Goal: Transaction & Acquisition: Purchase product/service

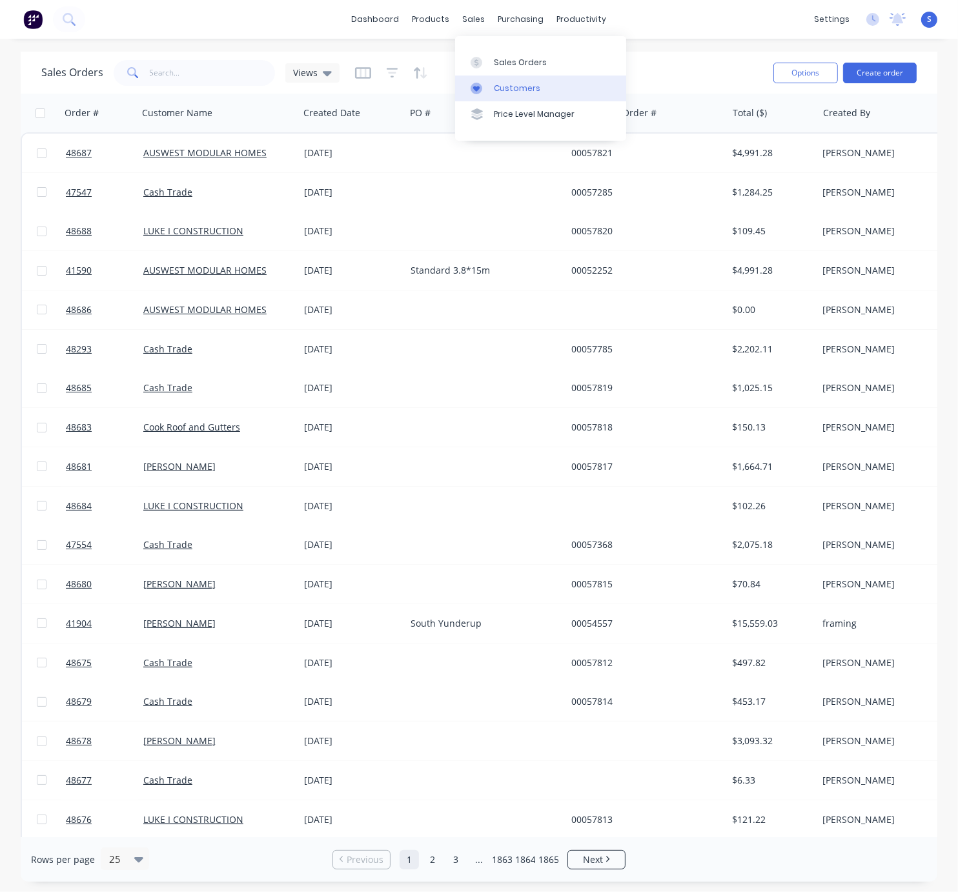
drag, startPoint x: 522, startPoint y: 87, endPoint x: 481, endPoint y: 87, distance: 40.7
click at [522, 87] on div "Customers" at bounding box center [517, 89] width 46 height 12
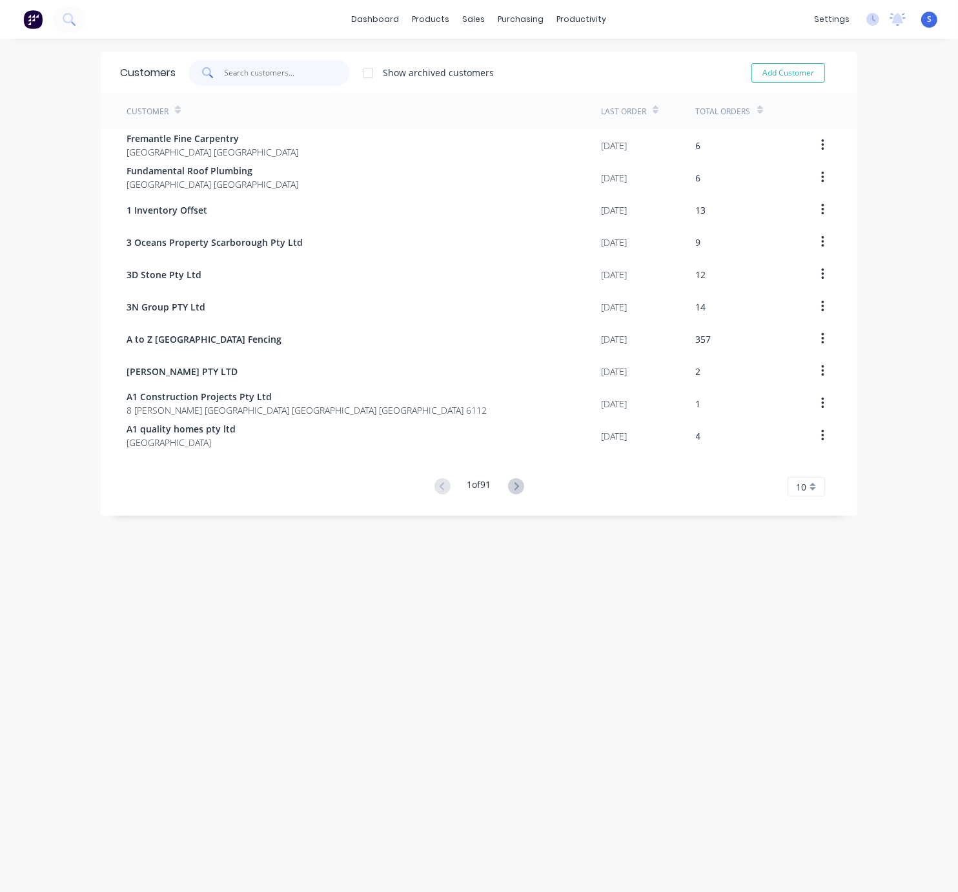
click at [276, 79] on input "text" at bounding box center [288, 73] width 126 height 26
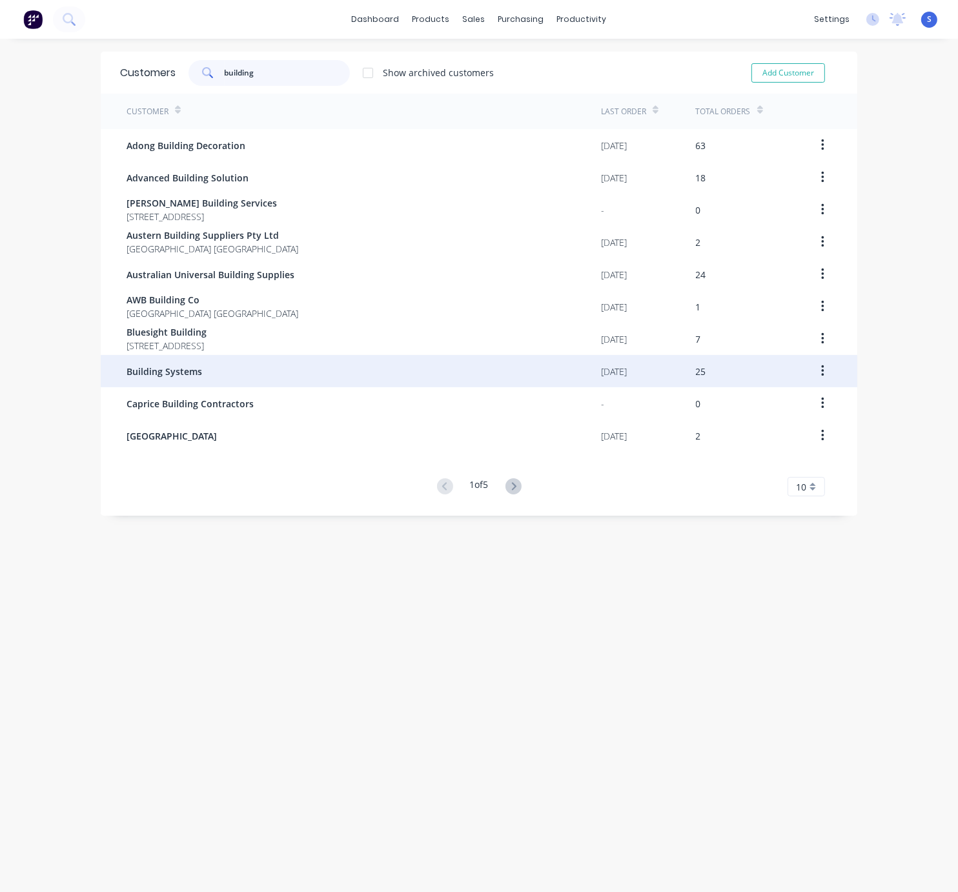
type input "building"
click at [262, 371] on div "Building Systems" at bounding box center [364, 371] width 475 height 32
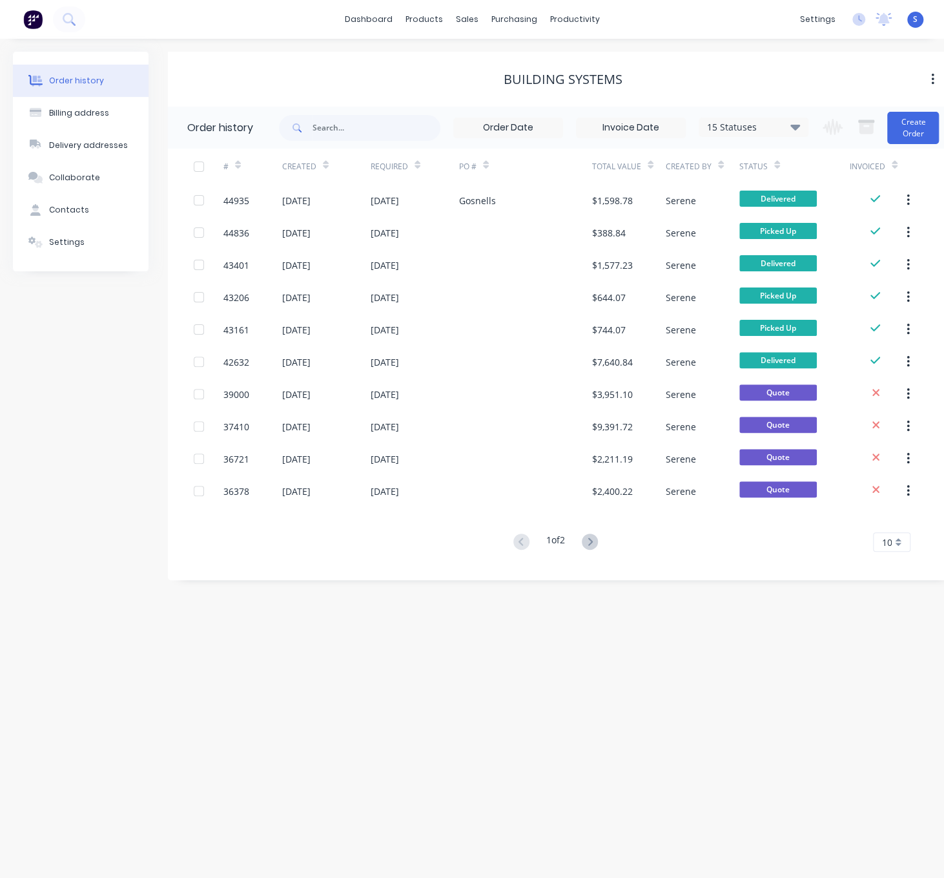
drag, startPoint x: 531, startPoint y: 93, endPoint x: 683, endPoint y: 110, distance: 152.1
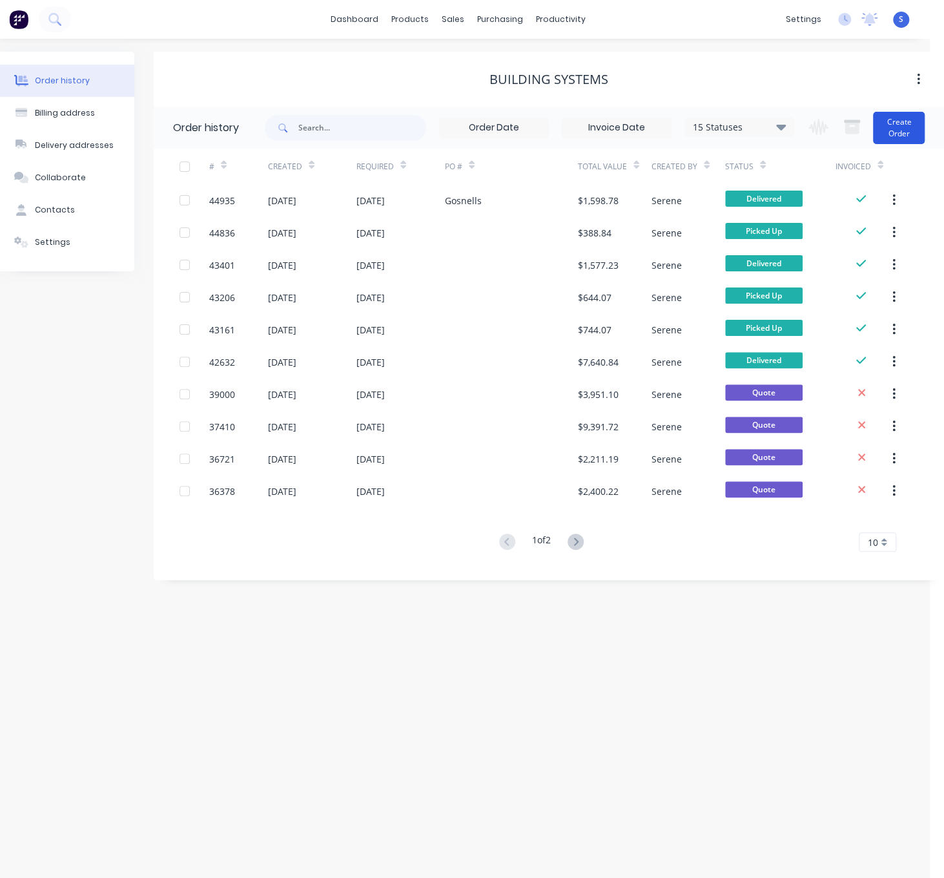
click at [898, 126] on button "Create Order" at bounding box center [899, 128] width 52 height 32
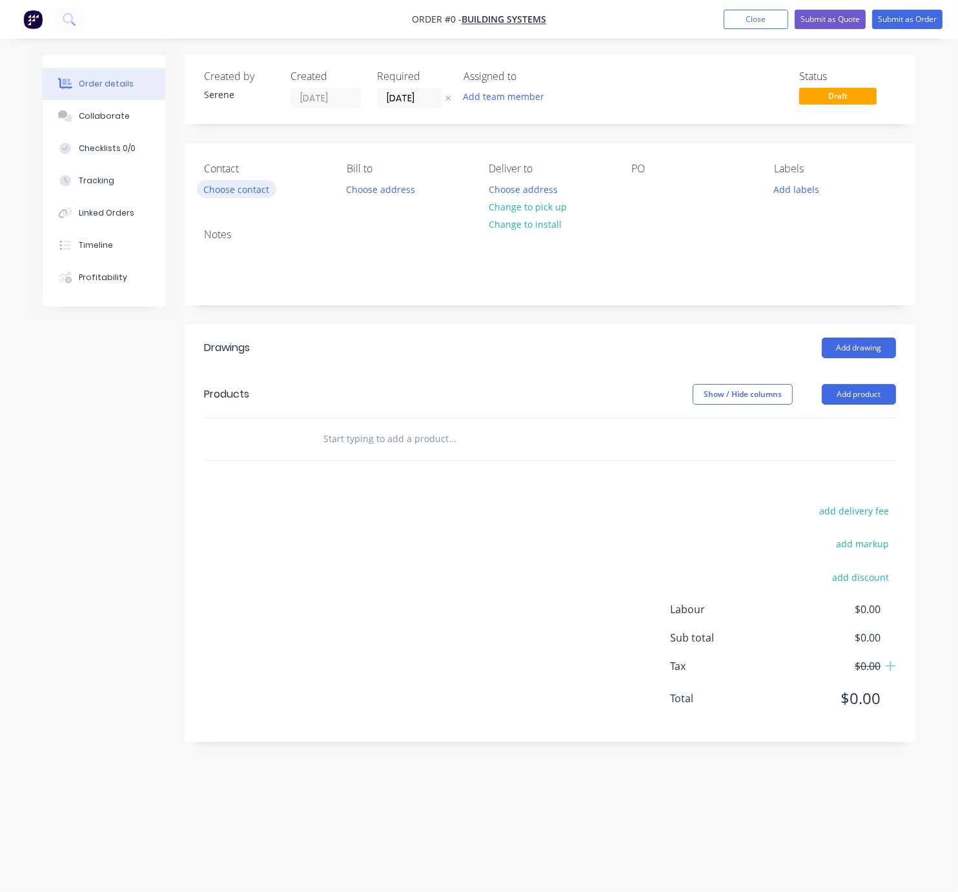
click at [238, 198] on button "Choose contact" at bounding box center [236, 188] width 79 height 17
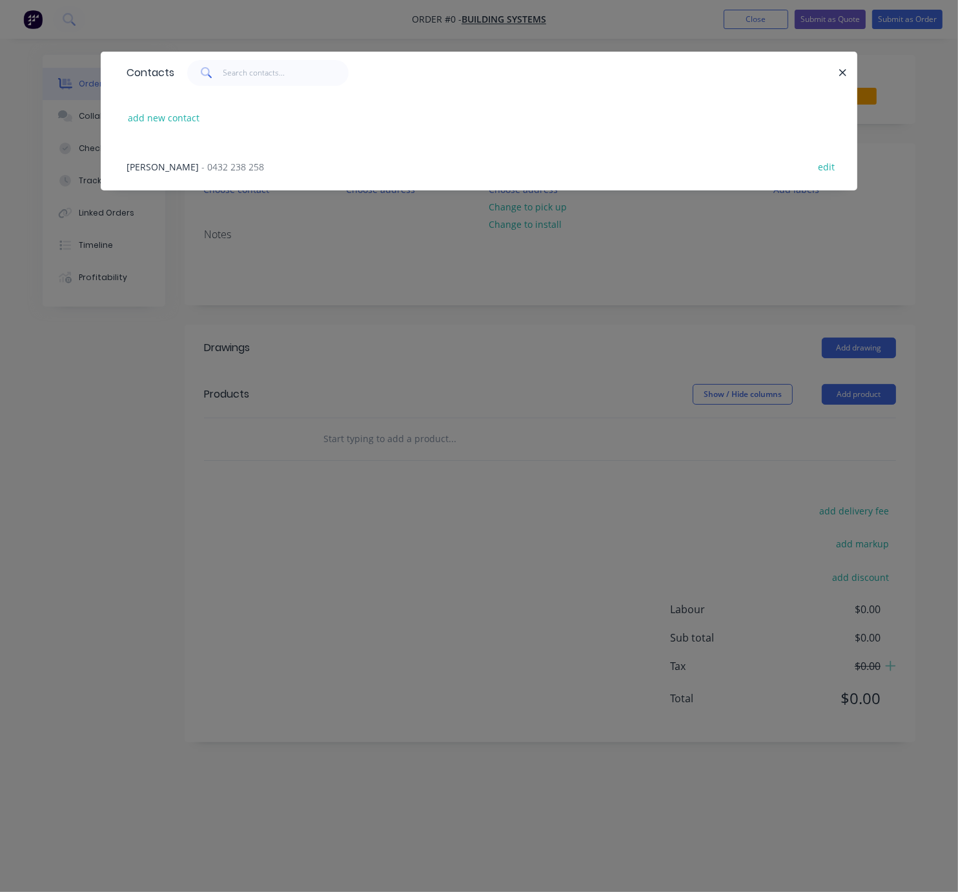
click at [203, 173] on span "- 0432 238 258" at bounding box center [232, 167] width 63 height 12
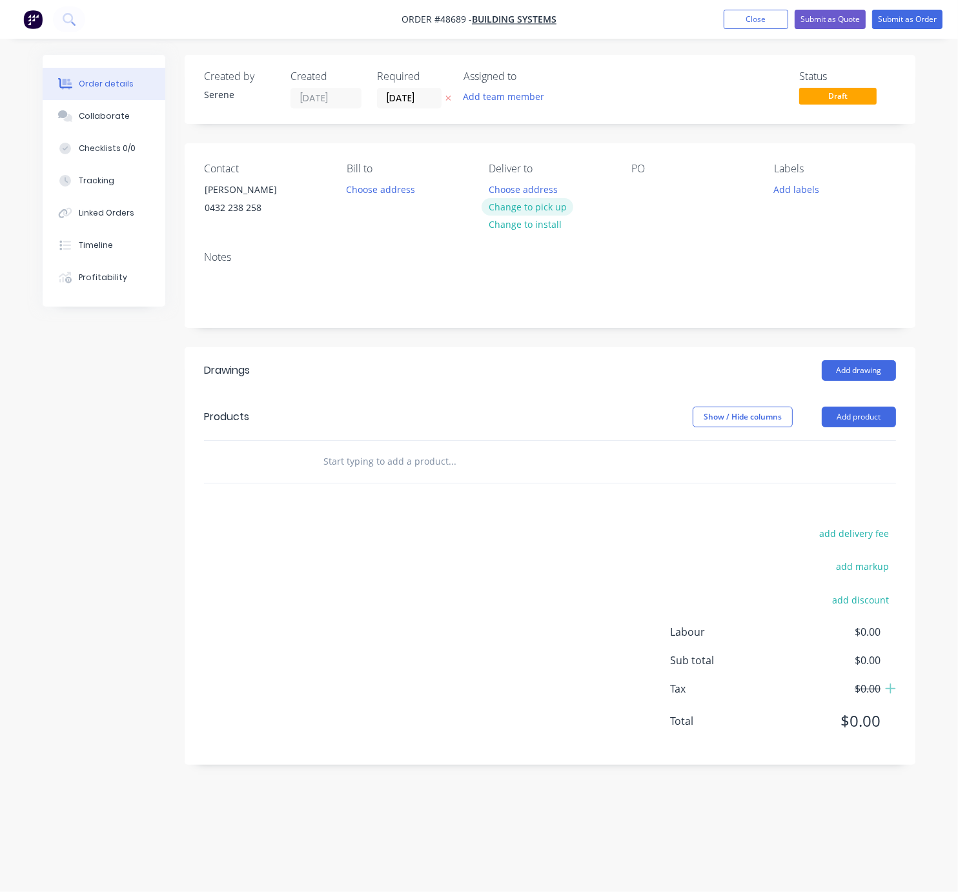
click at [536, 216] on button "Change to pick up" at bounding box center [528, 206] width 92 height 17
click at [872, 381] on button "Add drawing" at bounding box center [859, 370] width 74 height 21
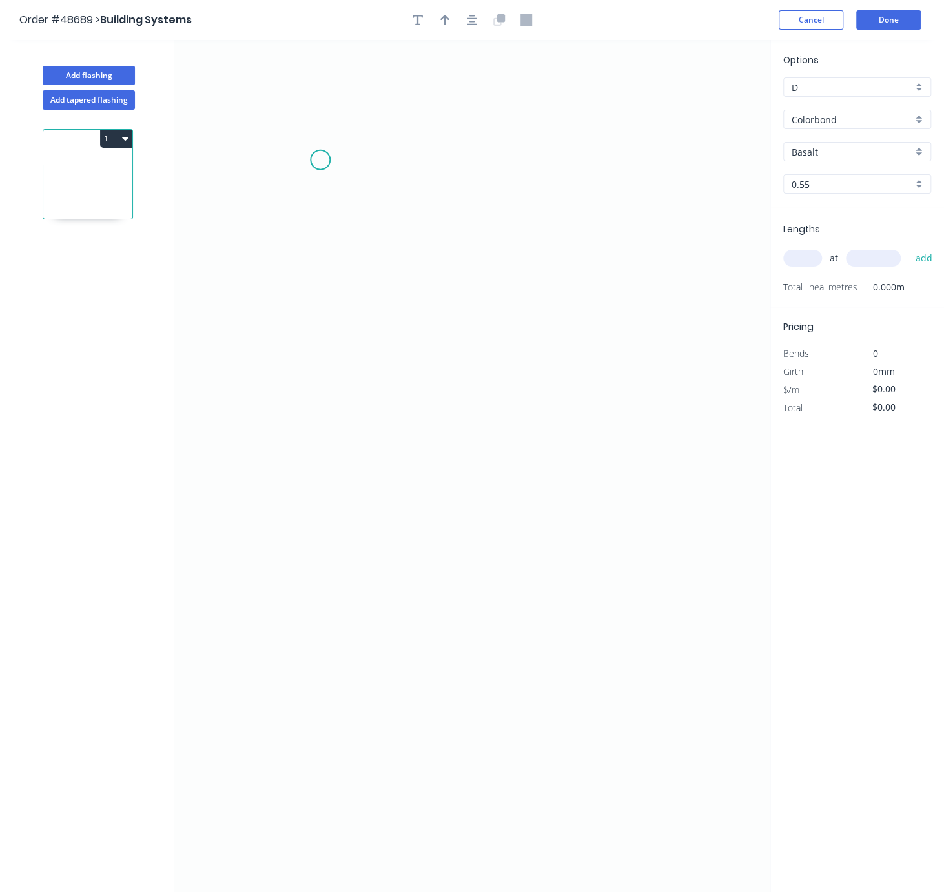
click at [320, 162] on icon "0" at bounding box center [471, 466] width 595 height 852
click at [314, 403] on icon "0" at bounding box center [471, 466] width 595 height 852
click at [691, 396] on icon "0 ?" at bounding box center [471, 466] width 595 height 852
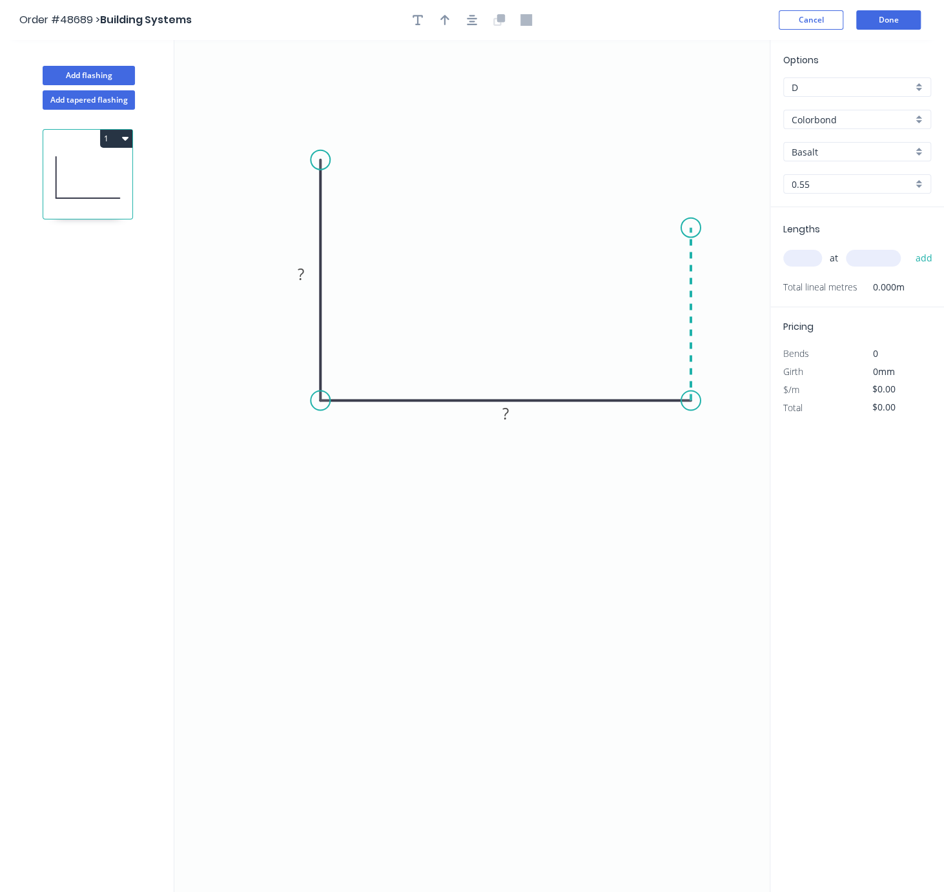
click at [688, 230] on icon "0 ? ?" at bounding box center [471, 466] width 595 height 852
click at [714, 304] on rect at bounding box center [710, 309] width 26 height 18
click at [516, 417] on rect at bounding box center [506, 415] width 26 height 18
click at [297, 276] on g "?" at bounding box center [301, 273] width 26 height 21
click at [303, 347] on icon "0 ? 200 100" at bounding box center [471, 466] width 595 height 852
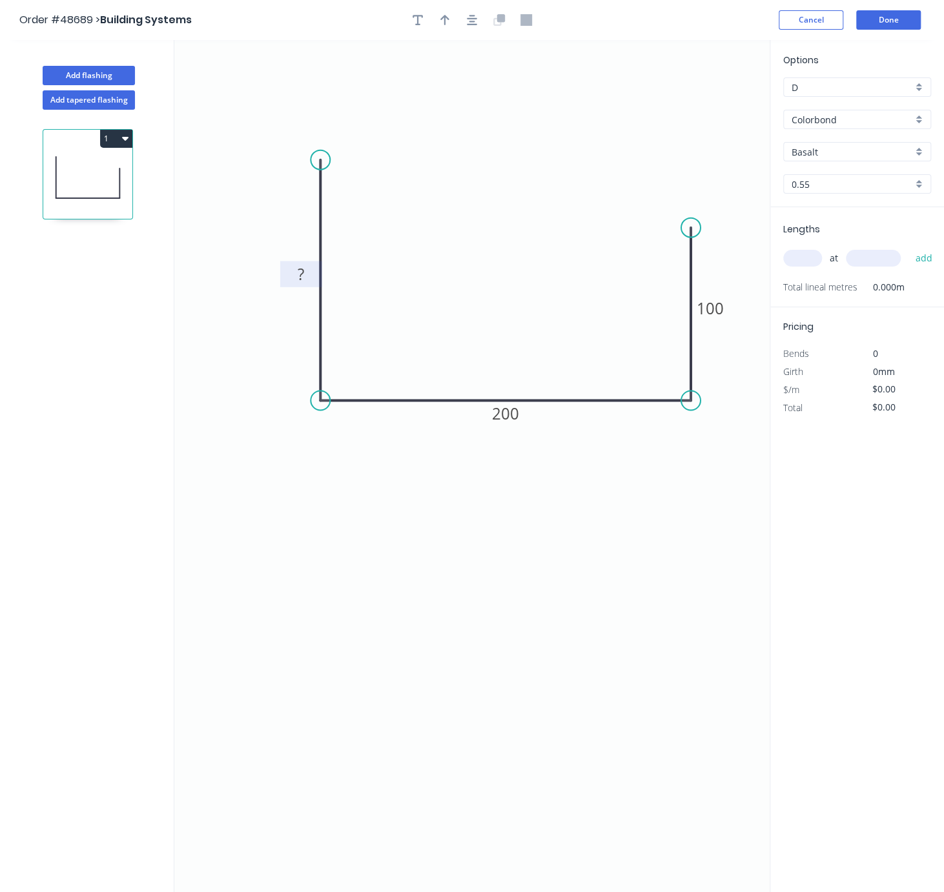
click at [299, 273] on tspan "?" at bounding box center [301, 273] width 6 height 21
click at [383, 220] on icon "0 150 200 100" at bounding box center [471, 466] width 595 height 852
click at [371, 209] on div "Crush & Fold" at bounding box center [392, 202] width 130 height 26
click at [371, 202] on div "Flip bend" at bounding box center [388, 200] width 130 height 26
click at [720, 271] on div "Crush & Fold" at bounding box center [749, 273] width 130 height 26
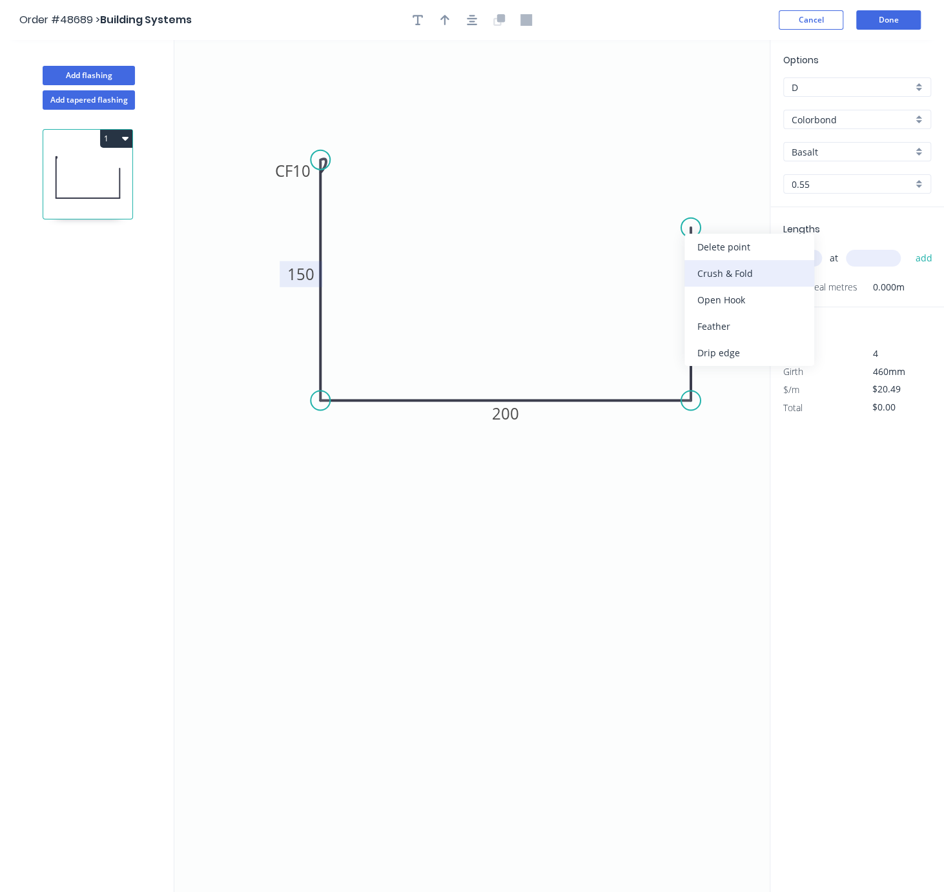
type input "$21.53"
click at [489, 136] on icon "0 CF 10 150 200 CF 10 100" at bounding box center [471, 466] width 595 height 852
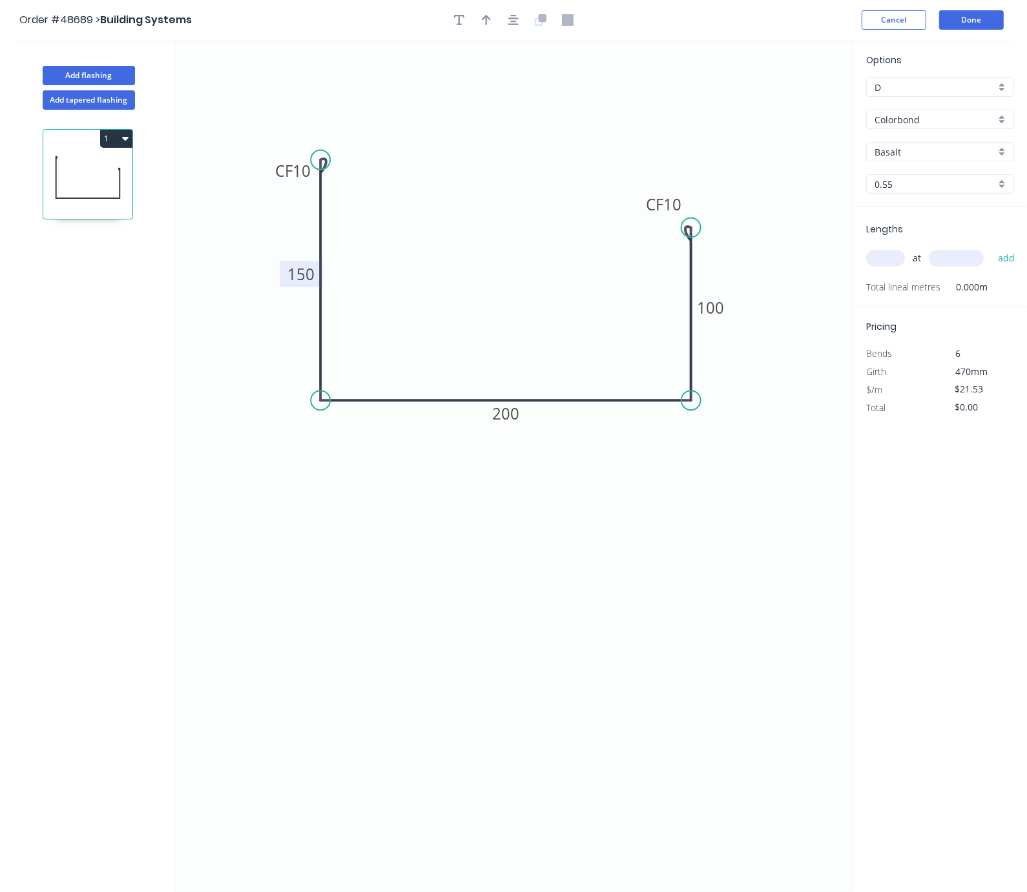
click at [699, 685] on icon "0 CF 10 150 200 CF 10 100" at bounding box center [513, 466] width 678 height 852
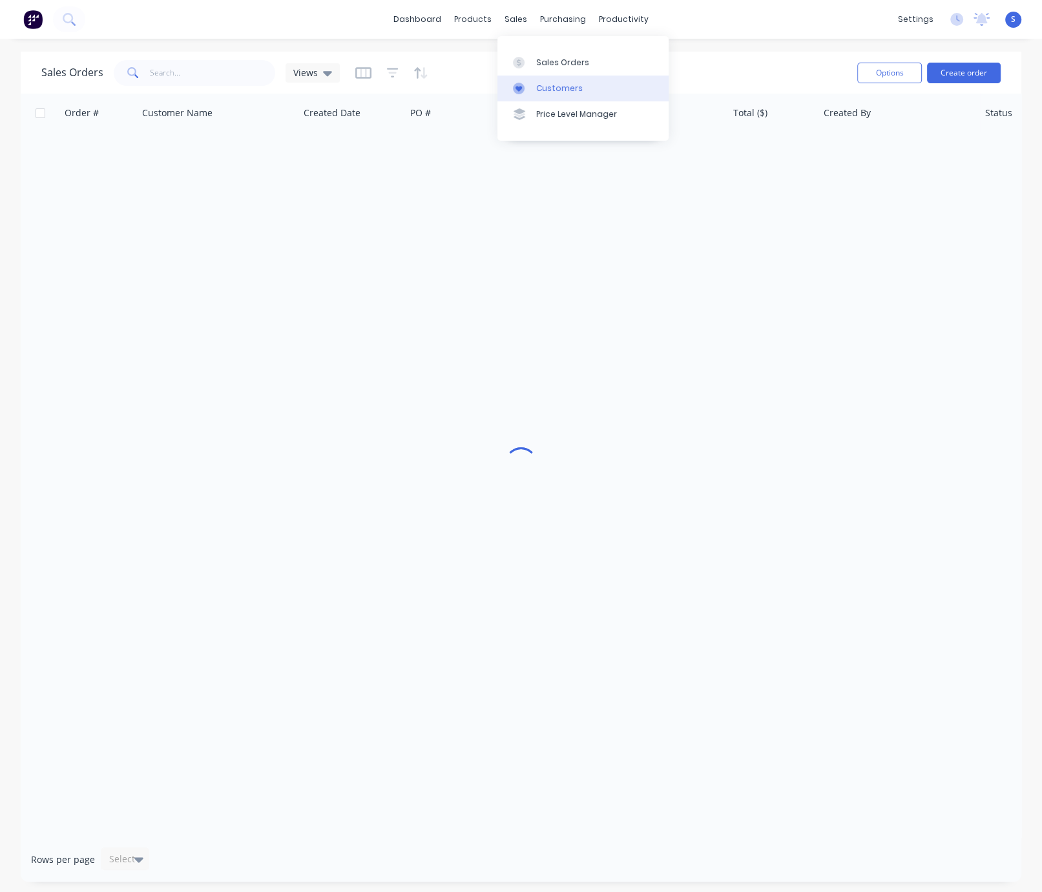
click at [566, 94] on div "Customers" at bounding box center [559, 89] width 46 height 12
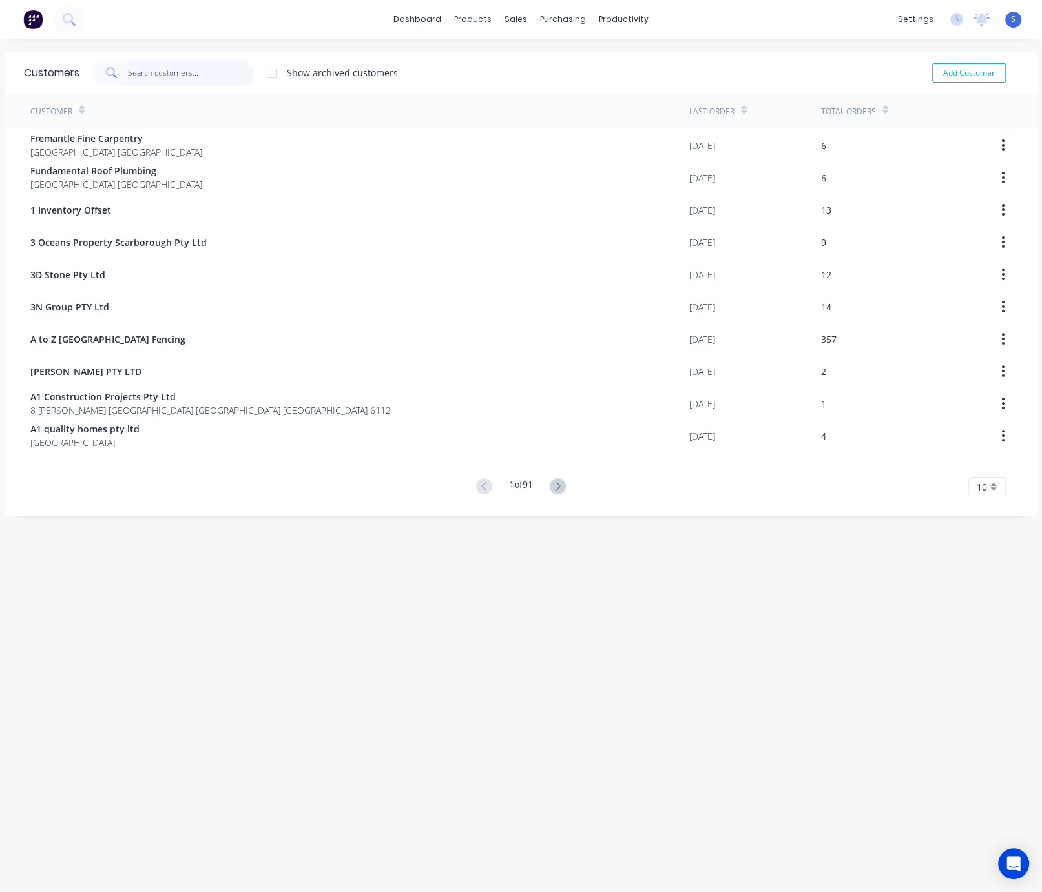
click at [170, 114] on div "Customers Show archived customers Add Customer Customer Last Order Total Orders…" at bounding box center [521, 284] width 1033 height 464
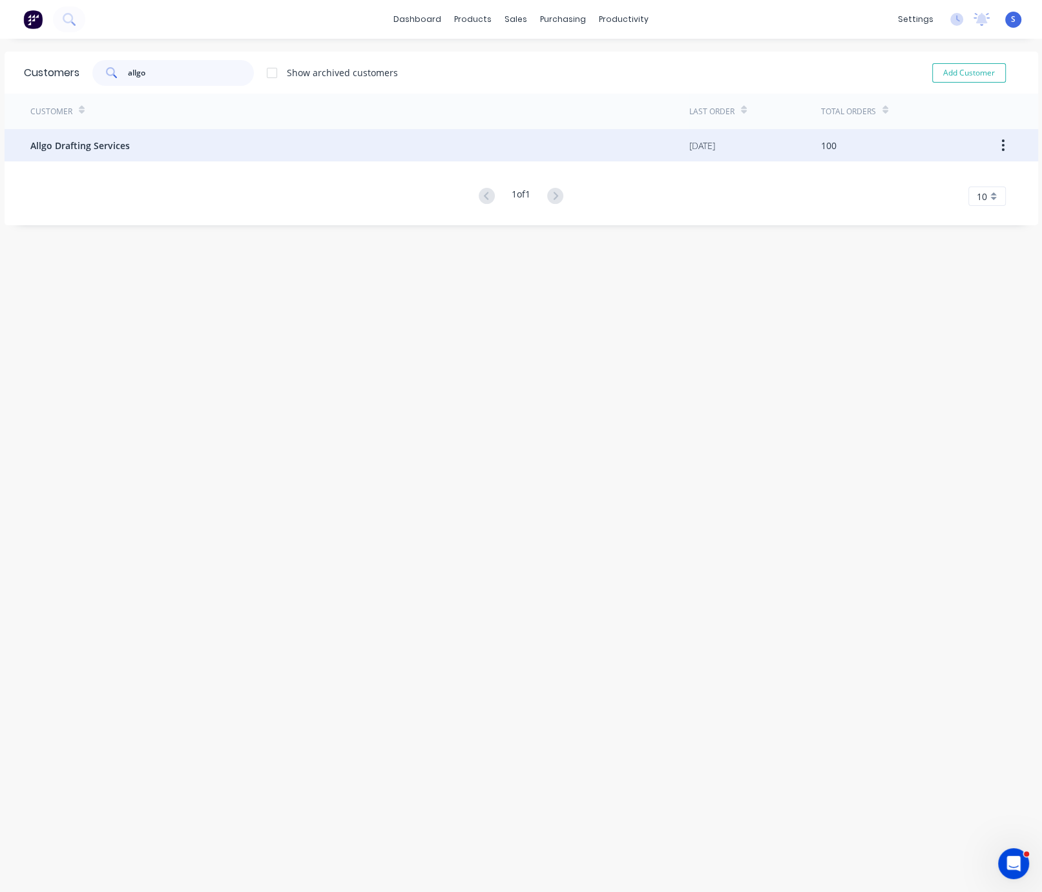
type input "allgo"
click at [163, 149] on div "Allgo Drafting Services" at bounding box center [359, 145] width 659 height 32
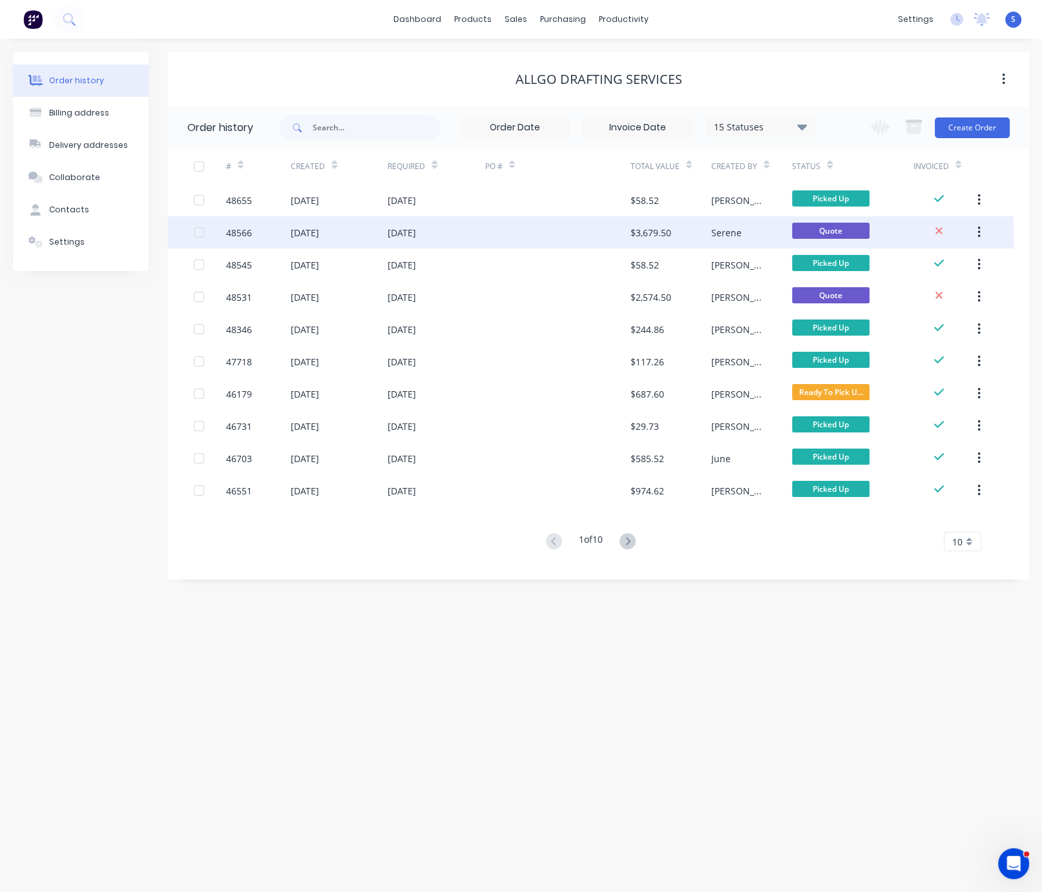
click at [388, 229] on div "27 Aug 2025" at bounding box center [401, 233] width 28 height 14
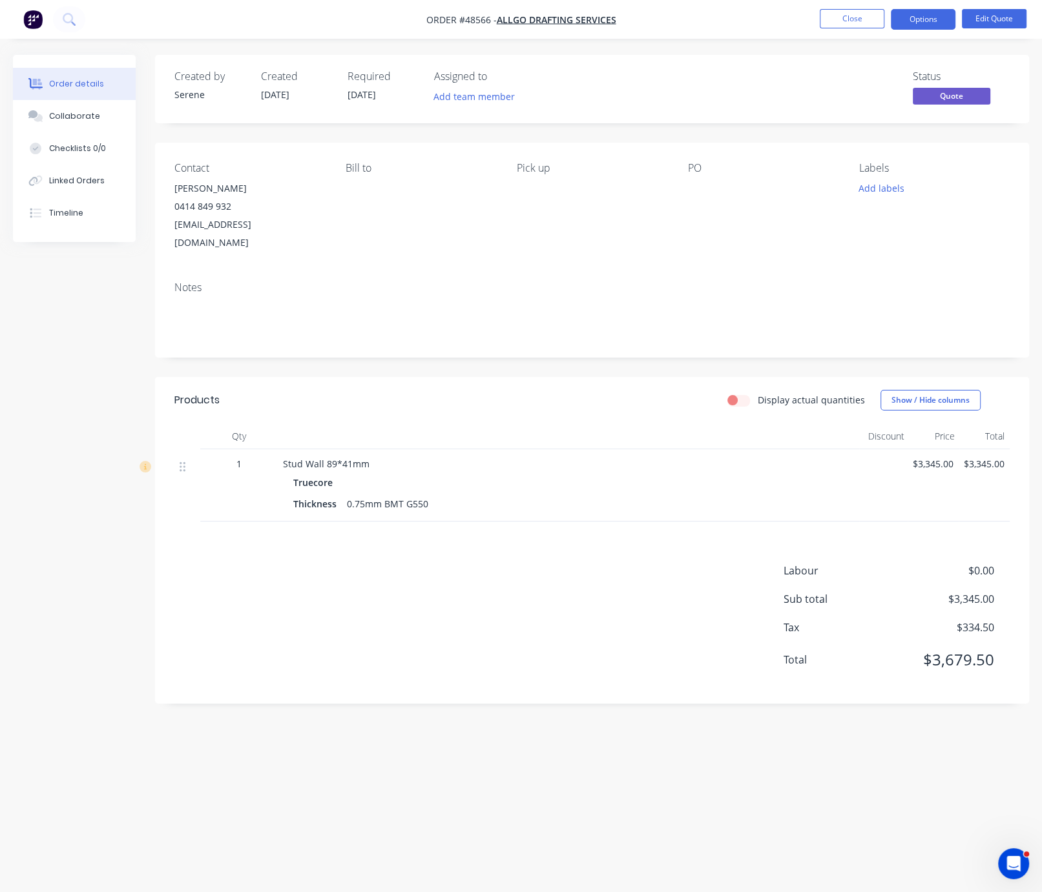
click at [512, 388] on header "Products Display actual quantities Show / Hide columns" at bounding box center [592, 400] width 874 height 46
click at [850, 11] on button "Close" at bounding box center [851, 18] width 65 height 19
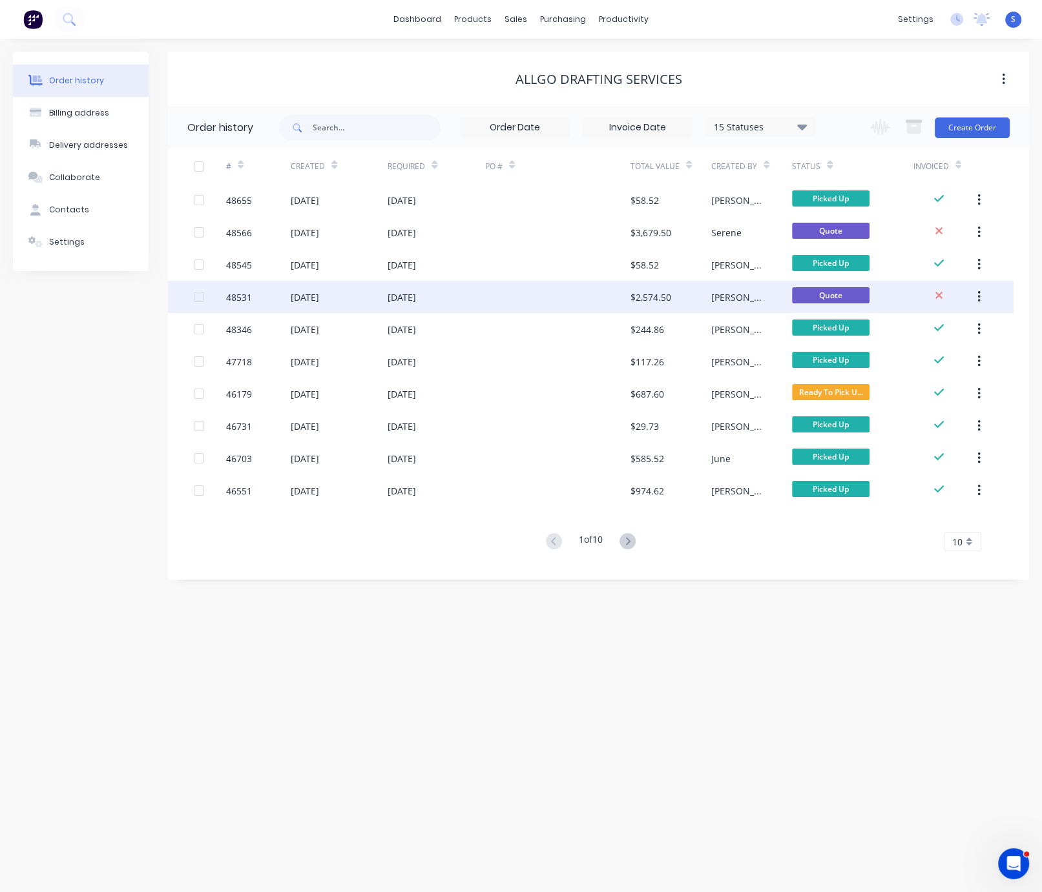
click at [502, 293] on div at bounding box center [557, 297] width 145 height 32
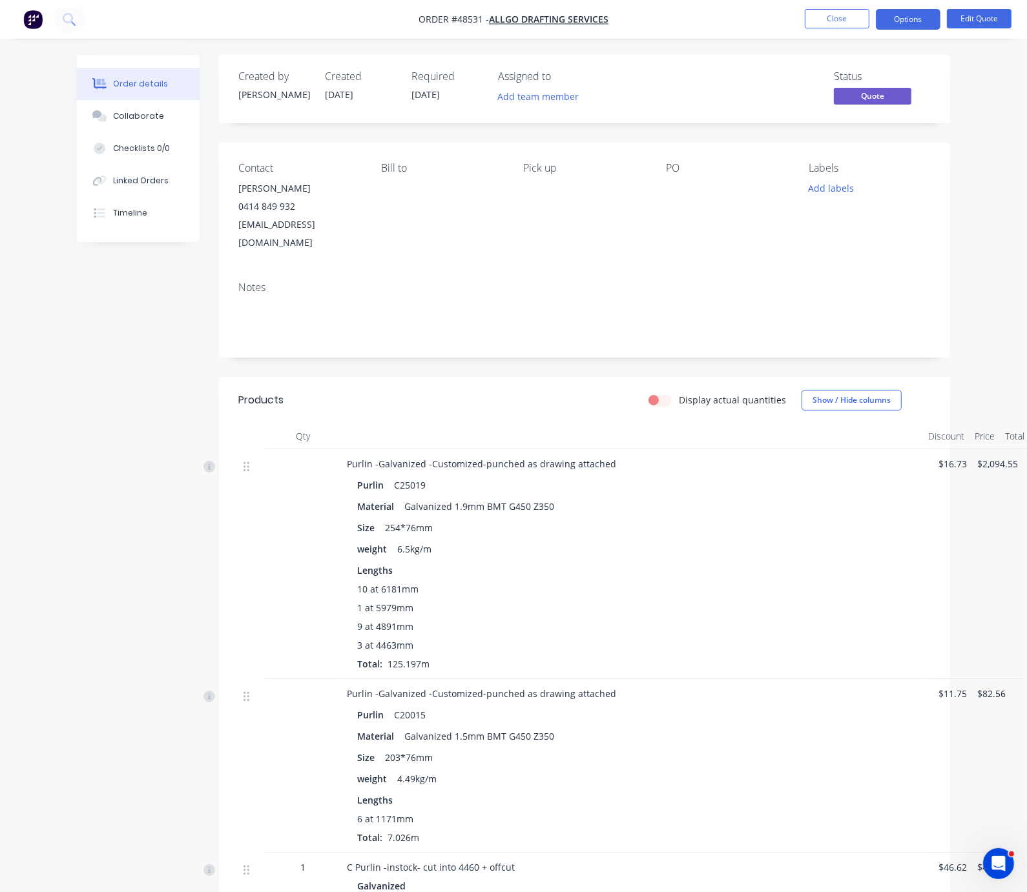
click at [515, 392] on div "Display actual quantities Show / Hide columns" at bounding box center [657, 400] width 545 height 21
click at [557, 387] on header "Products Display actual quantities Show / Hide columns" at bounding box center [584, 400] width 731 height 46
click at [522, 429] on div at bounding box center [632, 437] width 581 height 26
click at [827, 17] on button "Close" at bounding box center [837, 18] width 65 height 19
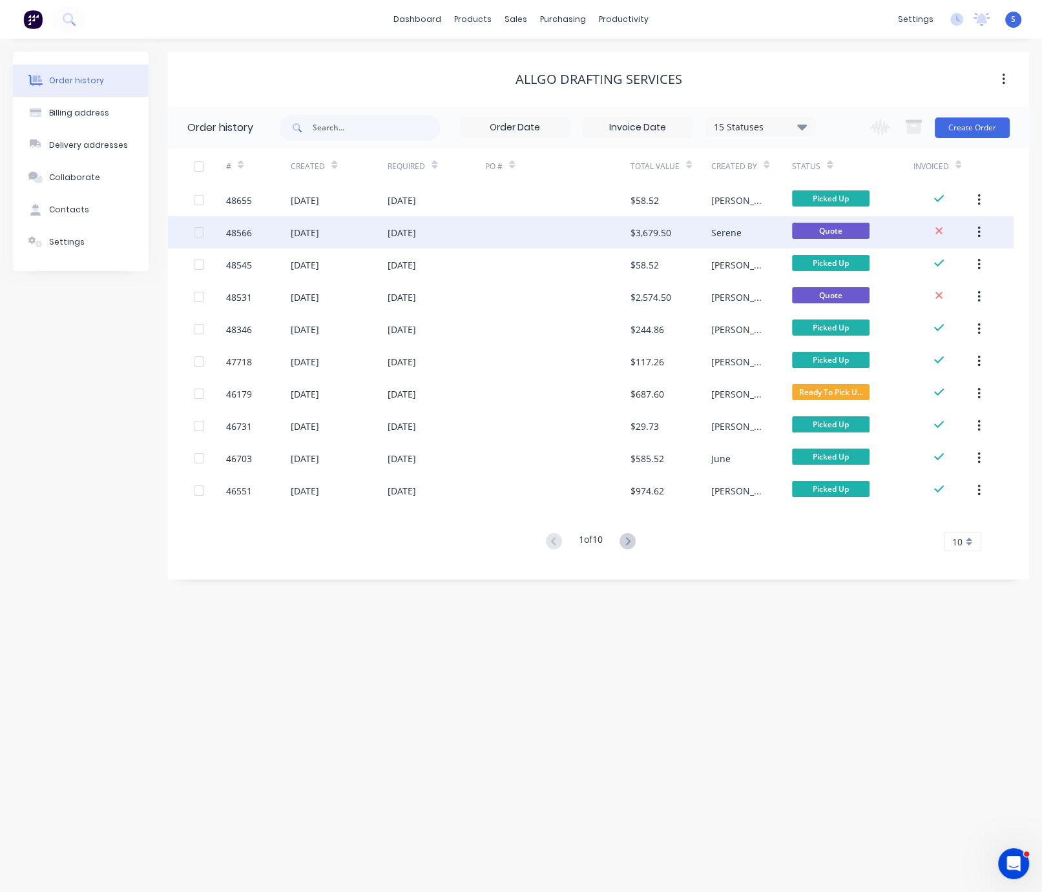
click at [504, 229] on div at bounding box center [557, 232] width 145 height 32
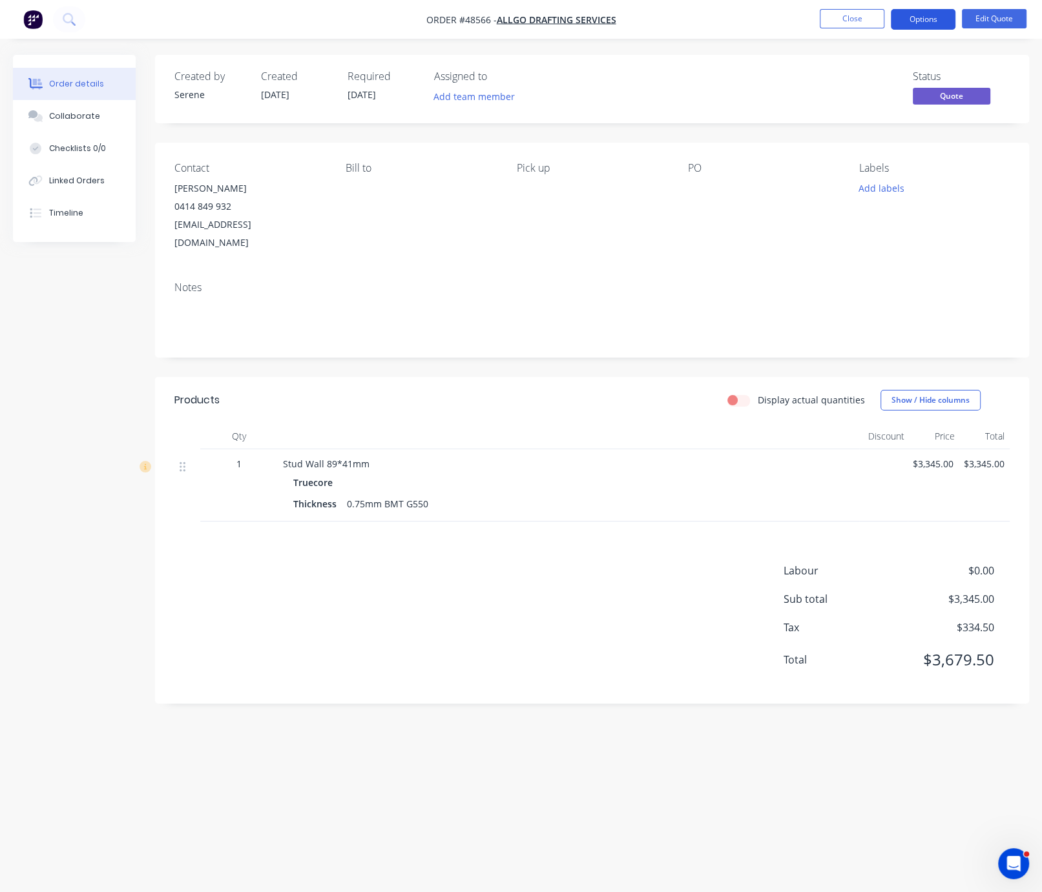
click at [925, 23] on button "Options" at bounding box center [922, 19] width 65 height 21
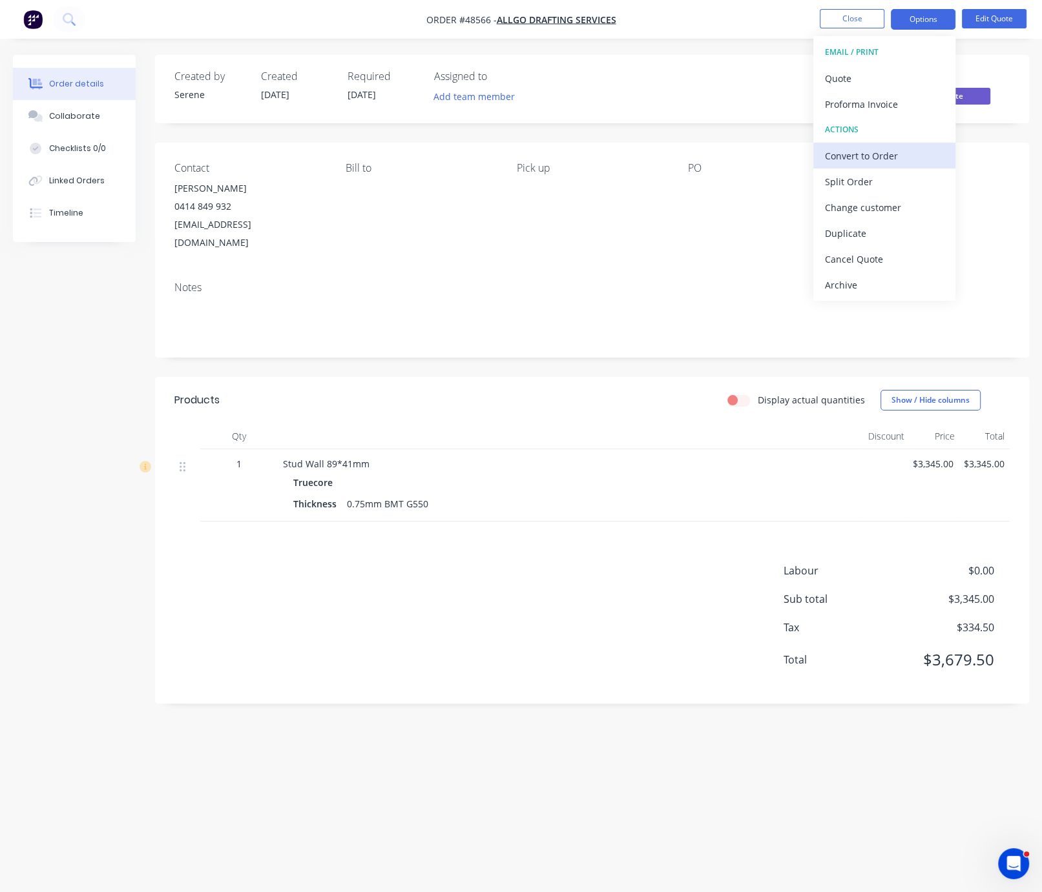
click at [887, 150] on div "Convert to Order" at bounding box center [884, 156] width 119 height 19
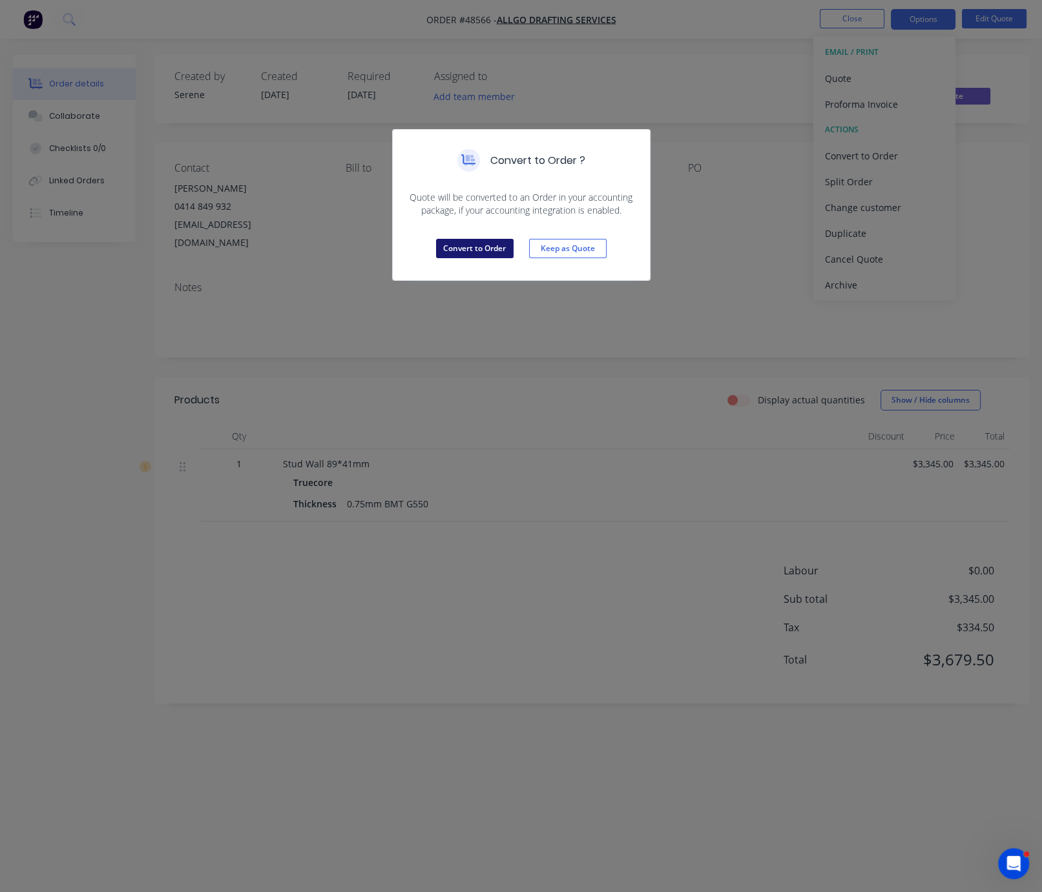
click at [480, 258] on button "Convert to Order" at bounding box center [474, 248] width 77 height 19
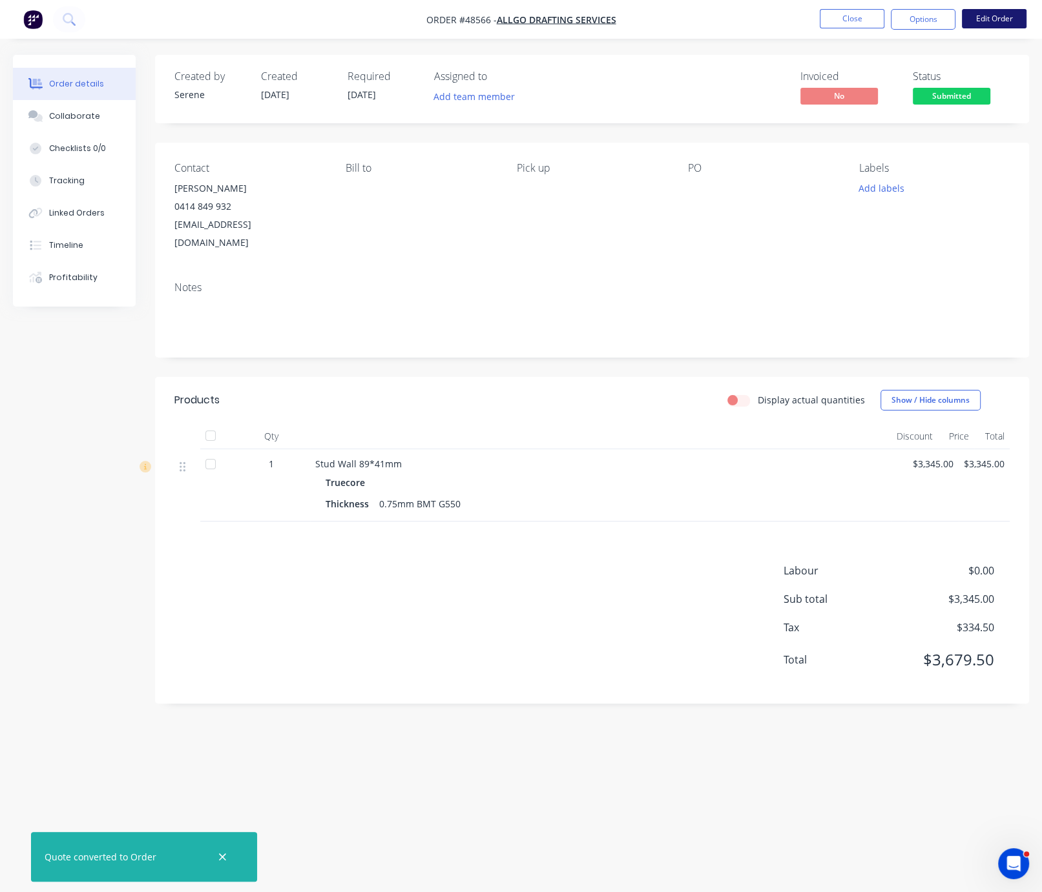
click at [1006, 9] on button "Edit Order" at bounding box center [993, 18] width 65 height 19
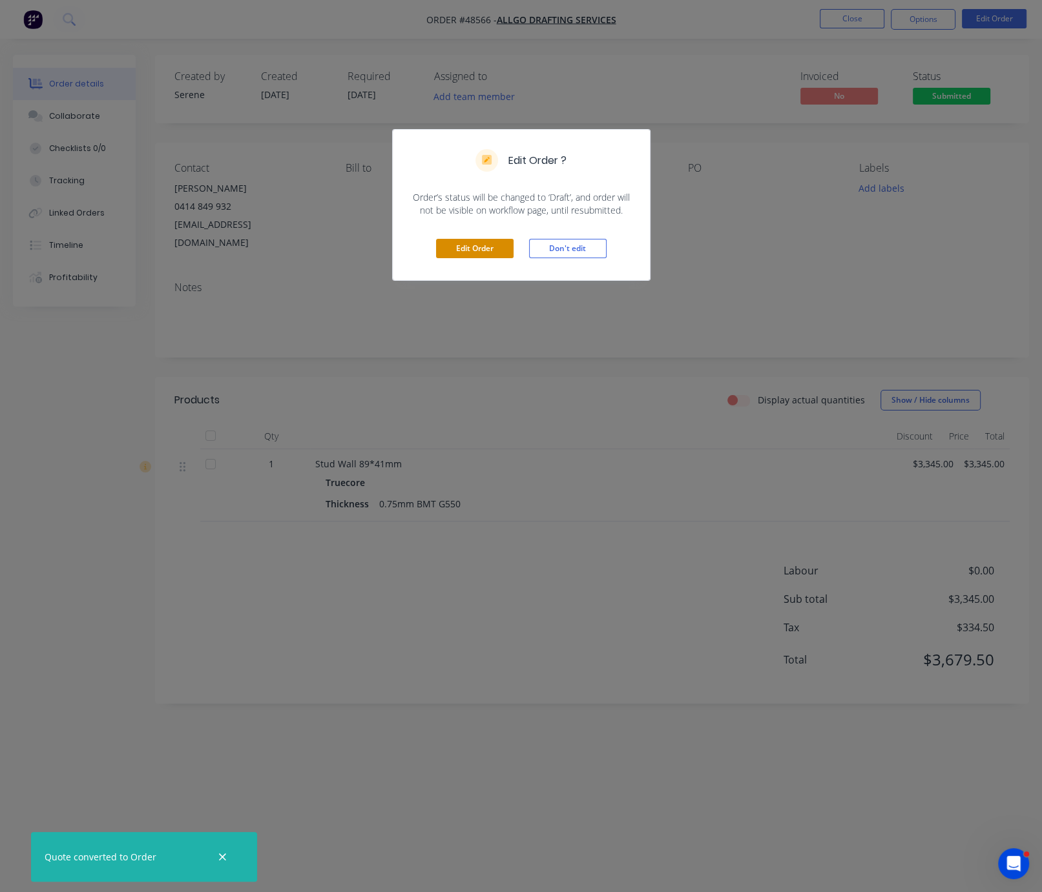
click at [477, 258] on button "Edit Order" at bounding box center [474, 248] width 77 height 19
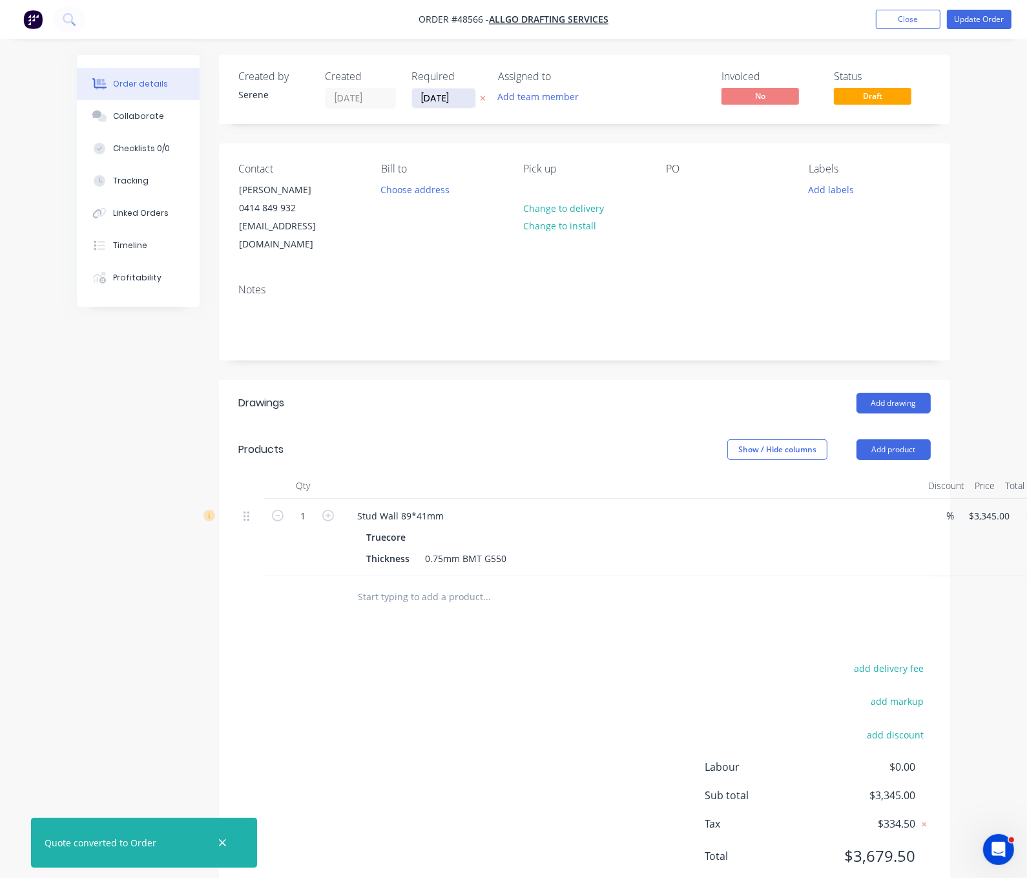
click at [412, 108] on input "27/08/25" at bounding box center [443, 97] width 63 height 19
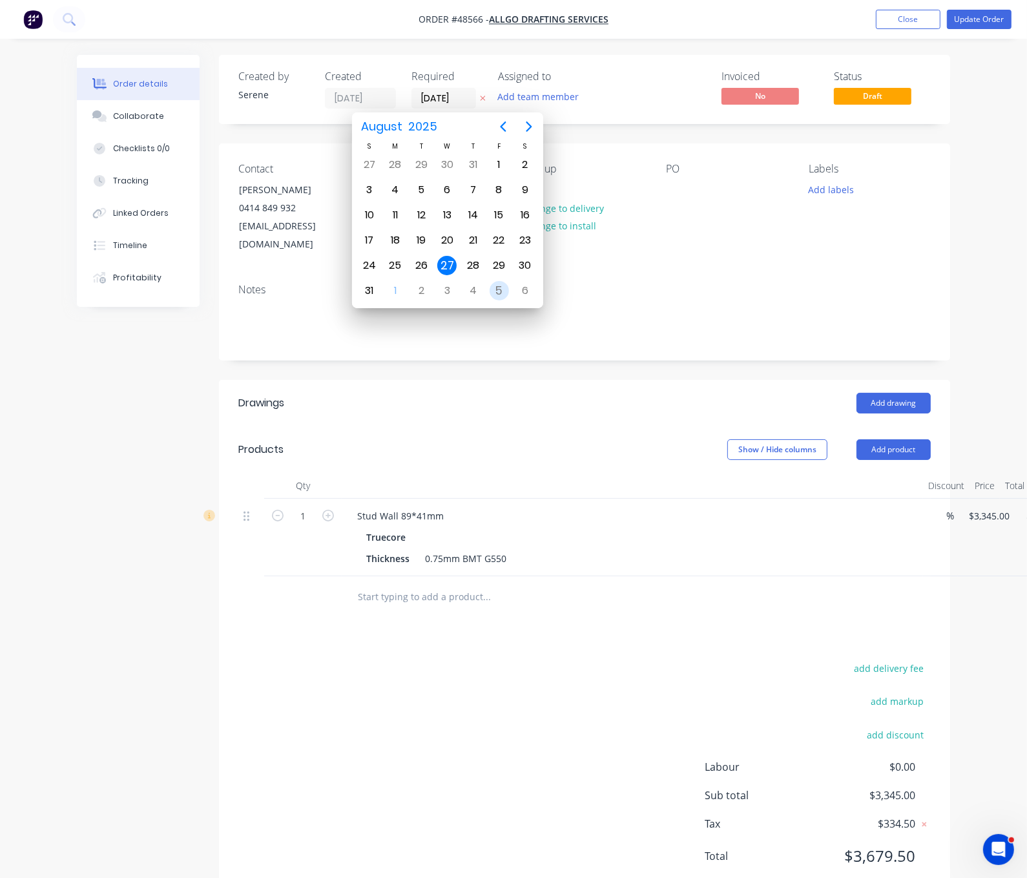
click at [493, 283] on div "5" at bounding box center [498, 290] width 19 height 19
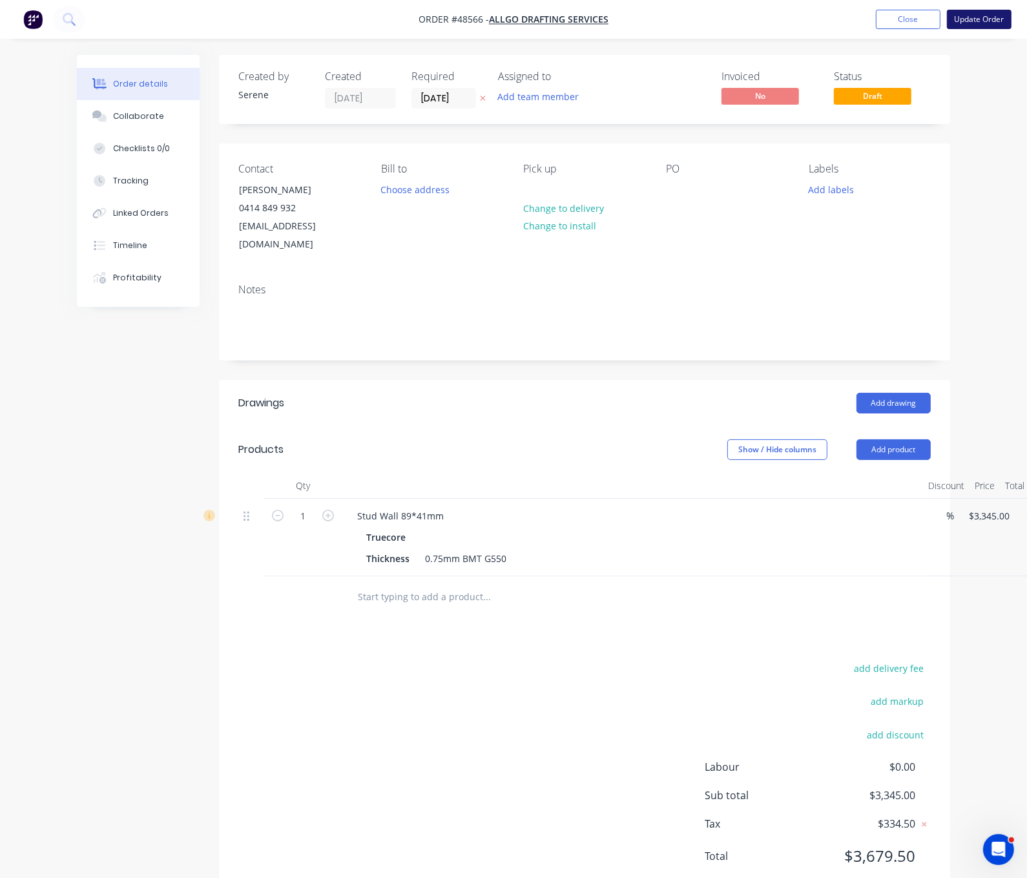
click at [980, 23] on button "Update Order" at bounding box center [979, 19] width 65 height 19
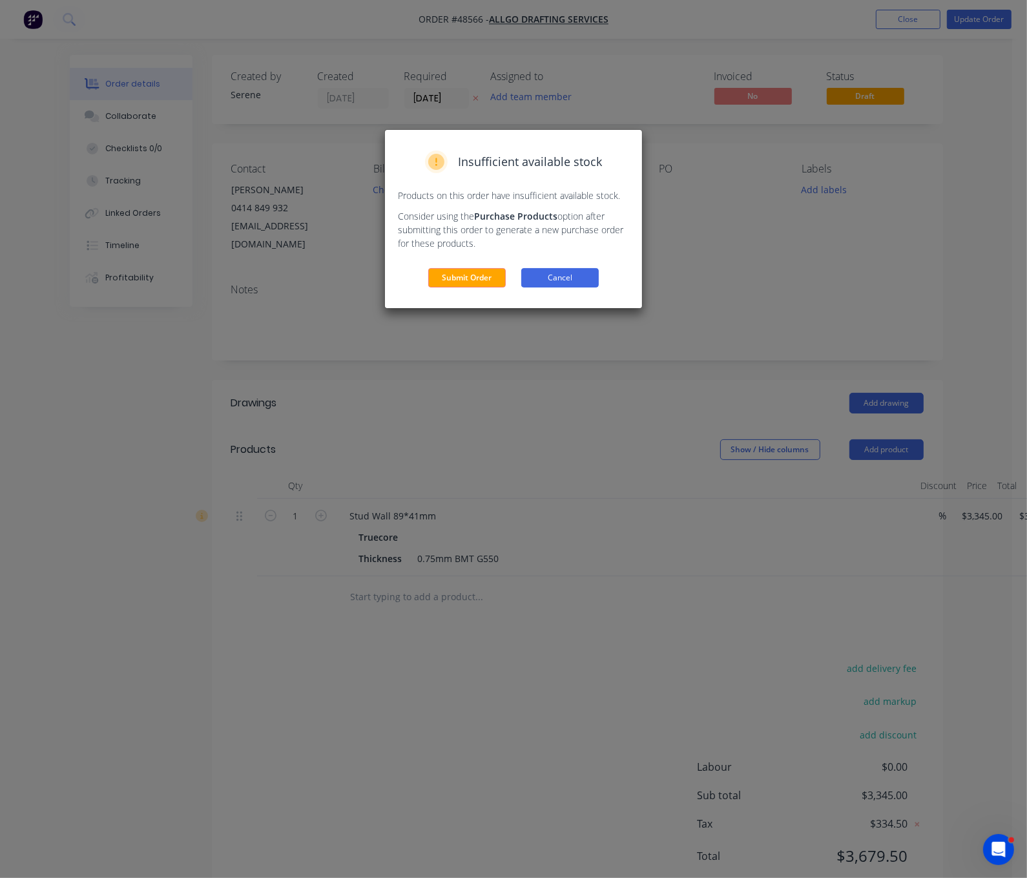
click at [575, 287] on button "Cancel" at bounding box center [559, 277] width 77 height 19
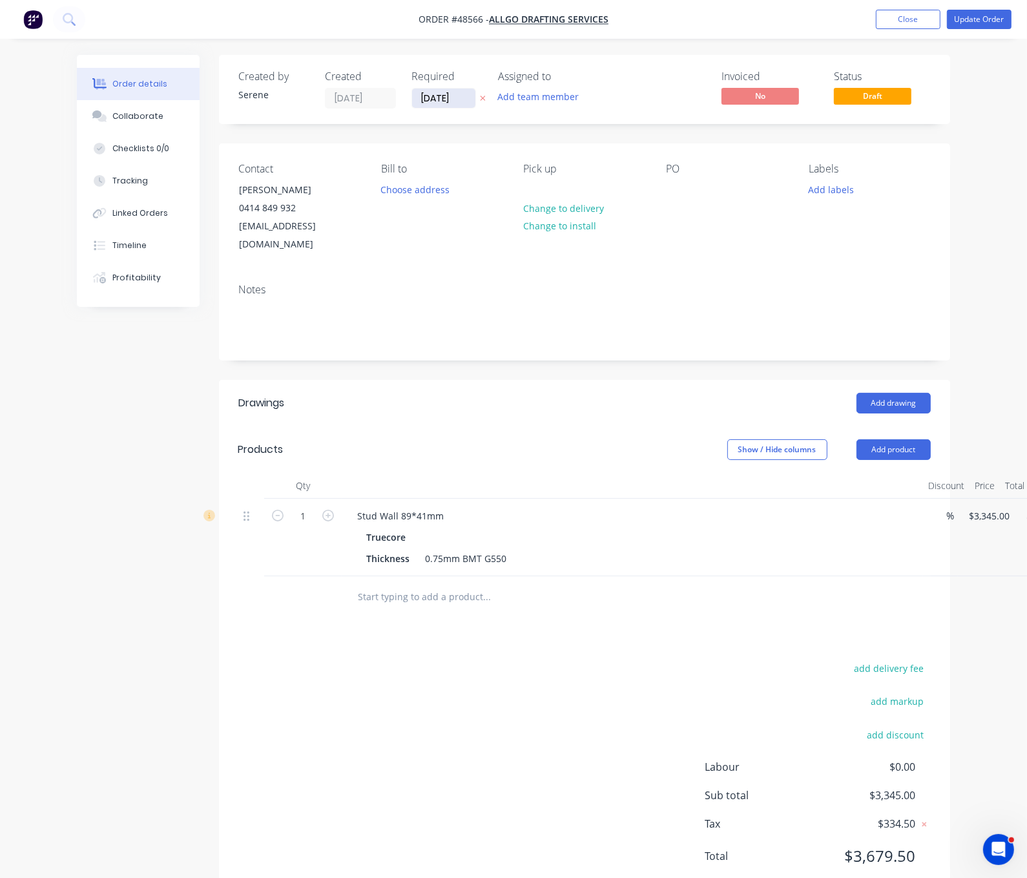
click at [412, 101] on input "05/09/25" at bounding box center [443, 97] width 63 height 19
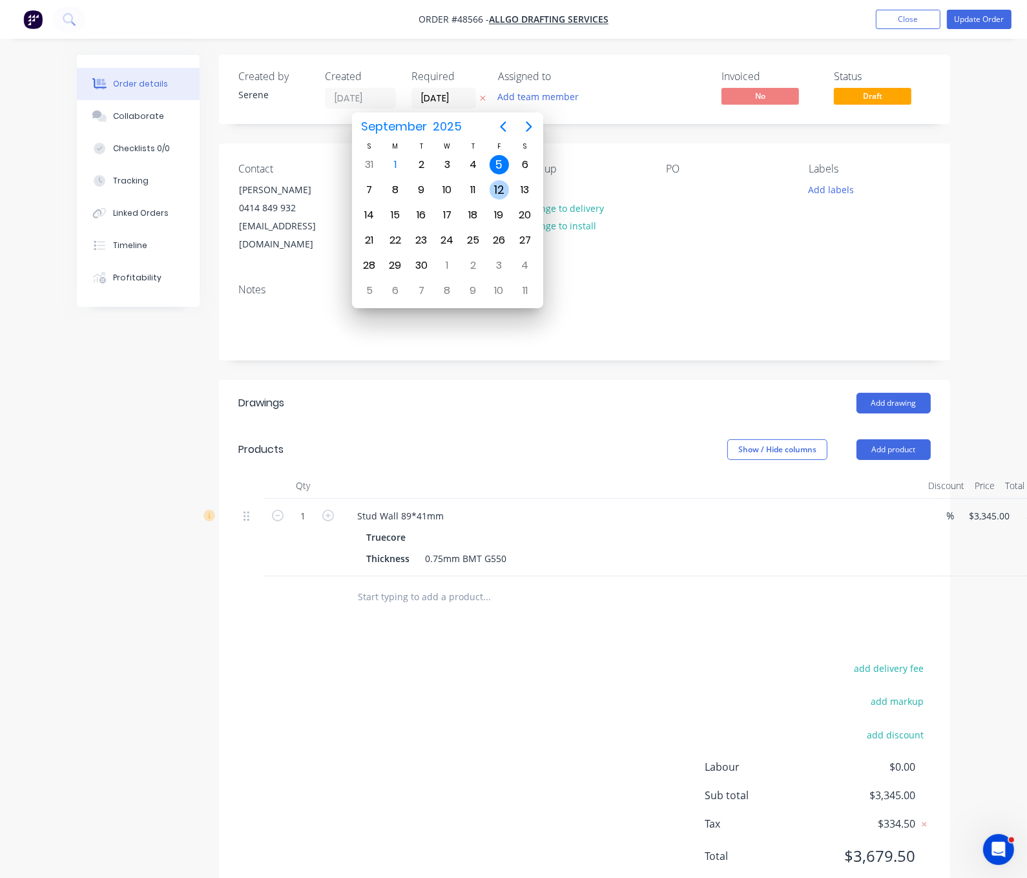
click at [493, 185] on div "12" at bounding box center [498, 189] width 19 height 19
type input "12/09/25"
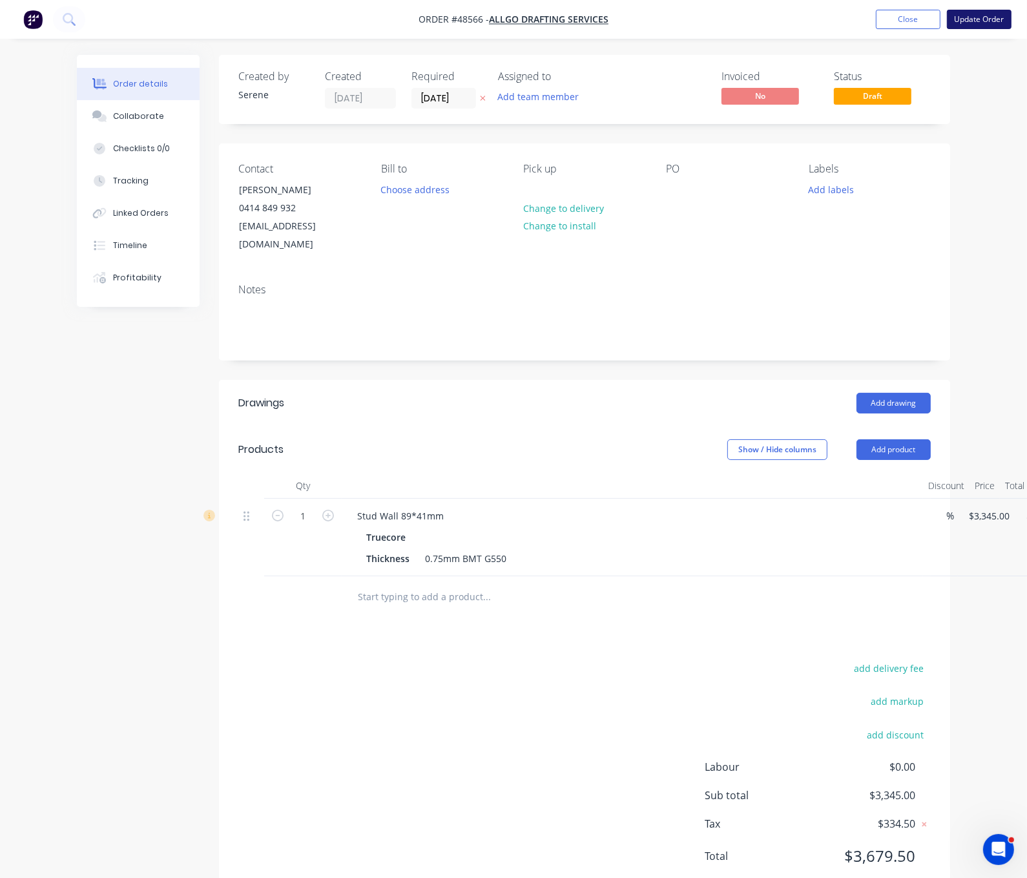
click at [980, 12] on button "Update Order" at bounding box center [979, 19] width 65 height 19
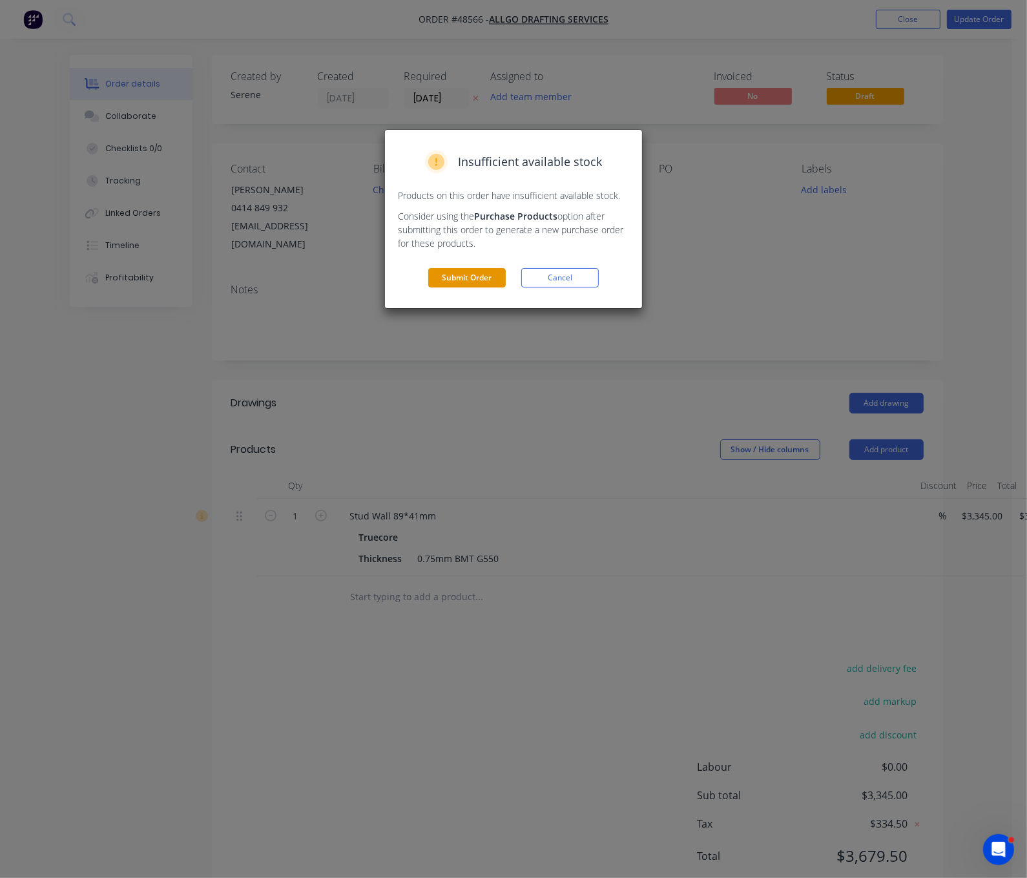
click at [487, 287] on button "Submit Order" at bounding box center [466, 277] width 77 height 19
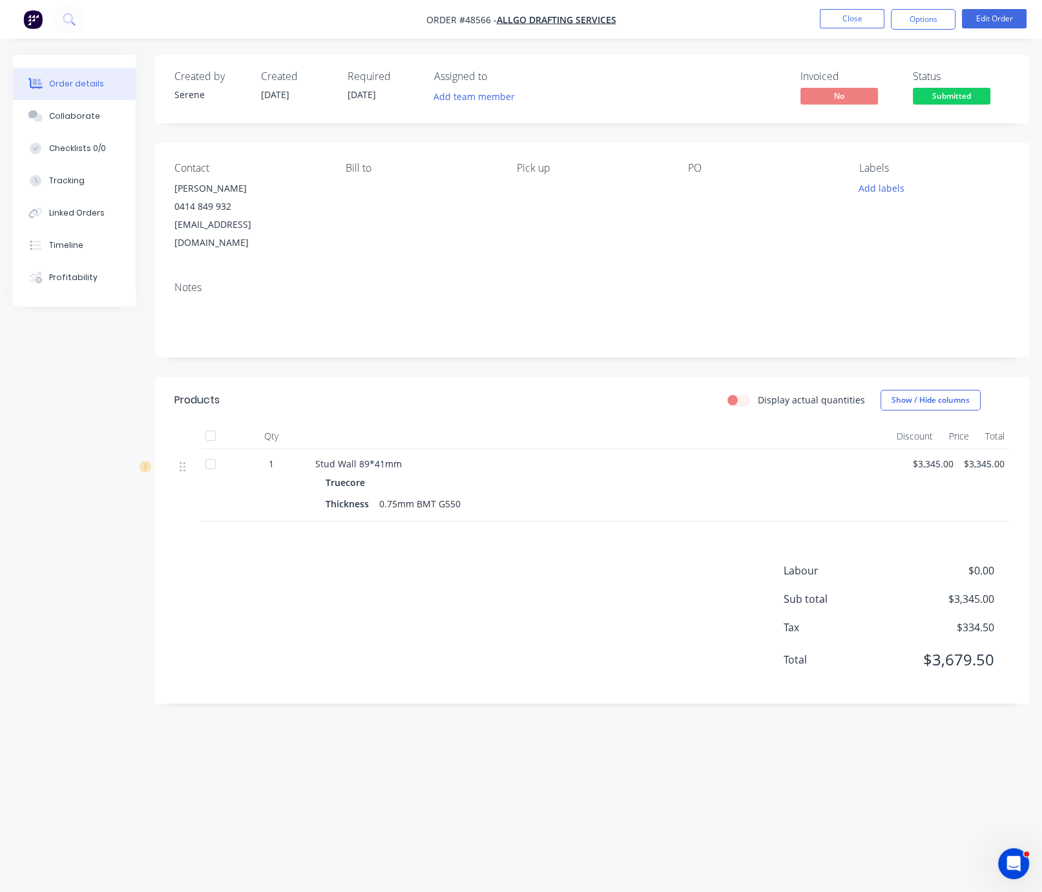
click at [509, 447] on div at bounding box center [600, 437] width 581 height 26
click at [464, 422] on header "Products Display actual quantities Show / Hide columns" at bounding box center [592, 400] width 874 height 46
drag, startPoint x: 358, startPoint y: 413, endPoint x: 443, endPoint y: 349, distance: 106.2
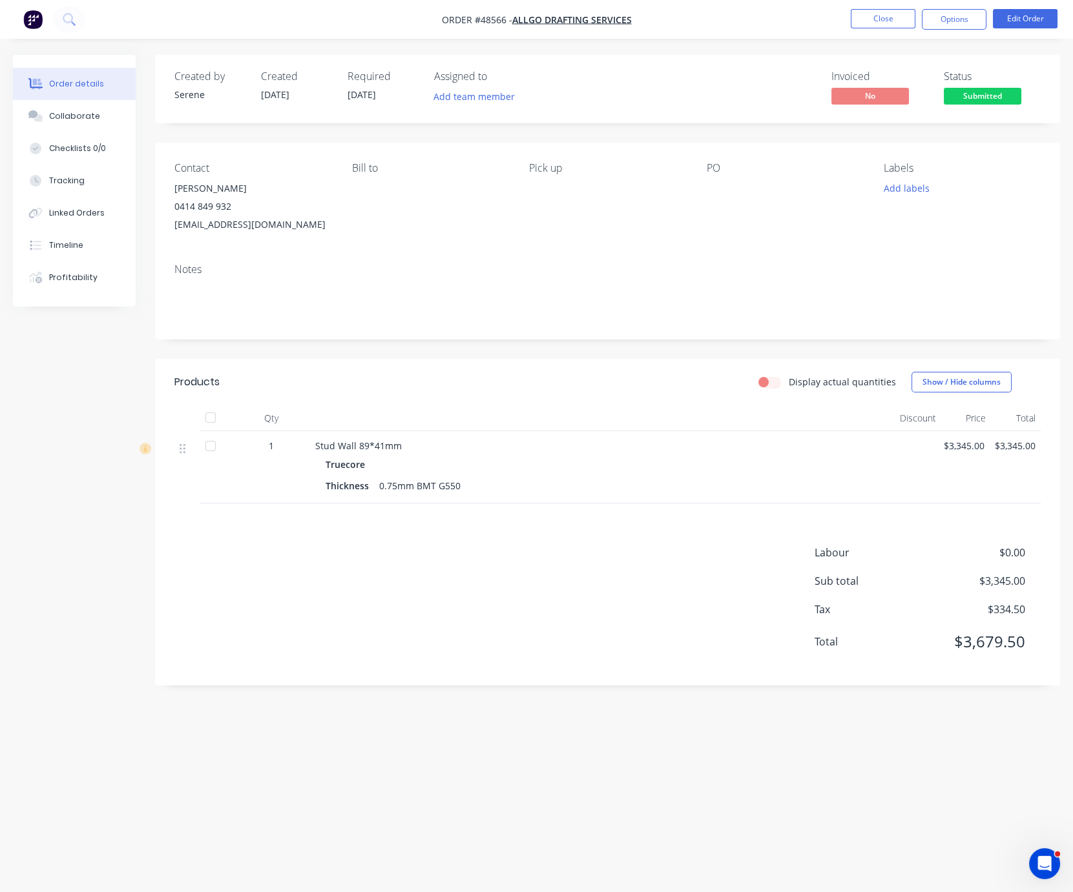
click at [438, 393] on div "Display actual quantities Show / Hide columns" at bounding box center [699, 382] width 682 height 21
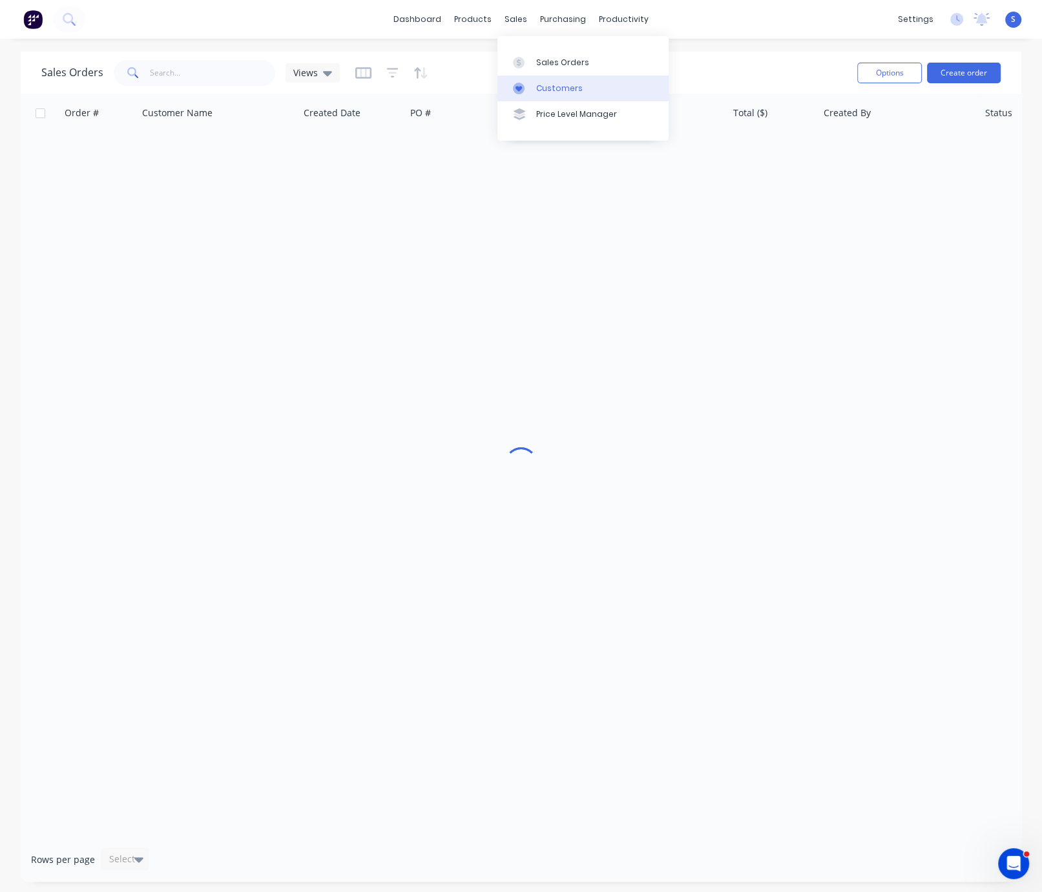
click at [559, 90] on div "Customers" at bounding box center [559, 89] width 46 height 12
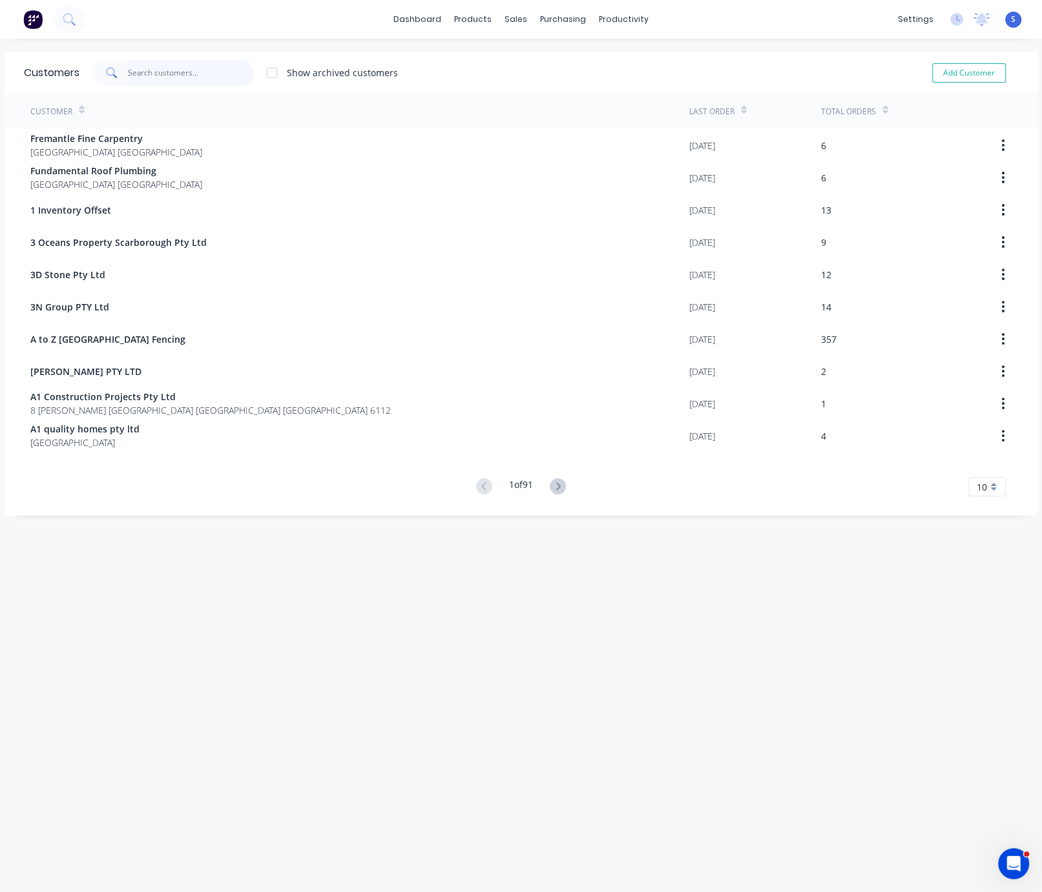
click at [169, 75] on input "text" at bounding box center [191, 73] width 126 height 26
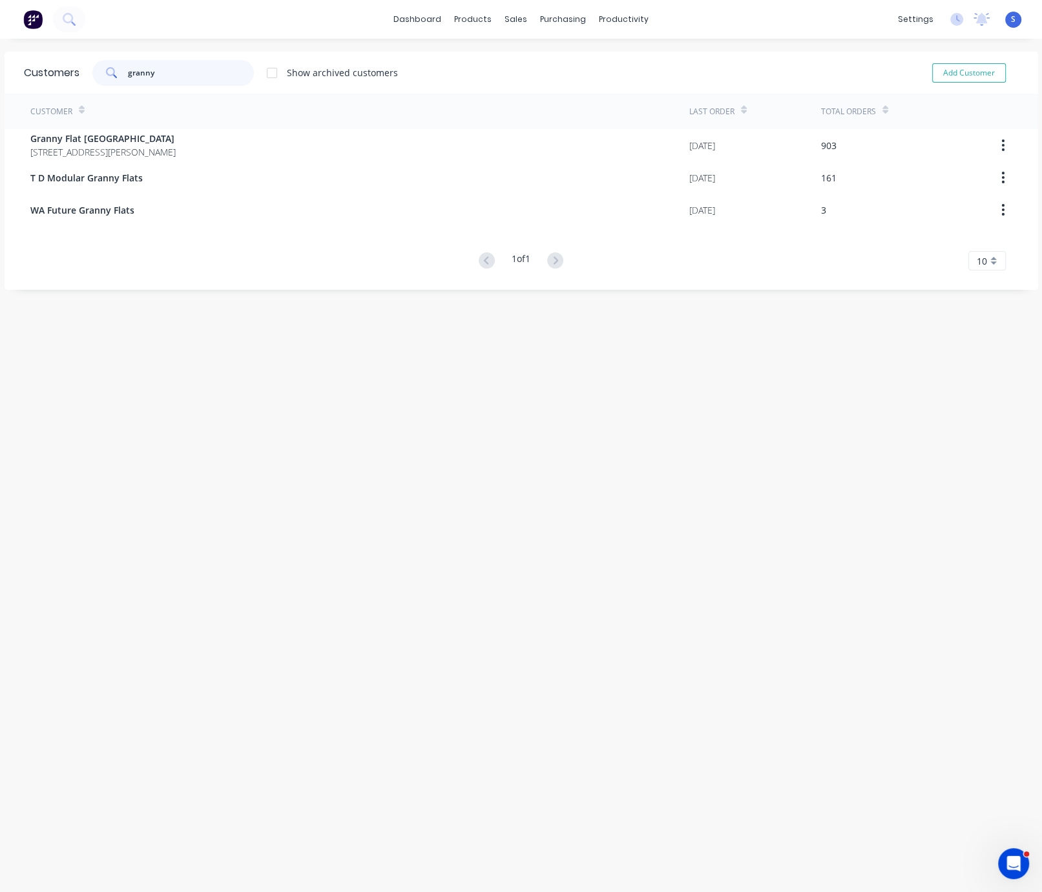
type input "granny"
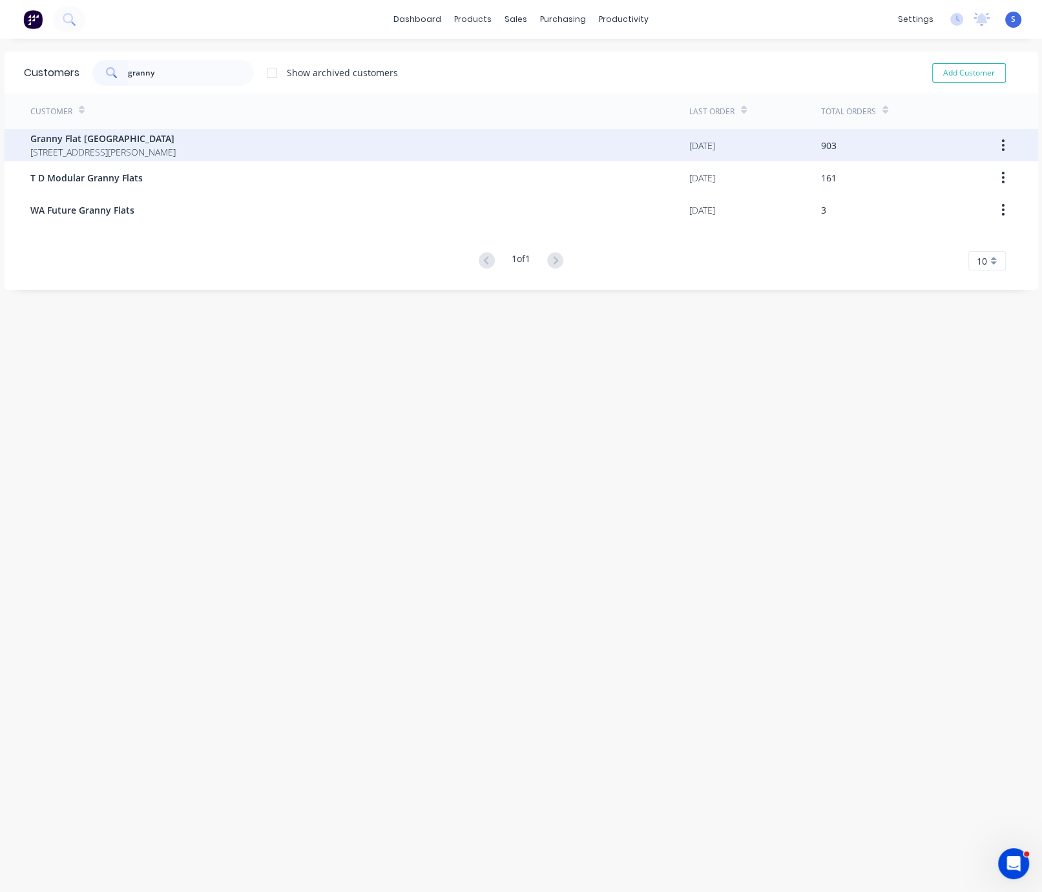
click at [154, 146] on span "92 McCoy st Booragoon Western Australia Australia" at bounding box center [102, 152] width 145 height 14
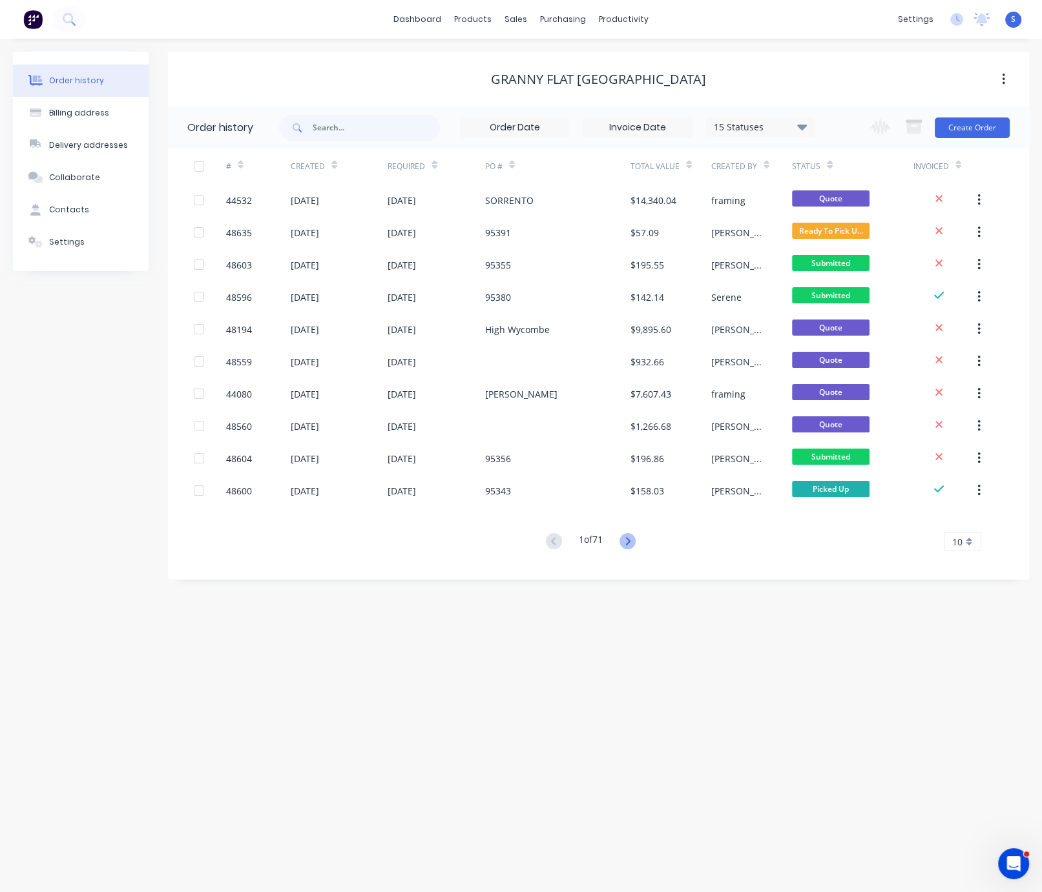
click at [624, 541] on icon at bounding box center [627, 541] width 16 height 16
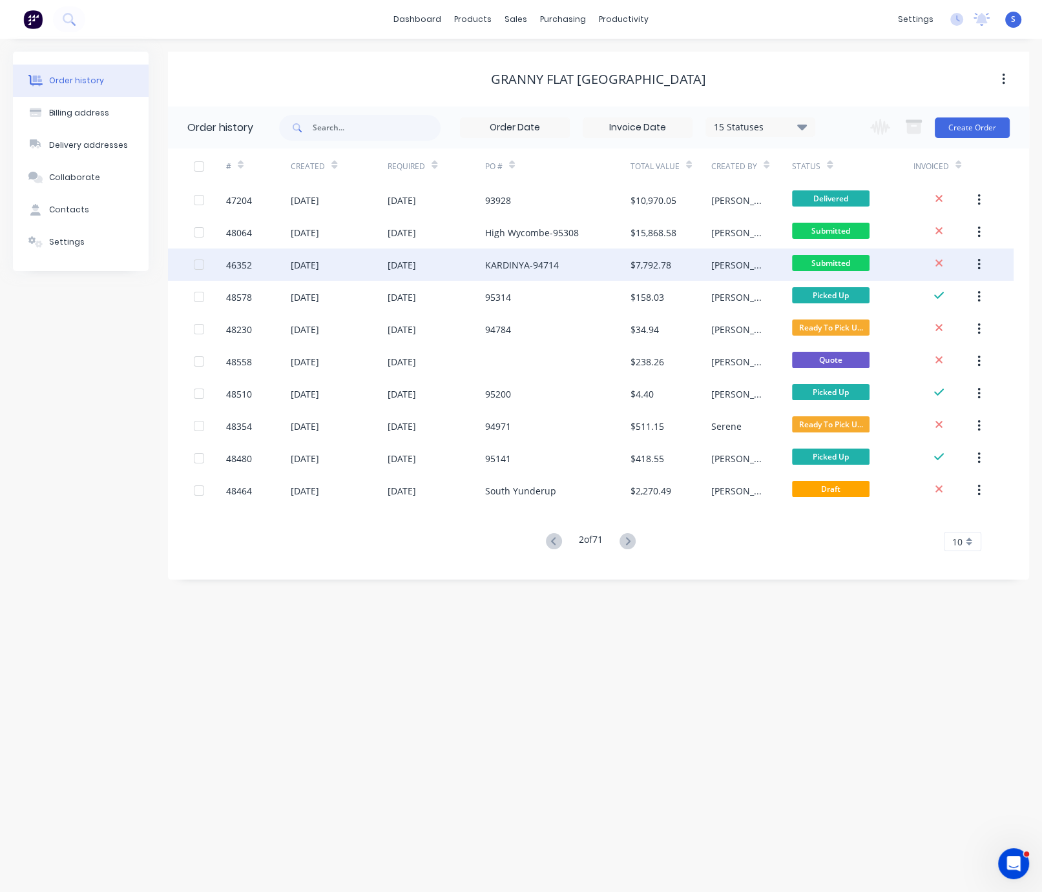
click at [567, 254] on div "KARDINYA-94714" at bounding box center [557, 265] width 145 height 32
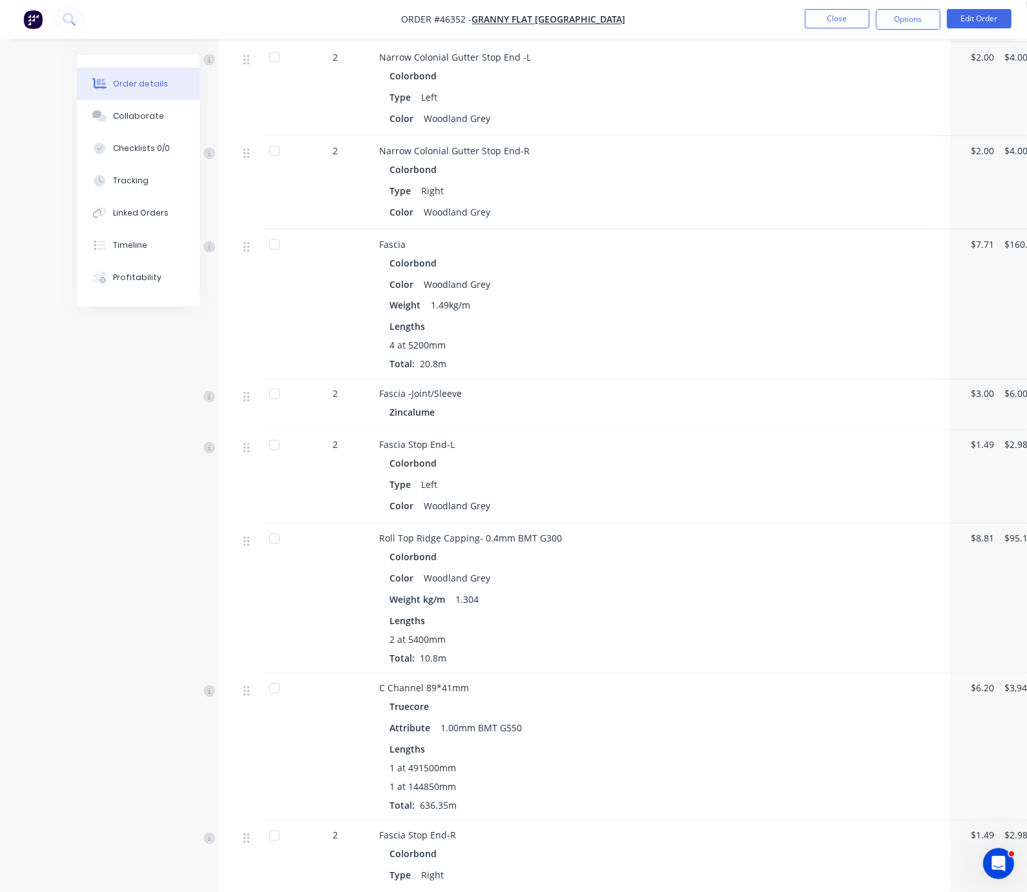
scroll to position [2201, 0]
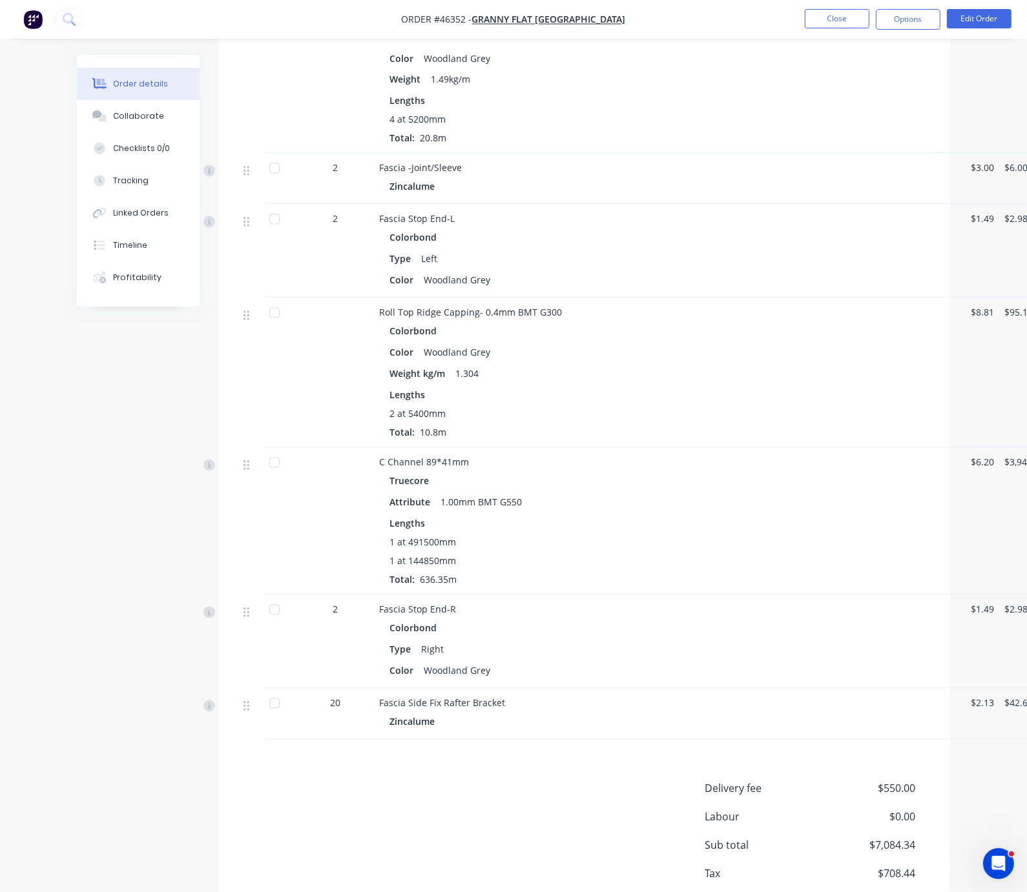
click at [581, 531] on div "Lengths" at bounding box center [664, 524] width 550 height 14
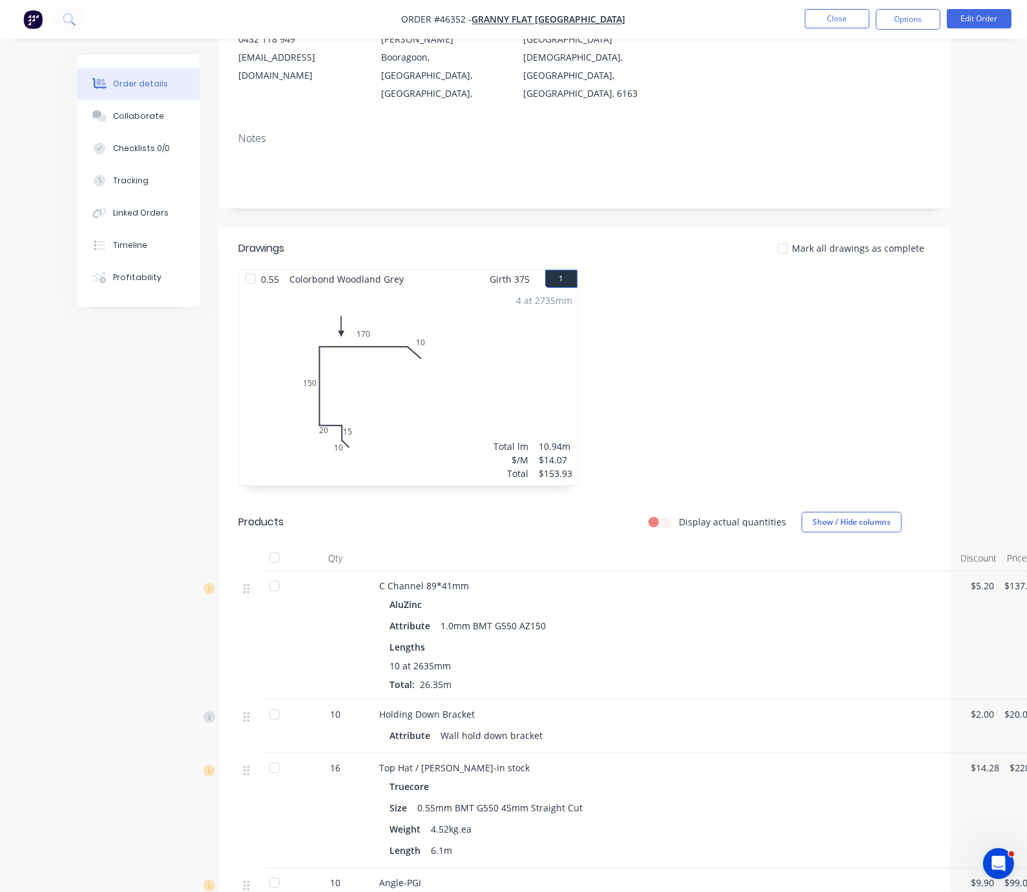
scroll to position [393, 0]
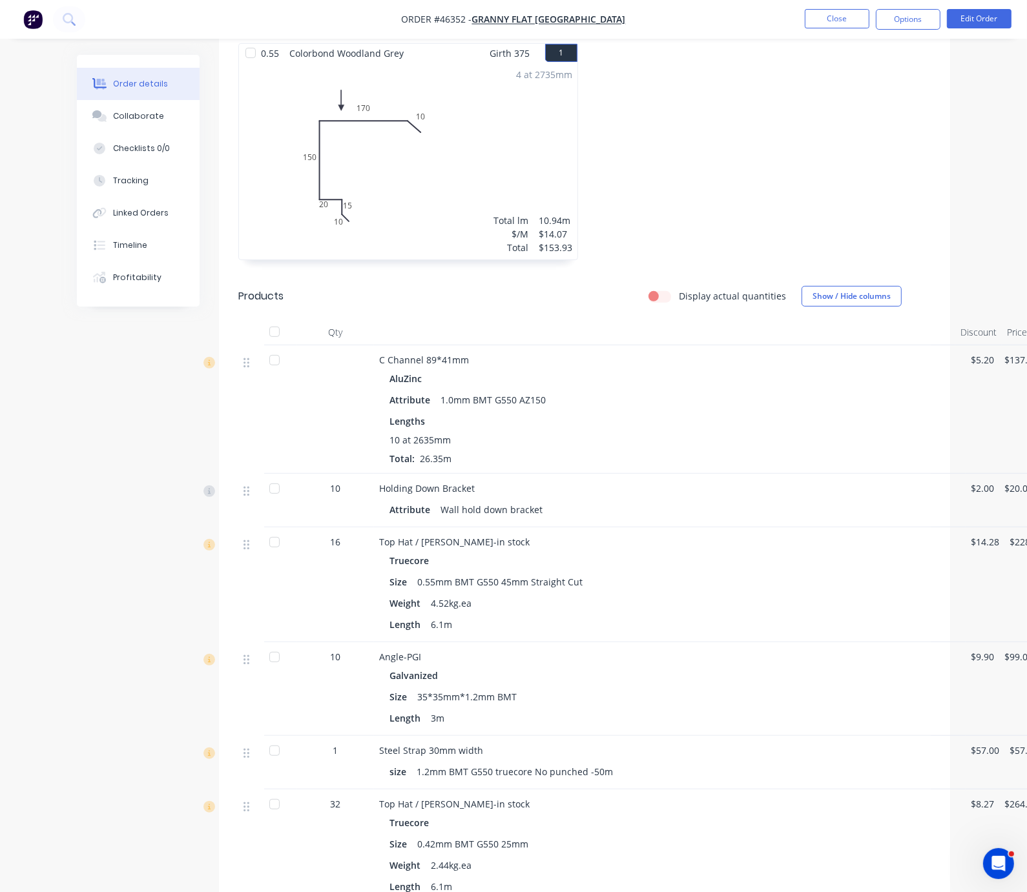
click at [712, 121] on div at bounding box center [760, 158] width 353 height 230
click at [78, 262] on button "Timeline" at bounding box center [138, 245] width 123 height 32
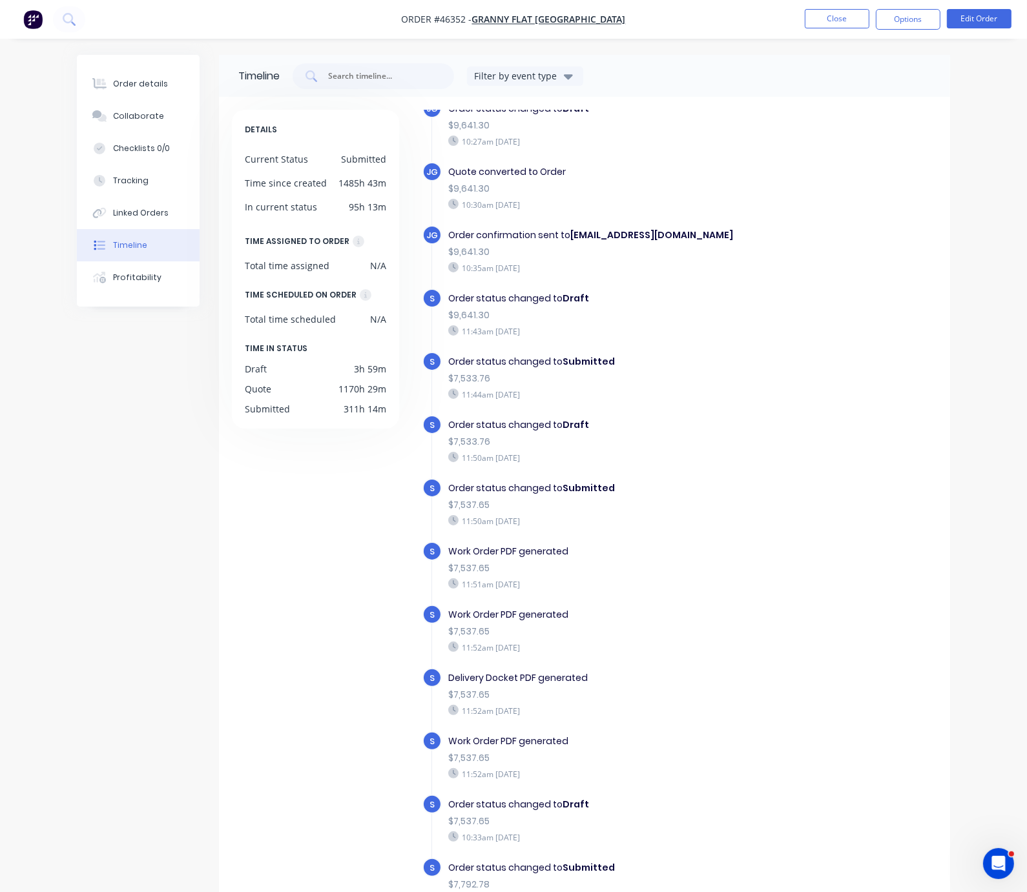
scroll to position [86, 0]
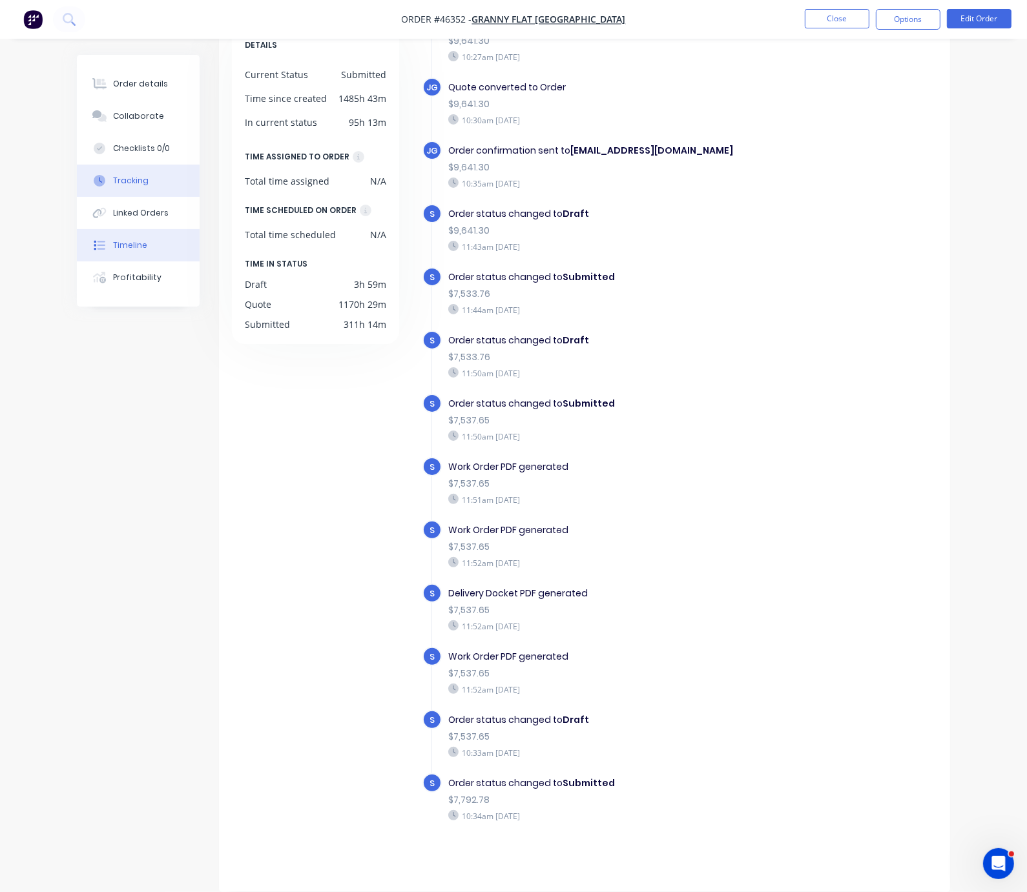
click at [113, 184] on div "Tracking" at bounding box center [131, 181] width 36 height 12
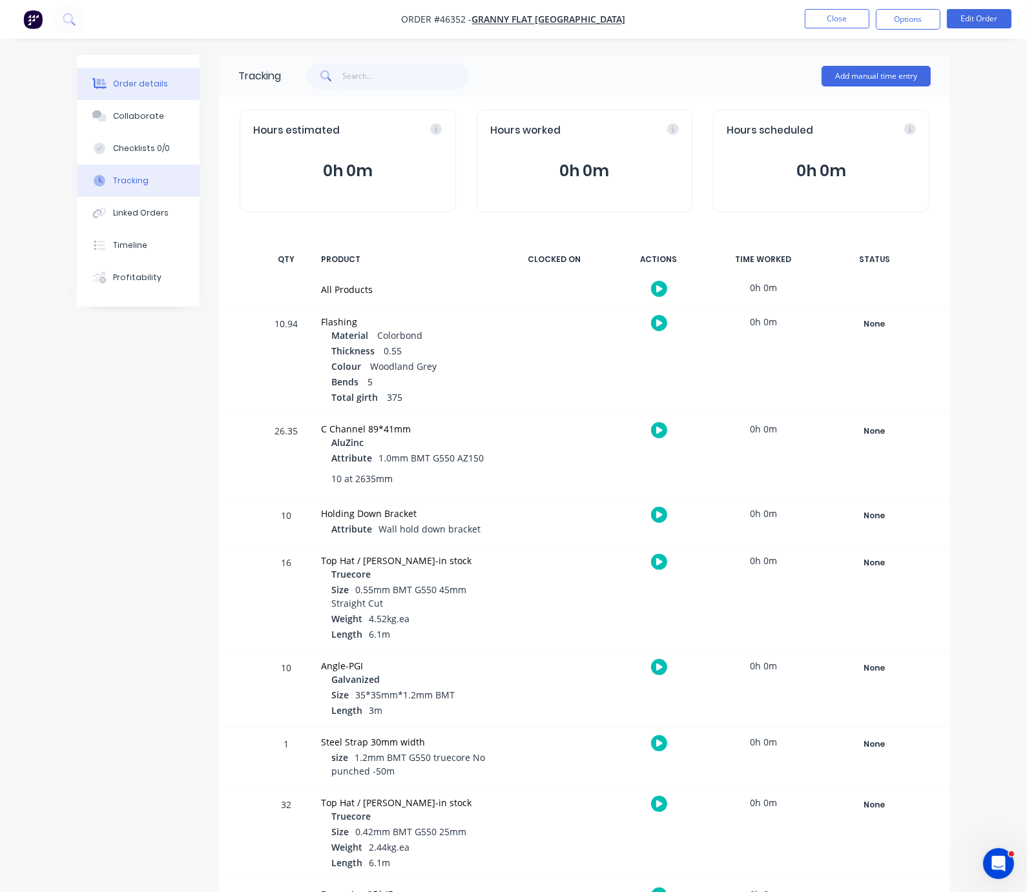
click at [113, 90] on div "Order details" at bounding box center [140, 84] width 55 height 12
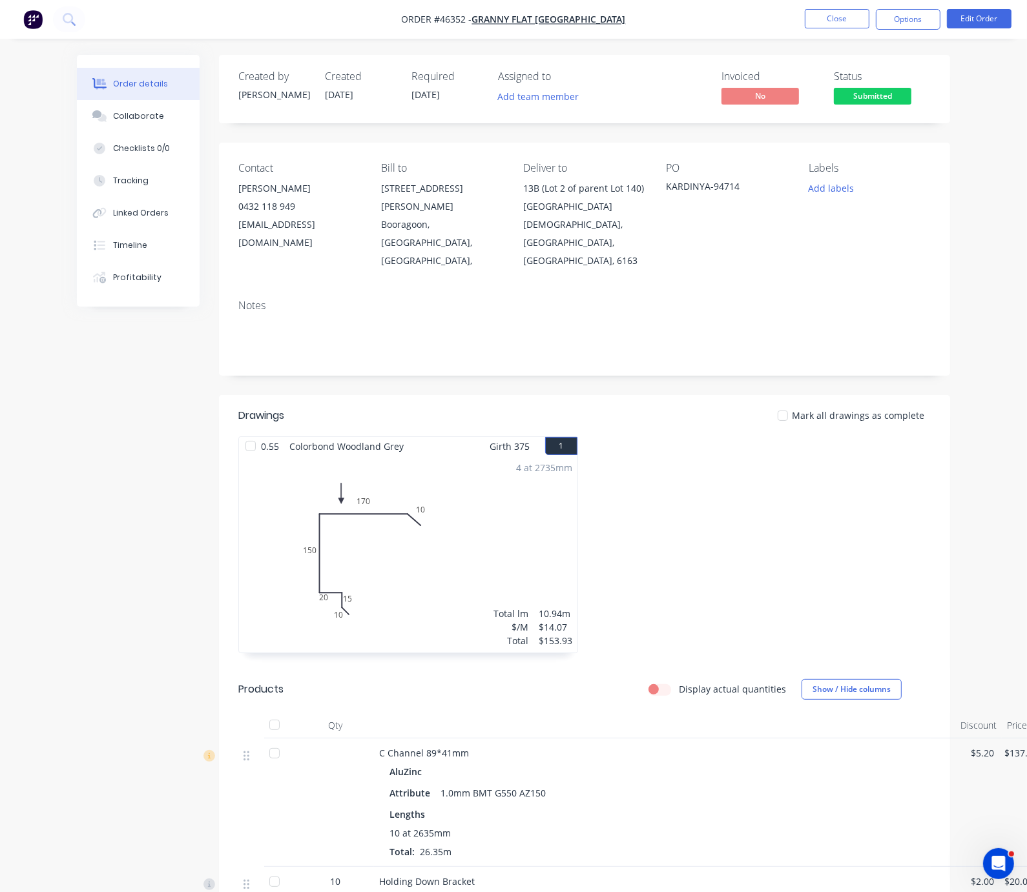
click at [706, 509] on div at bounding box center [760, 551] width 353 height 230
click at [833, 12] on button "Close" at bounding box center [837, 18] width 65 height 19
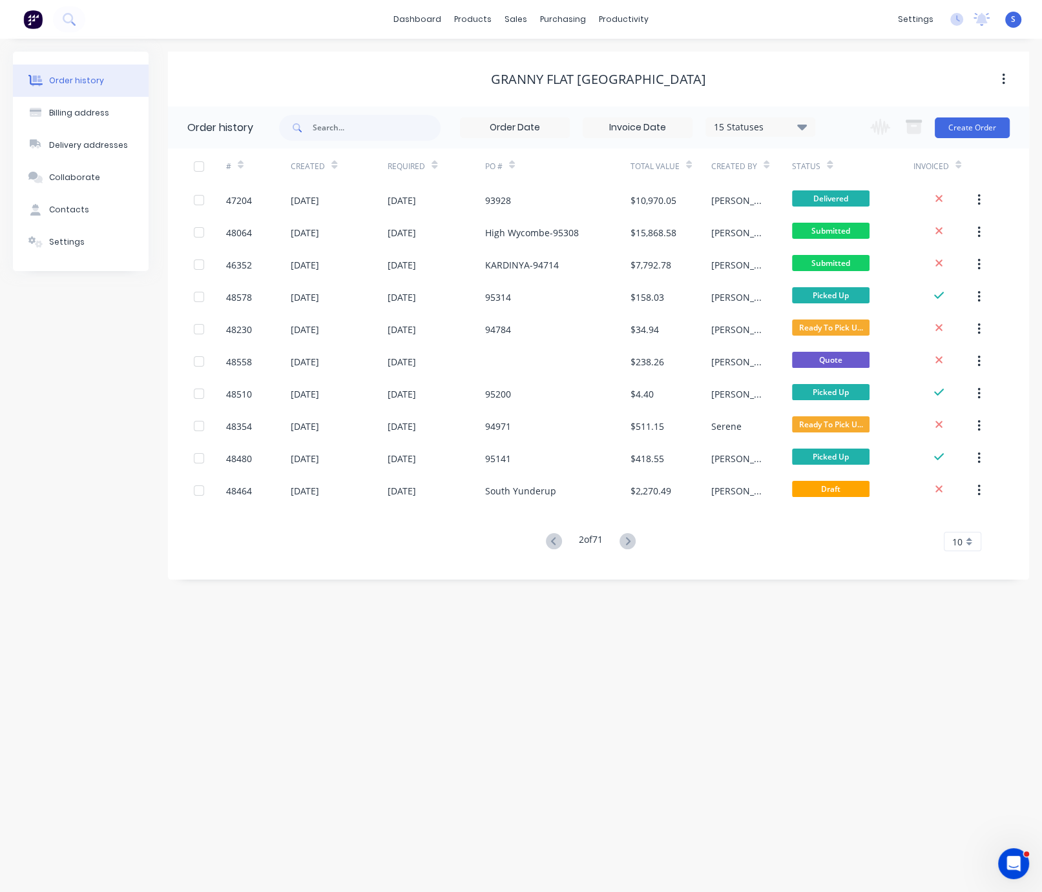
click at [50, 606] on div "Order history Billing address Delivery addresses Collaborate Contacts Settings …" at bounding box center [521, 466] width 1042 height 854
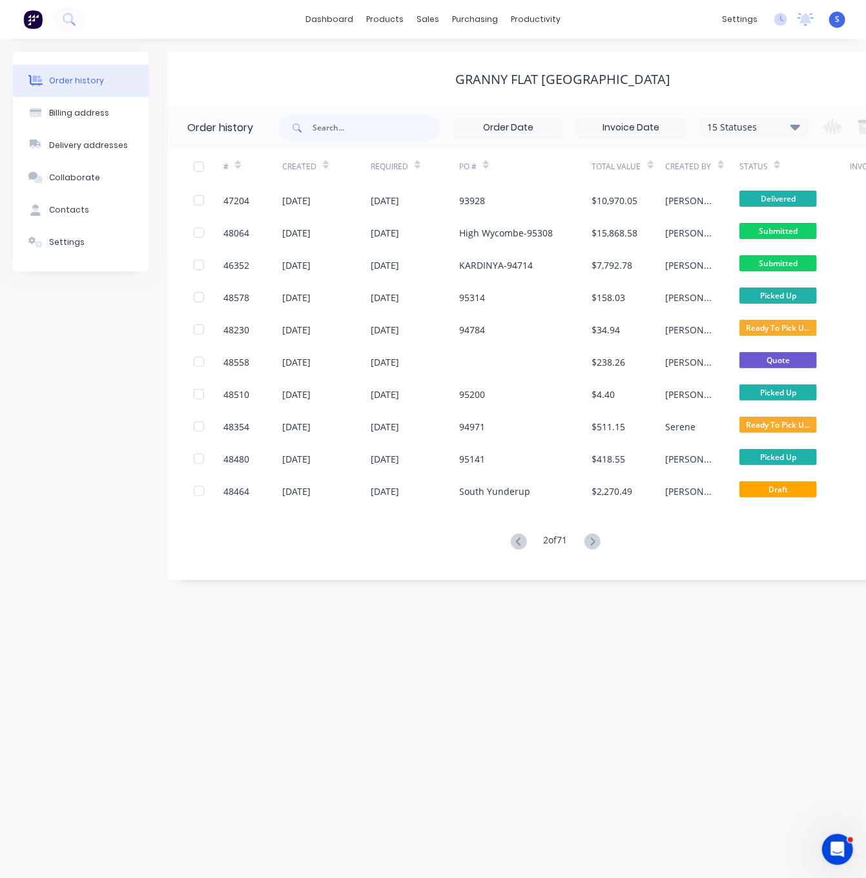
click at [363, 703] on div "Order history Billing address Delivery addresses Collaborate Contacts Settings …" at bounding box center [433, 458] width 866 height 839
click at [178, 745] on div "Order history Billing address Delivery addresses Collaborate Contacts Settings …" at bounding box center [433, 458] width 866 height 839
click at [456, 61] on div "Sales Orders" at bounding box center [474, 63] width 53 height 12
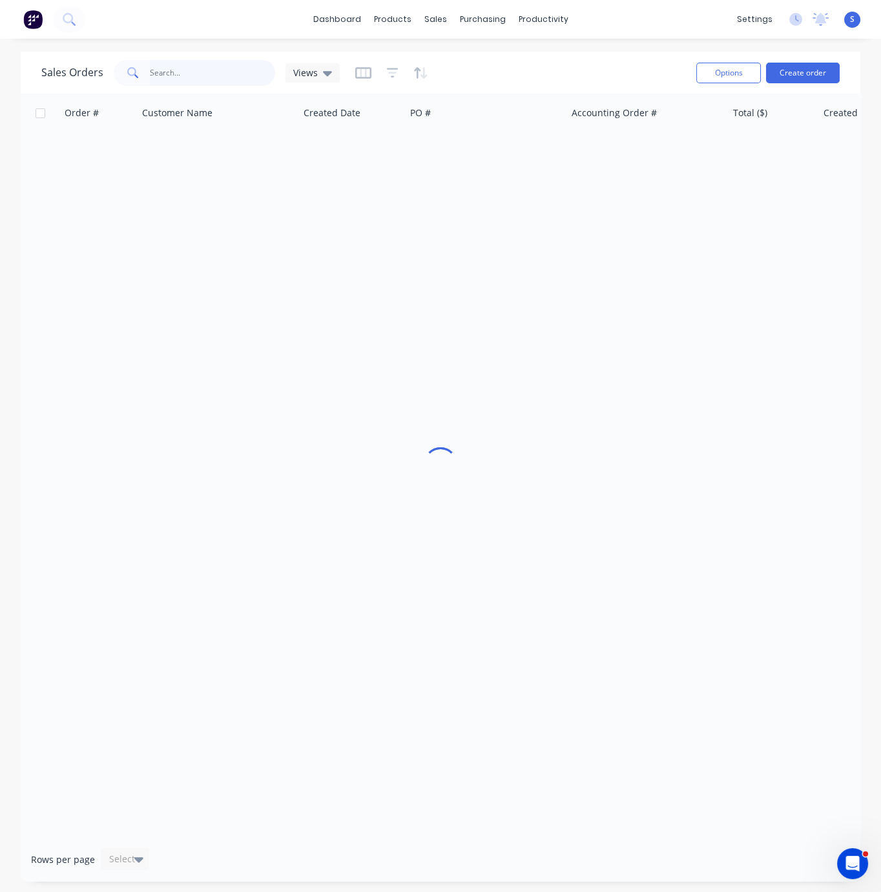
click at [181, 76] on input "text" at bounding box center [213, 73] width 126 height 26
type input "47887"
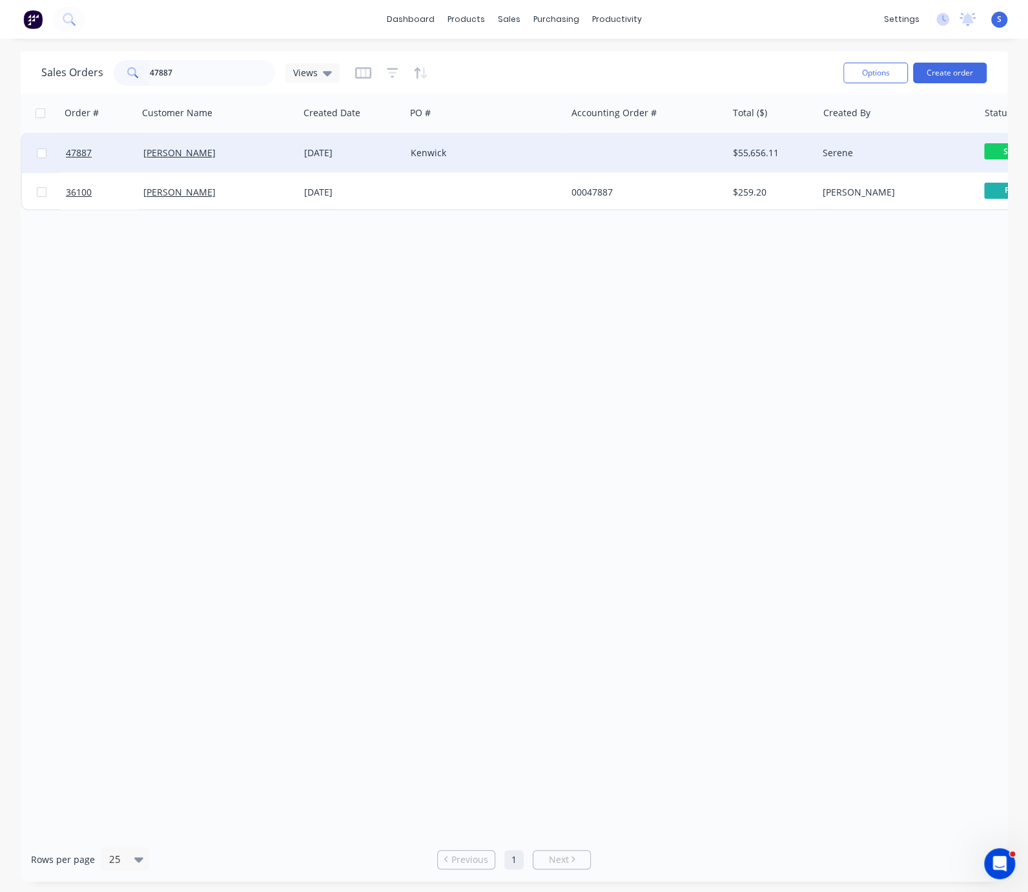
click at [283, 145] on div "[PERSON_NAME]" at bounding box center [218, 153] width 161 height 39
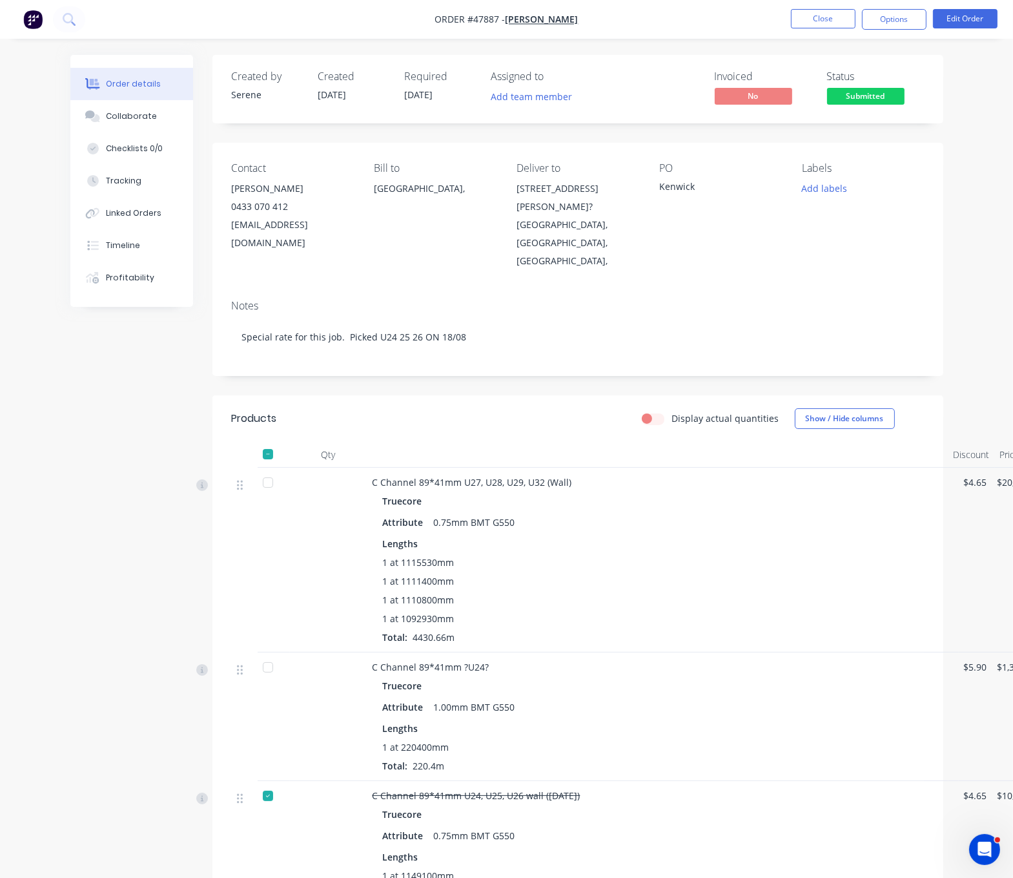
scroll to position [0, 45]
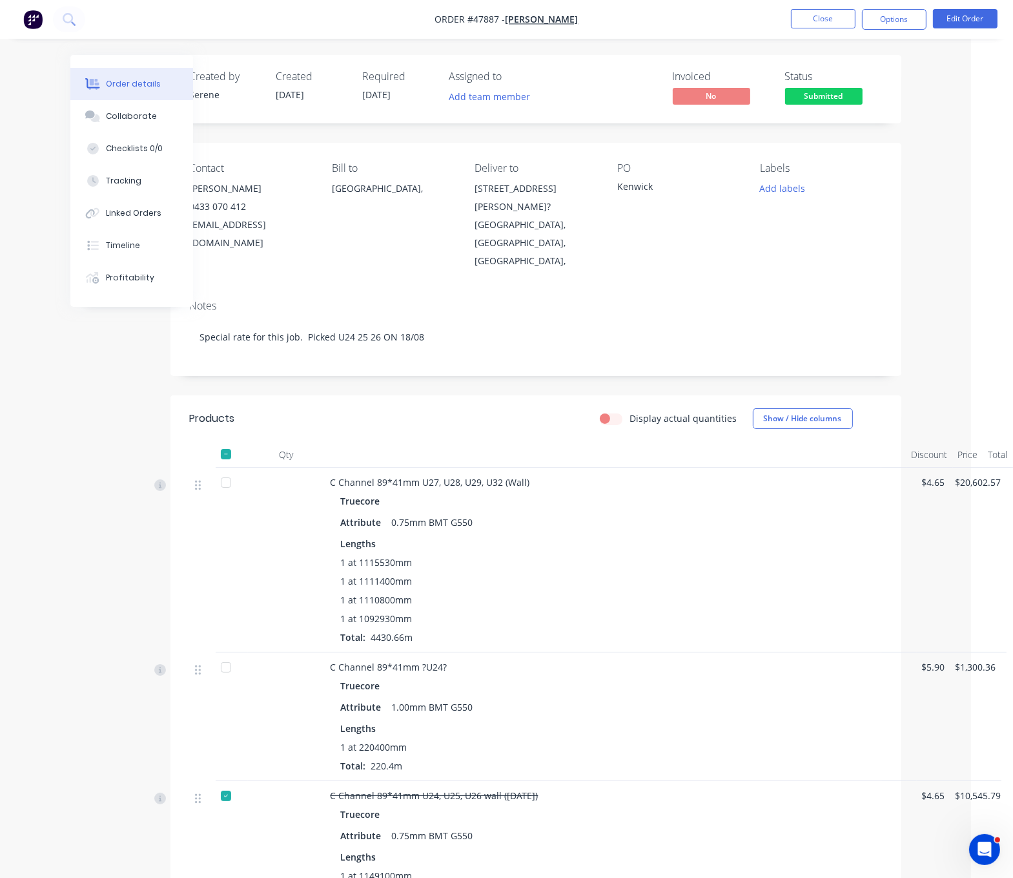
drag, startPoint x: 438, startPoint y: 429, endPoint x: 602, endPoint y: 430, distance: 164.7
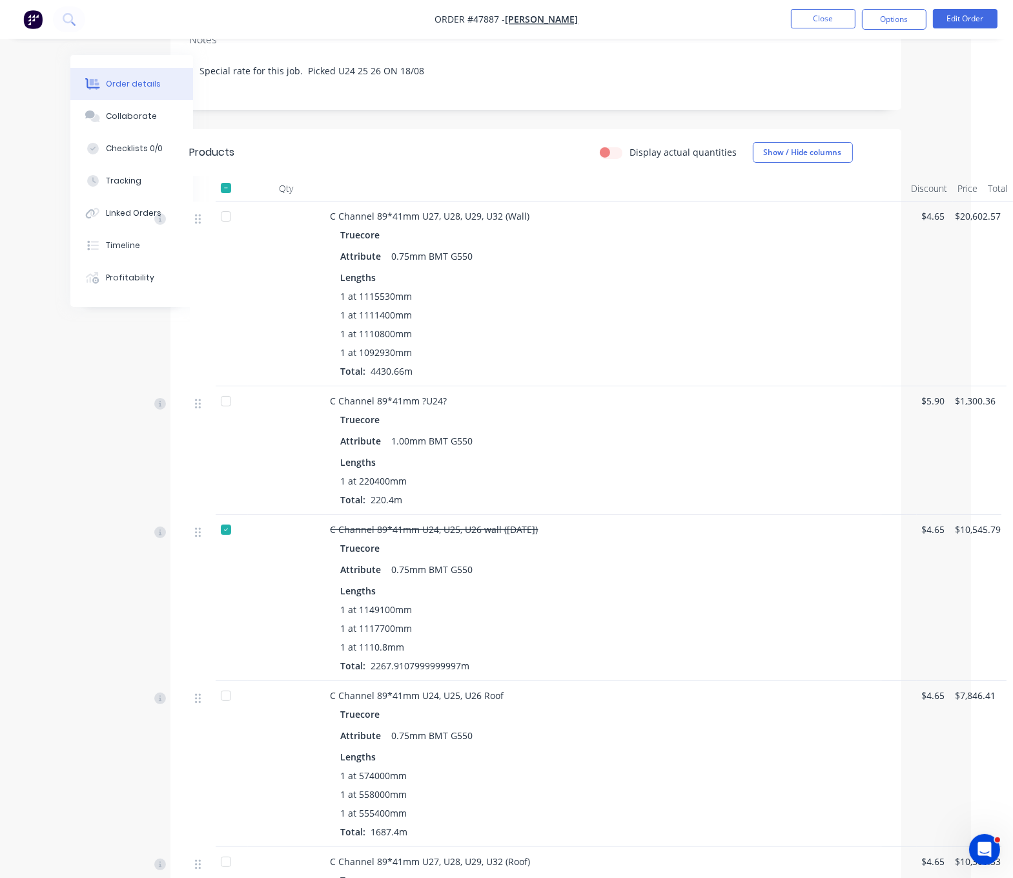
scroll to position [270, 45]
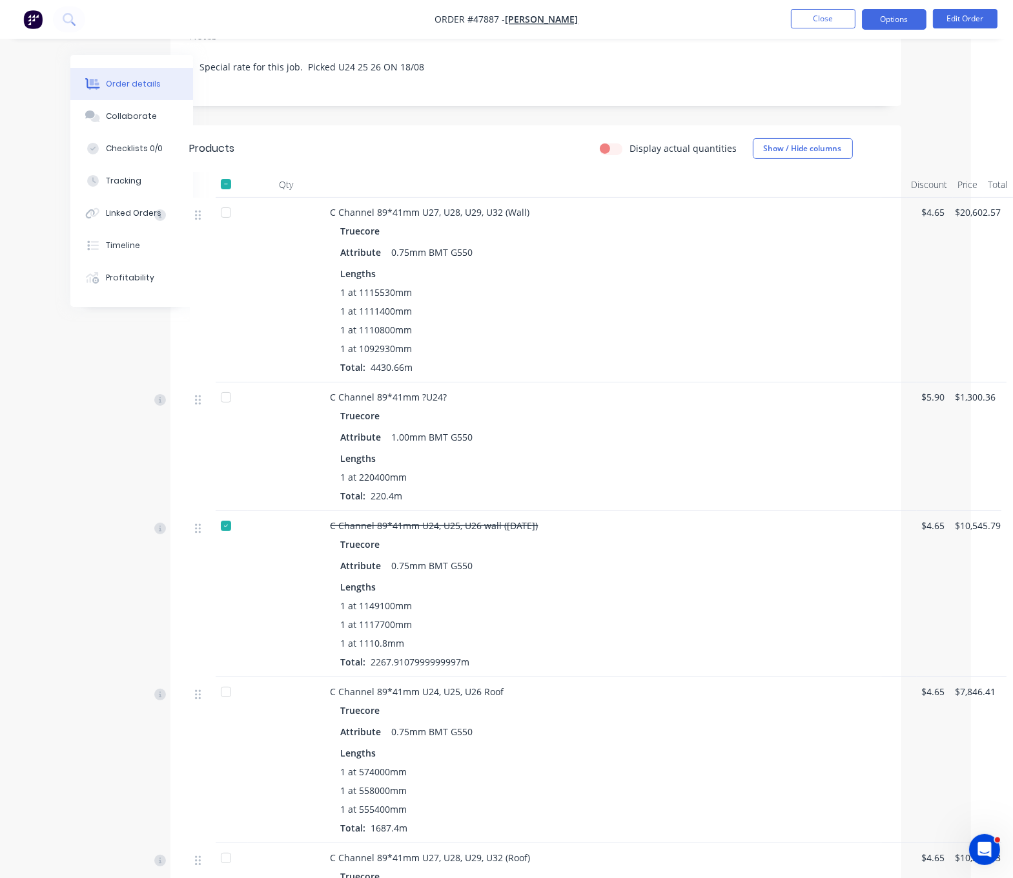
click at [898, 21] on button "Options" at bounding box center [894, 19] width 65 height 21
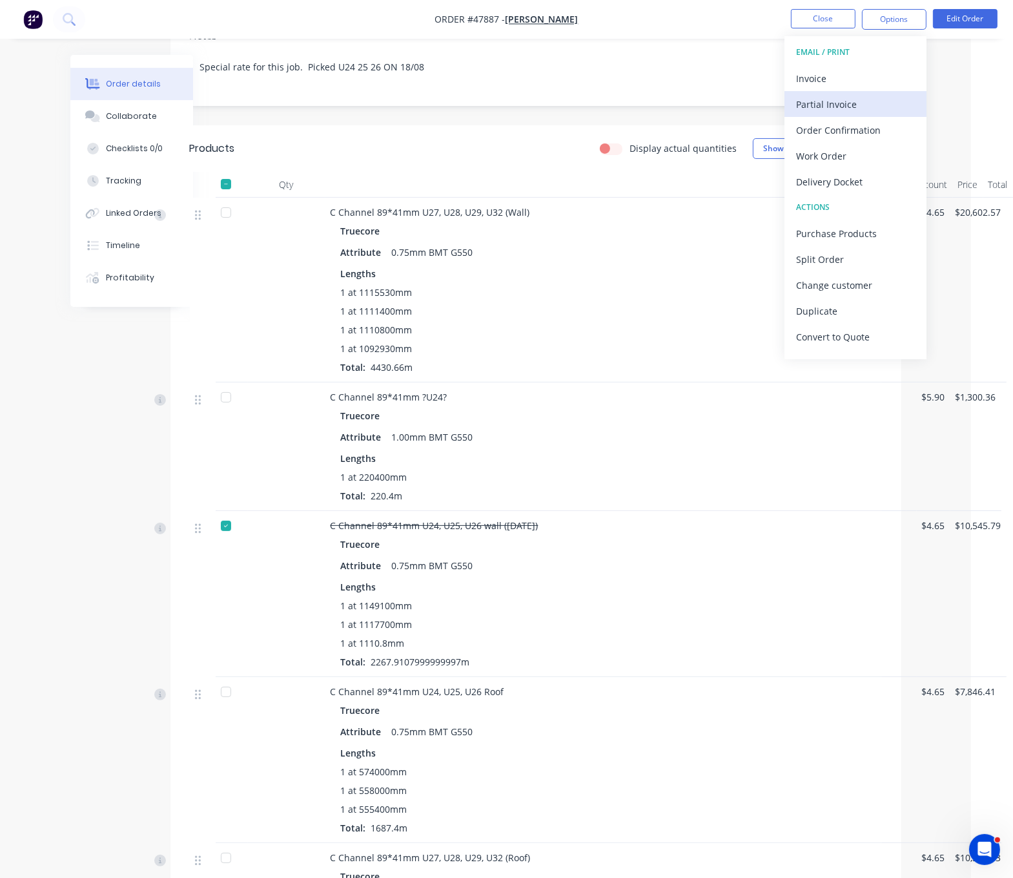
click at [827, 108] on div "Partial Invoice" at bounding box center [855, 104] width 119 height 19
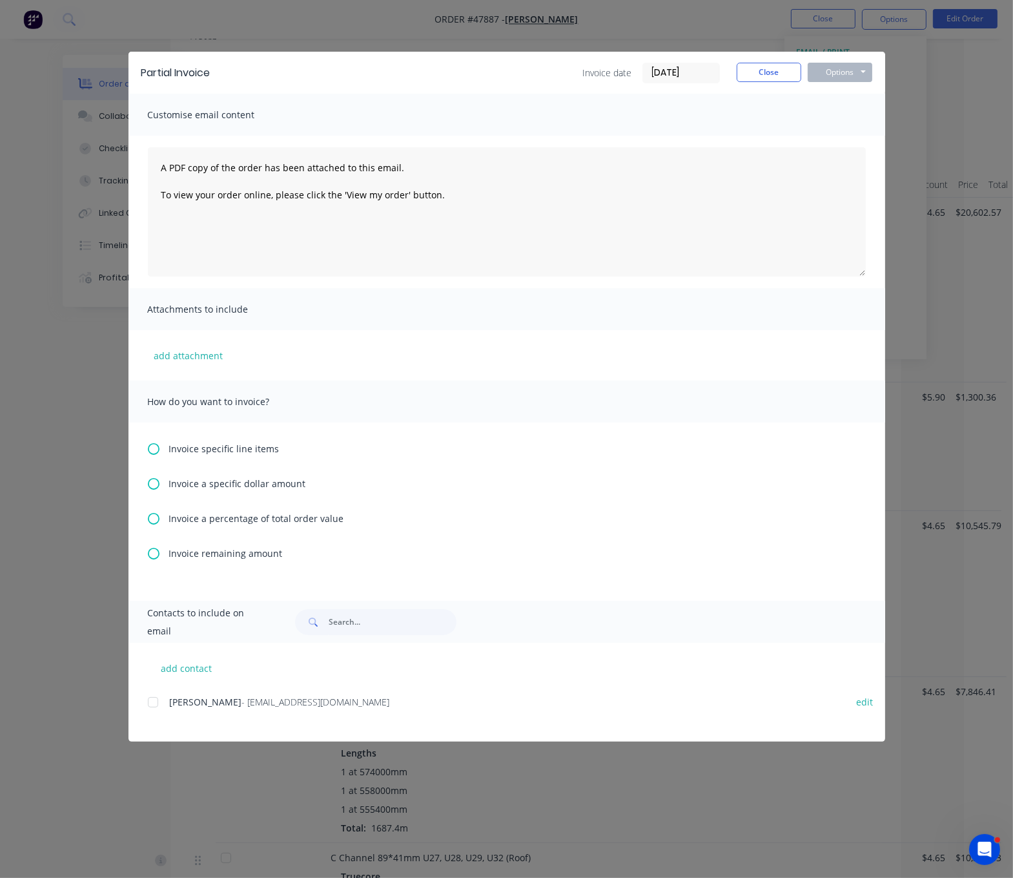
click at [149, 453] on icon at bounding box center [154, 449] width 12 height 12
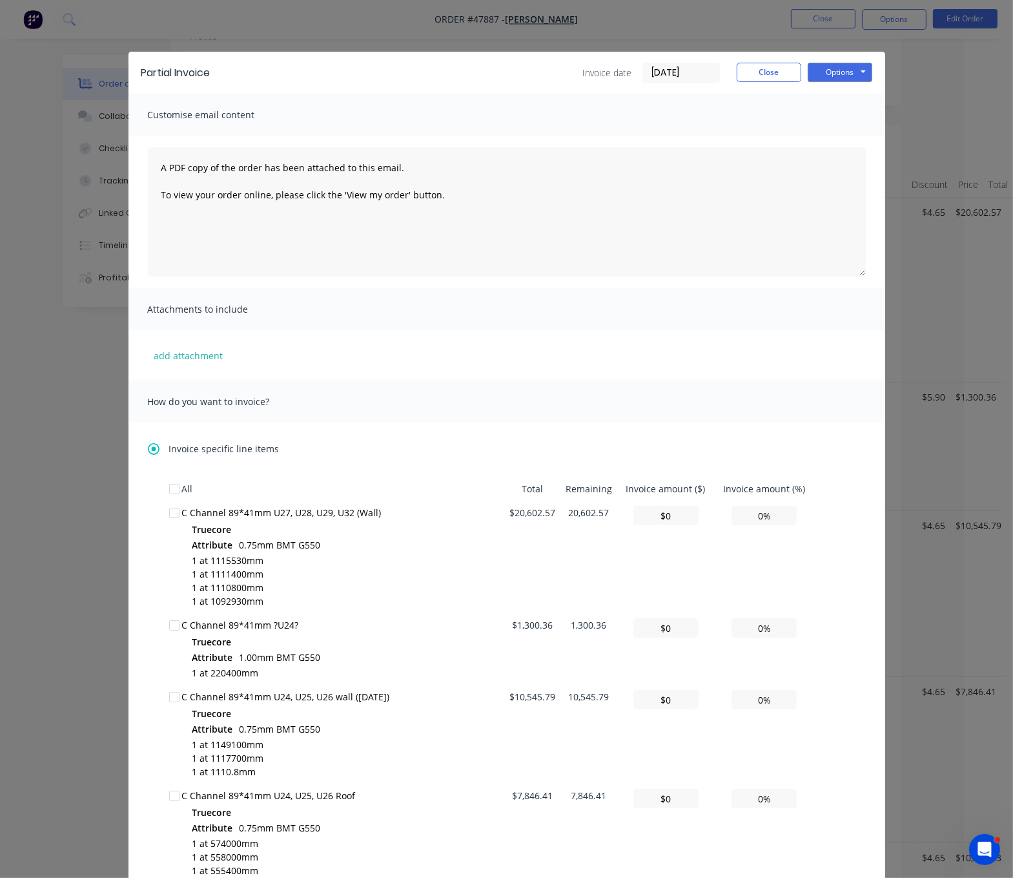
scroll to position [226, 0]
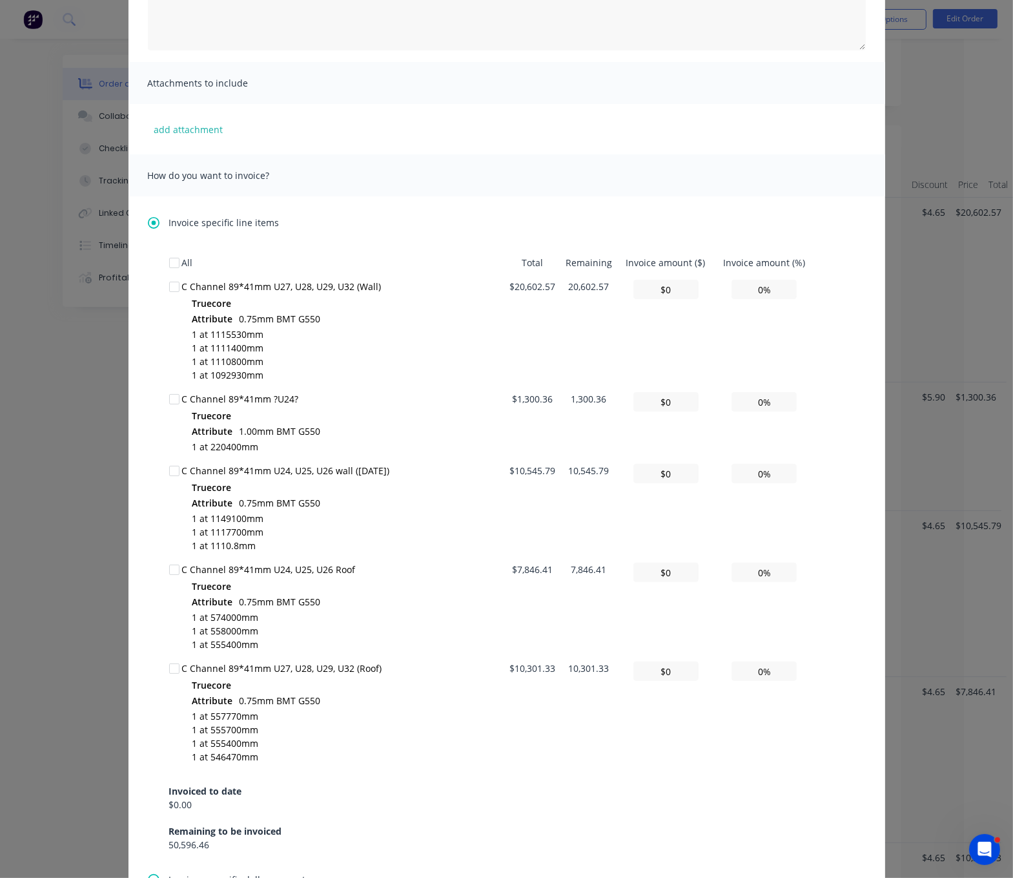
click at [166, 477] on div at bounding box center [174, 471] width 26 height 26
click at [757, 482] on input "0%" at bounding box center [764, 473] width 65 height 19
type input "$105.46"
type input "1%"
type input "$1,054.58"
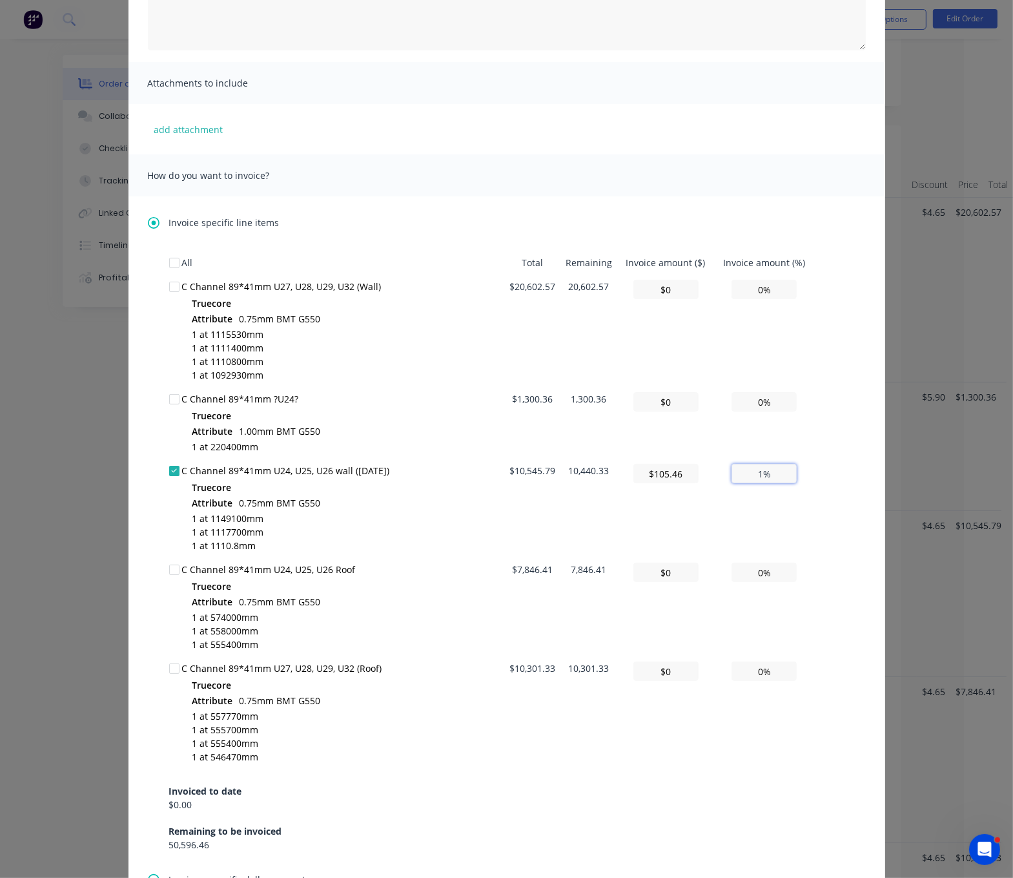
type input "10%"
type input "$10,545.79"
type input "100%"
click at [839, 517] on div "All Total Remaining Invoice amount ($) Invoice amount (%) C Channel 89*41mm U27…" at bounding box center [507, 562] width 718 height 622
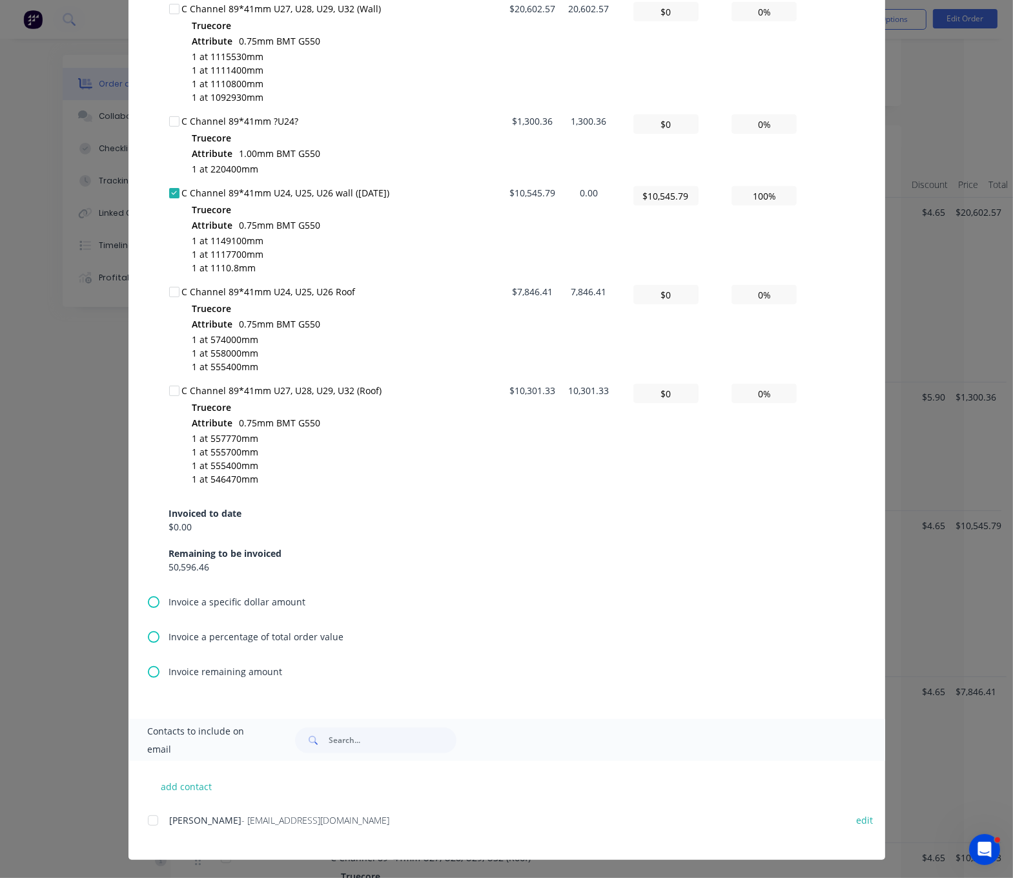
scroll to position [0, 0]
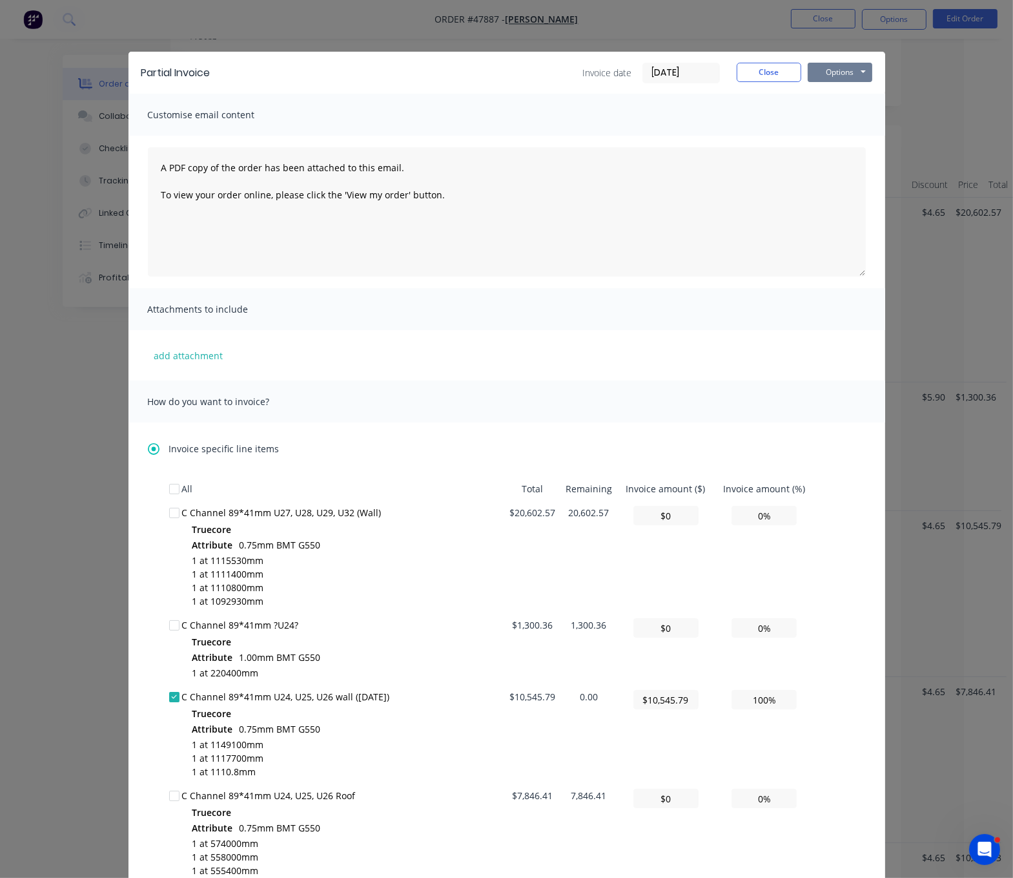
click at [853, 74] on button "Options" at bounding box center [840, 72] width 65 height 19
click at [847, 120] on button "Print" at bounding box center [849, 115] width 83 height 21
drag, startPoint x: 352, startPoint y: 706, endPoint x: 375, endPoint y: 706, distance: 23.2
click at [375, 703] on div "C Channel 89*41mm U24, U25, U26 wall (15/08/2025)" at bounding box center [342, 697] width 323 height 14
click at [376, 731] on div "Attribute 0.75mm BMT G550" at bounding box center [348, 729] width 313 height 15
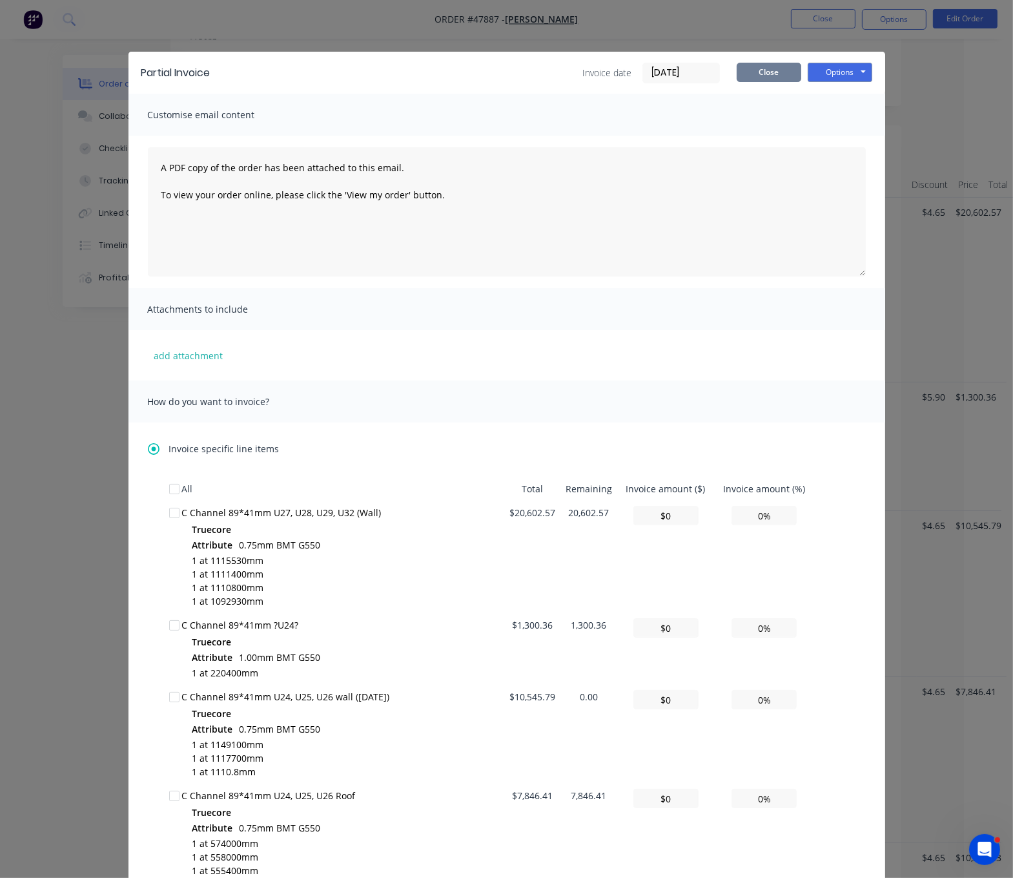
click at [768, 73] on button "Close" at bounding box center [769, 72] width 65 height 19
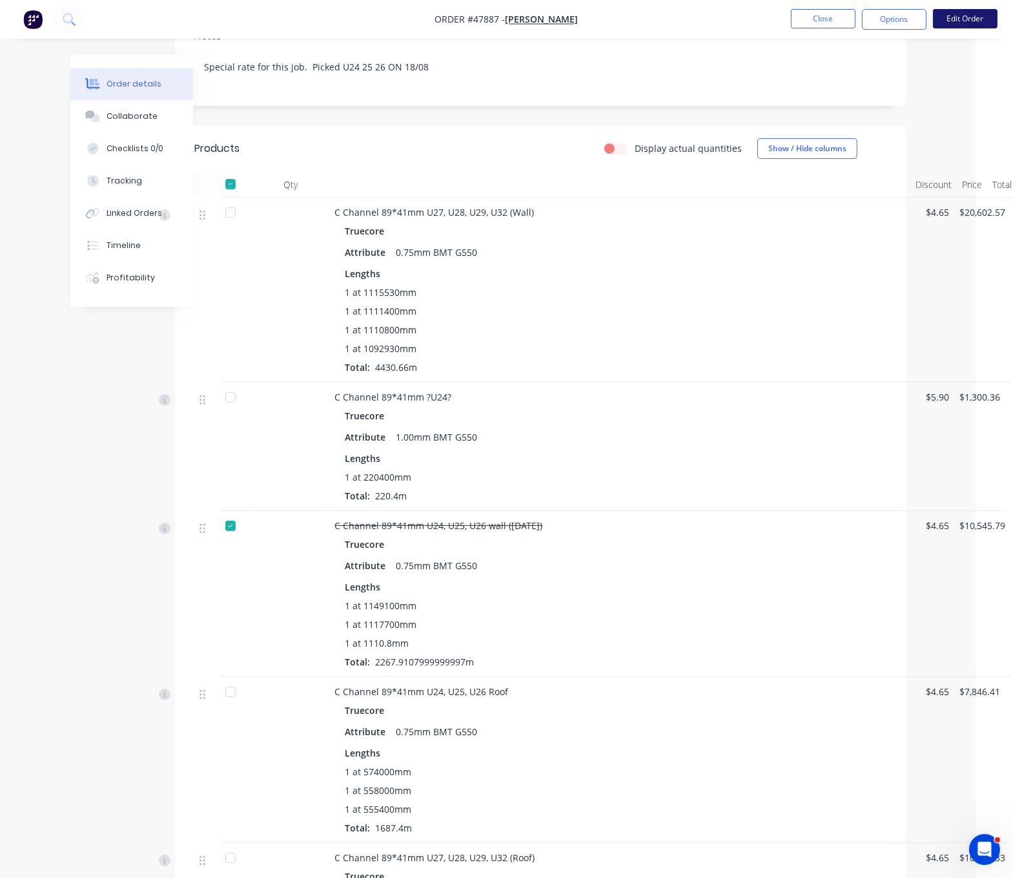
click at [941, 22] on button "Edit Order" at bounding box center [965, 18] width 65 height 19
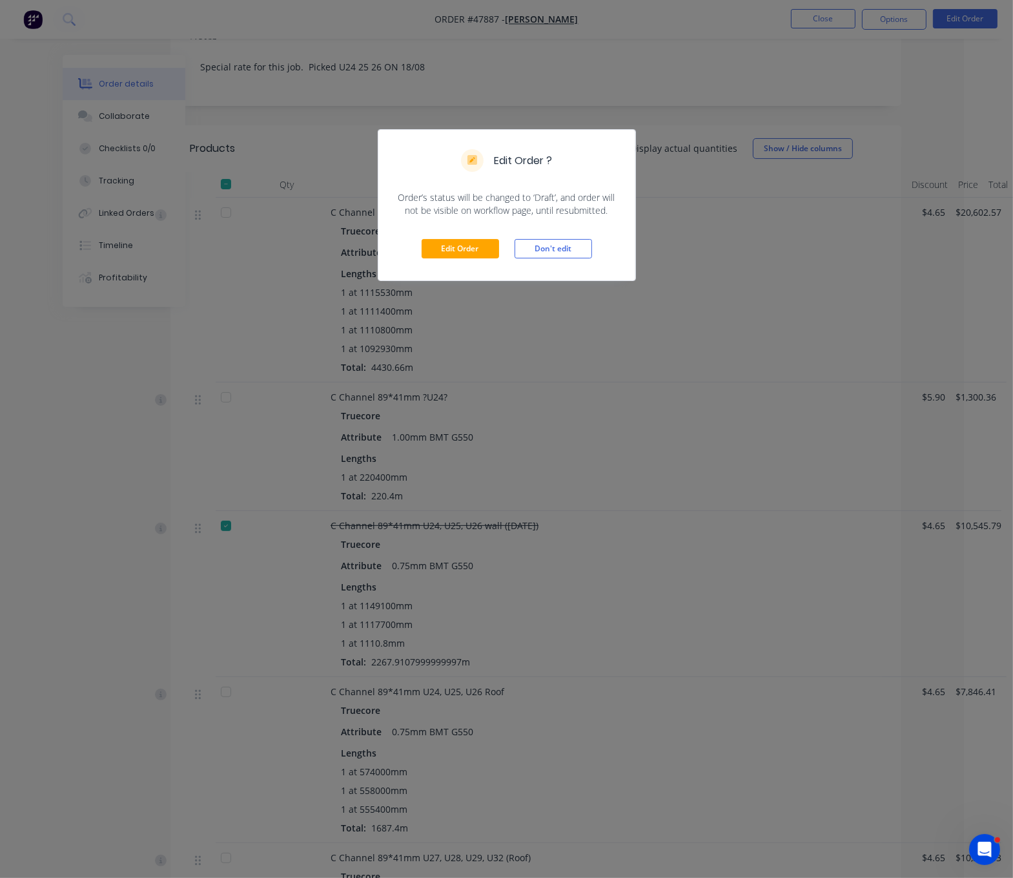
click at [456, 277] on div "Edit Order Don't edit" at bounding box center [506, 248] width 257 height 63
click at [457, 258] on button "Edit Order" at bounding box center [460, 248] width 77 height 19
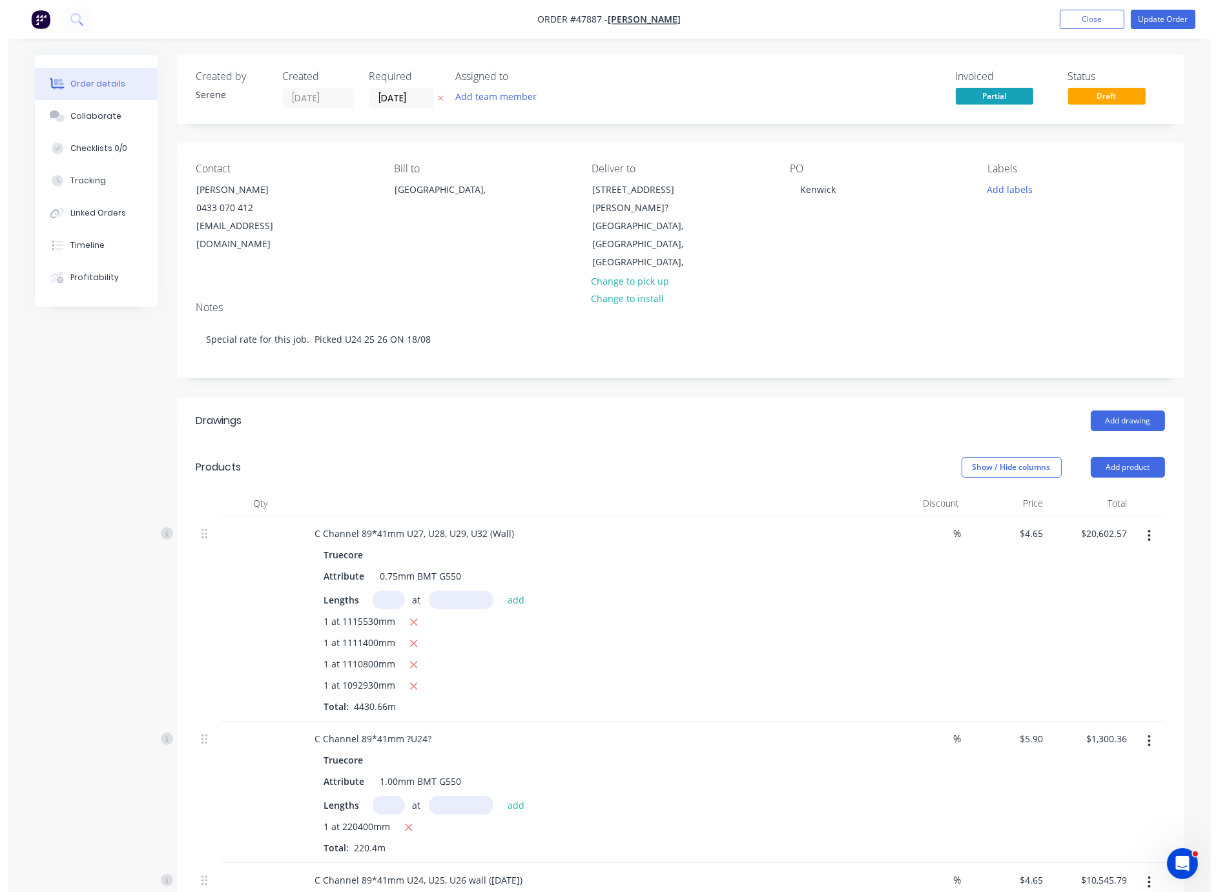
scroll to position [226, 0]
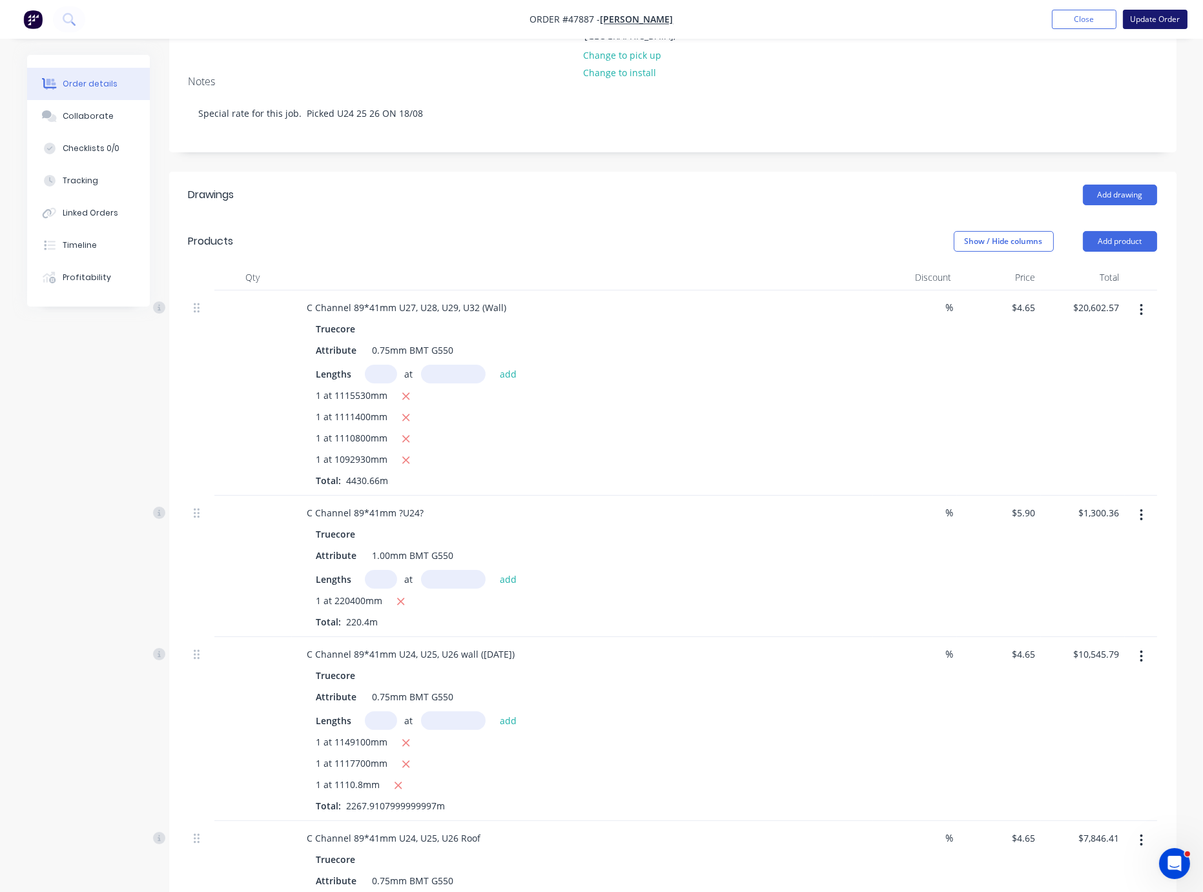
click at [1041, 21] on button "Update Order" at bounding box center [1155, 19] width 65 height 19
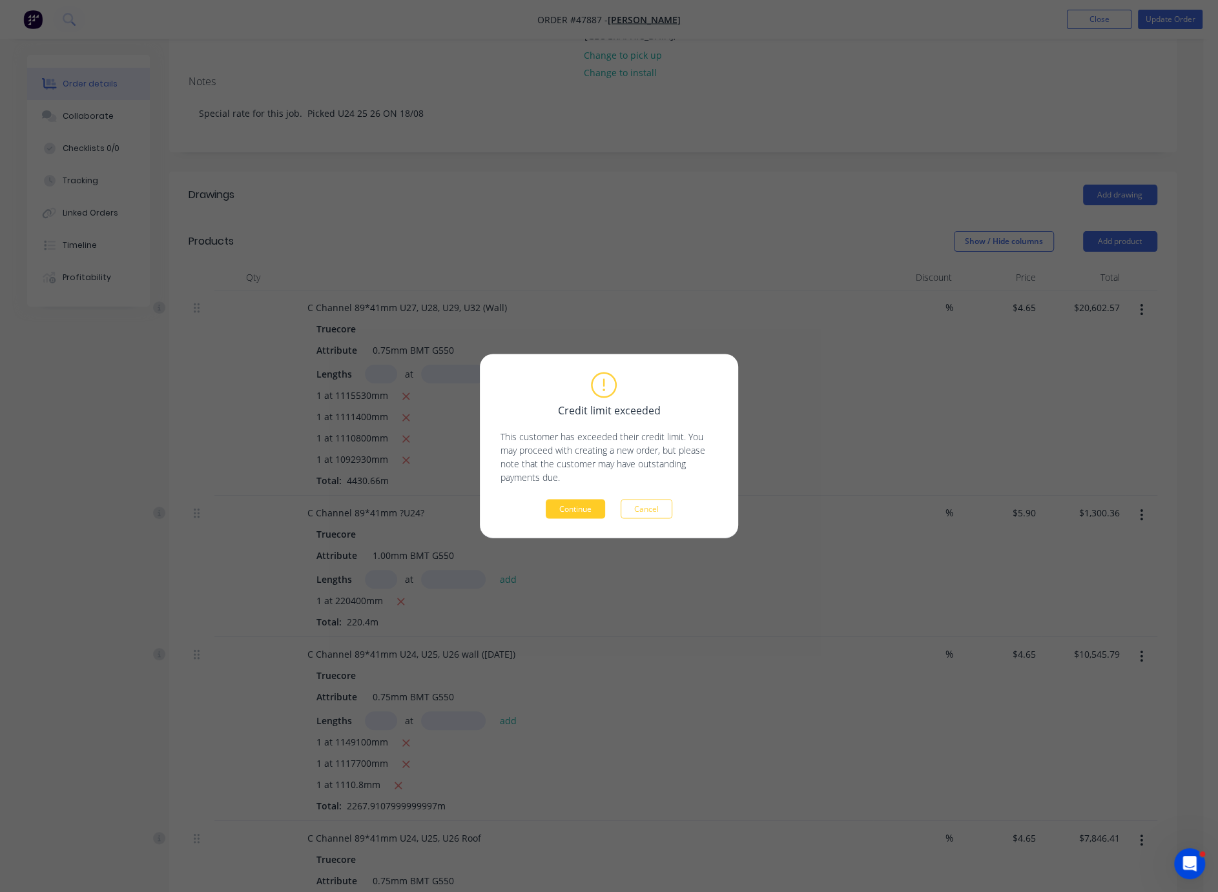
click at [577, 517] on button "Continue" at bounding box center [575, 509] width 59 height 19
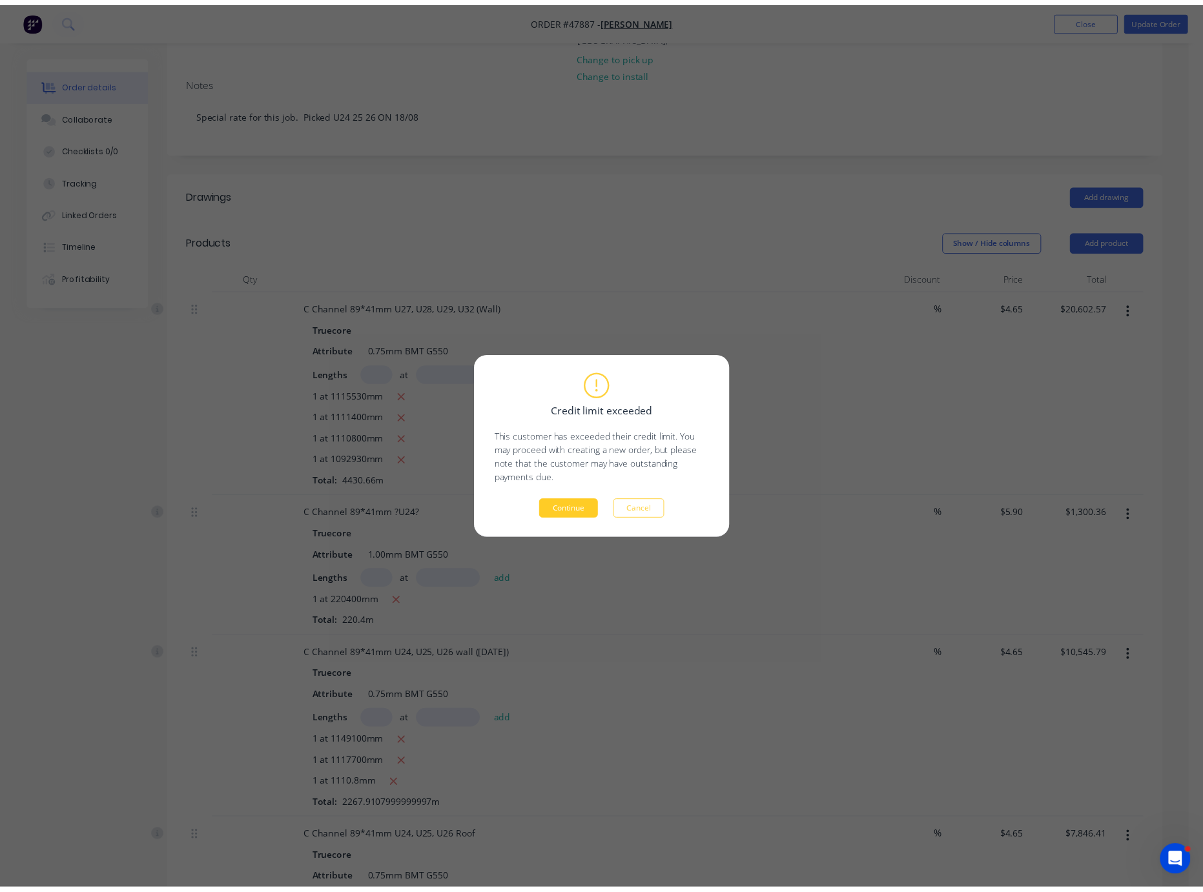
scroll to position [0, 0]
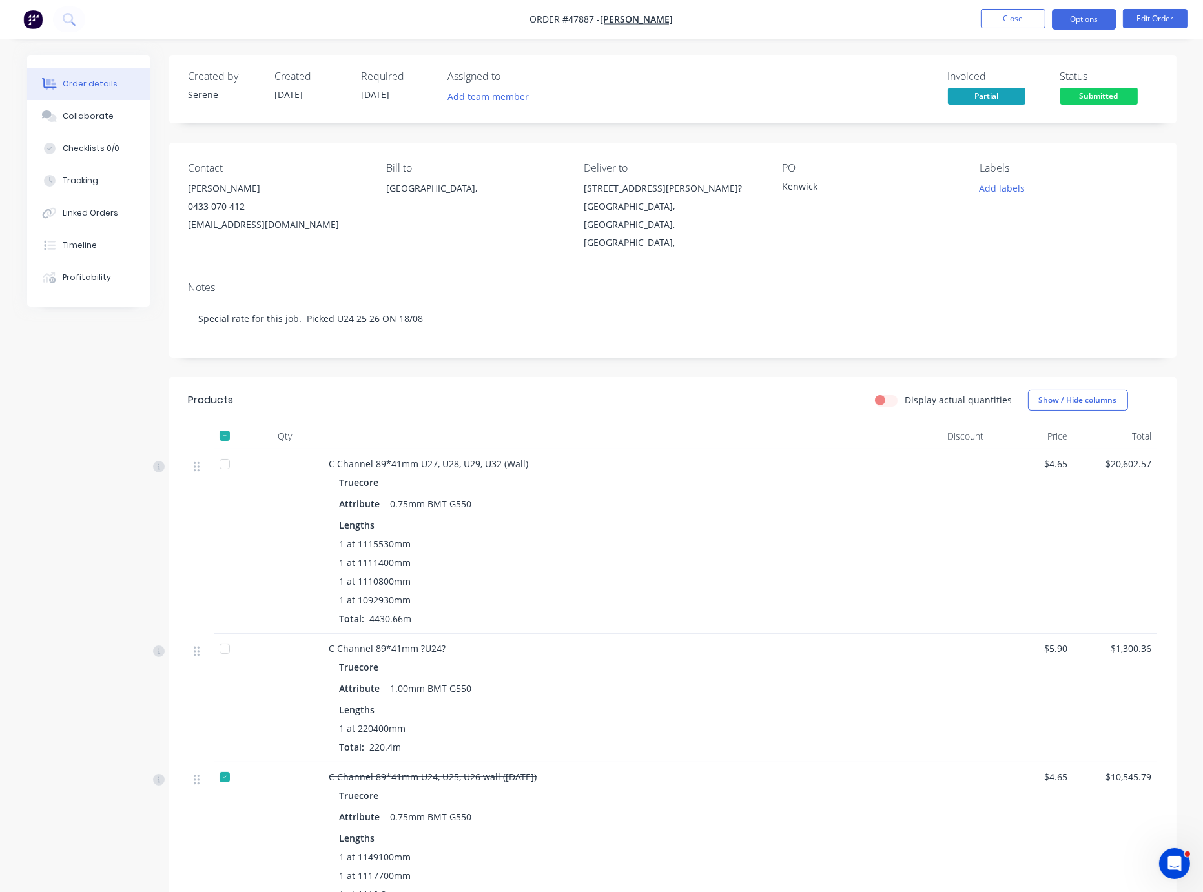
click at [1041, 25] on button "Options" at bounding box center [1084, 19] width 65 height 21
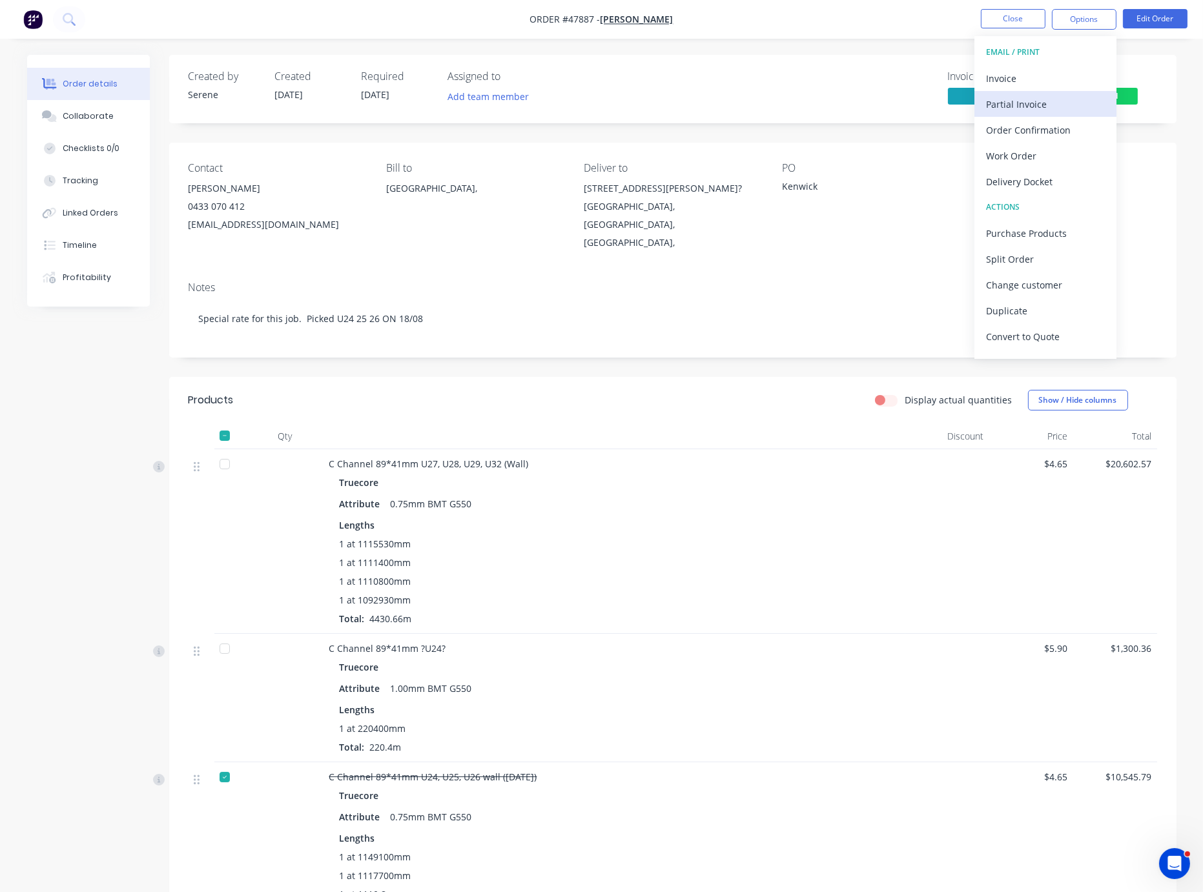
click at [1029, 101] on div "Partial Invoice" at bounding box center [1045, 104] width 119 height 19
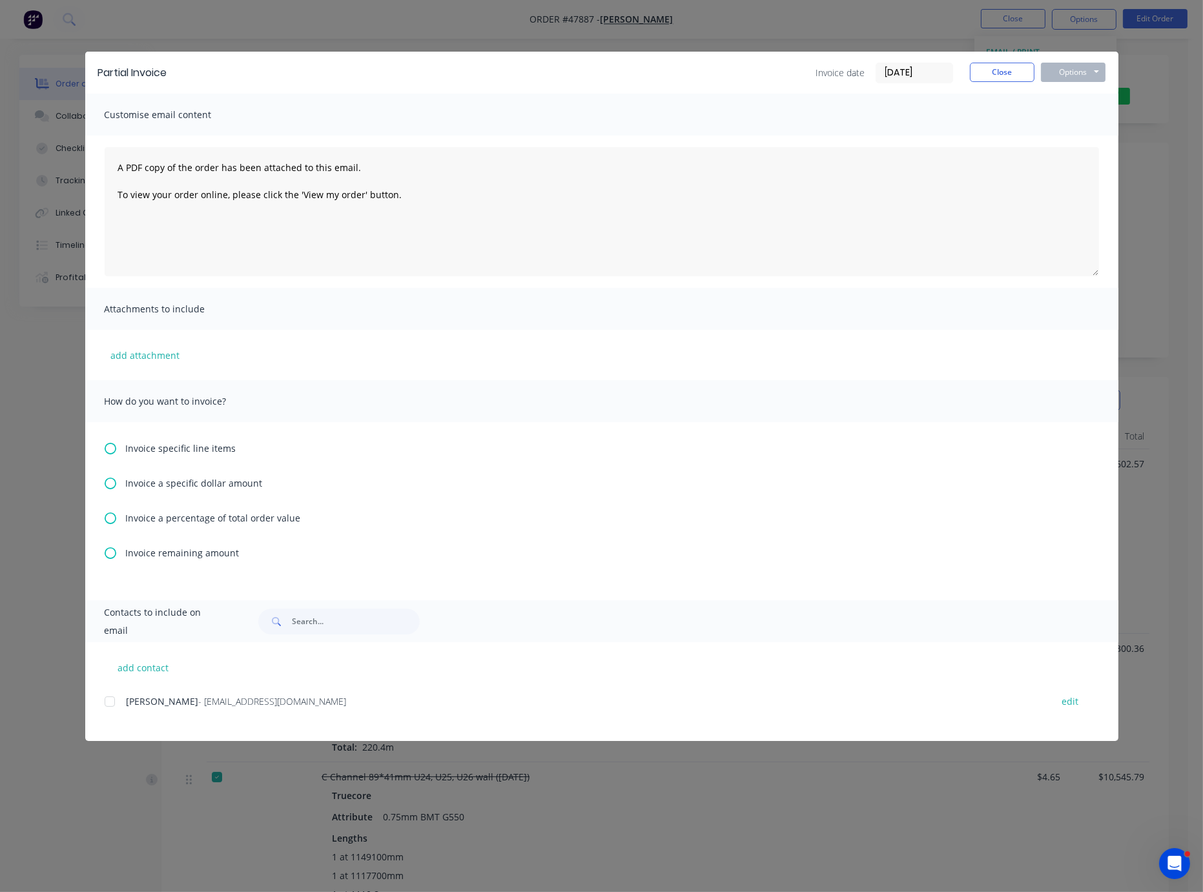
click at [111, 451] on icon at bounding box center [111, 449] width 12 height 12
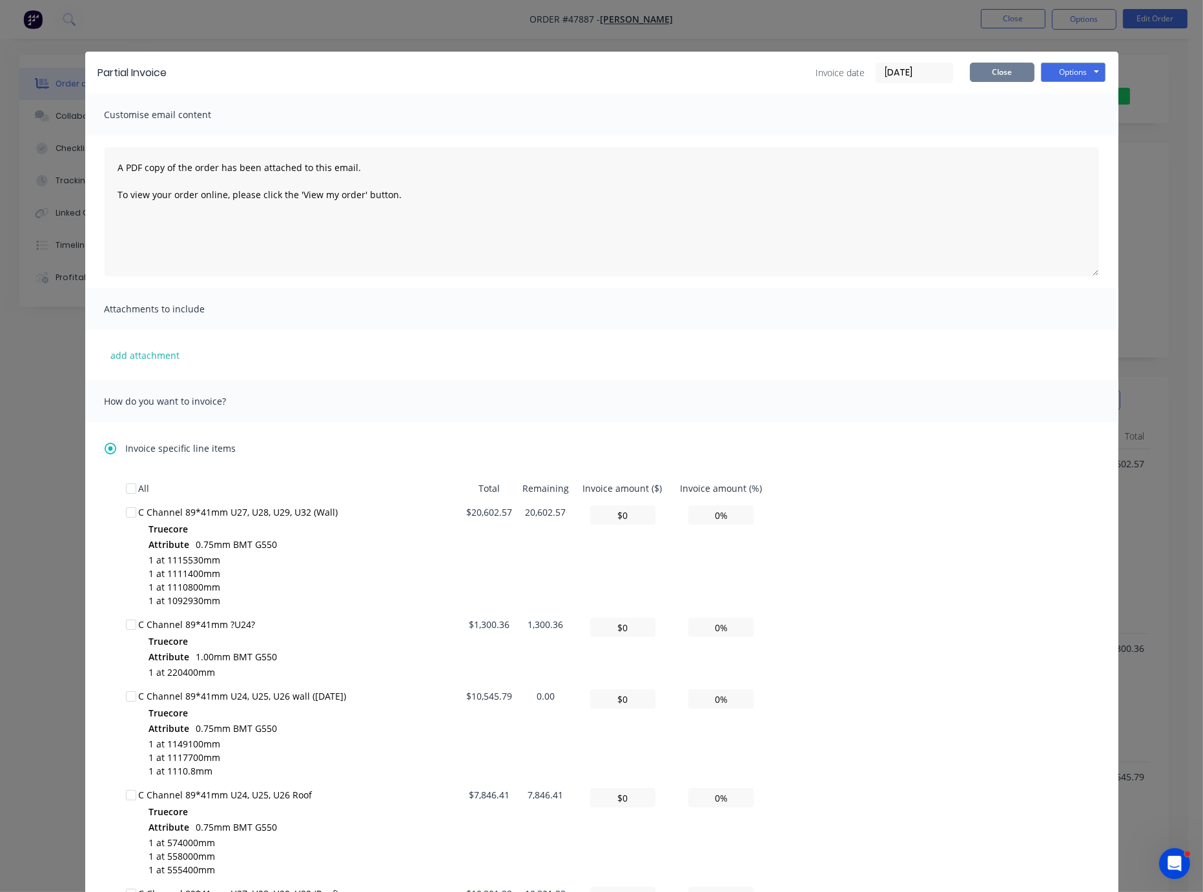
click at [1001, 81] on button "Close" at bounding box center [1002, 72] width 65 height 19
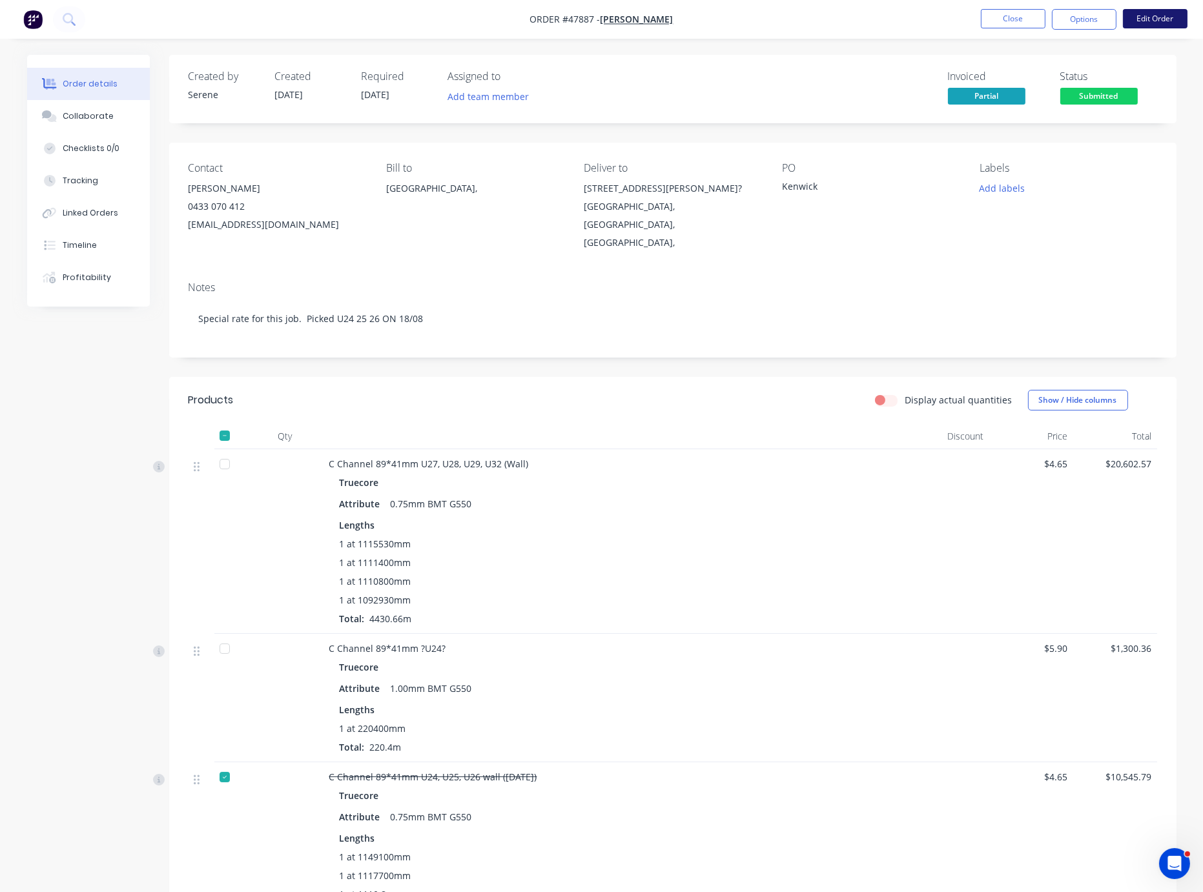
click at [1041, 14] on button "Edit Order" at bounding box center [1155, 18] width 65 height 19
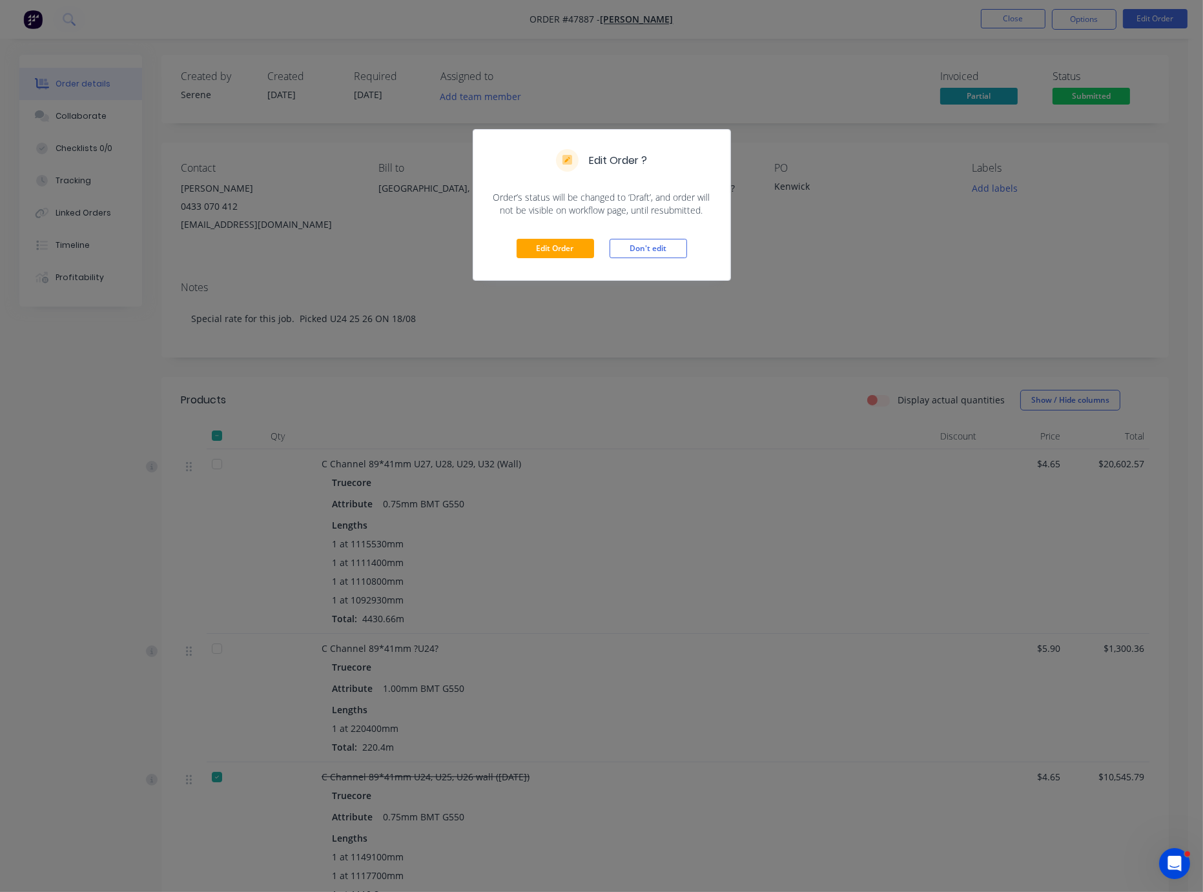
click at [568, 276] on div "Edit Order Don't edit" at bounding box center [601, 248] width 257 height 63
click at [570, 258] on button "Edit Order" at bounding box center [555, 248] width 77 height 19
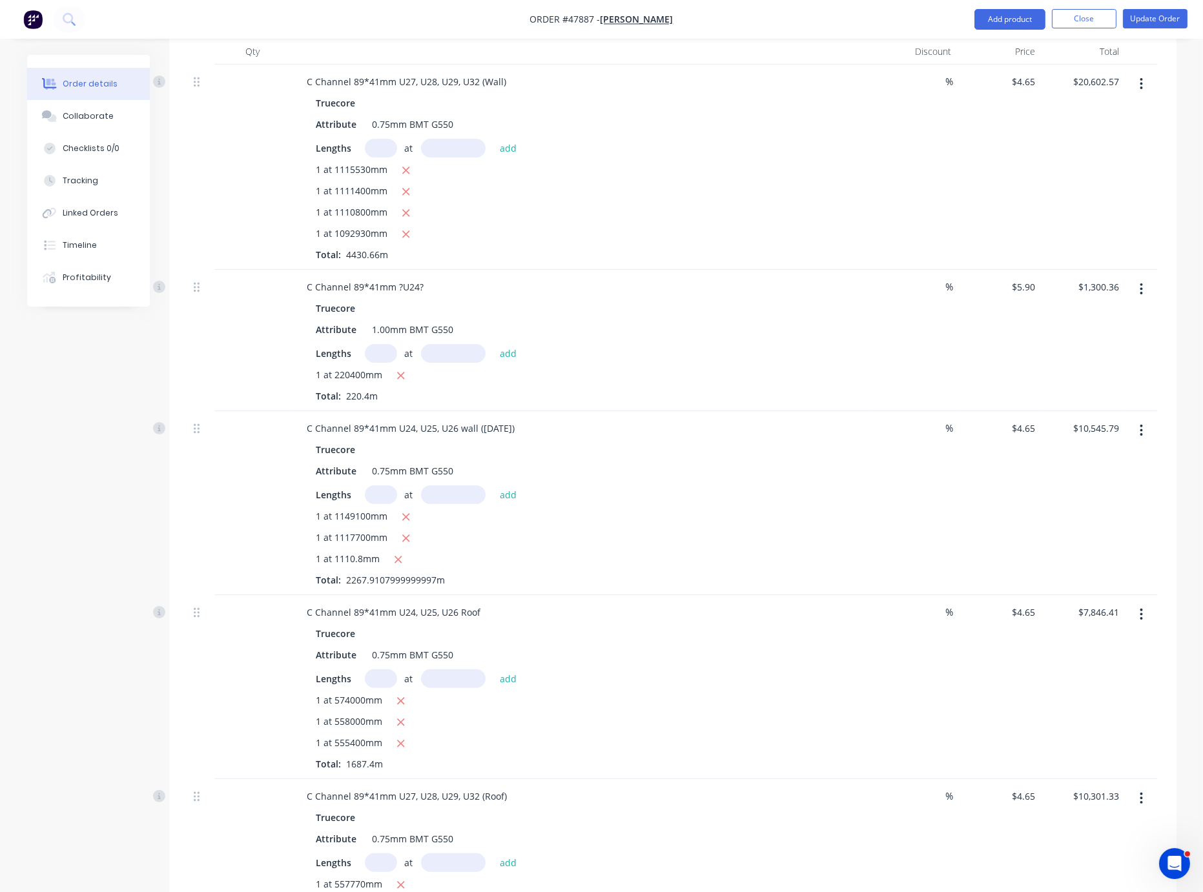
scroll to position [226, 0]
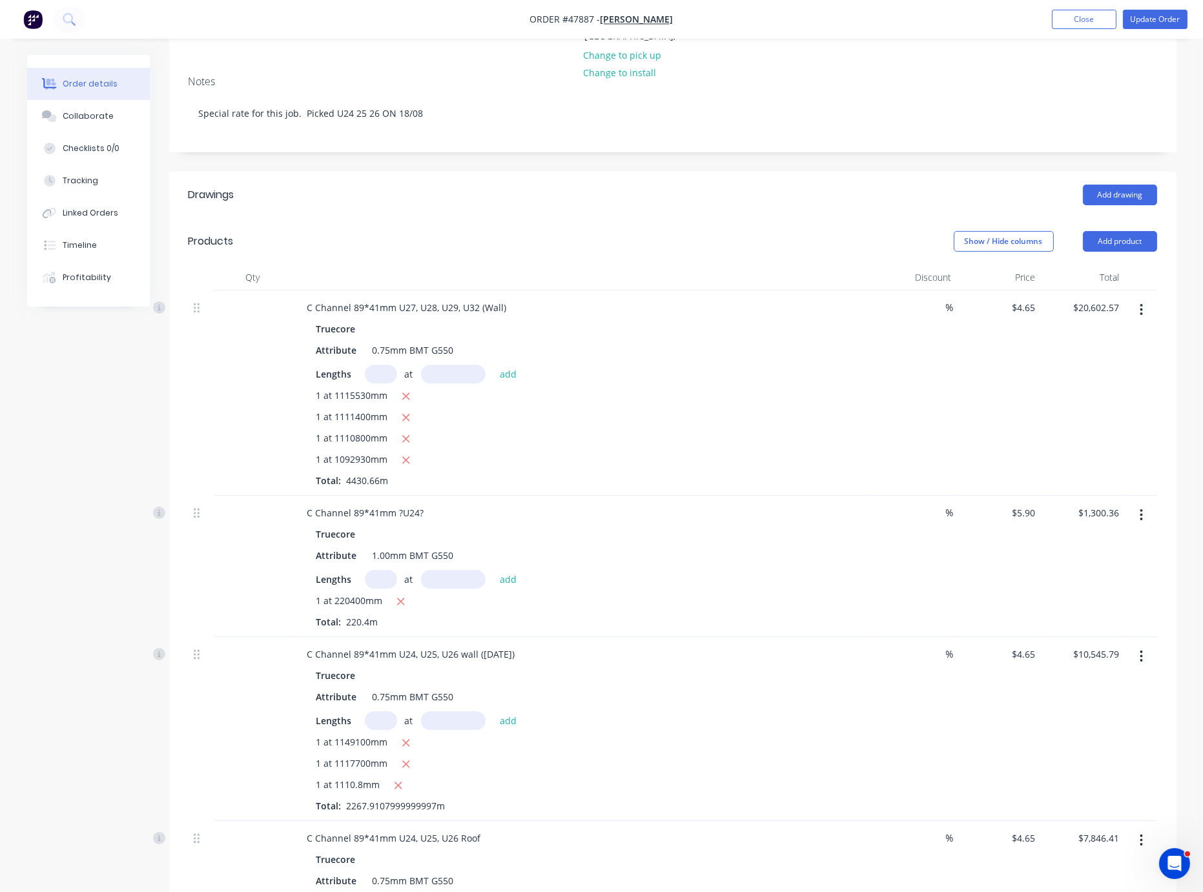
click at [730, 384] on div "Lengths at add" at bounding box center [582, 374] width 532 height 19
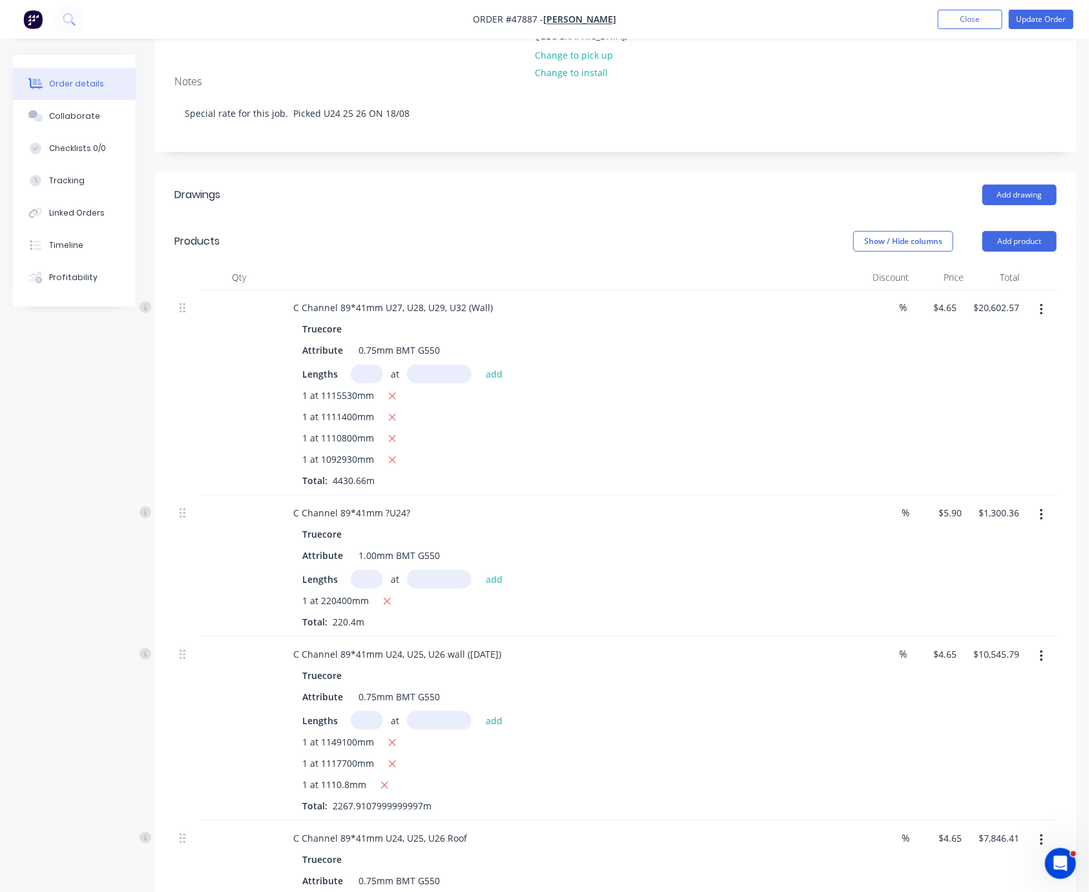
click at [123, 396] on div "Created by Serene Created 11/08/25 Required 11/08/25 Assigned to Add team membe…" at bounding box center [544, 691] width 1063 height 1725
click at [766, 384] on div "Lengths at add" at bounding box center [568, 374] width 532 height 19
click at [420, 219] on header "Products Show / Hide columns Add product" at bounding box center [615, 241] width 921 height 46
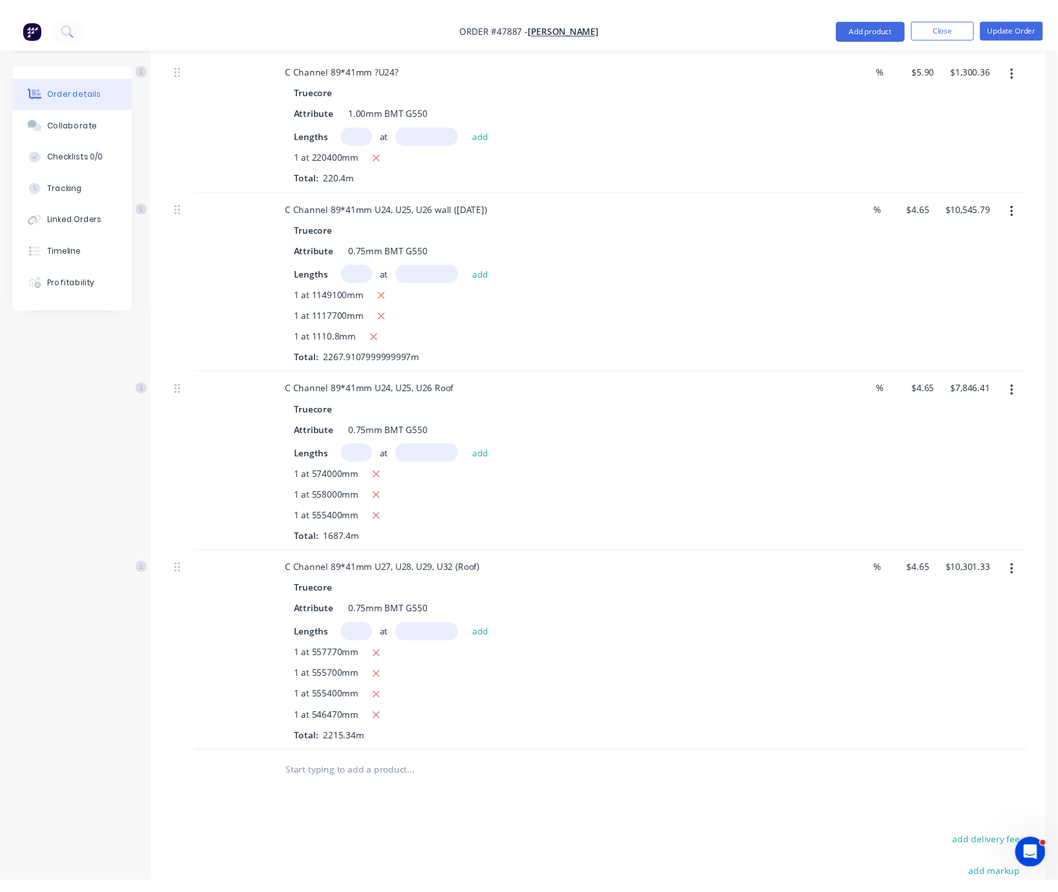
scroll to position [452, 0]
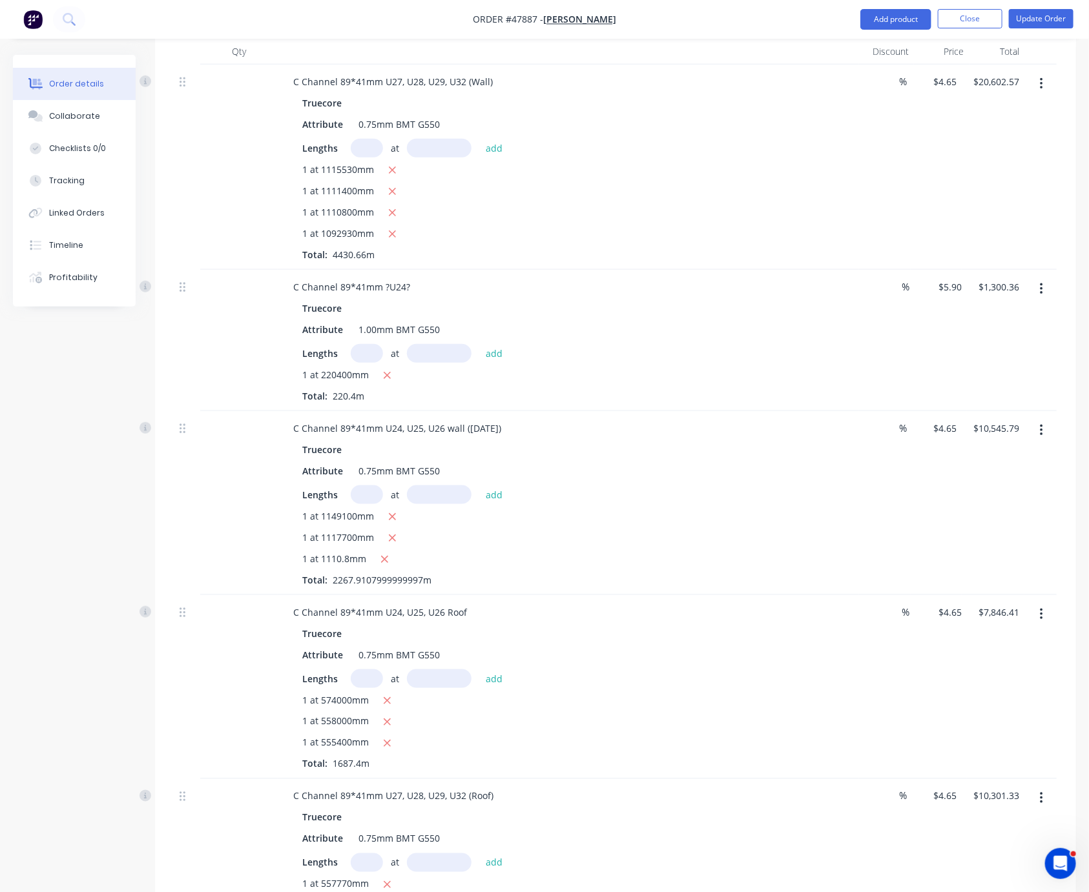
drag, startPoint x: 141, startPoint y: 513, endPoint x: 100, endPoint y: 511, distance: 40.7
drag, startPoint x: 23, startPoint y: 362, endPoint x: 5, endPoint y: 356, distance: 19.0
click at [23, 362] on div "Created by Serene Created 11/08/25 Required 11/08/25 Assigned to Add team membe…" at bounding box center [544, 465] width 1063 height 1725
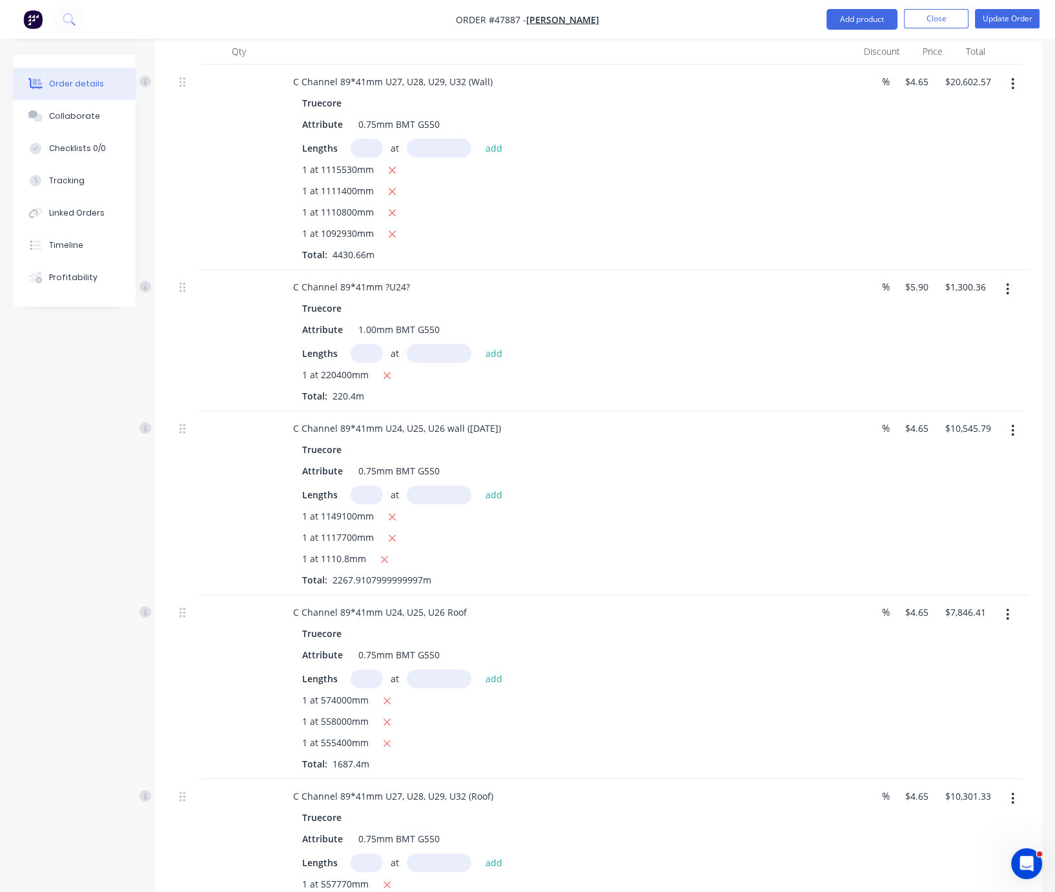
drag, startPoint x: 63, startPoint y: 504, endPoint x: 52, endPoint y: 531, distance: 29.9
click at [61, 505] on div "Created by Serene Created 11/08/25 Required 11/08/25 Assigned to Add team membe…" at bounding box center [527, 465] width 1029 height 1725
click at [32, 424] on div "Created by Serene Created 11/08/25 Required 11/08/25 Assigned to Add team membe…" at bounding box center [527, 465] width 1029 height 1725
click at [97, 506] on div "Created by Serene Created 11/08/25 Required 11/08/25 Assigned to Add team membe…" at bounding box center [527, 465] width 1029 height 1725
click at [74, 451] on div "Created by Serene Created 11/08/25 Required 11/08/25 Assigned to Add team membe…" at bounding box center [527, 465] width 1029 height 1725
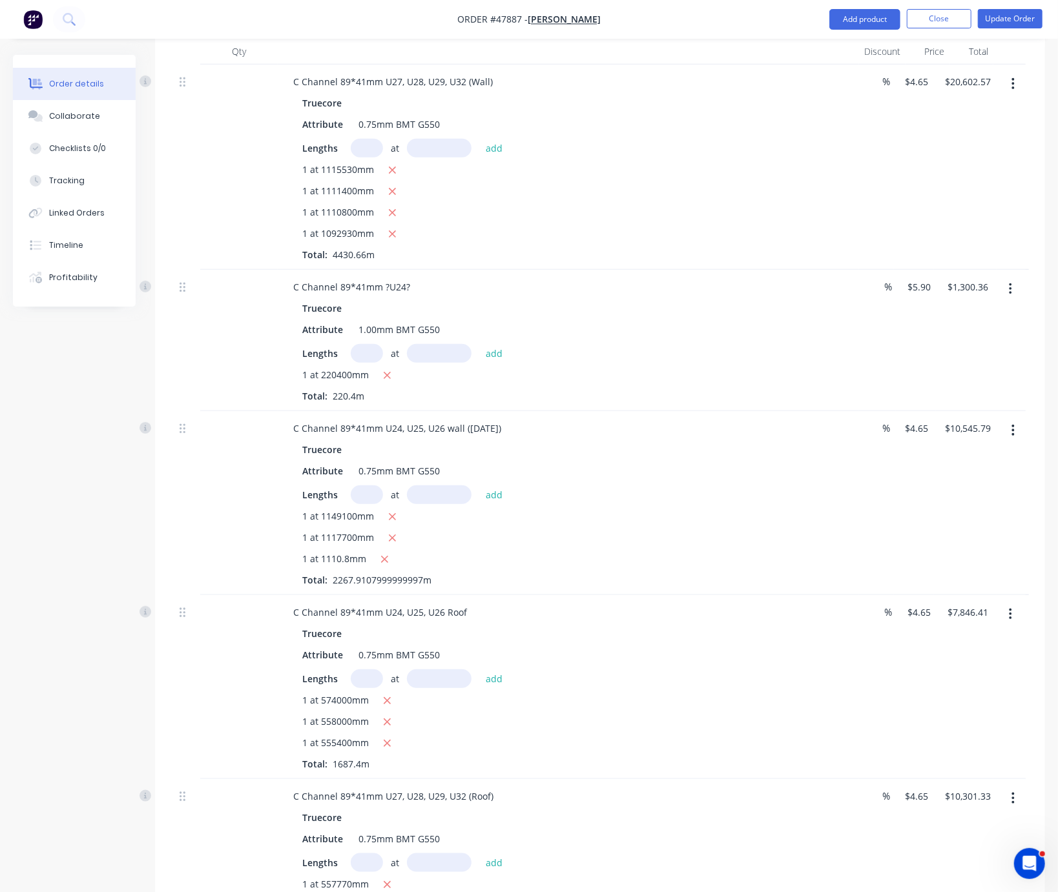
click at [67, 430] on div "Created by Serene Created 11/08/25 Required 11/08/25 Assigned to Add team membe…" at bounding box center [529, 465] width 1032 height 1725
click at [70, 397] on div "Created by Serene Created 11/08/25 Required 11/08/25 Assigned to Add team membe…" at bounding box center [529, 465] width 1032 height 1725
click at [92, 375] on div "Created by Serene Created 11/08/25 Required 11/08/25 Assigned to Add team membe…" at bounding box center [529, 465] width 1032 height 1725
click at [90, 392] on div "Created by Serene Created 11/08/25 Required 11/08/25 Assigned to Add team membe…" at bounding box center [529, 465] width 1032 height 1725
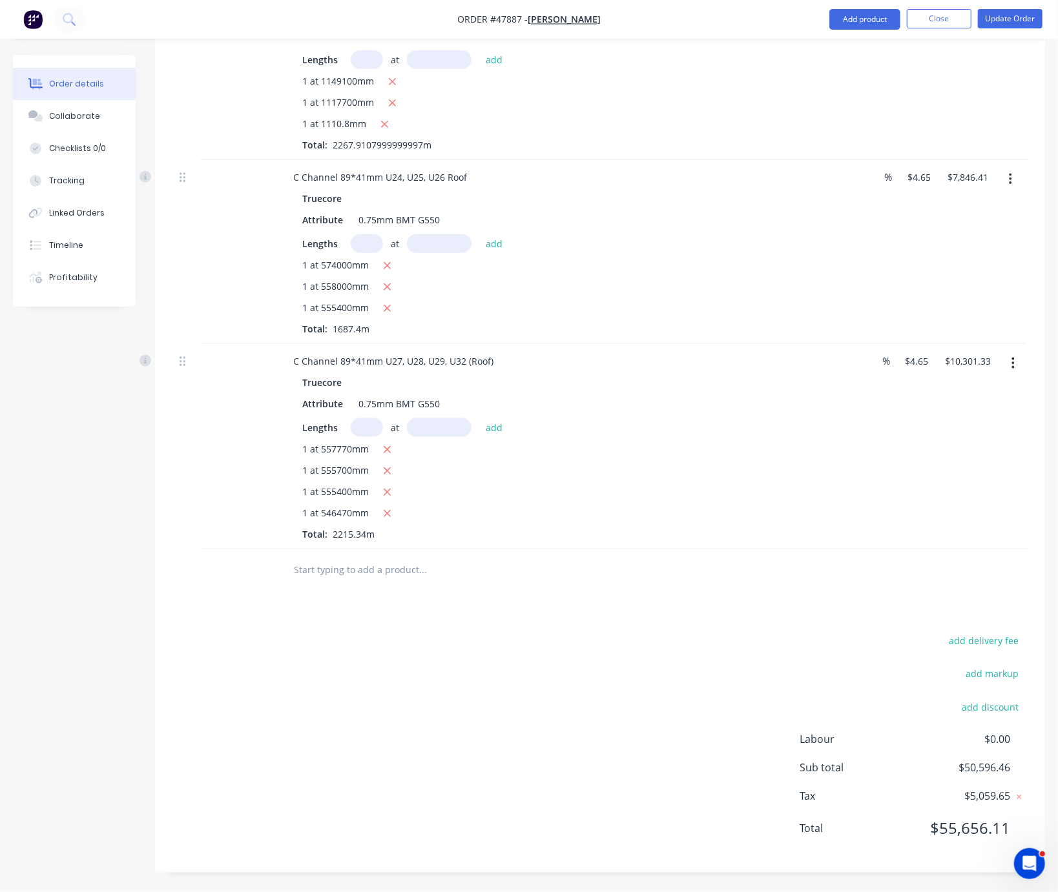
scroll to position [678, 0]
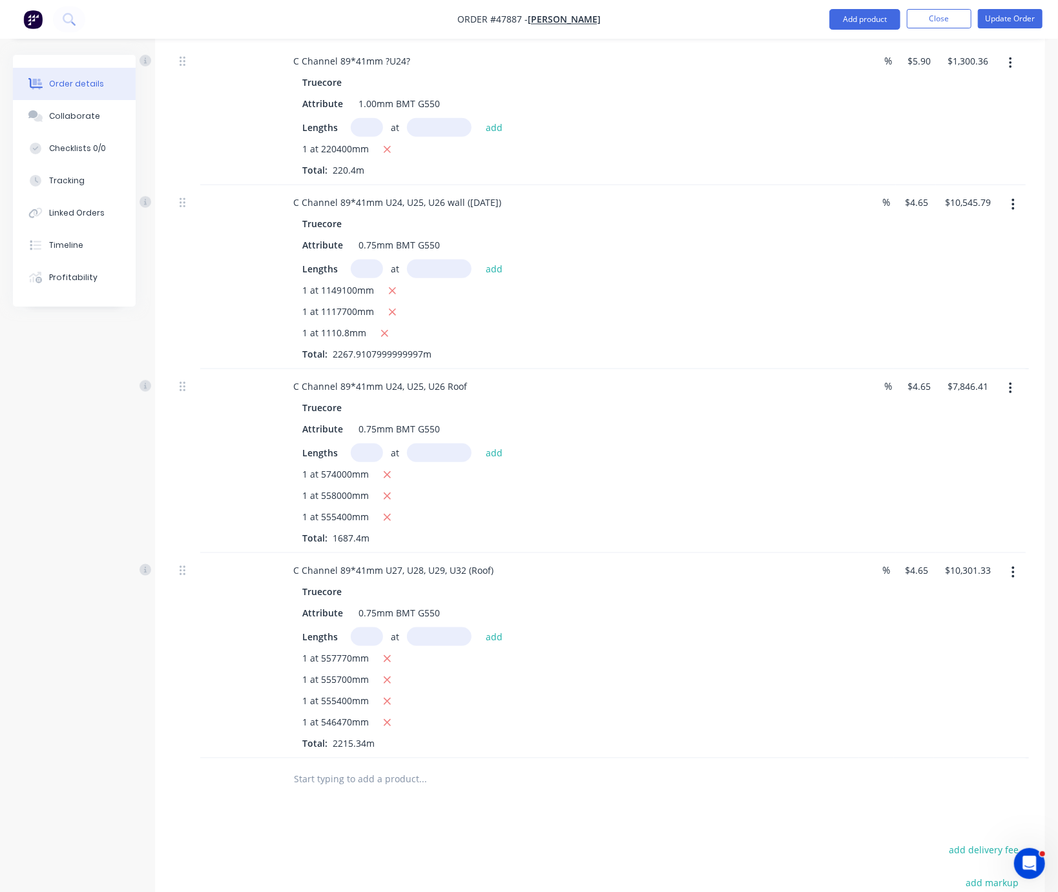
click at [214, 343] on div at bounding box center [238, 277] width 77 height 184
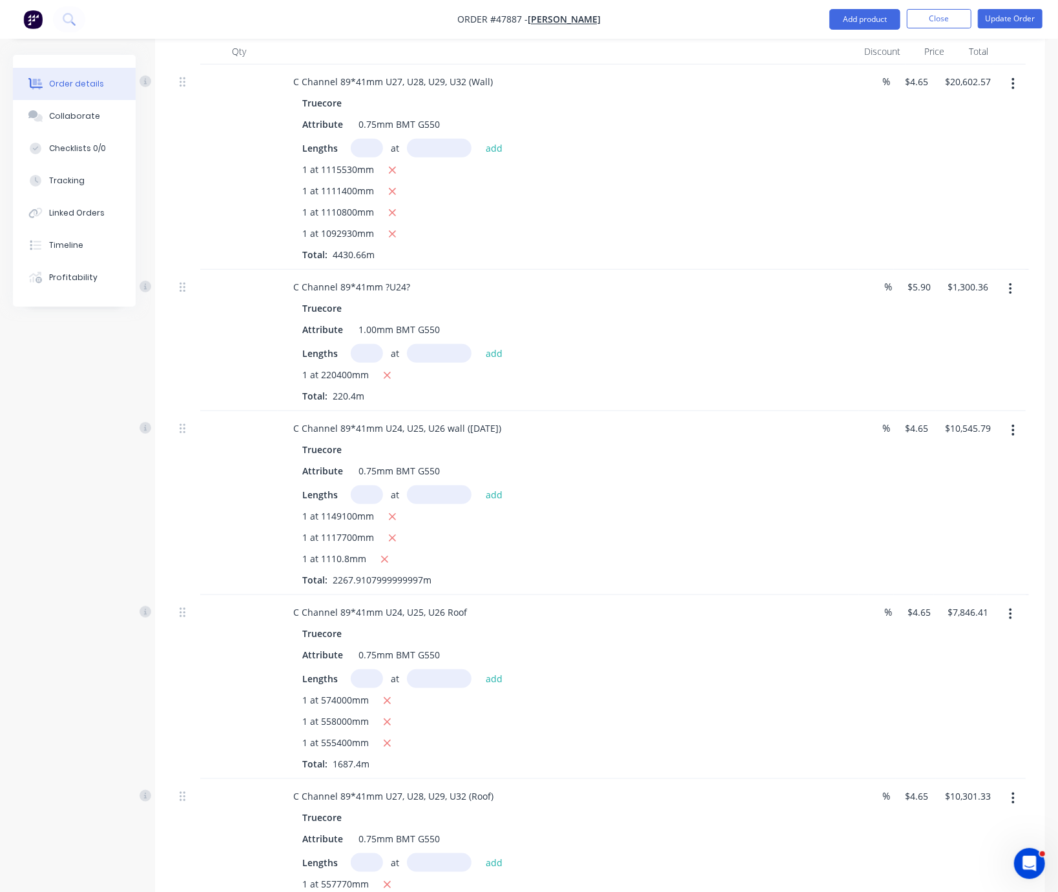
click at [194, 376] on div at bounding box center [187, 340] width 26 height 141
click at [668, 235] on div "1 at 1115530mm 1 at 1111400mm 1 at 1110800mm 1 at 1092930mm Total: 4430.66m" at bounding box center [568, 212] width 532 height 99
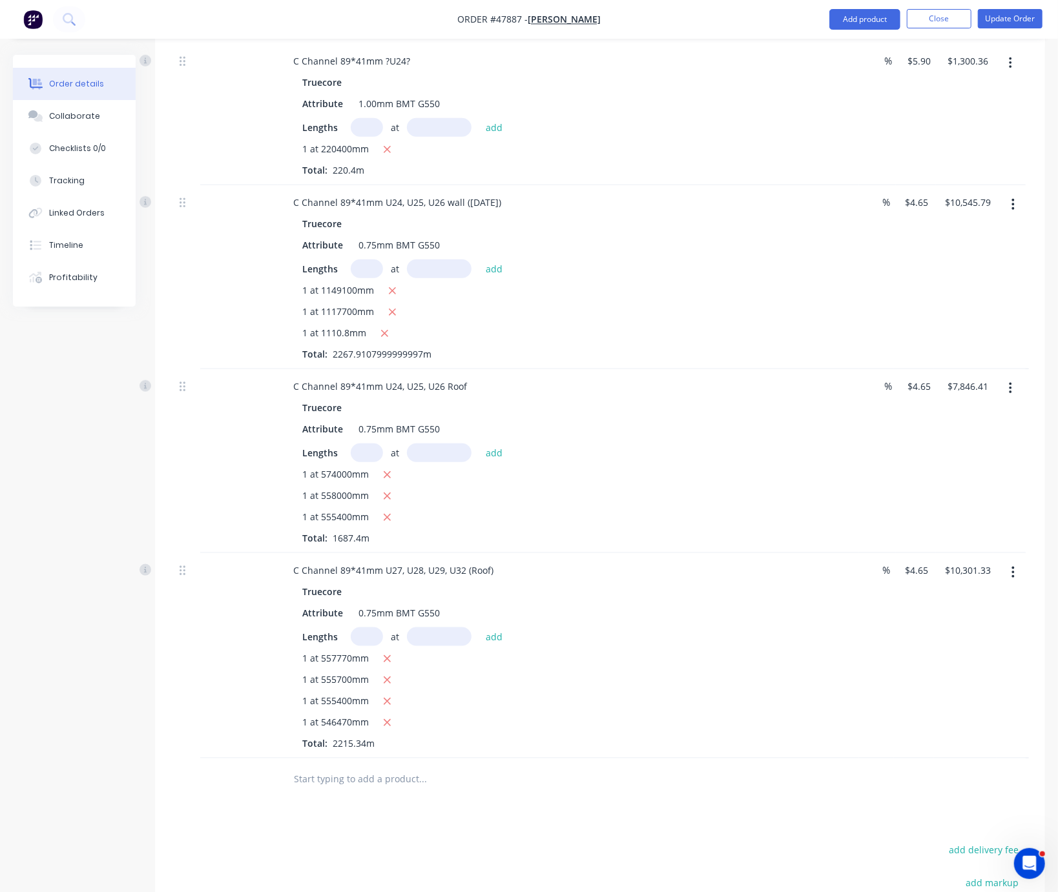
click at [240, 506] on div at bounding box center [238, 461] width 77 height 184
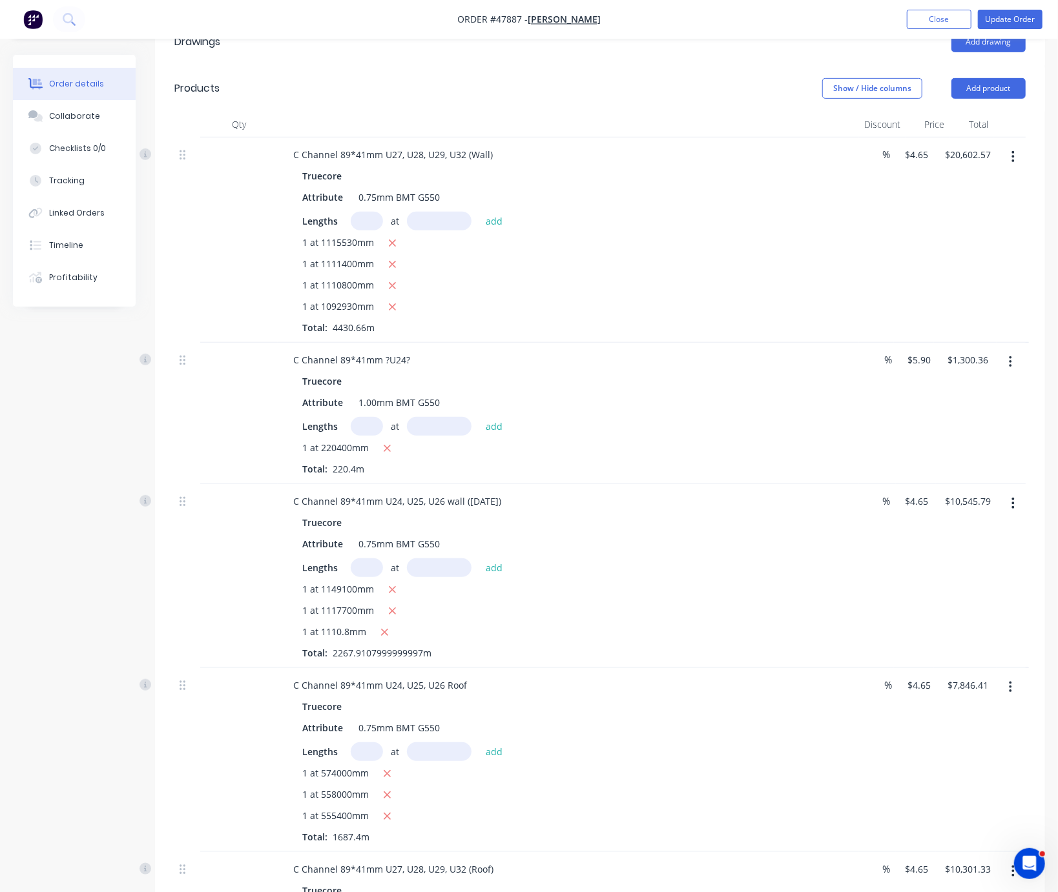
scroll to position [226, 0]
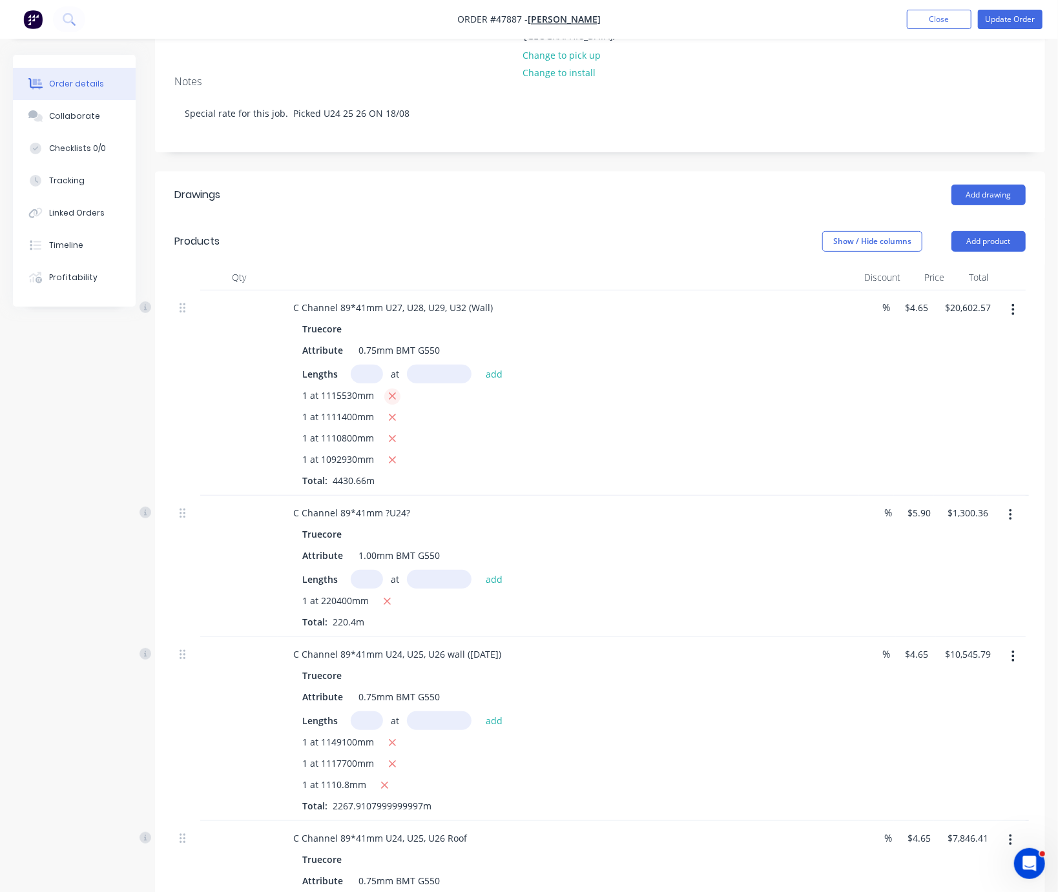
click at [396, 396] on icon "button" at bounding box center [392, 397] width 8 height 12
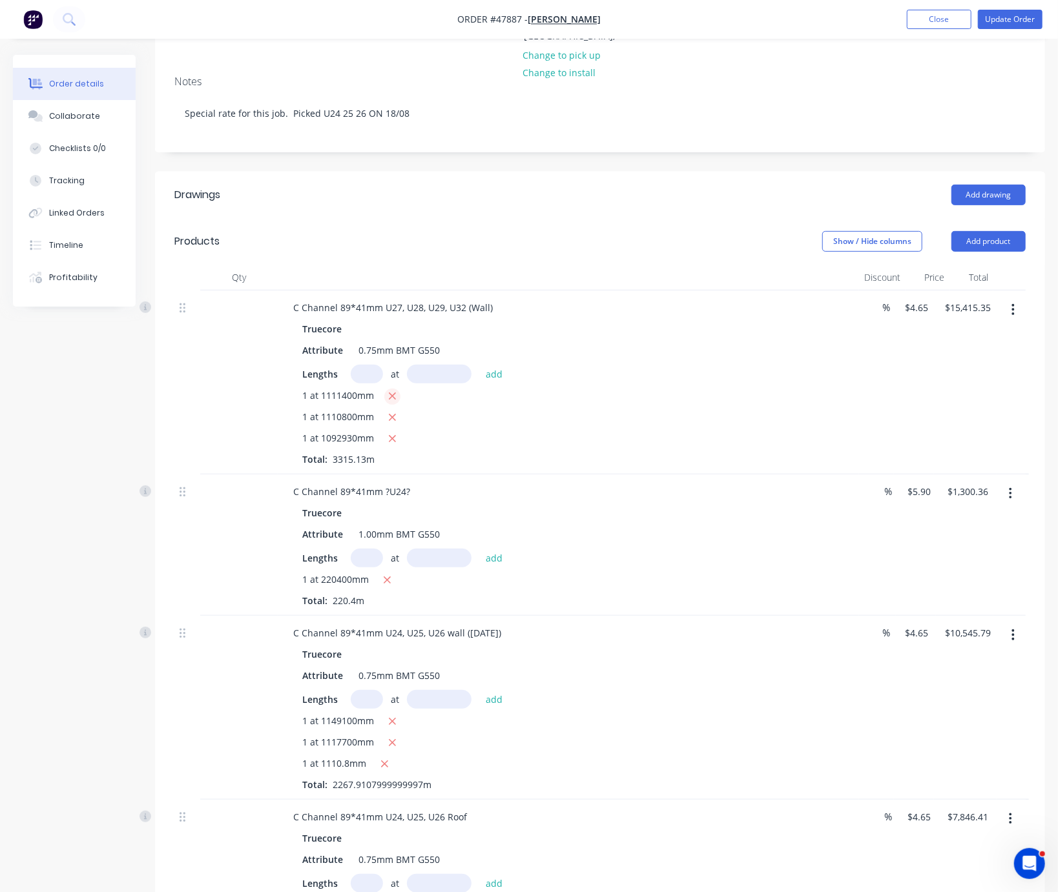
click at [396, 396] on icon "button" at bounding box center [392, 397] width 8 height 12
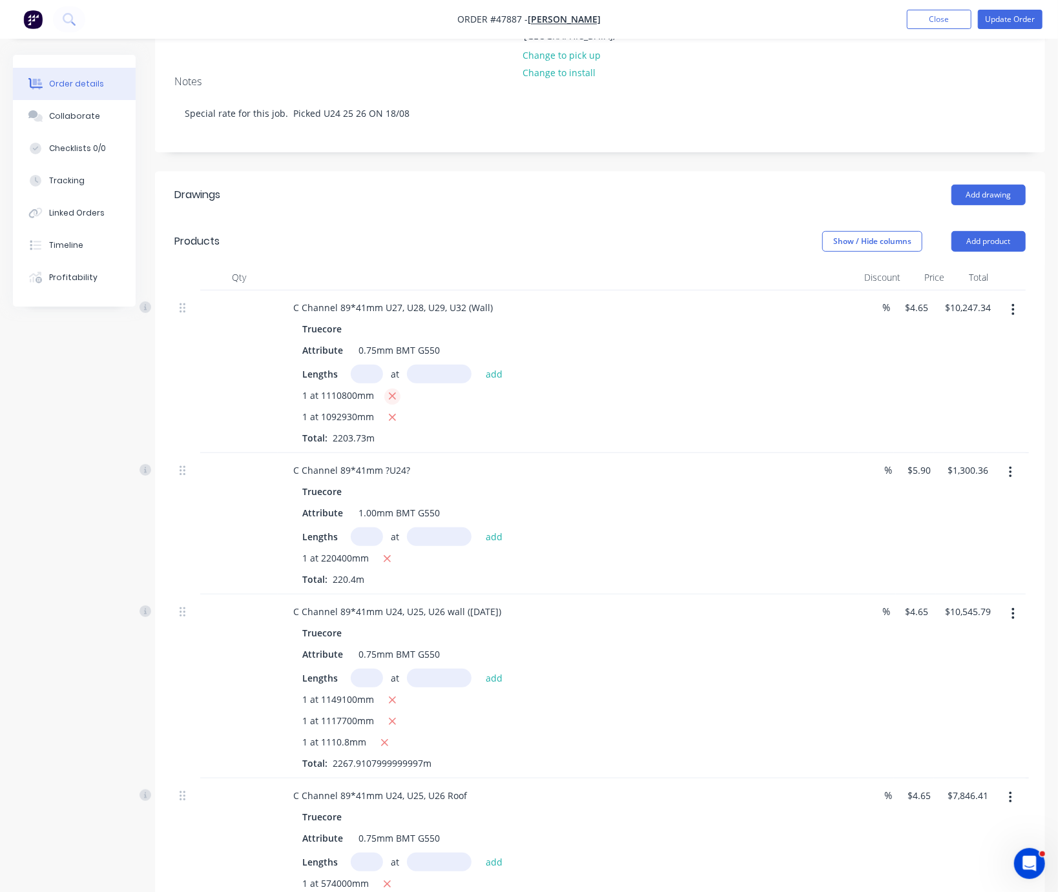
click at [396, 396] on icon "button" at bounding box center [392, 397] width 8 height 12
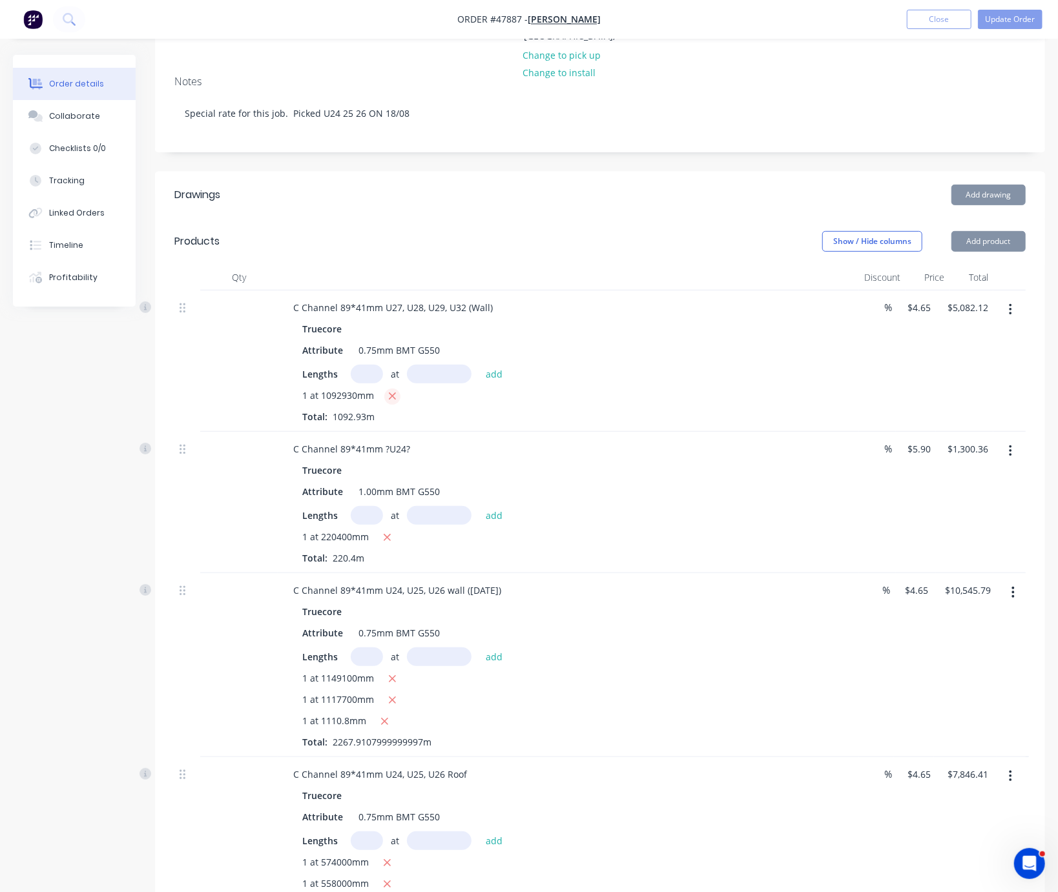
click at [396, 397] on icon "button" at bounding box center [392, 397] width 8 height 12
type input "$0.00"
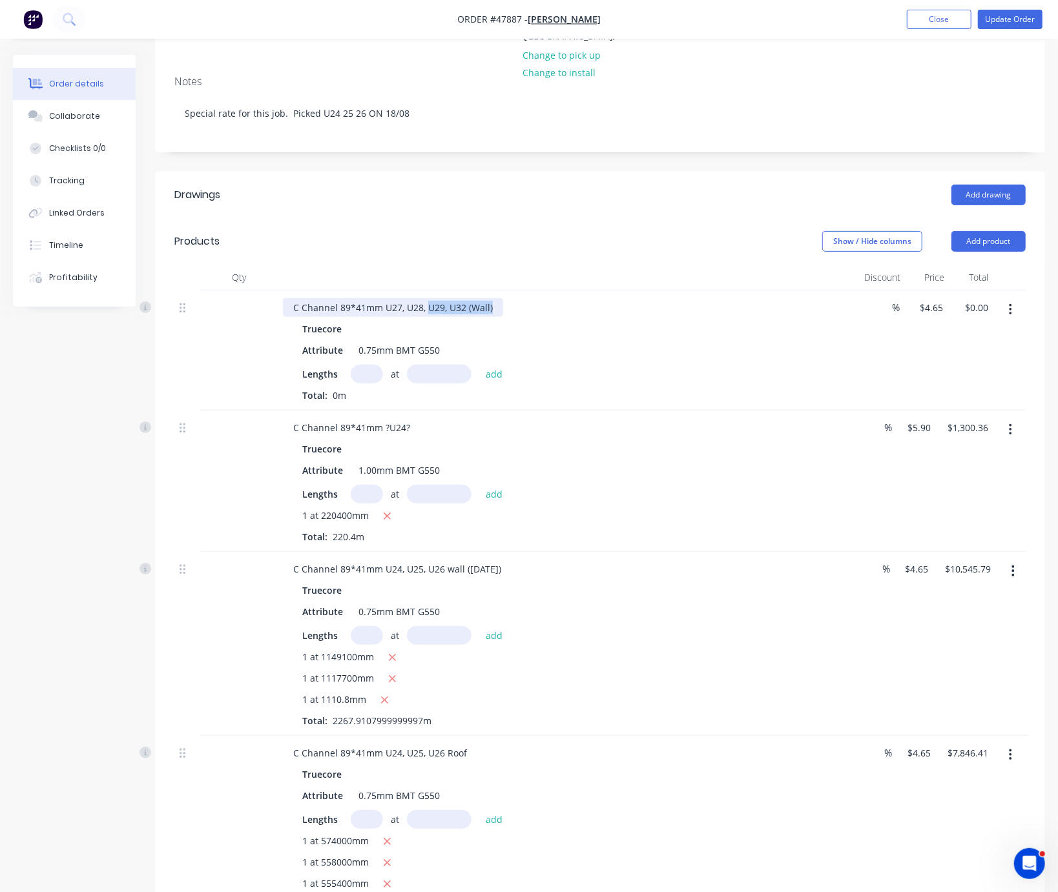
drag, startPoint x: 437, startPoint y: 308, endPoint x: 584, endPoint y: 307, distance: 146.6
click at [584, 307] on div "C Channel 89*41mm U27, U28, U29, U32 (Wall)" at bounding box center [568, 307] width 571 height 19
click at [470, 309] on div "C Channel 89*41mm U27, U28, U29, U32 (Wall)" at bounding box center [393, 307] width 220 height 19
drag, startPoint x: 480, startPoint y: 305, endPoint x: 436, endPoint y: 305, distance: 43.3
click at [436, 305] on div "C Channel 89*41mm U27, U28, U29, U32 (Wall)" at bounding box center [393, 307] width 220 height 19
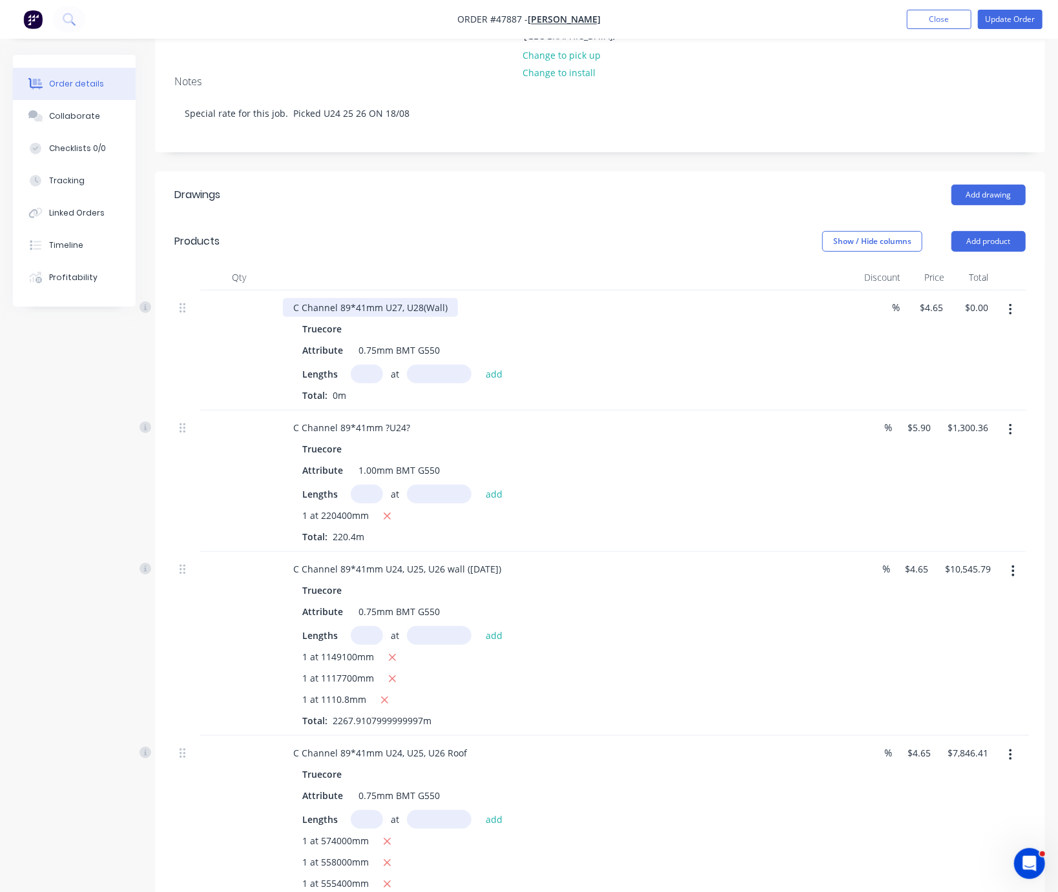
click at [458, 306] on div "C Channel 89*41mm U27, U28(Wall)" at bounding box center [370, 307] width 175 height 19
click at [690, 364] on div "Truecore Attribute 0.75mm BMT G550 Lengths at add Total: 0m" at bounding box center [568, 361] width 571 height 83
click at [1009, 313] on icon "button" at bounding box center [1010, 310] width 3 height 12
click at [957, 371] on div "Duplicate" at bounding box center [963, 369] width 99 height 19
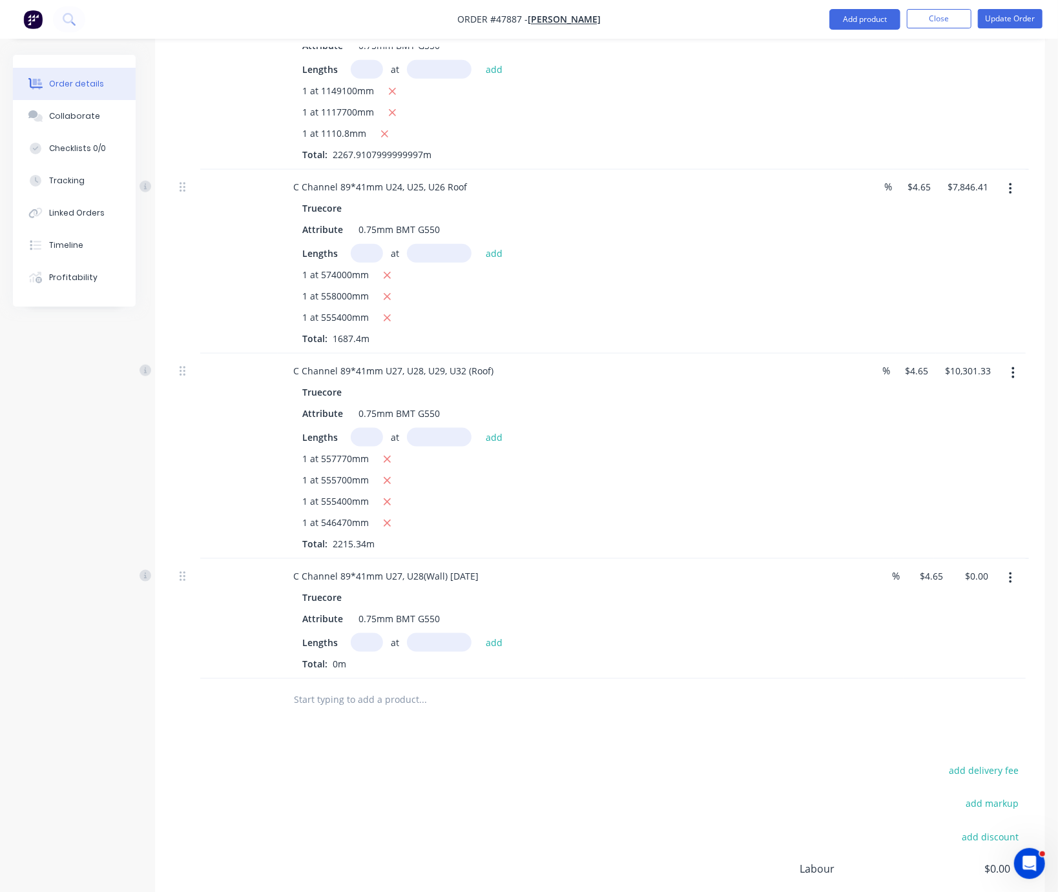
scroll to position [992, 0]
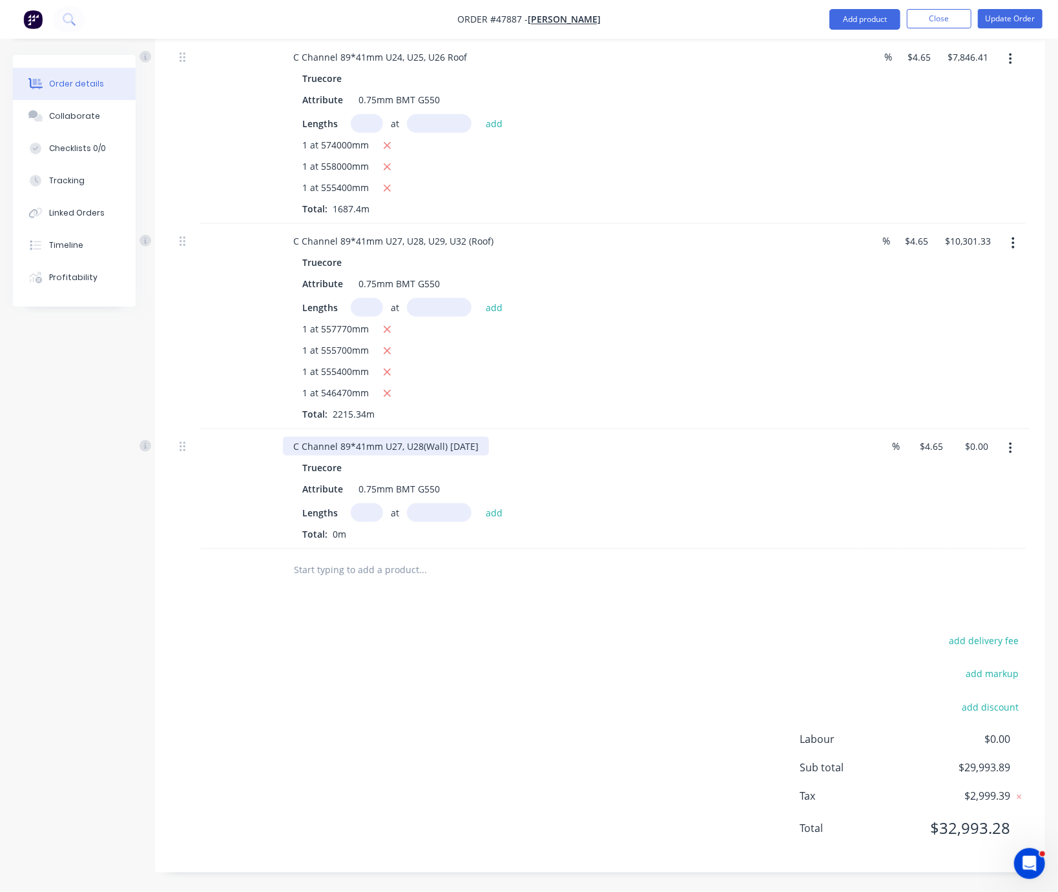
click at [406, 437] on div "C Channel 89*41mm U27, U28(Wall) 04/09/2025" at bounding box center [386, 446] width 206 height 19
click at [606, 670] on div "add delivery fee add markup add discount Labour $0.00 Sub total $29,993.89 Tax …" at bounding box center [599, 743] width 851 height 221
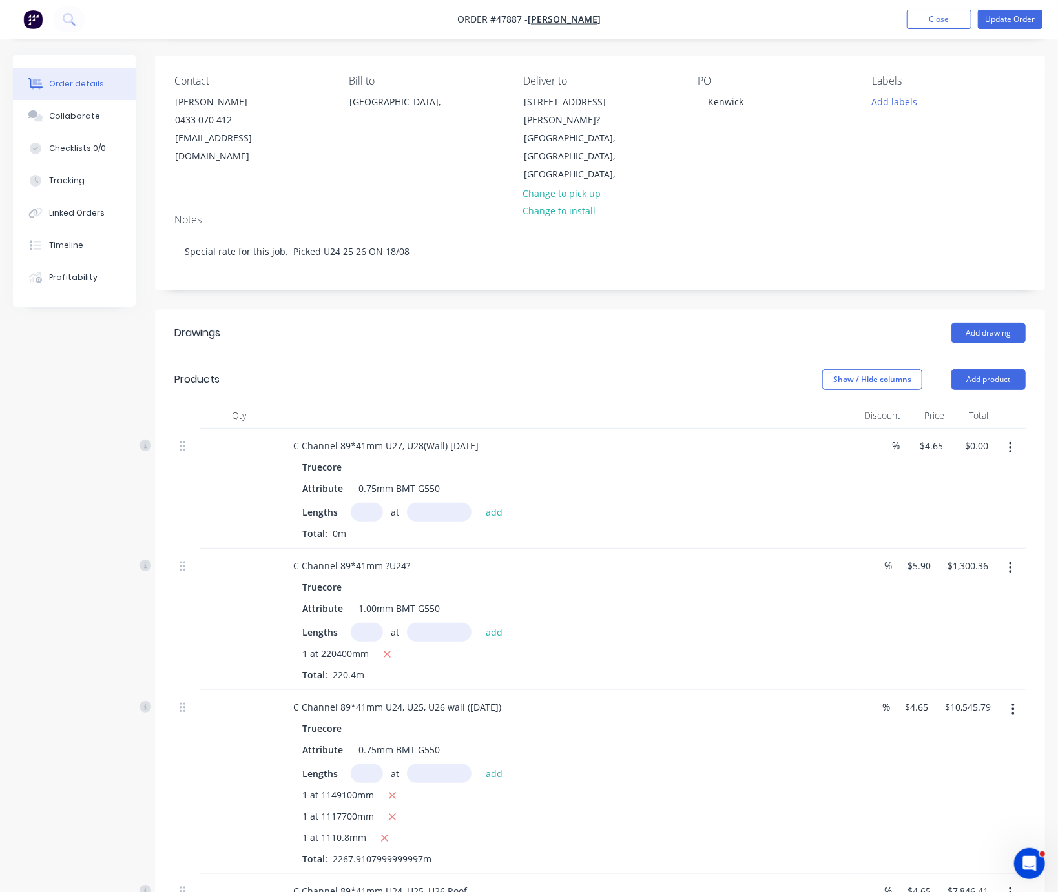
scroll to position [314, 0]
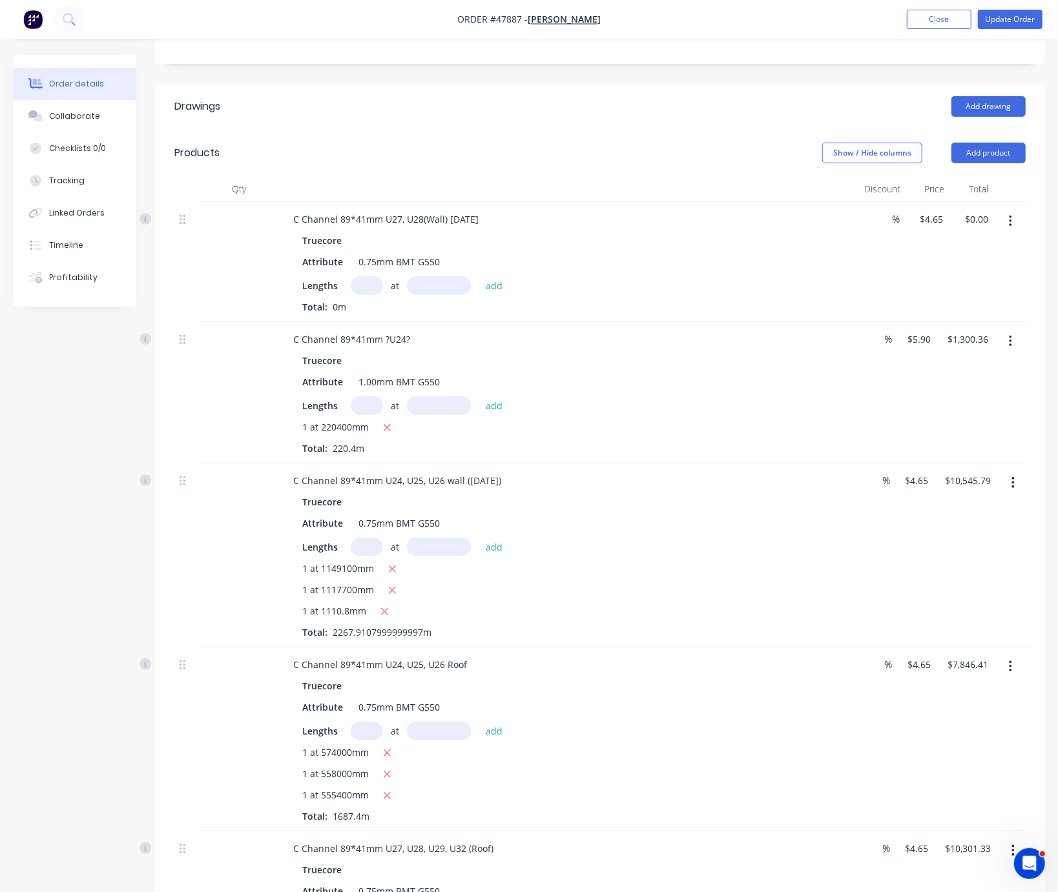
click at [362, 289] on input "text" at bounding box center [367, 285] width 32 height 19
click at [378, 289] on input "text" at bounding box center [367, 285] width 32 height 19
type input "1"
type input "1109000"
click at [479, 276] on button "add" at bounding box center [494, 284] width 30 height 17
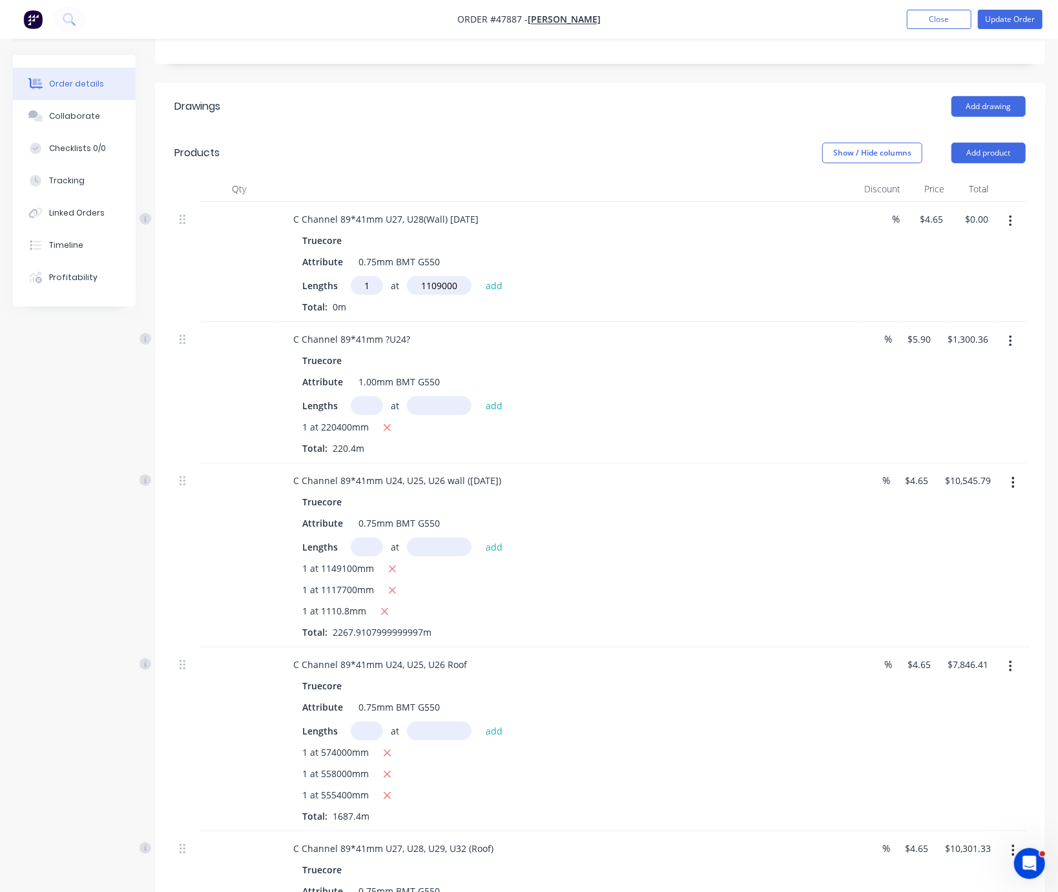
type input "$5,156.85"
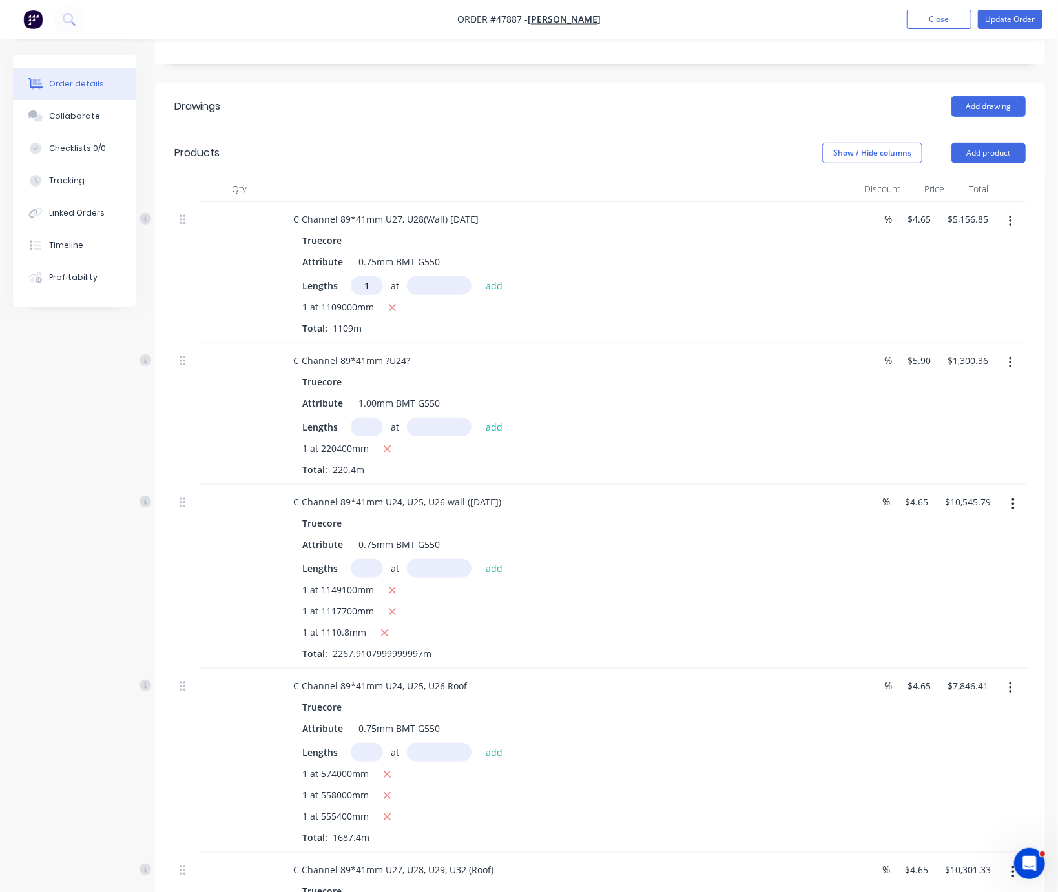
type input "1"
type input "1113730"
click at [479, 276] on button "add" at bounding box center [494, 284] width 30 height 17
type input "$10,335.69"
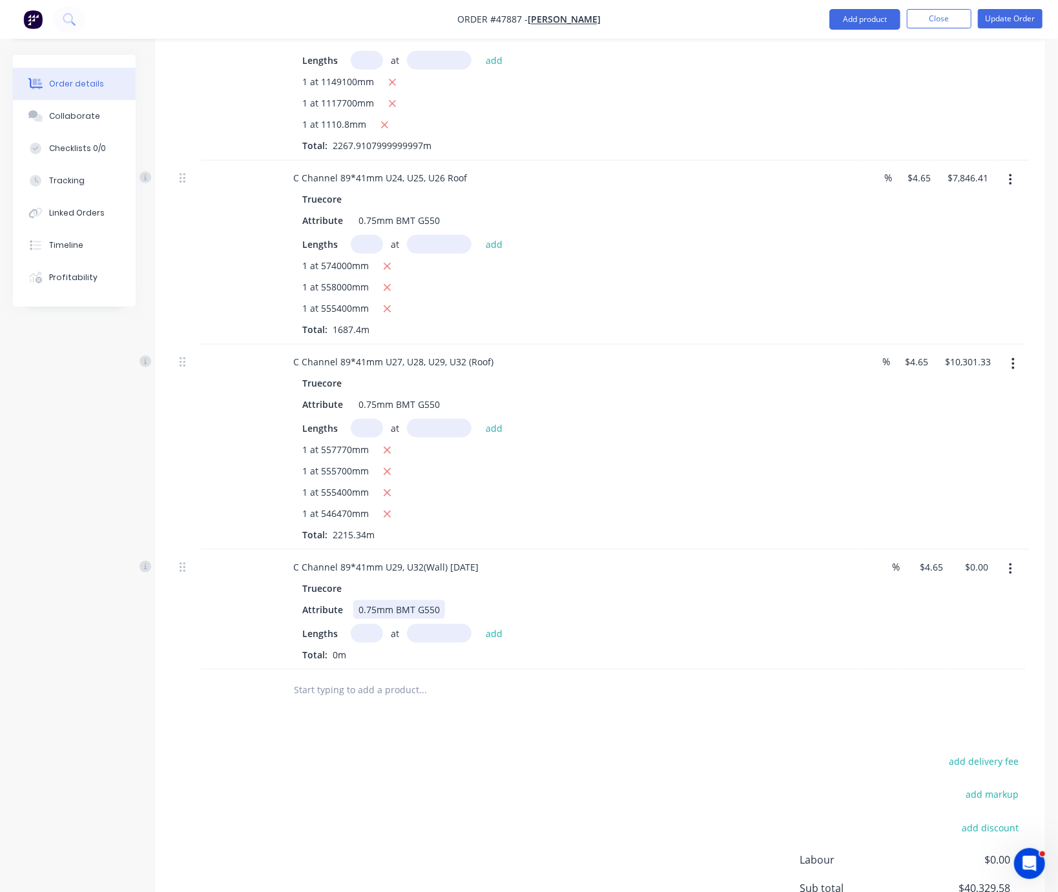
scroll to position [992, 0]
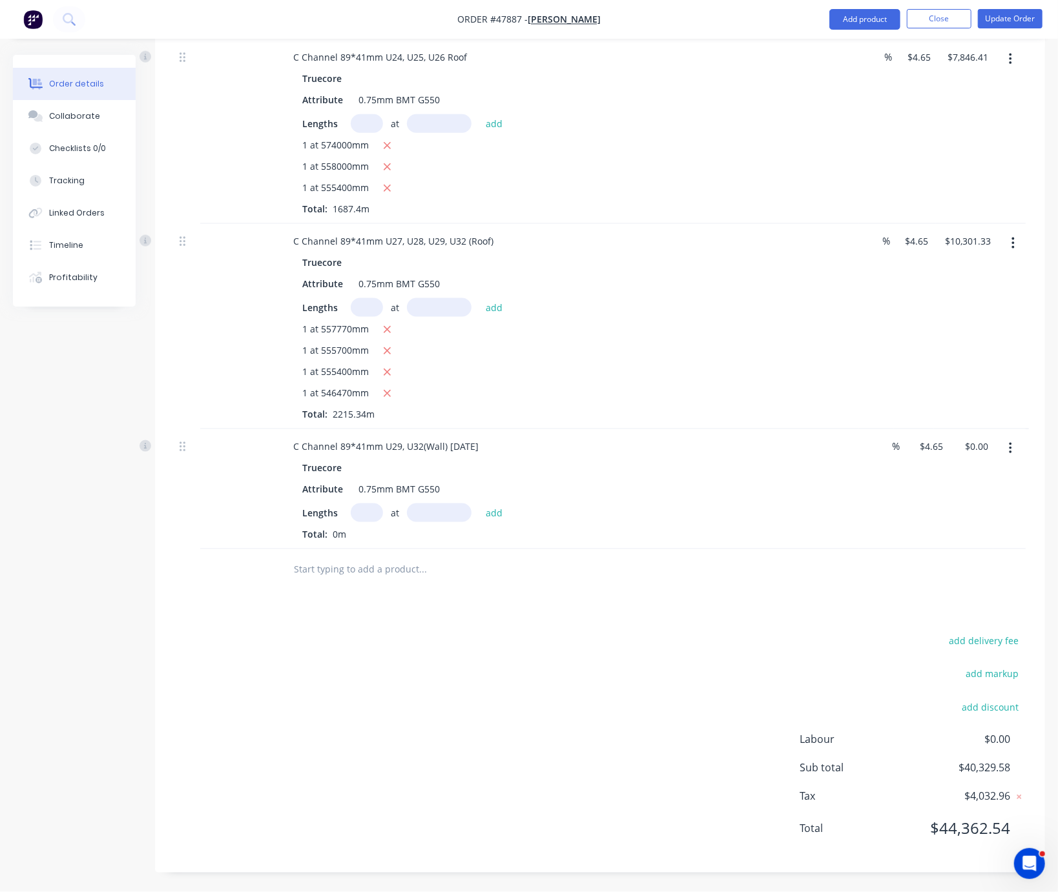
click at [364, 522] on input "text" at bounding box center [367, 513] width 32 height 19
type input "1"
type input "544500"
click at [479, 504] on button "add" at bounding box center [494, 512] width 30 height 17
type input "$2,531.93"
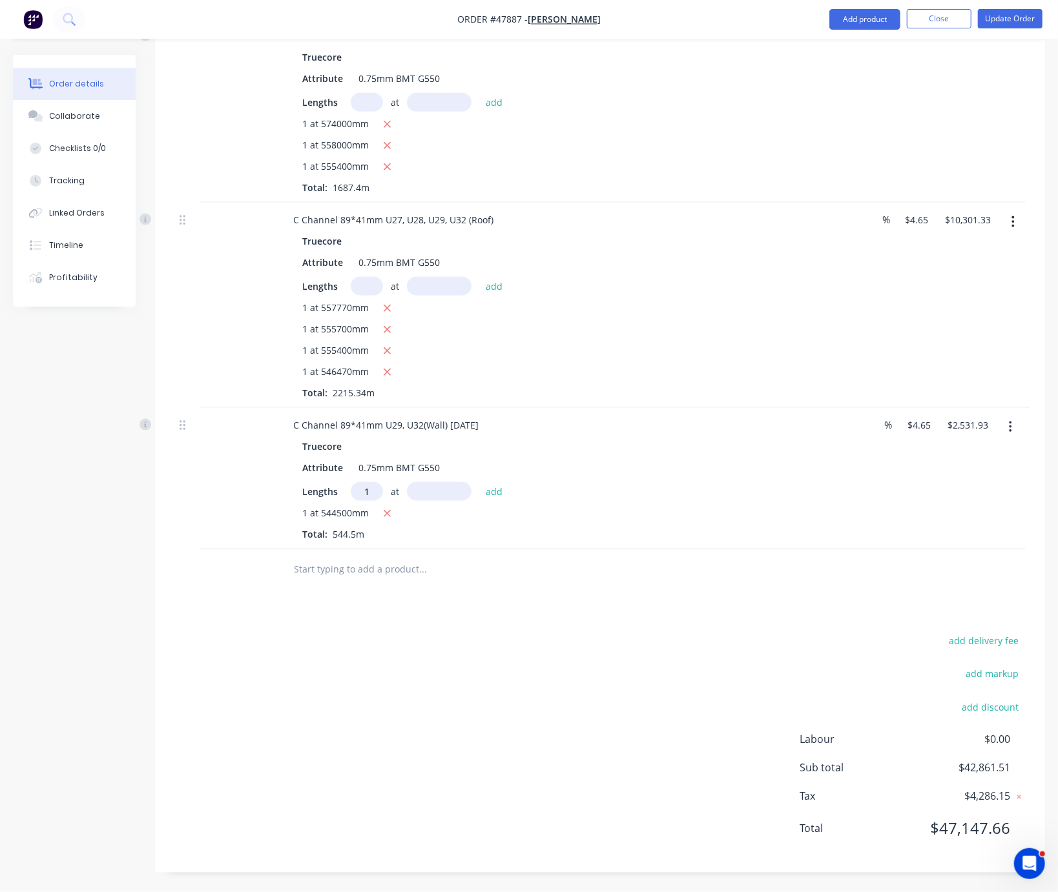
type input "1"
type input "556870"
click at [479, 482] on button "add" at bounding box center [494, 490] width 30 height 17
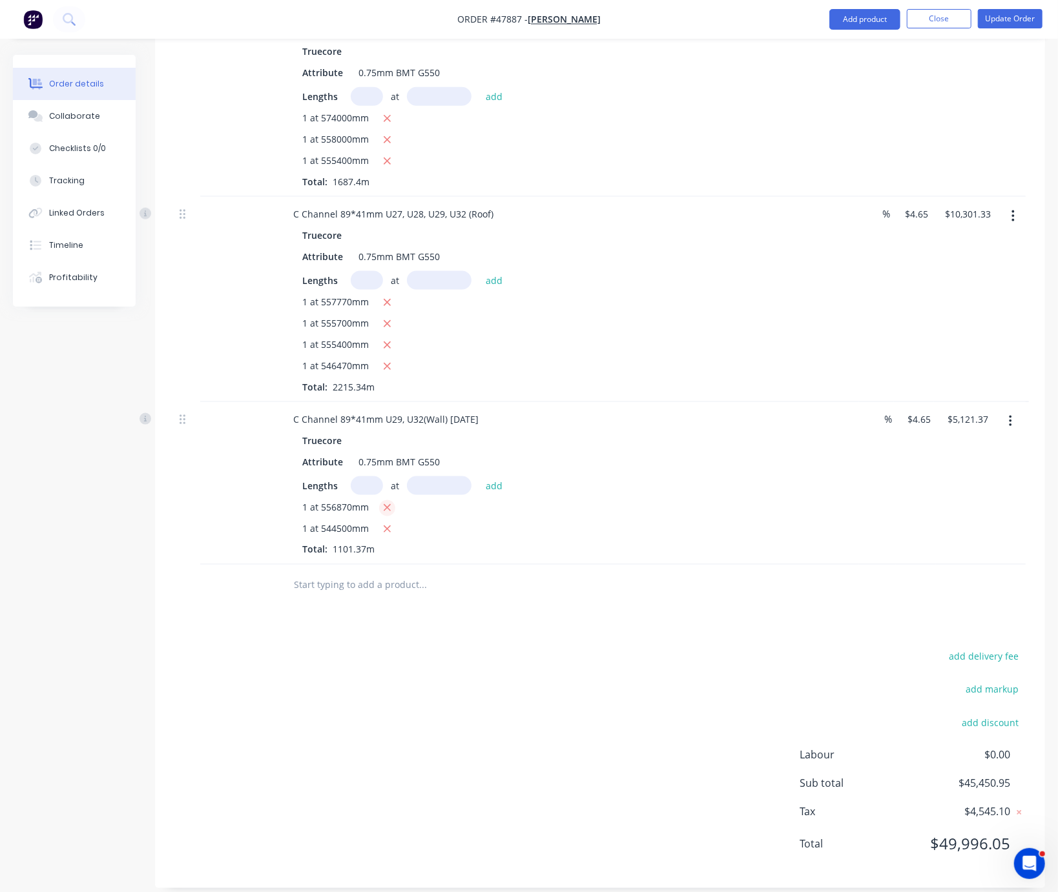
click at [391, 514] on icon "button" at bounding box center [387, 508] width 8 height 12
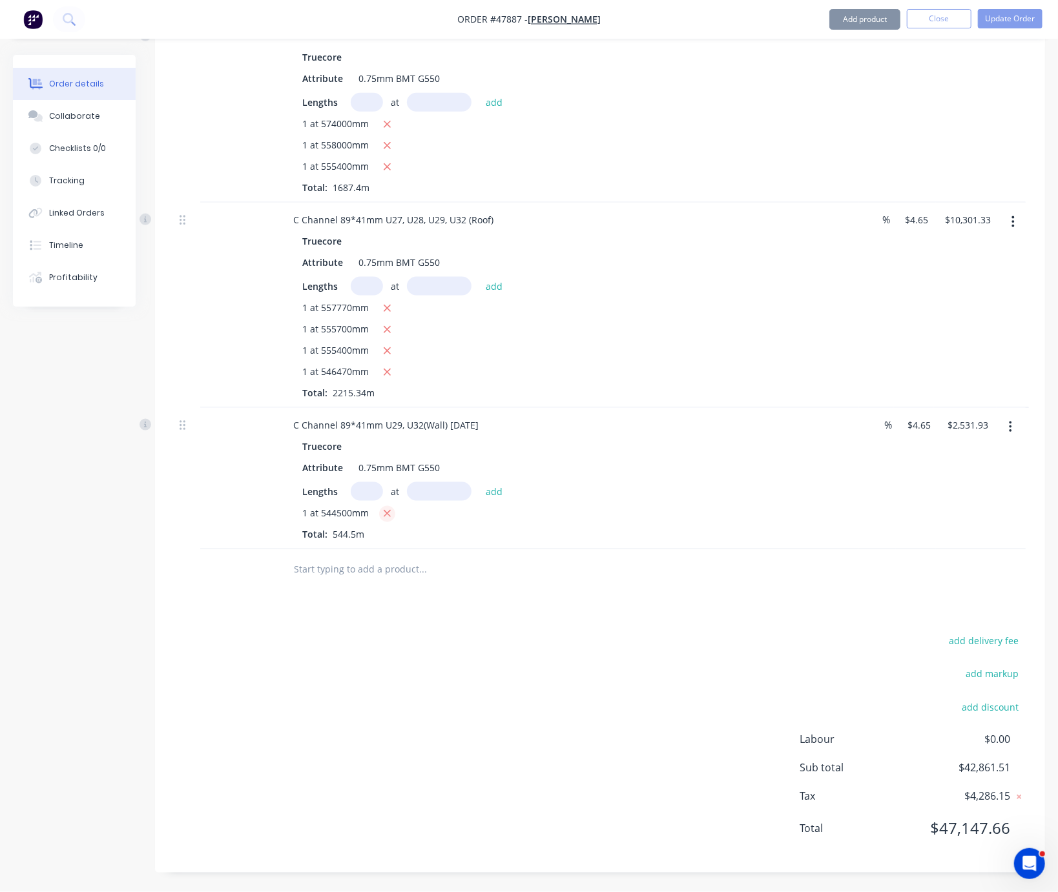
click at [391, 520] on icon "button" at bounding box center [387, 514] width 8 height 12
type input "$0.00"
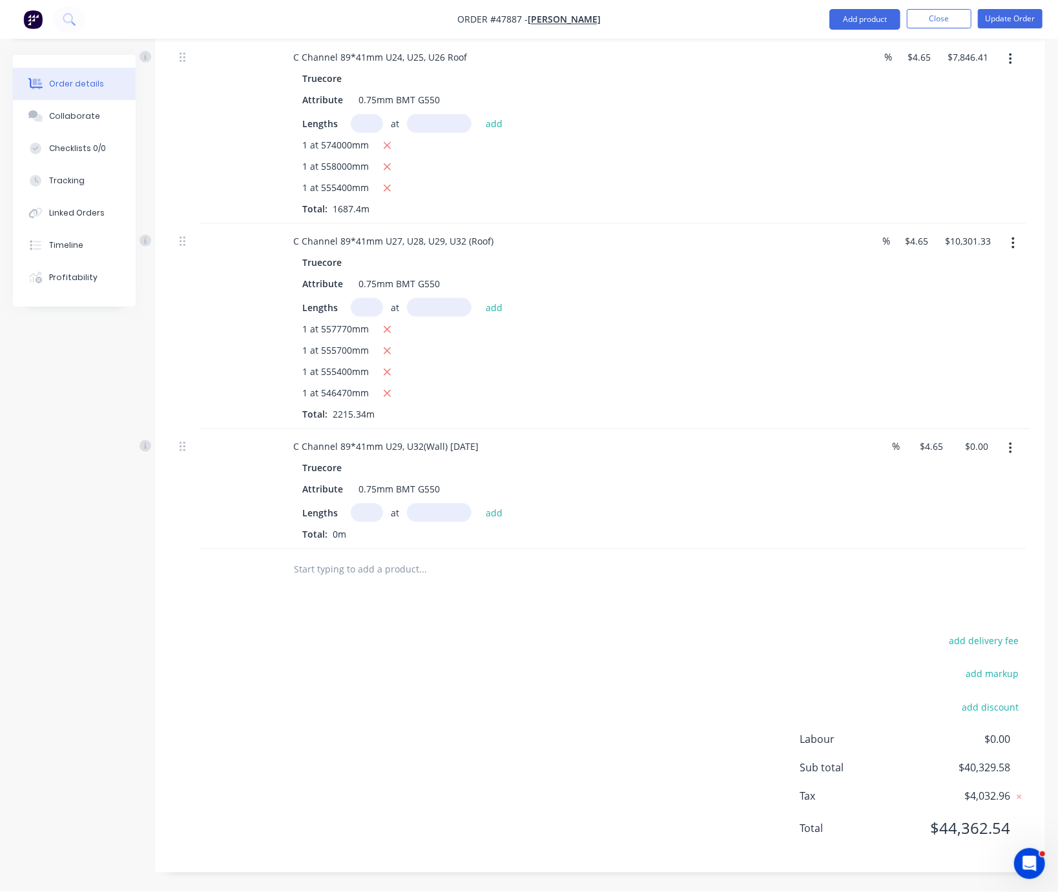
click at [369, 522] on input "text" at bounding box center [367, 513] width 32 height 19
type input "1"
type input "1109530"
click at [479, 504] on button "add" at bounding box center [494, 512] width 30 height 17
type input "$5,159.31"
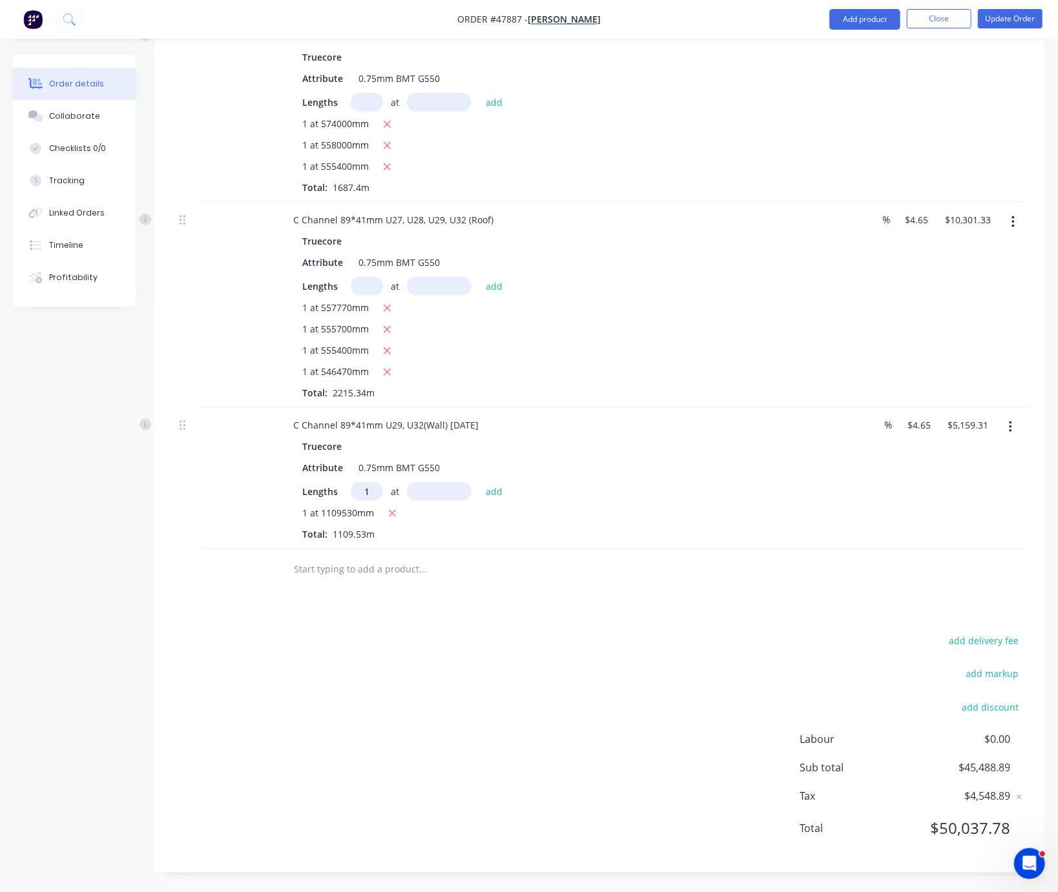
type input "1"
type input "1091270"
click at [479, 482] on button "add" at bounding box center [494, 490] width 30 height 17
type input "$10,233.72"
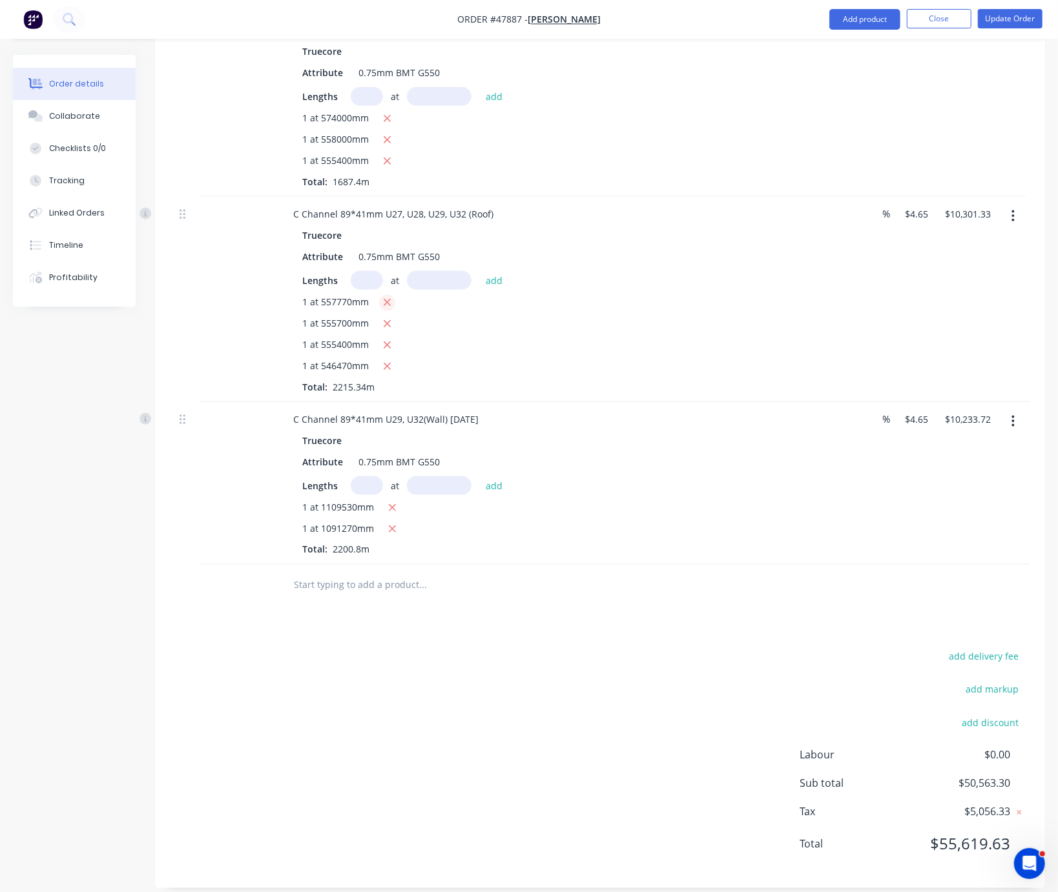
click at [391, 307] on icon "button" at bounding box center [387, 303] width 7 height 7
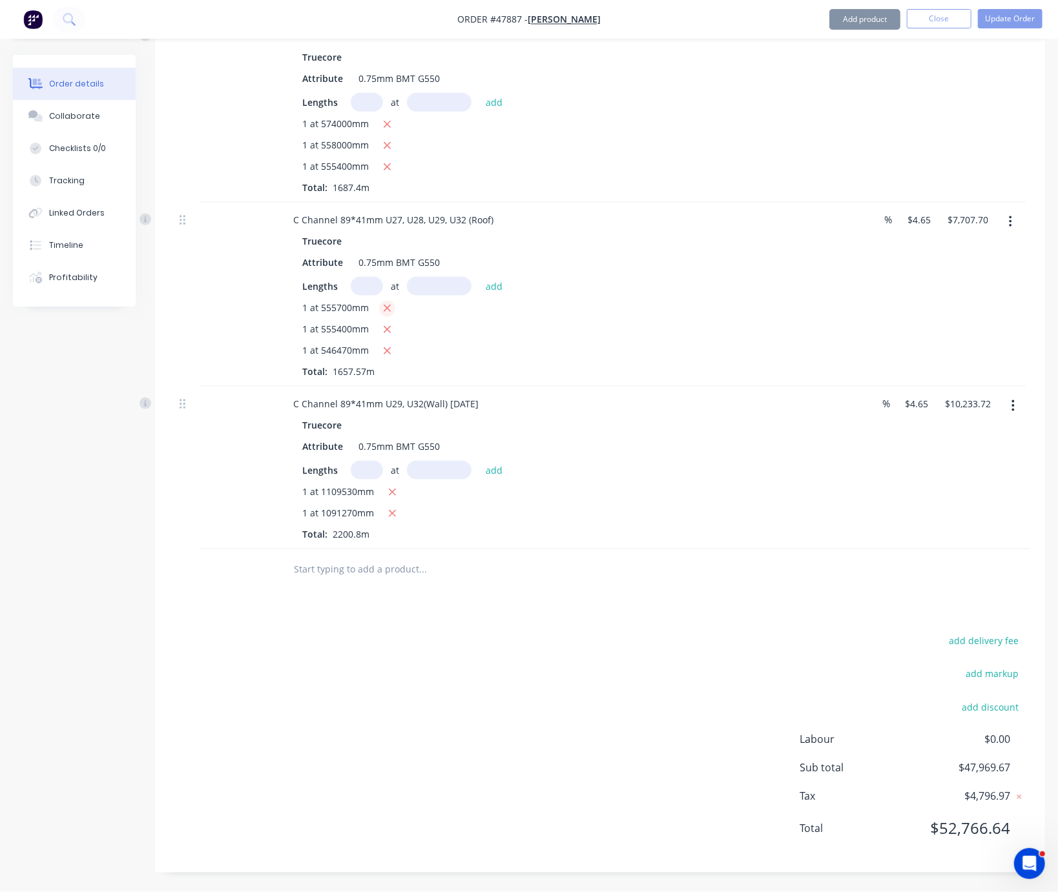
click at [391, 313] on icon "button" at bounding box center [387, 308] width 7 height 7
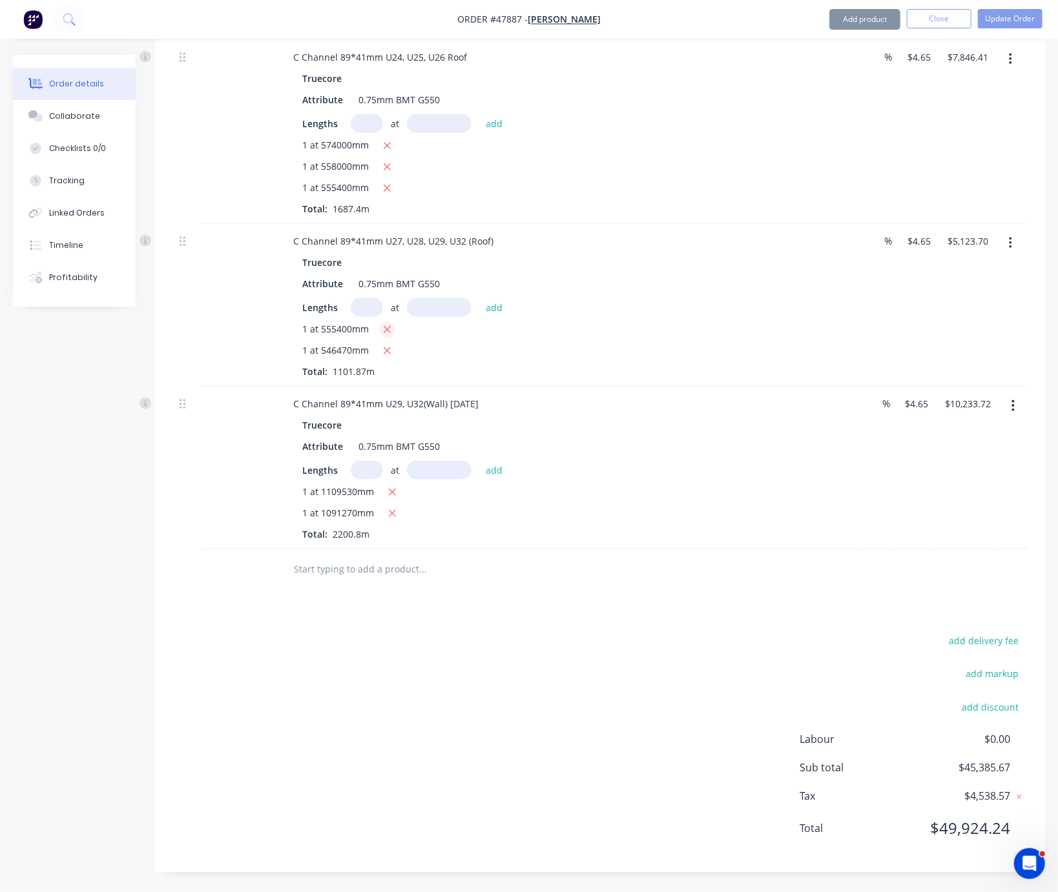
click at [391, 334] on icon "button" at bounding box center [387, 330] width 7 height 7
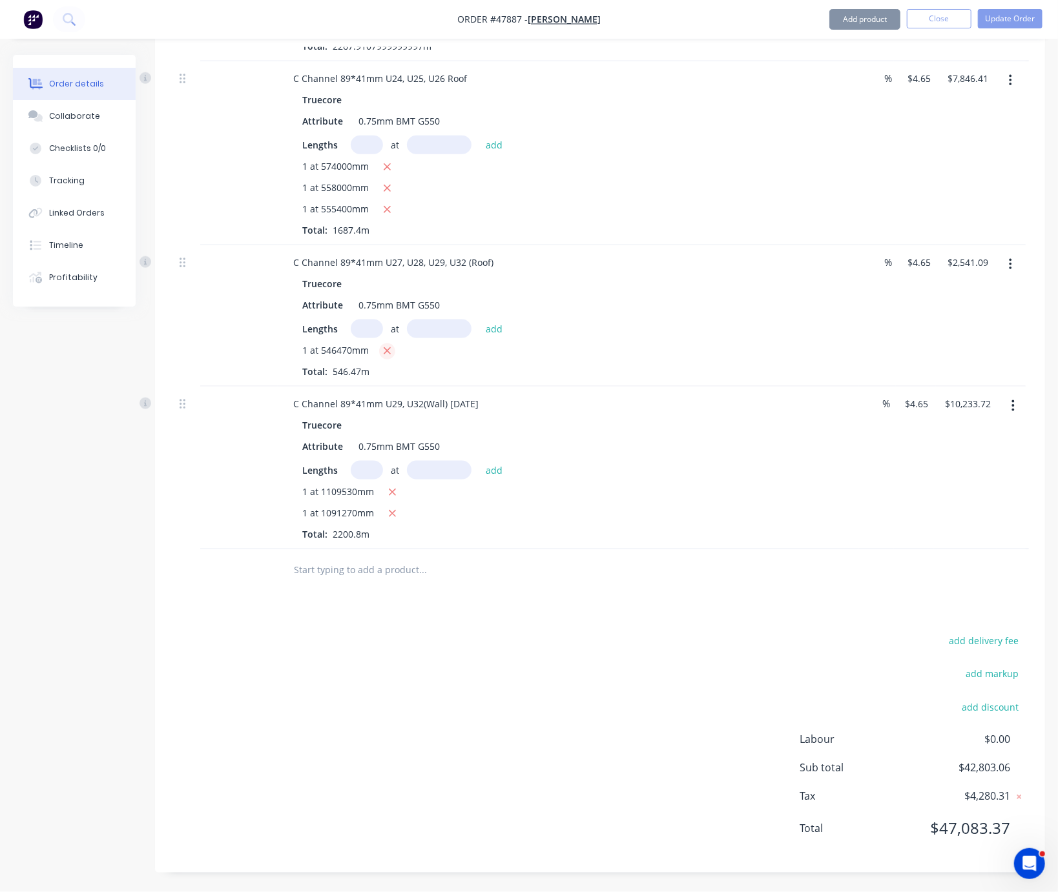
click at [391, 349] on icon "button" at bounding box center [387, 351] width 7 height 7
type input "$0.00"
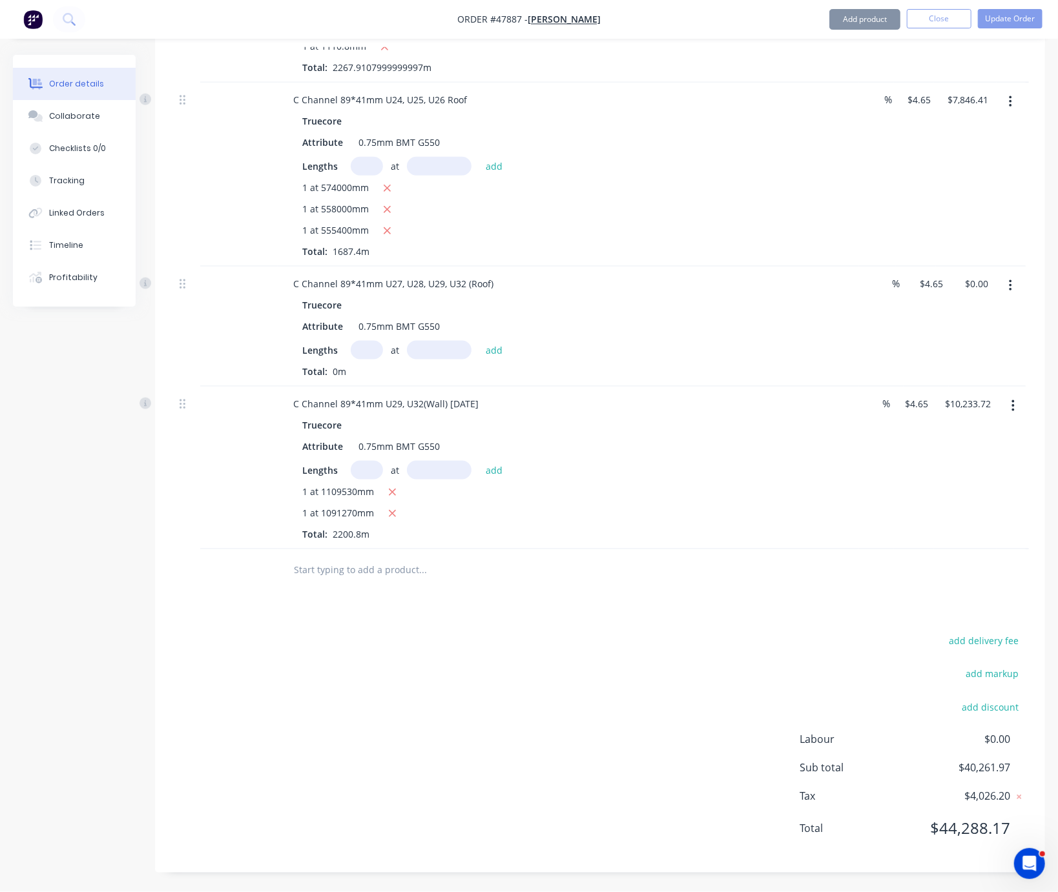
click at [362, 341] on input "text" at bounding box center [367, 350] width 32 height 19
type input "1"
type input "554500"
click at [479, 341] on button "add" at bounding box center [494, 349] width 30 height 17
type input "$2,578.43"
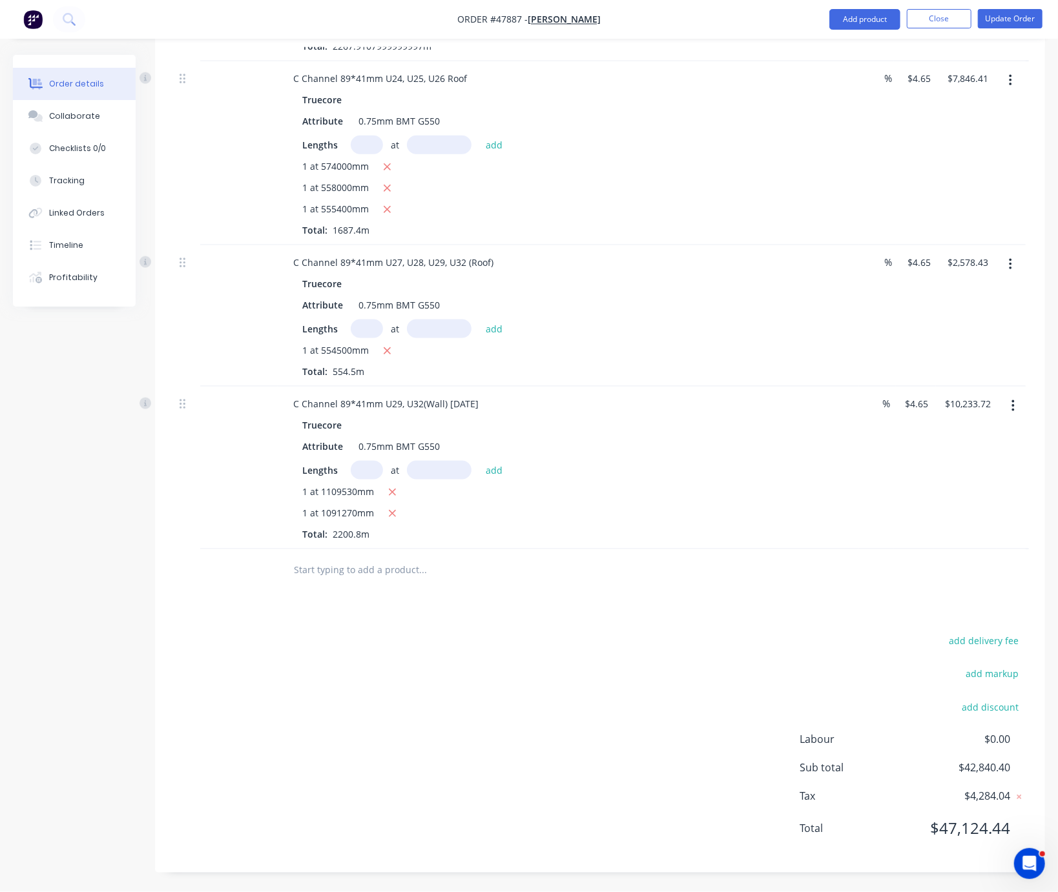
click at [1009, 258] on icon "button" at bounding box center [1010, 265] width 3 height 14
click at [970, 318] on div "Duplicate" at bounding box center [963, 324] width 99 height 19
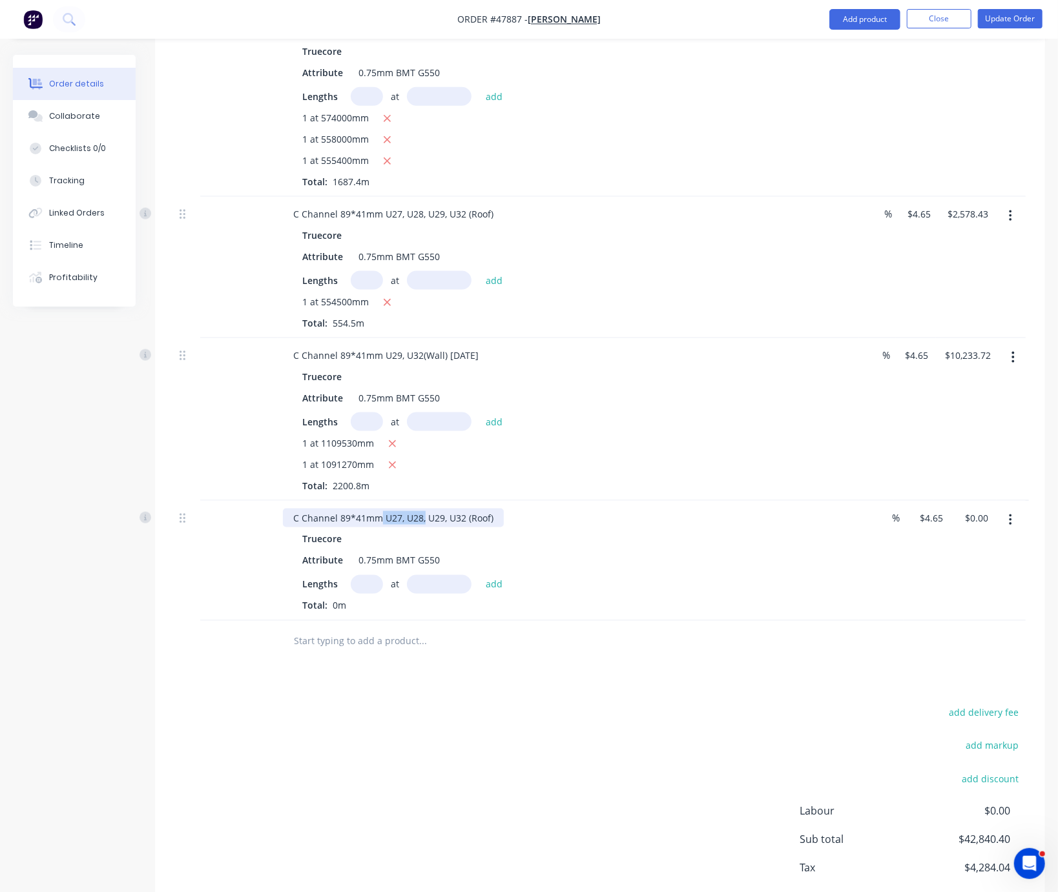
drag, startPoint x: 435, startPoint y: 576, endPoint x: 390, endPoint y: 578, distance: 45.2
click at [390, 528] on div "C Channel 89*41mm U27, U28, U29, U32 (Roof)" at bounding box center [393, 518] width 221 height 19
drag, startPoint x: 477, startPoint y: 255, endPoint x: 410, endPoint y: 253, distance: 67.2
click at [410, 223] on div "C Channel 89*41mm U27, U28, U29, U32 (Roof)" at bounding box center [393, 214] width 221 height 19
click at [510, 245] on div "Truecore" at bounding box center [568, 235] width 532 height 19
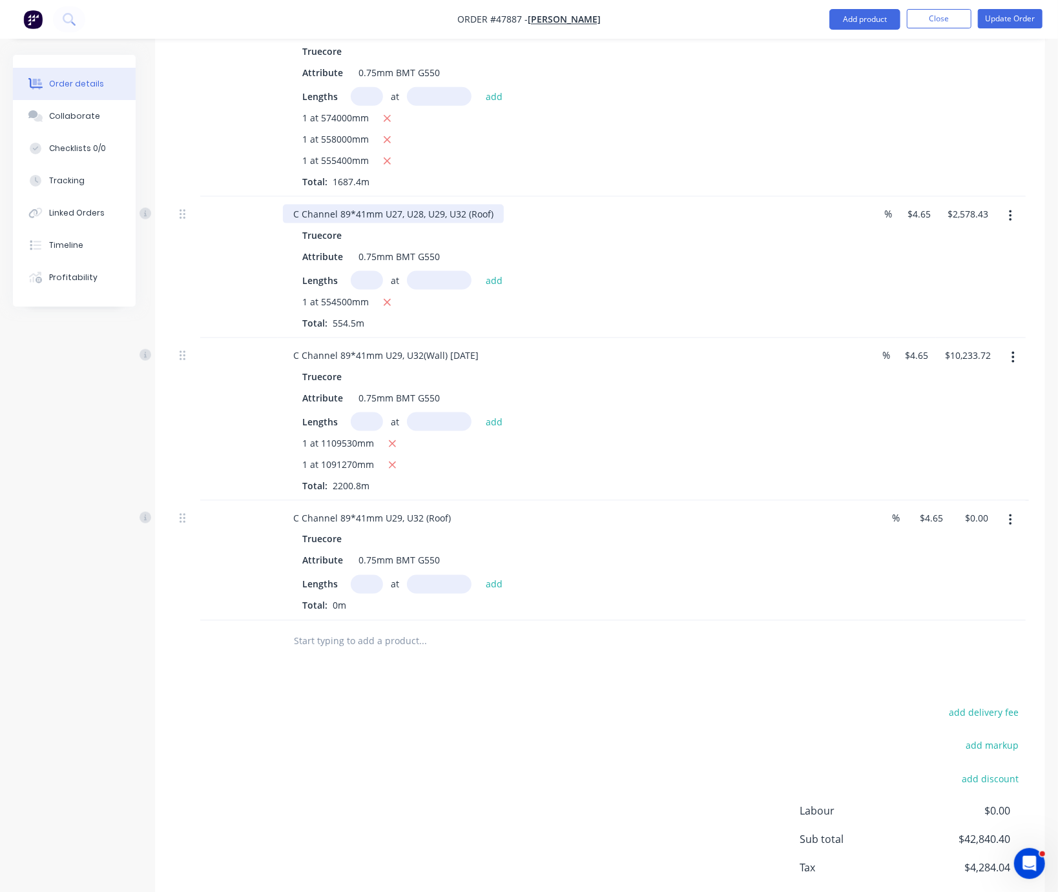
click at [474, 223] on div "C Channel 89*41mm U27, U28, U29, U32 (Roof)" at bounding box center [393, 214] width 221 height 19
click at [469, 223] on div "C Channel 89*41mm U27, U28, U29, U32 (Roof)" at bounding box center [393, 214] width 221 height 19
click at [477, 223] on div "C Channel 89*41mm U27, U28, U29, U32 (Roof)" at bounding box center [393, 214] width 221 height 19
click at [367, 290] on input "text" at bounding box center [367, 280] width 32 height 19
type input "1"
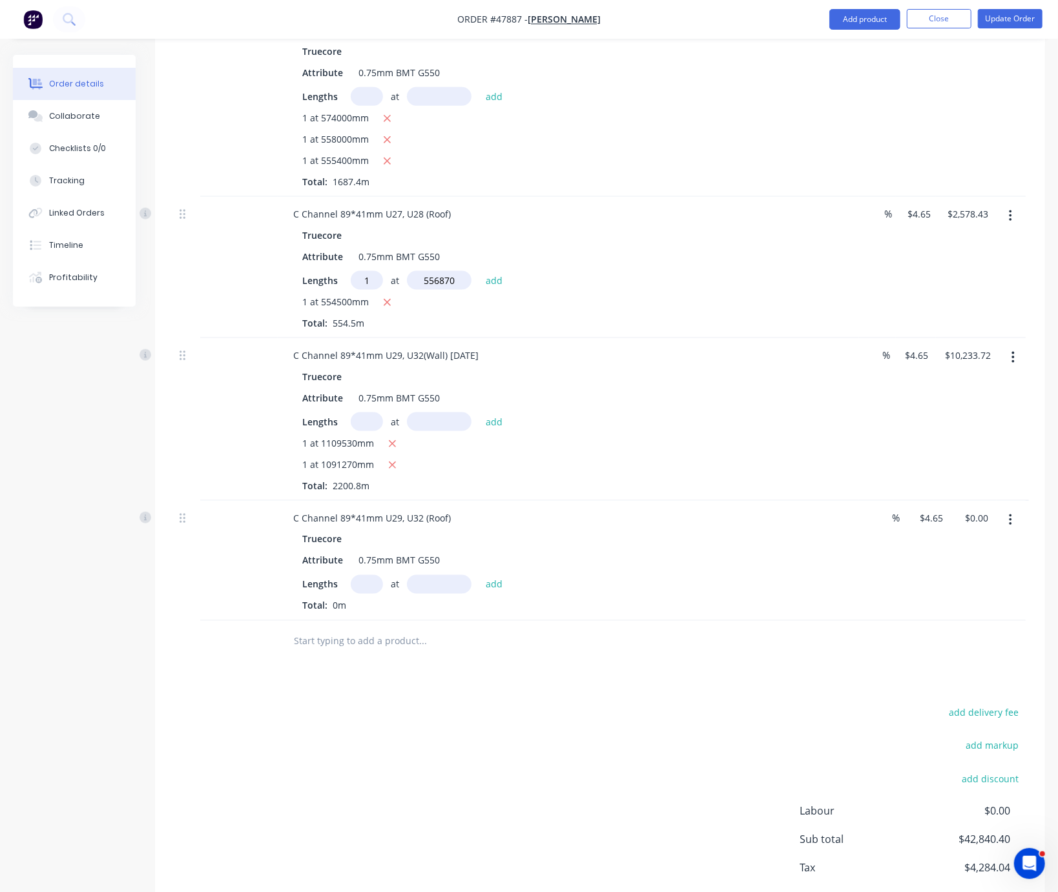
type input "556870"
click at [479, 271] on button "add" at bounding box center [494, 279] width 30 height 17
type input "$5,167.87"
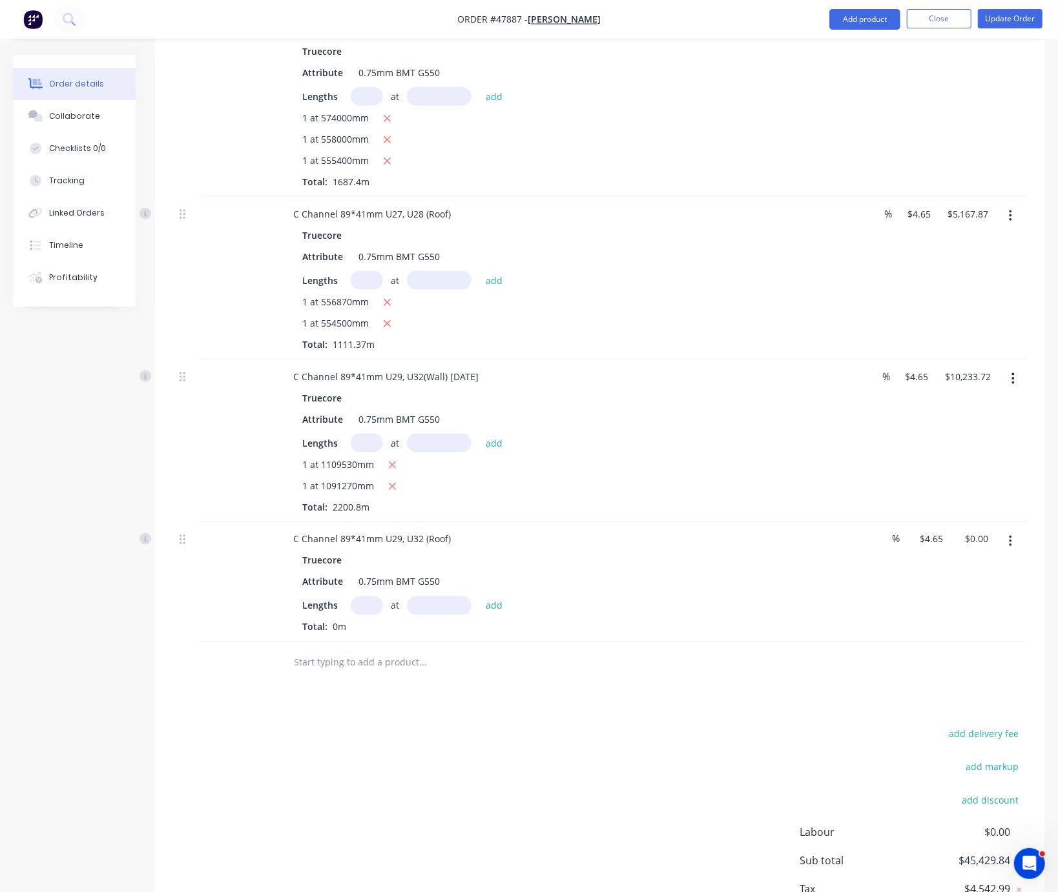
click at [365, 615] on input "text" at bounding box center [367, 606] width 32 height 19
type input "1"
type input "554770"
click at [479, 597] on button "add" at bounding box center [494, 605] width 30 height 17
type input "$2,579.68"
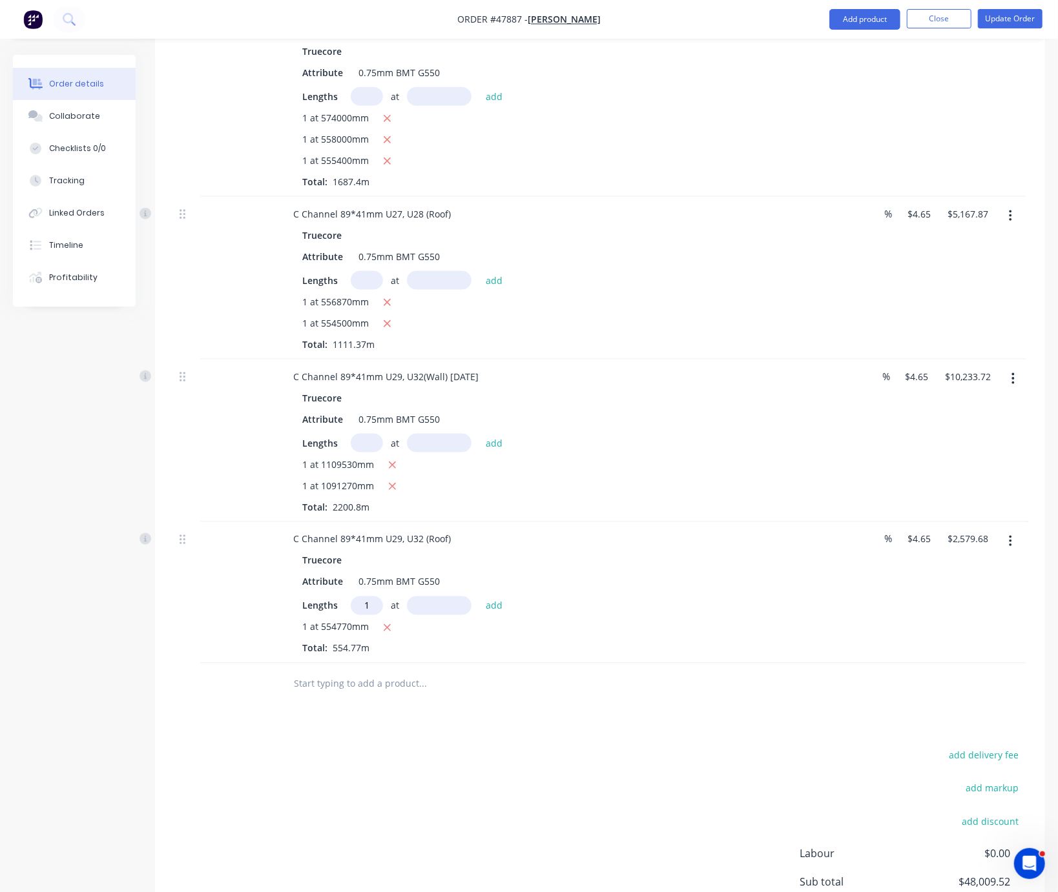
type input "1"
type input "545630"
click at [479, 597] on button "add" at bounding box center [494, 605] width 30 height 17
type input "$5,116.86"
click at [700, 570] on div "Truecore" at bounding box center [568, 560] width 532 height 19
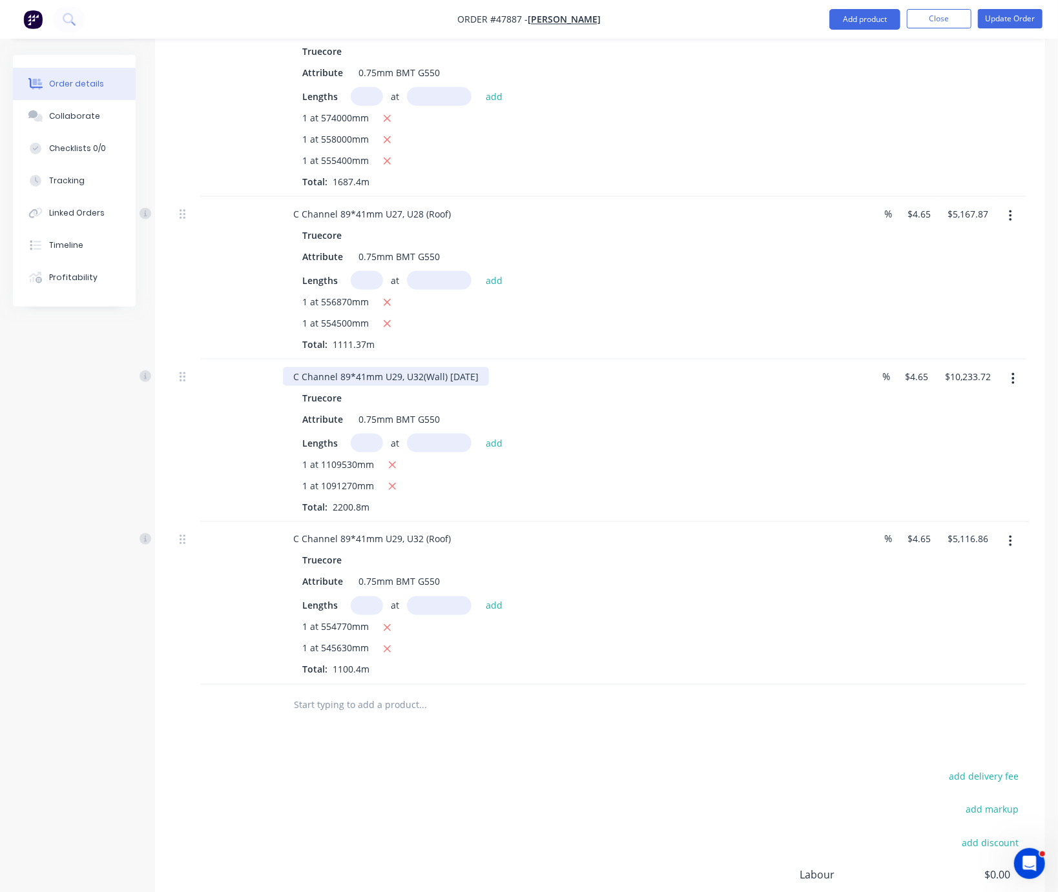
drag, startPoint x: 462, startPoint y: 431, endPoint x: 595, endPoint y: 439, distance: 133.9
click at [593, 439] on div "C Channel 89*41mm U29, U32(Wall) 04/09/2025 Truecore Attribute 0.75mm BMT G550 …" at bounding box center [568, 441] width 581 height 163
click at [173, 517] on div "Qty Discount Price Total C Channel 89*41mm U27, U28(Wall) 04/09/2025 Truecore A…" at bounding box center [600, 113] width 890 height 1228
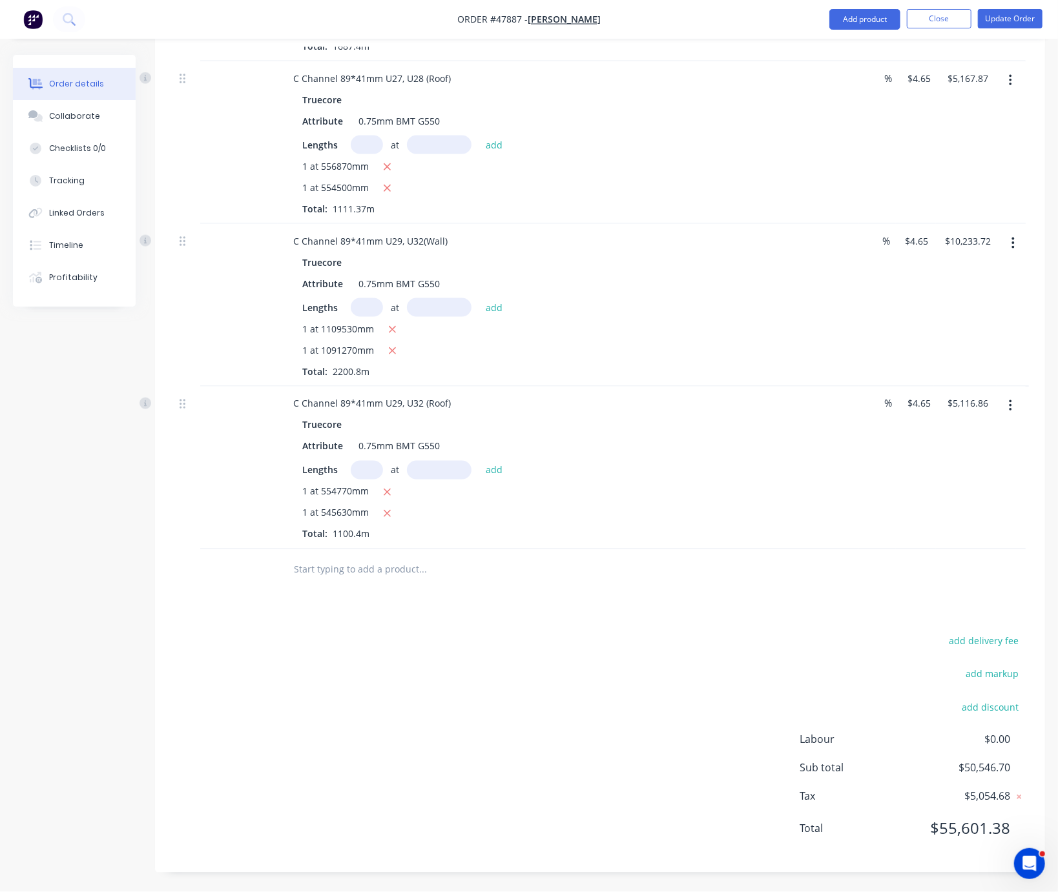
scroll to position [1210, 0]
click at [858, 21] on button "Add product" at bounding box center [864, 19] width 71 height 21
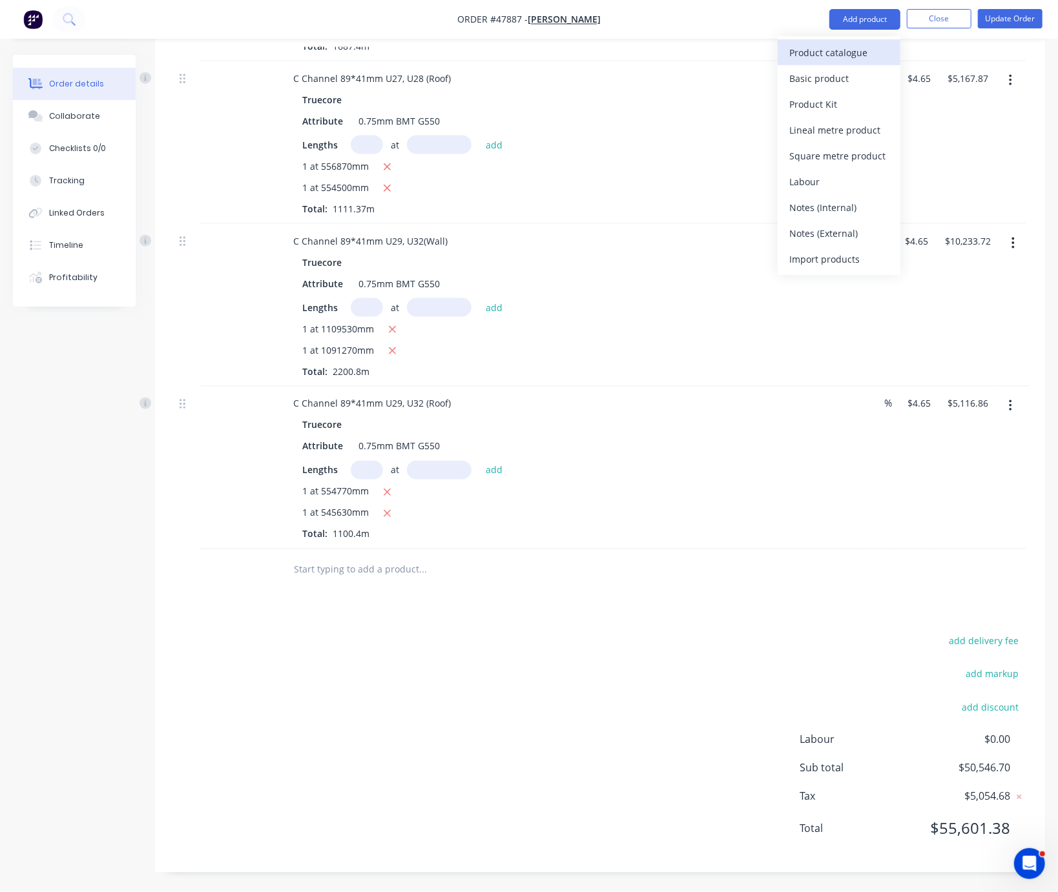
click at [847, 50] on div "Product catalogue" at bounding box center [838, 52] width 99 height 19
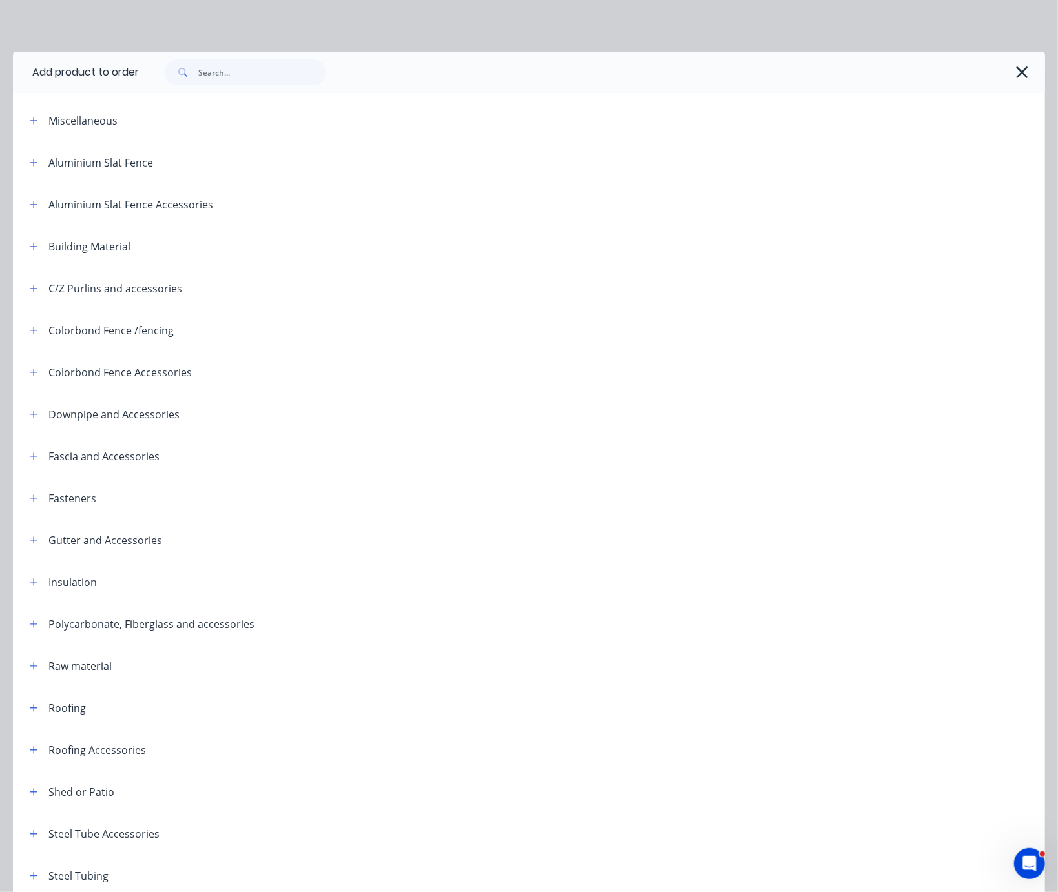
scroll to position [551, 0]
click at [31, 128] on button "button" at bounding box center [34, 120] width 16 height 16
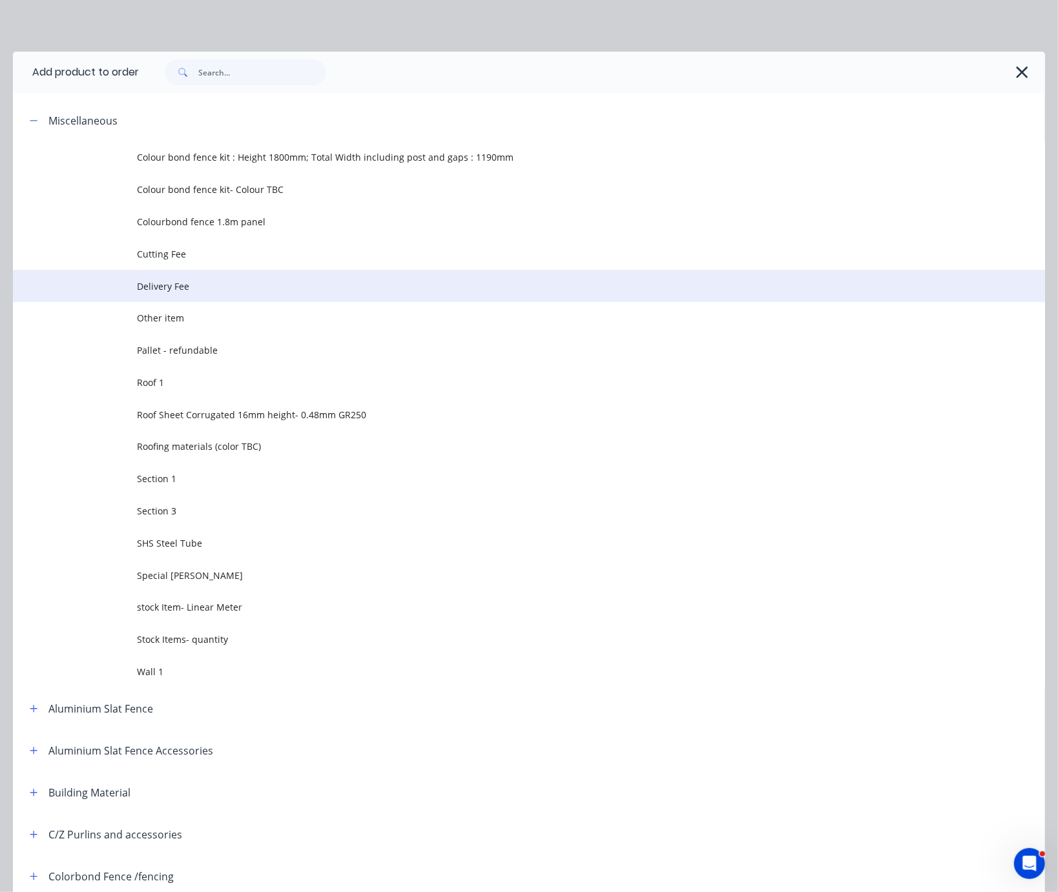
click at [180, 302] on td "Delivery Fee" at bounding box center [591, 286] width 908 height 32
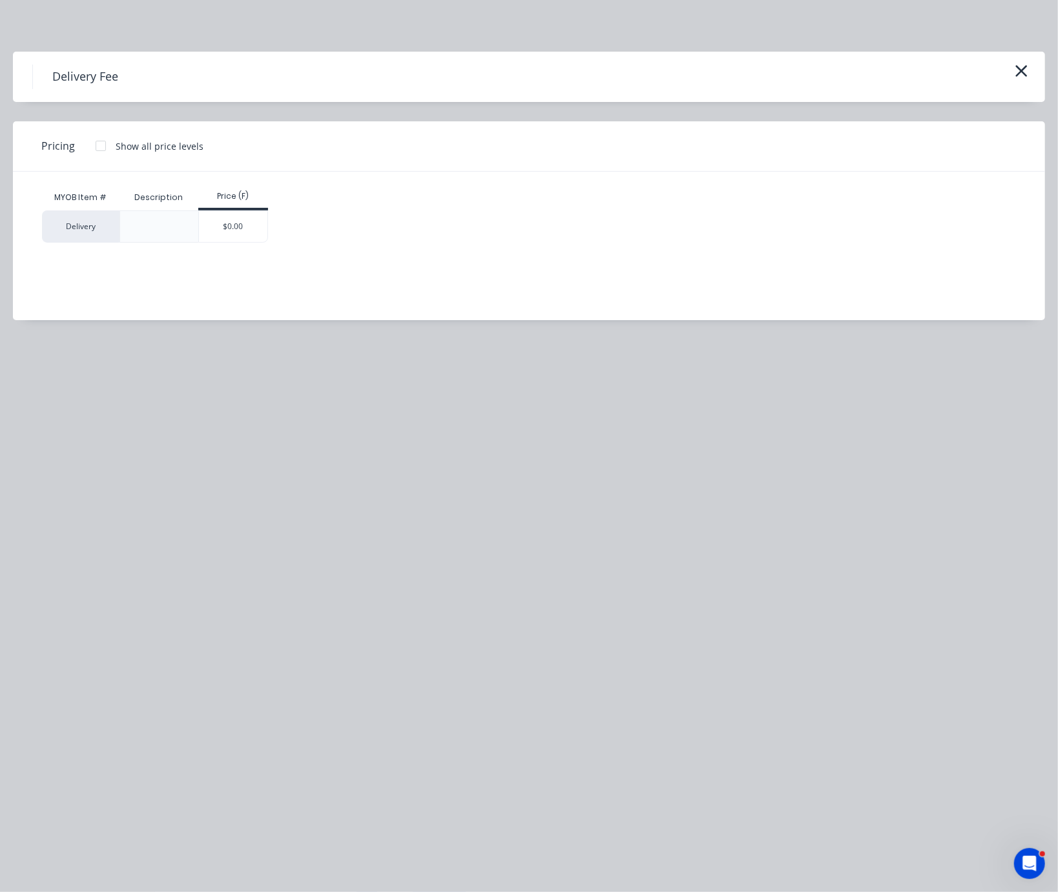
click at [237, 232] on div "$0.00" at bounding box center [233, 226] width 69 height 31
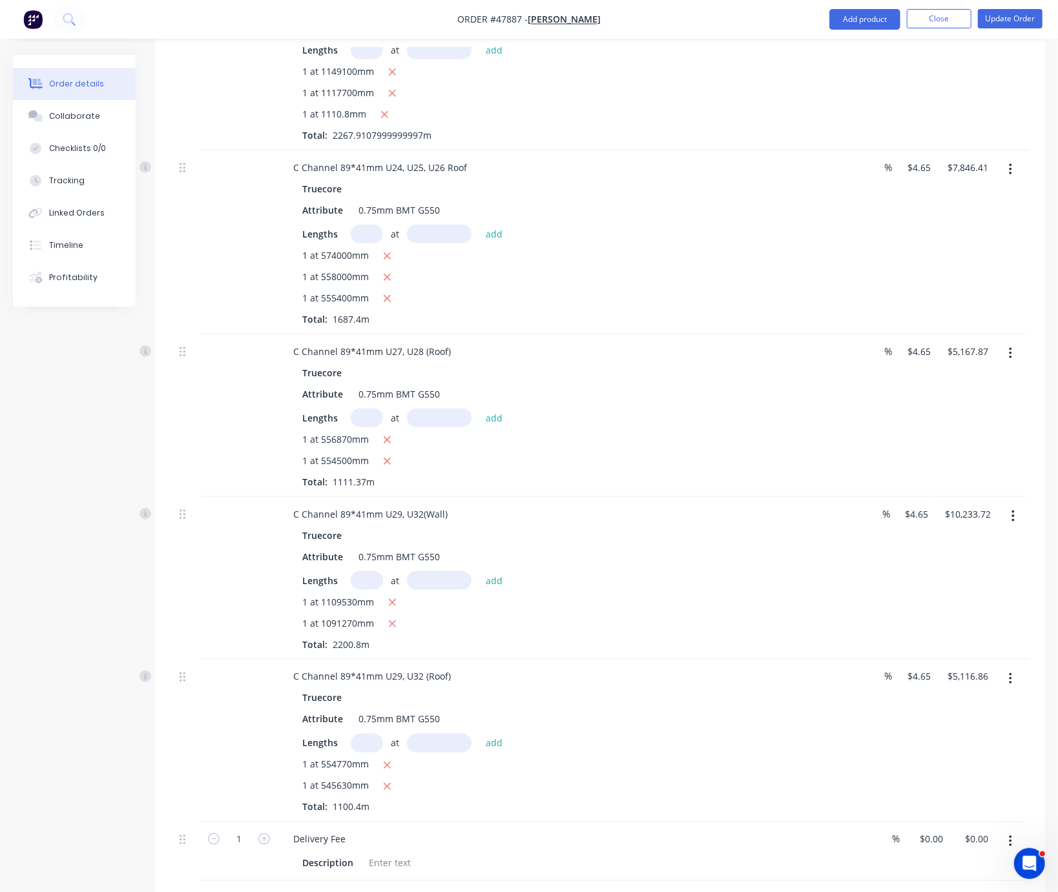
scroll to position [1003, 0]
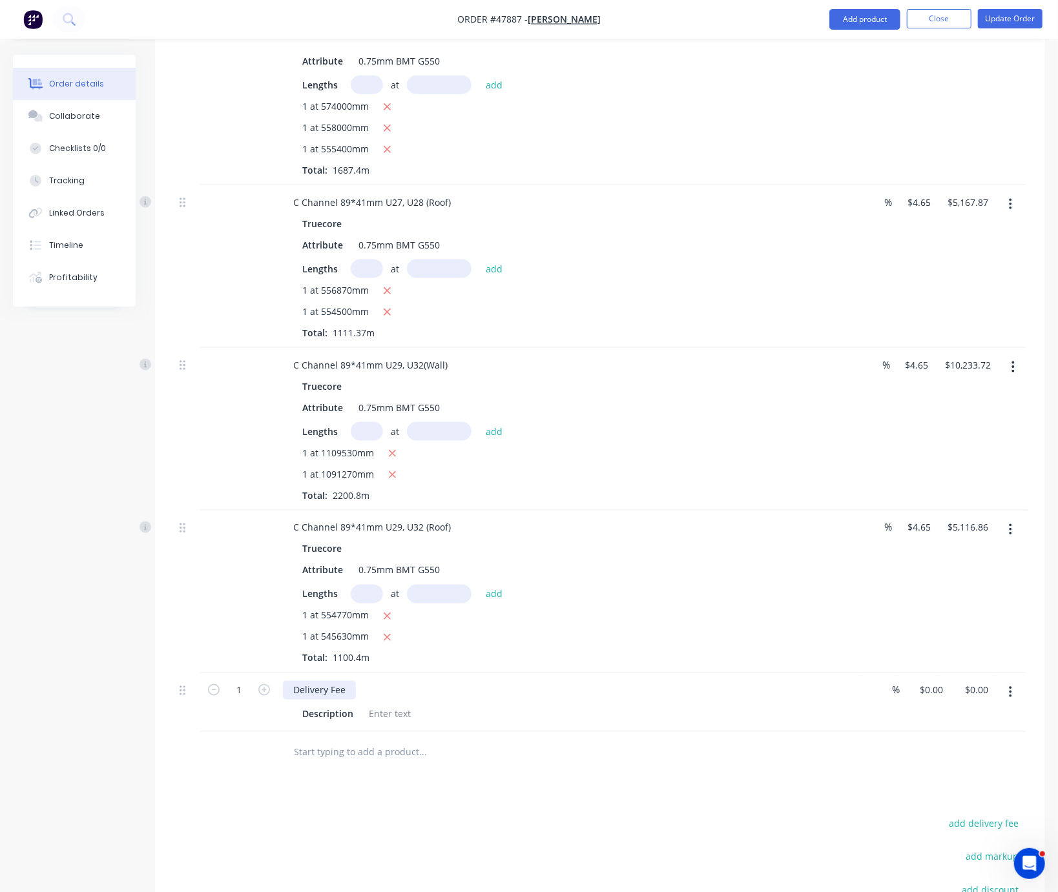
click at [356, 700] on div "Delivery Fee" at bounding box center [319, 690] width 73 height 19
click at [395, 724] on div at bounding box center [390, 714] width 52 height 19
click at [553, 700] on div "Delivery Fee Semi" at bounding box center [568, 690] width 571 height 19
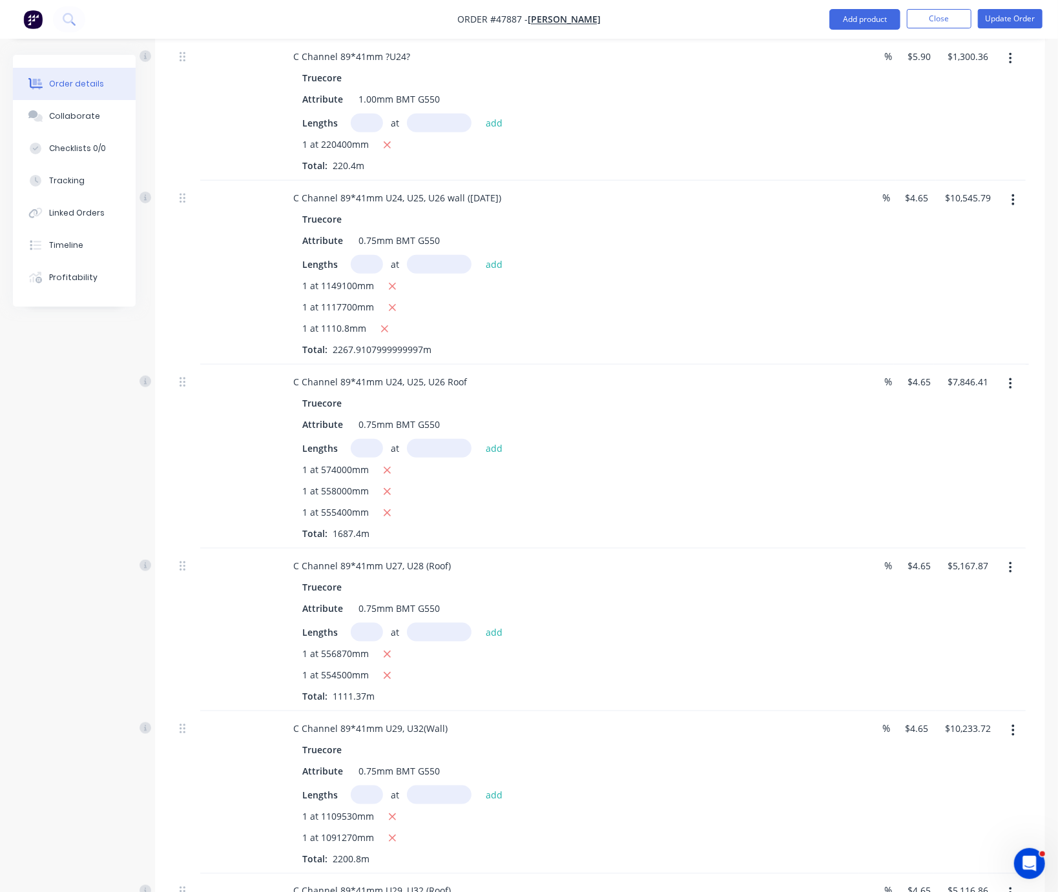
scroll to position [551, 0]
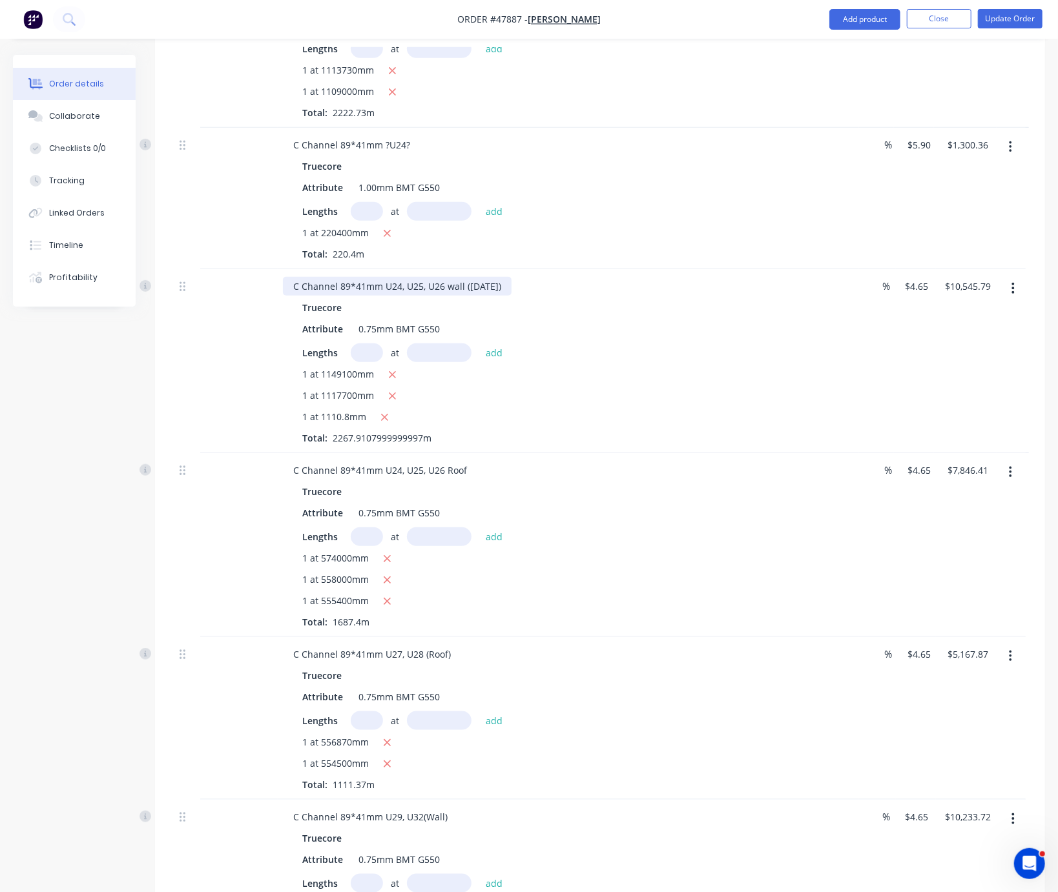
click at [511, 296] on div "C Channel 89*41mm U24, U25, U26 wall (15/08/2025)" at bounding box center [397, 286] width 229 height 19
click at [695, 411] on div "1 at 1149100mm 1 at 1117700mm 1 at 1110.8mm Total: 2267.9107999999997m" at bounding box center [568, 405] width 532 height 77
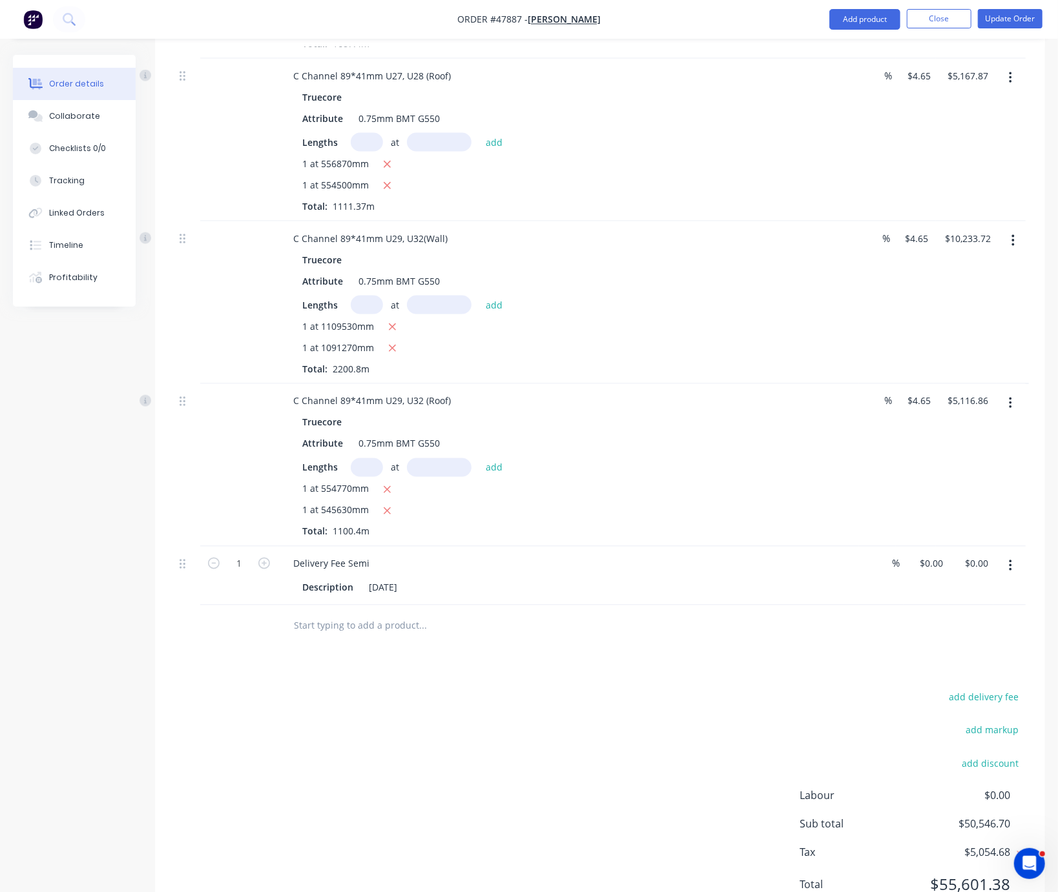
scroll to position [0, 0]
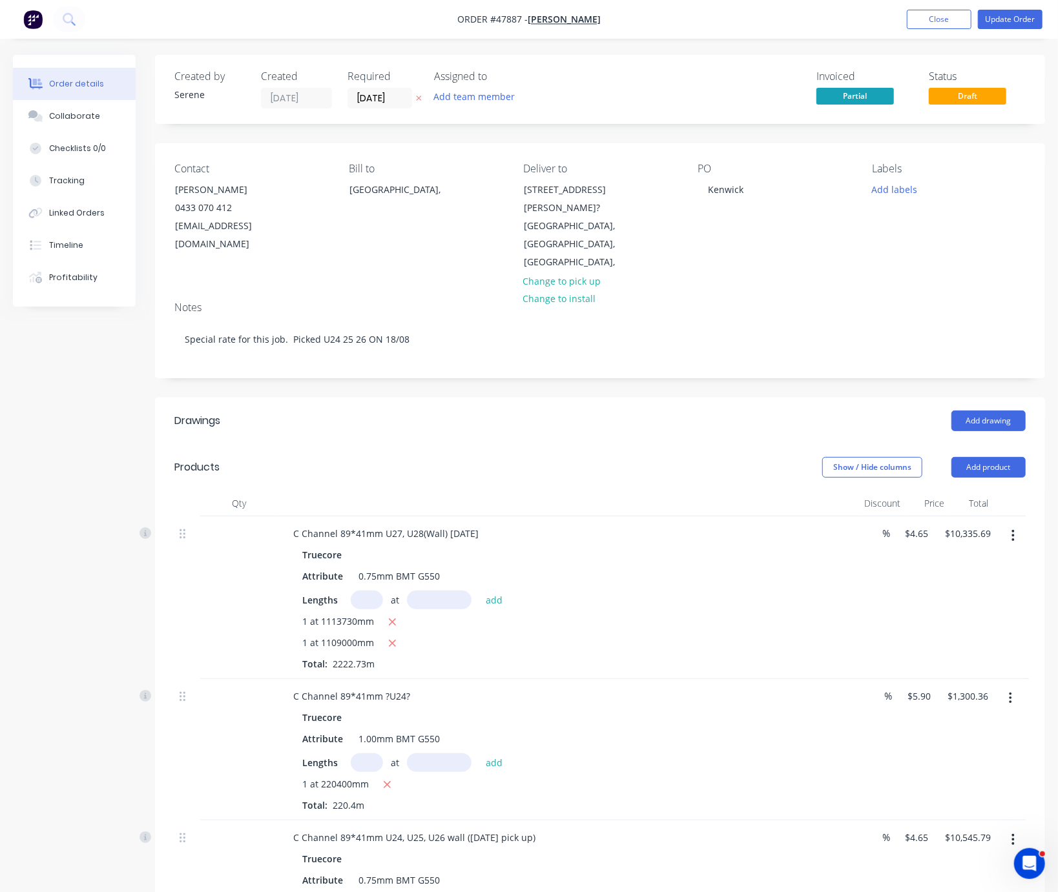
click at [559, 500] on div at bounding box center [568, 504] width 581 height 26
click at [1015, 20] on button "Update Order" at bounding box center [1010, 19] width 65 height 19
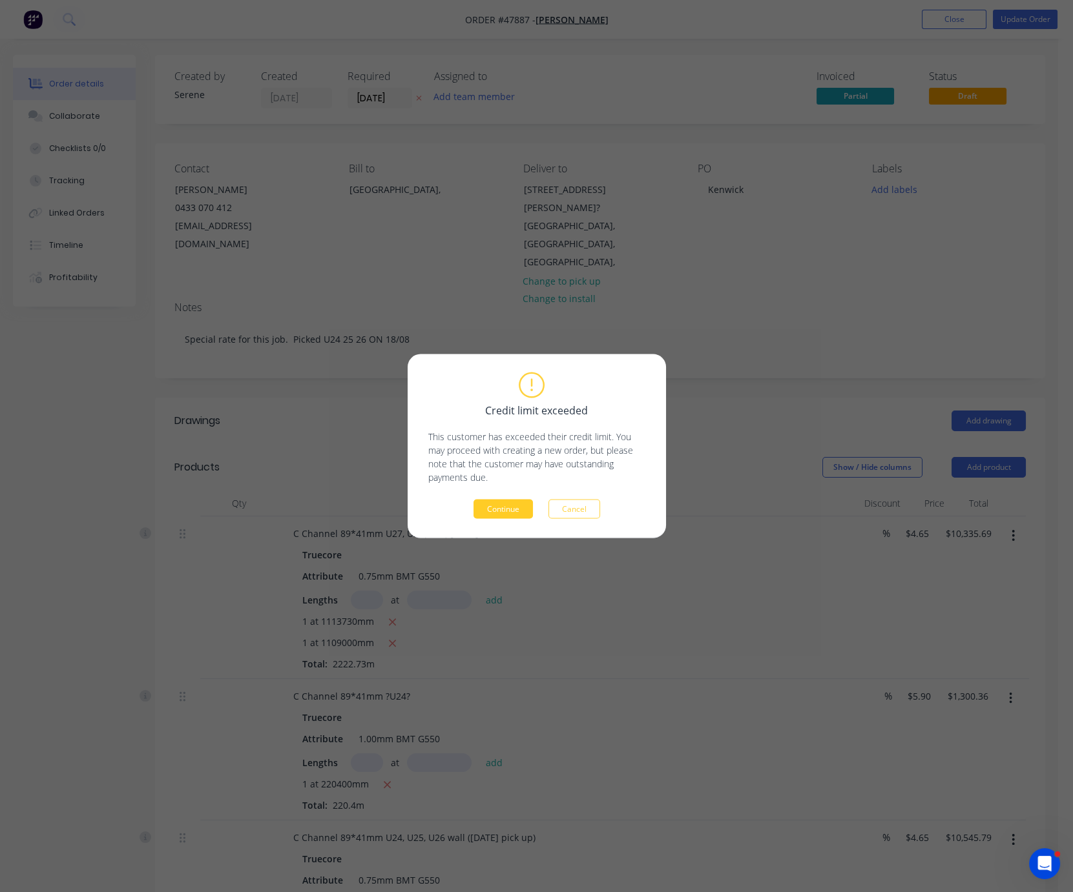
click at [500, 509] on button "Continue" at bounding box center [502, 509] width 59 height 19
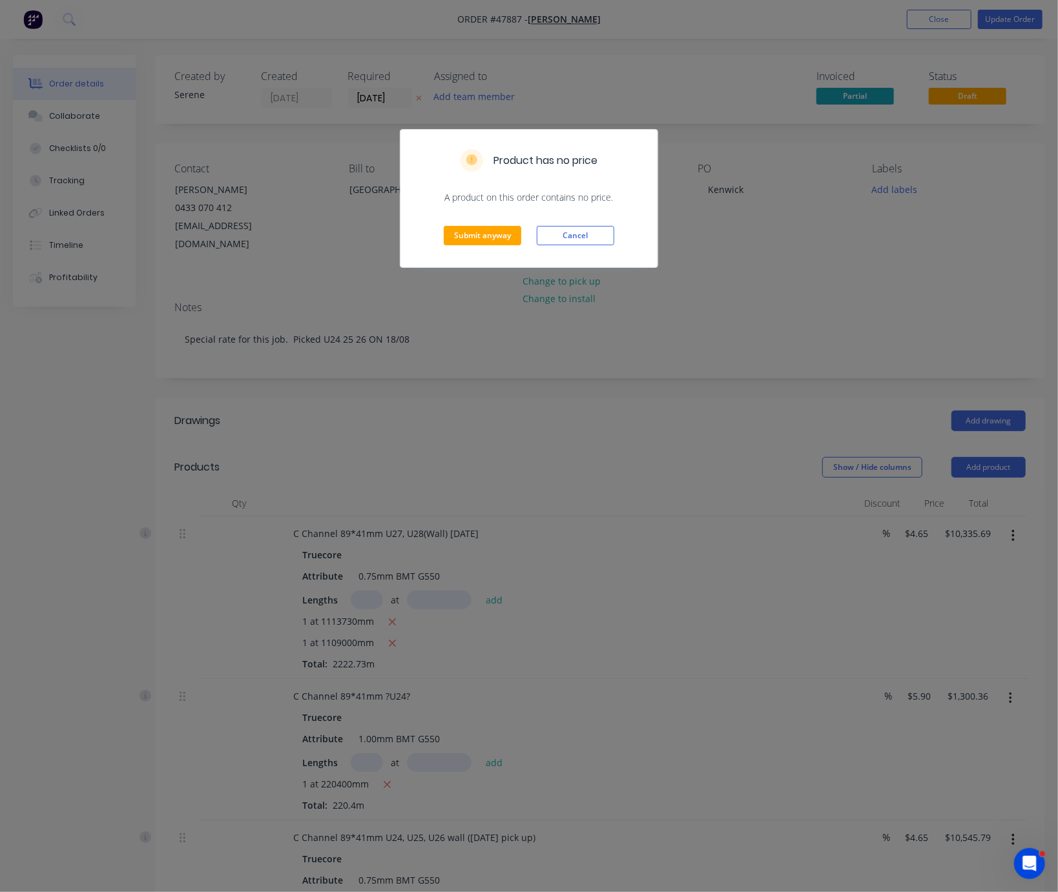
click at [495, 238] on div "Submit anyway Cancel" at bounding box center [528, 235] width 257 height 63
click at [496, 245] on button "Submit anyway" at bounding box center [482, 235] width 77 height 19
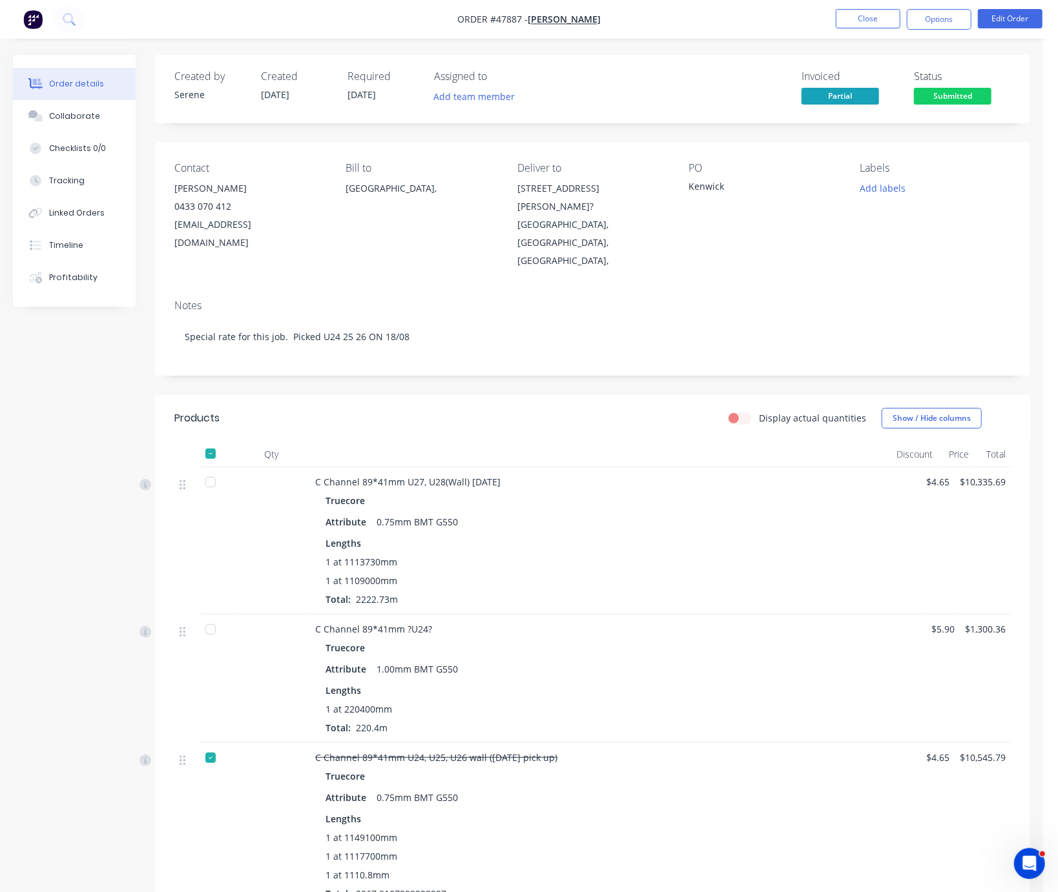
drag, startPoint x: 456, startPoint y: 443, endPoint x: 655, endPoint y: 416, distance: 201.3
click at [919, 25] on button "Options" at bounding box center [939, 19] width 65 height 21
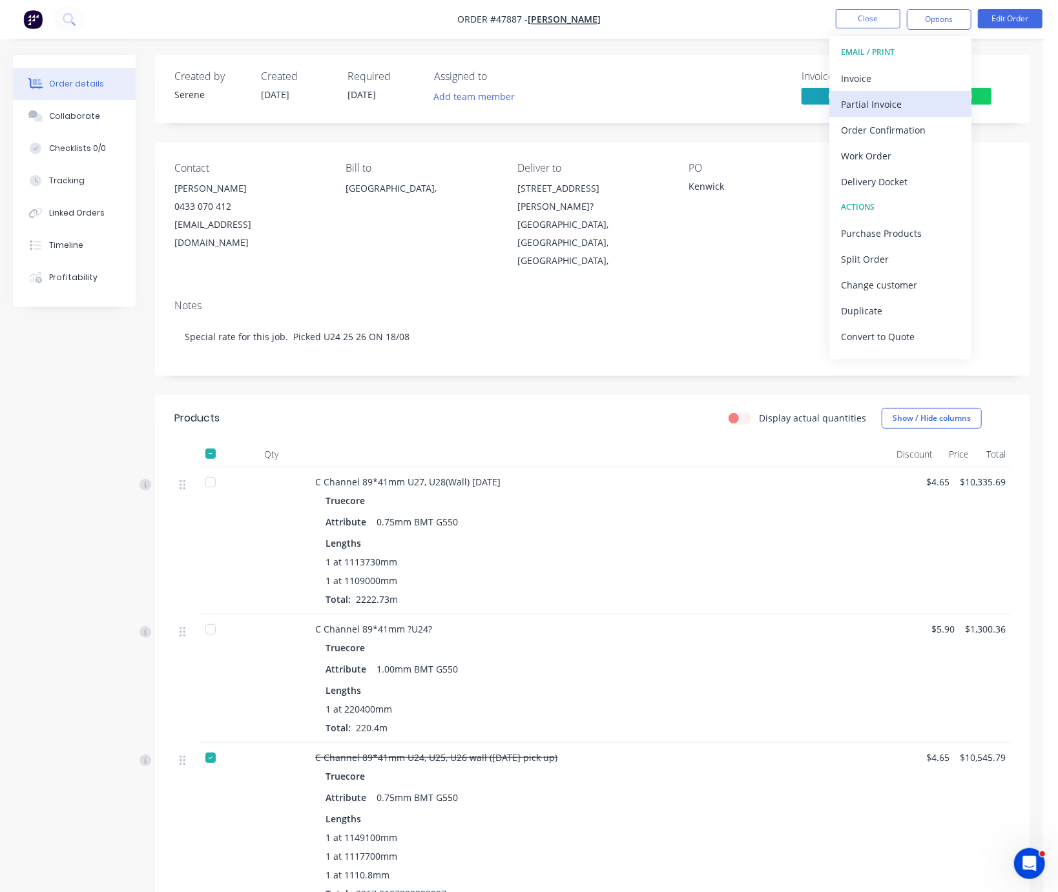
click at [884, 101] on div "Partial Invoice" at bounding box center [900, 104] width 119 height 19
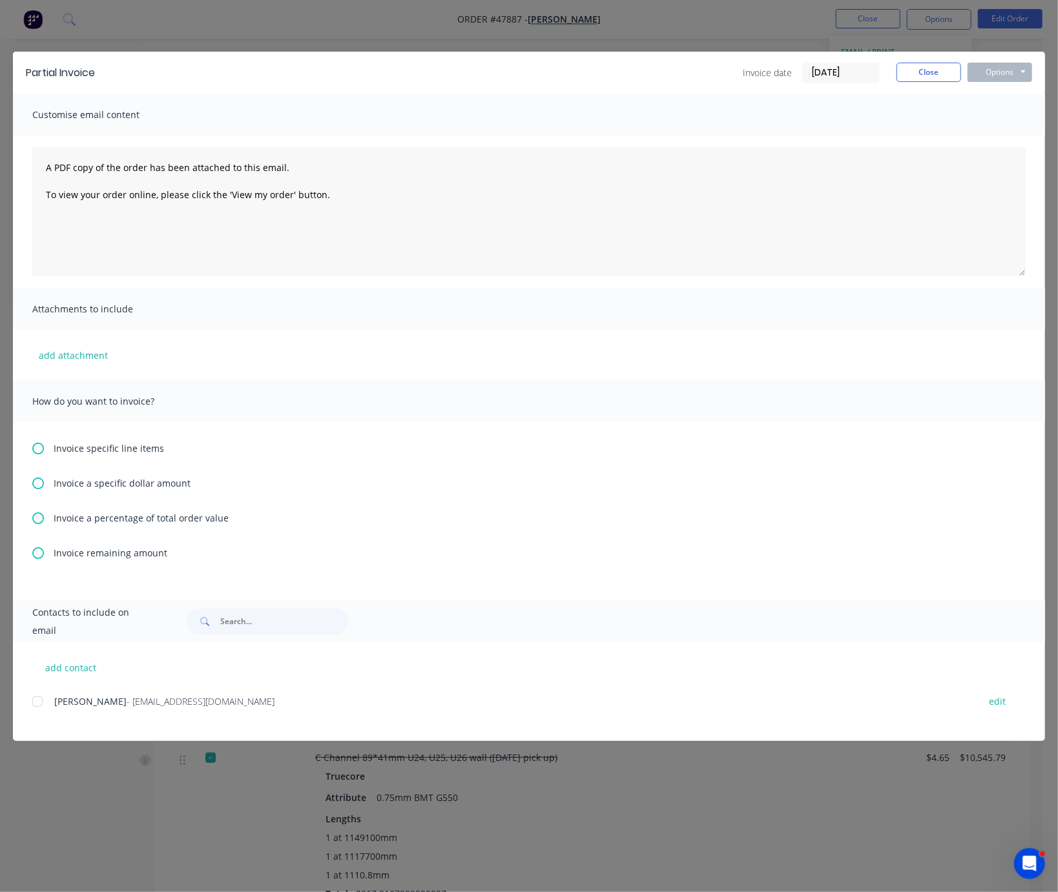
click at [43, 454] on icon at bounding box center [38, 449] width 12 height 12
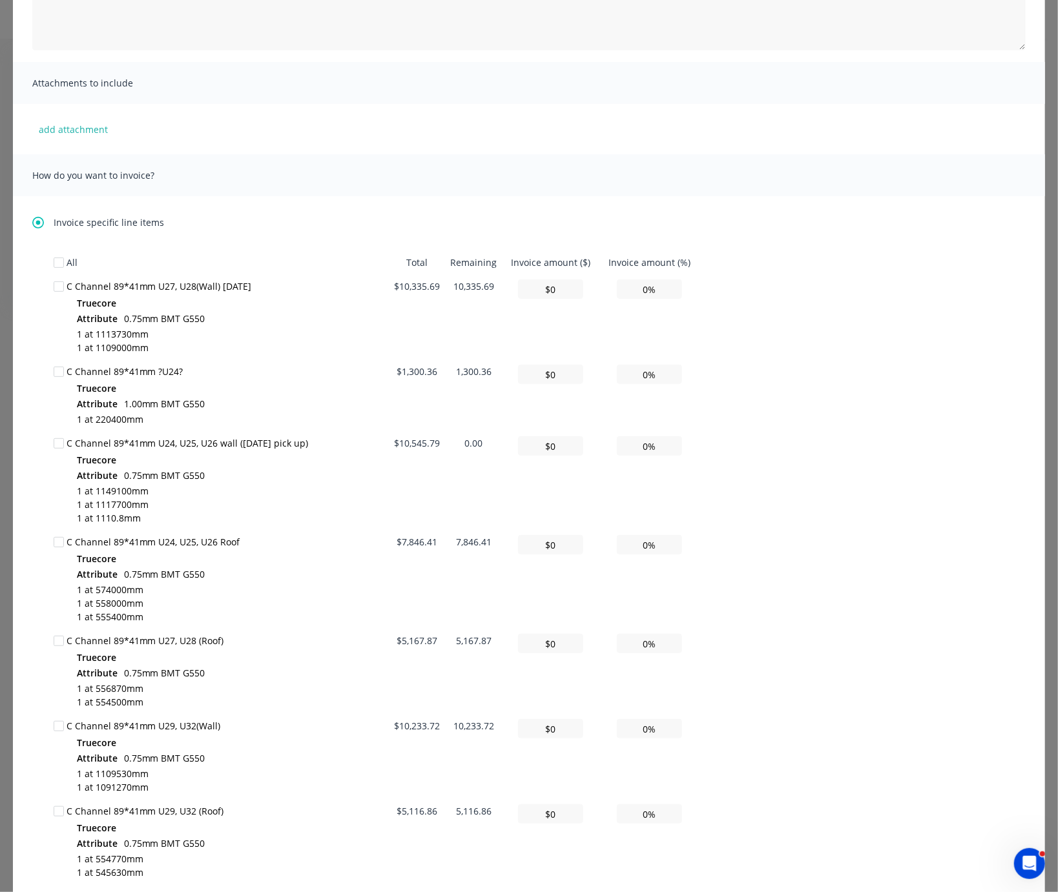
scroll to position [452, 0]
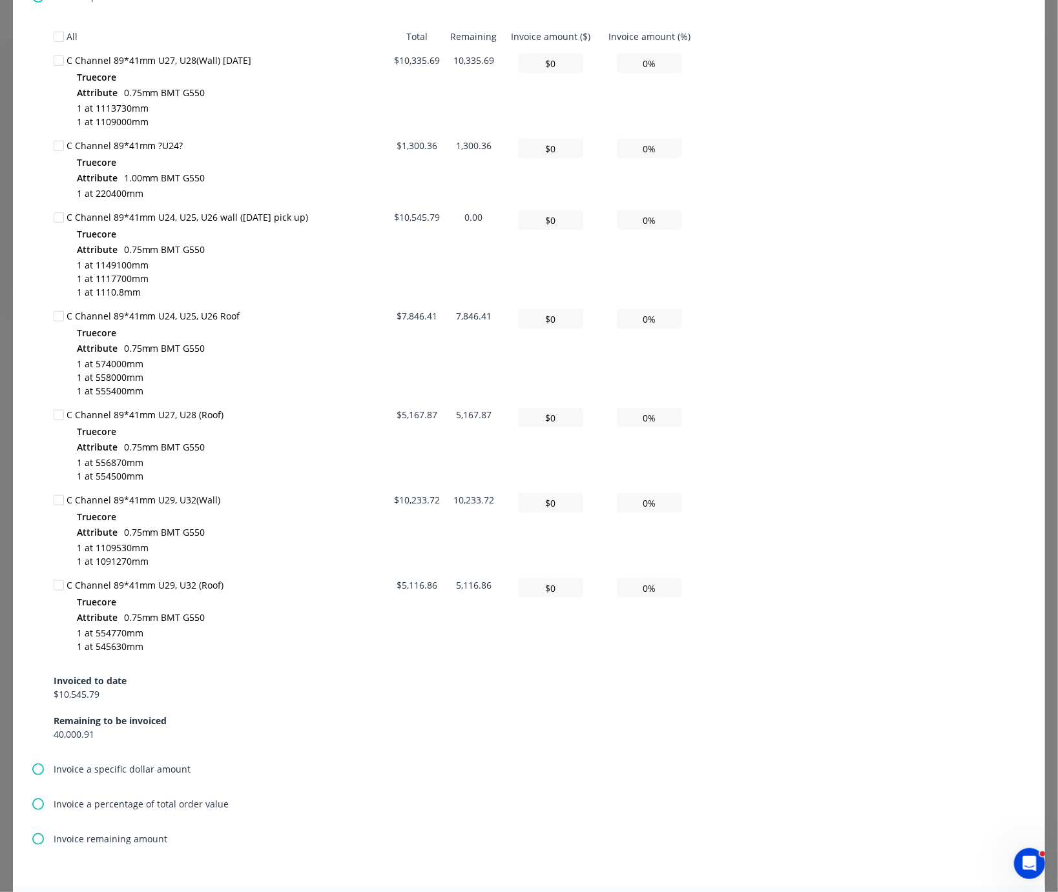
click at [60, 69] on div at bounding box center [59, 61] width 26 height 26
click at [45, 107] on div "All Total Remaining Invoice amount ($) Invoice amount (%) C Channel 89*41mm U27…" at bounding box center [528, 394] width 993 height 738
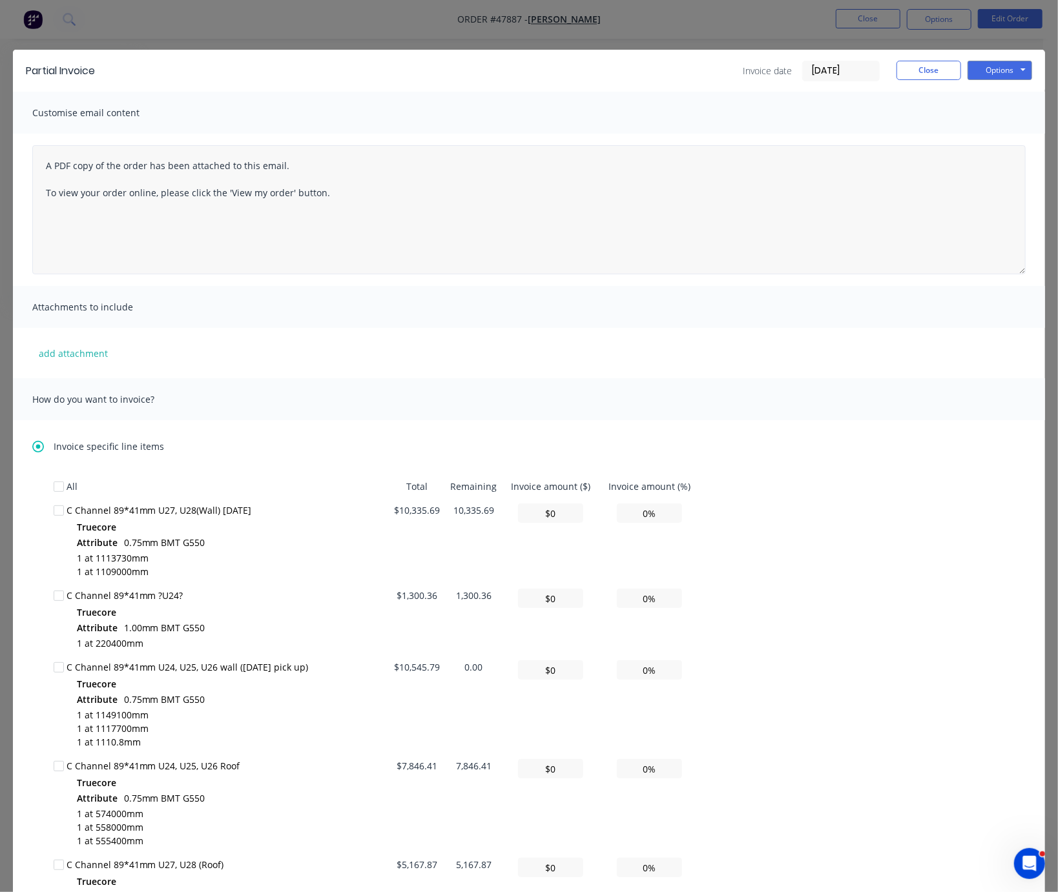
scroll to position [0, 0]
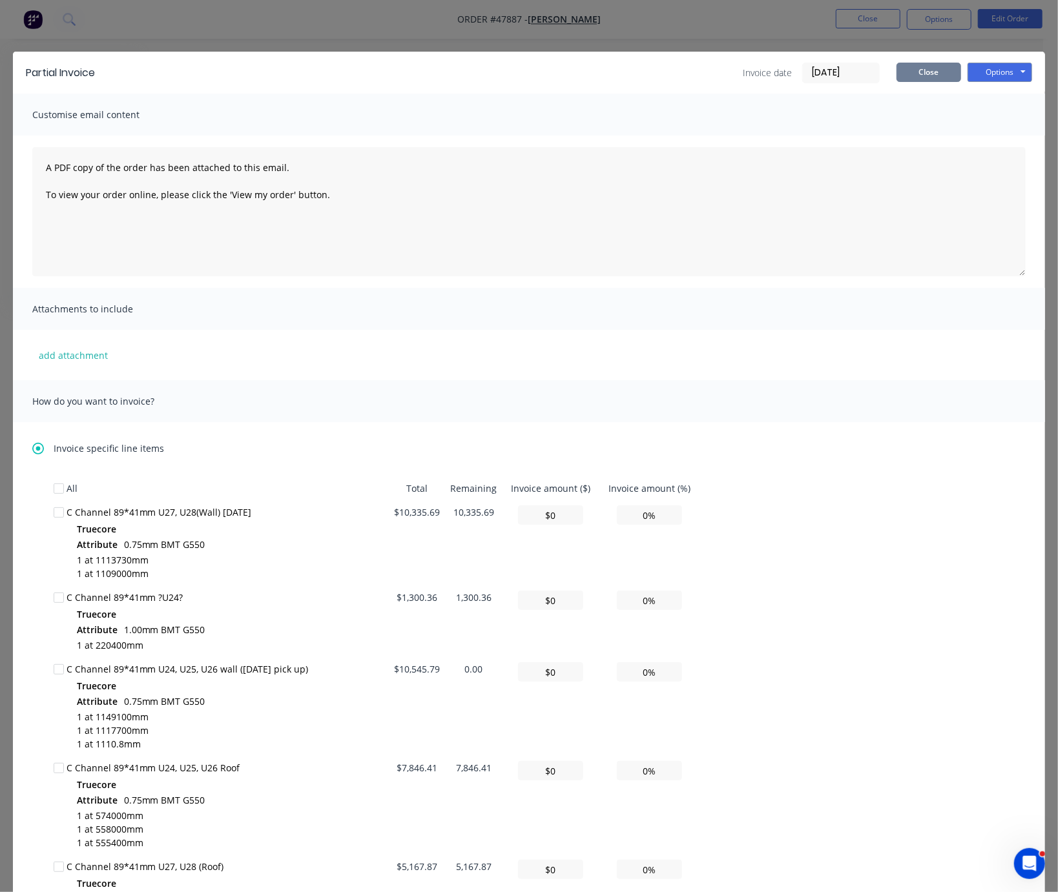
click at [921, 81] on button "Close" at bounding box center [928, 72] width 65 height 19
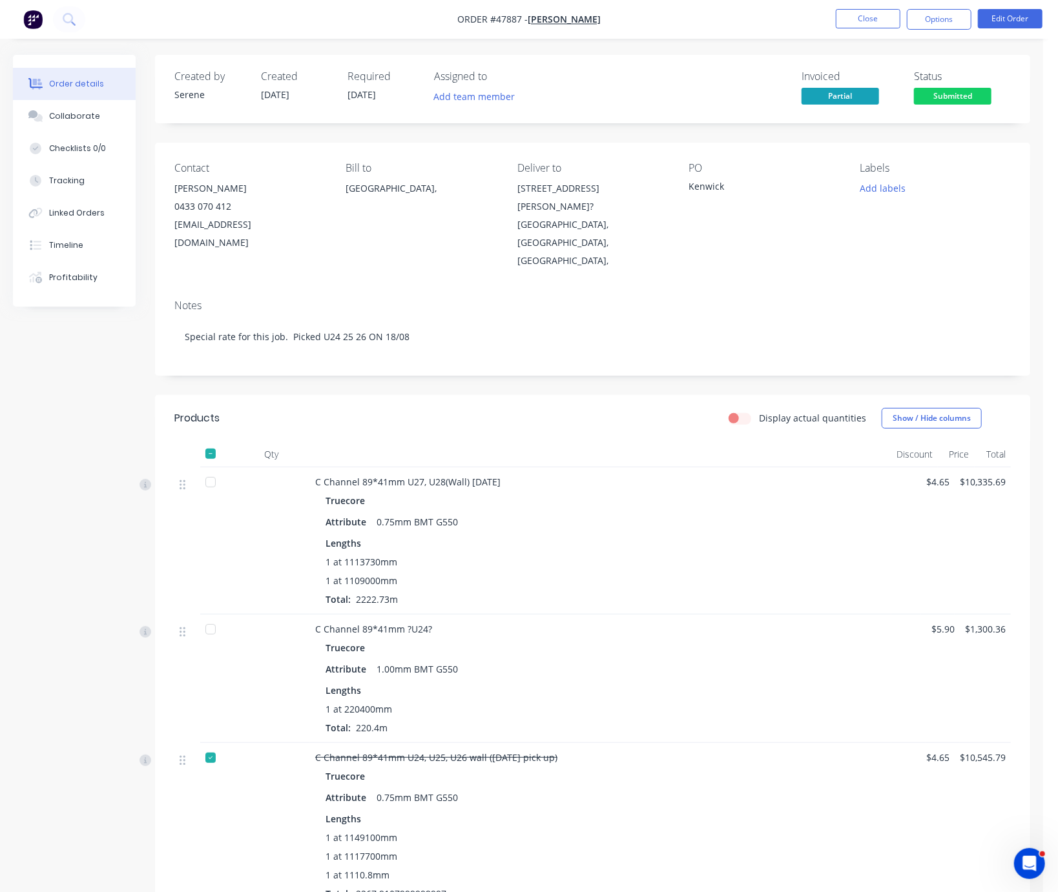
scroll to position [226, 0]
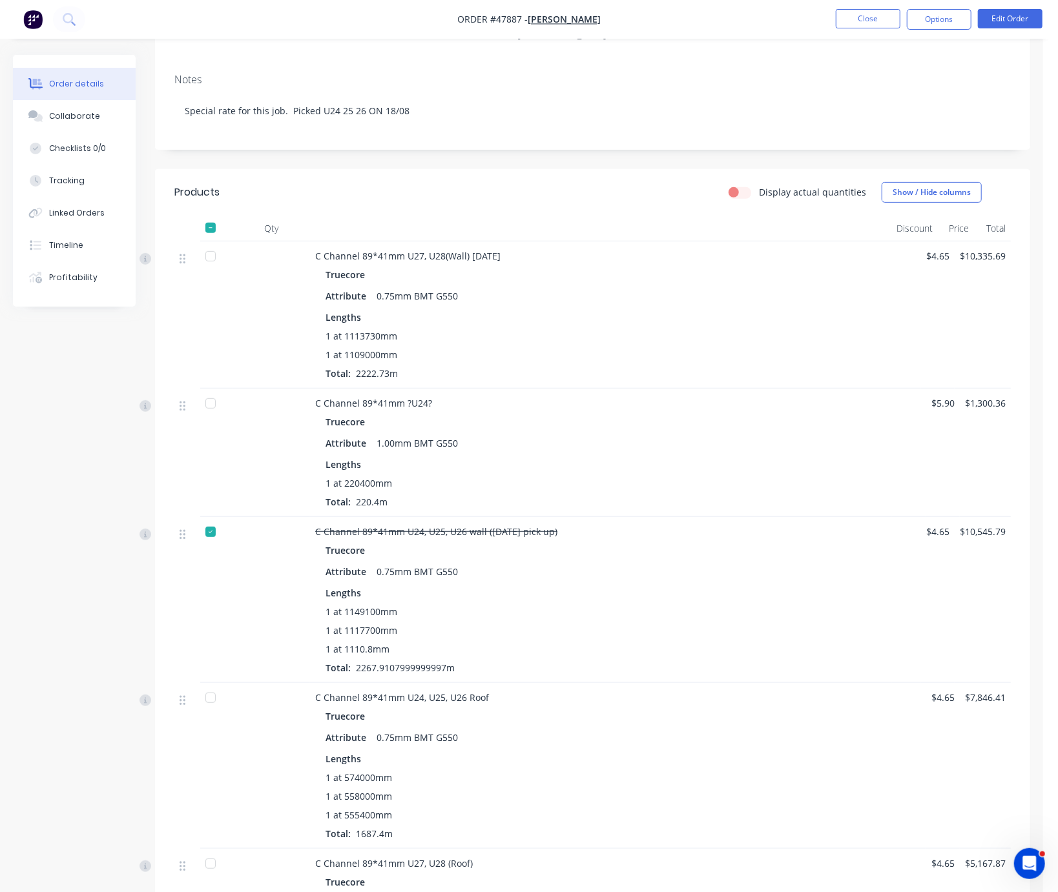
click at [80, 490] on div "Created by Serene Created 11/08/25 Required 11/08/25 Assigned to Add team membe…" at bounding box center [521, 687] width 1017 height 1717
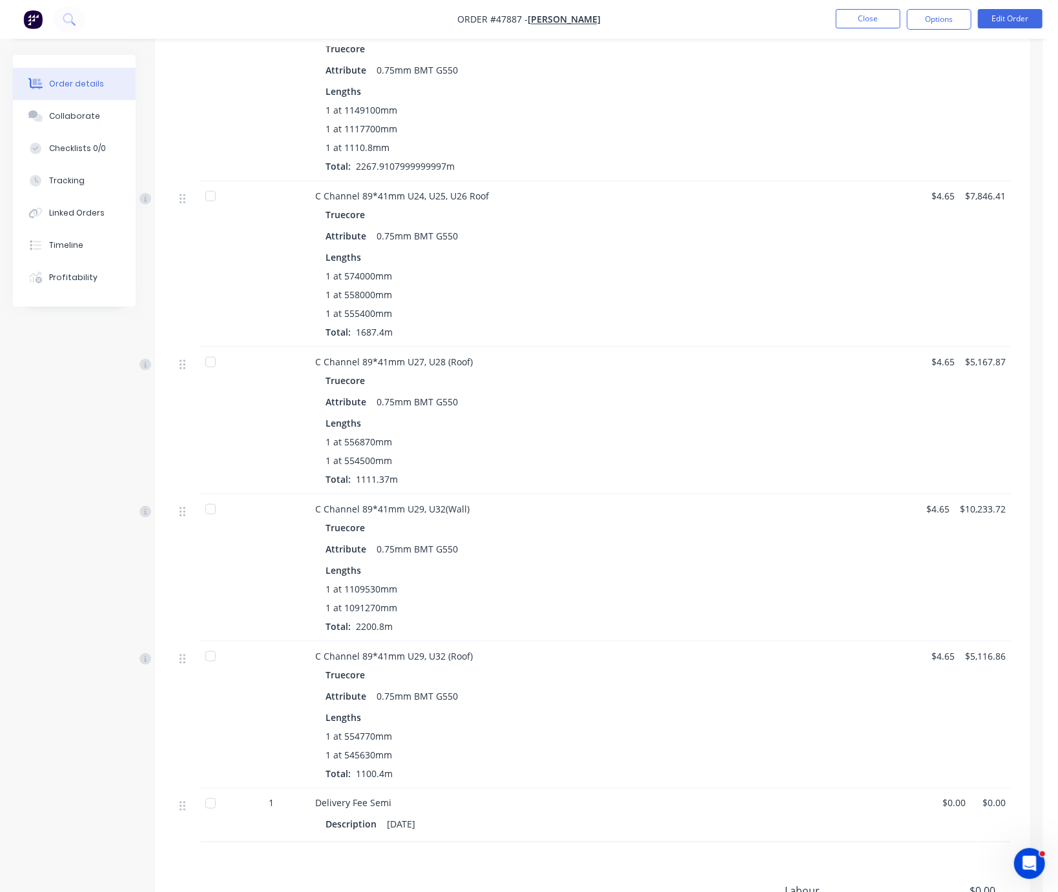
scroll to position [953, 0]
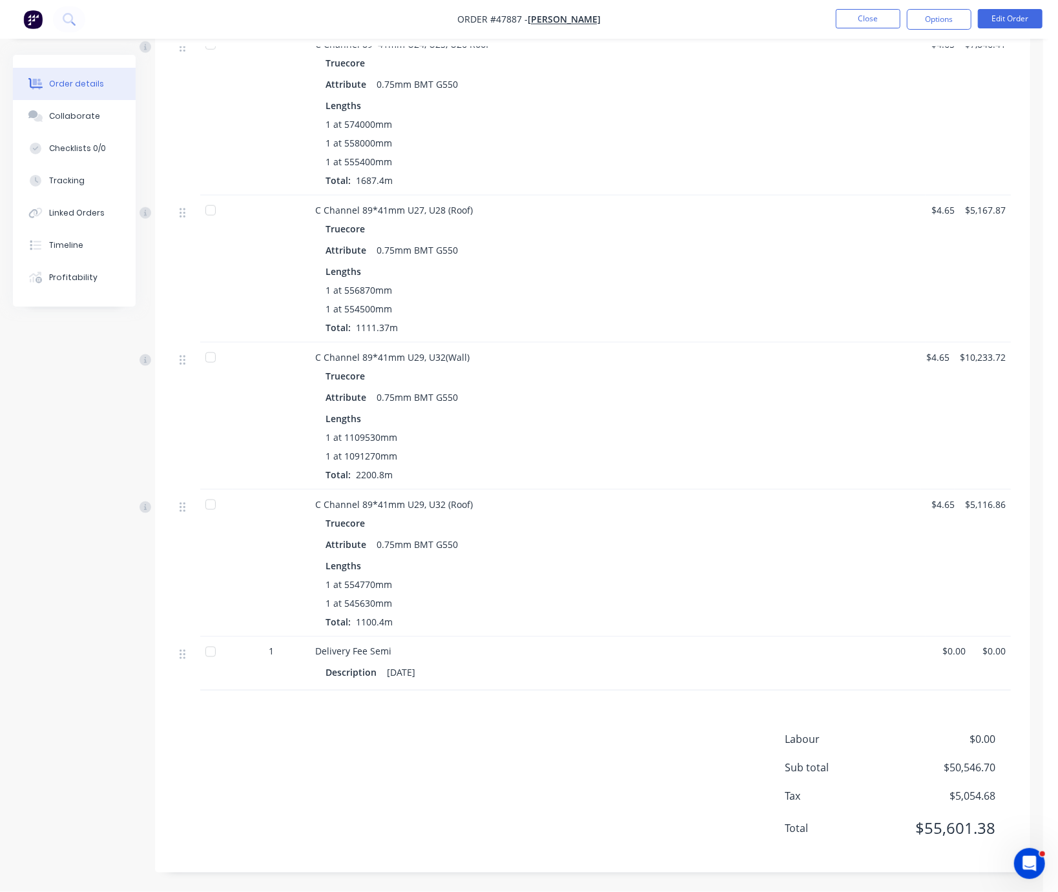
click at [129, 562] on div "Created by Serene Created 11/08/25 Required 11/08/25 Assigned to Add team membe…" at bounding box center [521, 33] width 1017 height 1717
click at [444, 766] on div "Labour $0.00 Sub total $50,546.70 Tax $5,054.68 Total $55,601.38" at bounding box center [592, 792] width 836 height 121
click at [58, 419] on div "Created by Serene Created 11/08/25 Required 11/08/25 Assigned to Add team membe…" at bounding box center [521, 33] width 1017 height 1717
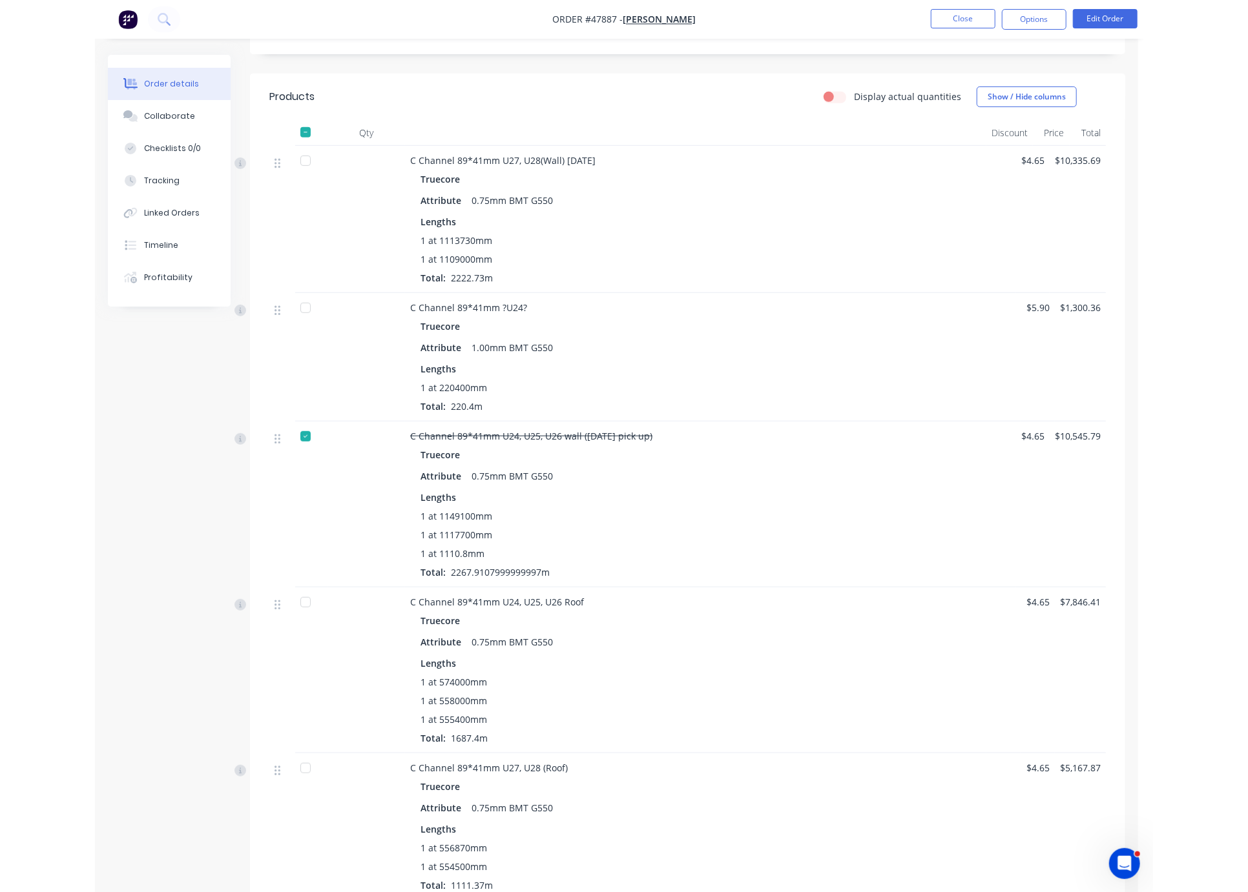
scroll to position [0, 0]
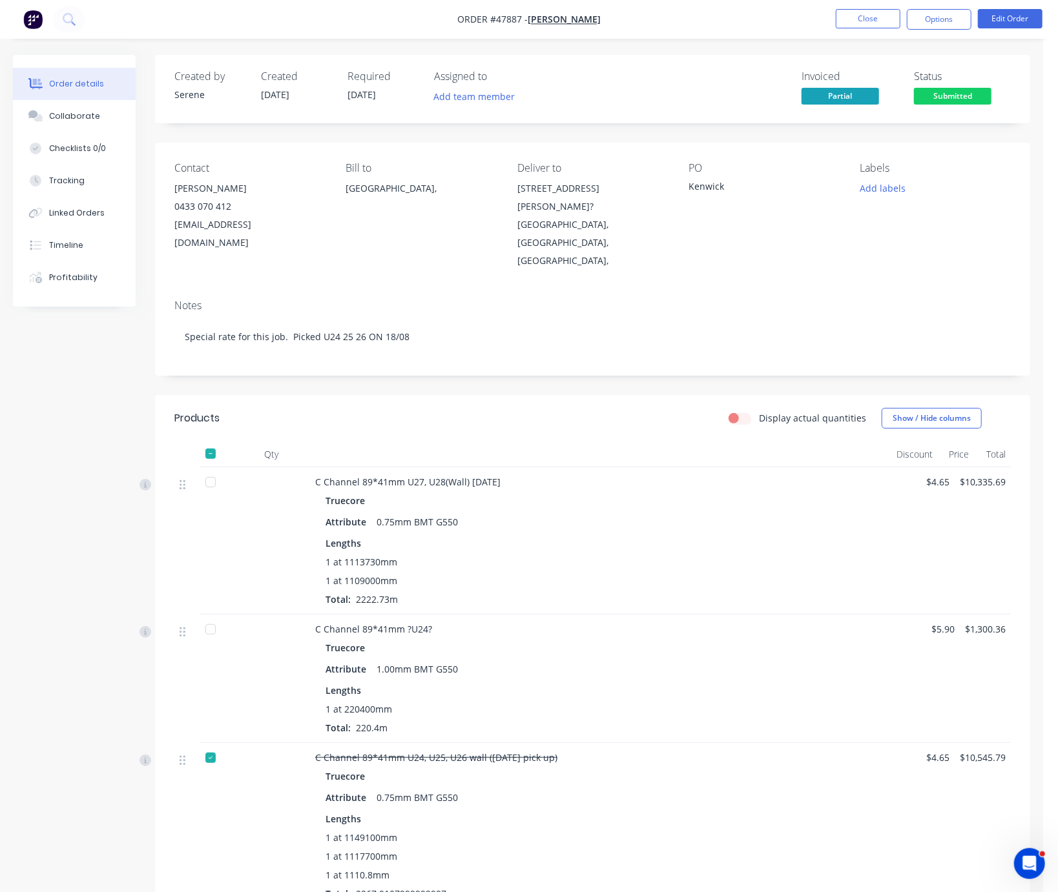
drag, startPoint x: 432, startPoint y: 416, endPoint x: 560, endPoint y: 411, distance: 128.6
click at [865, 22] on button "Close" at bounding box center [868, 18] width 65 height 19
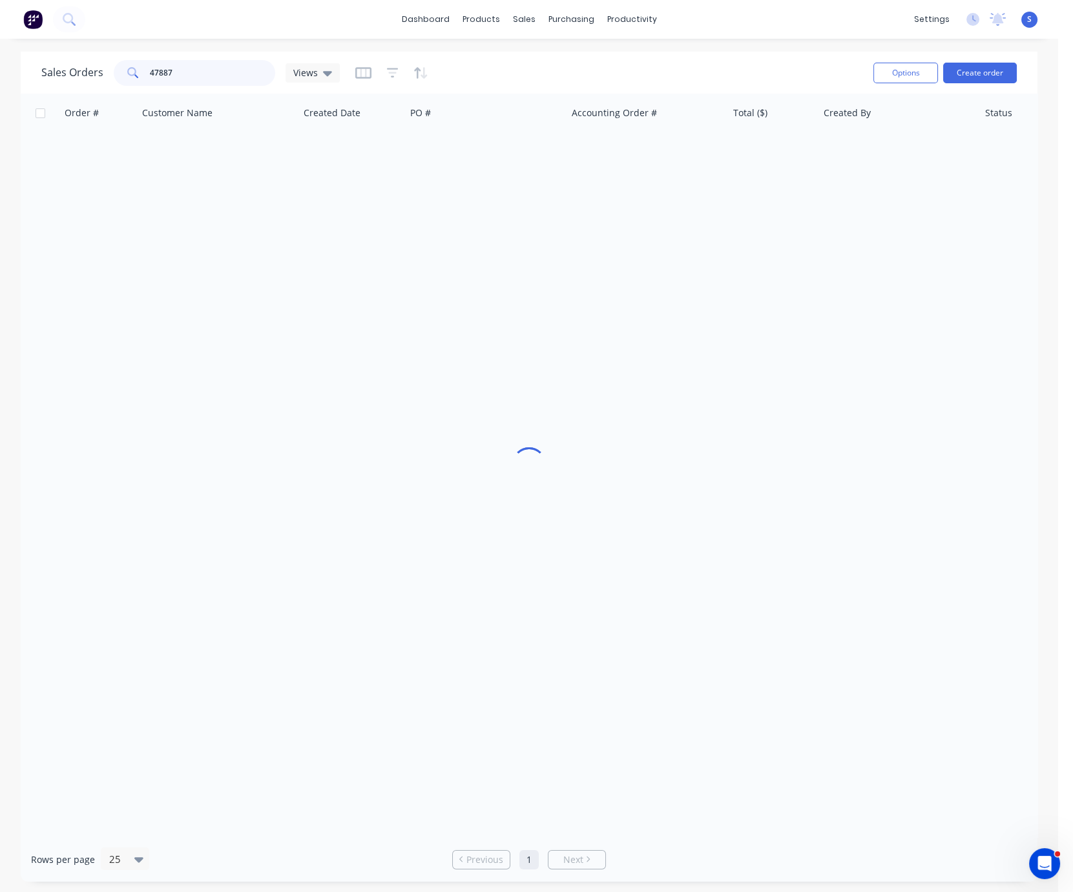
drag, startPoint x: 178, startPoint y: 67, endPoint x: 97, endPoint y: 72, distance: 81.5
click at [97, 72] on div "Sales Orders 47887 Views" at bounding box center [190, 73] width 298 height 26
click at [187, 74] on input "text" at bounding box center [213, 73] width 126 height 26
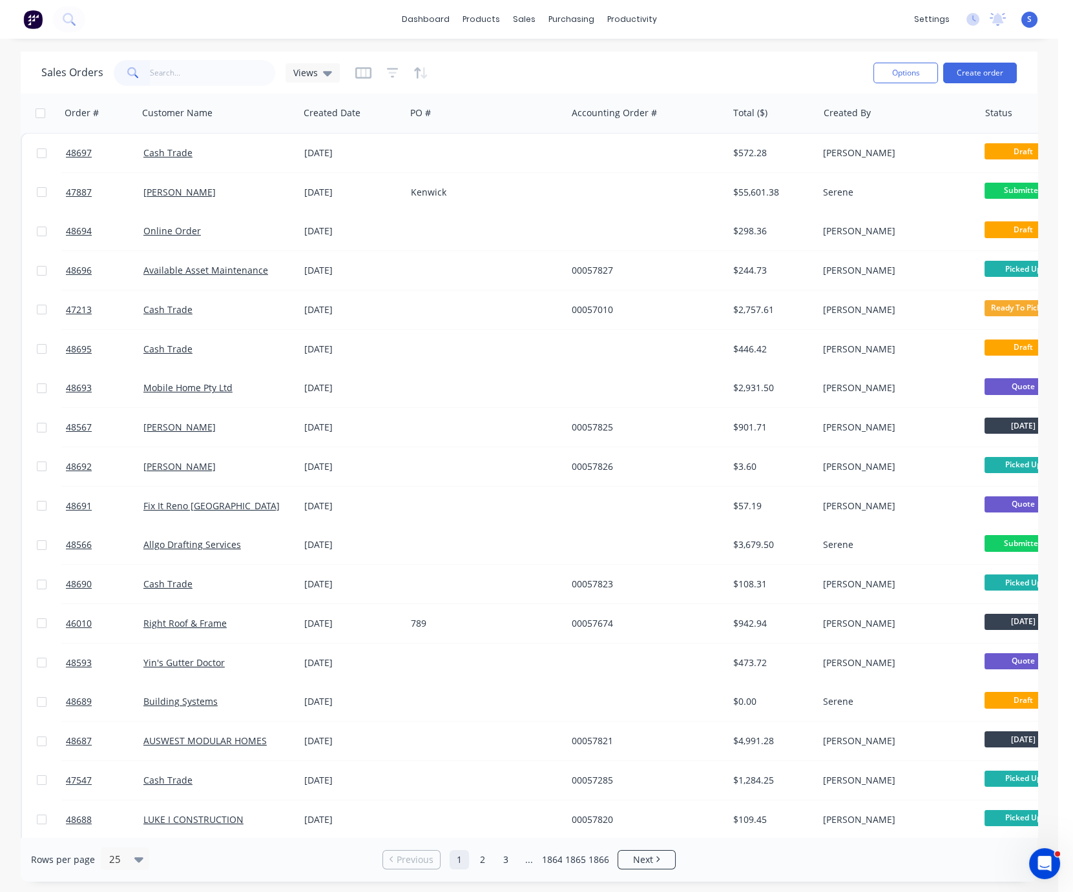
click at [229, 52] on div "Sales Orders Views Options Create order" at bounding box center [529, 73] width 1016 height 42
click at [561, 92] on div "Customers" at bounding box center [567, 89] width 46 height 12
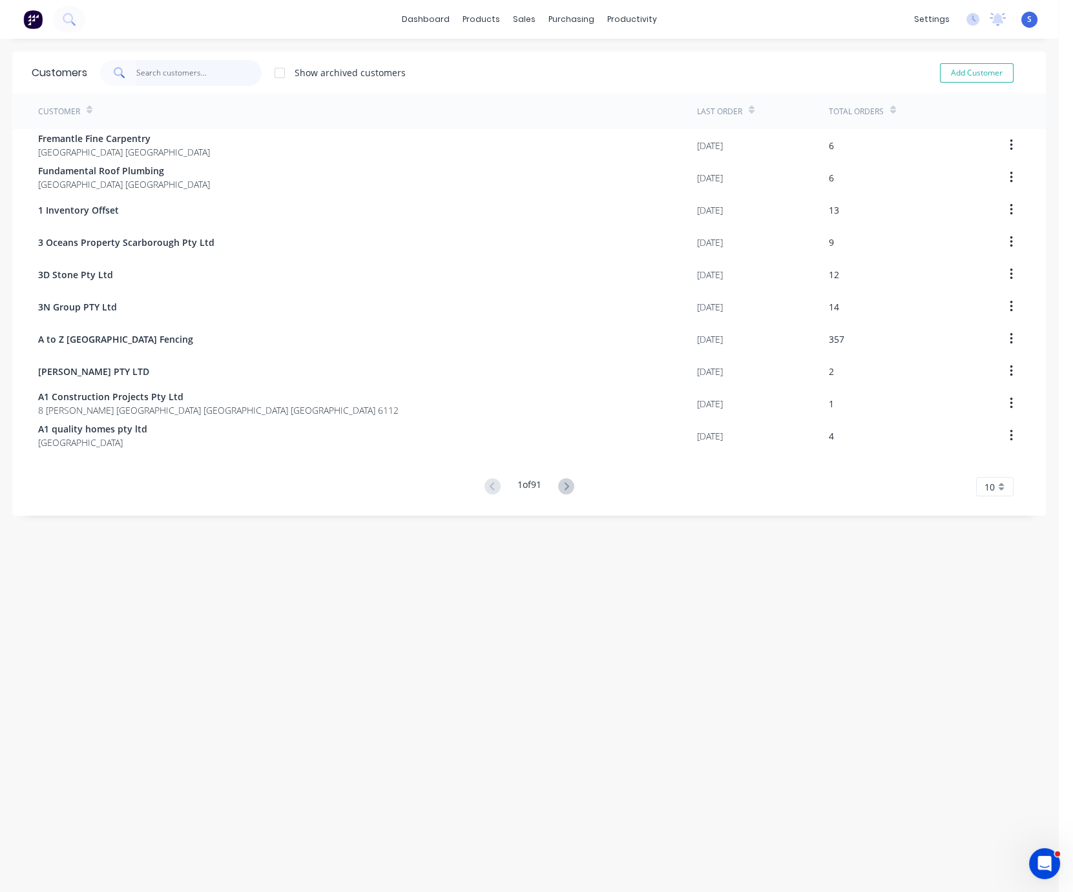
click at [181, 75] on input "text" at bounding box center [199, 73] width 126 height 26
type input "m"
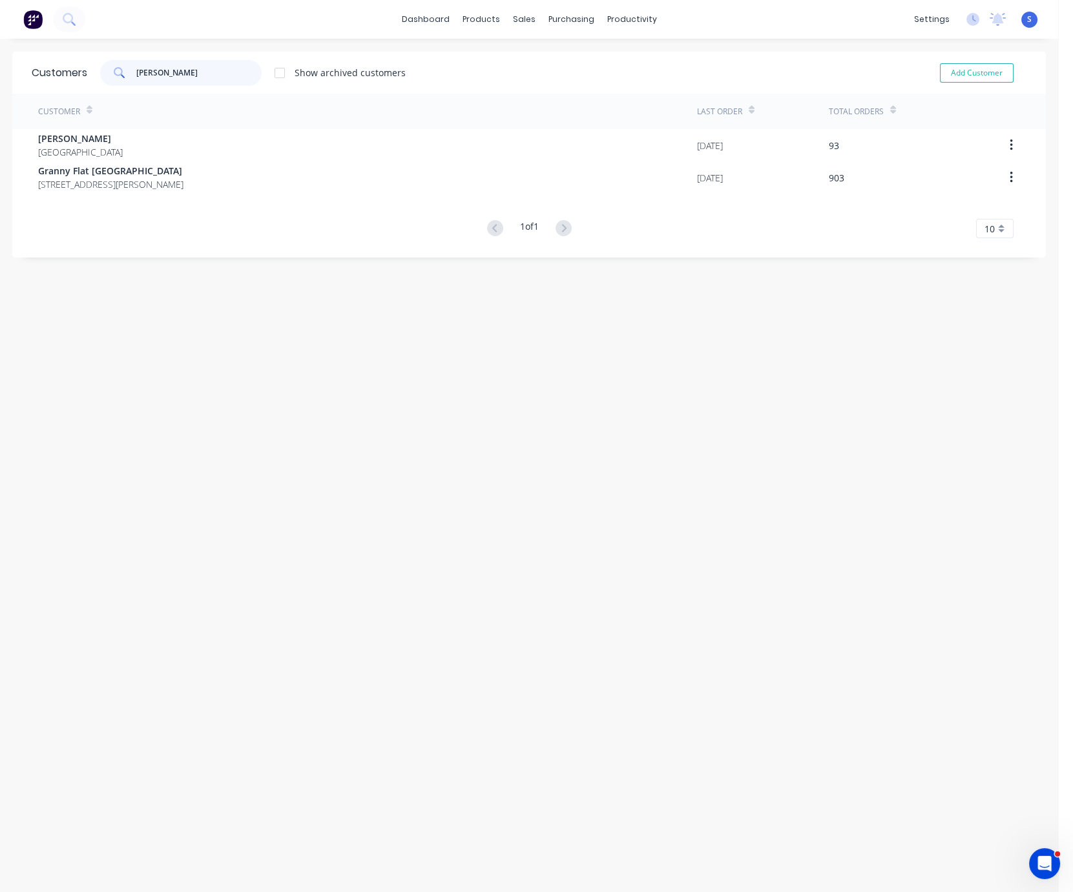
type input "chris"
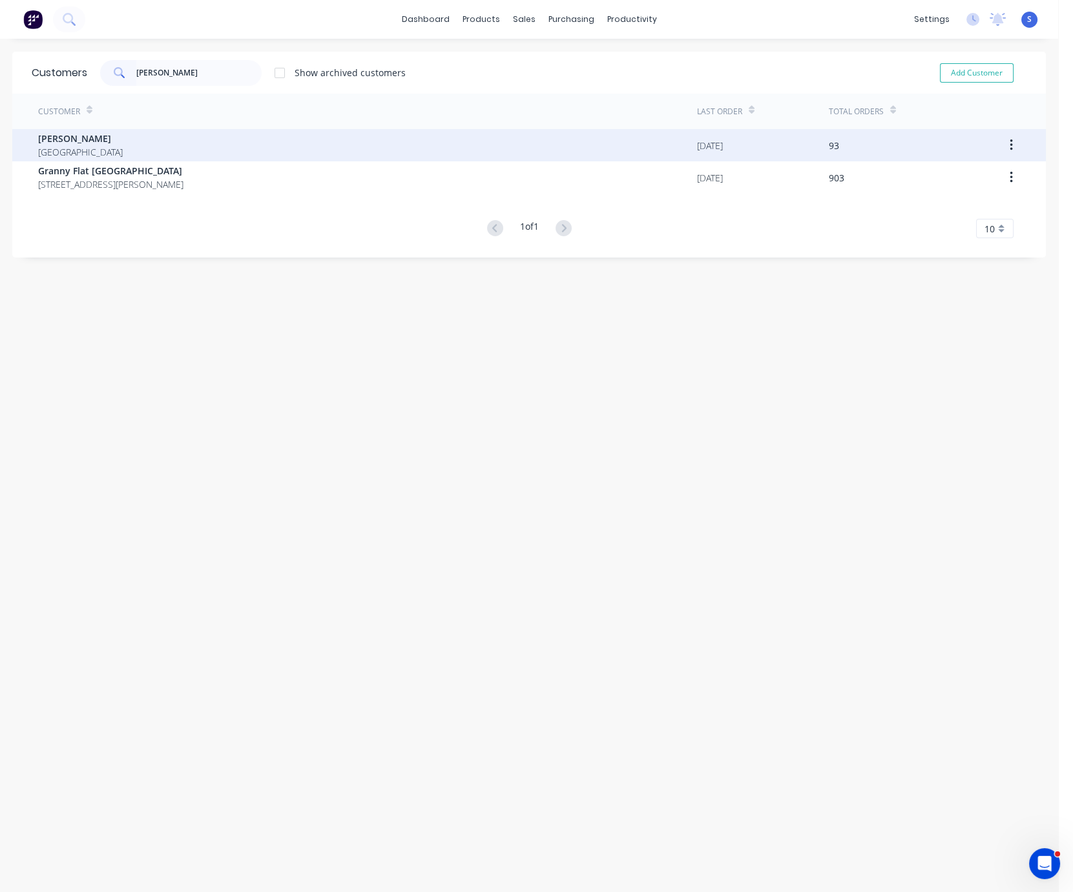
click at [183, 145] on div "Chris Gu Australia" at bounding box center [367, 145] width 659 height 32
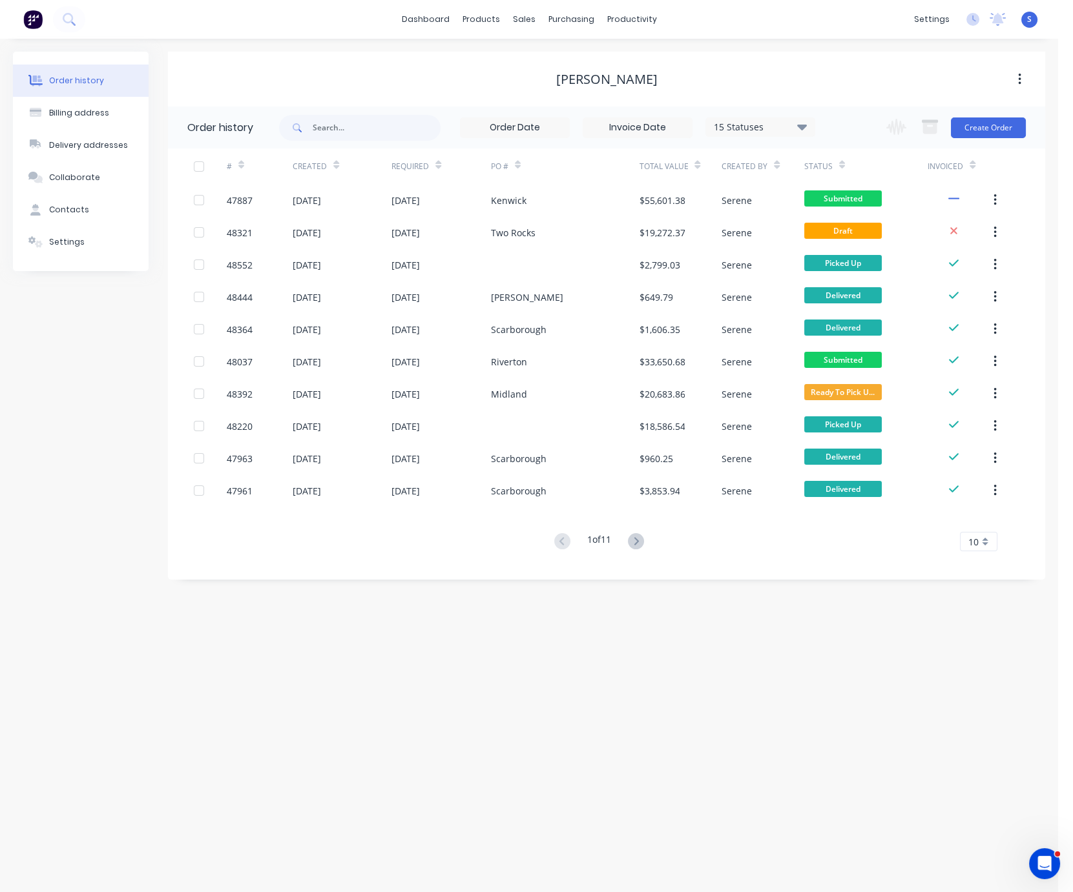
click at [647, 542] on button at bounding box center [636, 542] width 24 height 19
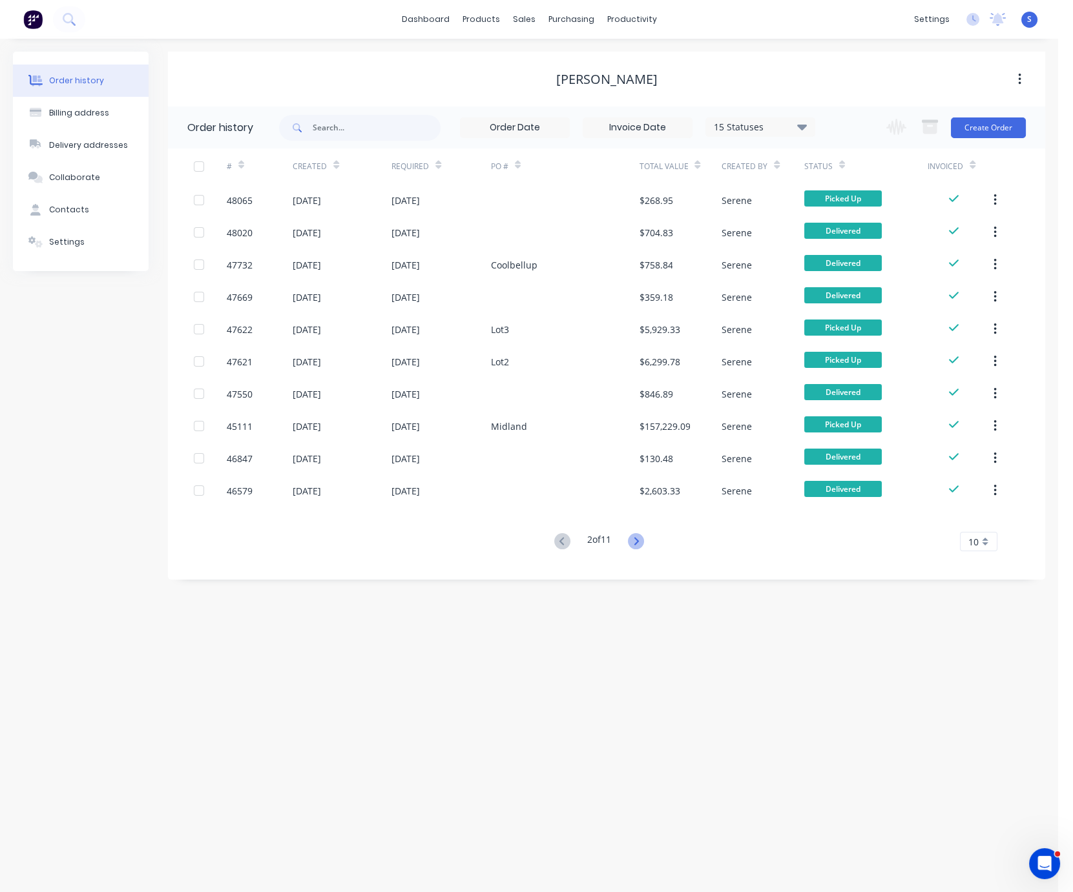
click at [644, 539] on icon at bounding box center [636, 541] width 16 height 16
click at [565, 546] on button at bounding box center [562, 542] width 24 height 19
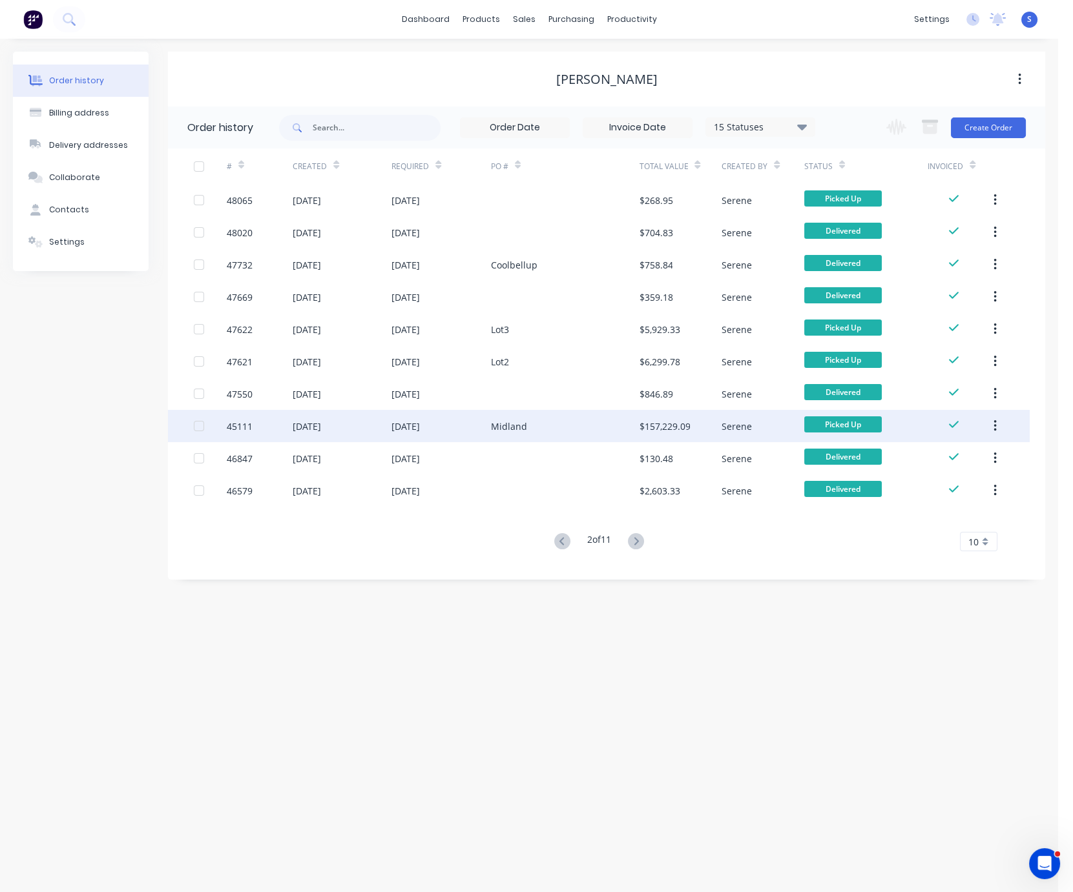
click at [501, 427] on div "Midland" at bounding box center [509, 427] width 36 height 14
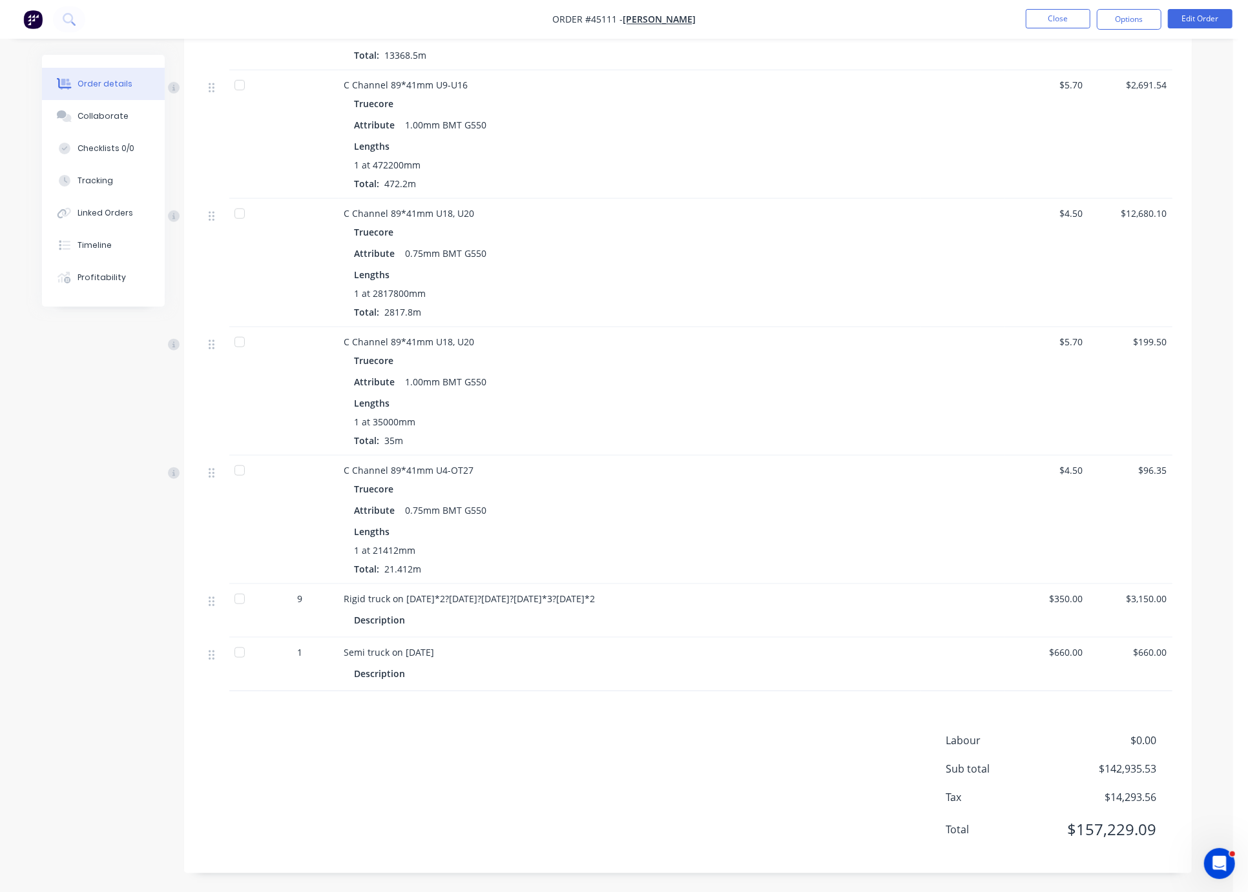
scroll to position [936, 0]
drag, startPoint x: 352, startPoint y: 644, endPoint x: 772, endPoint y: 646, distance: 420.4
click at [670, 648] on div "Semi truck on 06/06/2025" at bounding box center [629, 652] width 571 height 14
click at [881, 645] on div "Semi truck on 06/06/2025" at bounding box center [629, 652] width 571 height 14
click at [989, 650] on div at bounding box center [962, 664] width 84 height 54
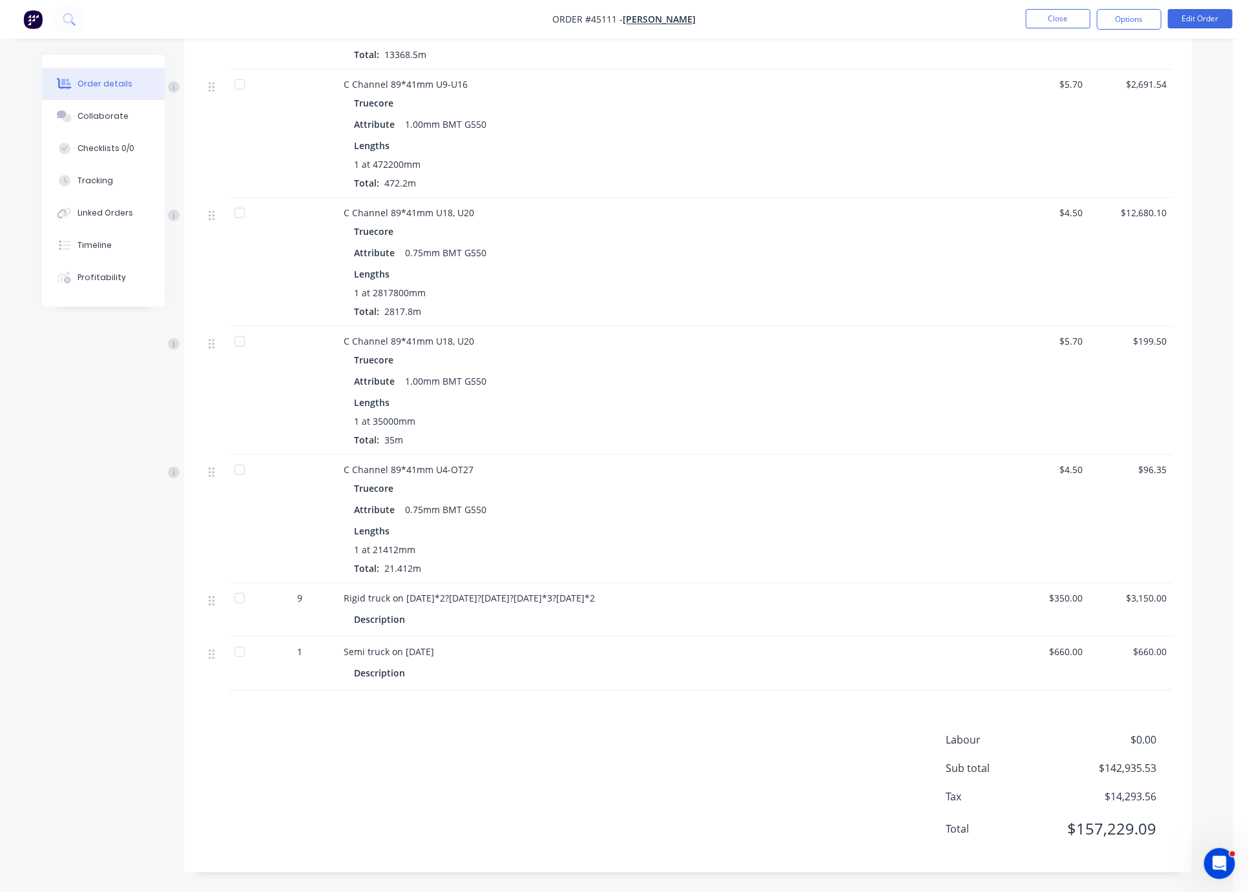
drag, startPoint x: 488, startPoint y: 584, endPoint x: 611, endPoint y: 580, distance: 122.7
click at [489, 592] on span "Rigid truck on 10/06/2025*2?12/06/2025?13/06/2025?19/06/2025*3?27/06/2025*2" at bounding box center [469, 598] width 251 height 12
click at [798, 591] on div "Rigid truck on 10/06/2025*2?12/06/2025?13/06/2025?19/06/2025*3?27/06/2025*2" at bounding box center [629, 598] width 571 height 14
click at [573, 686] on div "Products Display actual quantities Show / Hide columns Qty Discount Price Total…" at bounding box center [687, 195] width 1007 height 1355
click at [788, 648] on div "Semi truck on 06/06/2025" at bounding box center [629, 652] width 571 height 14
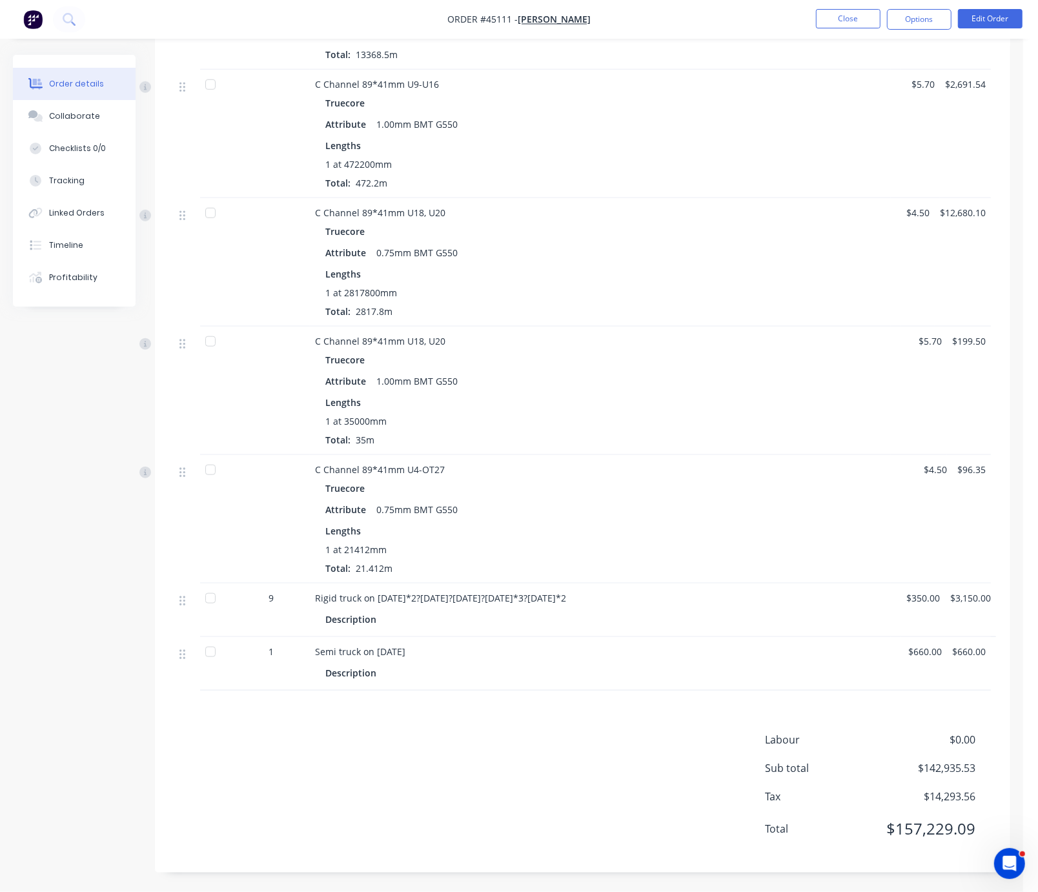
drag, startPoint x: 470, startPoint y: 750, endPoint x: 466, endPoint y: 742, distance: 9.5
click at [470, 750] on div "Labour $0.00 Sub total $142,935.53 Tax $14,293.56 Total $157,229.09" at bounding box center [582, 792] width 817 height 121
drag, startPoint x: 442, startPoint y: 759, endPoint x: 612, endPoint y: 759, distance: 170.5
click at [858, 26] on button "Close" at bounding box center [848, 18] width 65 height 19
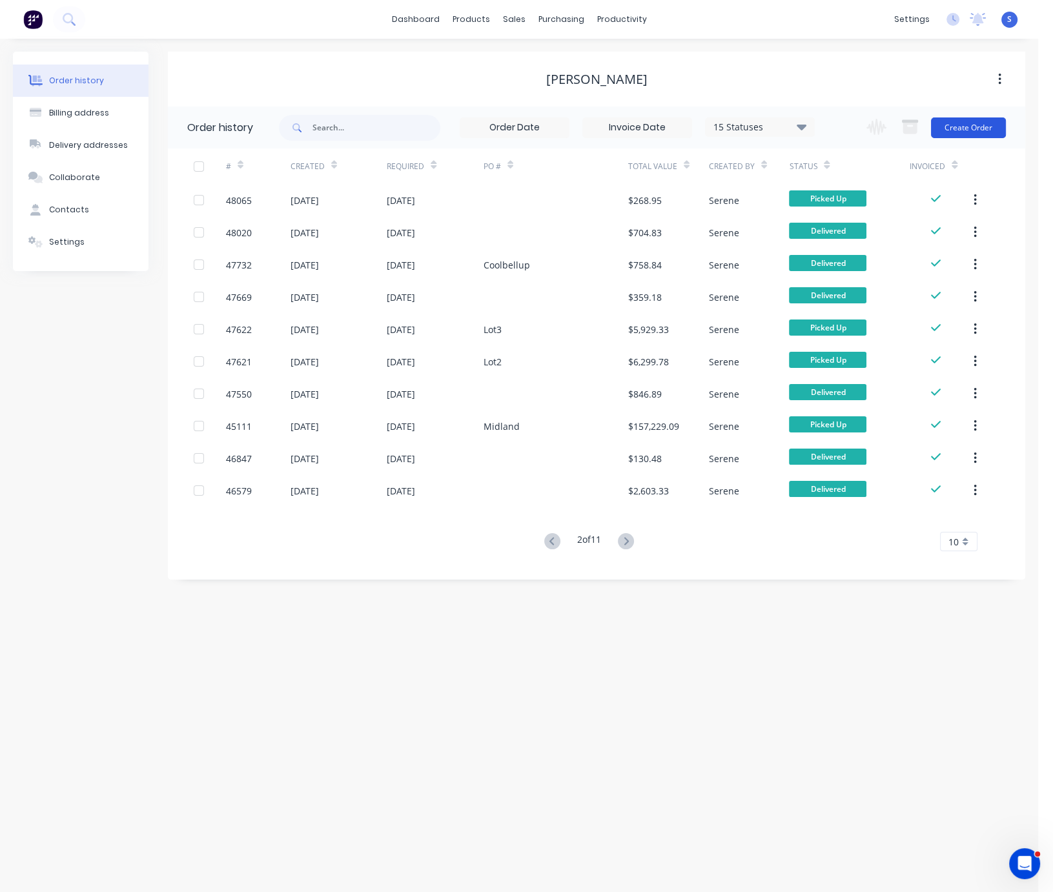
click at [970, 137] on button "Create Order" at bounding box center [968, 128] width 75 height 21
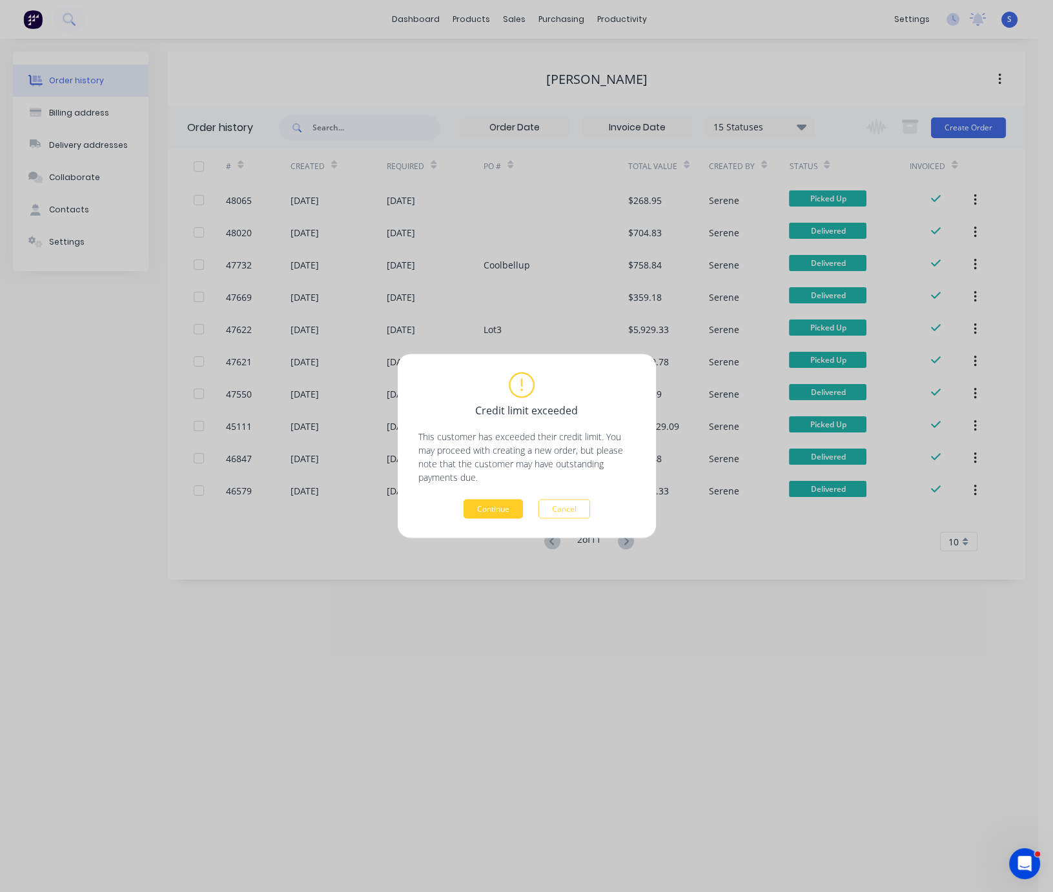
click at [495, 508] on button "Continue" at bounding box center [493, 509] width 59 height 19
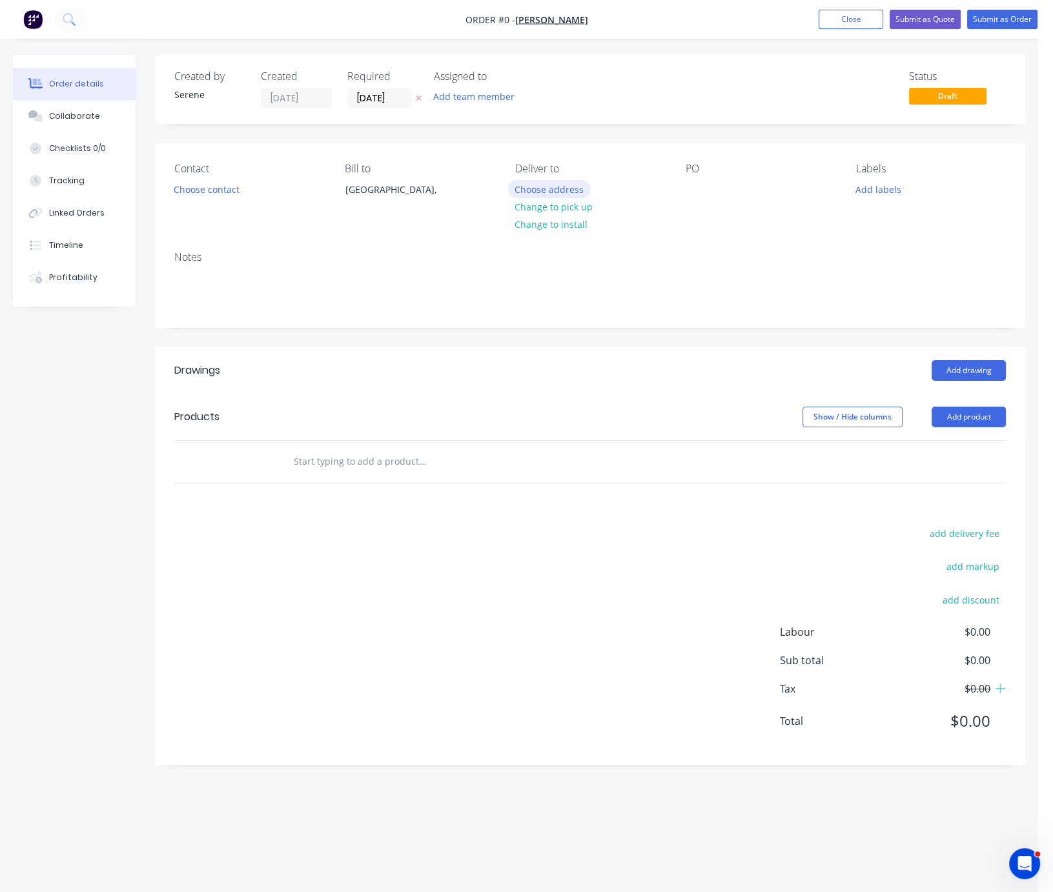
click at [551, 198] on button "Choose address" at bounding box center [549, 188] width 83 height 17
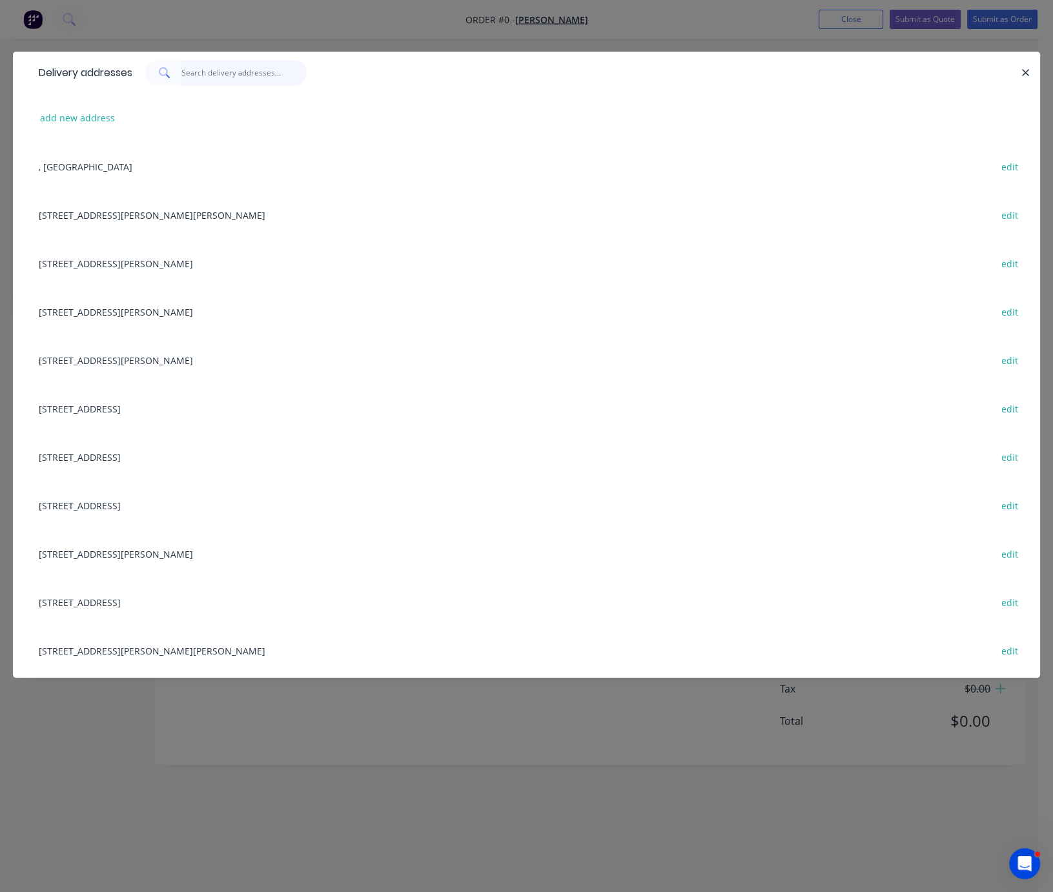
click at [237, 75] on input "text" at bounding box center [244, 73] width 126 height 26
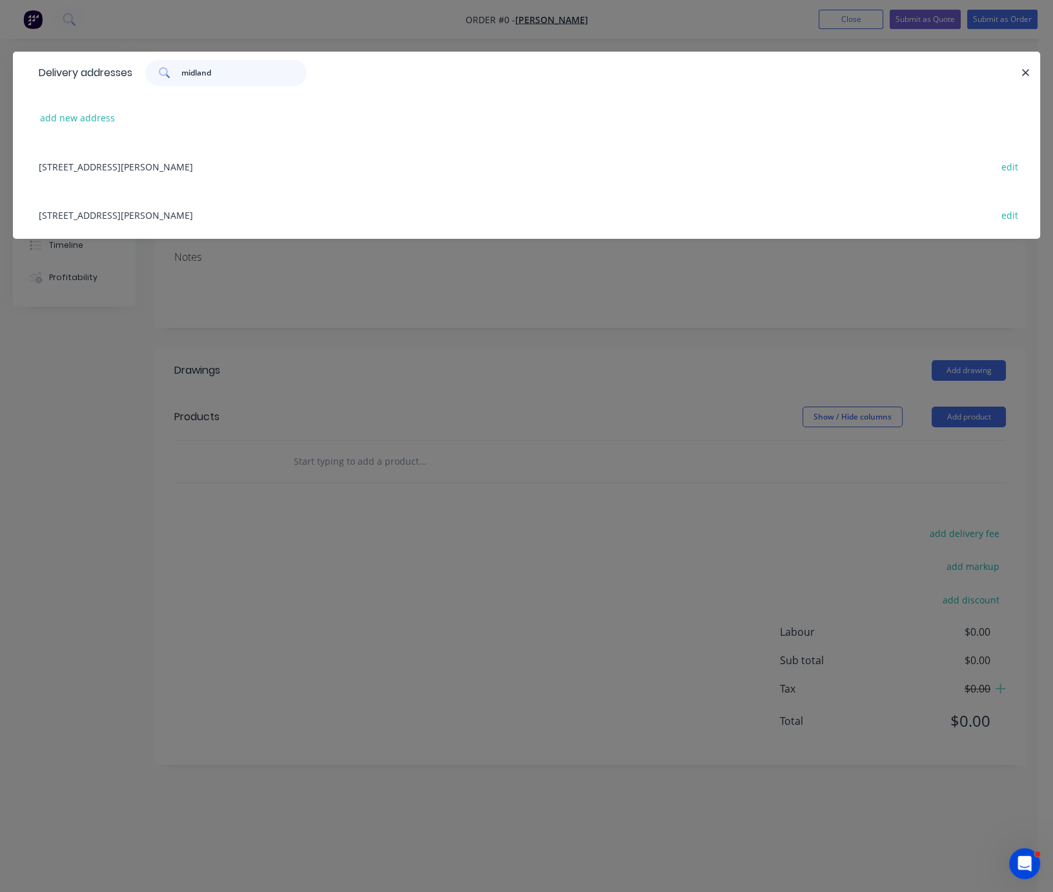
type input "midland"
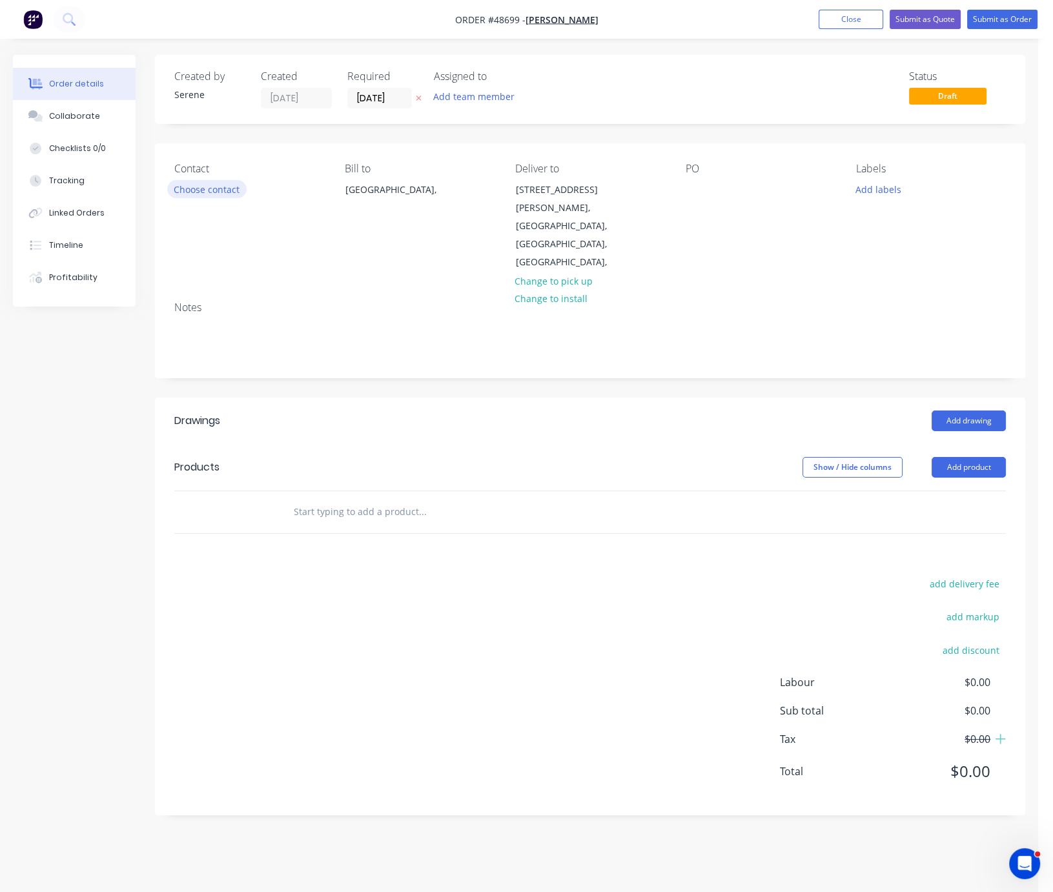
click at [218, 194] on button "Choose contact" at bounding box center [206, 188] width 79 height 17
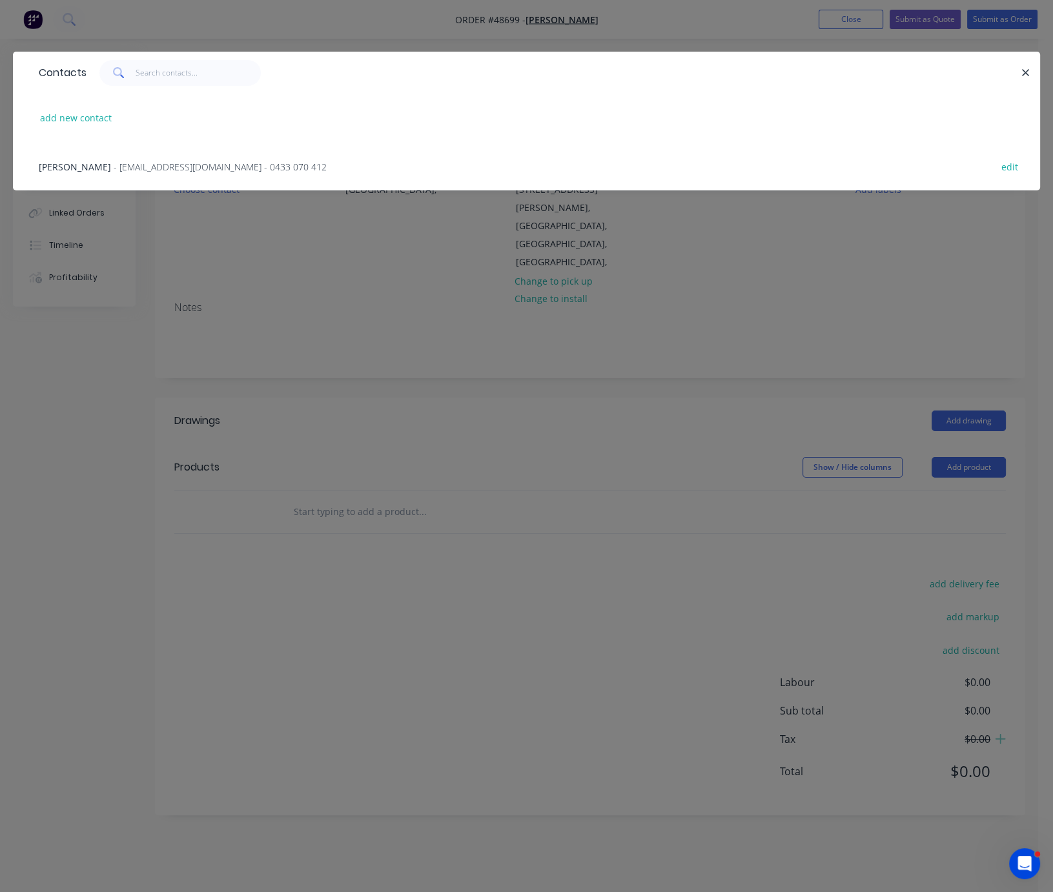
click at [114, 173] on span "- account@speedframewa.com.au - 0433 070 412" at bounding box center [220, 167] width 213 height 12
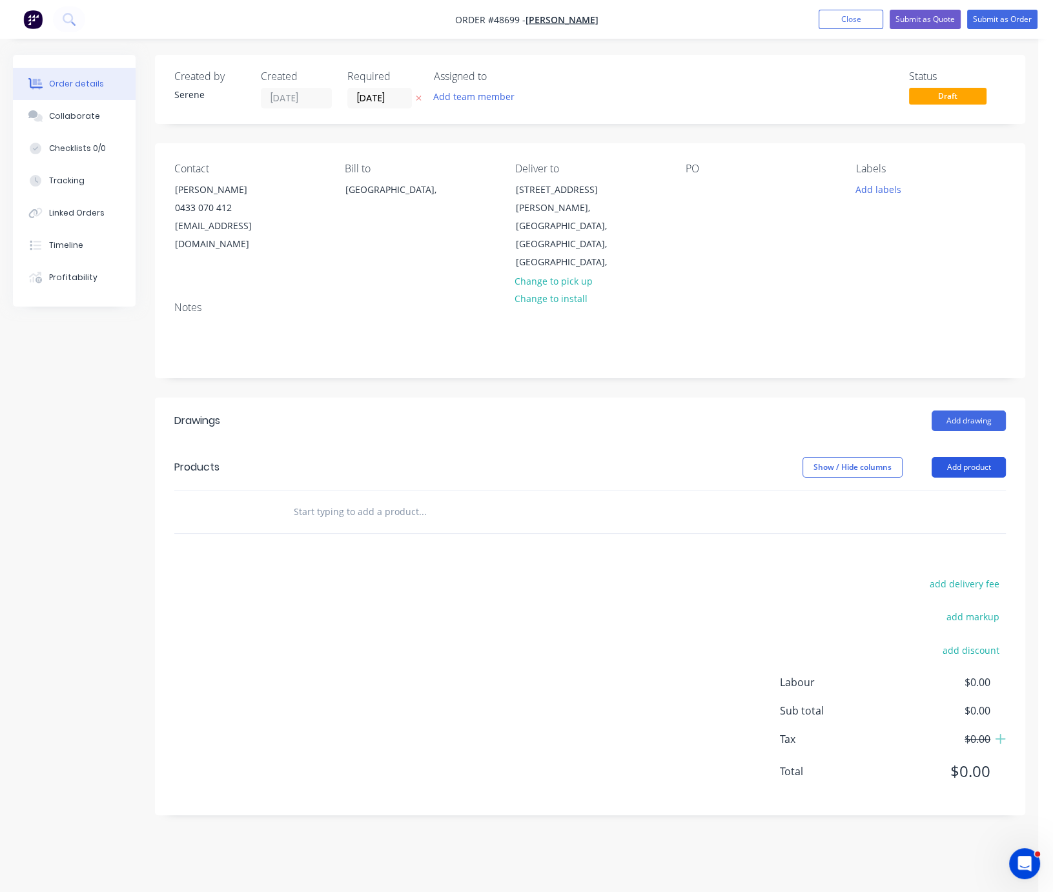
click at [969, 457] on button "Add product" at bounding box center [969, 467] width 74 height 21
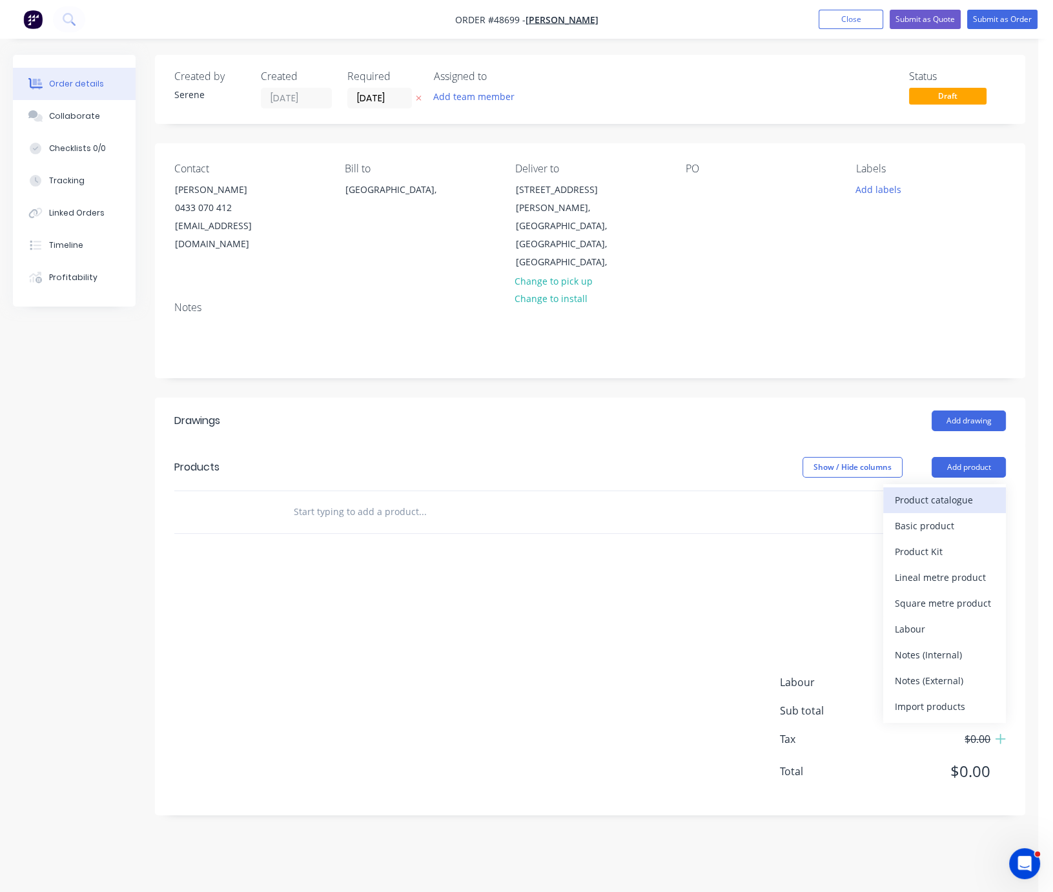
click at [958, 491] on div "Product catalogue" at bounding box center [944, 500] width 99 height 19
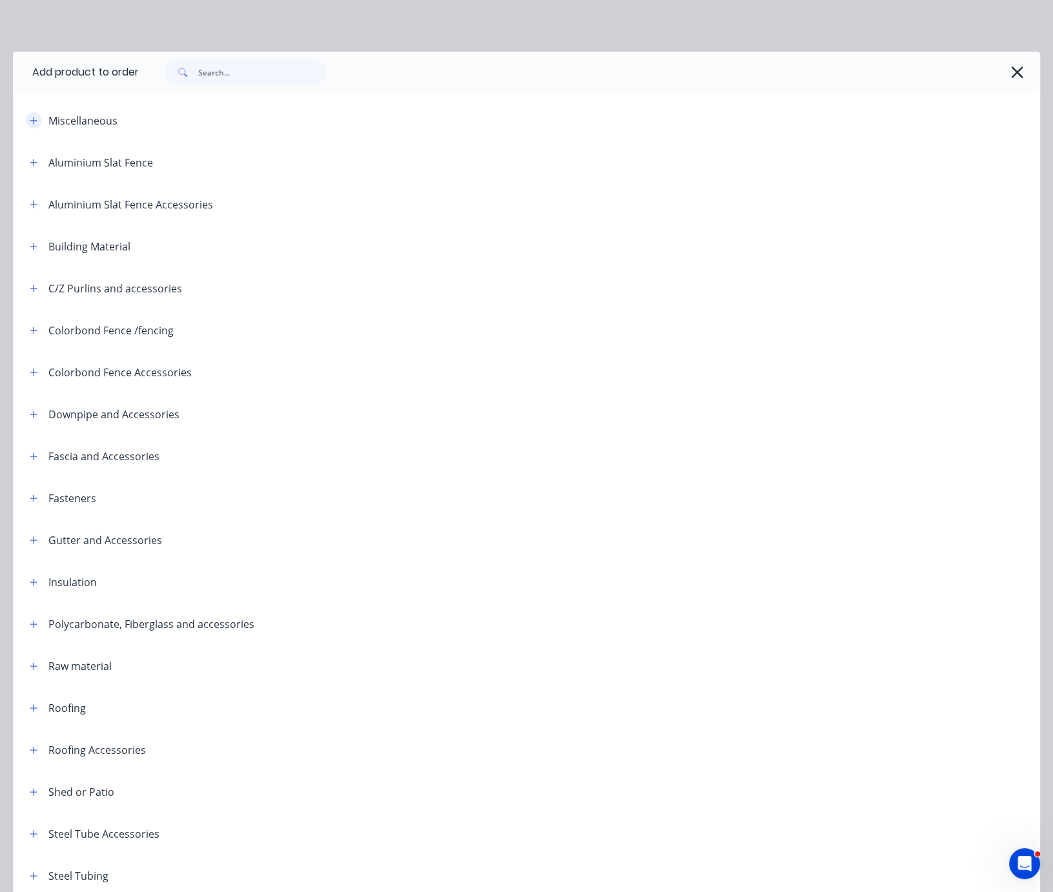
click at [33, 125] on icon "button" at bounding box center [34, 120] width 8 height 9
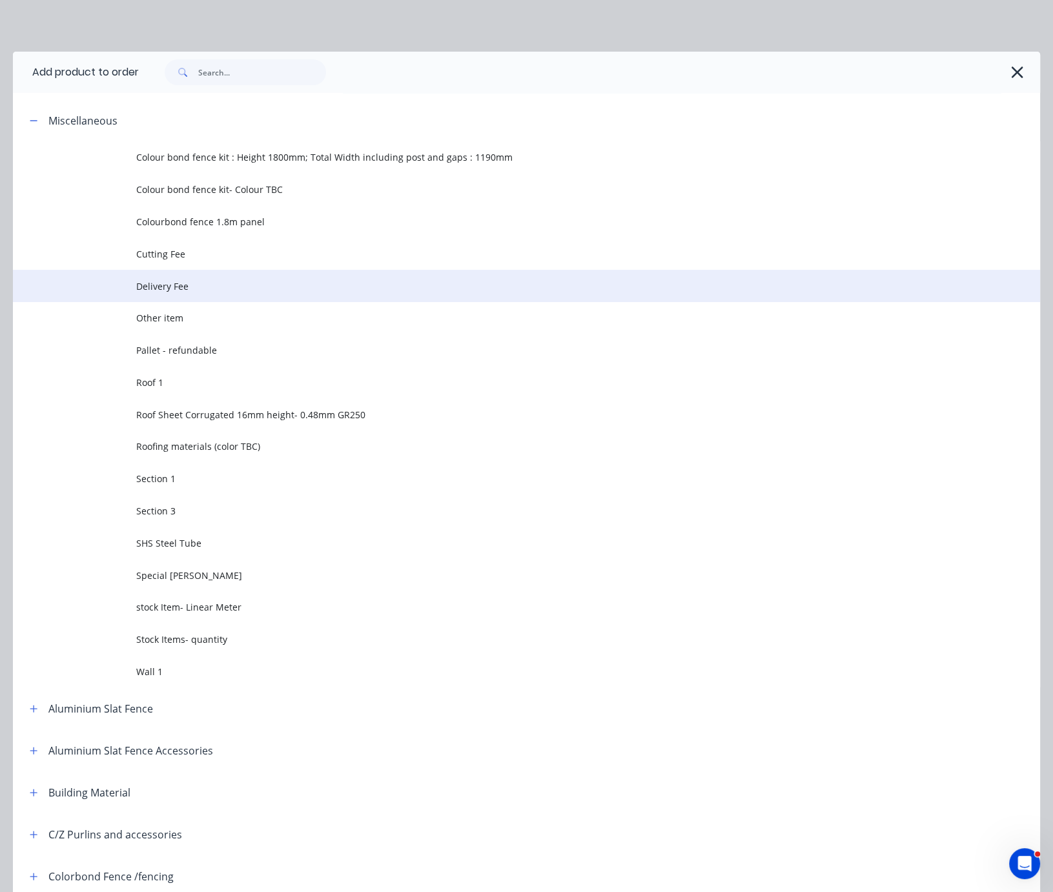
click at [187, 291] on td "Delivery Fee" at bounding box center [588, 286] width 904 height 32
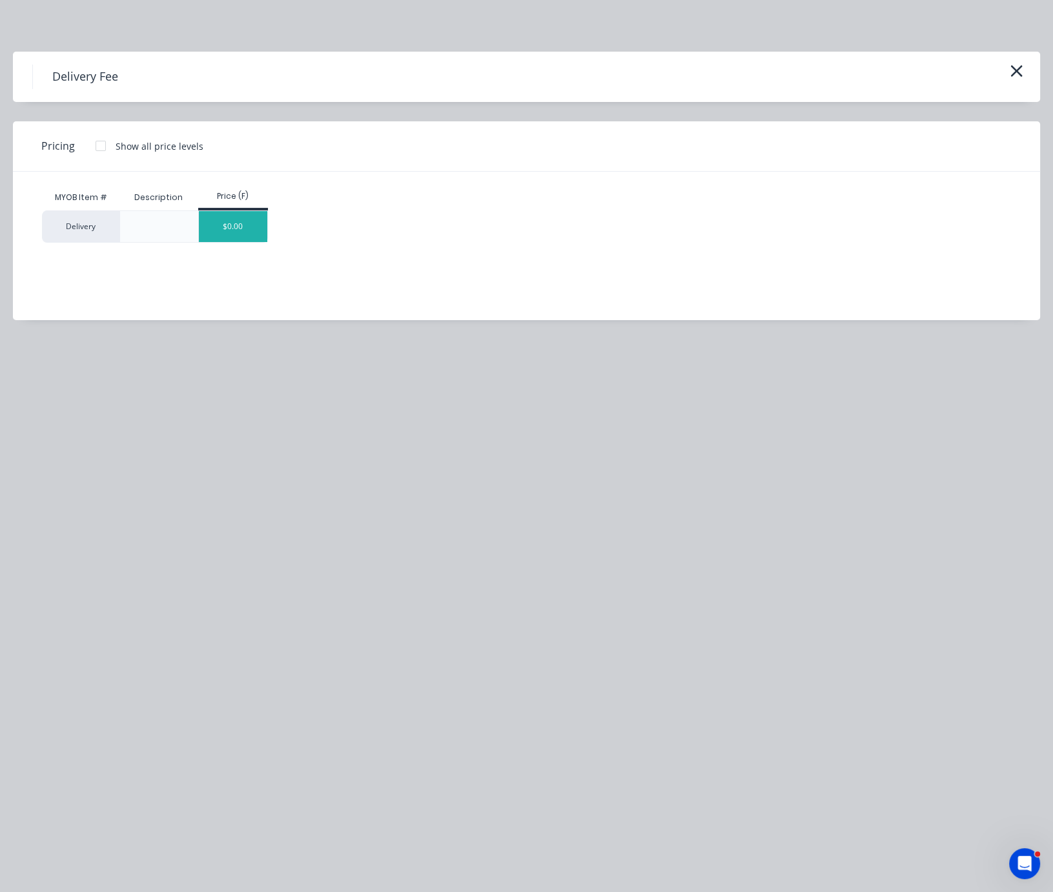
click at [235, 242] on div "$0.00" at bounding box center [233, 226] width 69 height 31
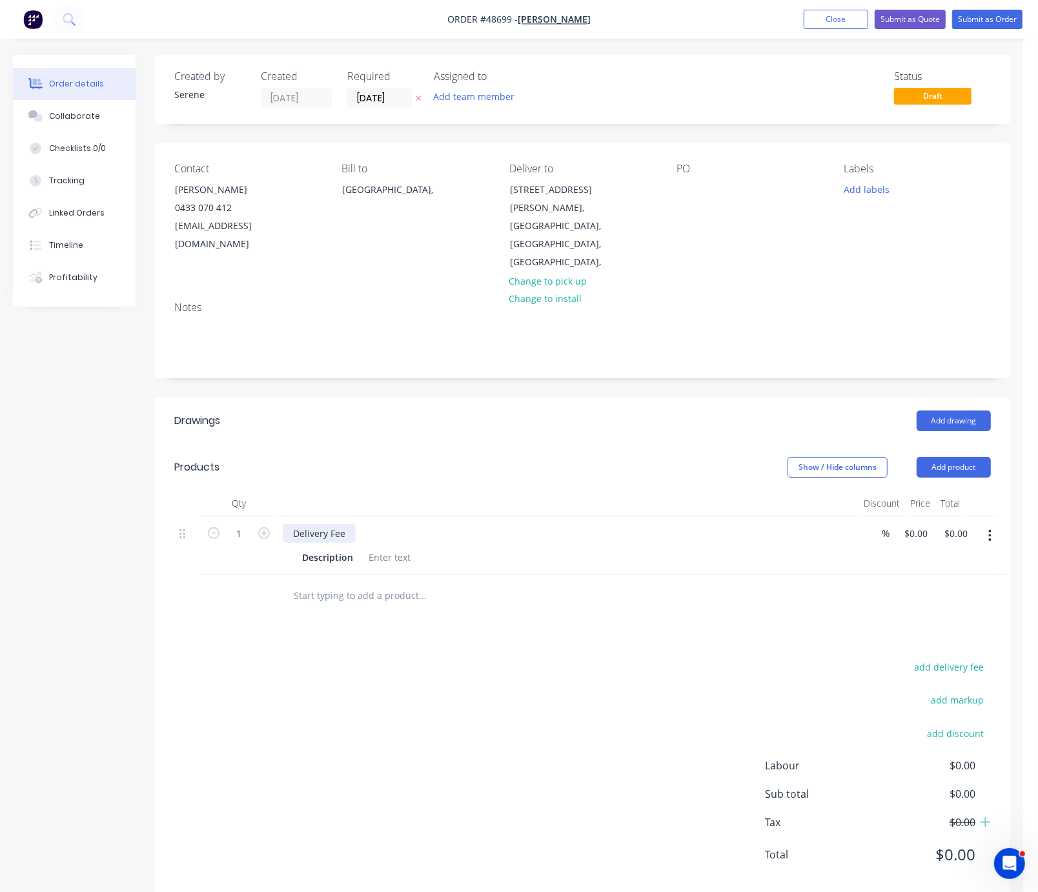
click at [322, 524] on div "Delivery Fee" at bounding box center [319, 533] width 73 height 19
click at [632, 398] on header "Drawings Add drawing" at bounding box center [583, 421] width 856 height 46
click at [921, 524] on input "0" at bounding box center [919, 533] width 30 height 19
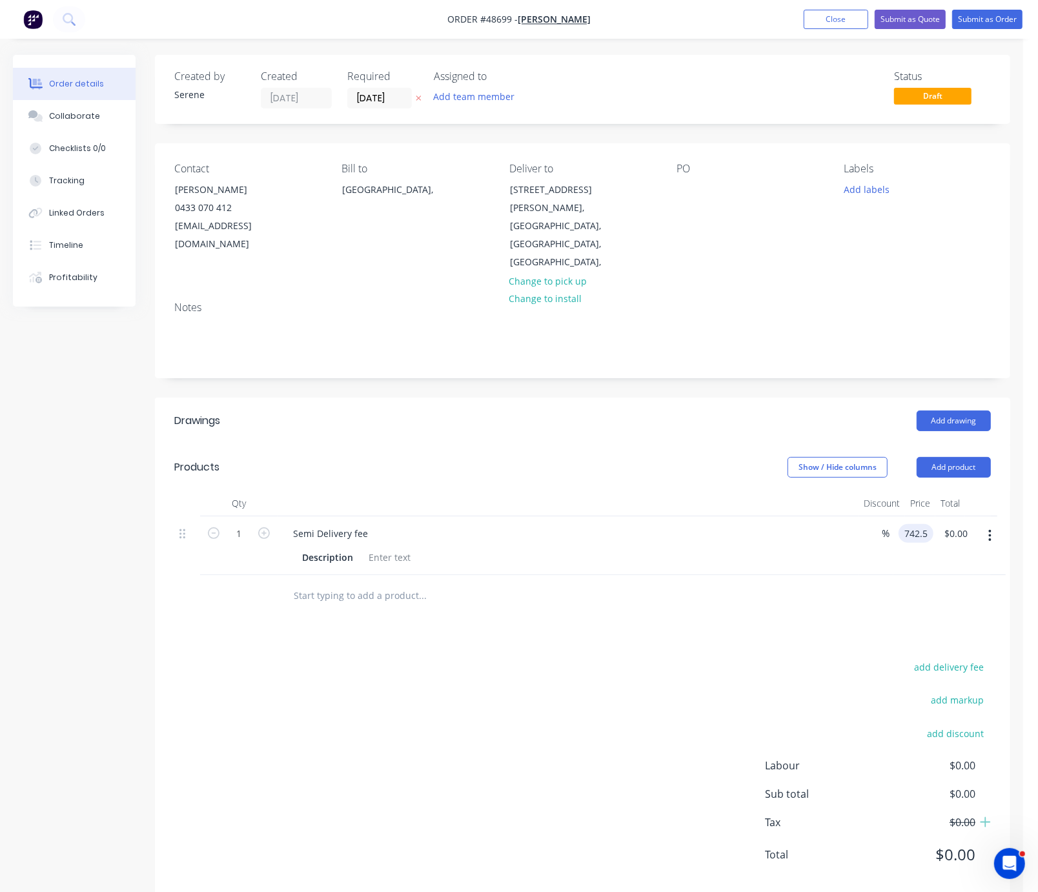
type input "$742.50"
click at [828, 640] on div "Drawings Add drawing Products Show / Hide columns Add product Qty Discount Pric…" at bounding box center [583, 648] width 856 height 501
click at [974, 15] on button "Submit as Order" at bounding box center [987, 19] width 70 height 19
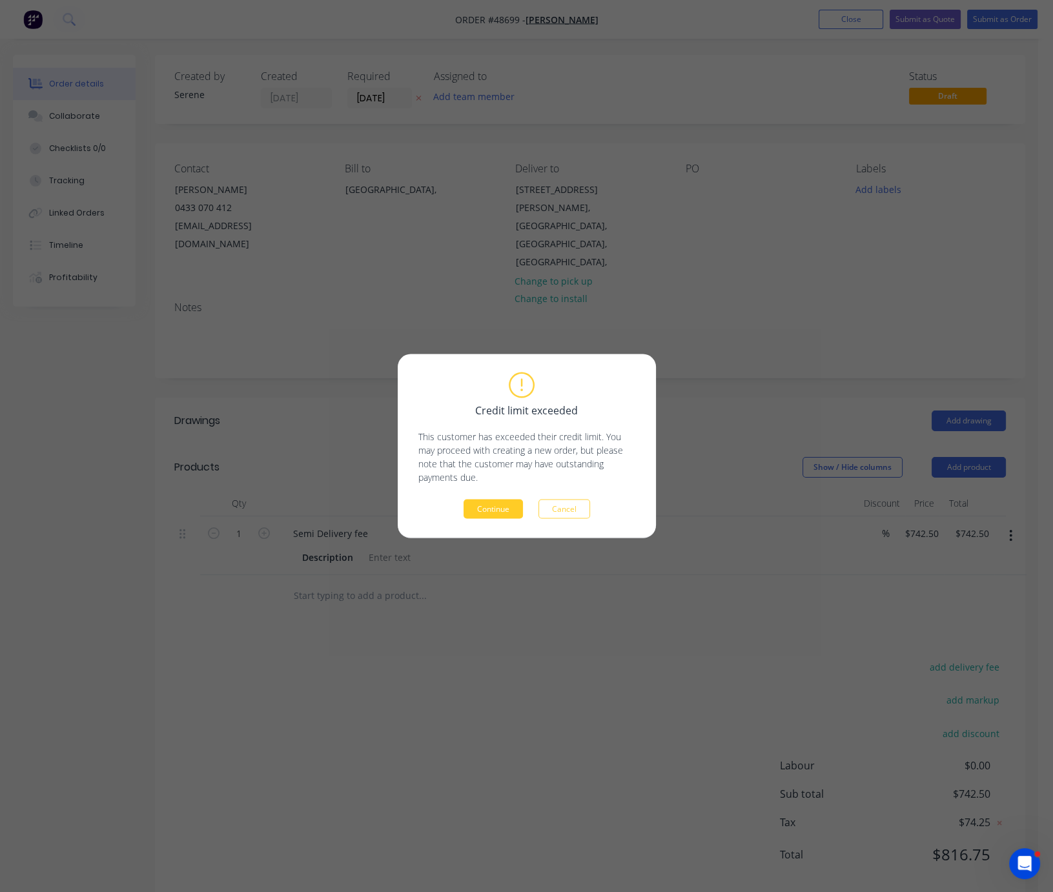
click at [487, 508] on button "Continue" at bounding box center [493, 509] width 59 height 19
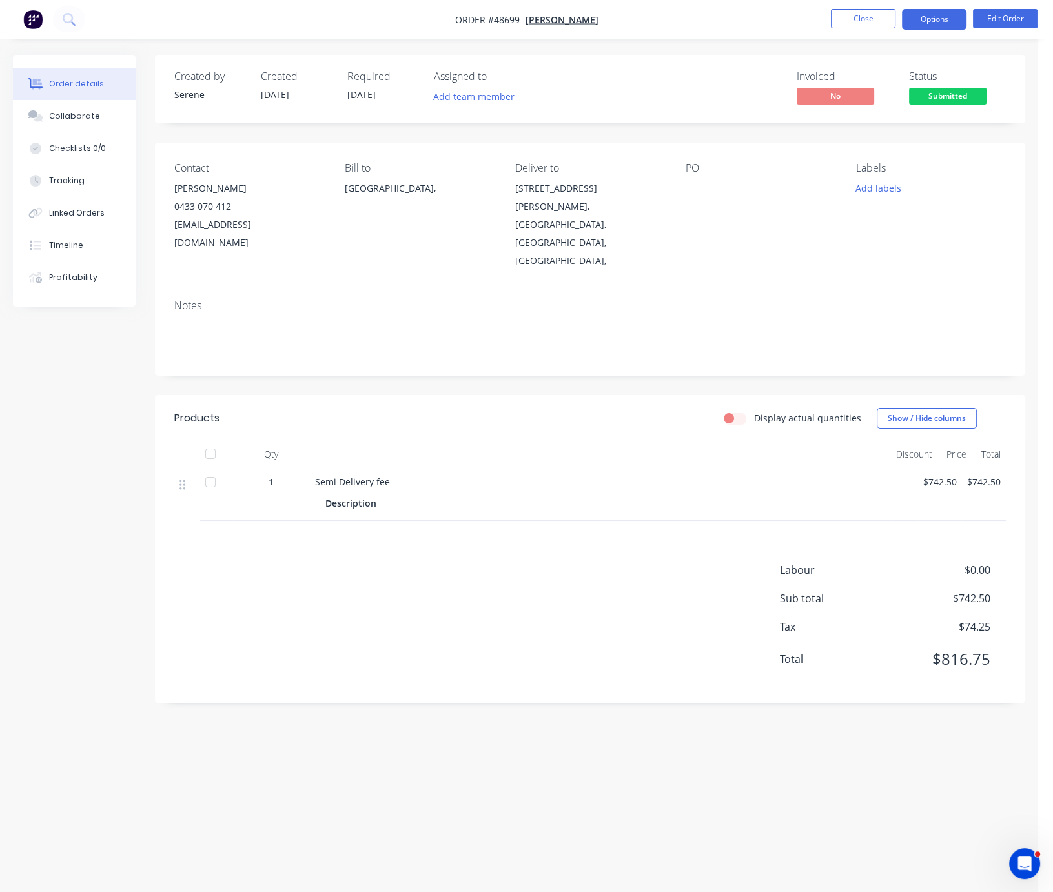
click at [943, 9] on button "Options" at bounding box center [934, 19] width 65 height 21
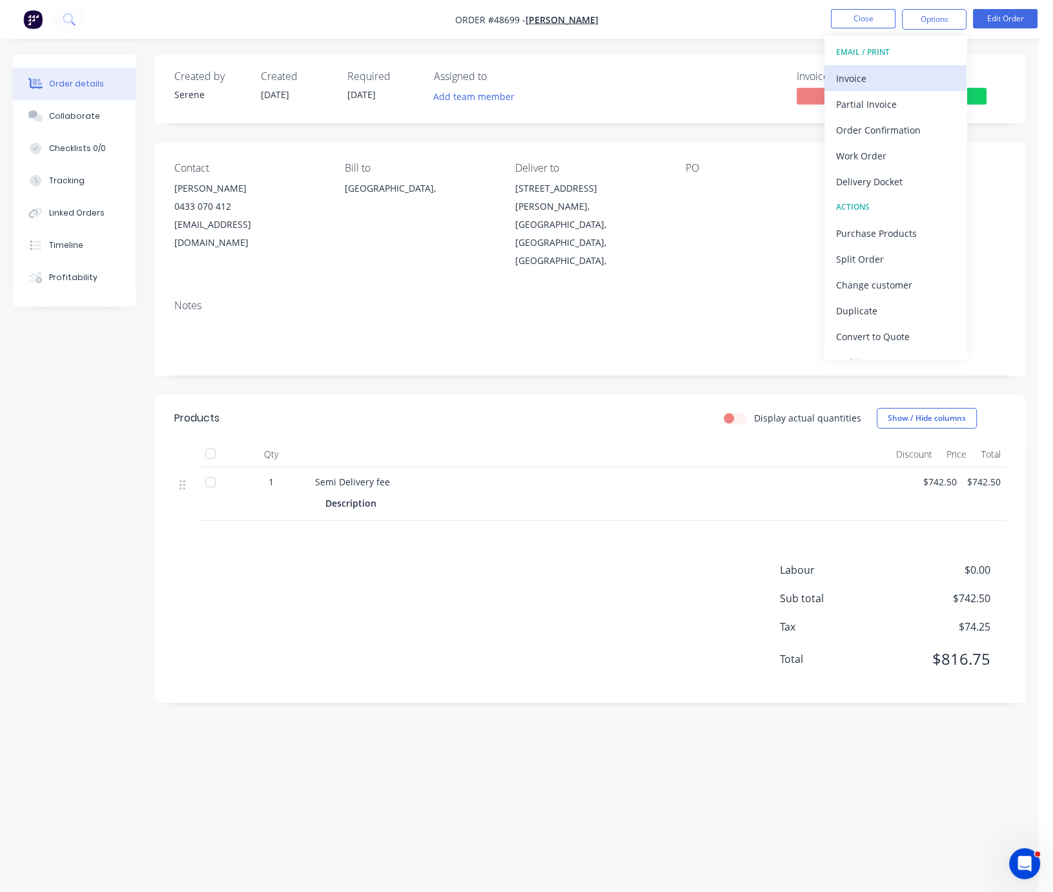
click at [873, 79] on div "Invoice" at bounding box center [895, 78] width 119 height 19
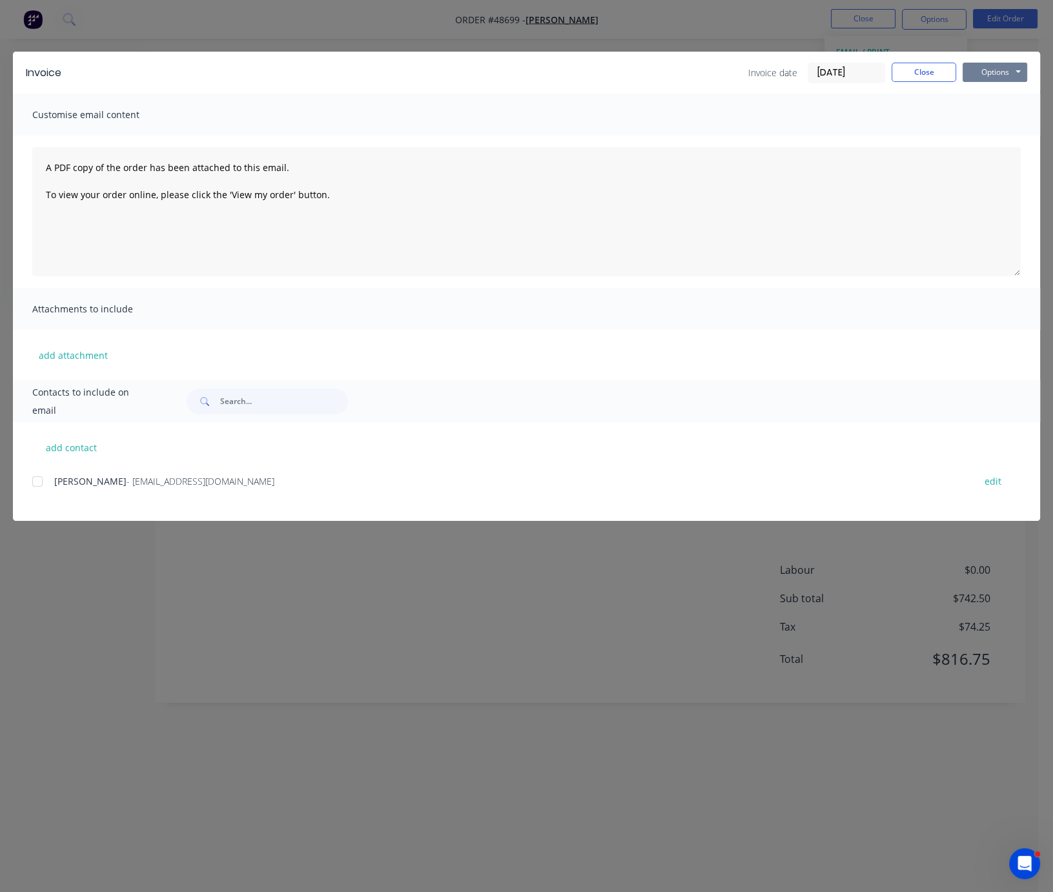
click at [985, 70] on button "Options" at bounding box center [995, 72] width 65 height 19
click at [990, 114] on button "Print" at bounding box center [1004, 115] width 83 height 21
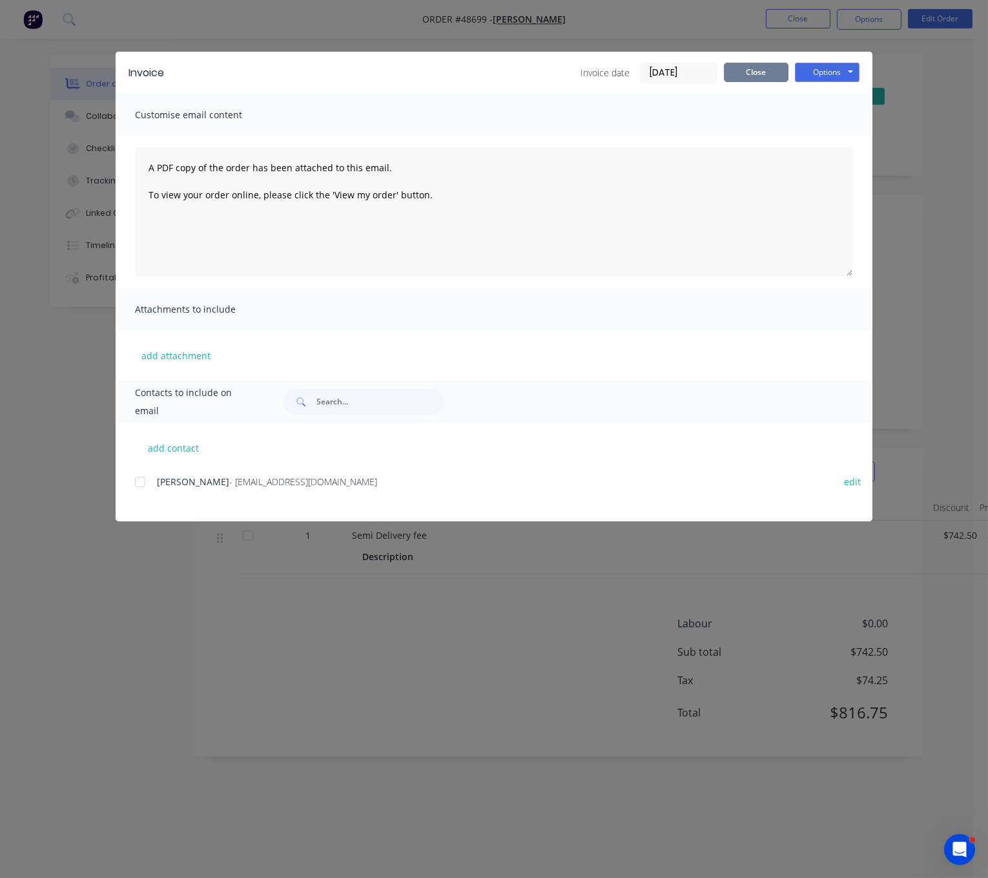
click at [777, 75] on button "Close" at bounding box center [756, 72] width 65 height 19
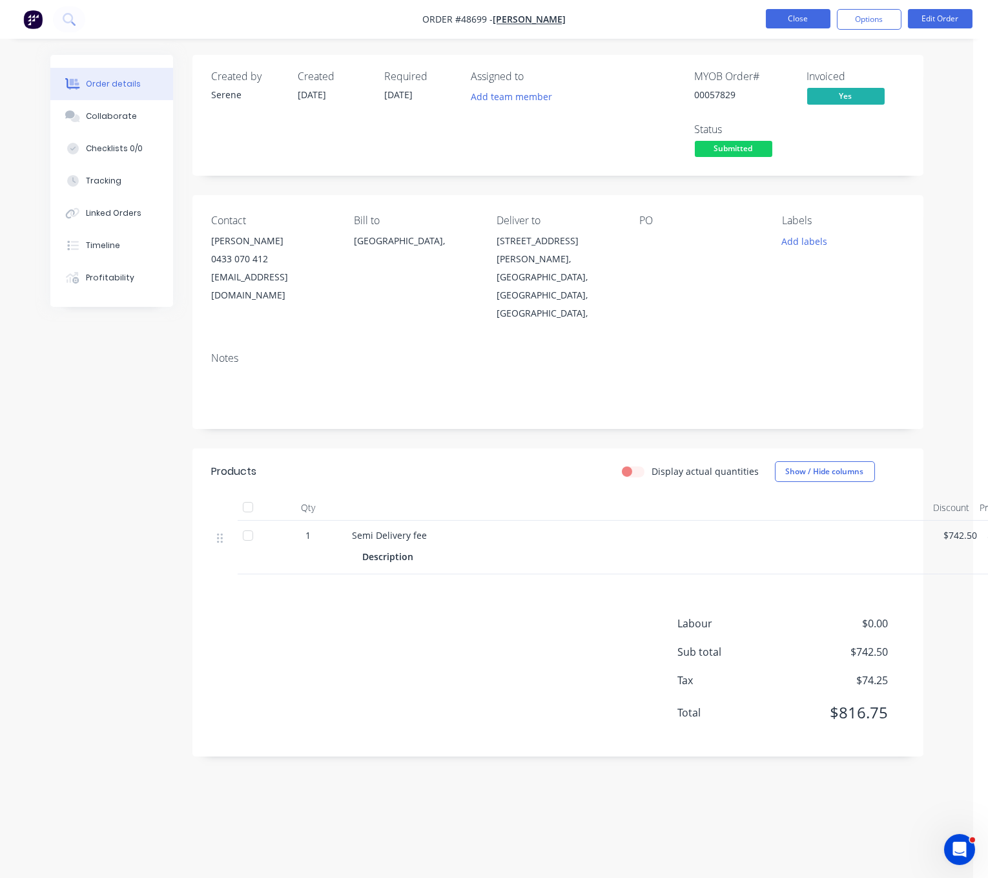
click at [786, 24] on button "Close" at bounding box center [798, 18] width 65 height 19
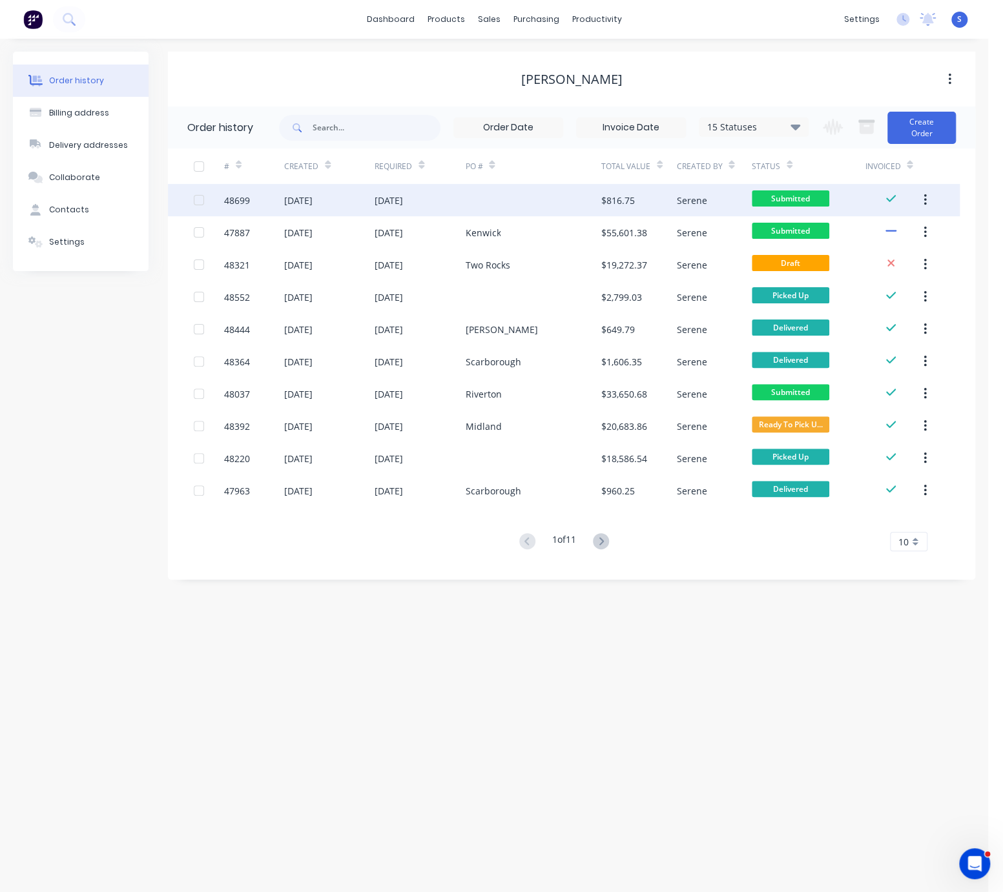
click at [672, 204] on div "$816.75" at bounding box center [639, 200] width 76 height 32
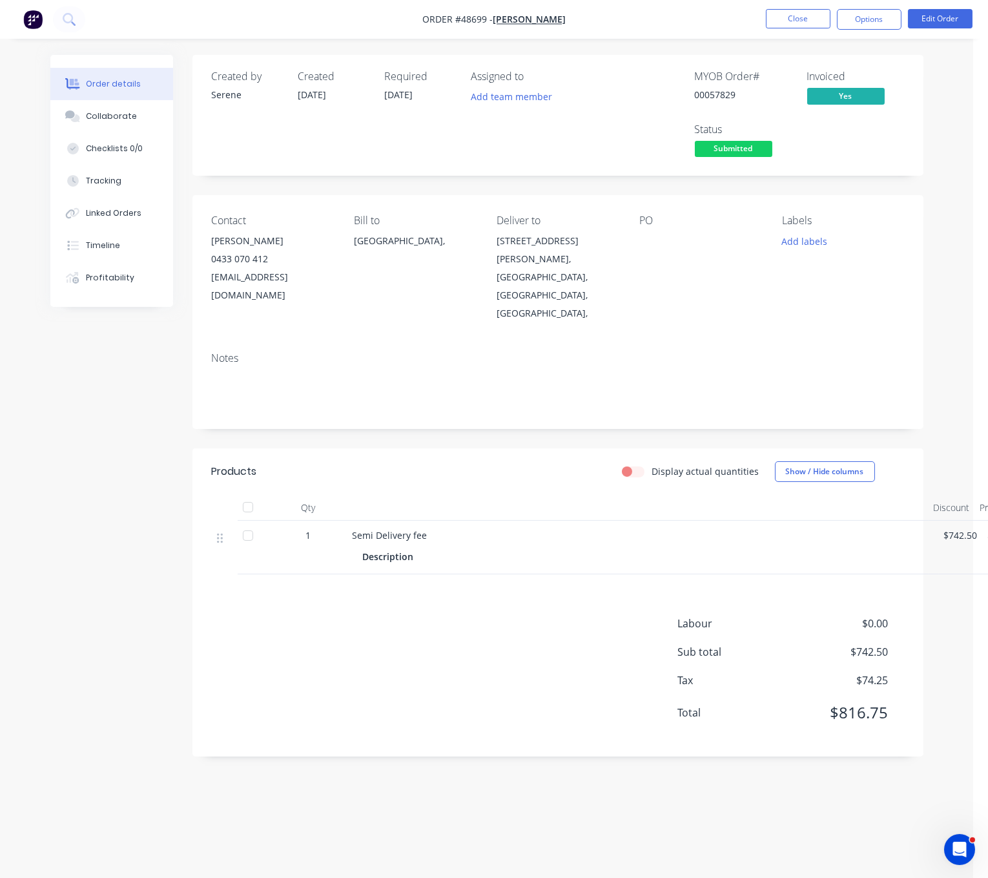
click at [734, 152] on span "Submitted" at bounding box center [733, 149] width 77 height 16
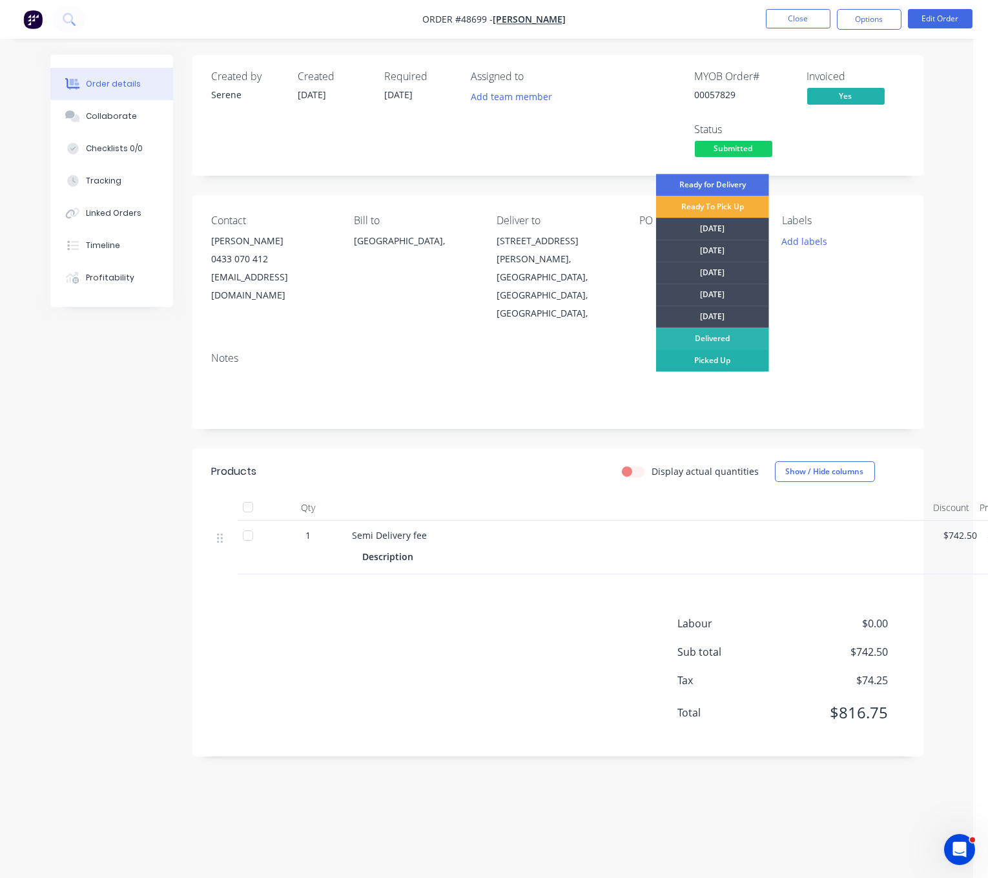
click at [715, 364] on div "Picked Up" at bounding box center [712, 360] width 113 height 22
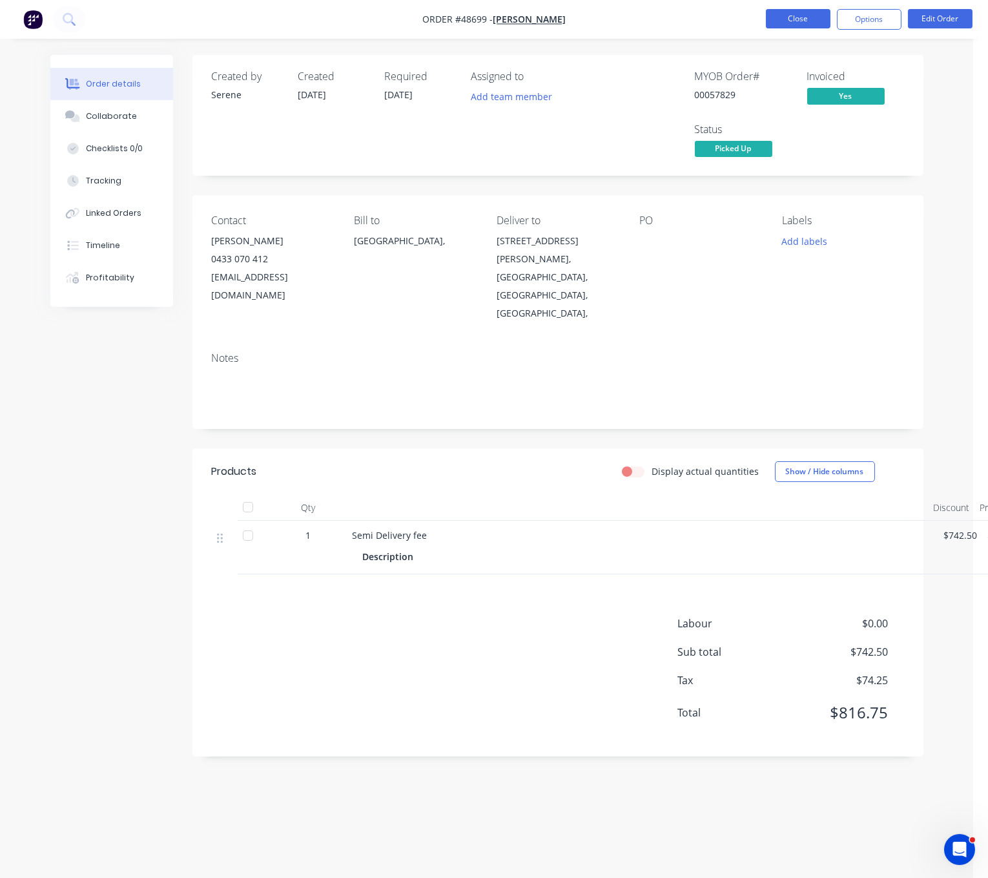
click at [805, 17] on button "Close" at bounding box center [798, 18] width 65 height 19
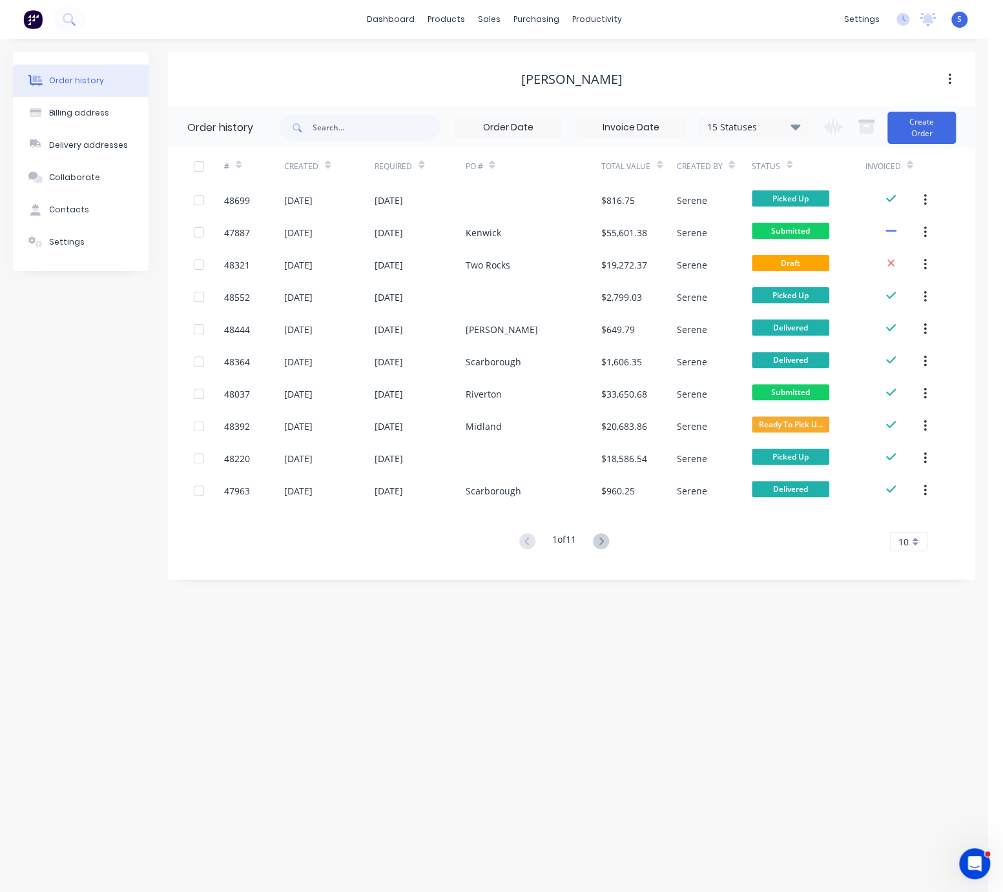
drag, startPoint x: 500, startPoint y: 682, endPoint x: 677, endPoint y: 688, distance: 177.0
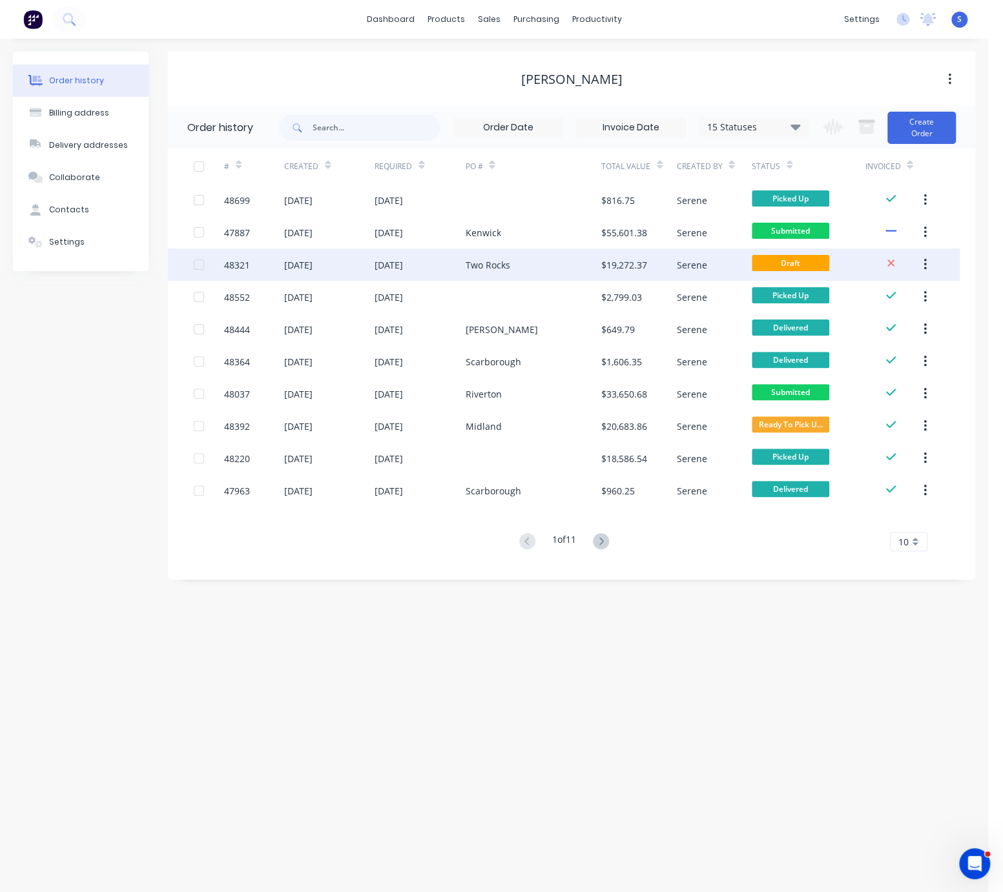
click at [456, 264] on div "03 Sep 2025" at bounding box center [420, 265] width 90 height 32
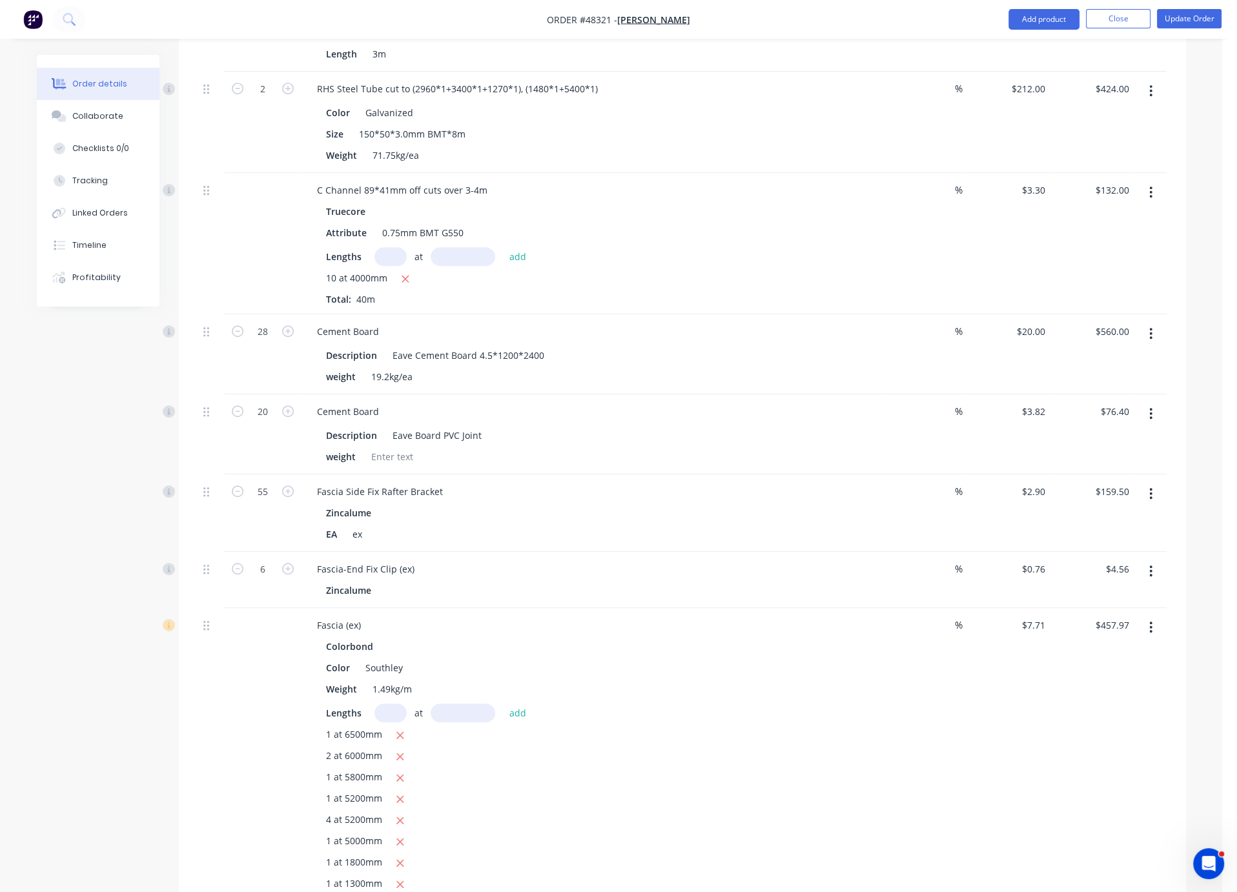
scroll to position [1130, 0]
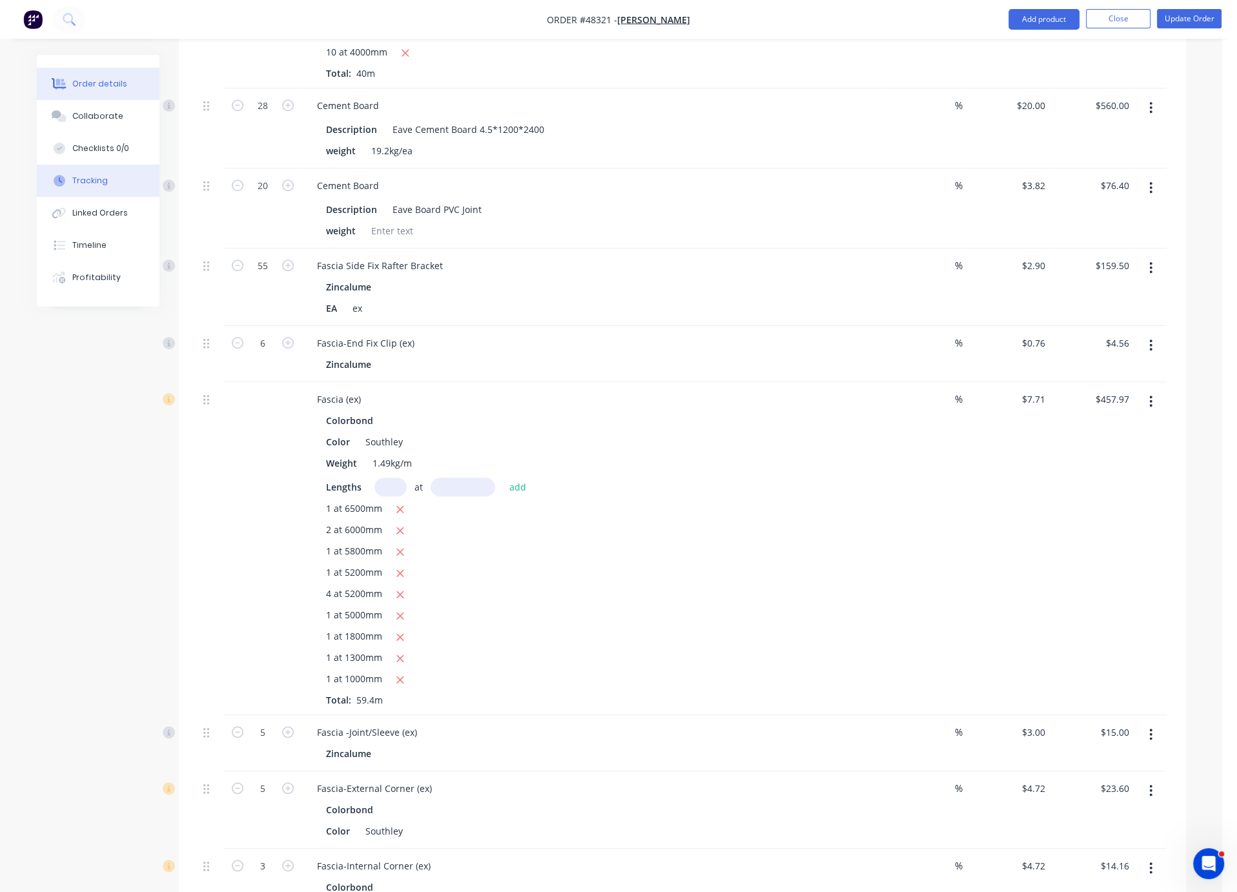
click at [94, 187] on div "Tracking" at bounding box center [90, 181] width 36 height 12
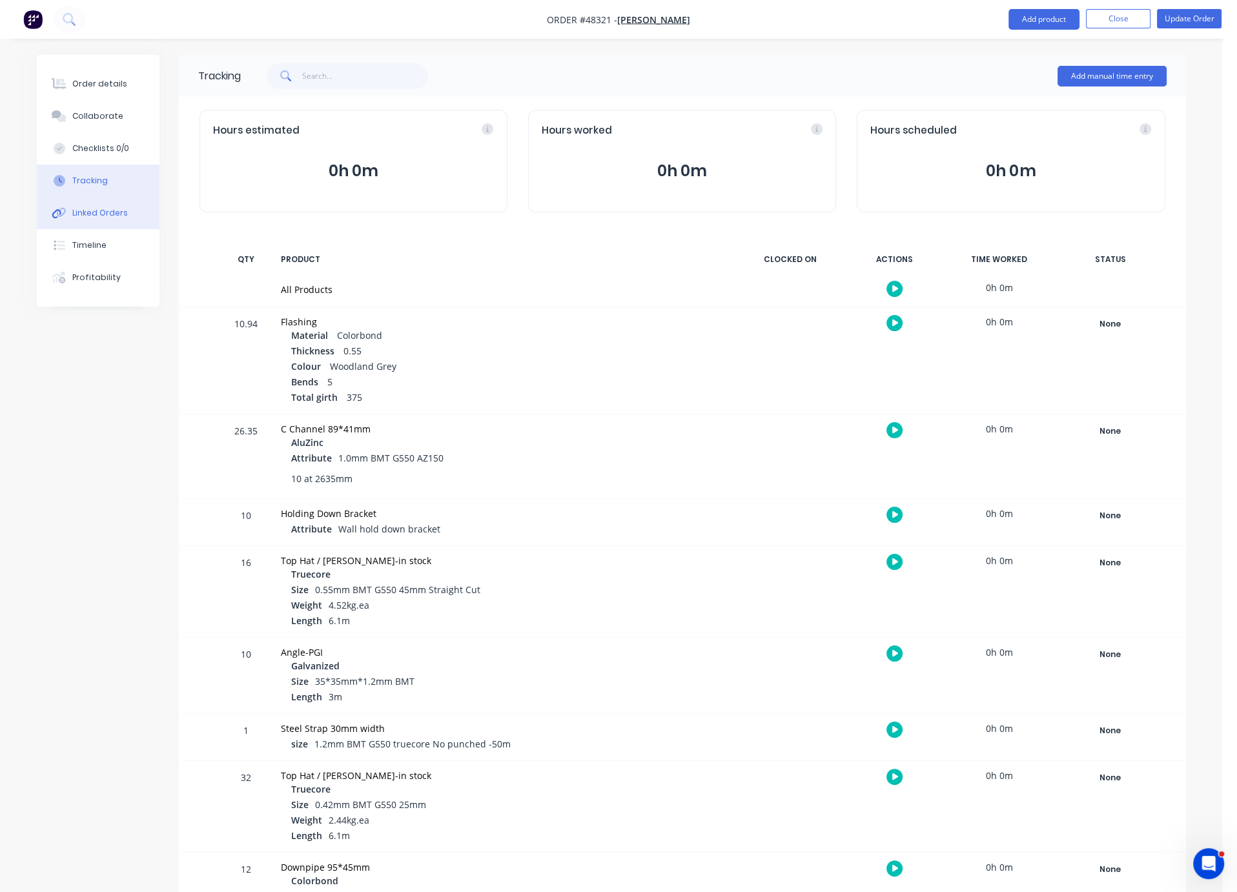
click at [87, 219] on div "Linked Orders" at bounding box center [100, 213] width 56 height 12
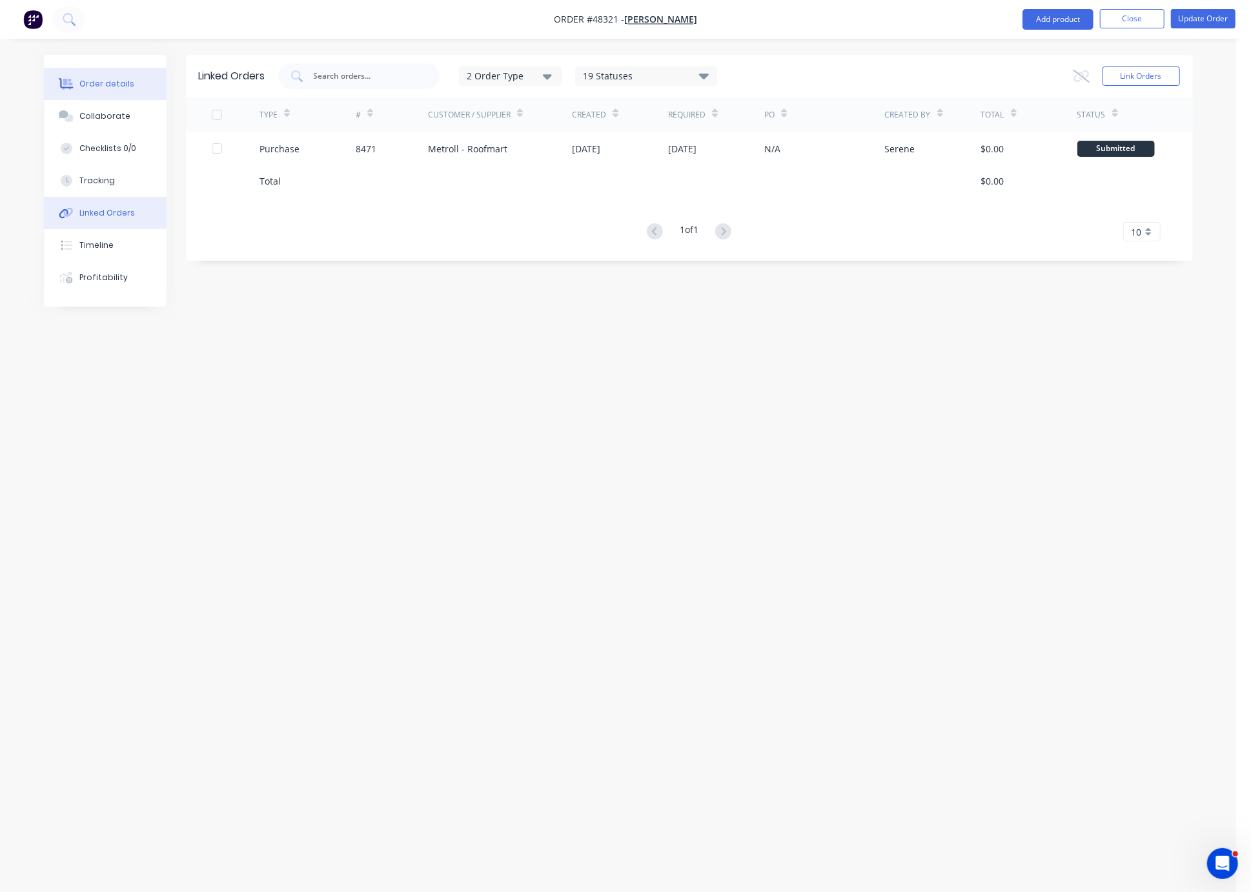
click at [85, 81] on div "Order details" at bounding box center [106, 84] width 55 height 12
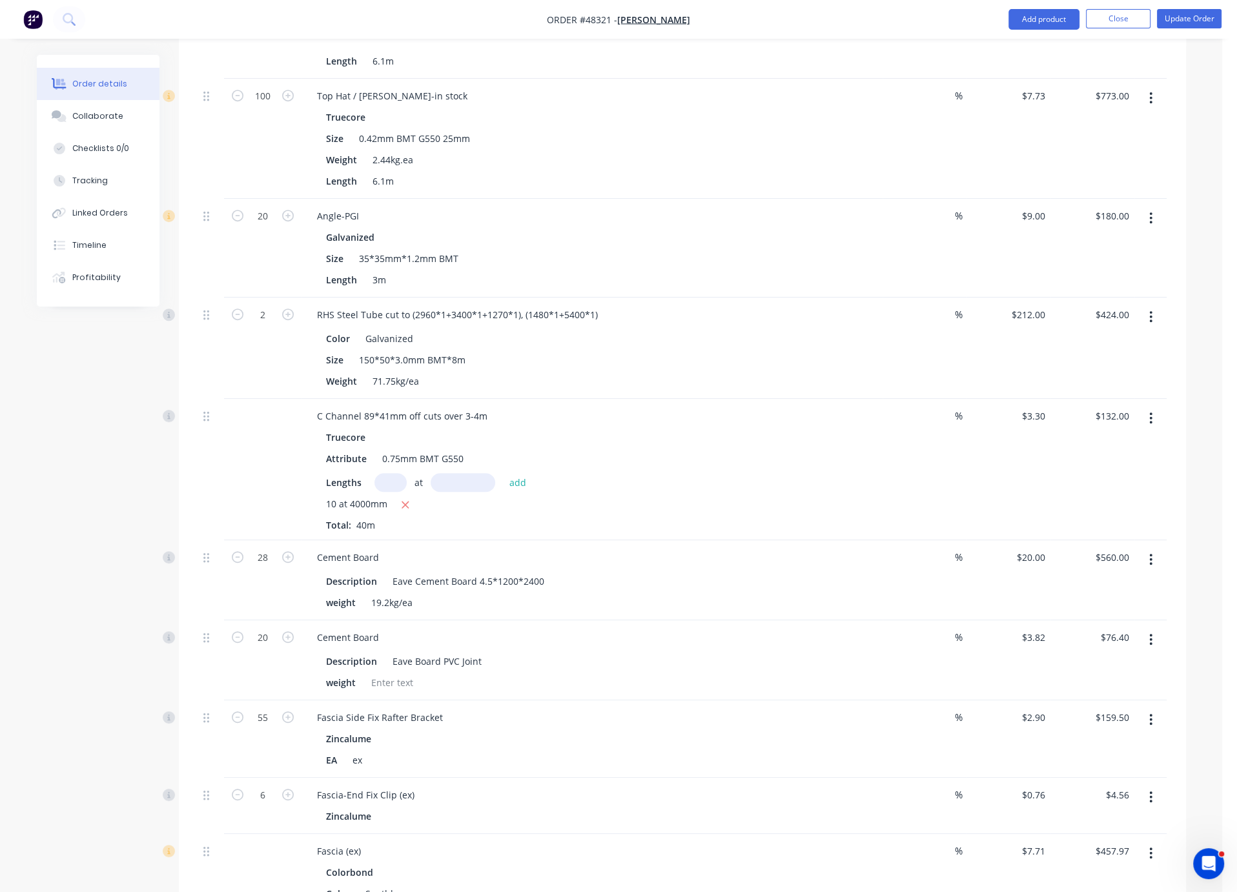
scroll to position [904, 0]
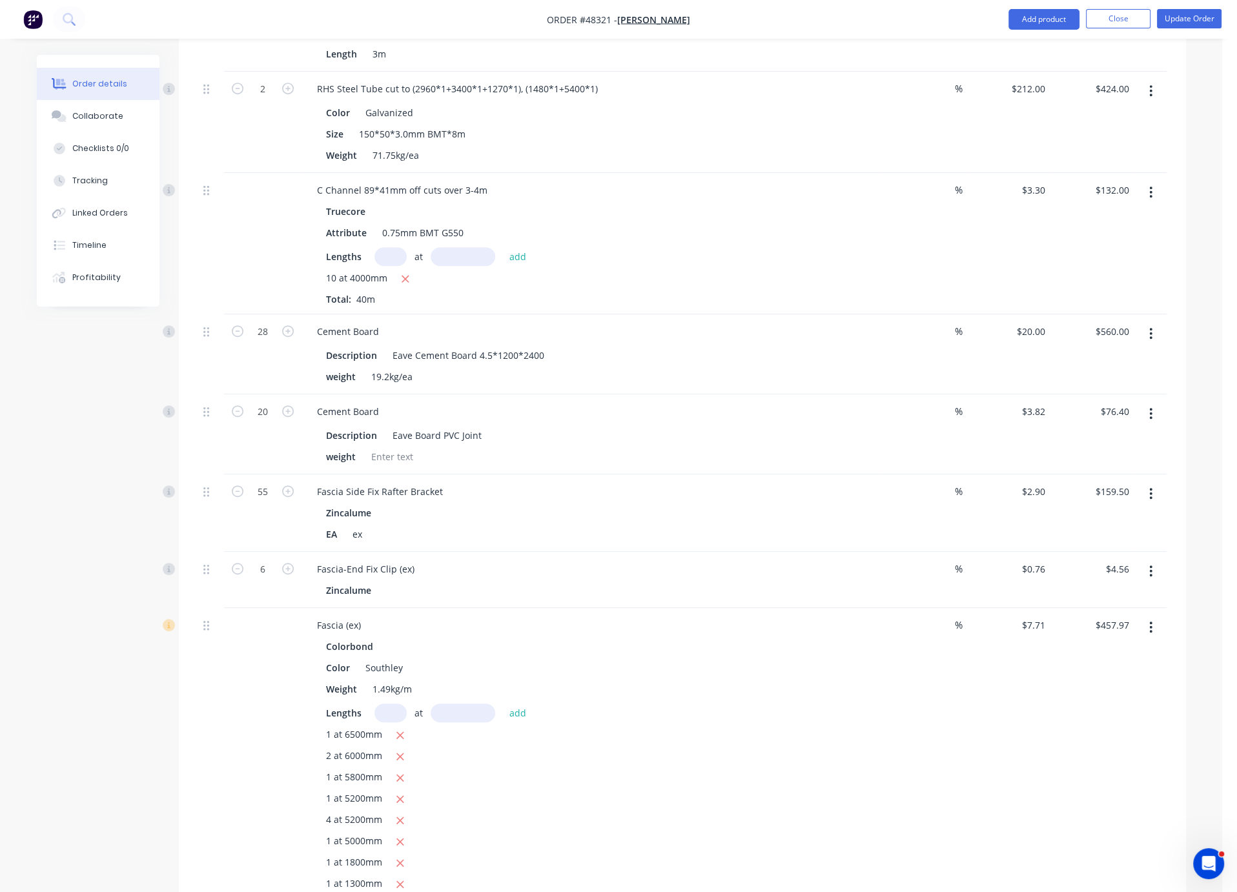
click at [1041, 345] on button "button" at bounding box center [1151, 333] width 30 height 23
click at [1041, 455] on div "Delete" at bounding box center [1105, 445] width 99 height 19
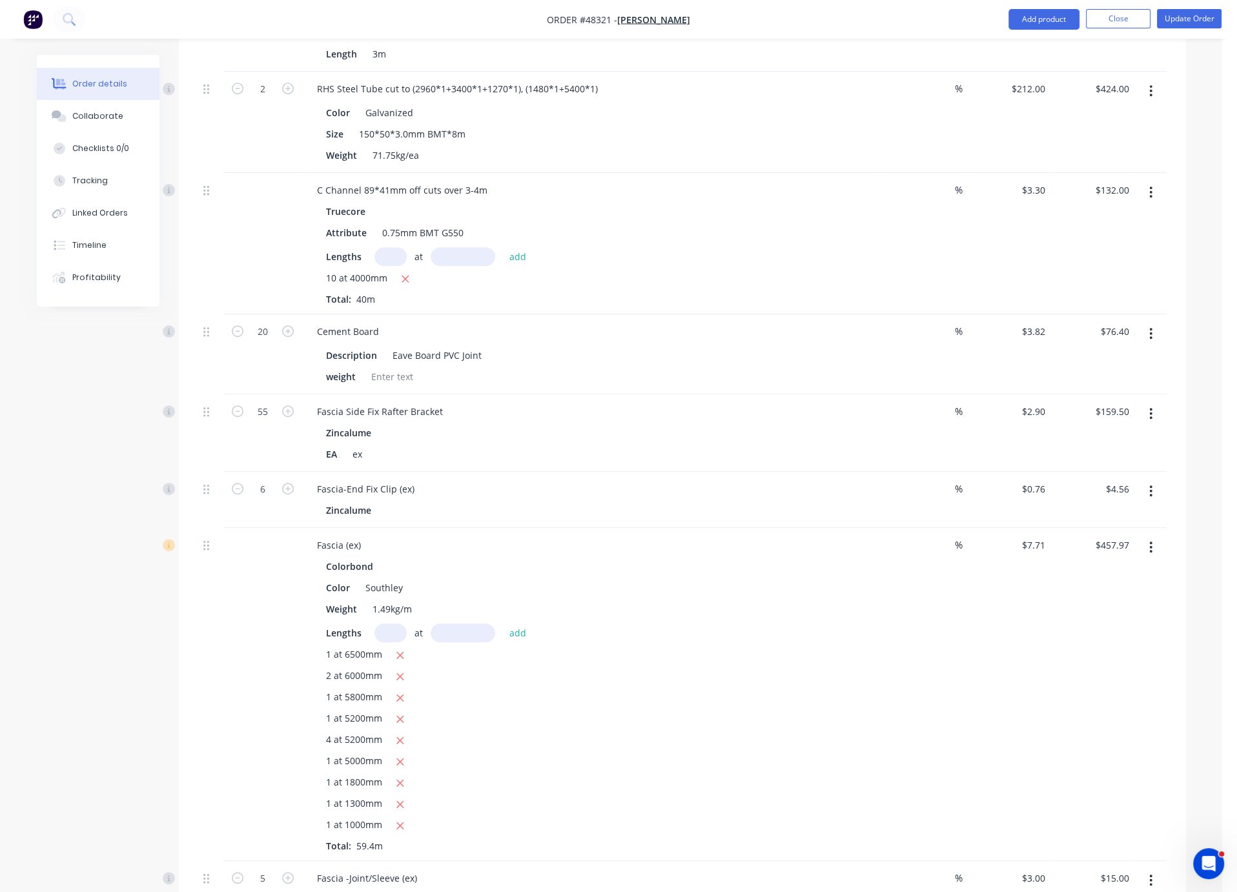
click at [1041, 345] on button "button" at bounding box center [1151, 333] width 30 height 23
click at [1041, 455] on div "Delete" at bounding box center [1105, 445] width 99 height 19
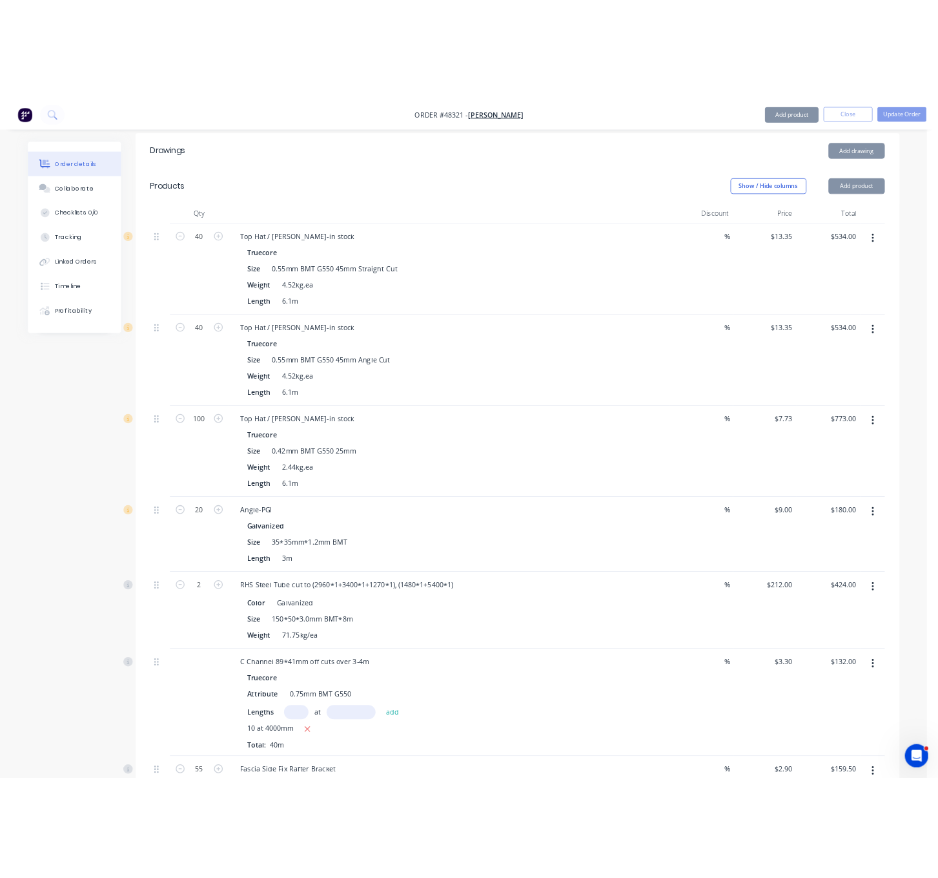
scroll to position [0, 0]
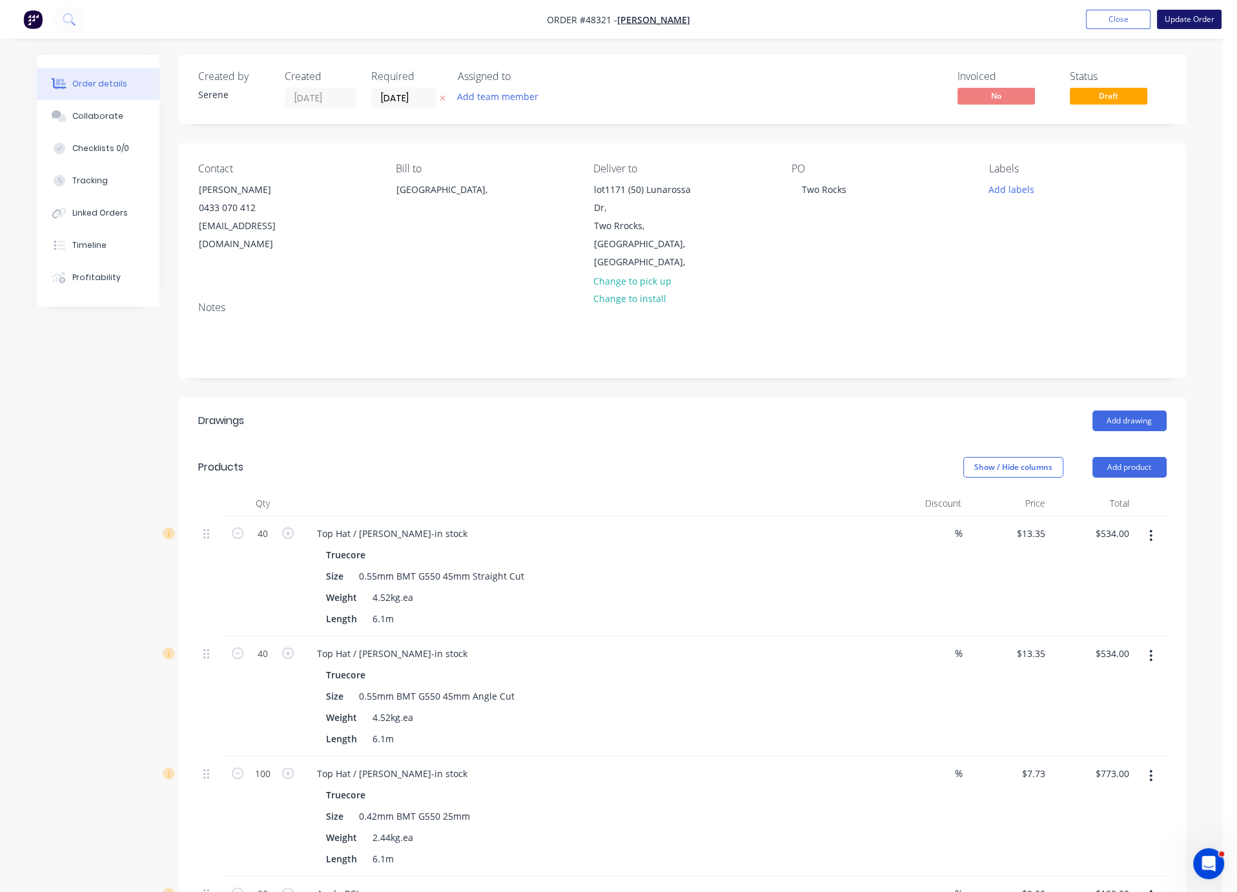
click at [1041, 21] on button "Update Order" at bounding box center [1189, 19] width 65 height 19
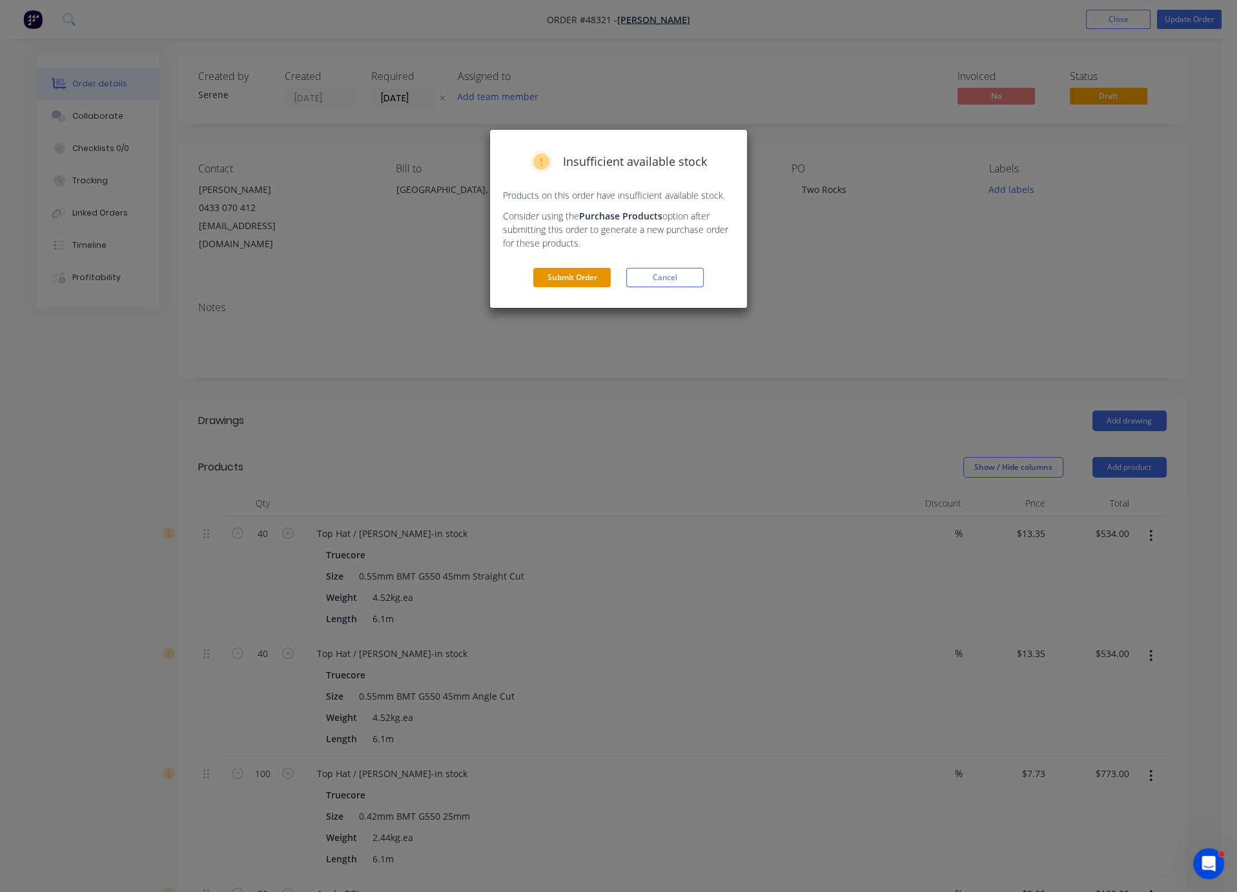
click at [569, 287] on button "Submit Order" at bounding box center [571, 277] width 77 height 19
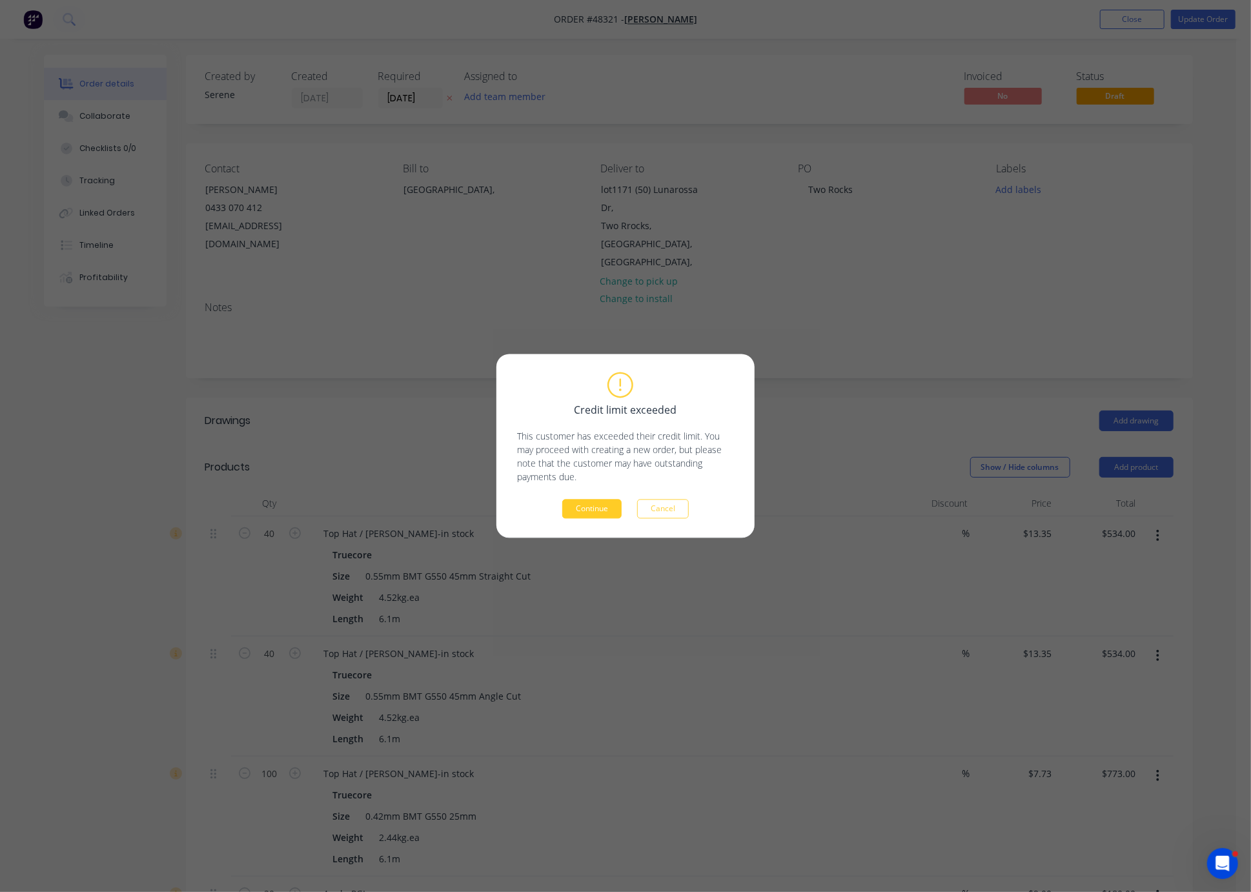
click at [612, 506] on button "Continue" at bounding box center [591, 509] width 59 height 19
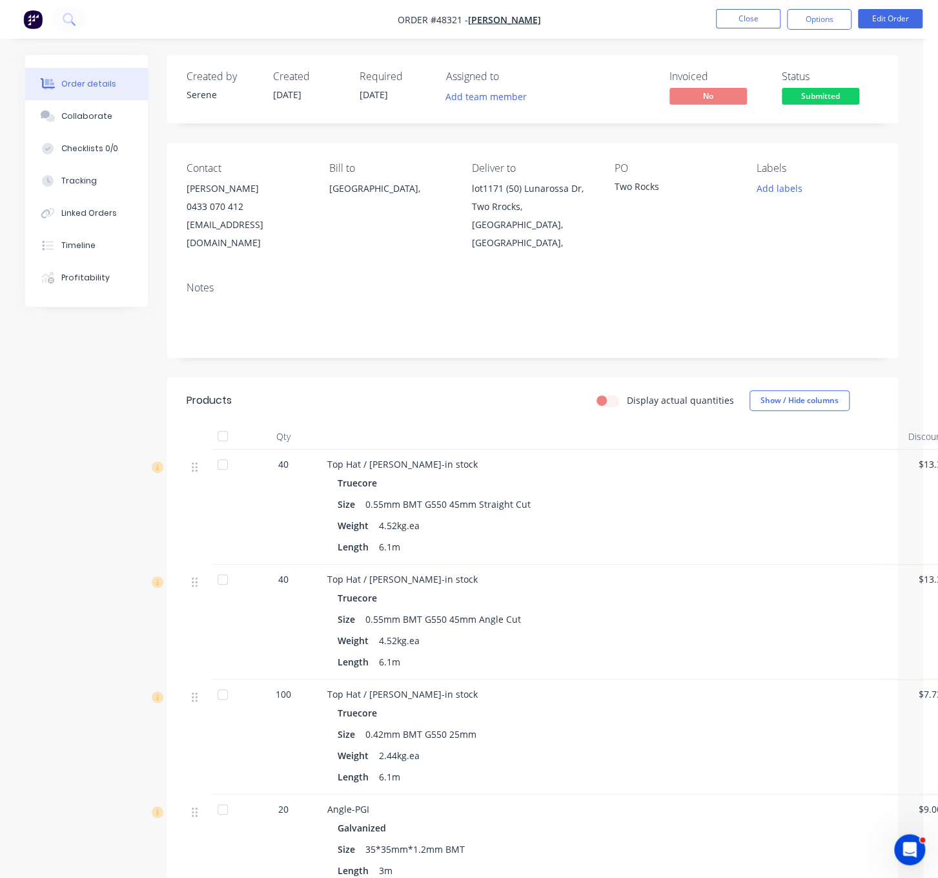
drag, startPoint x: 384, startPoint y: 410, endPoint x: 547, endPoint y: 409, distance: 162.7
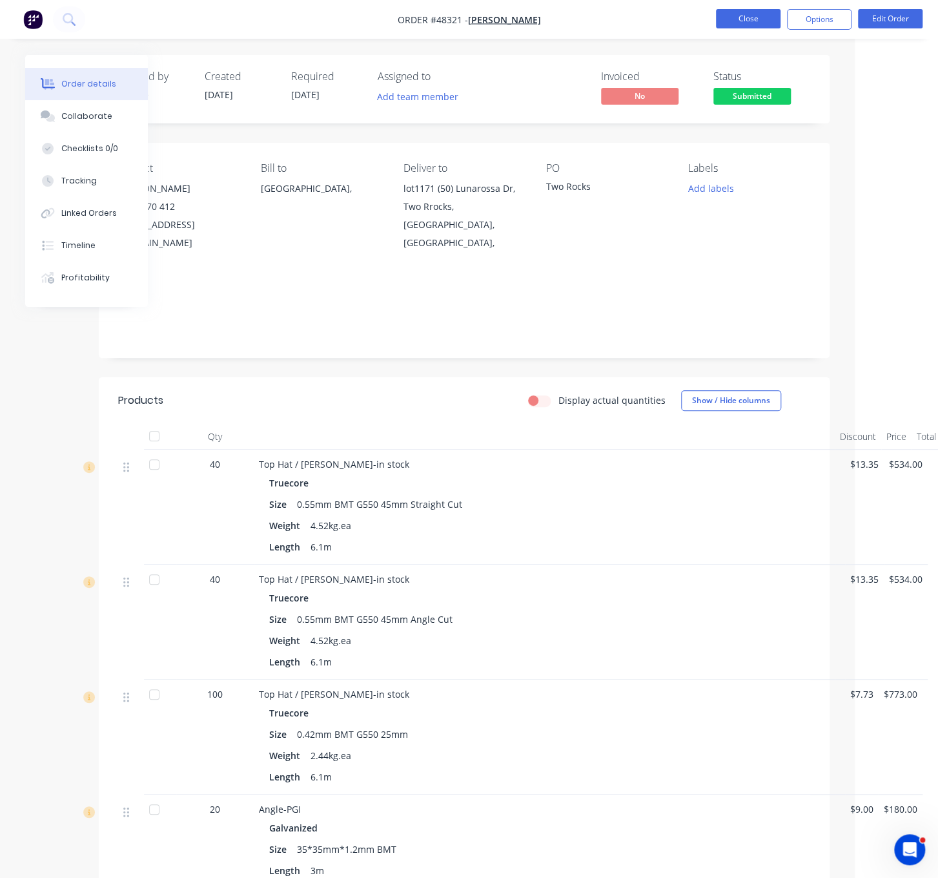
click at [737, 19] on button "Close" at bounding box center [748, 18] width 65 height 19
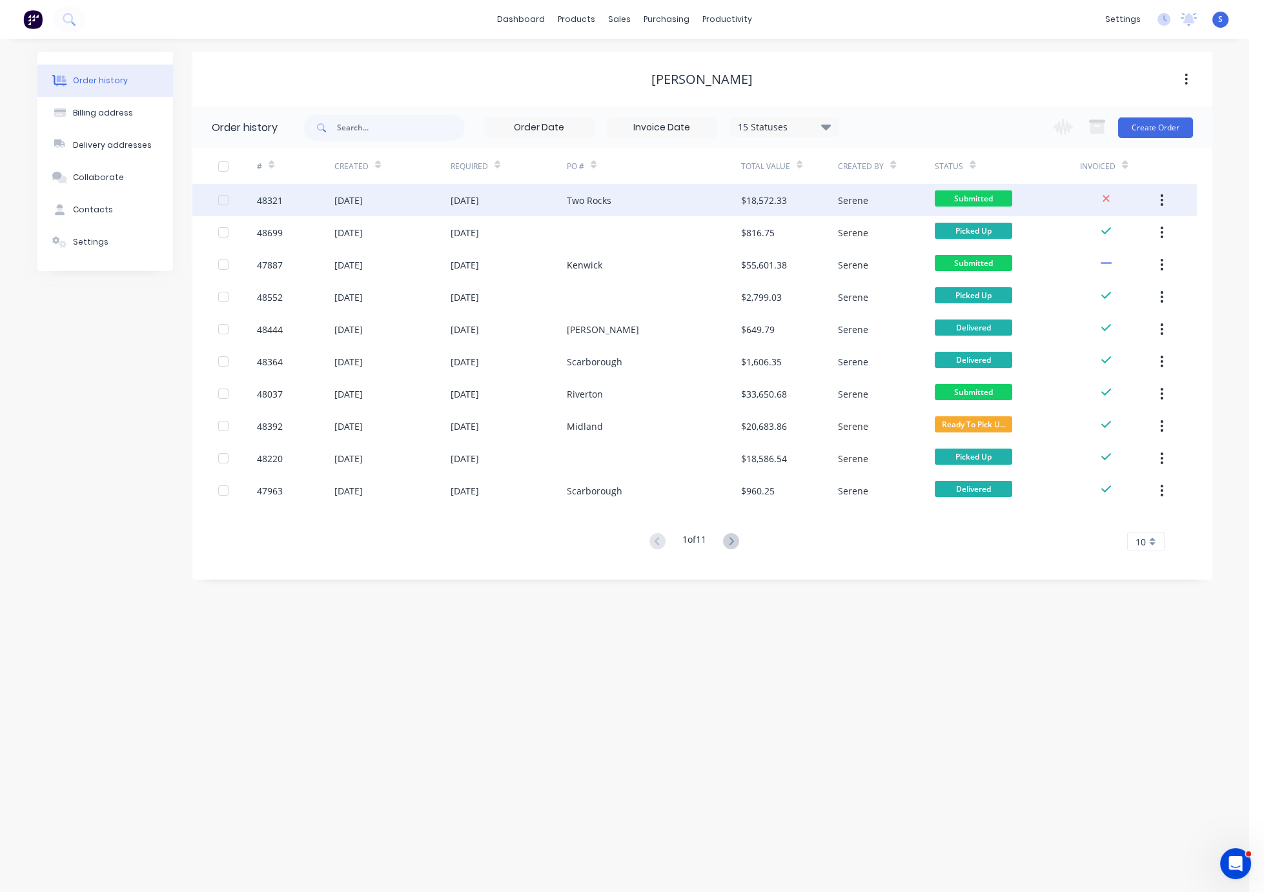
click at [522, 185] on div "03 Sep 2025" at bounding box center [509, 200] width 116 height 32
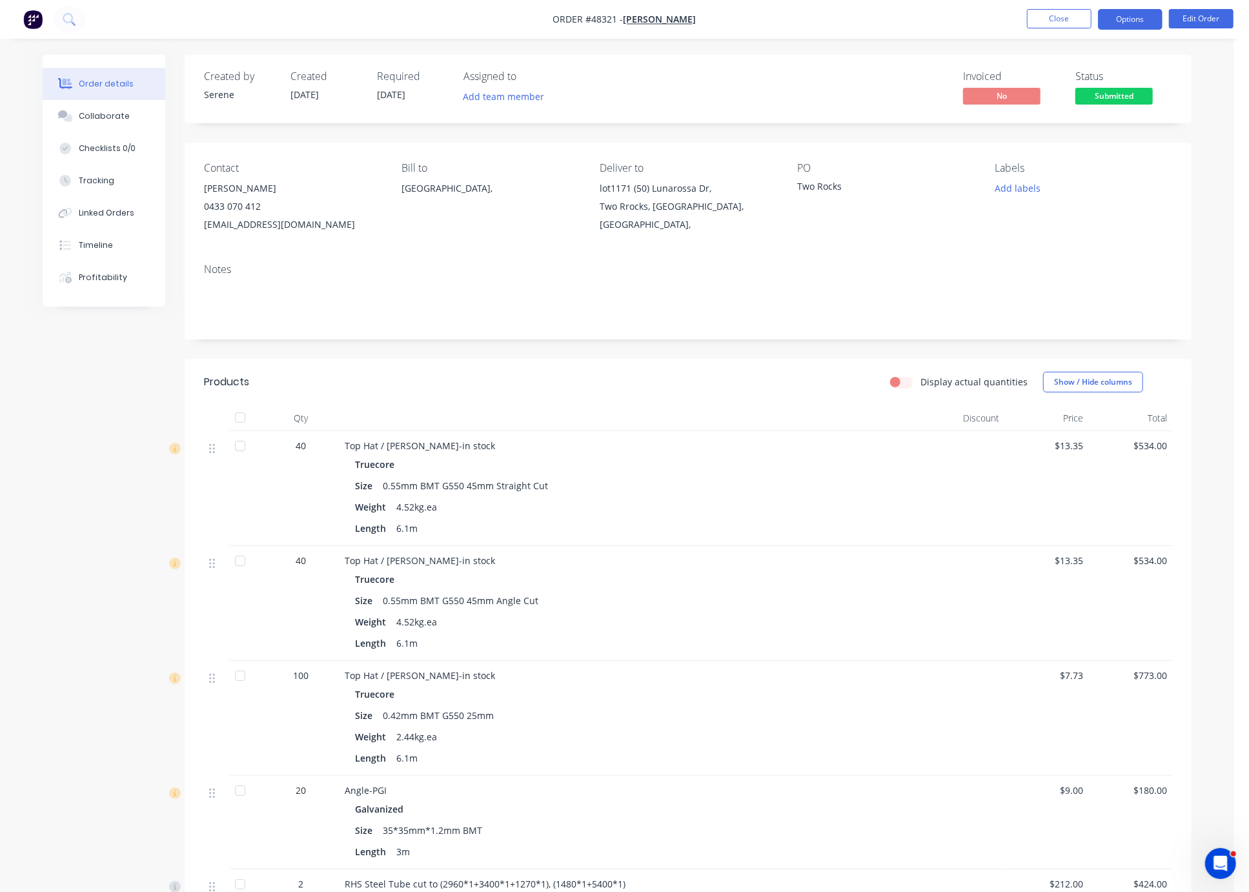
click at [1041, 20] on button "Options" at bounding box center [1130, 19] width 65 height 21
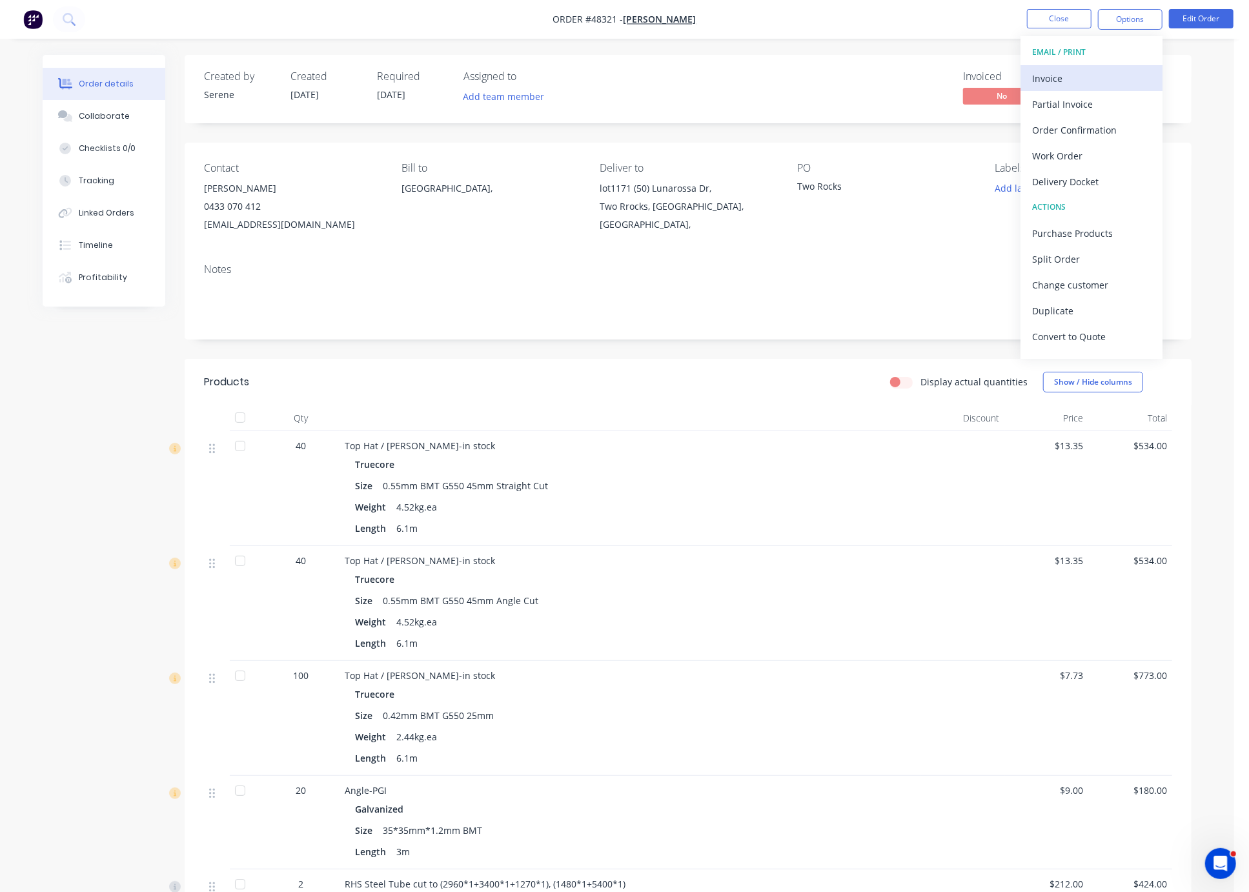
click at [1041, 70] on div "Invoice" at bounding box center [1091, 78] width 119 height 19
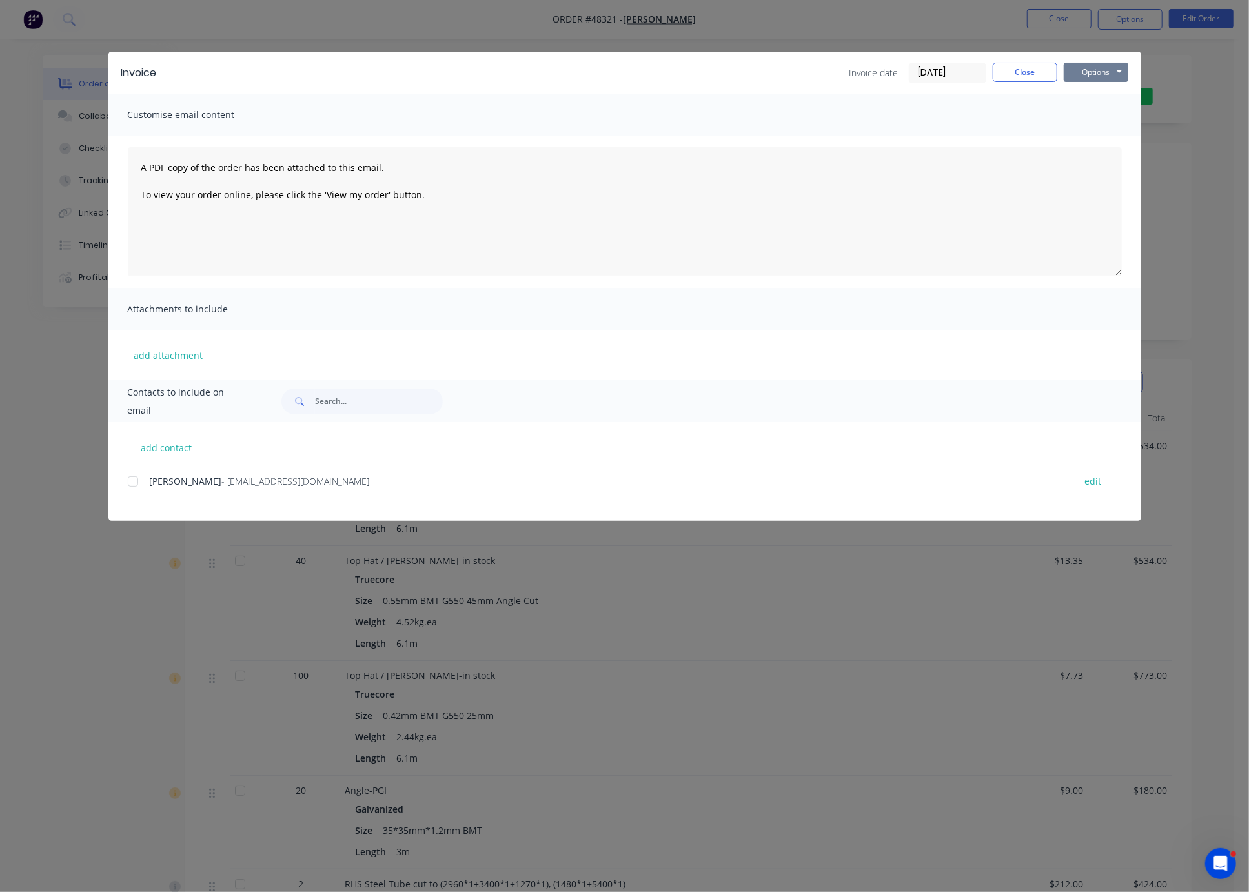
click at [1041, 74] on button "Options" at bounding box center [1096, 72] width 65 height 19
click at [1041, 124] on button "Print" at bounding box center [1105, 115] width 83 height 21
click at [1026, 71] on button "Close" at bounding box center [1025, 72] width 65 height 19
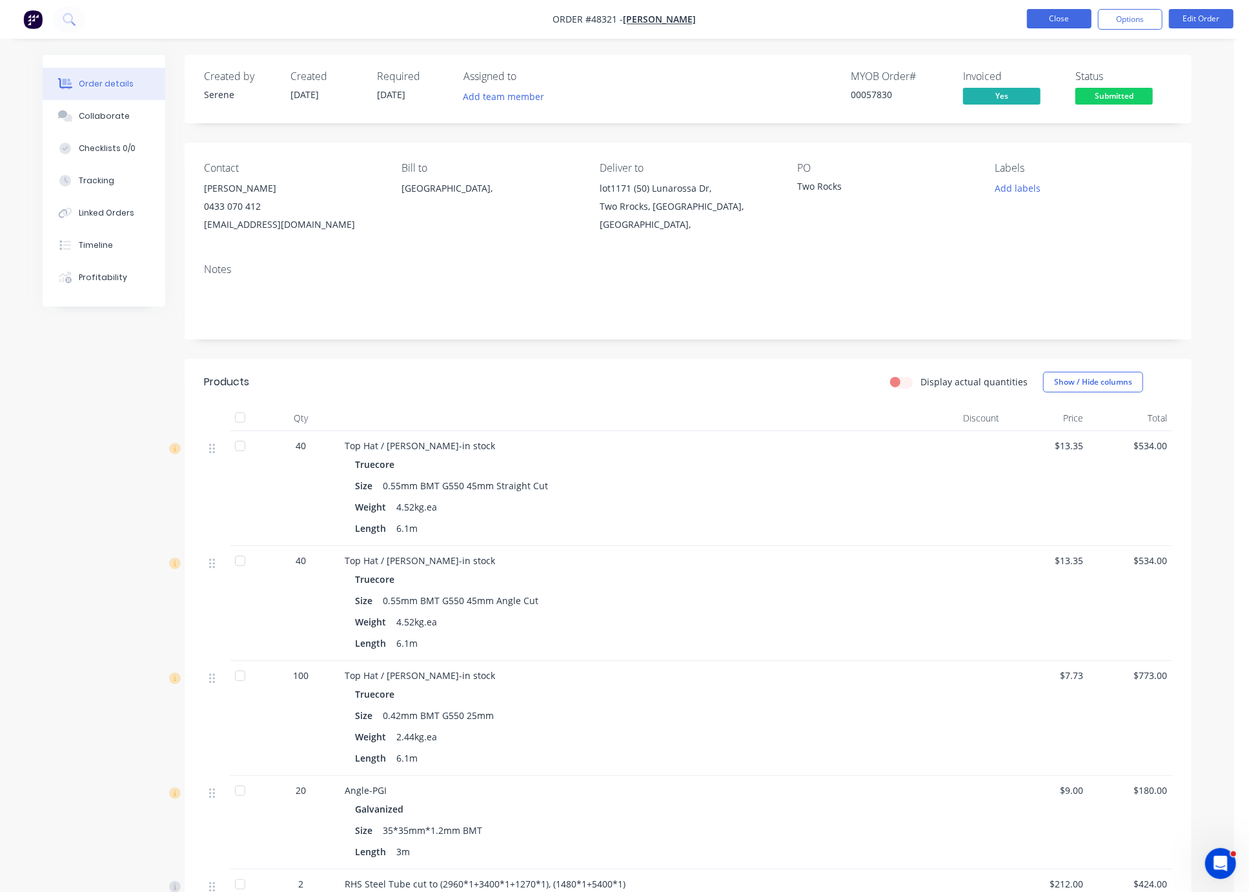
click at [1041, 21] on button "Close" at bounding box center [1059, 18] width 65 height 19
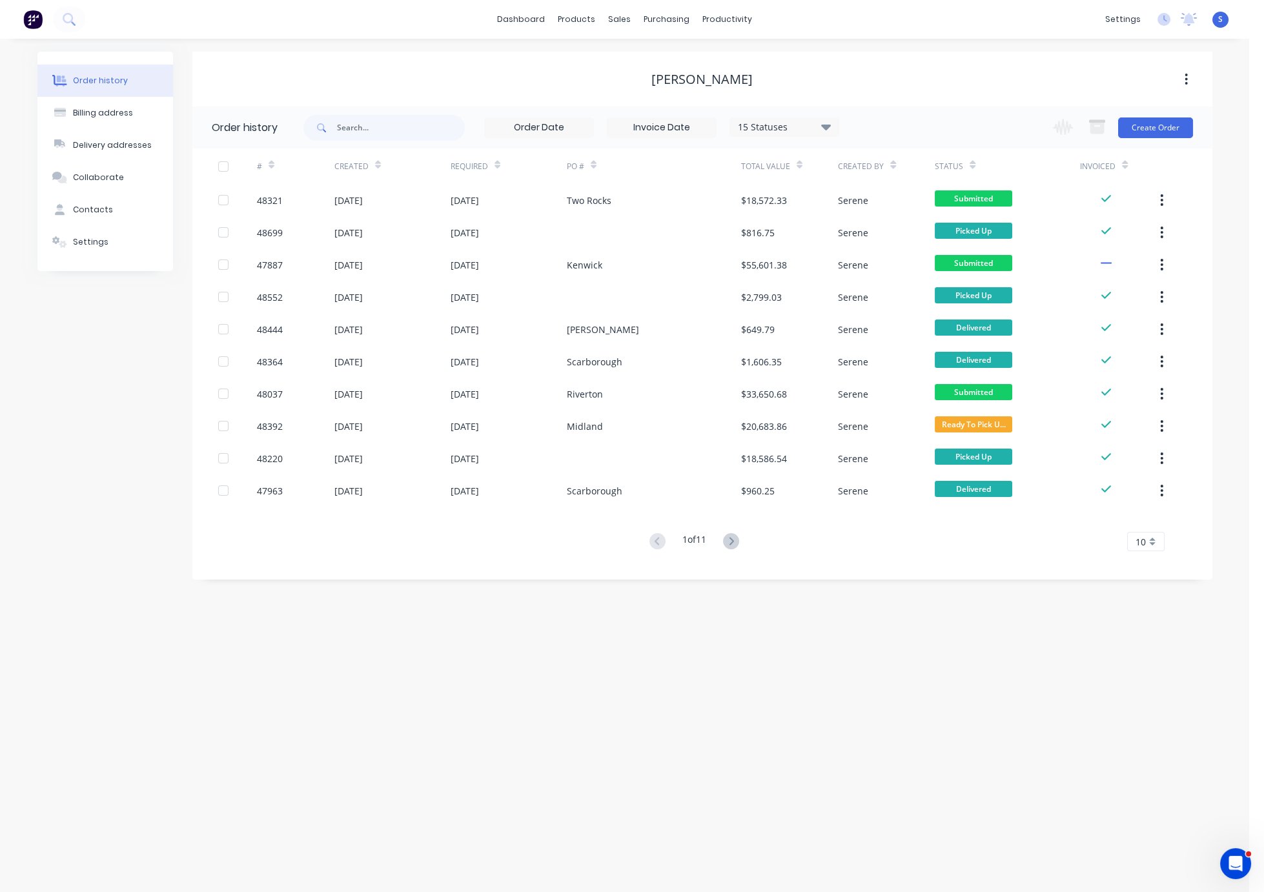
click at [1, 344] on div "Order history Billing address Delivery addresses Collaborate Contacts Settings …" at bounding box center [624, 466] width 1249 height 854
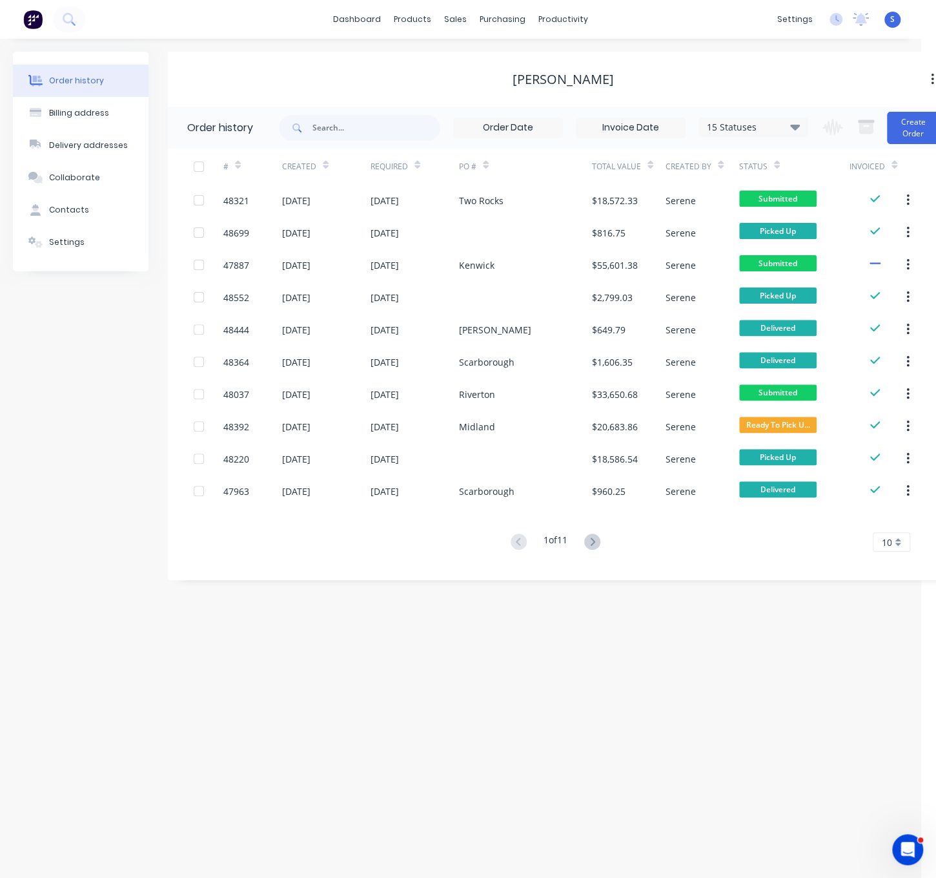
click at [435, 781] on div "Order history Billing address Delivery addresses Collaborate Contacts Settings …" at bounding box center [460, 458] width 921 height 839
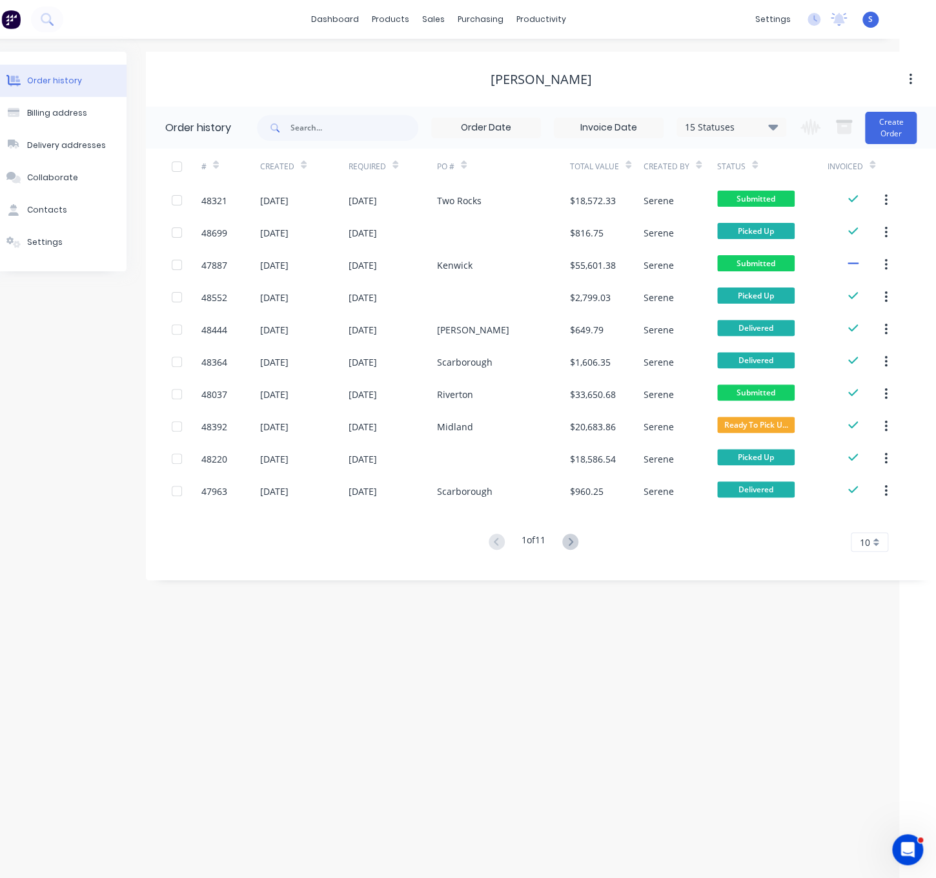
drag, startPoint x: 416, startPoint y: 680, endPoint x: 522, endPoint y: 683, distance: 106.6
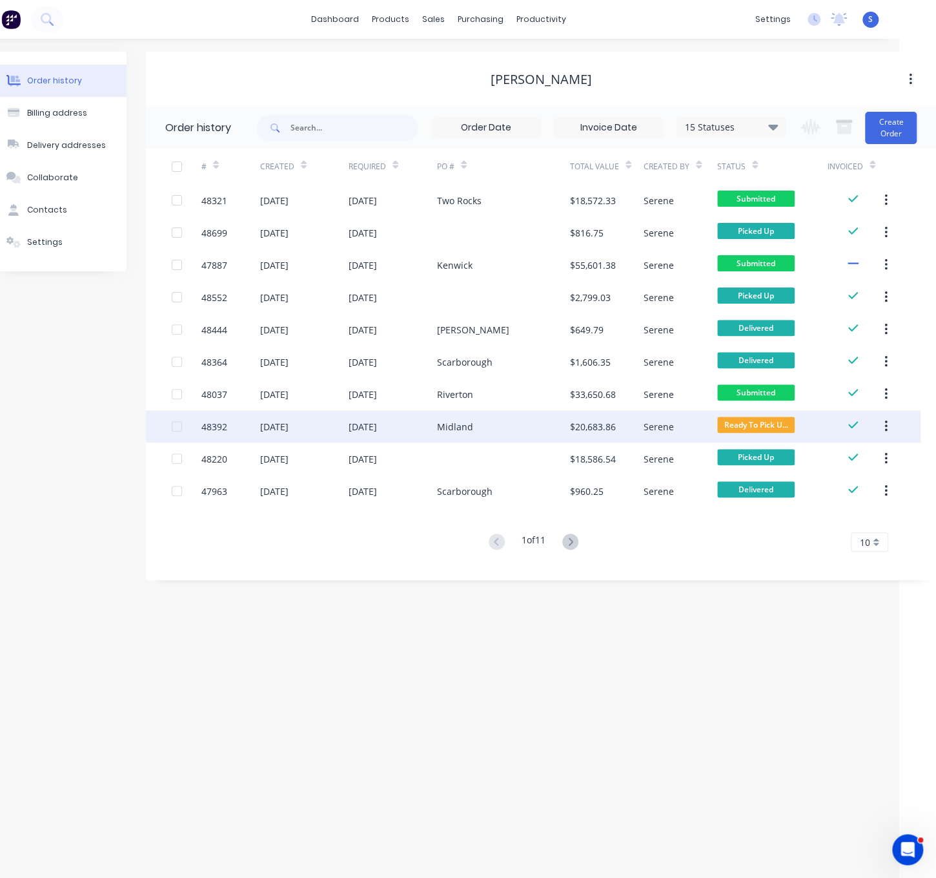
click at [454, 418] on div "Midland" at bounding box center [503, 426] width 133 height 32
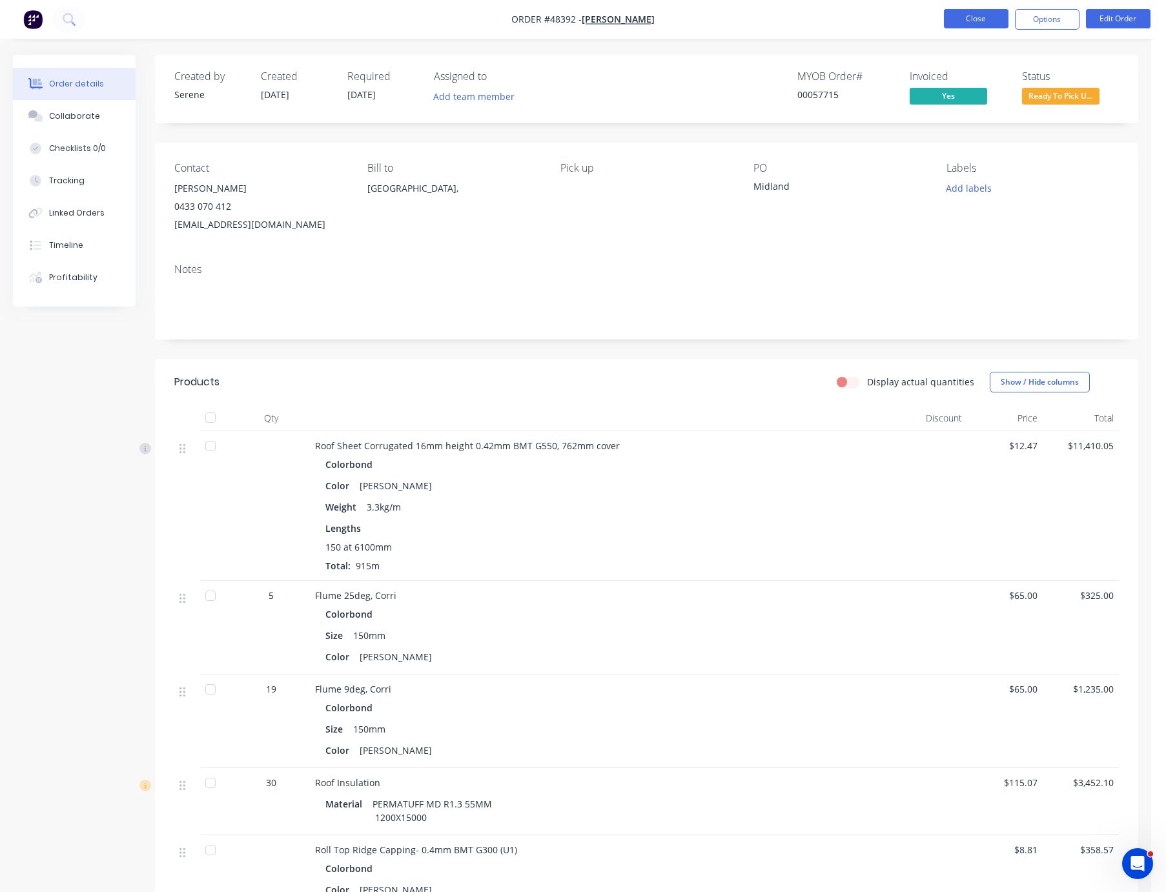
click at [992, 21] on button "Close" at bounding box center [976, 18] width 65 height 19
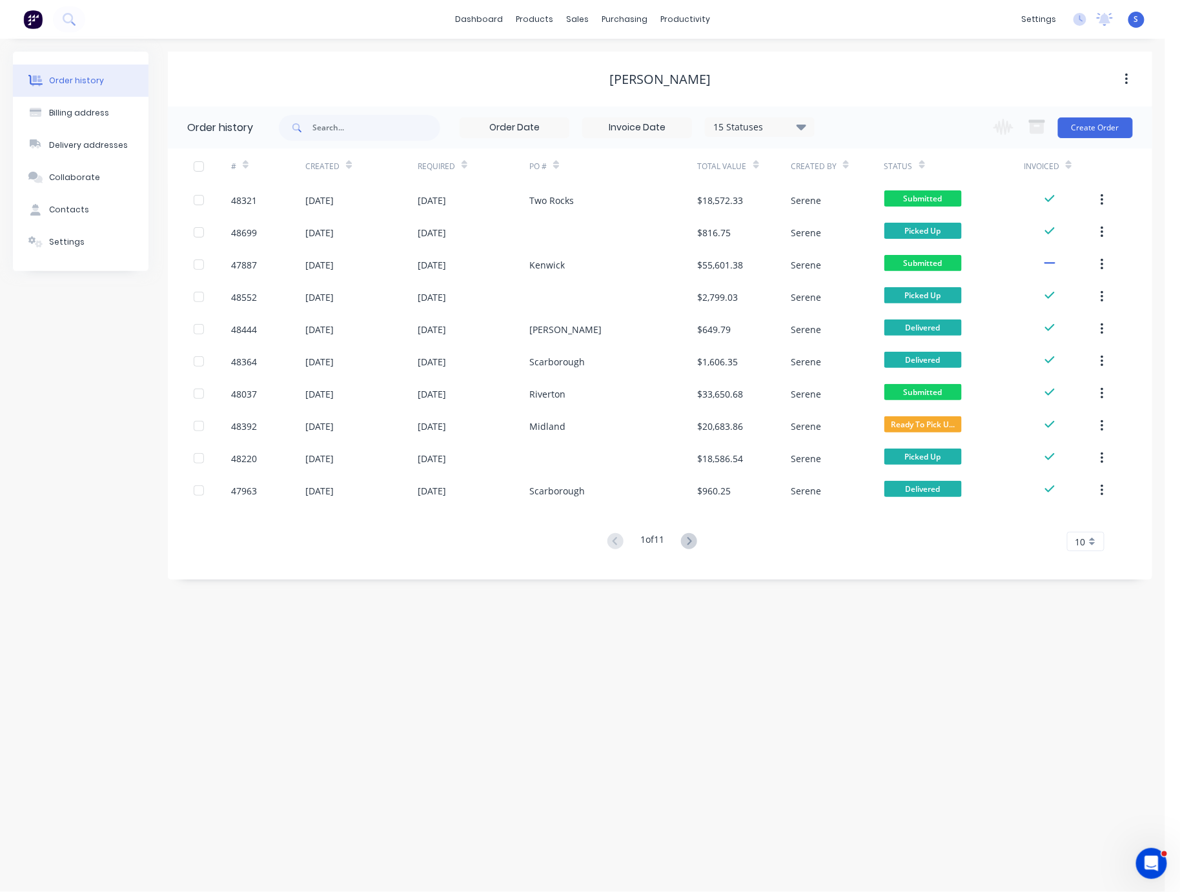
click at [681, 688] on div "Order history Billing address Delivery addresses Collaborate Contacts Settings …" at bounding box center [583, 466] width 1166 height 854
click at [776, 664] on div "Order history Billing address Delivery addresses Collaborate Contacts Settings …" at bounding box center [583, 466] width 1166 height 854
click at [684, 540] on icon at bounding box center [689, 541] width 16 height 16
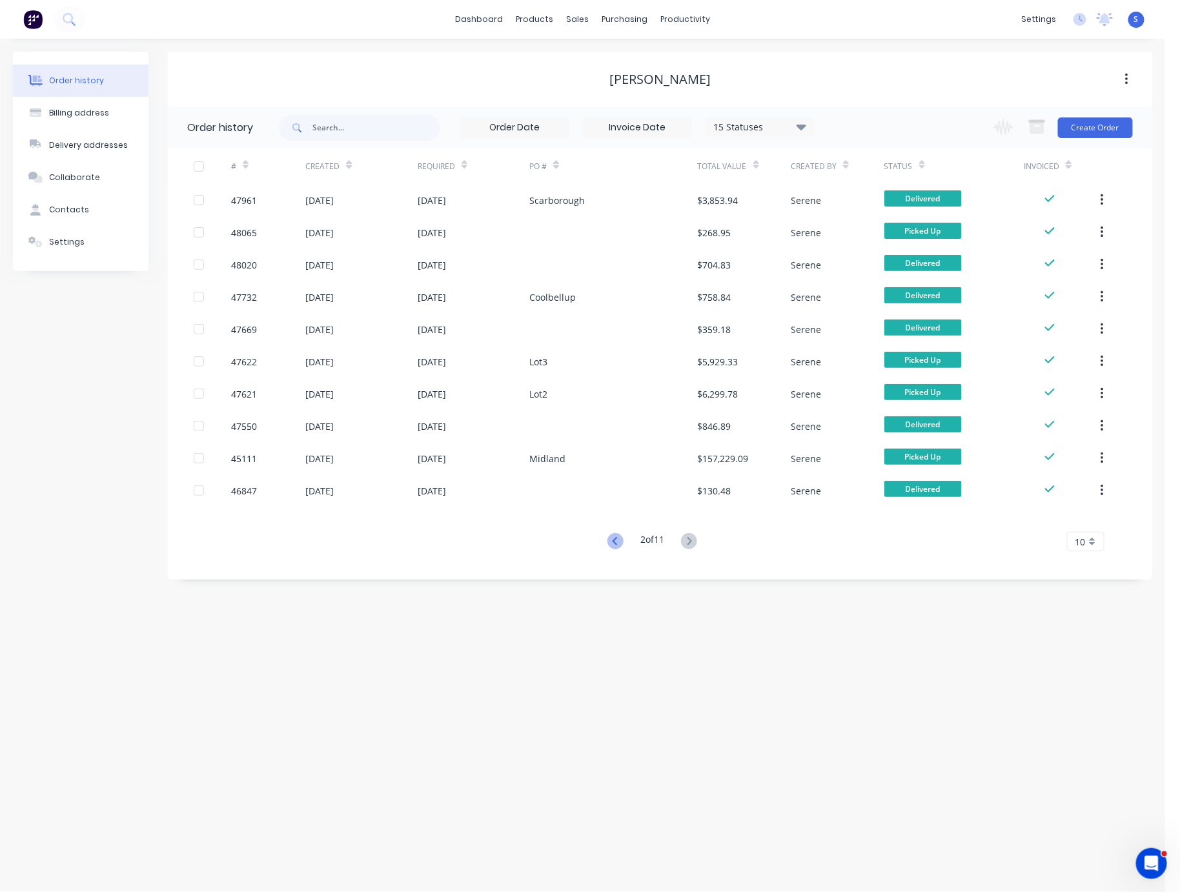
click at [615, 543] on icon at bounding box center [616, 541] width 16 height 16
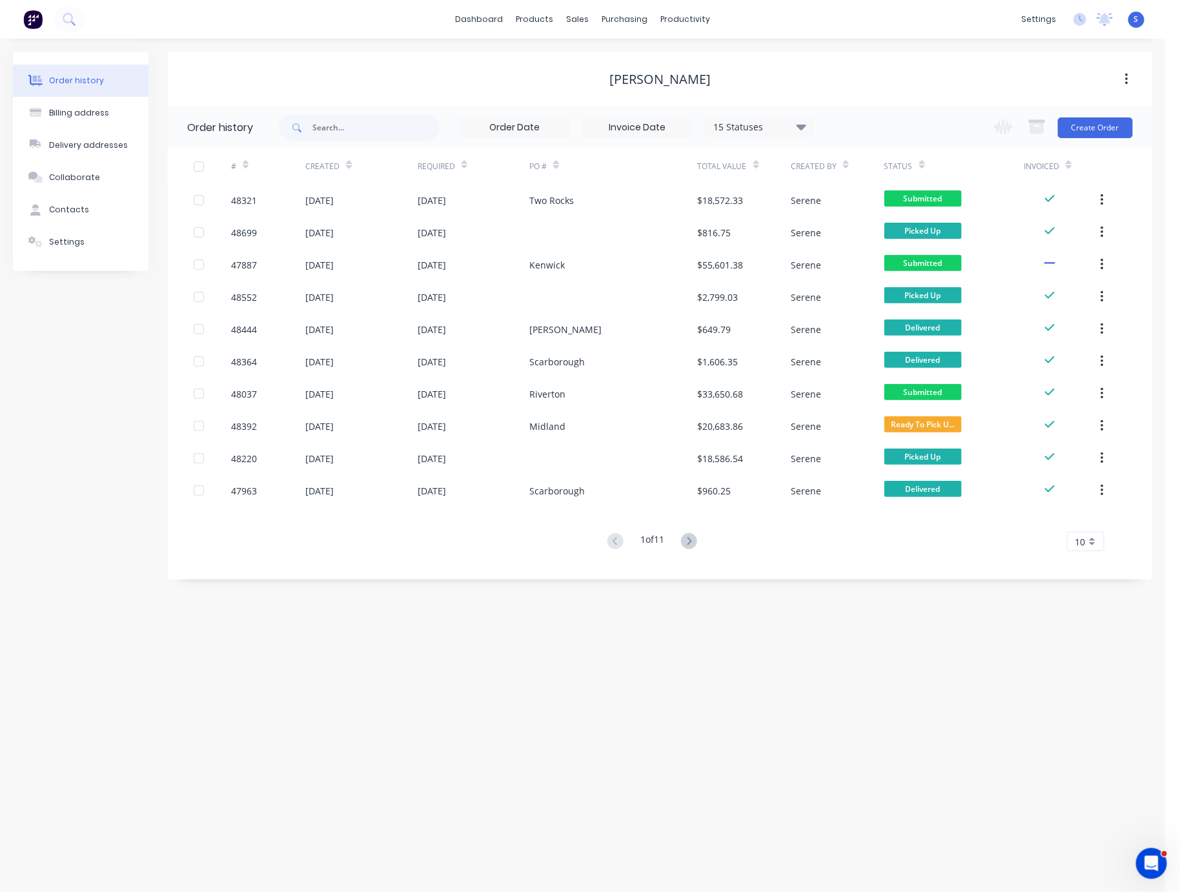
click at [695, 723] on div "Order history Billing address Delivery addresses Collaborate Contacts Settings …" at bounding box center [583, 466] width 1166 height 854
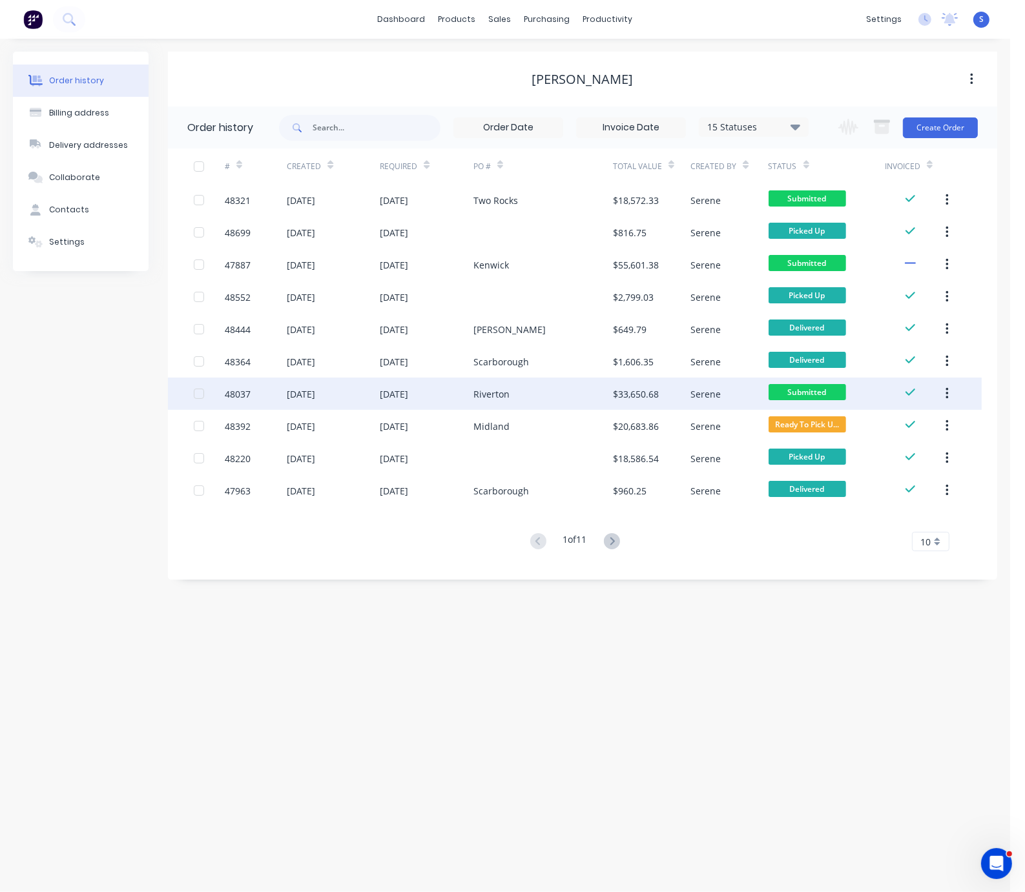
click at [488, 398] on div "Riverton" at bounding box center [491, 394] width 36 height 14
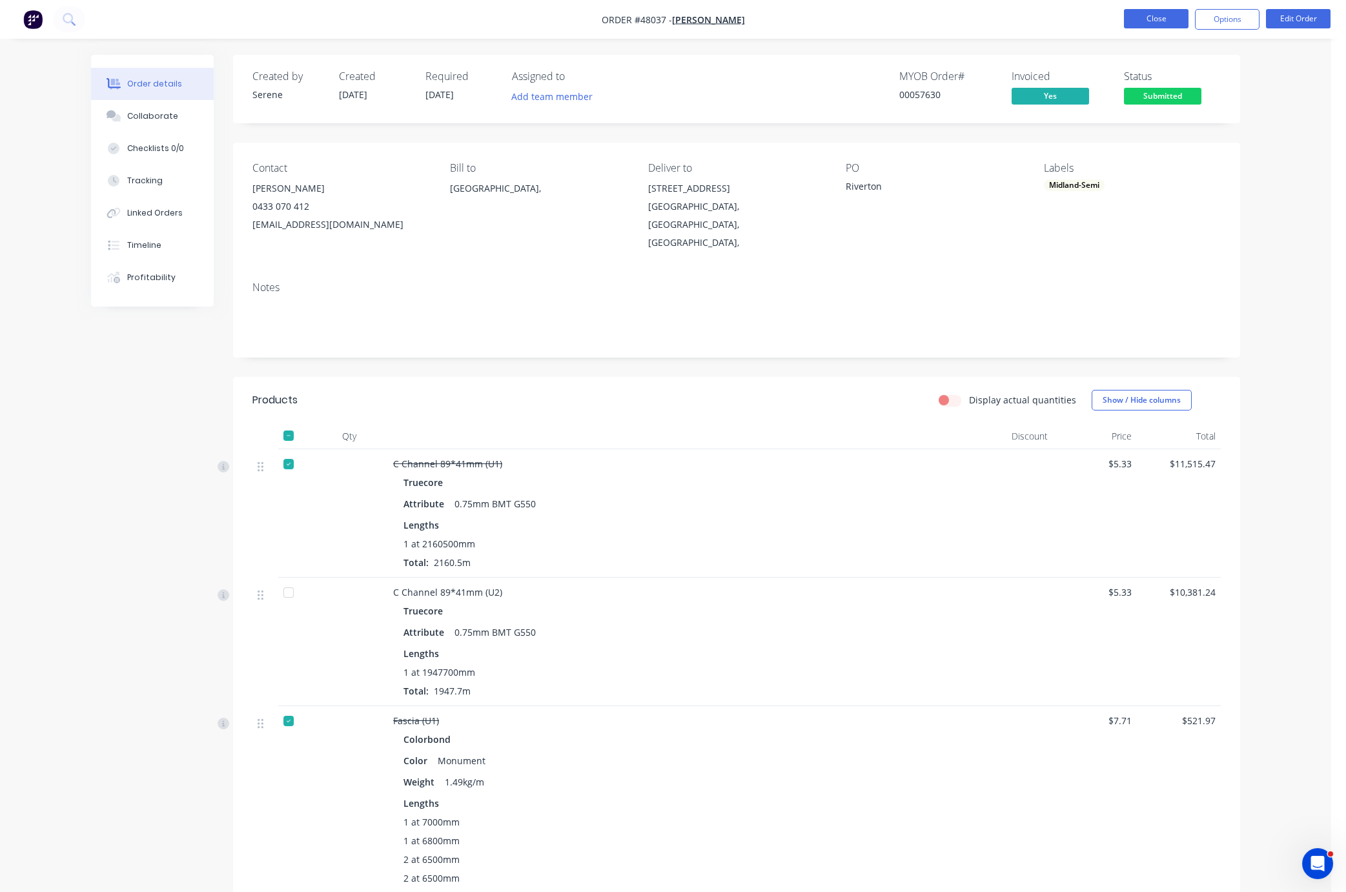
click at [1041, 17] on button "Close" at bounding box center [1156, 18] width 65 height 19
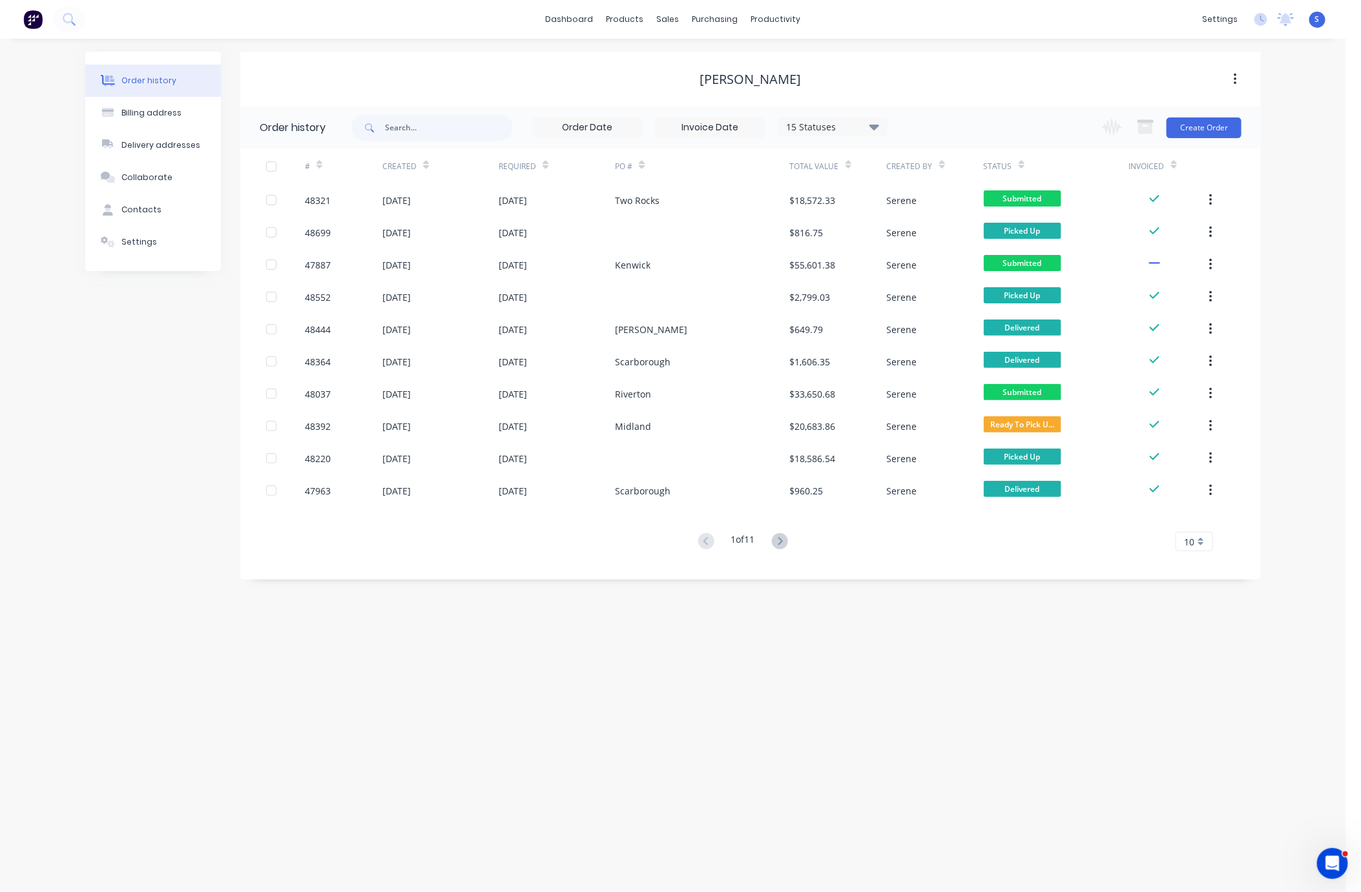
click at [606, 598] on div "Order history Billing address Delivery addresses Collaborate Contacts Settings …" at bounding box center [673, 466] width 1346 height 854
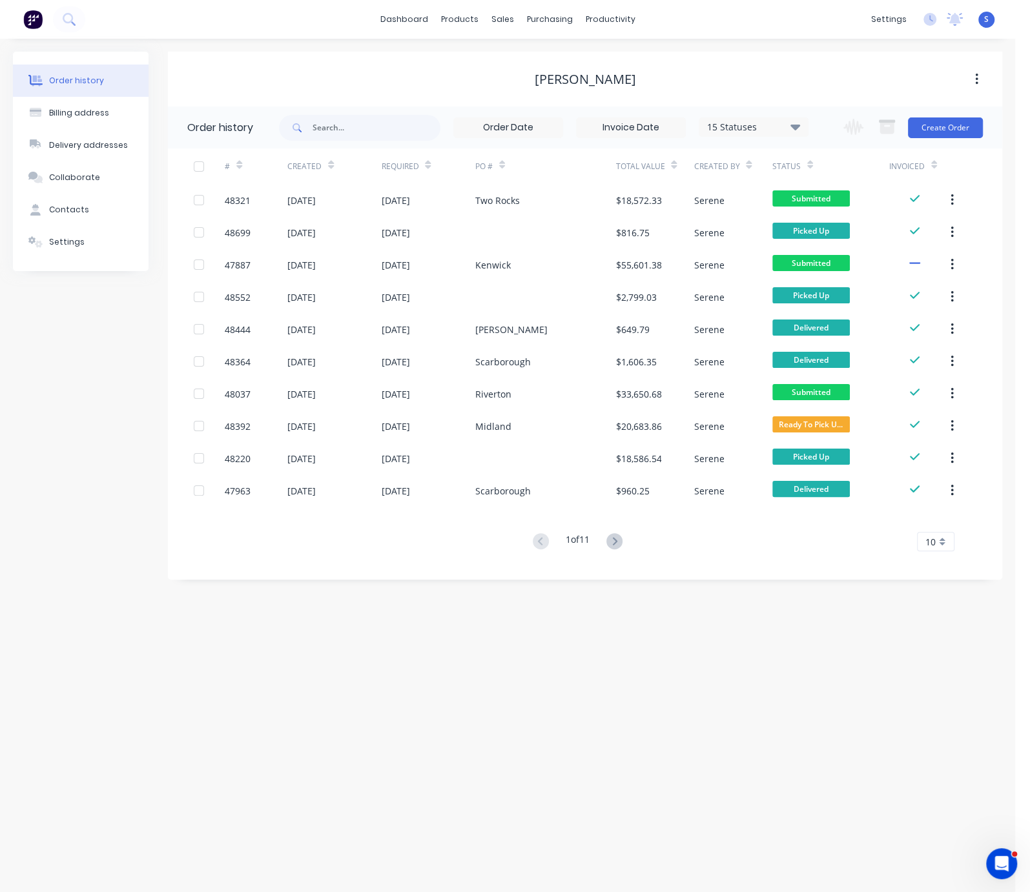
click at [345, 659] on div "Order history Billing address Delivery addresses Collaborate Contacts Settings …" at bounding box center [507, 466] width 1015 height 854
drag, startPoint x: 396, startPoint y: 644, endPoint x: 546, endPoint y: 654, distance: 150.1
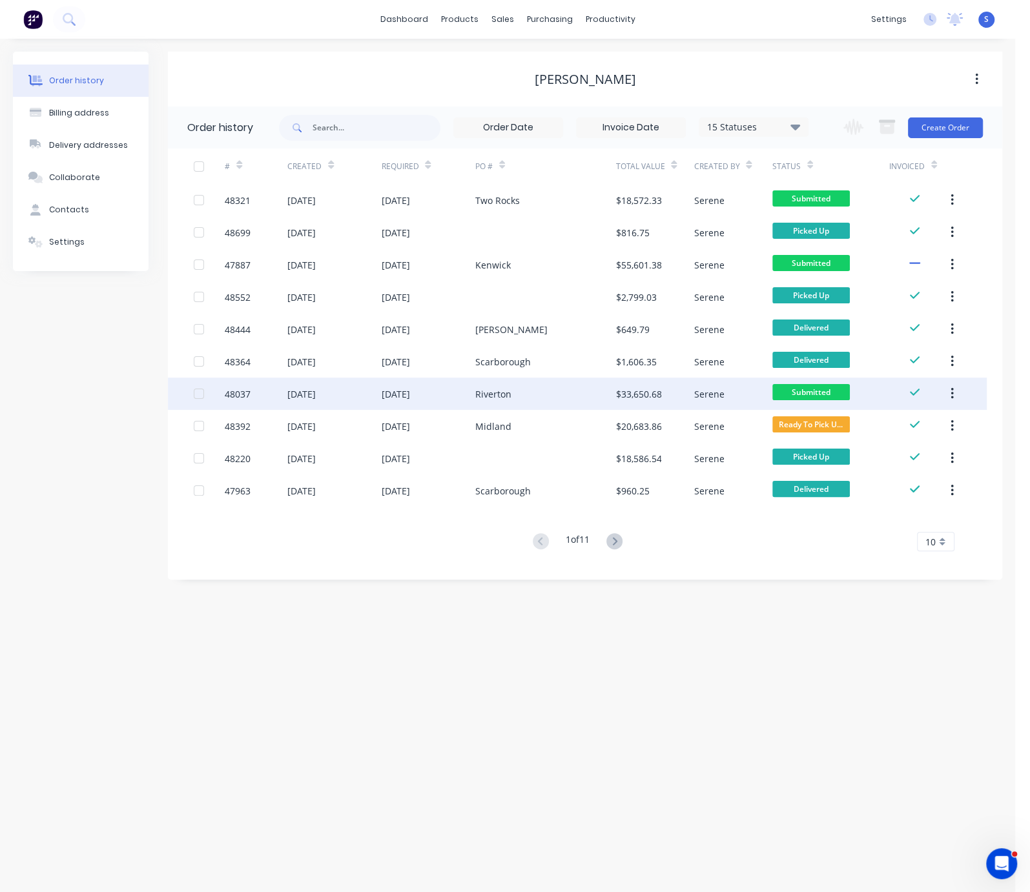
click at [456, 393] on div "26 Aug 2025" at bounding box center [428, 394] width 94 height 32
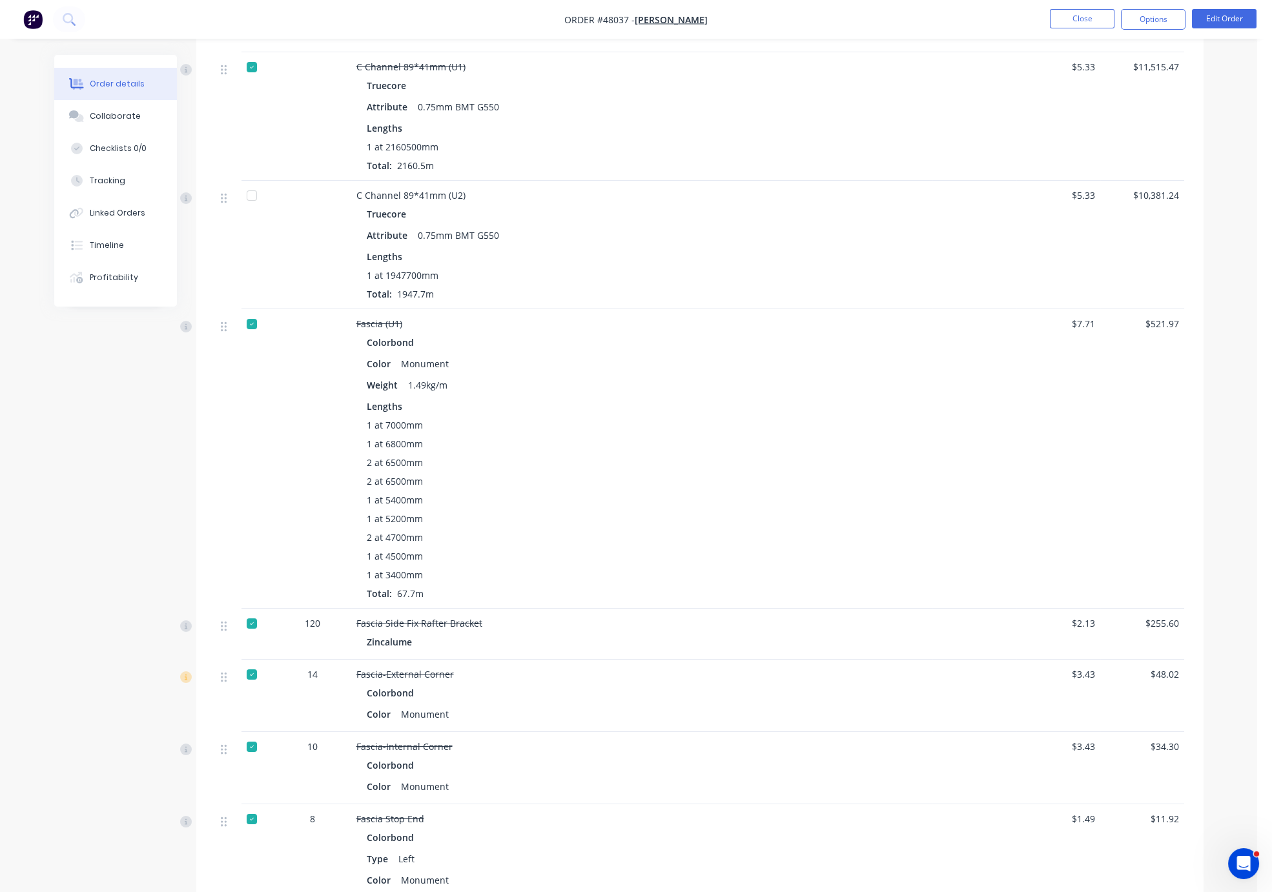
scroll to position [452, 0]
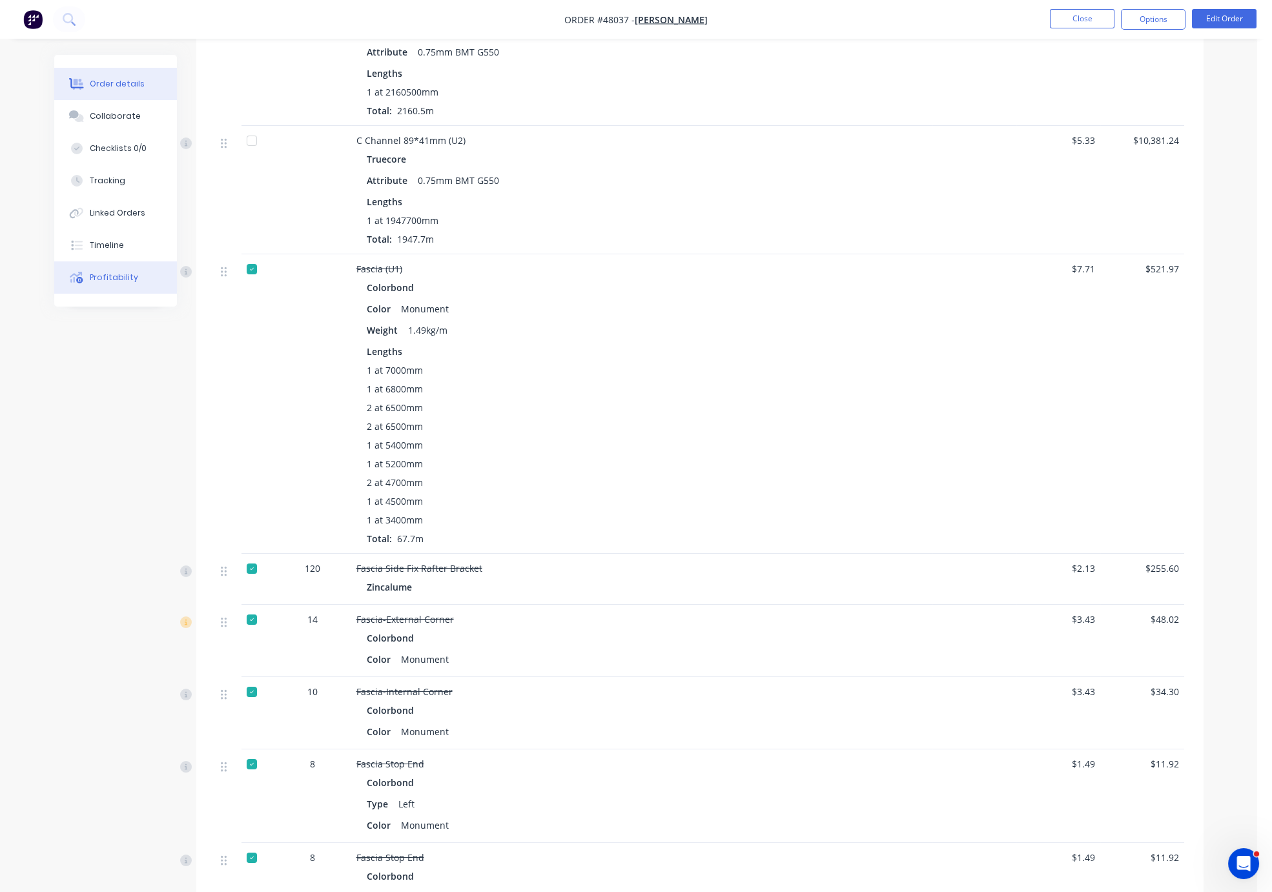
click at [113, 283] on div "Profitability" at bounding box center [114, 278] width 48 height 12
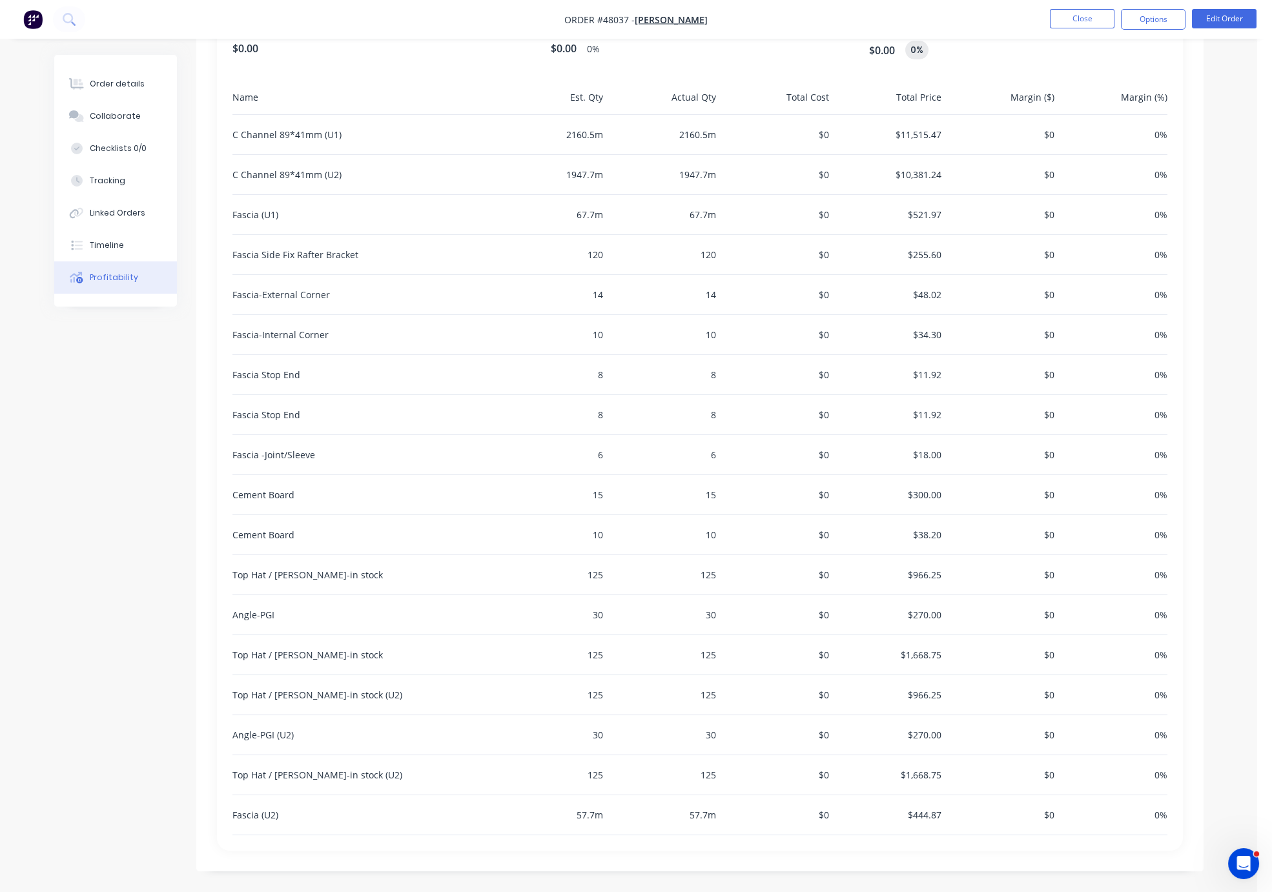
scroll to position [661, 0]
click at [90, 246] on button "Timeline" at bounding box center [115, 245] width 123 height 32
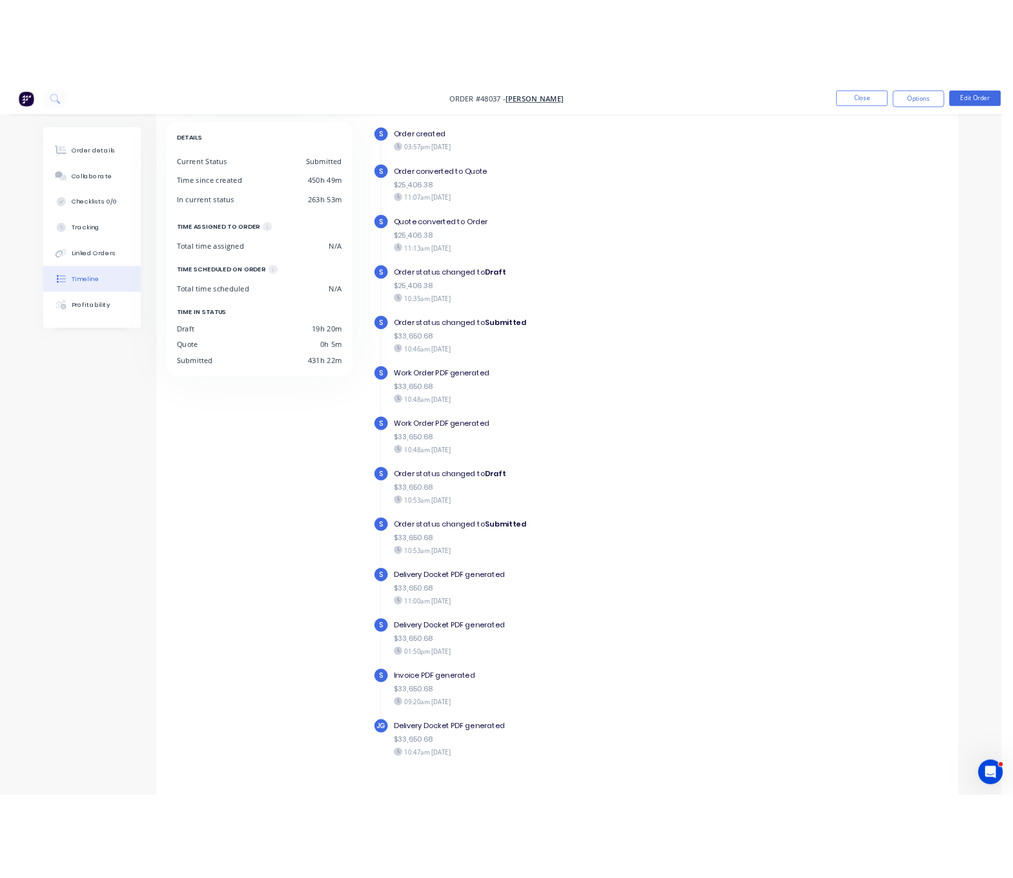
scroll to position [86, 0]
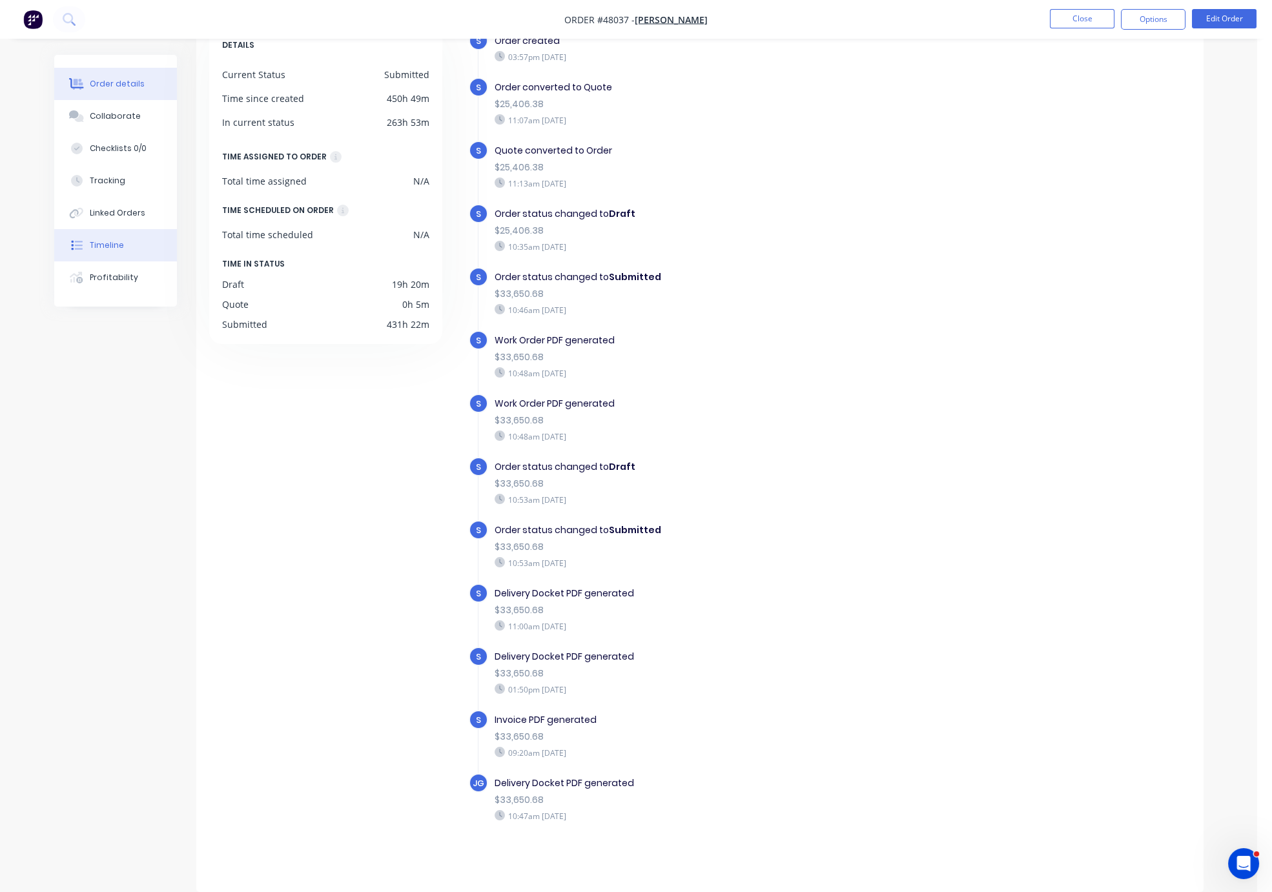
click at [109, 94] on button "Order details" at bounding box center [115, 84] width 123 height 32
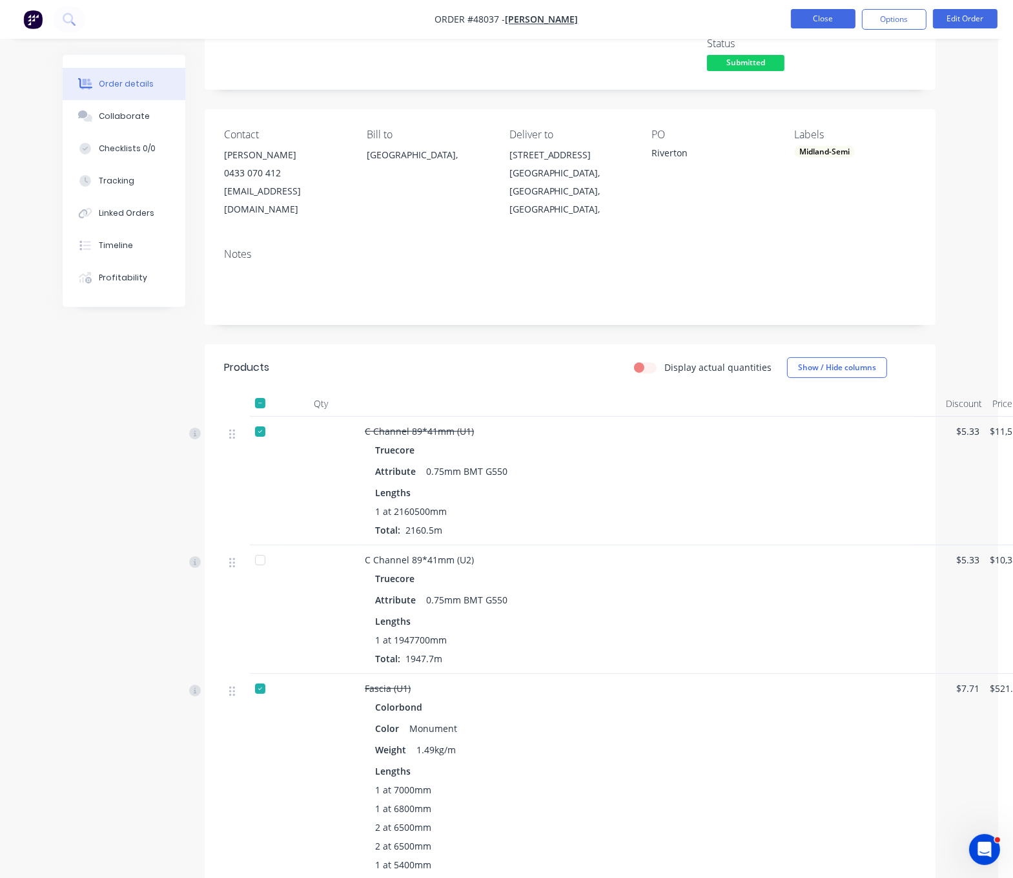
click at [833, 21] on button "Close" at bounding box center [823, 18] width 65 height 19
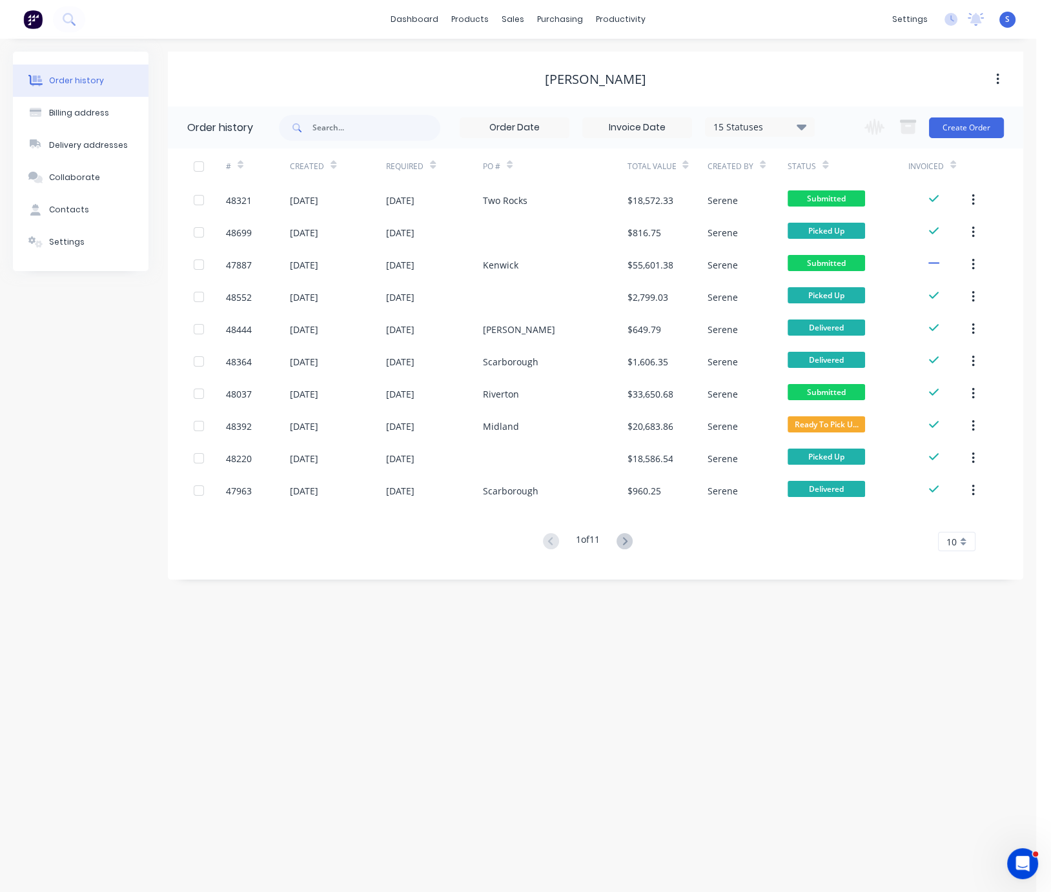
drag, startPoint x: 411, startPoint y: 660, endPoint x: 573, endPoint y: 677, distance: 163.0
click at [669, 705] on div "Order history Billing address Delivery addresses Collaborate Contacts Settings …" at bounding box center [518, 466] width 1036 height 854
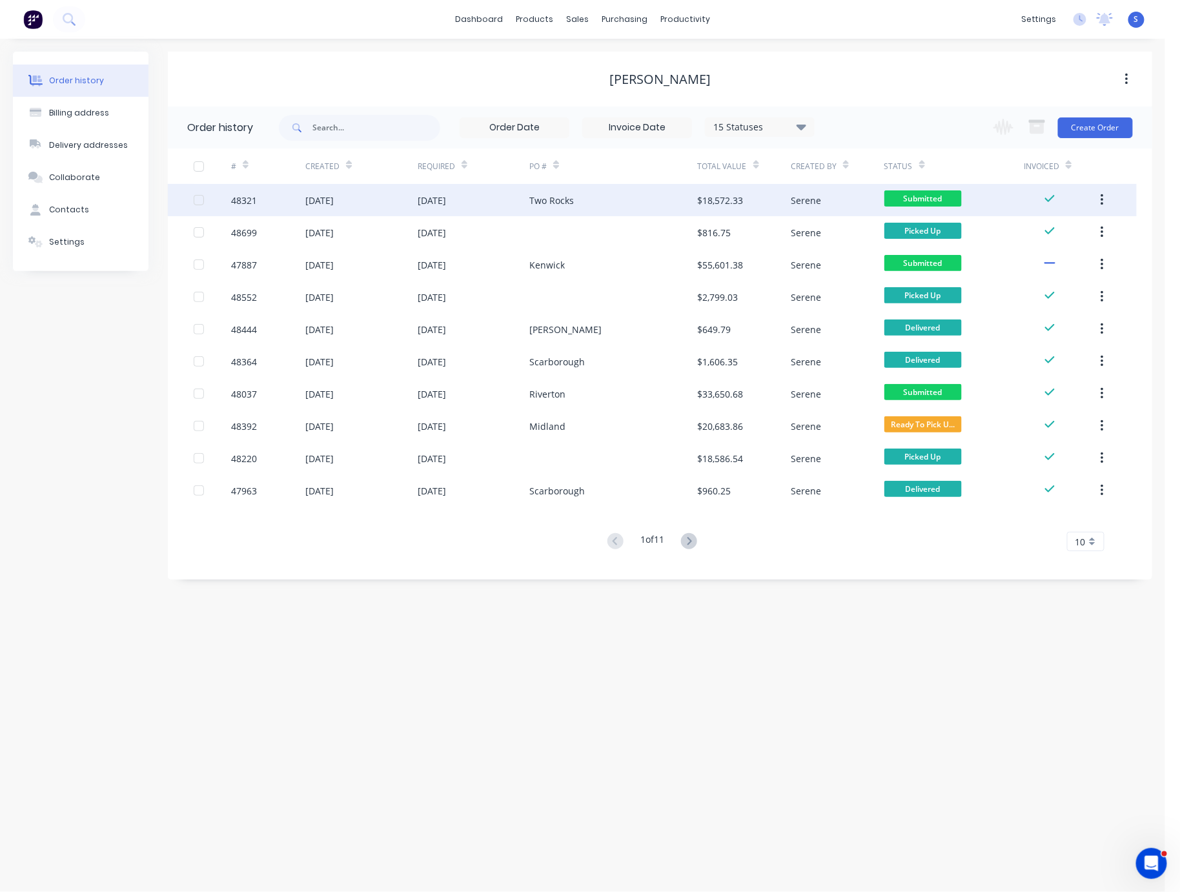
click at [557, 204] on div "Two Rocks" at bounding box center [551, 201] width 45 height 14
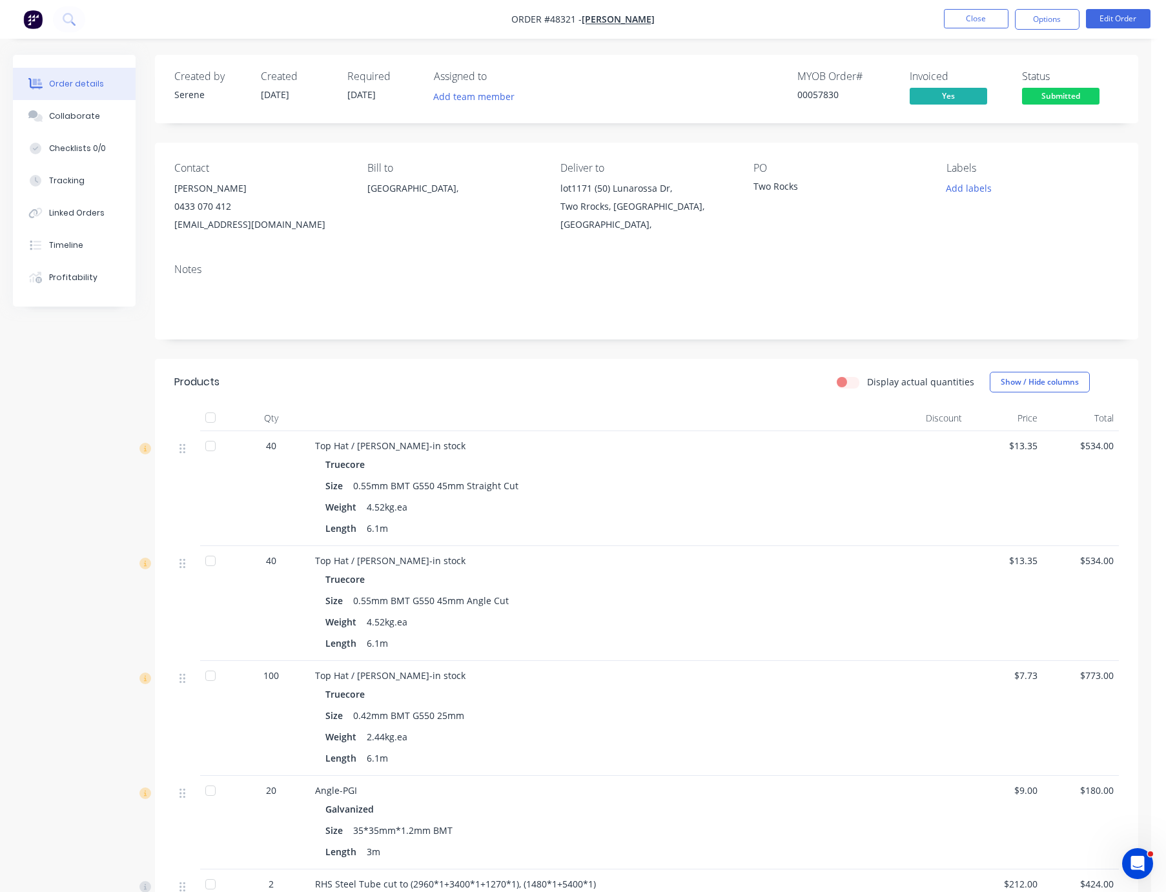
drag, startPoint x: 522, startPoint y: 408, endPoint x: 781, endPoint y: 420, distance: 258.6
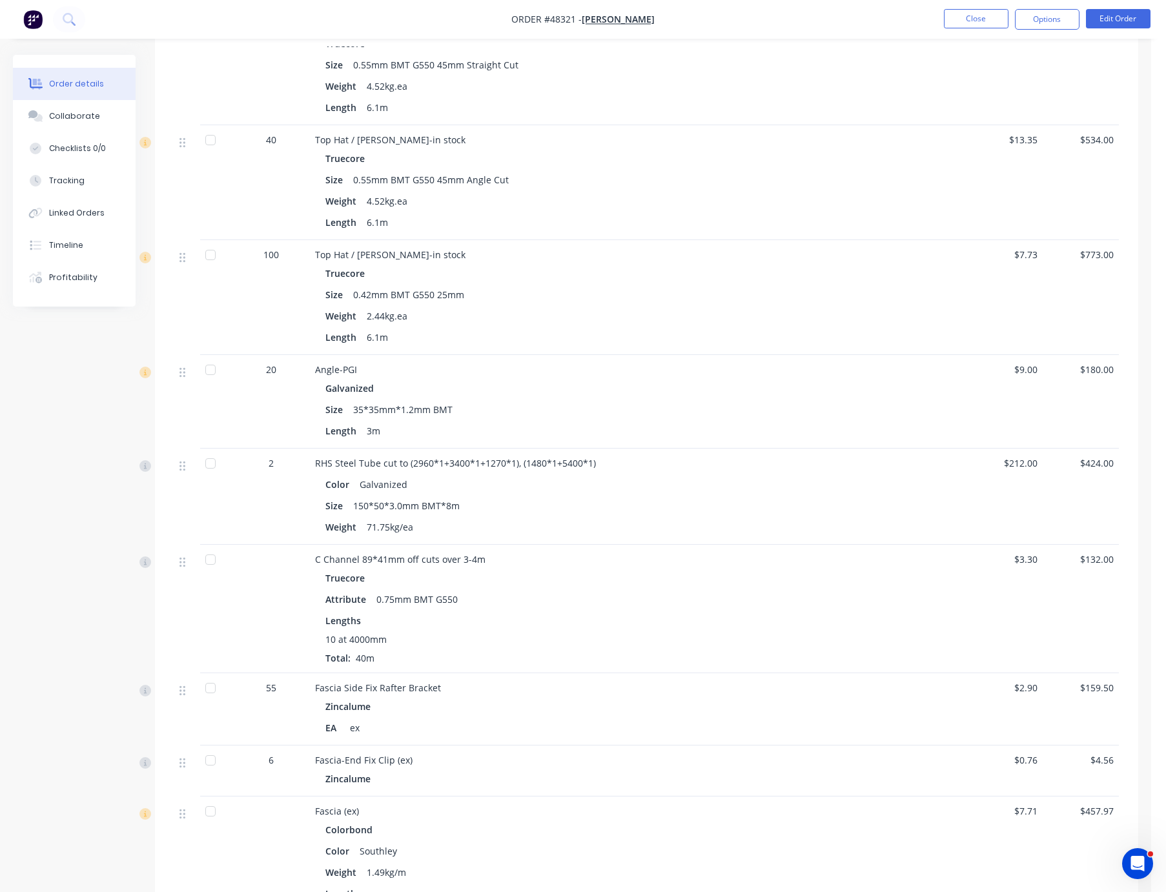
scroll to position [186, 0]
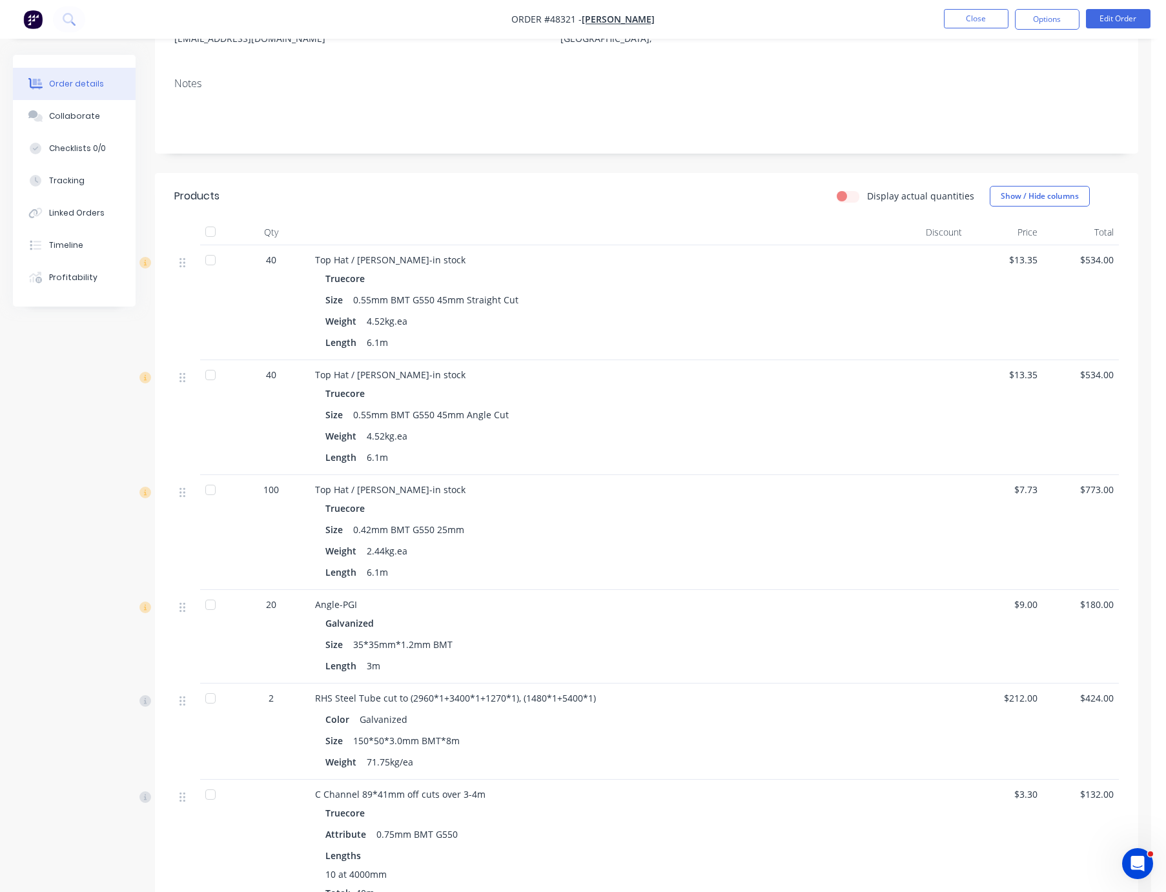
drag, startPoint x: 537, startPoint y: 228, endPoint x: 637, endPoint y: 233, distance: 100.9
click at [1041, 25] on button "Edit Order" at bounding box center [1118, 18] width 65 height 19
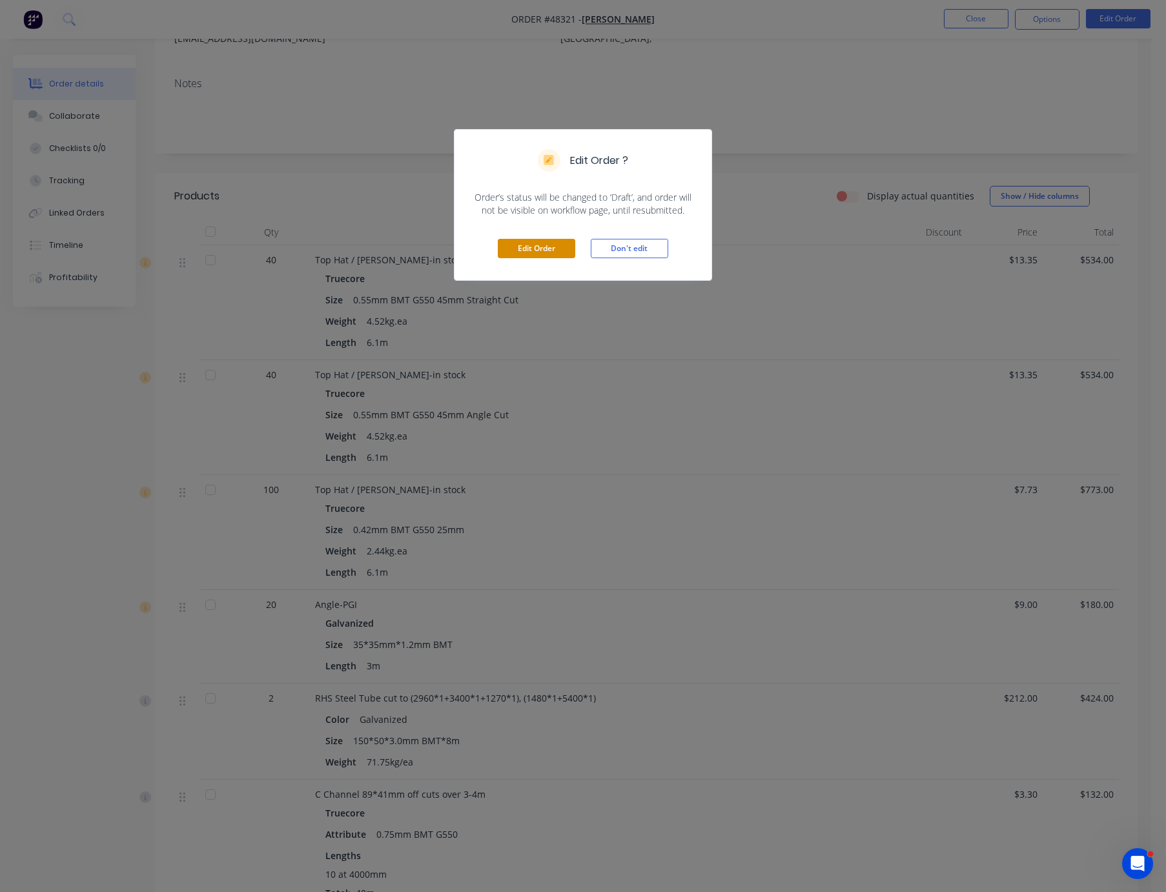
click at [524, 258] on button "Edit Order" at bounding box center [536, 248] width 77 height 19
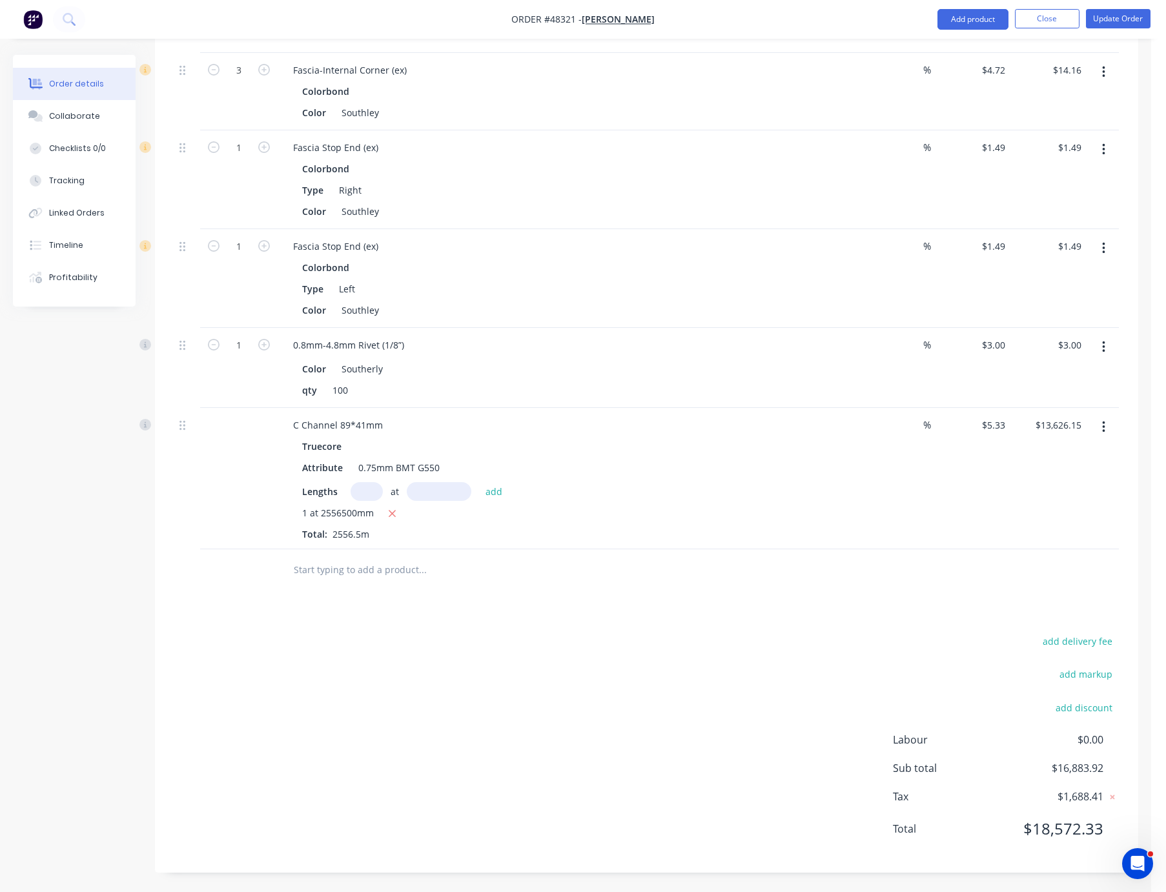
scroll to position [1891, 0]
click at [1041, 633] on button "add delivery fee" at bounding box center [1077, 641] width 83 height 17
click at [812, 650] on div "Delivery fee Delivery fee Delivery fee name (Optional) $0 add markup add discou…" at bounding box center [646, 746] width 945 height 218
click at [1041, 637] on input at bounding box center [1069, 646] width 58 height 19
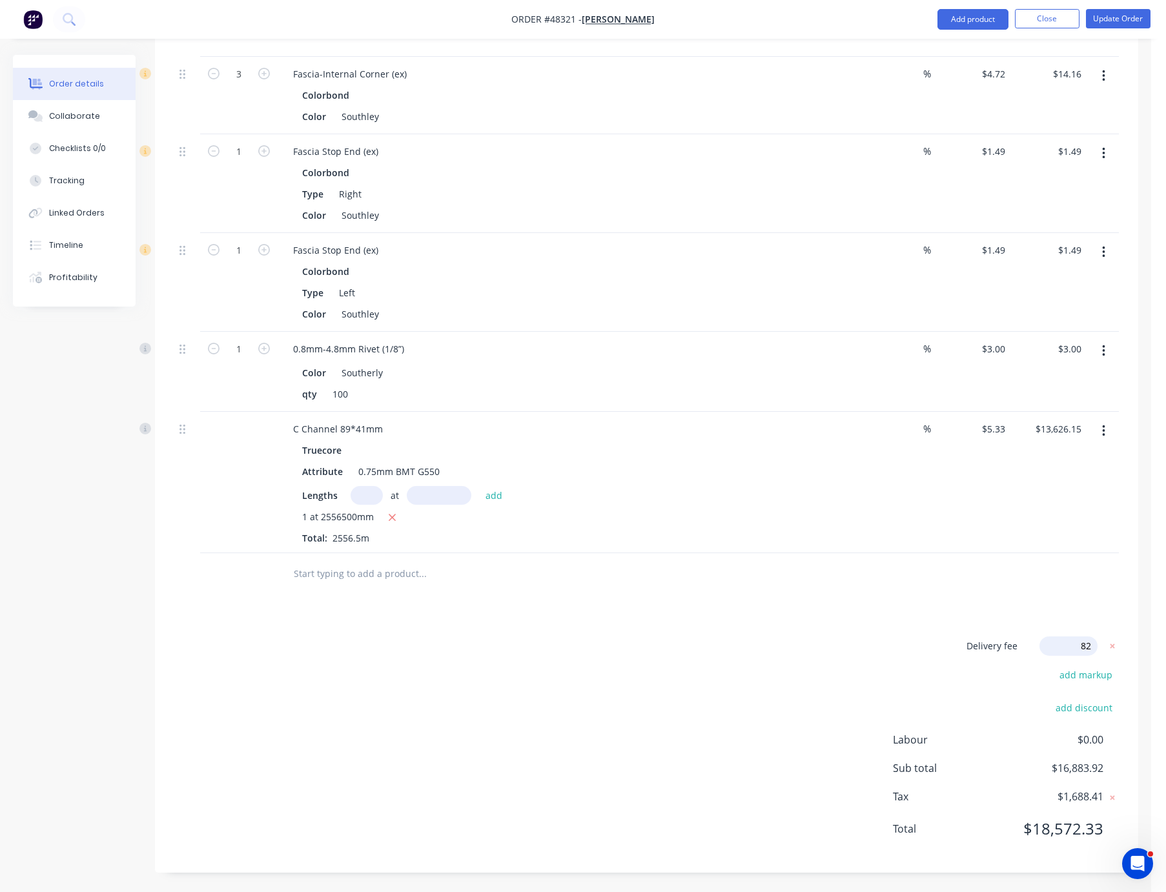
type input "825"
click input "submit" at bounding box center [0, 0] width 0 height 0
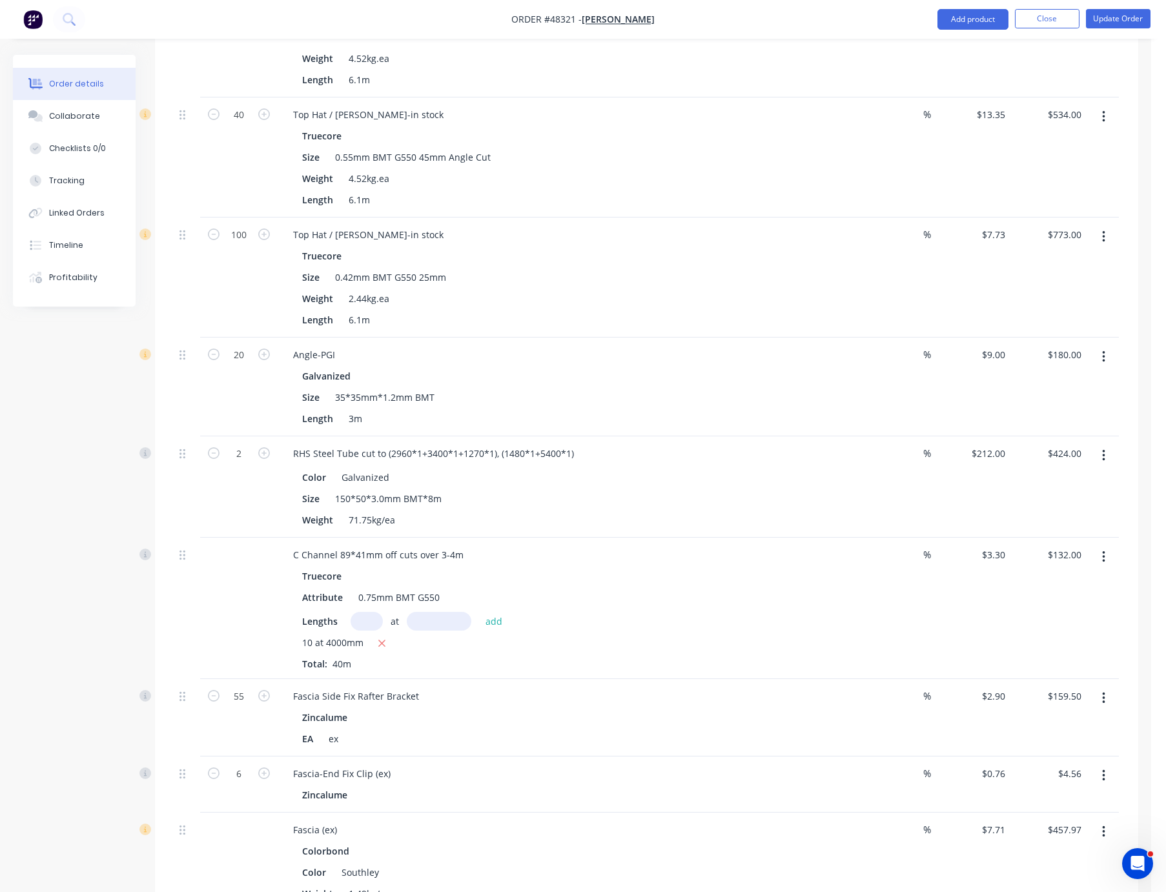
scroll to position [0, 0]
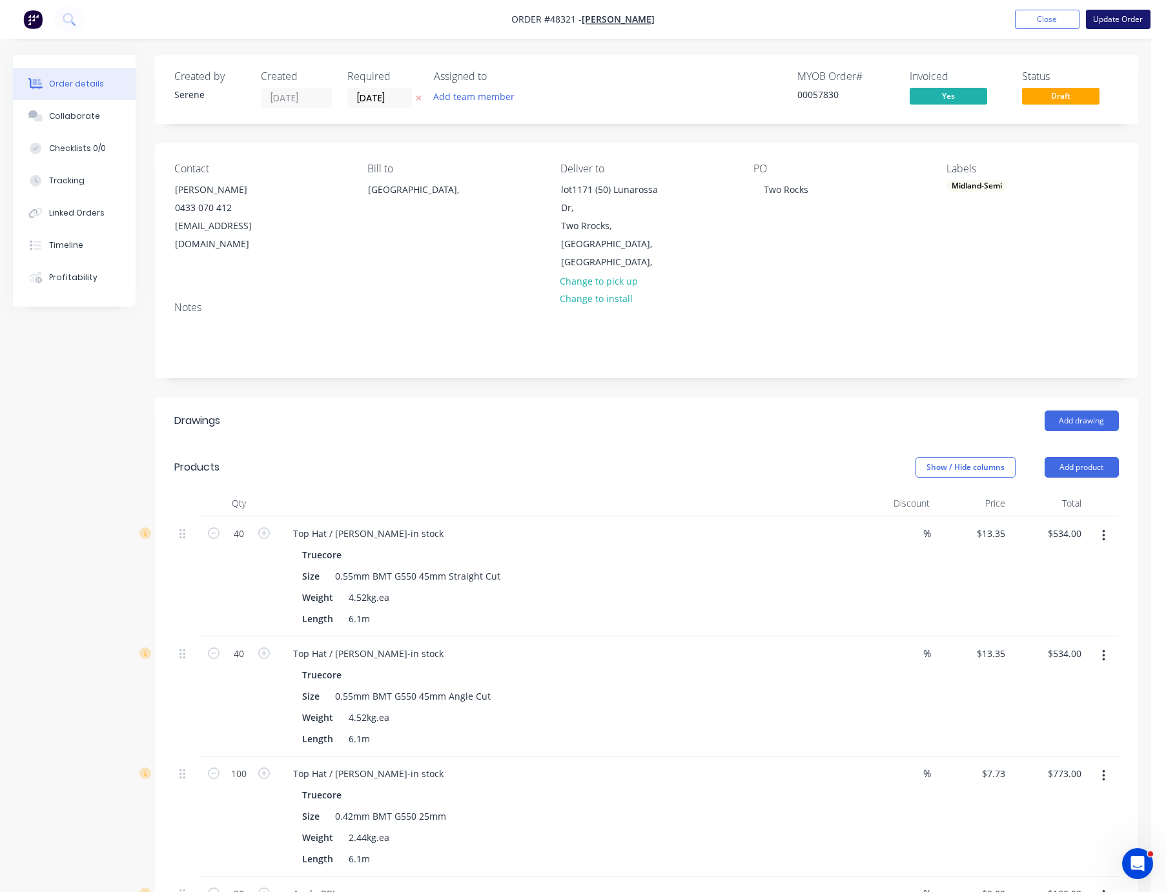
click at [1041, 23] on button "Update Order" at bounding box center [1118, 19] width 65 height 19
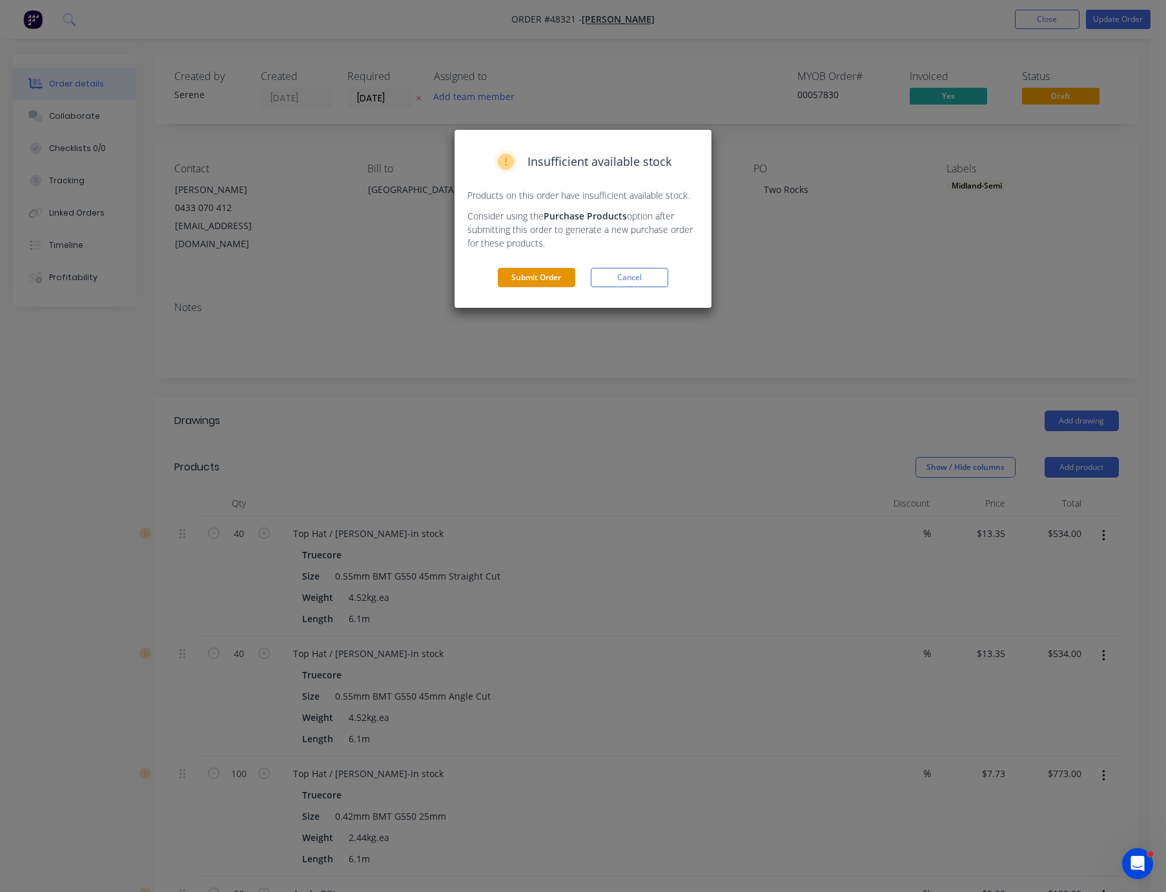
click at [549, 287] on button "Submit Order" at bounding box center [536, 277] width 77 height 19
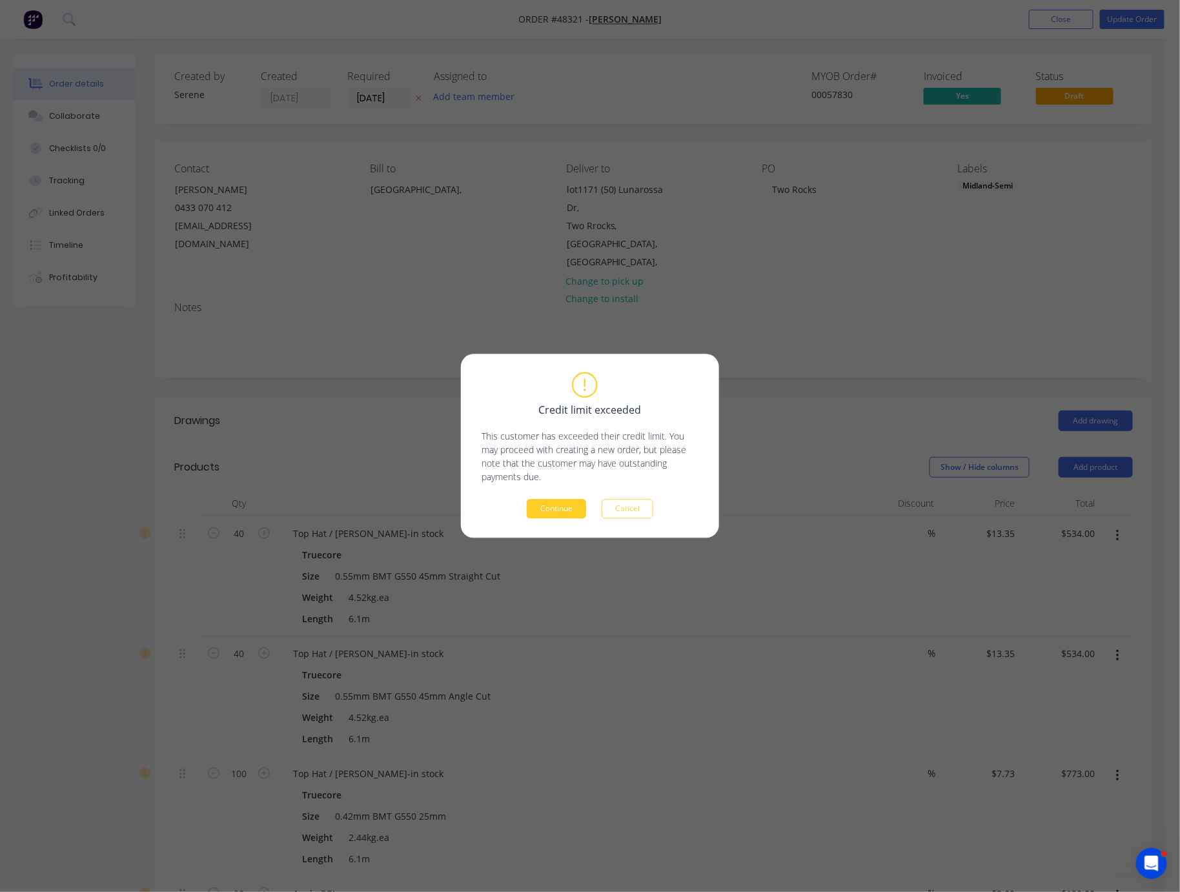
click at [551, 508] on button "Continue" at bounding box center [556, 509] width 59 height 19
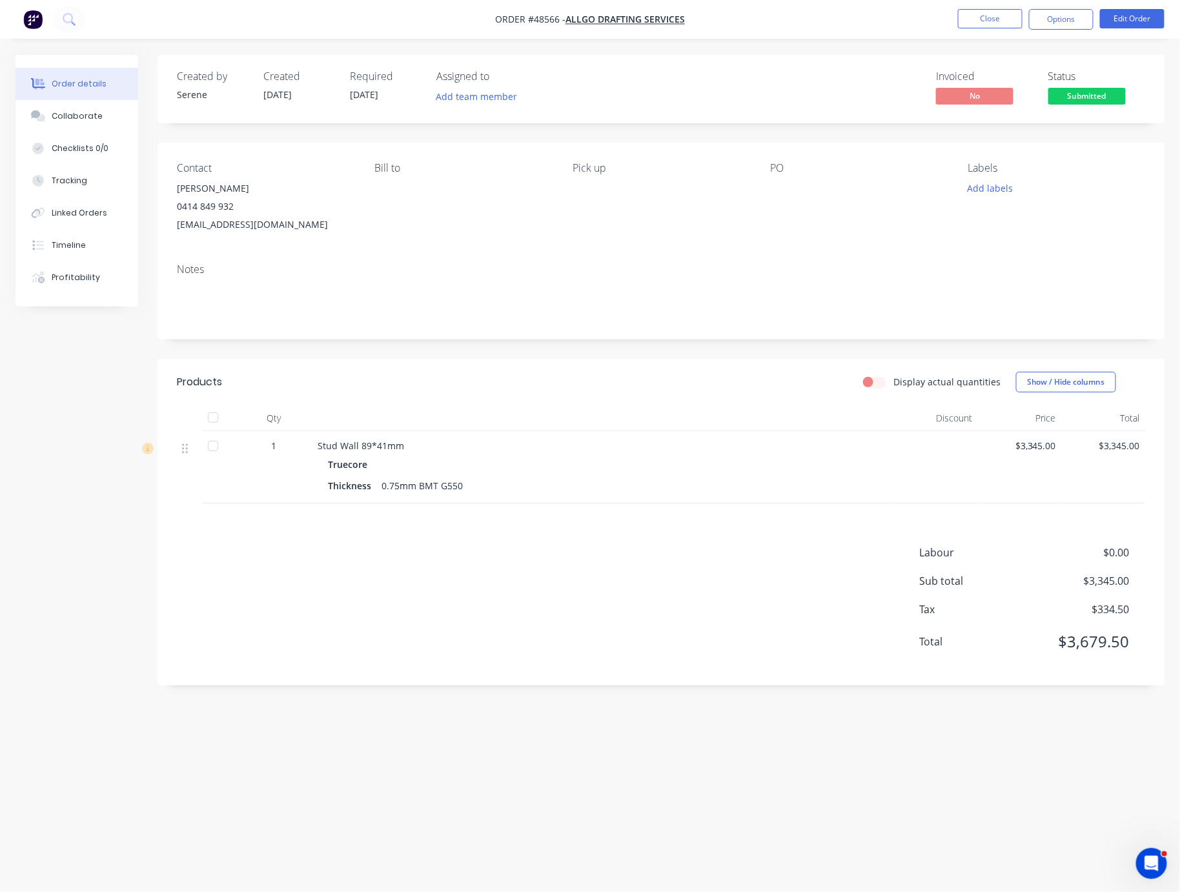
click at [609, 593] on div "Labour $0.00 Sub total $3,345.00 Tax $334.50 Total $3,679.50" at bounding box center [661, 605] width 969 height 121
drag, startPoint x: 675, startPoint y: 418, endPoint x: 857, endPoint y: 426, distance: 181.6
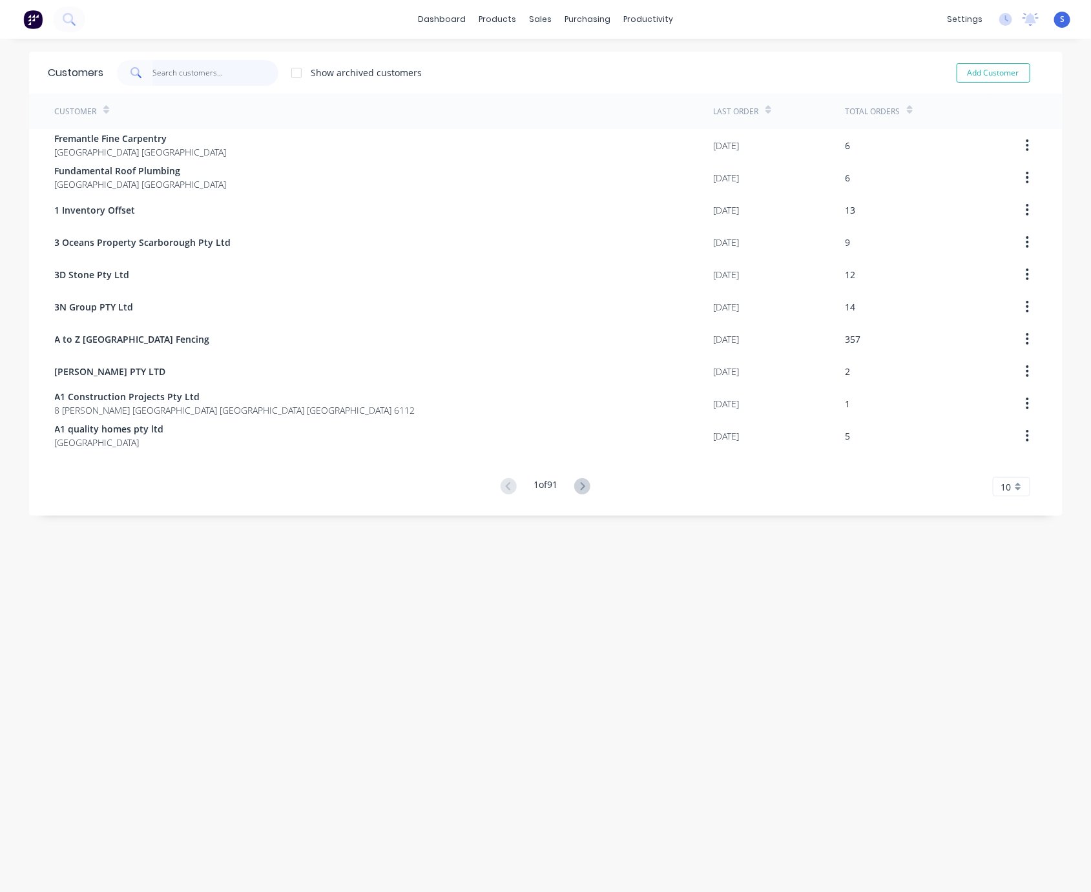
click at [199, 67] on input "text" at bounding box center [215, 73] width 126 height 26
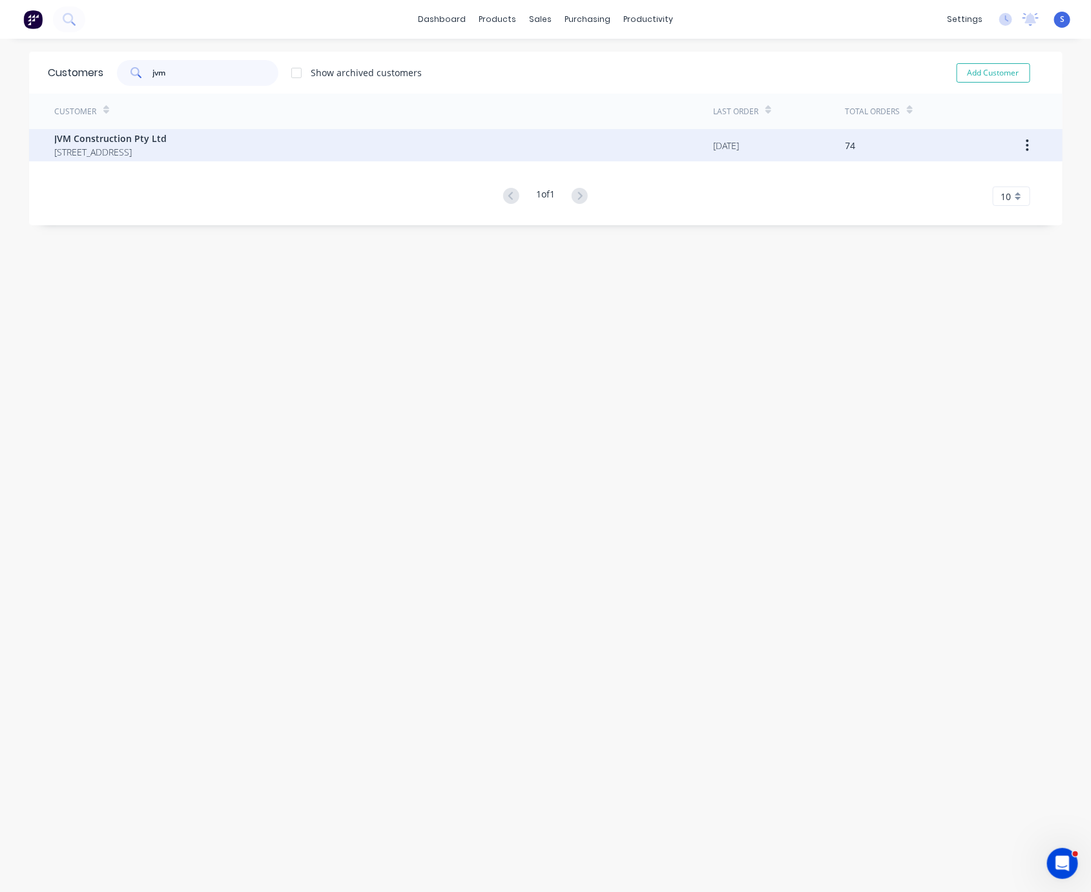
type input "jvm"
click at [167, 145] on span "[STREET_ADDRESS]" at bounding box center [111, 152] width 112 height 14
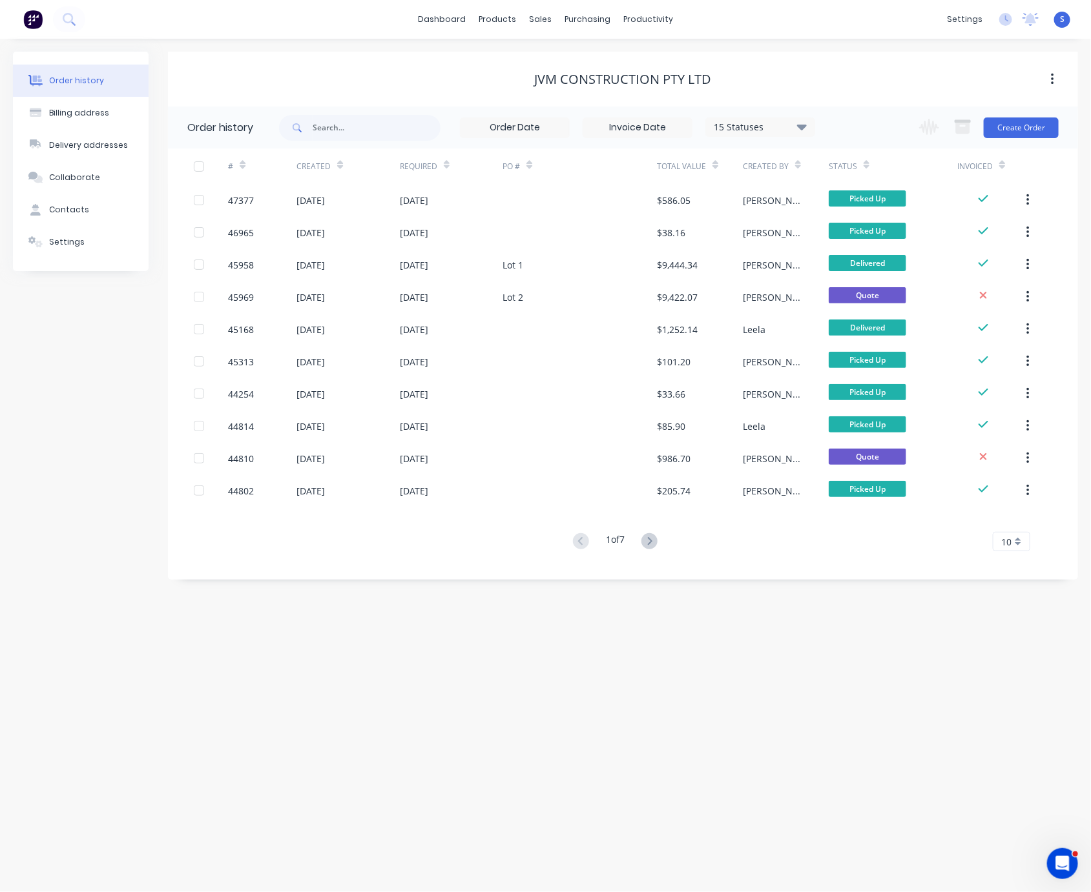
drag, startPoint x: 512, startPoint y: 85, endPoint x: 677, endPoint y: 81, distance: 164.7
click at [1005, 128] on button "Create Order" at bounding box center [1020, 128] width 75 height 21
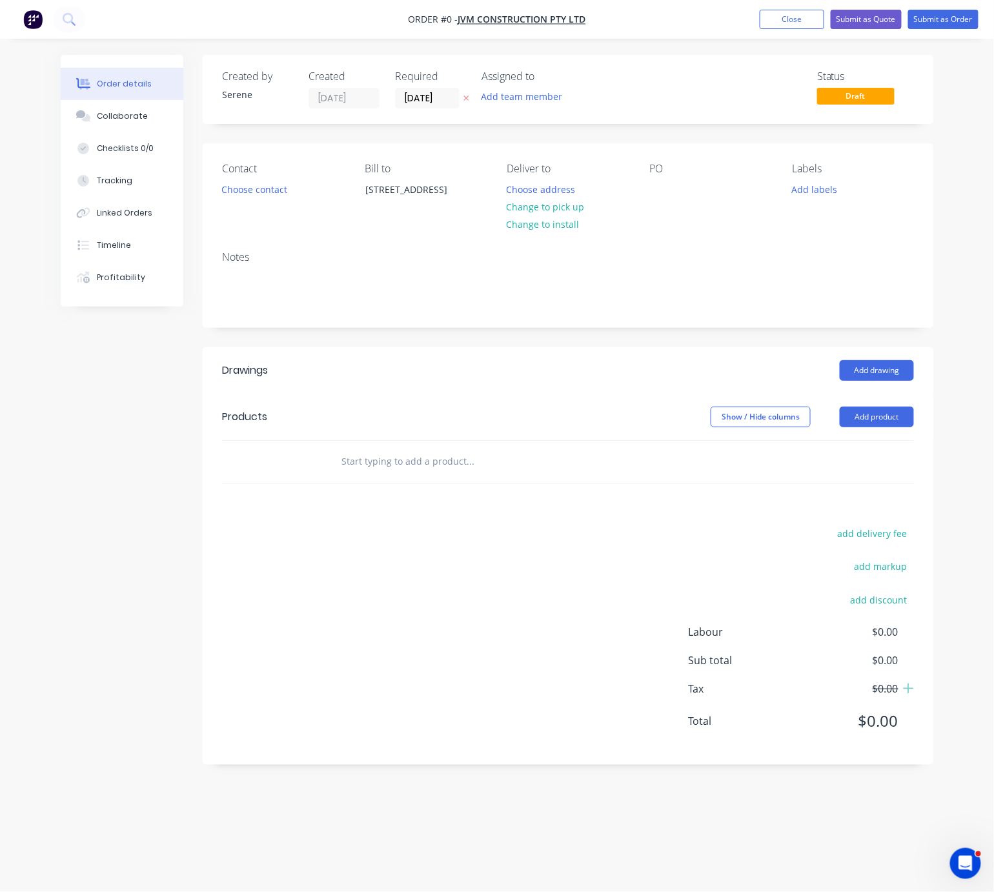
click at [19, 169] on div "Order details Collaborate Checklists 0/0 Tracking Linked Orders Timeline Profit…" at bounding box center [497, 446] width 994 height 892
click at [15, 216] on div "Order details Collaborate Checklists 0/0 Tracking Linked Orders Timeline Profit…" at bounding box center [497, 446] width 994 height 892
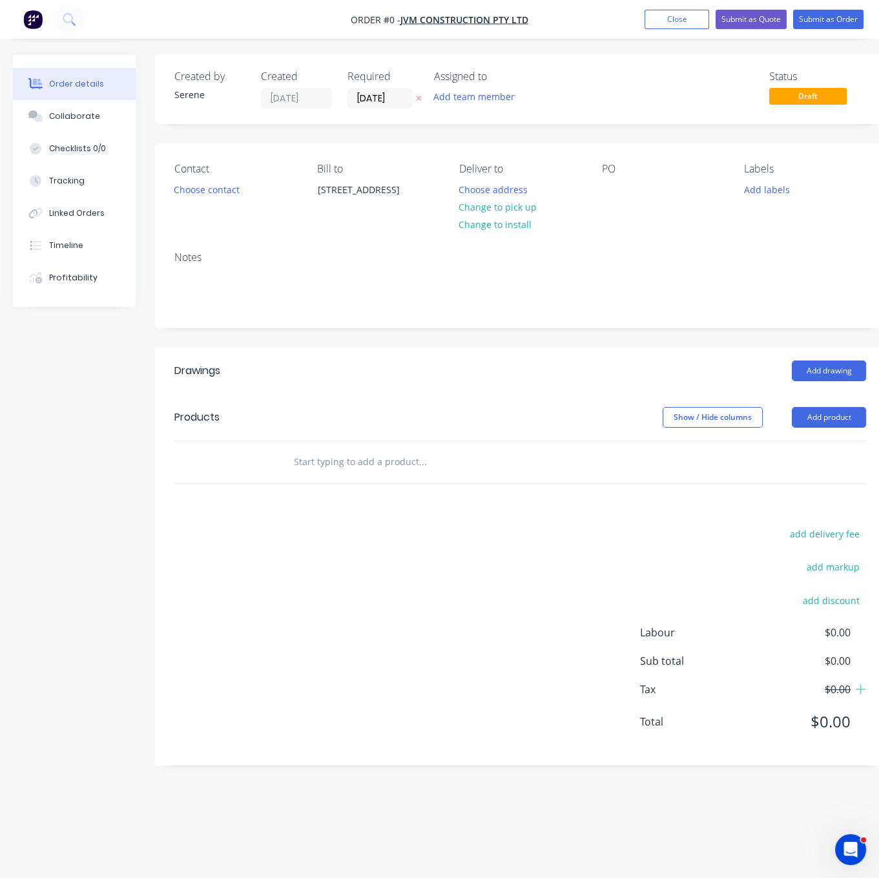
drag, startPoint x: 416, startPoint y: 384, endPoint x: 507, endPoint y: 384, distance: 91.0
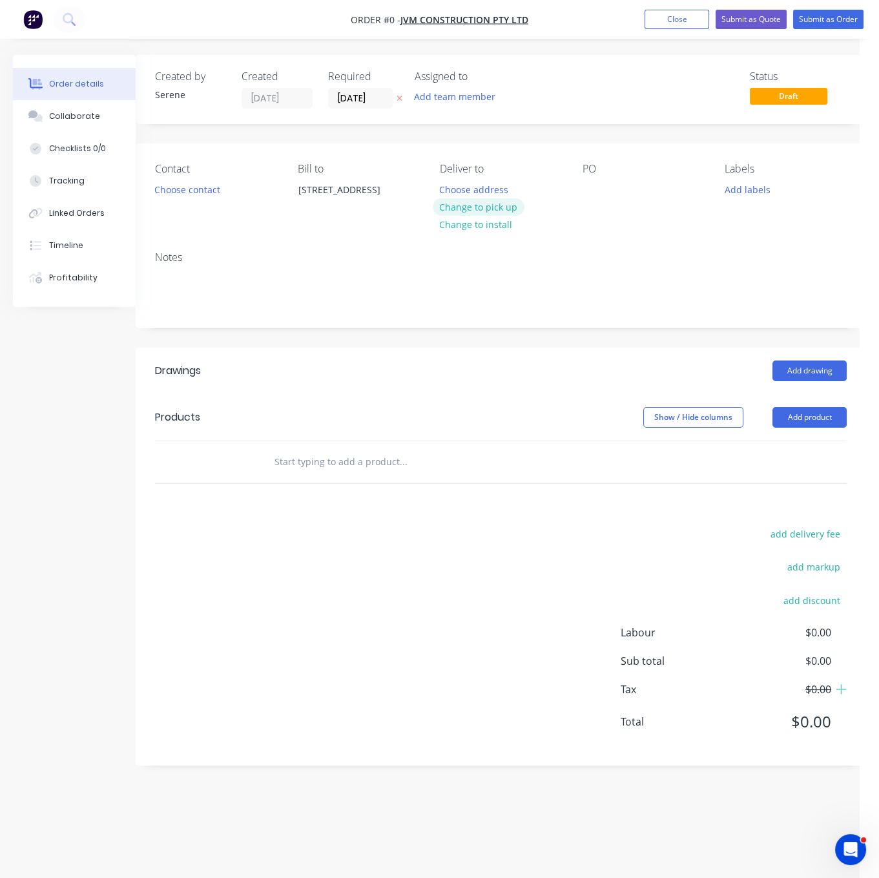
click at [480, 216] on button "Change to pick up" at bounding box center [479, 206] width 92 height 17
click at [196, 196] on button "Choose contact" at bounding box center [187, 188] width 79 height 17
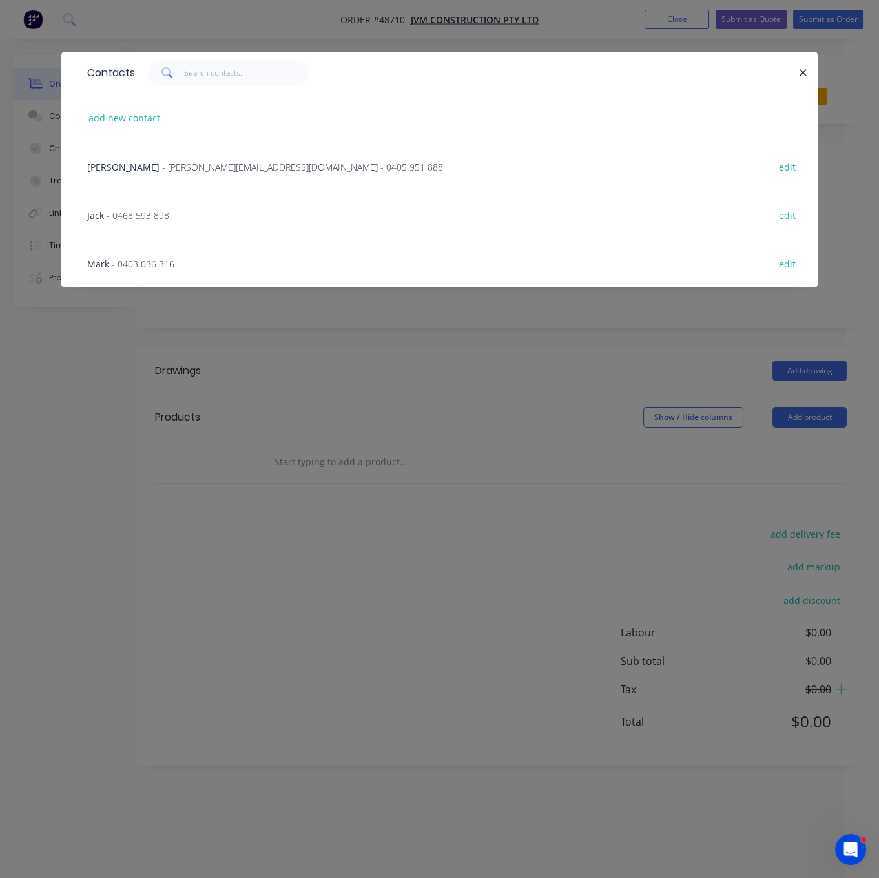
click at [171, 173] on span "- [PERSON_NAME][EMAIL_ADDRESS][DOMAIN_NAME] - 0405 951 888" at bounding box center [302, 167] width 281 height 12
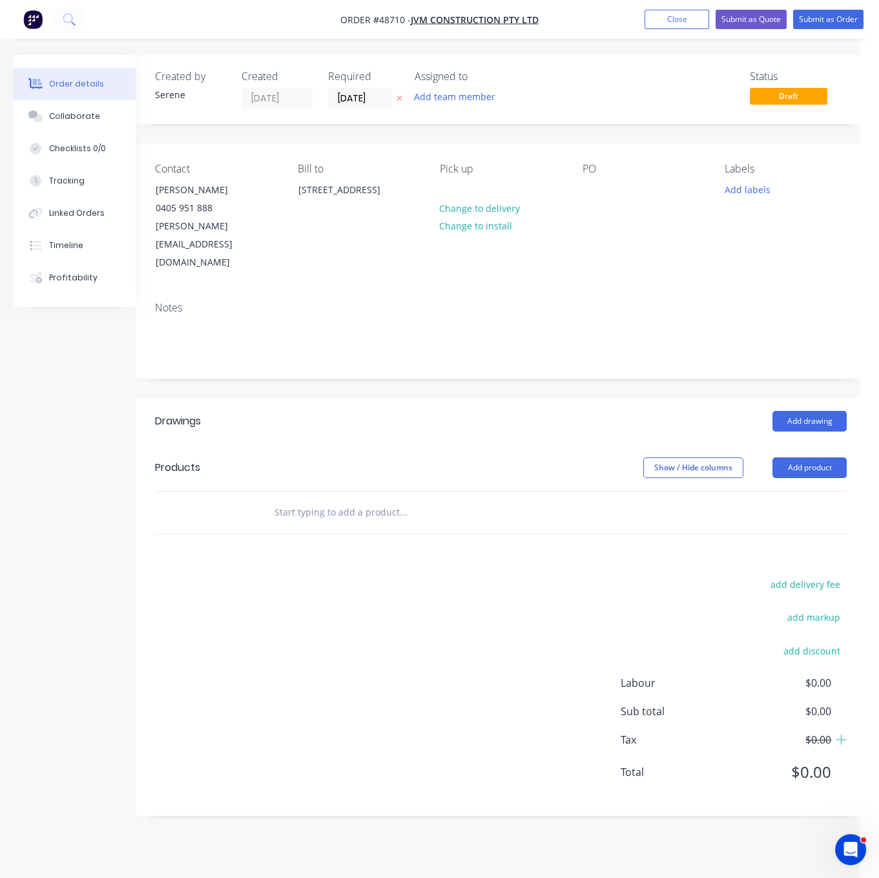
click at [421, 444] on header "Products Show / Hide columns Add product" at bounding box center [501, 467] width 730 height 46
drag, startPoint x: 378, startPoint y: 417, endPoint x: 483, endPoint y: 426, distance: 105.6
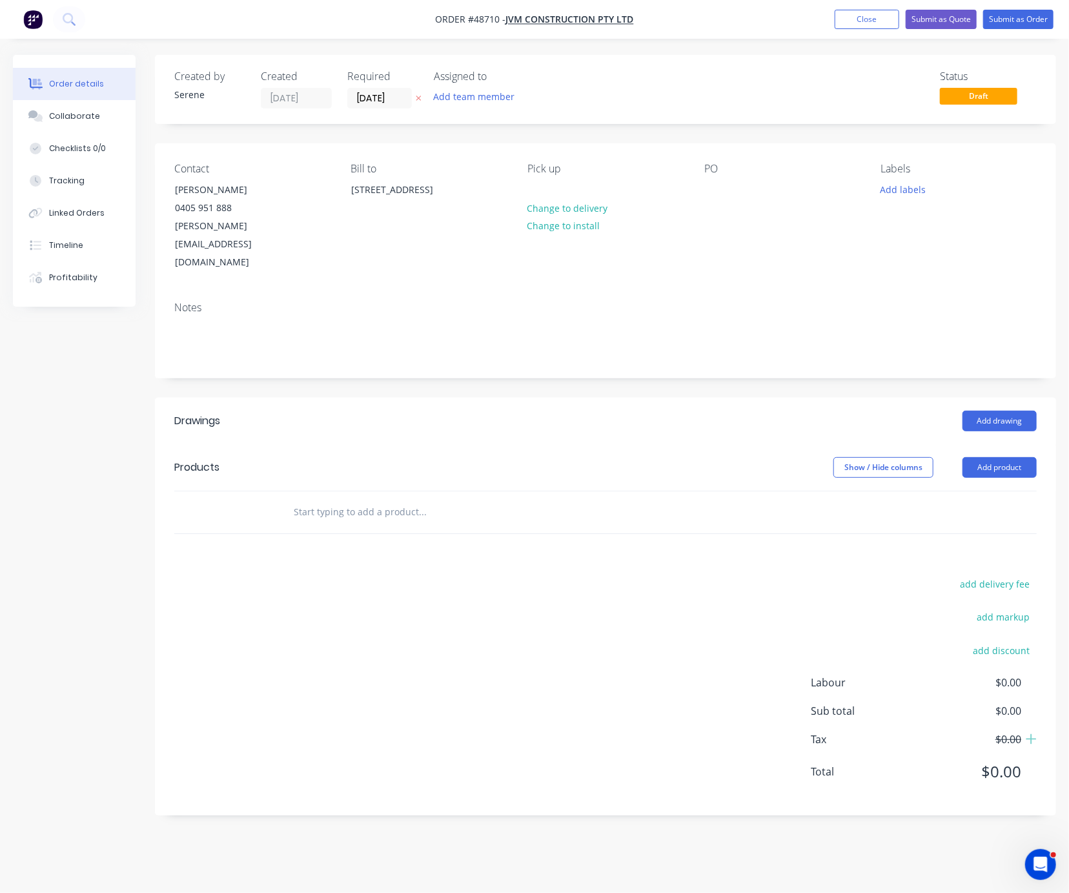
click at [313, 375] on div "Created by Serene Created [DATE] Required [DATE] Assigned to Add team member St…" at bounding box center [605, 435] width 901 height 761
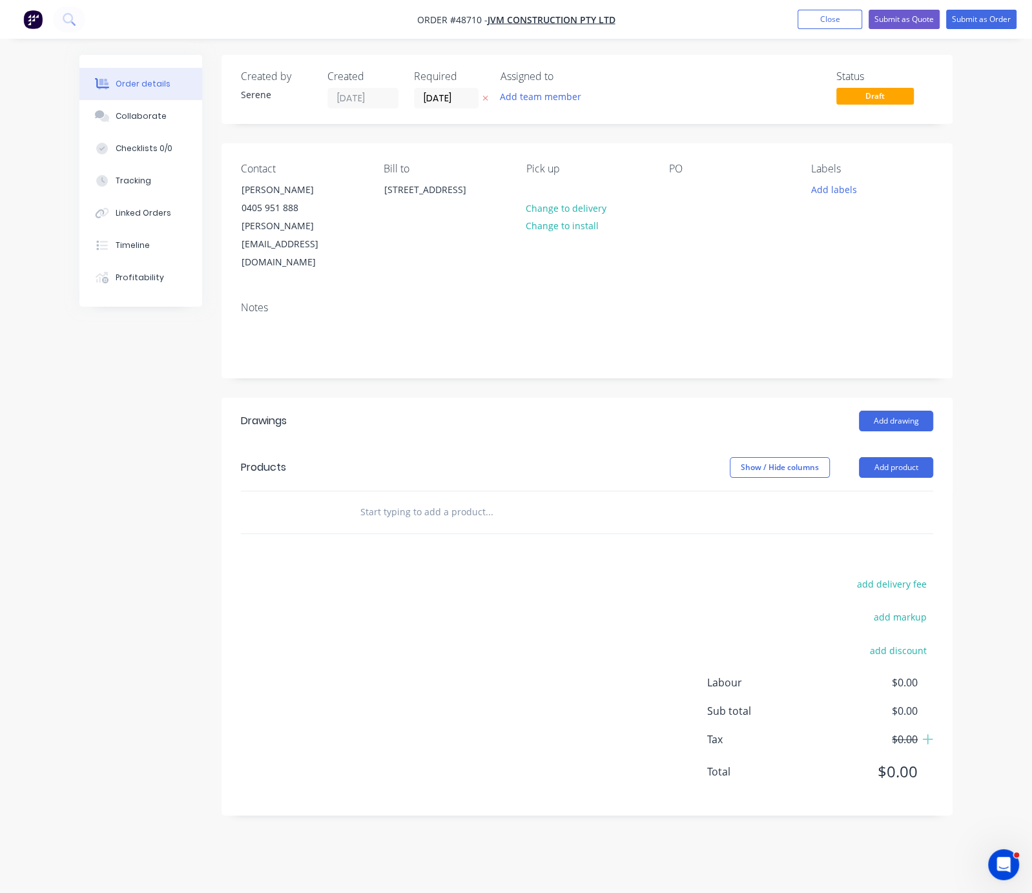
click at [107, 522] on div "Created by Serene Created [DATE] Required [DATE] Assigned to Add team member St…" at bounding box center [515, 445] width 873 height 780
click at [157, 466] on div "Created by Serene Created [DATE] Required [DATE] Assigned to Add team member St…" at bounding box center [515, 445] width 873 height 780
click at [418, 411] on div "Add drawing" at bounding box center [660, 421] width 545 height 21
click at [214, 467] on div "Created by Serene Created [DATE] Required [DATE] Assigned to Add team member St…" at bounding box center [515, 445] width 873 height 780
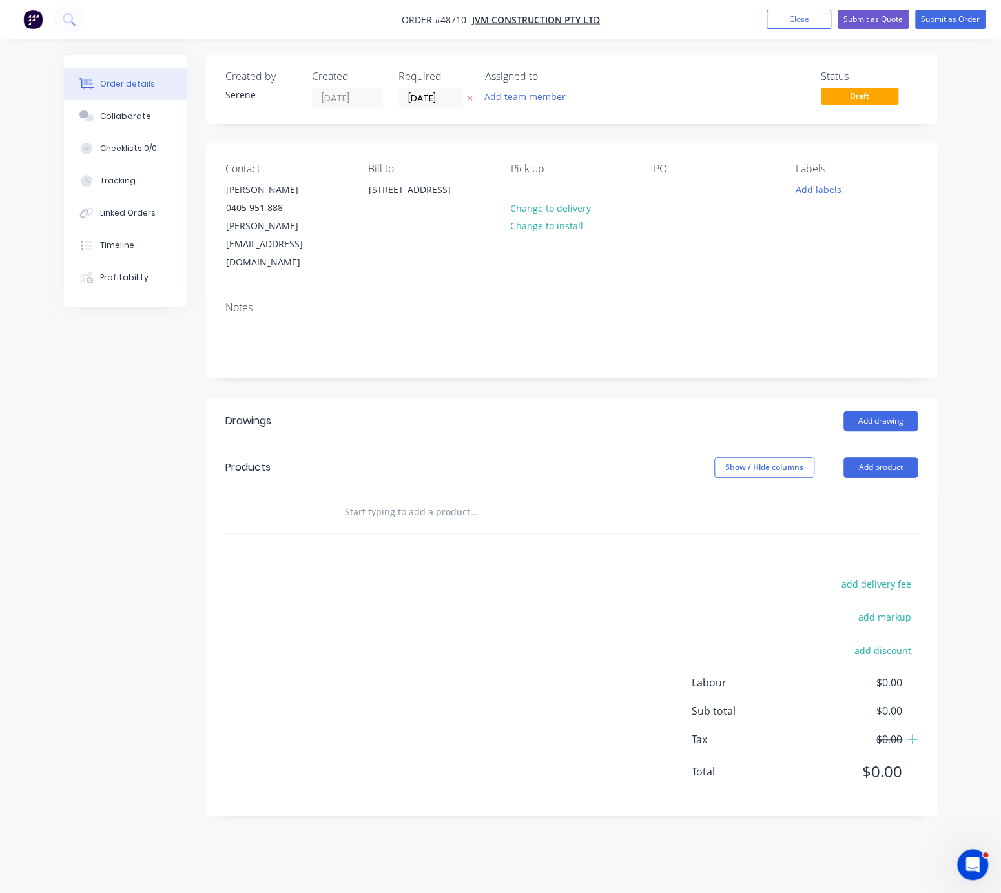
drag, startPoint x: 360, startPoint y: 429, endPoint x: 482, endPoint y: 418, distance: 123.2
drag, startPoint x: 272, startPoint y: 652, endPoint x: 460, endPoint y: 639, distance: 187.7
click at [493, 611] on div "add delivery fee add markup add discount Labour $0.00 Sub total $0.00 Tax $0.00…" at bounding box center [571, 685] width 692 height 221
drag, startPoint x: 433, startPoint y: 421, endPoint x: 592, endPoint y: 407, distance: 159.4
click at [0, 298] on html "Order #48710 - JVM Construction Pty Ltd Add product Close Submit as Quote Submi…" at bounding box center [500, 446] width 1001 height 893
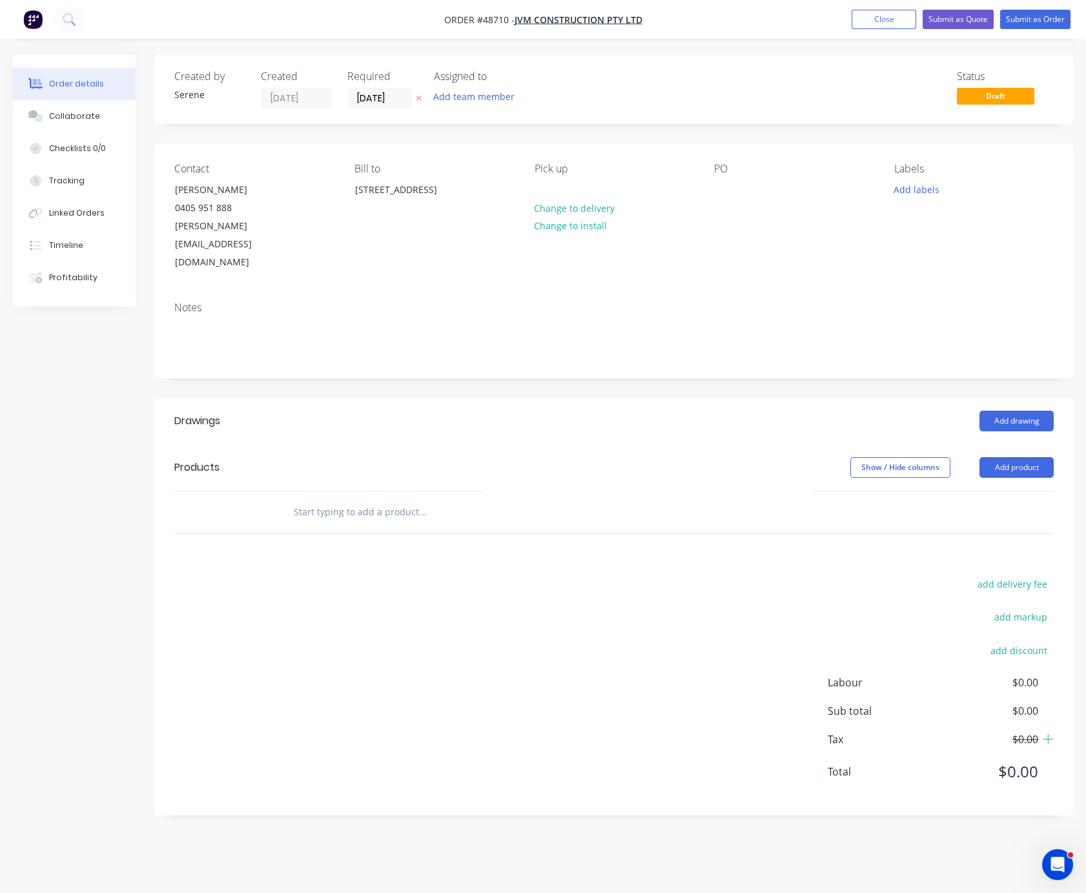
drag, startPoint x: 442, startPoint y: 402, endPoint x: 540, endPoint y: 419, distance: 99.6
click at [344, 412] on div "Drawings" at bounding box center [267, 421] width 187 height 21
drag, startPoint x: 485, startPoint y: 412, endPoint x: 678, endPoint y: 425, distance: 193.5
click at [337, 411] on div "Drawings" at bounding box center [267, 421] width 187 height 21
drag, startPoint x: 361, startPoint y: 396, endPoint x: 542, endPoint y: 404, distance: 181.6
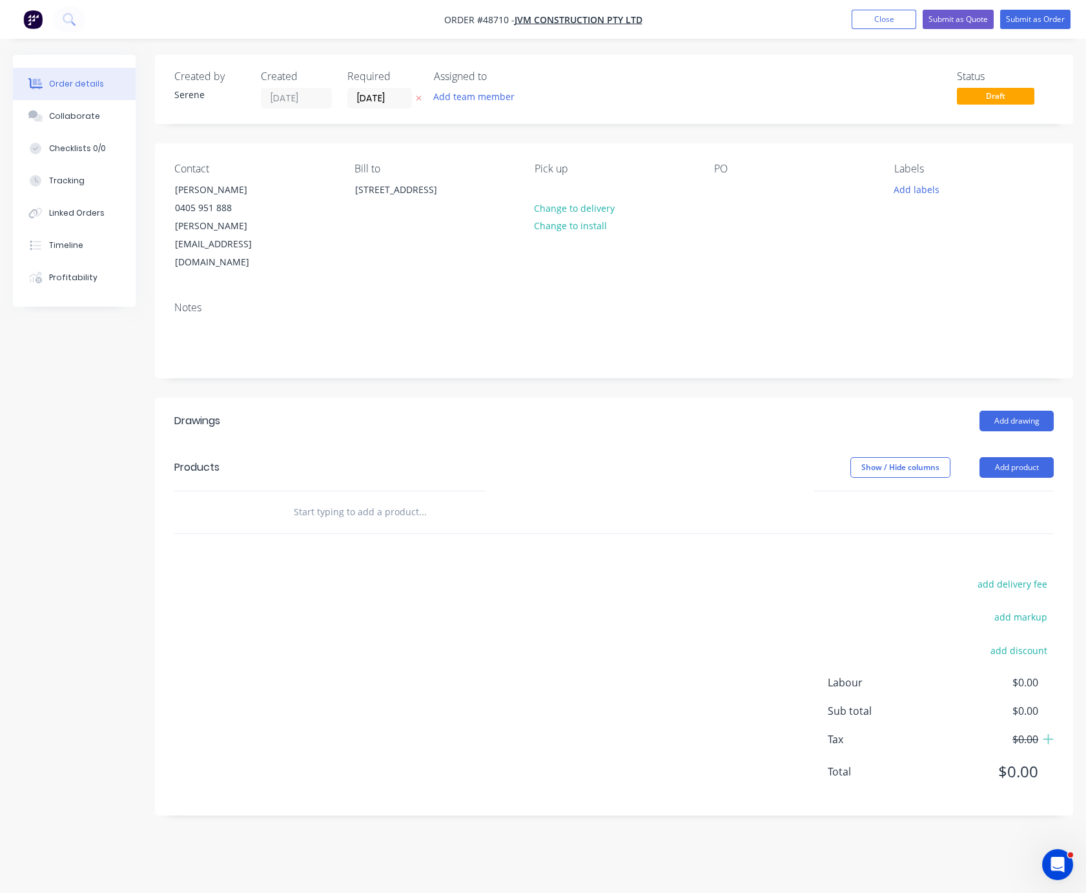
drag, startPoint x: 484, startPoint y: 398, endPoint x: 633, endPoint y: 418, distance: 149.9
click at [415, 444] on header "Products Show / Hide columns Add product" at bounding box center [614, 467] width 918 height 46
drag, startPoint x: 403, startPoint y: 408, endPoint x: 575, endPoint y: 411, distance: 171.8
click at [409, 416] on header "Drawings Add drawing" at bounding box center [614, 421] width 918 height 46
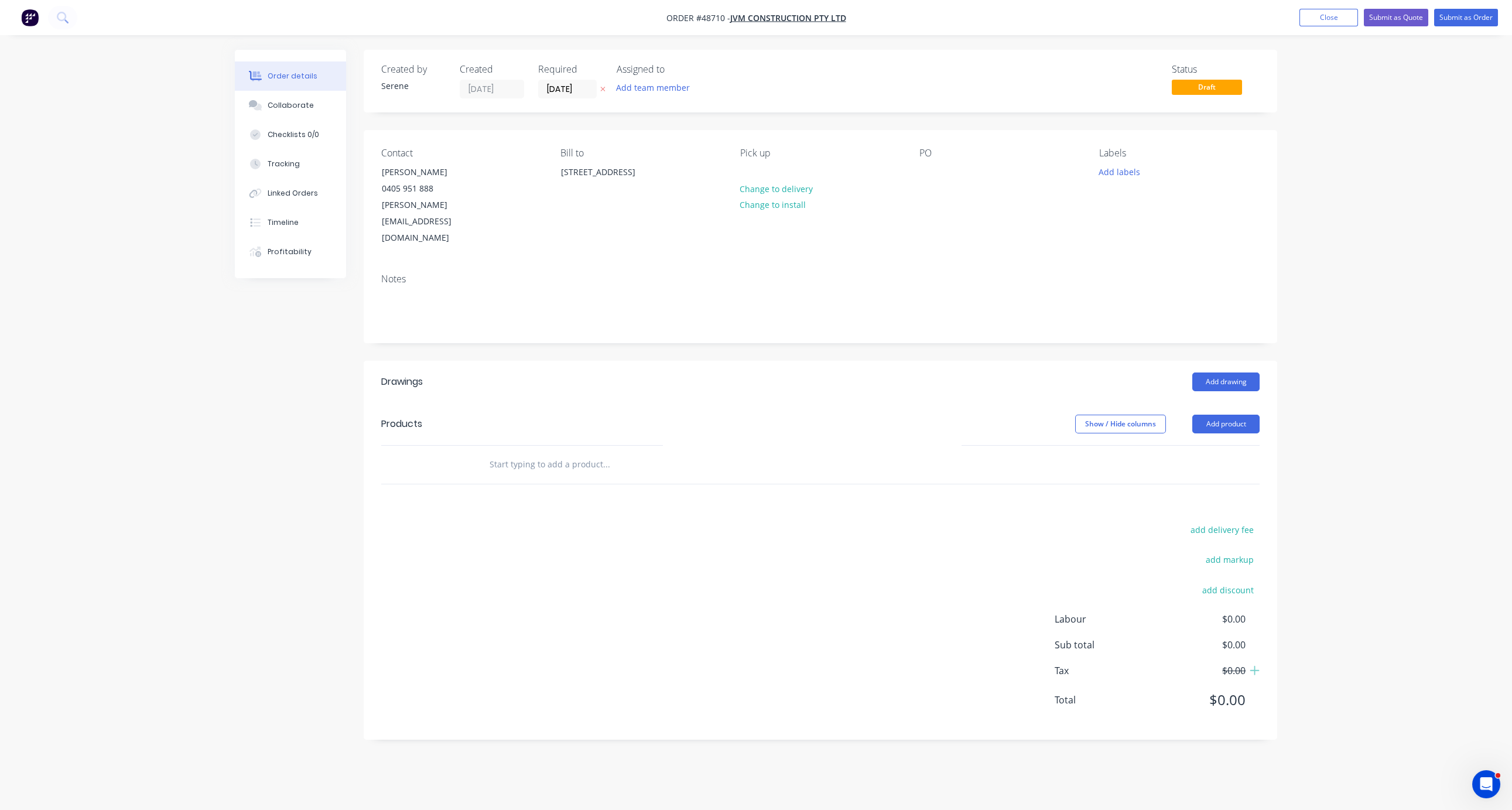
click at [798, 415] on div "Show / Hide columns Add product" at bounding box center [913, 424] width 692 height 19
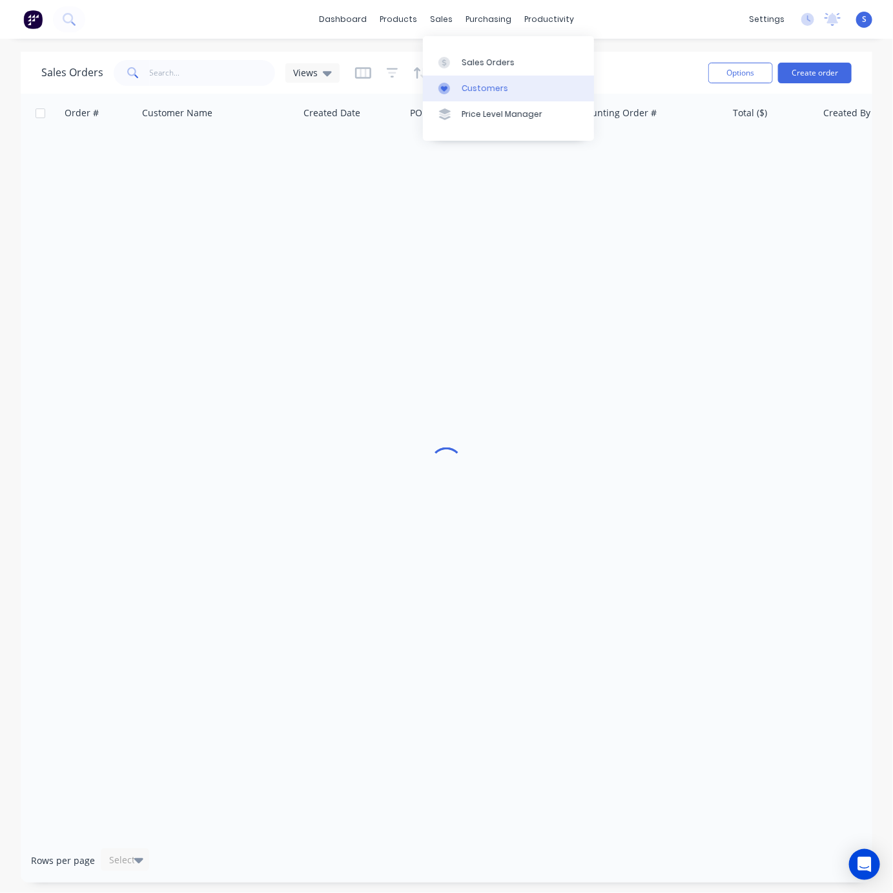
click at [478, 87] on div "Customers" at bounding box center [485, 89] width 46 height 12
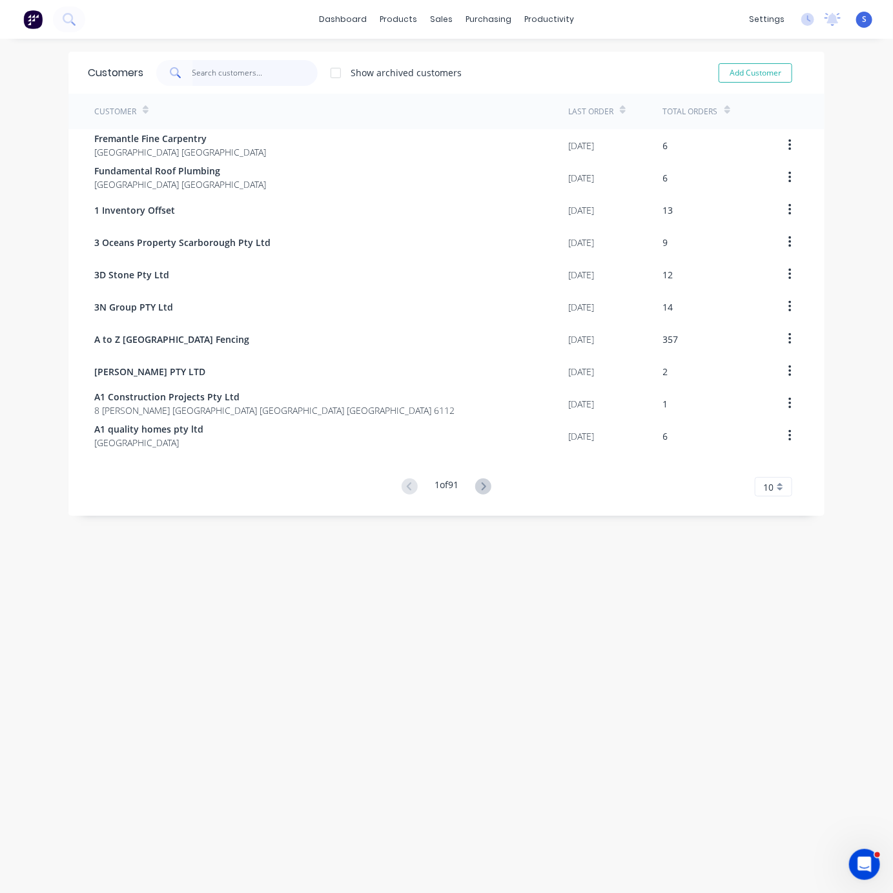
click at [272, 77] on input "text" at bounding box center [255, 73] width 126 height 26
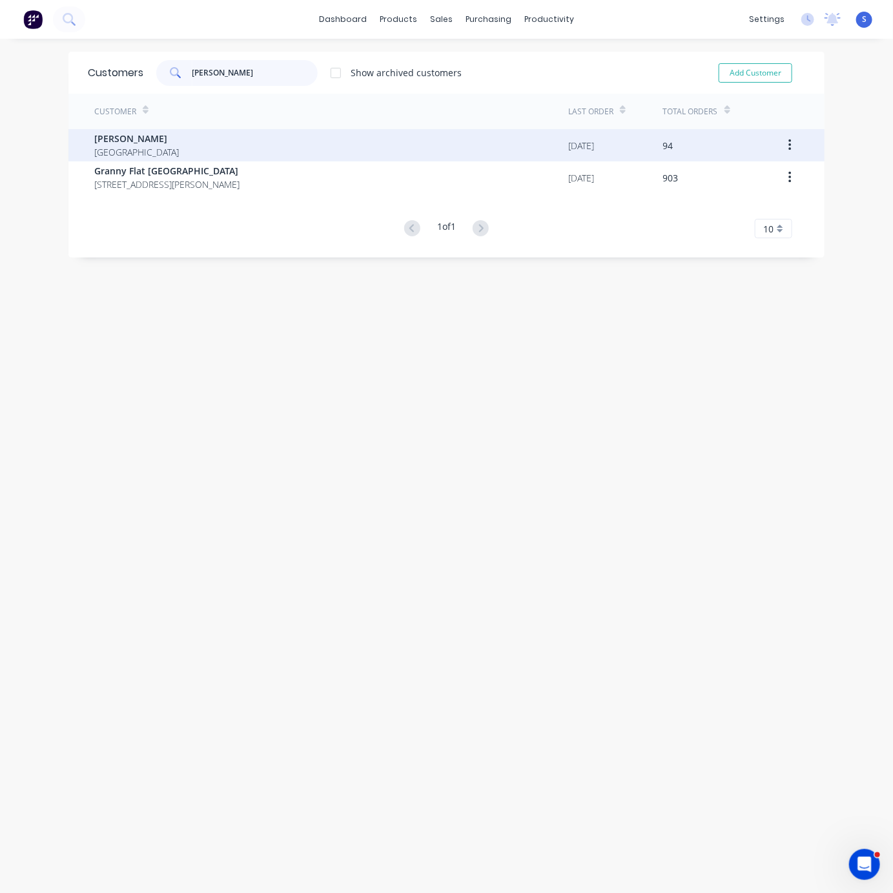
type input "[PERSON_NAME]"
click at [223, 152] on div "[PERSON_NAME] [GEOGRAPHIC_DATA]" at bounding box center [331, 145] width 474 height 32
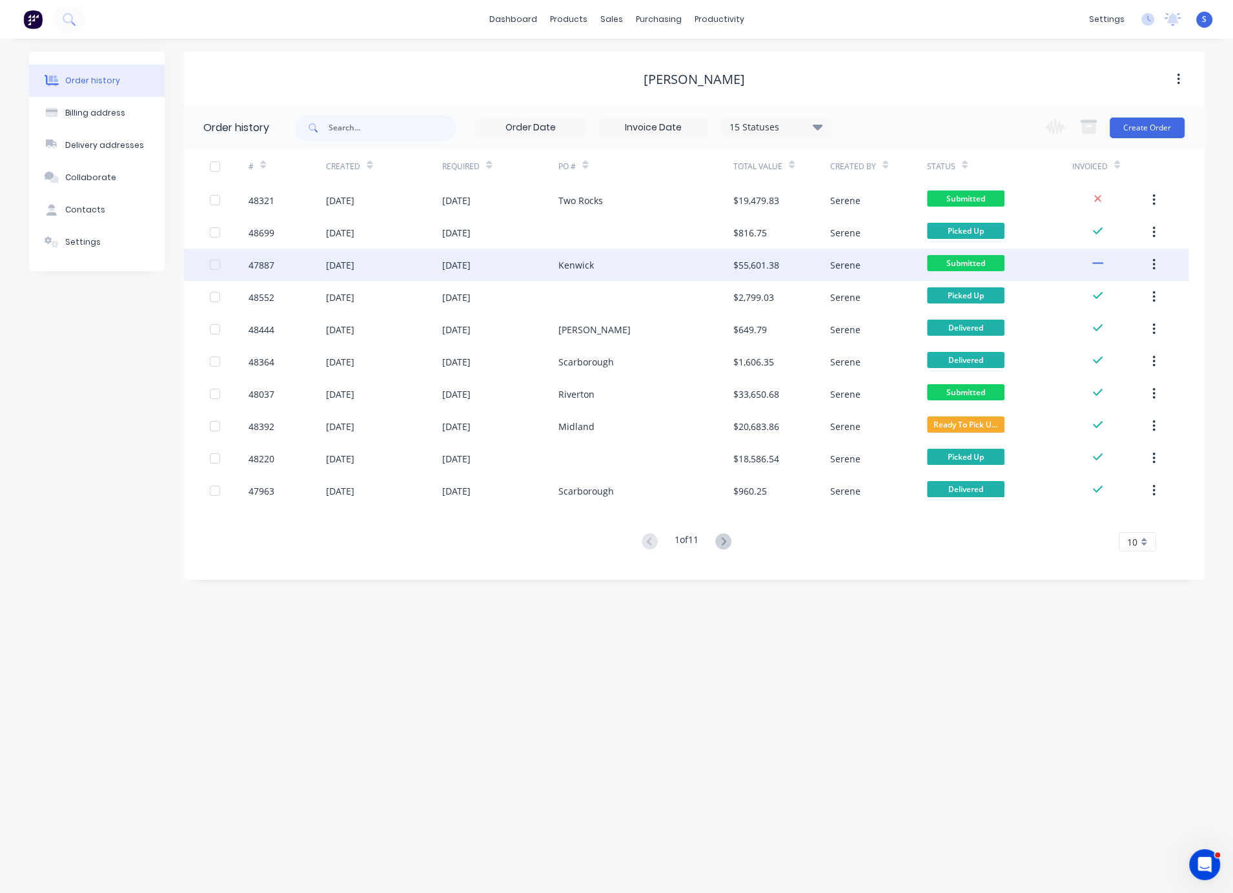
click at [540, 269] on div "[DATE]" at bounding box center [500, 265] width 116 height 32
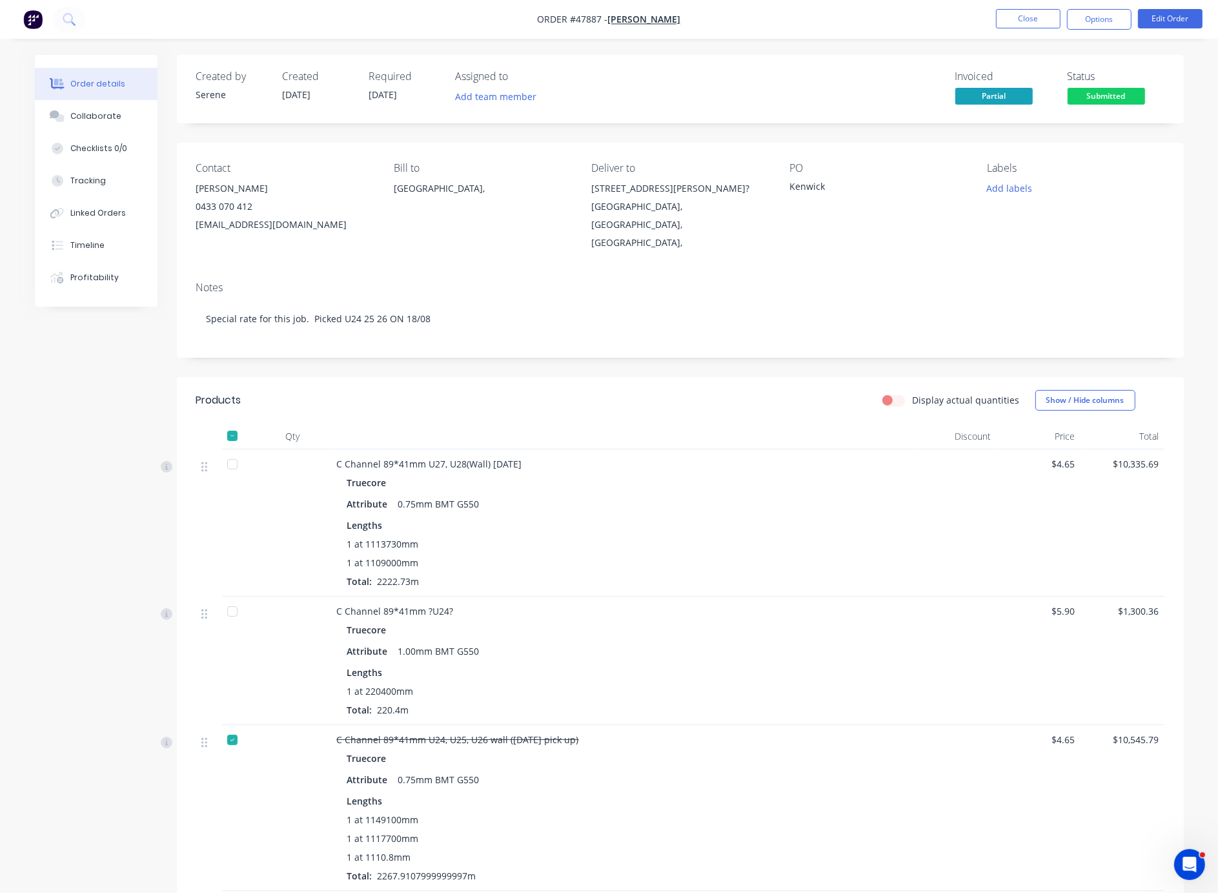
click at [684, 440] on div at bounding box center [622, 437] width 581 height 26
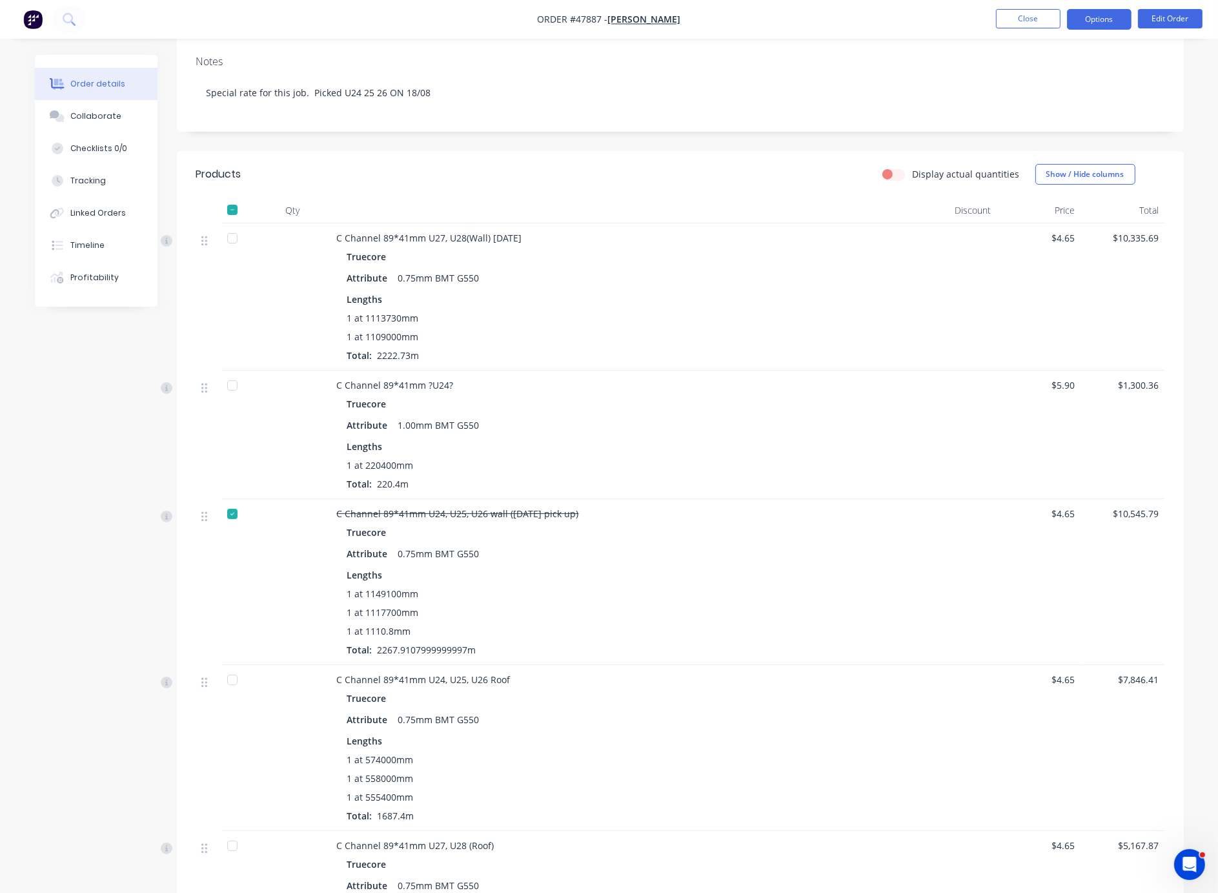
click at [892, 27] on button "Options" at bounding box center [1099, 19] width 65 height 21
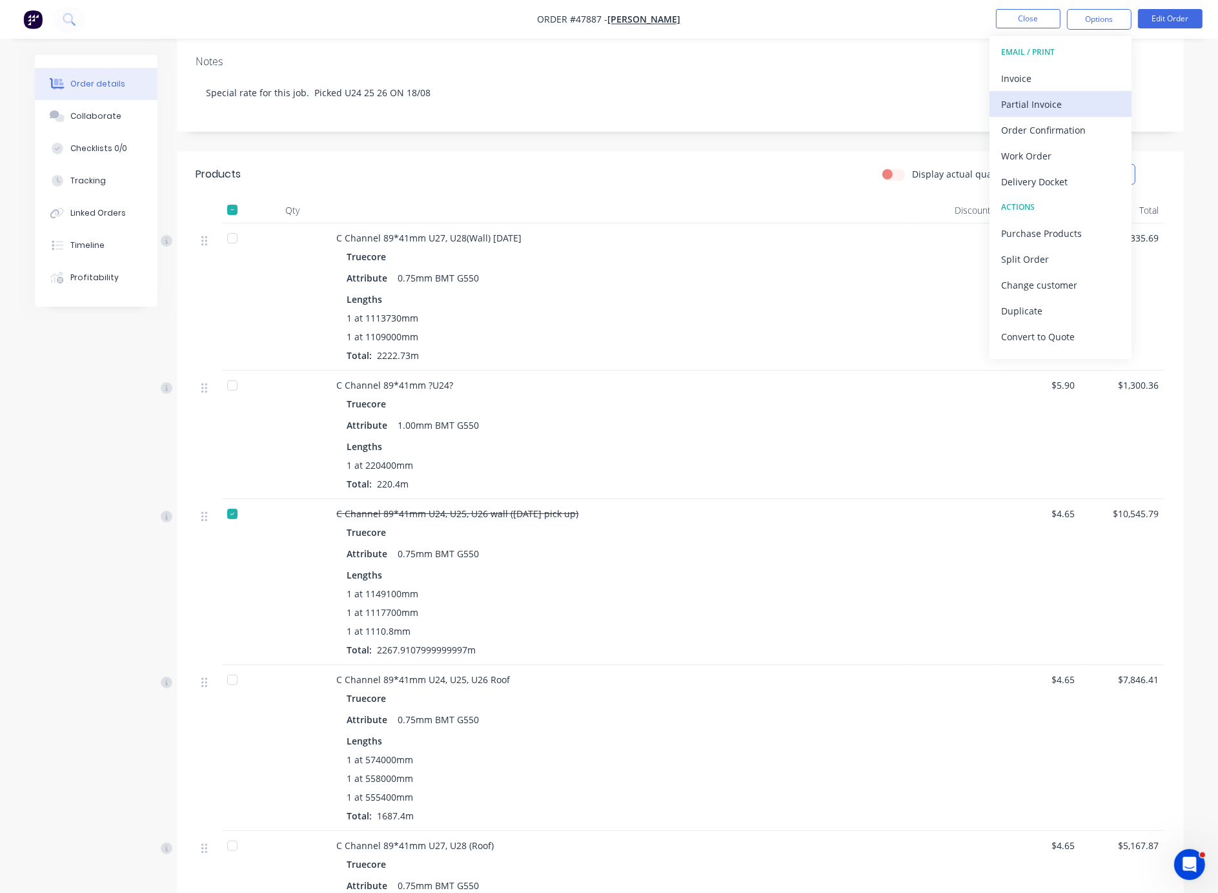
click at [892, 92] on button "Partial Invoice" at bounding box center [1061, 104] width 142 height 26
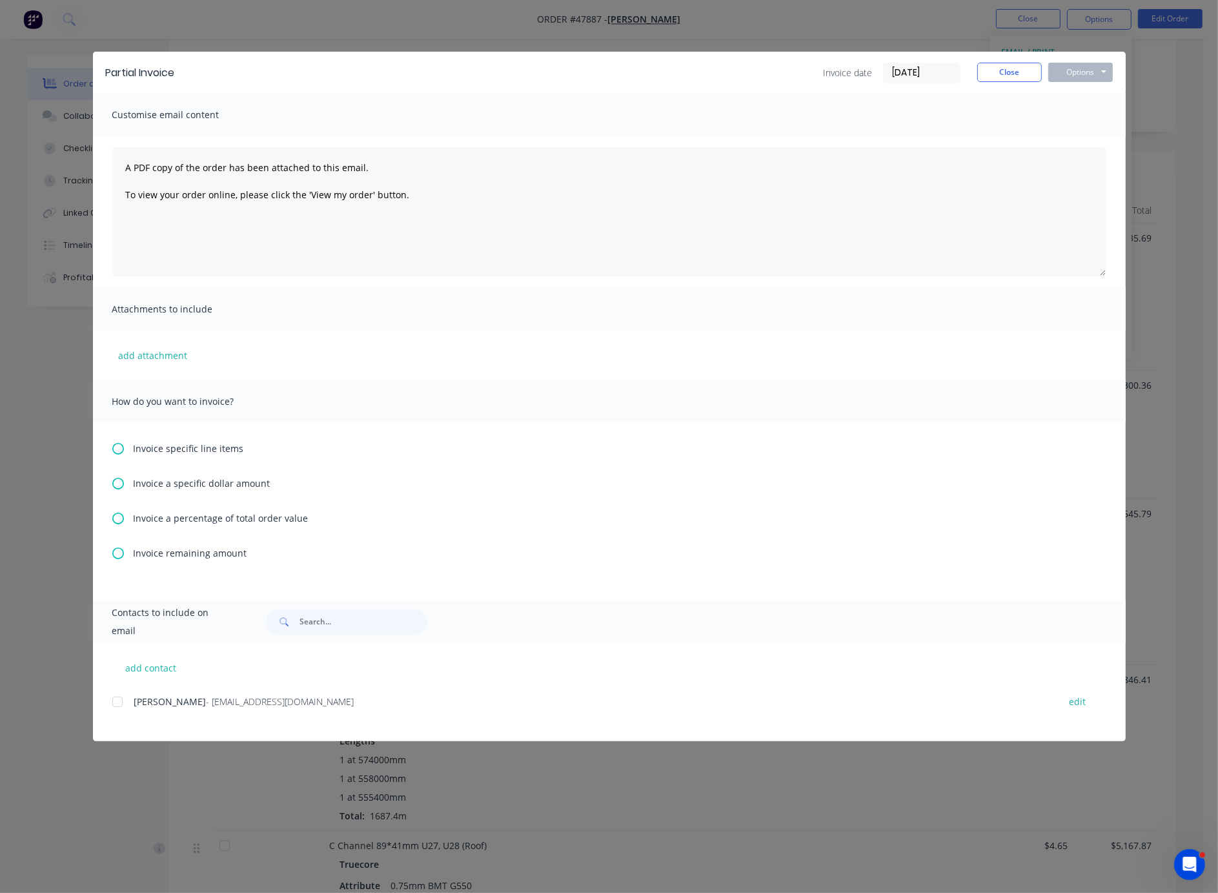
click at [123, 451] on icon at bounding box center [118, 449] width 12 height 12
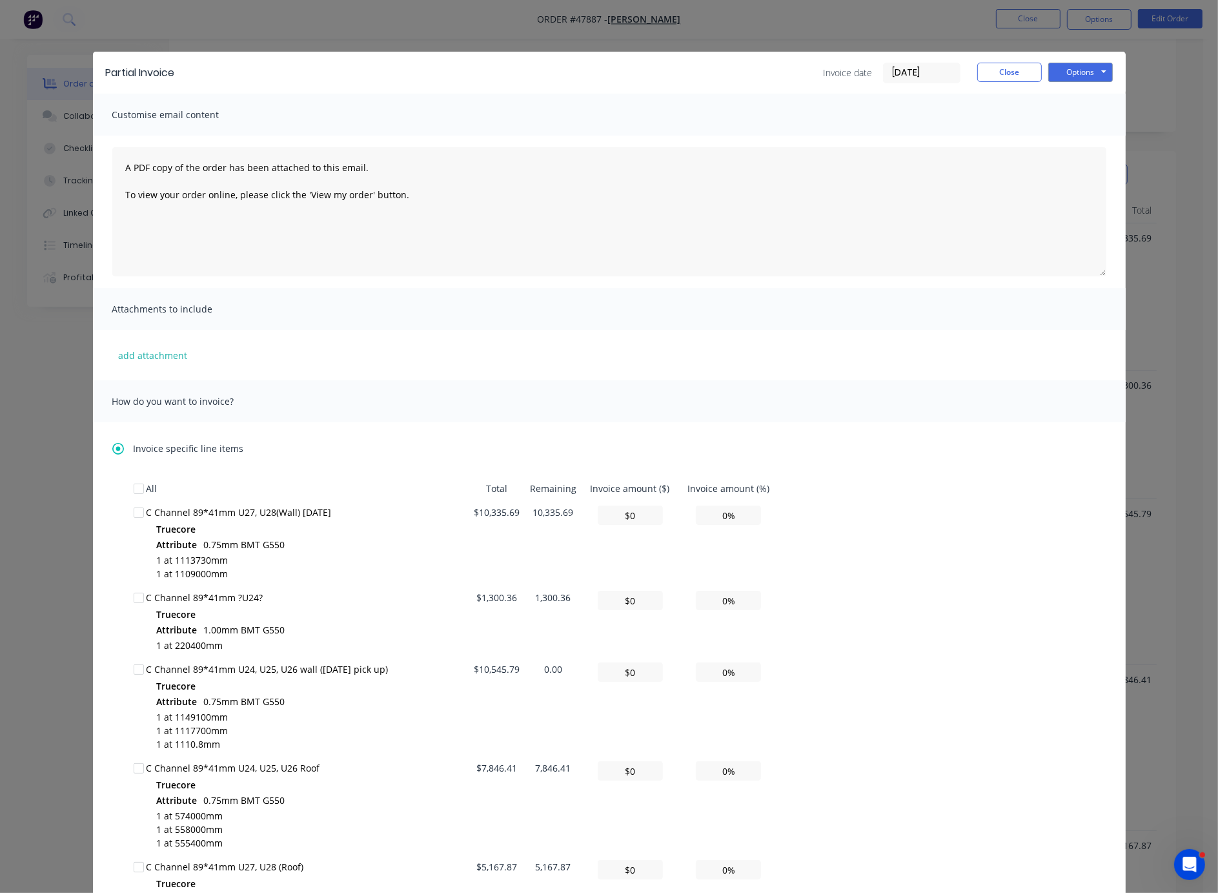
click at [129, 523] on div at bounding box center [139, 513] width 26 height 26
click at [892, 79] on button "Options" at bounding box center [1081, 72] width 65 height 19
click at [892, 121] on button "Print" at bounding box center [1090, 115] width 83 height 21
click at [708, 525] on input "0%" at bounding box center [728, 515] width 65 height 19
type input "$103.36"
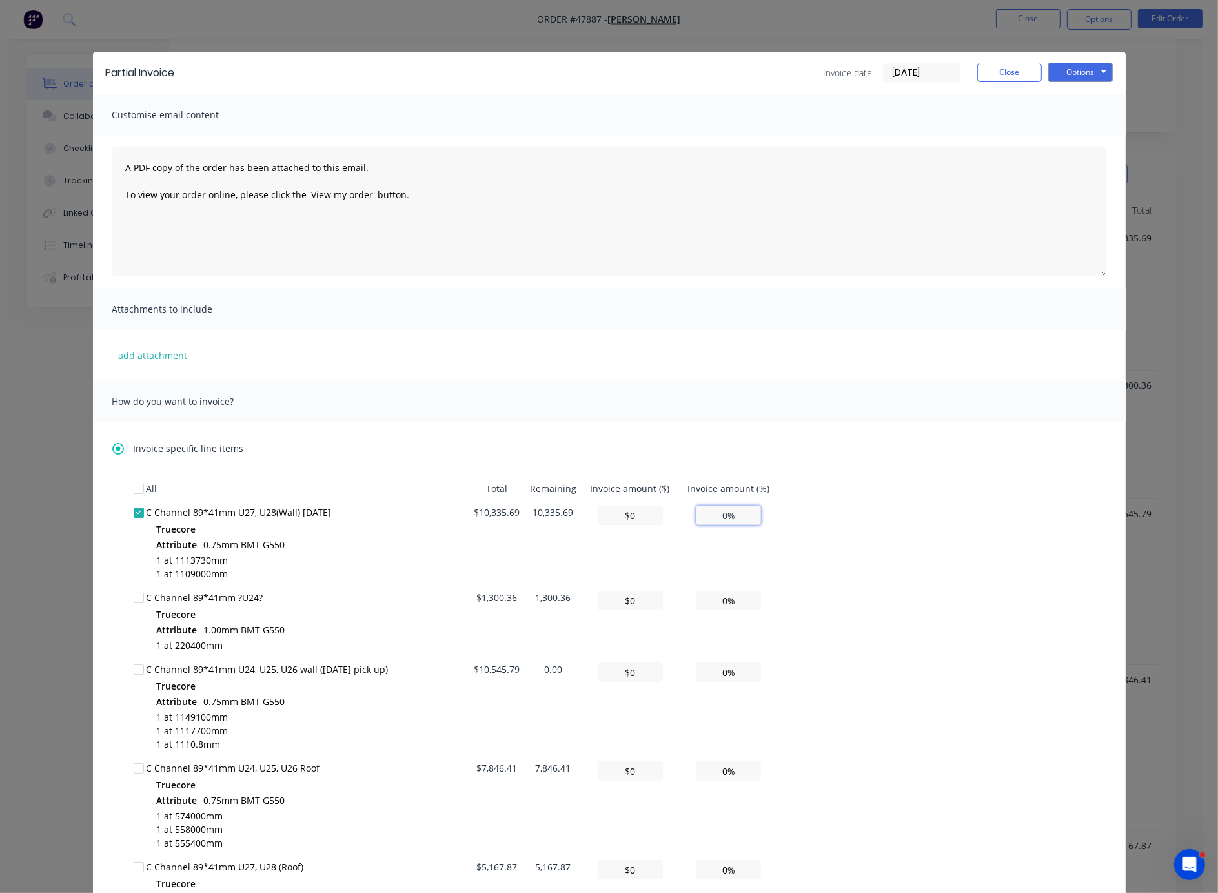
type input "1%"
type input "$1,033.57"
type input "10%"
type input "$10,335.69"
type input "100%"
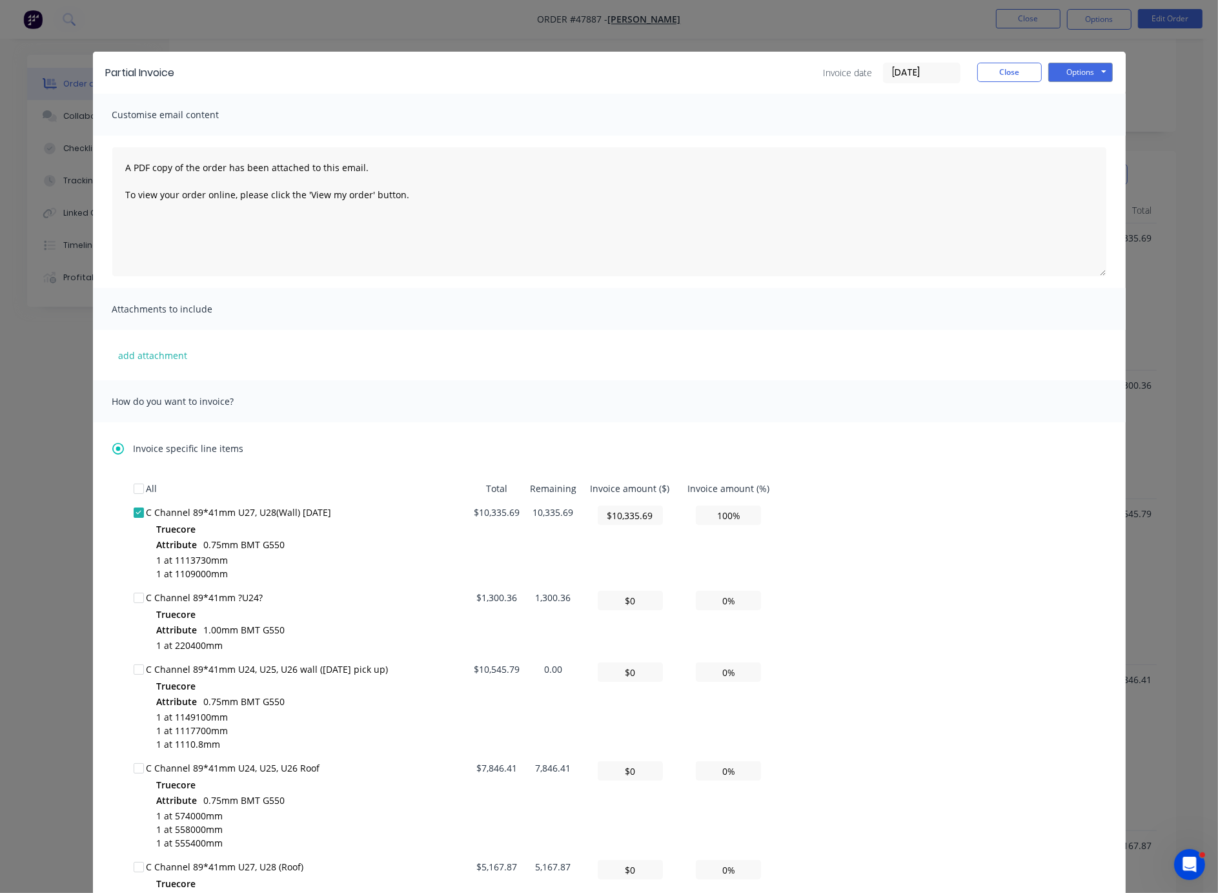
click at [890, 465] on div "Invoice specific line items All Total Remaining Invoice amount ($) Invoice amou…" at bounding box center [609, 828] width 994 height 773
click at [892, 70] on button "Options" at bounding box center [1081, 72] width 65 height 19
click at [892, 118] on button "Print" at bounding box center [1090, 115] width 83 height 21
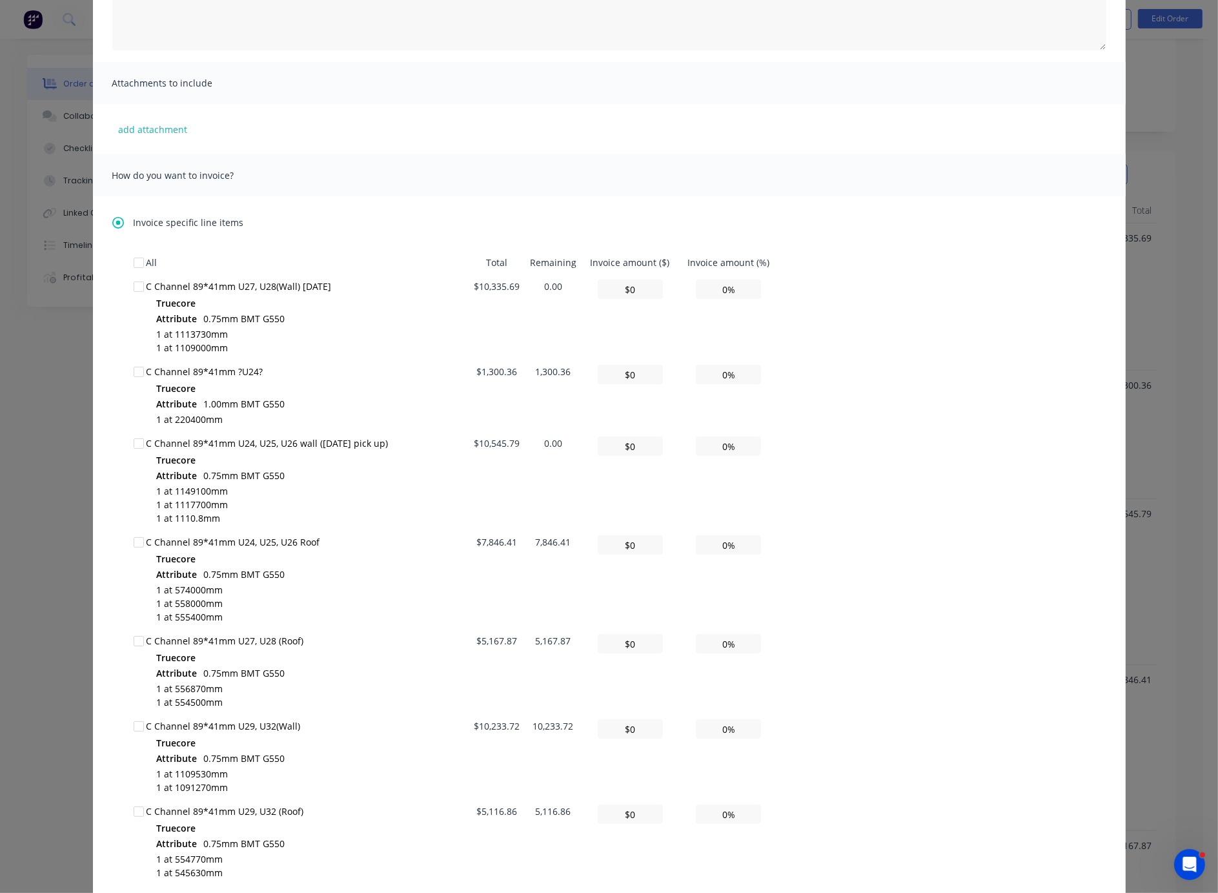
scroll to position [452, 0]
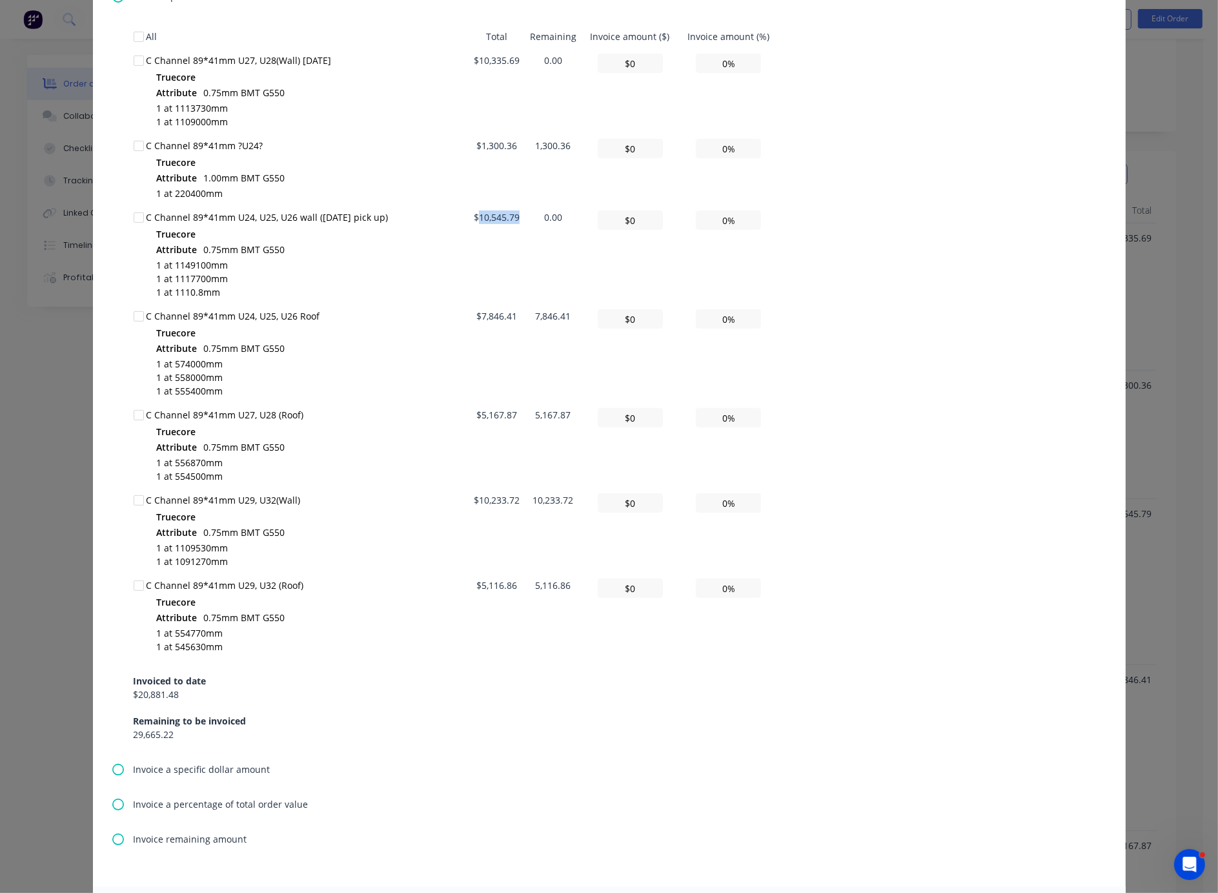
drag, startPoint x: 493, startPoint y: 224, endPoint x: 513, endPoint y: 222, distance: 20.8
click at [513, 222] on td "$10,545.79" at bounding box center [497, 254] width 56 height 99
click at [525, 275] on td "0.00" at bounding box center [553, 254] width 57 height 99
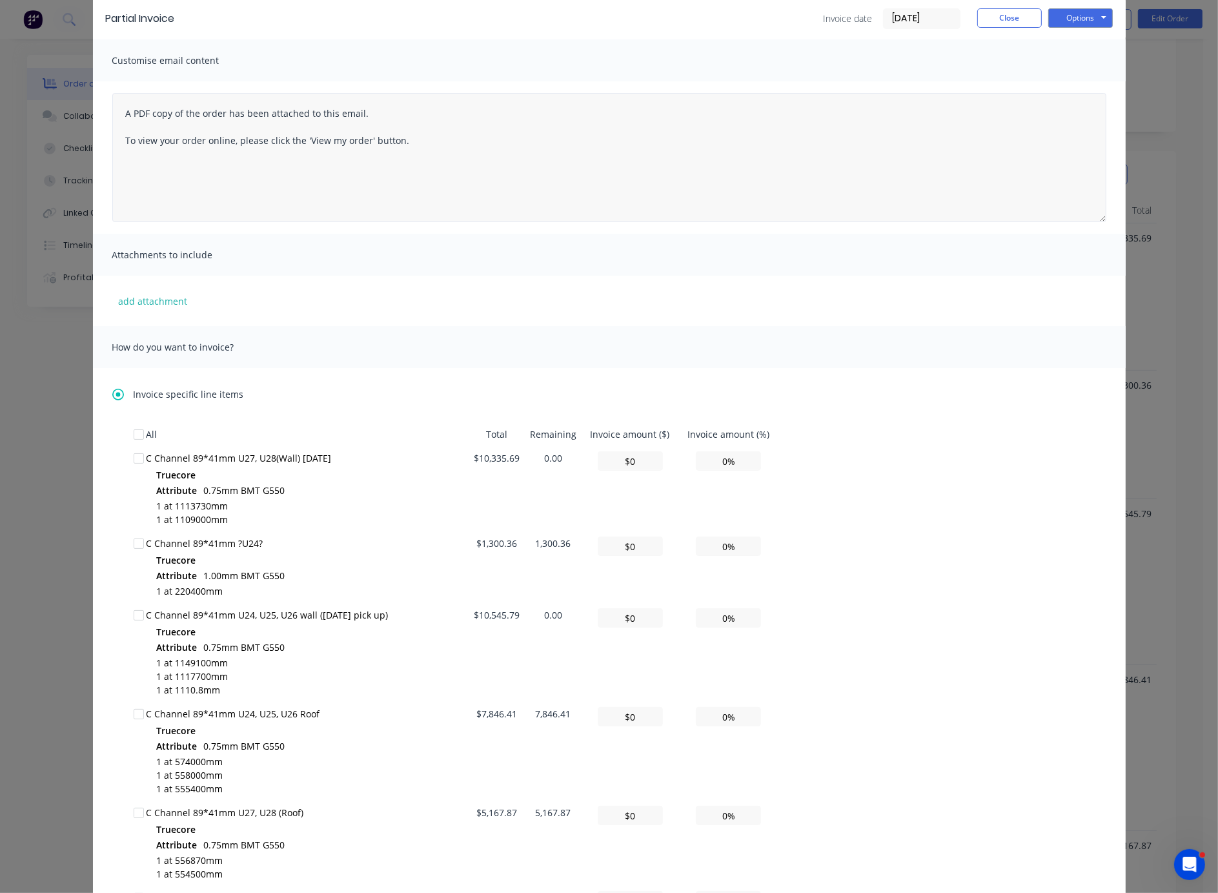
scroll to position [0, 0]
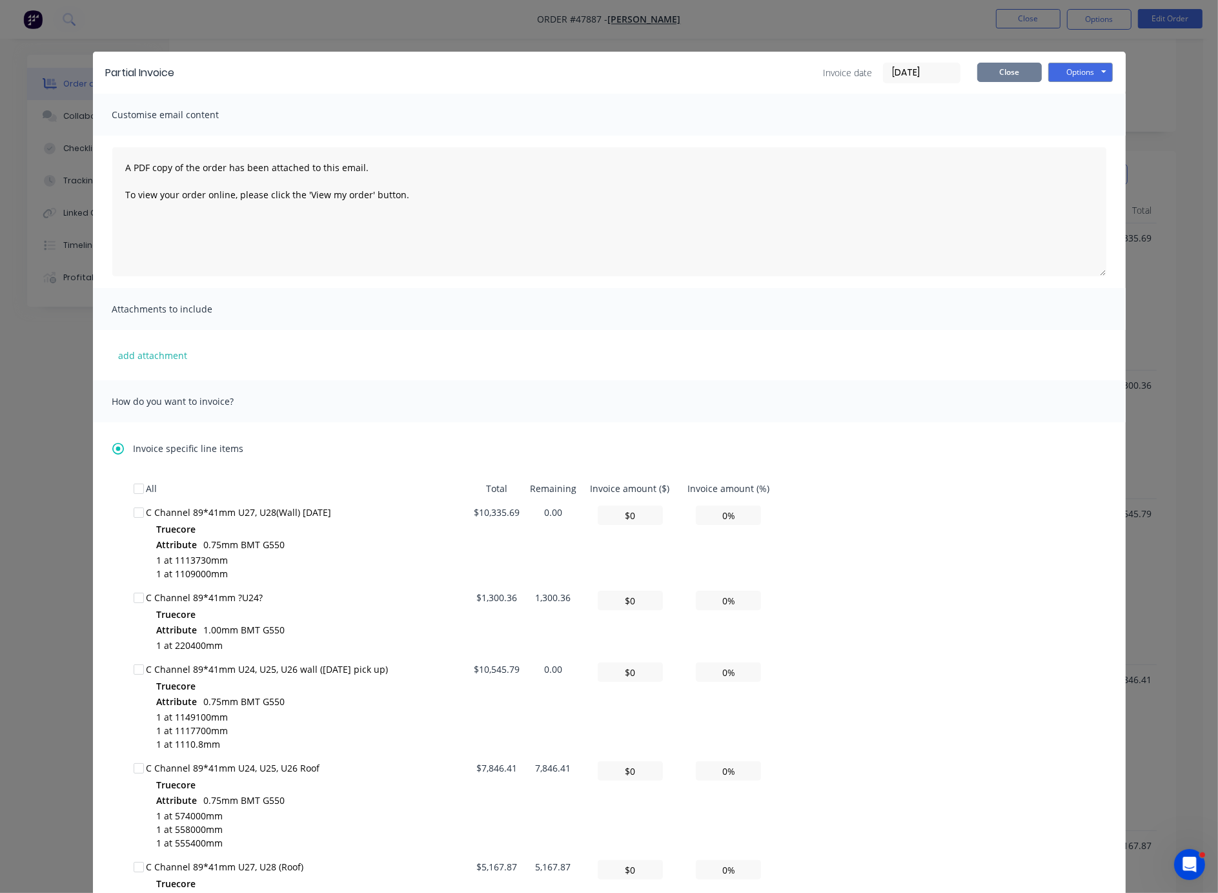
click at [892, 74] on button "Close" at bounding box center [1010, 72] width 65 height 19
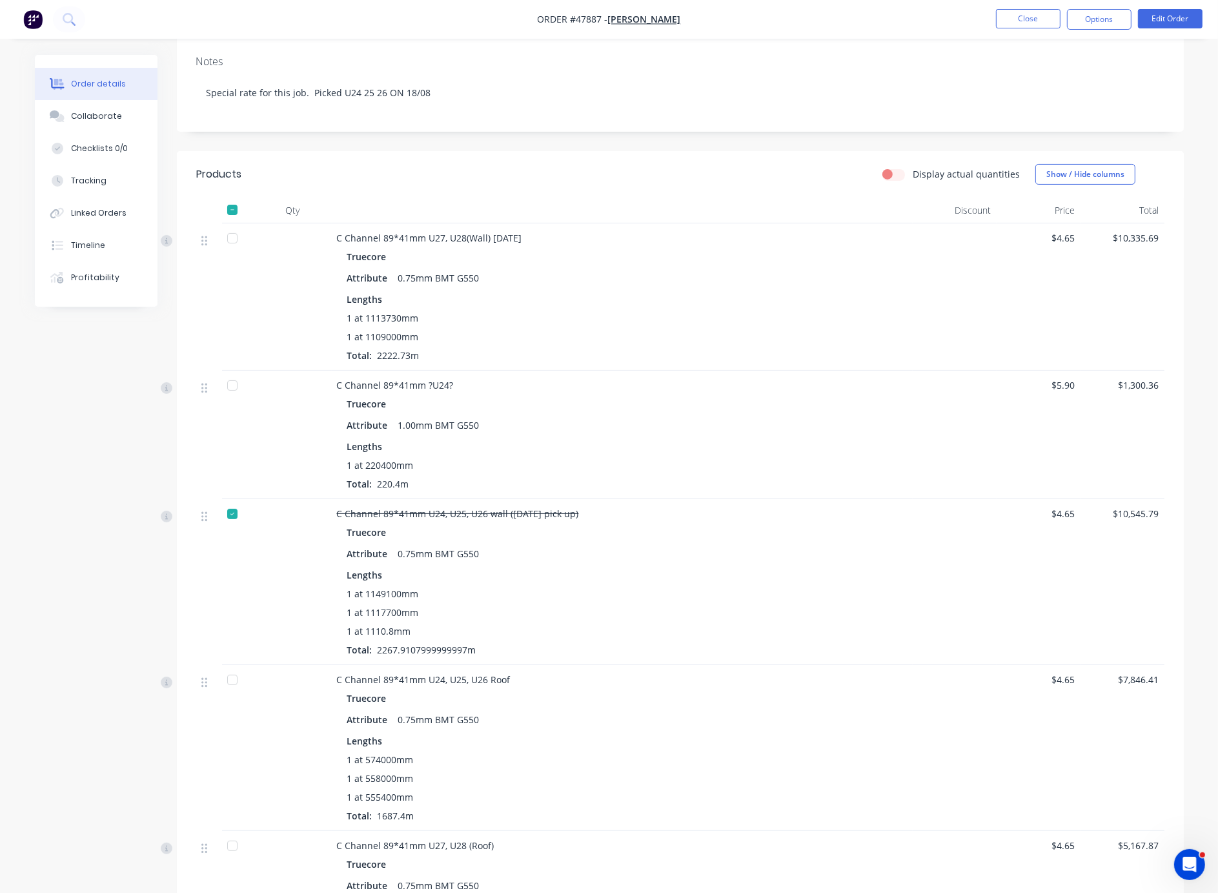
click at [720, 198] on header "Products Display actual quantities Show / Hide columns" at bounding box center [680, 174] width 1007 height 46
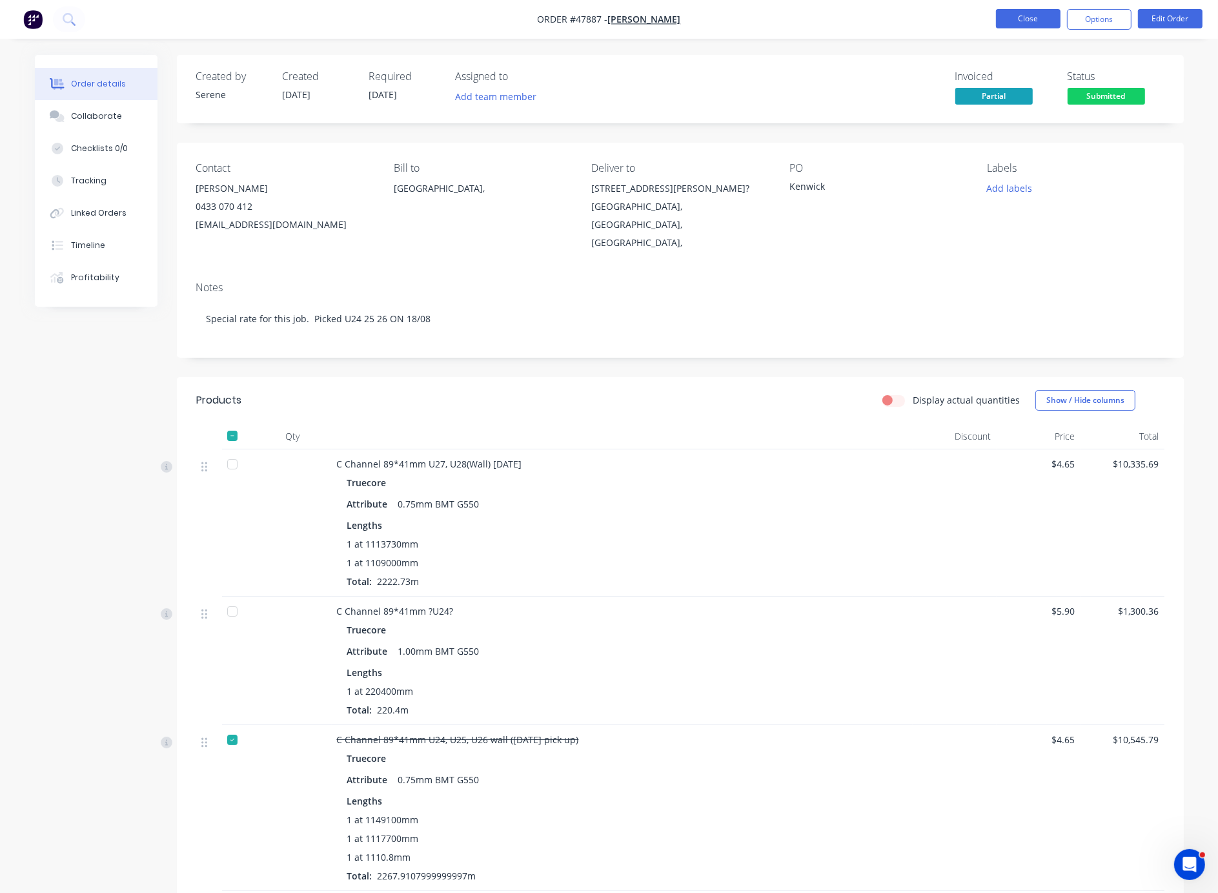
click at [892, 15] on button "Close" at bounding box center [1028, 18] width 65 height 19
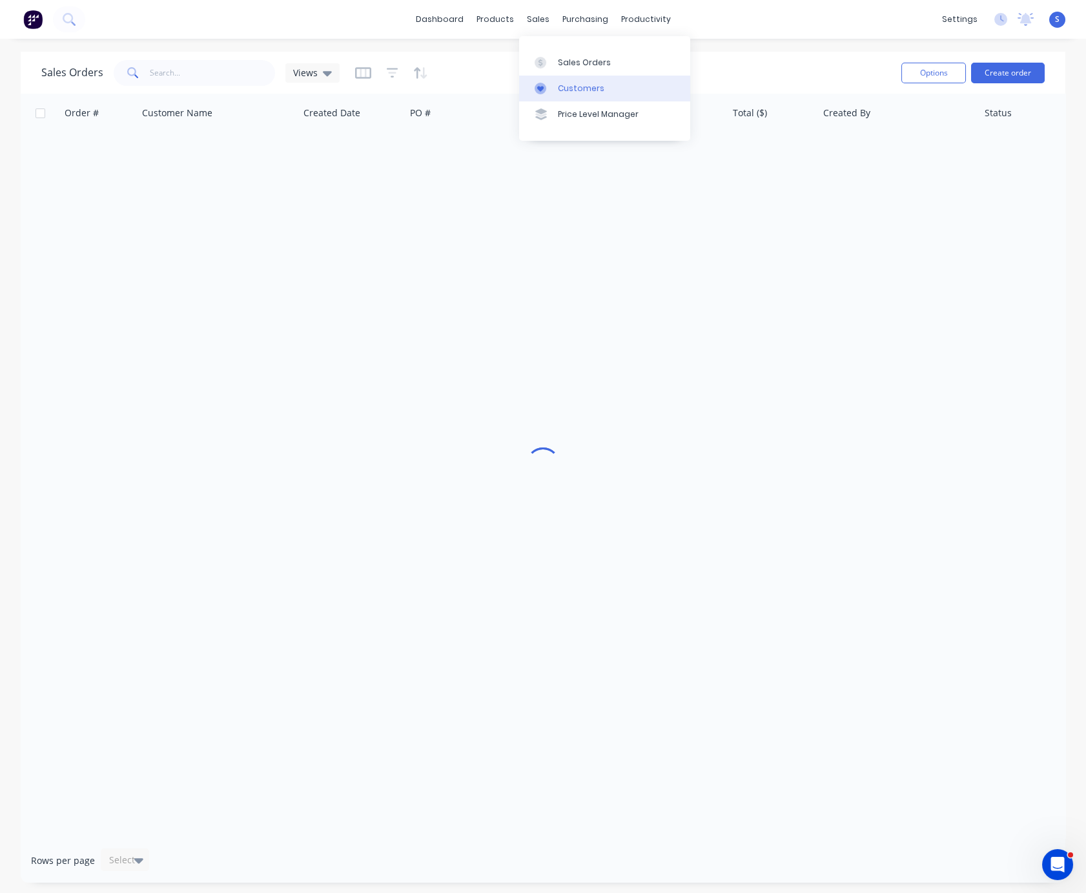
click at [566, 93] on div "Customers" at bounding box center [581, 89] width 46 height 12
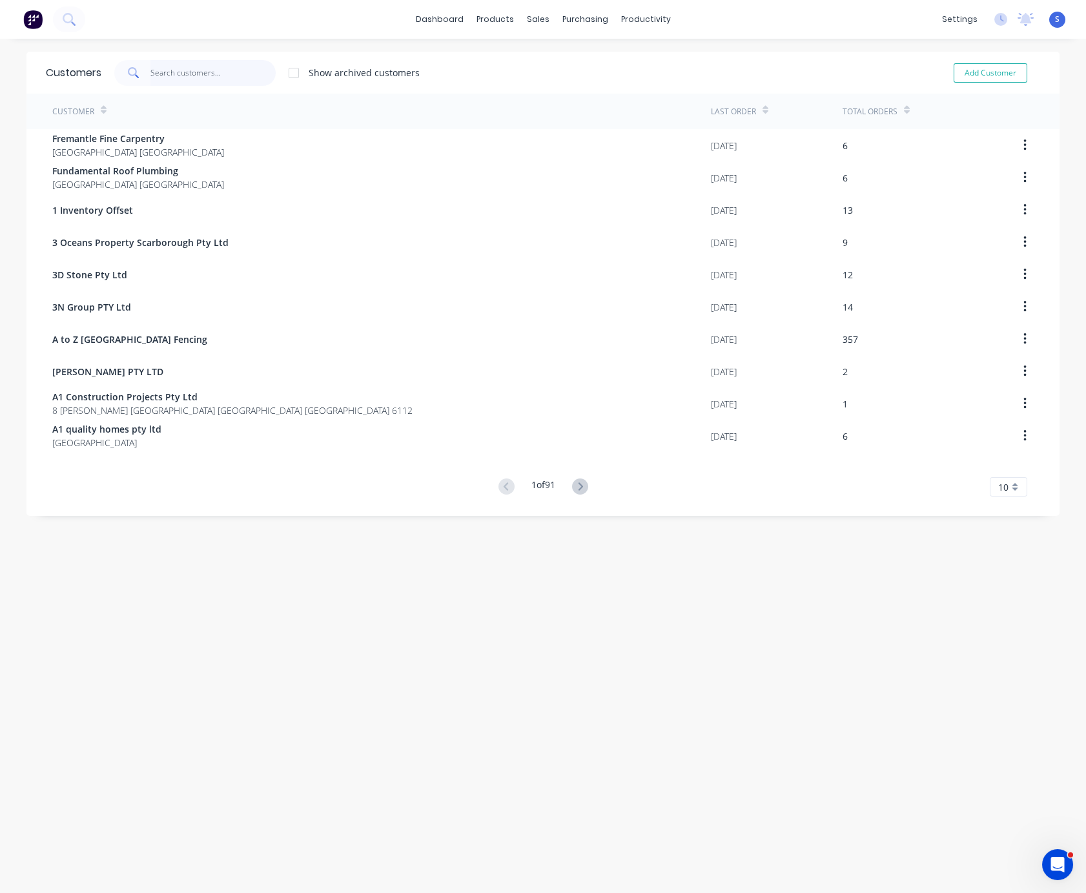
click at [225, 74] on input "text" at bounding box center [213, 73] width 126 height 26
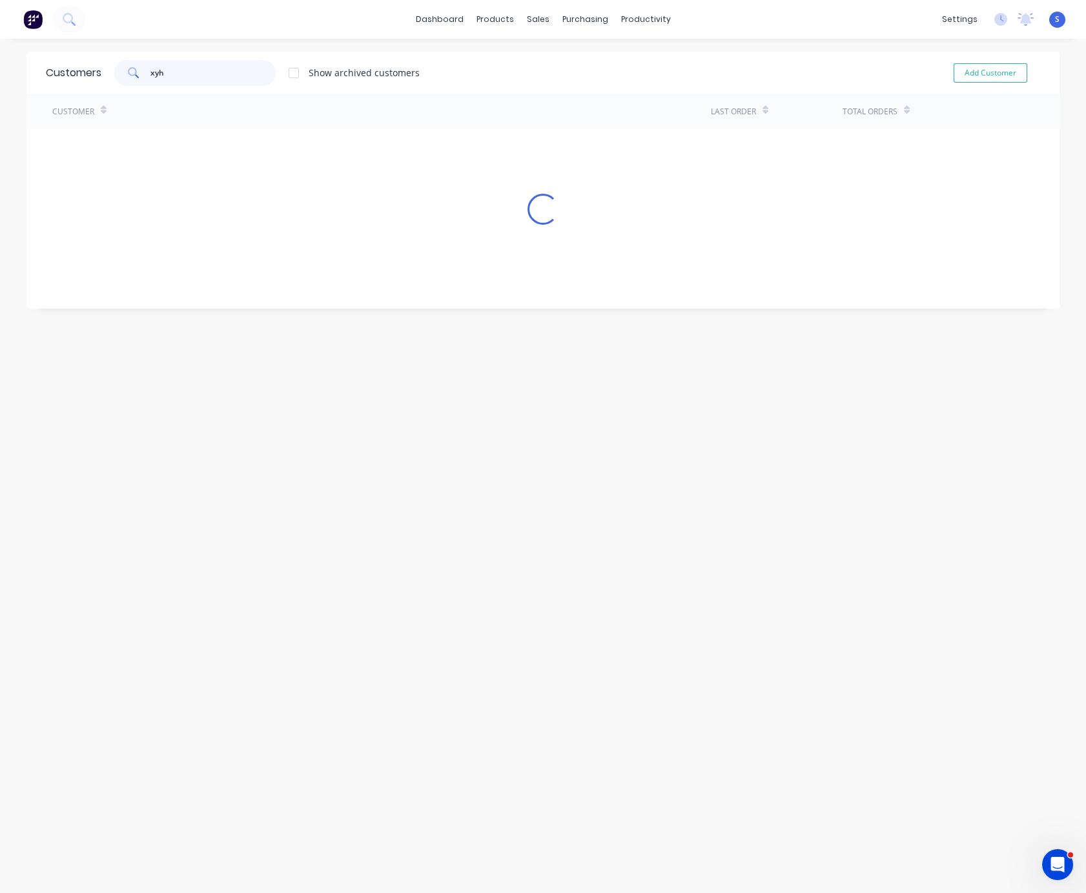
type input "xyh"
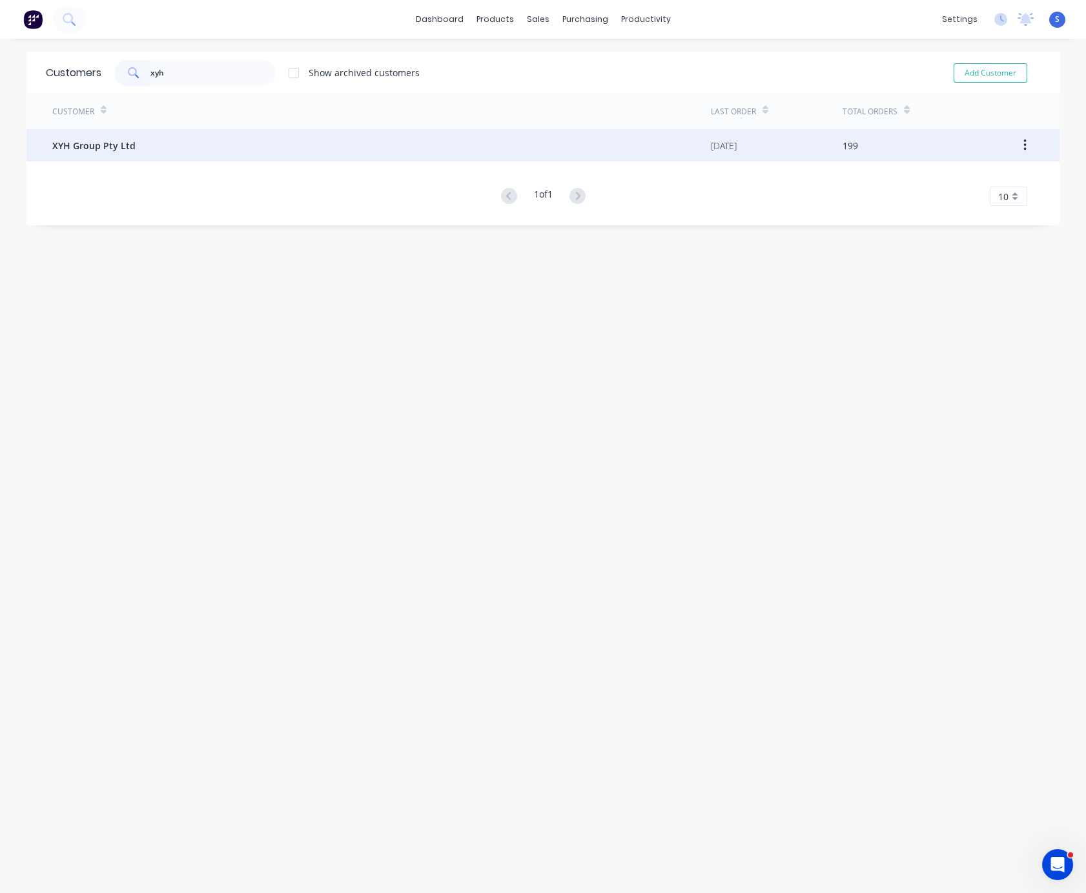
click at [225, 152] on div "XYH Group Pty Ltd" at bounding box center [381, 145] width 659 height 32
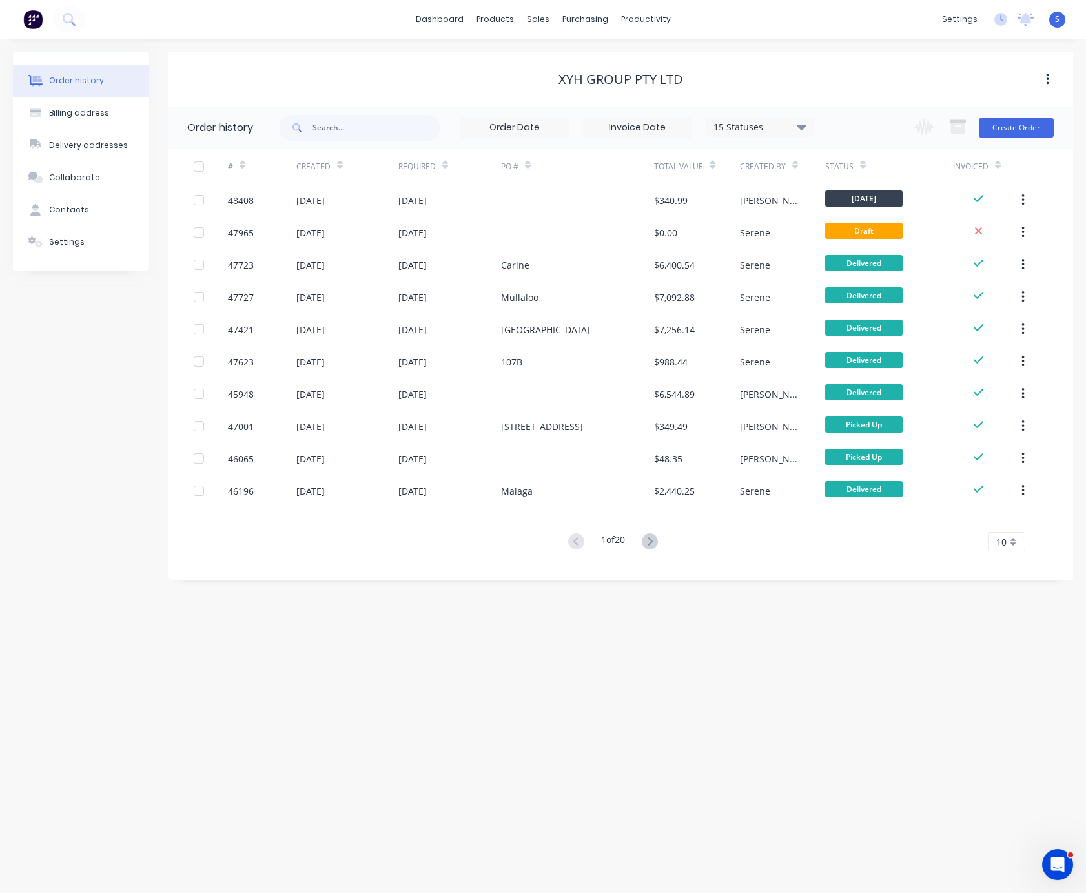
click at [396, 658] on div "Order history Billing address Delivery addresses Collaborate Contacts Settings …" at bounding box center [543, 466] width 1086 height 854
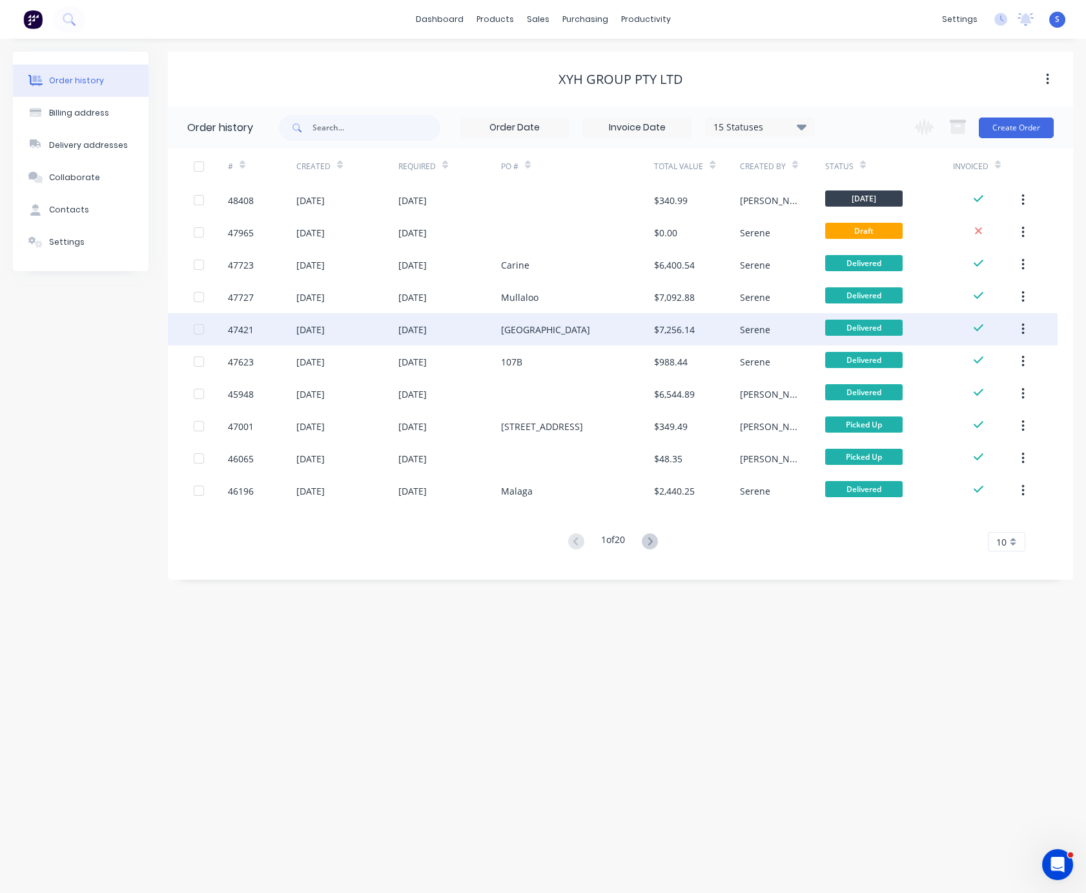
click at [522, 327] on div "[GEOGRAPHIC_DATA]" at bounding box center [545, 330] width 89 height 14
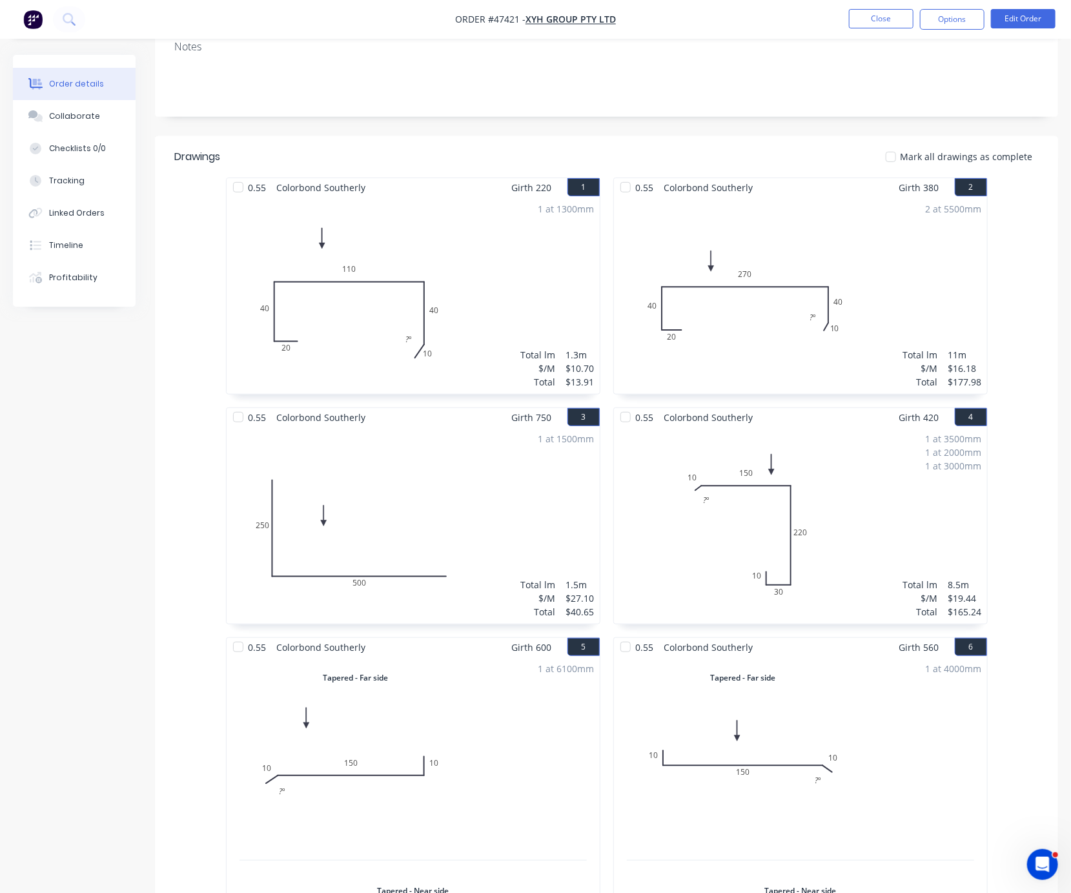
scroll to position [226, 0]
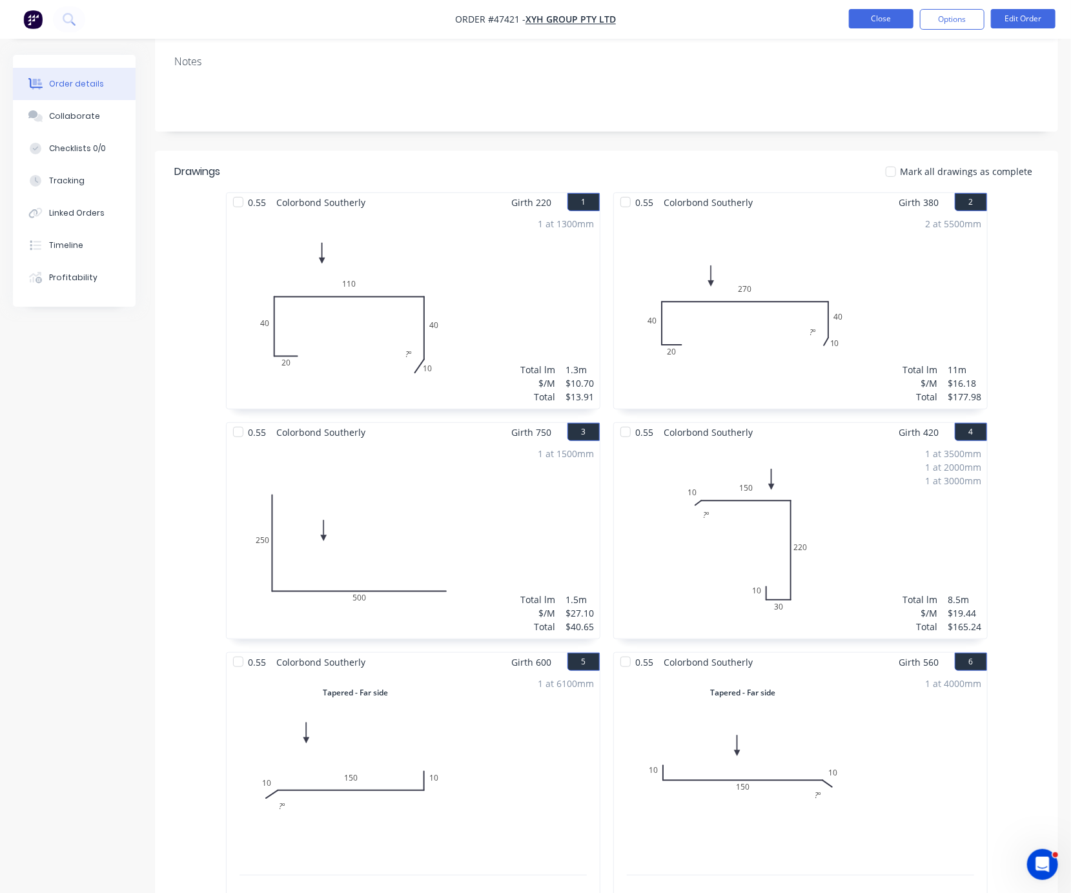
click at [861, 21] on button "Close" at bounding box center [881, 18] width 65 height 19
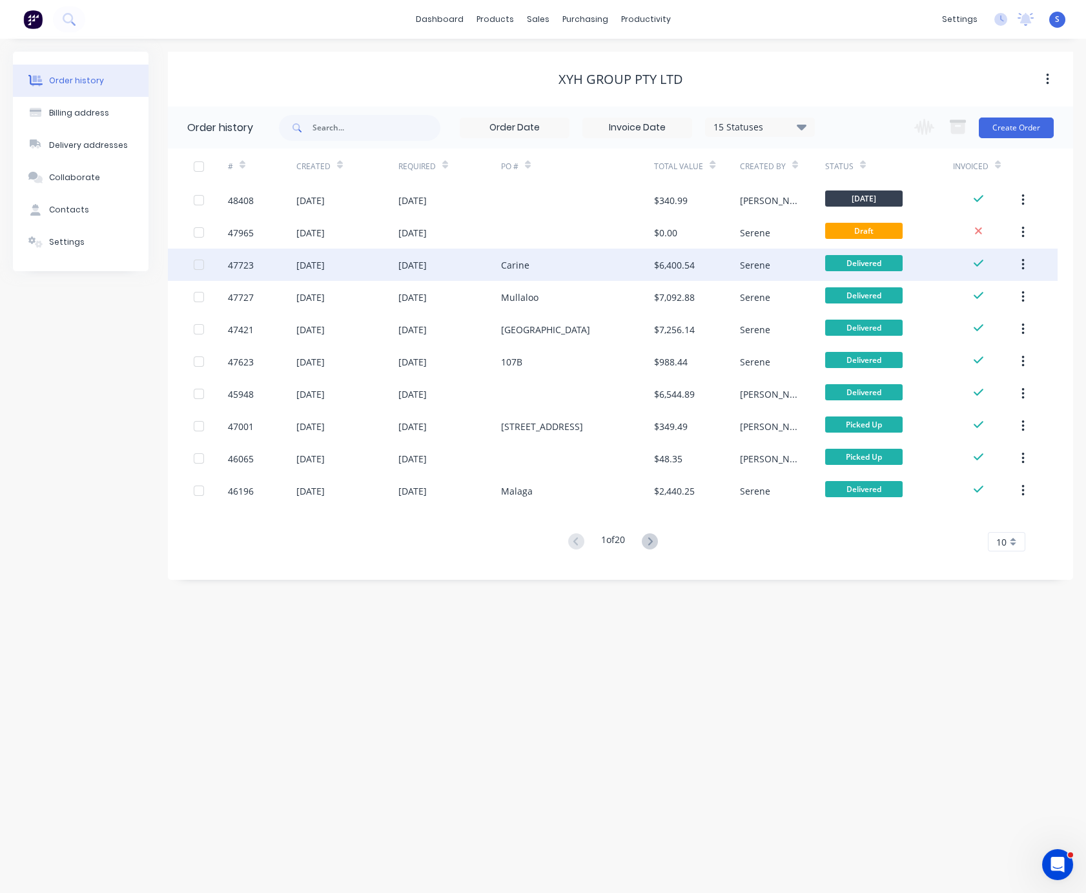
click at [509, 265] on div "Carine" at bounding box center [515, 265] width 28 height 14
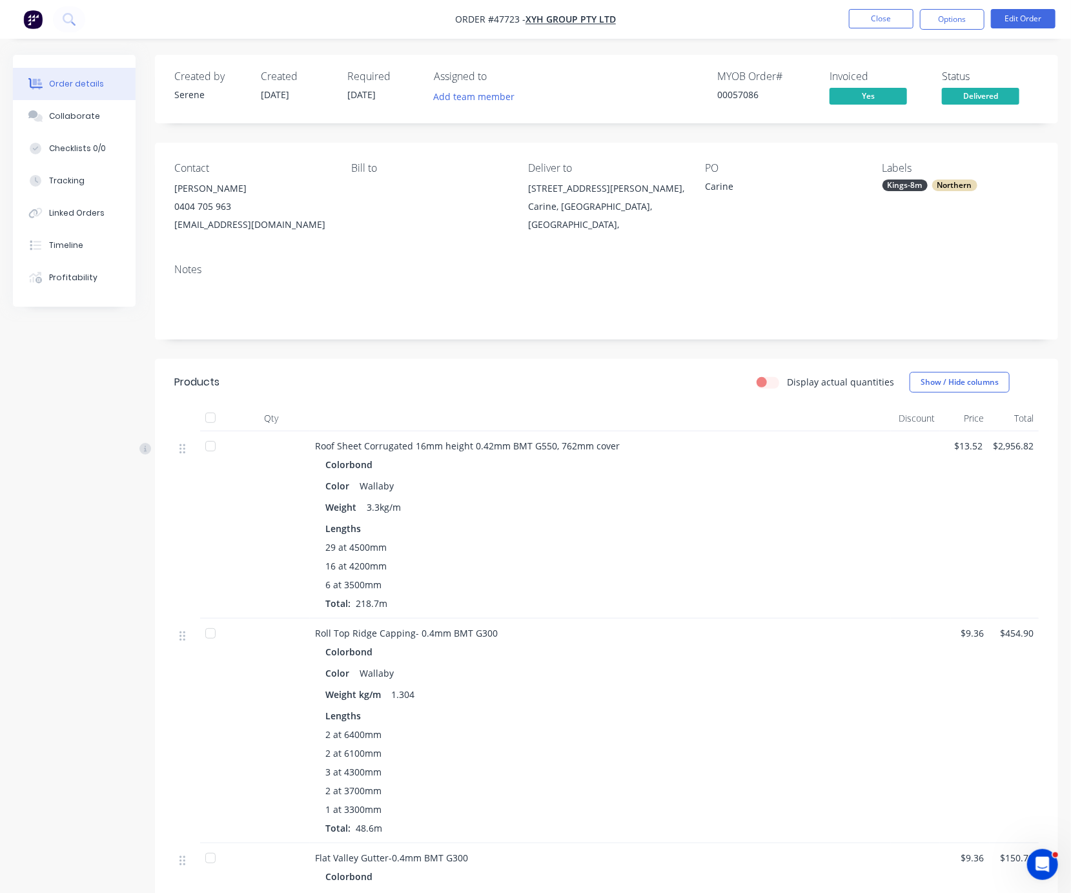
click at [564, 406] on header "Products Display actual quantities Show / Hide columns" at bounding box center [606, 382] width 903 height 46
drag, startPoint x: 393, startPoint y: 395, endPoint x: 632, endPoint y: 396, distance: 238.9
drag, startPoint x: 398, startPoint y: 396, endPoint x: 641, endPoint y: 376, distance: 244.3
click at [890, 19] on button "Close" at bounding box center [881, 18] width 65 height 19
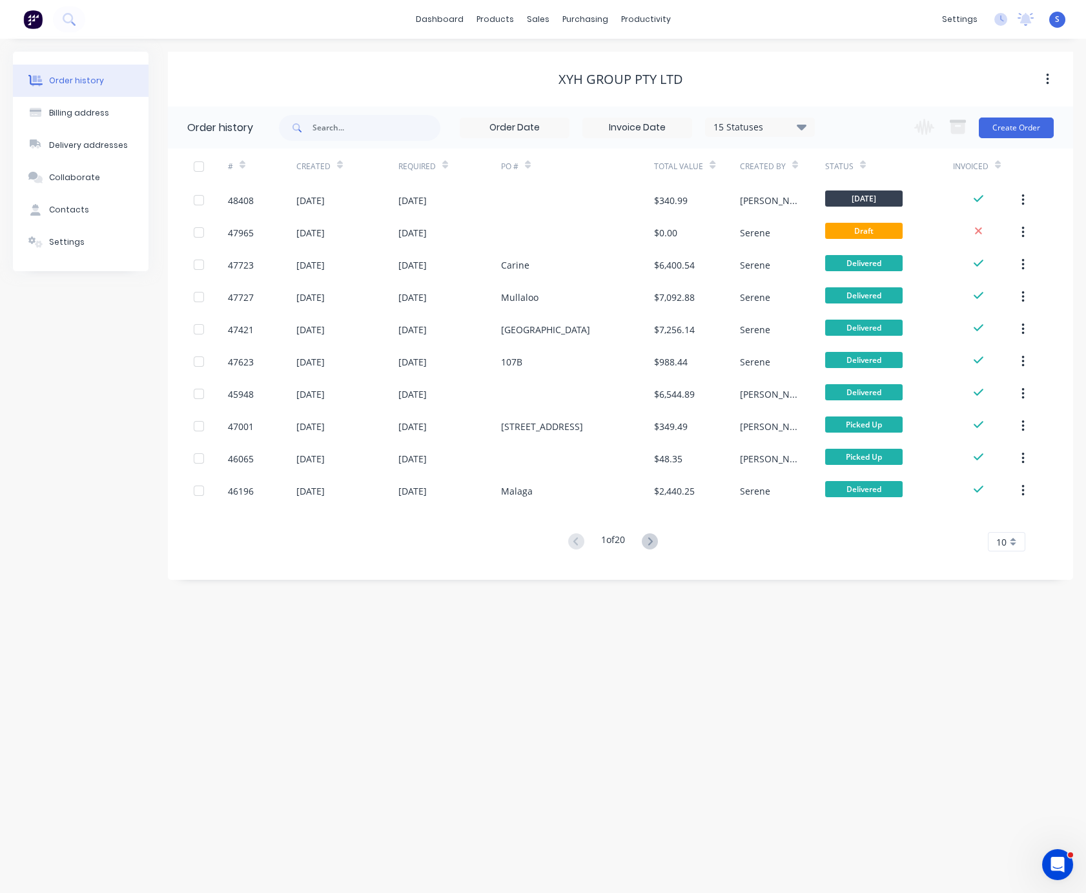
drag, startPoint x: 852, startPoint y: 73, endPoint x: 899, endPoint y: 81, distance: 47.2
click at [1027, 123] on button "Create Order" at bounding box center [1016, 128] width 75 height 21
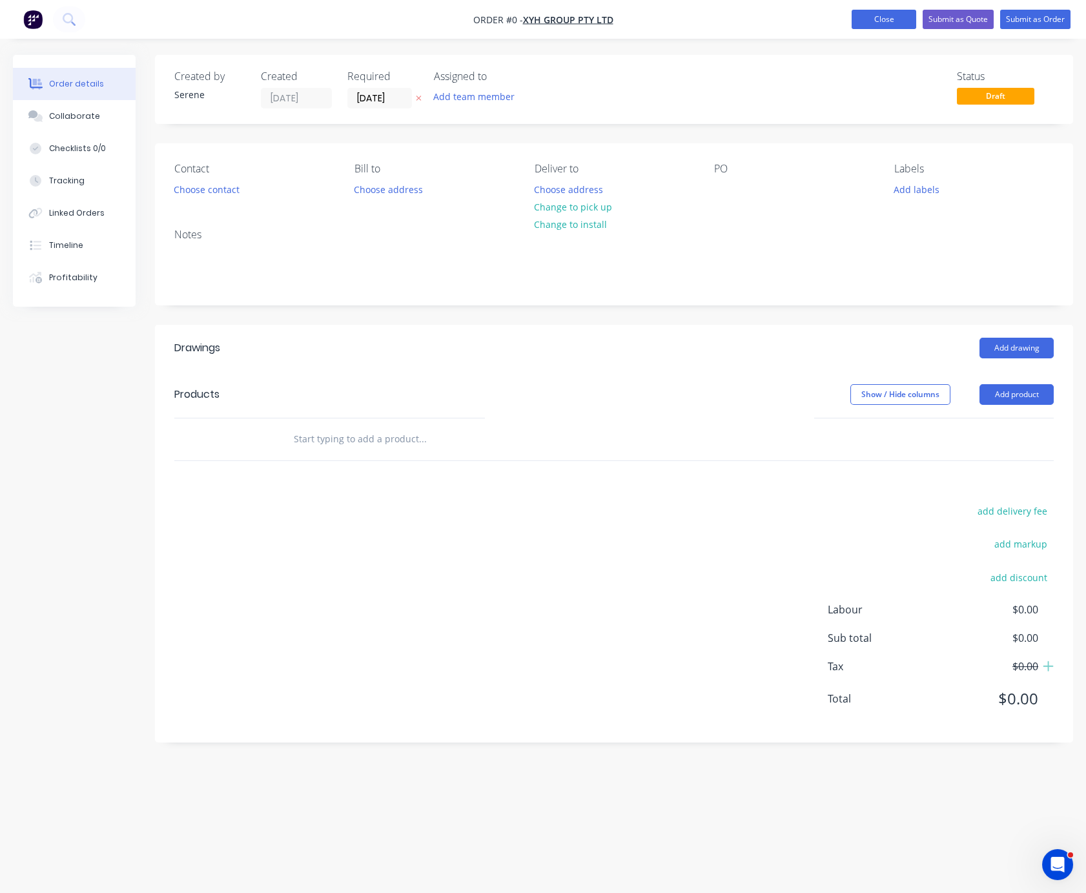
click at [878, 20] on button "Close" at bounding box center [884, 19] width 65 height 19
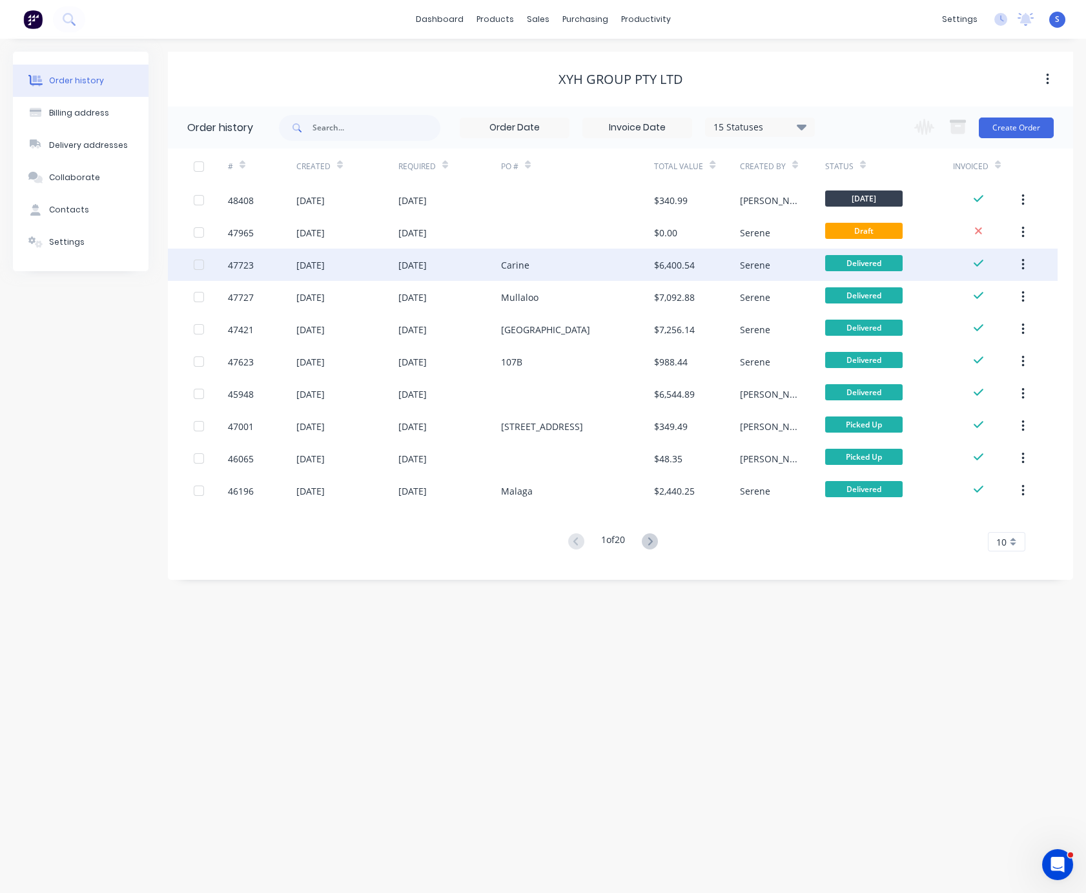
click at [479, 277] on div "[DATE]" at bounding box center [449, 265] width 103 height 32
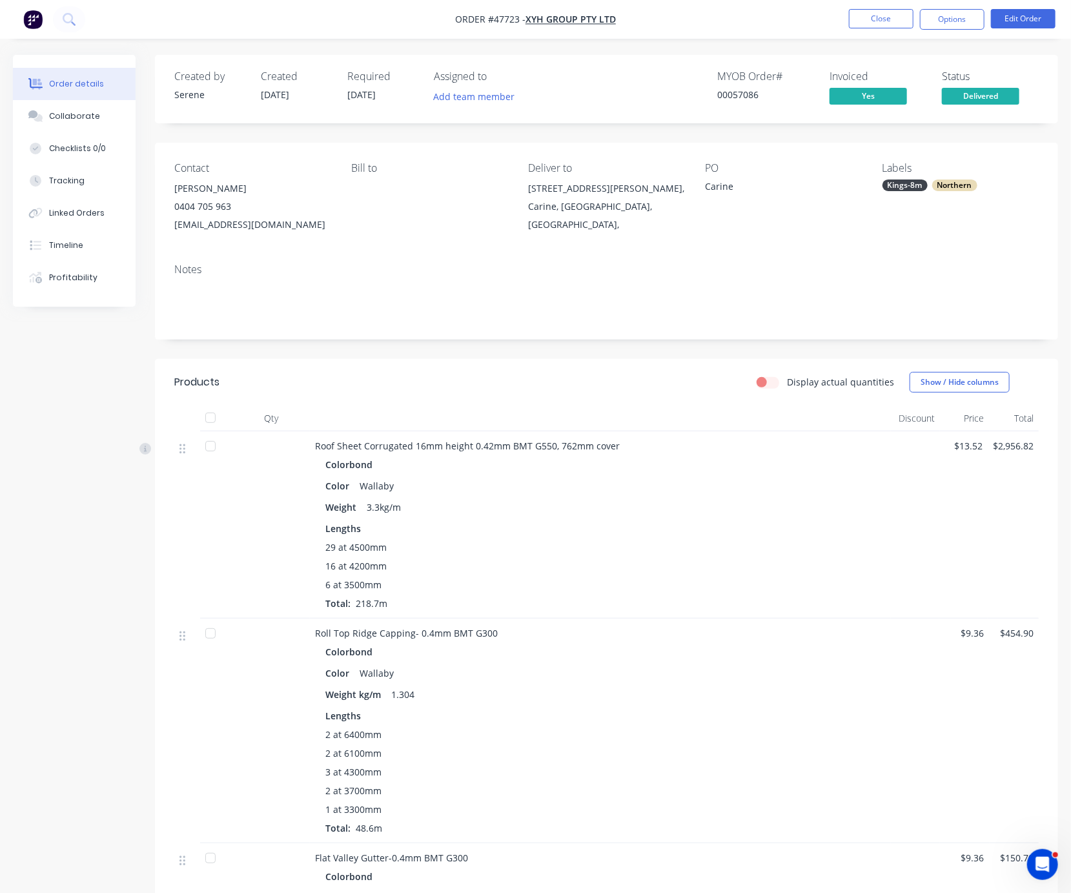
click at [493, 428] on div at bounding box center [600, 419] width 581 height 26
click at [885, 21] on button "Close" at bounding box center [881, 18] width 65 height 19
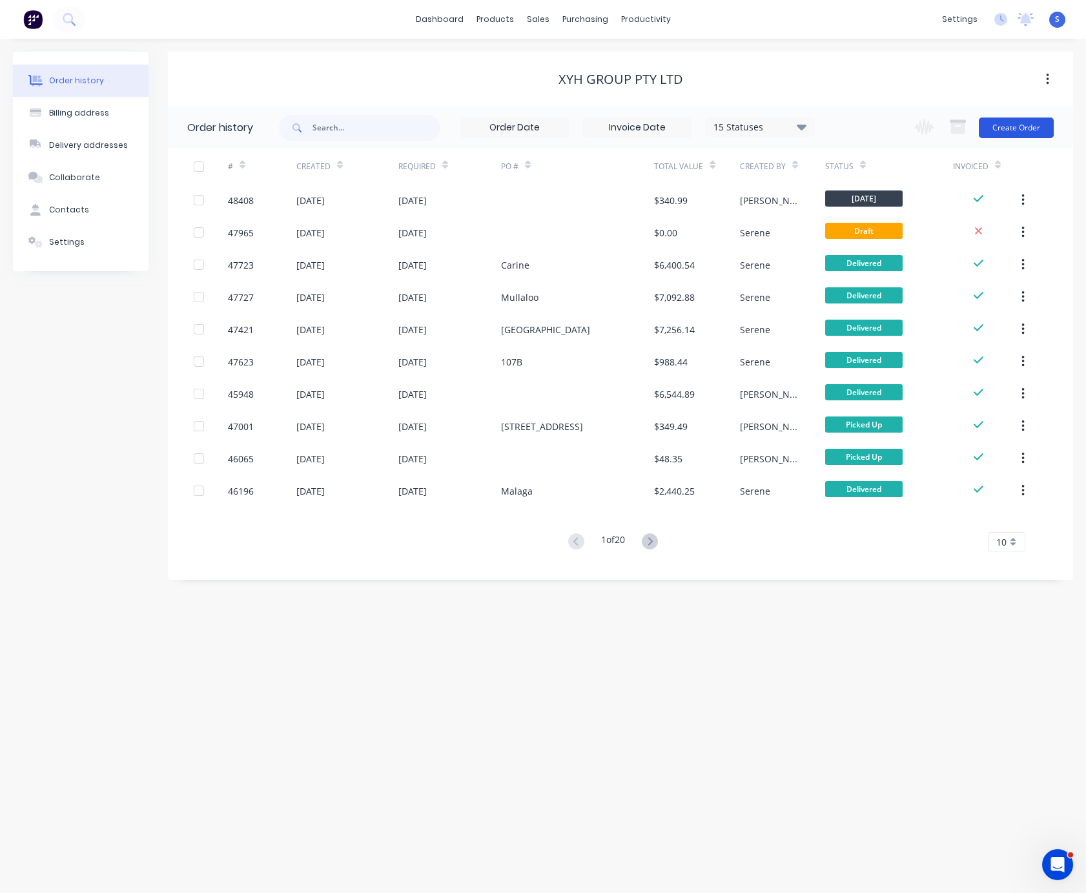
click at [1012, 131] on button "Create Order" at bounding box center [1016, 128] width 75 height 21
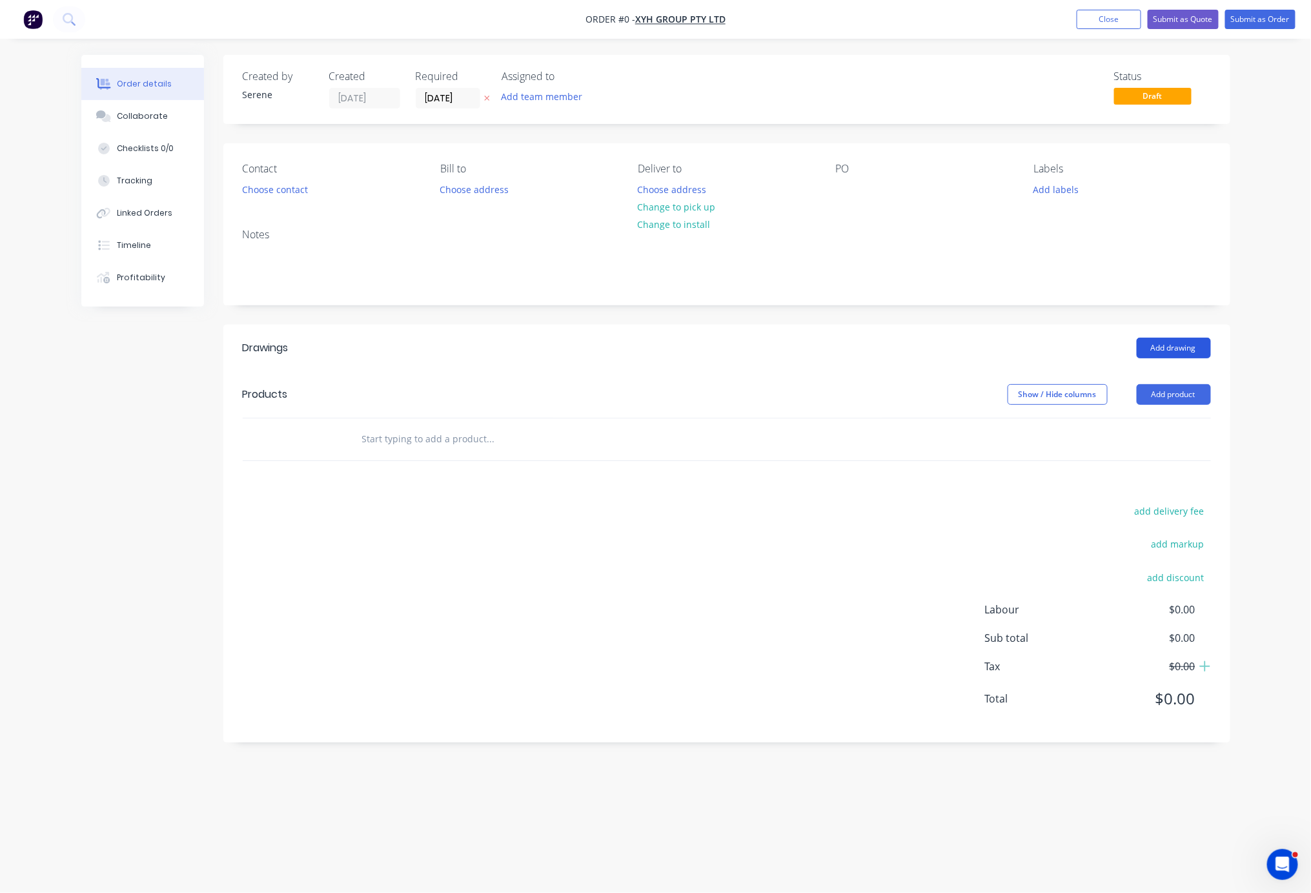
click at [1085, 358] on button "Add drawing" at bounding box center [1174, 348] width 74 height 21
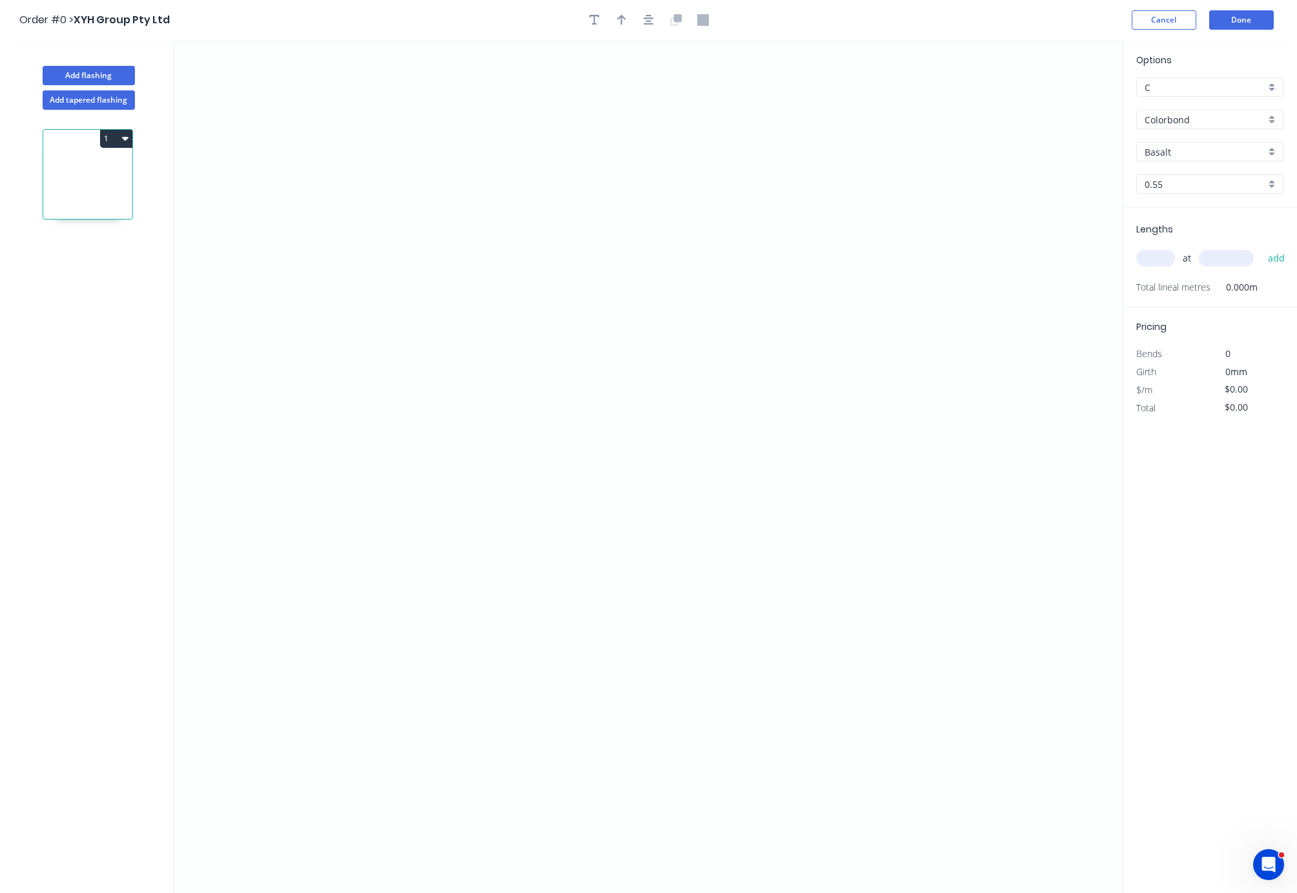
click at [1085, 159] on input "Basalt" at bounding box center [1205, 152] width 121 height 14
type input "e"
click at [1085, 182] on div "Wallaby" at bounding box center [1210, 177] width 147 height 23
type input "Wallaby"
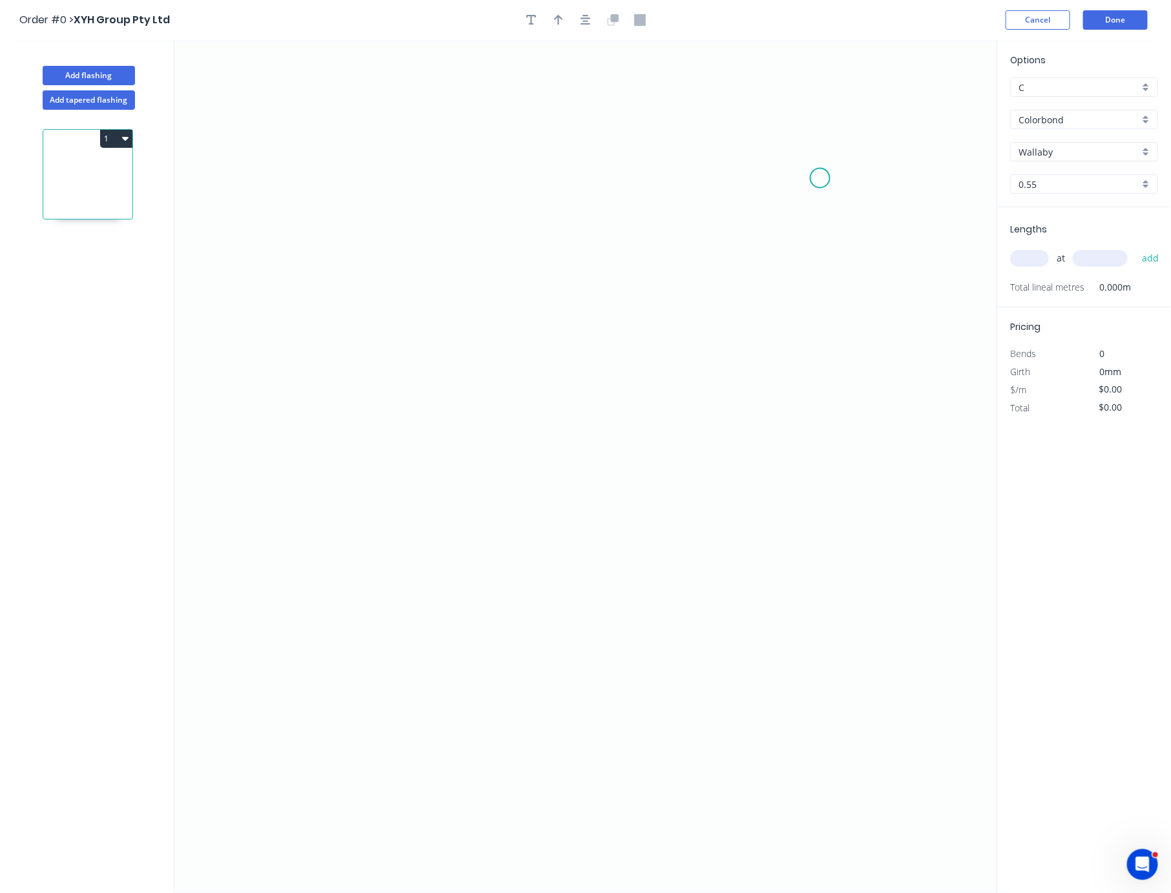
click at [820, 180] on icon "0" at bounding box center [591, 466] width 834 height 853
click at [805, 169] on icon at bounding box center [812, 172] width 15 height 11
click at [413, 176] on icon "0 ?" at bounding box center [591, 466] width 834 height 853
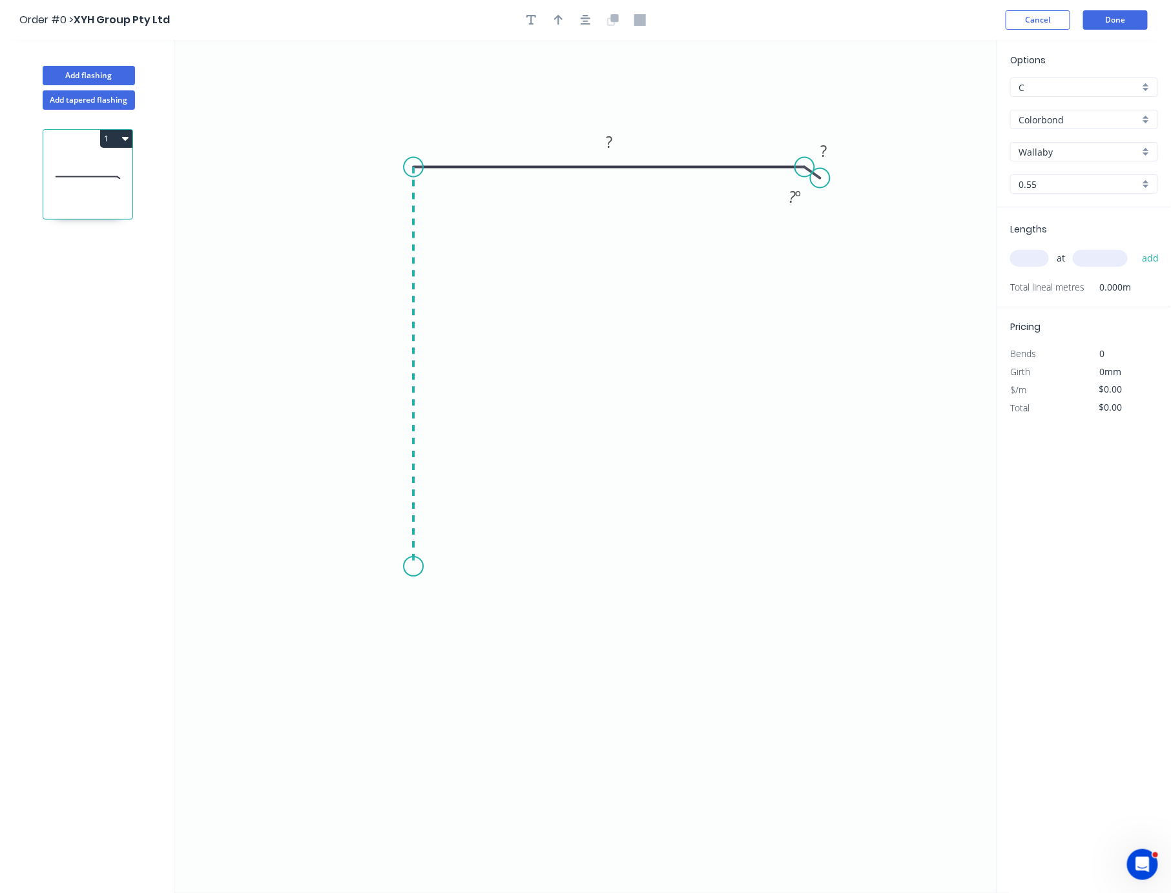
click at [427, 569] on icon "0 ? ? ? º" at bounding box center [591, 466] width 834 height 853
click at [509, 573] on icon "0 ? ? ? ? º" at bounding box center [591, 466] width 834 height 853
click at [509, 511] on icon at bounding box center [509, 537] width 0 height 57
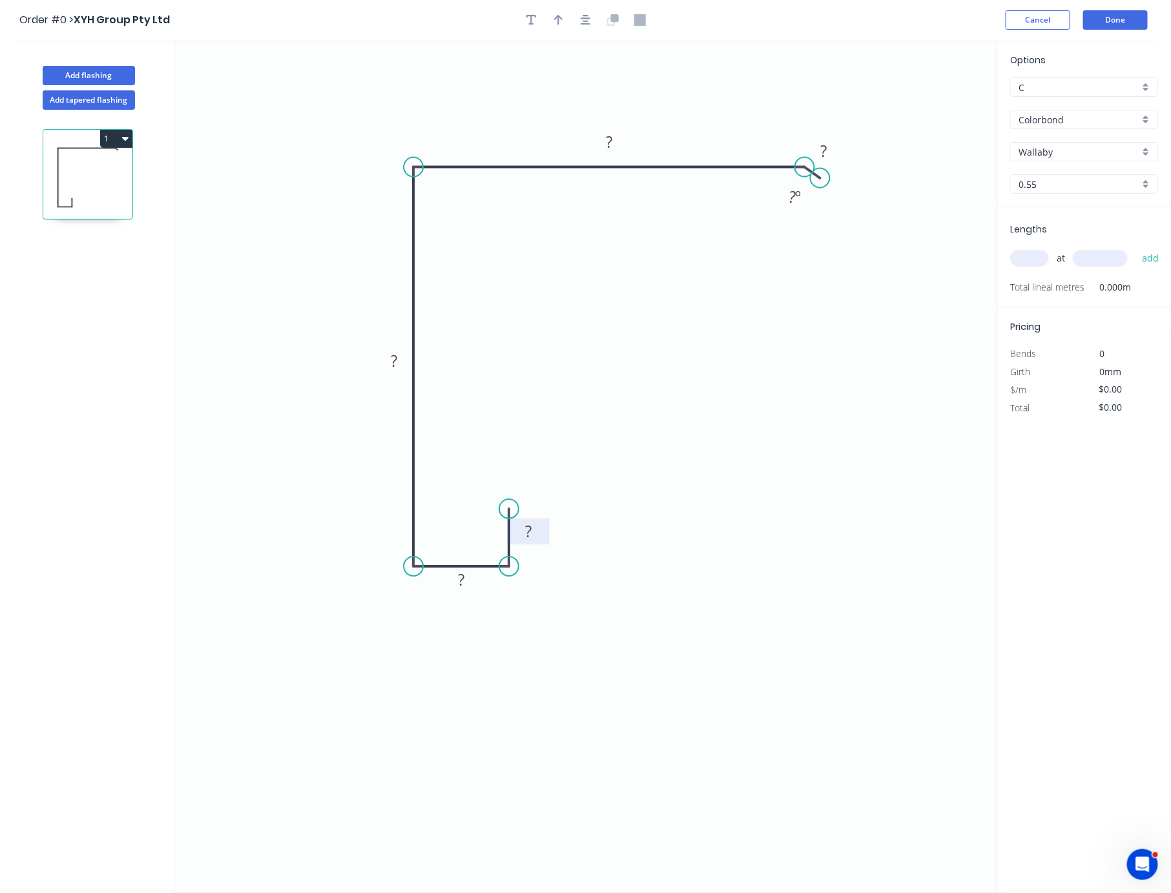
click at [539, 531] on rect at bounding box center [528, 533] width 26 height 18
click at [464, 592] on rect at bounding box center [461, 580] width 42 height 26
click at [465, 582] on rect at bounding box center [461, 580] width 26 height 18
click at [400, 365] on rect at bounding box center [394, 362] width 26 height 18
click at [619, 146] on rect at bounding box center [609, 143] width 26 height 18
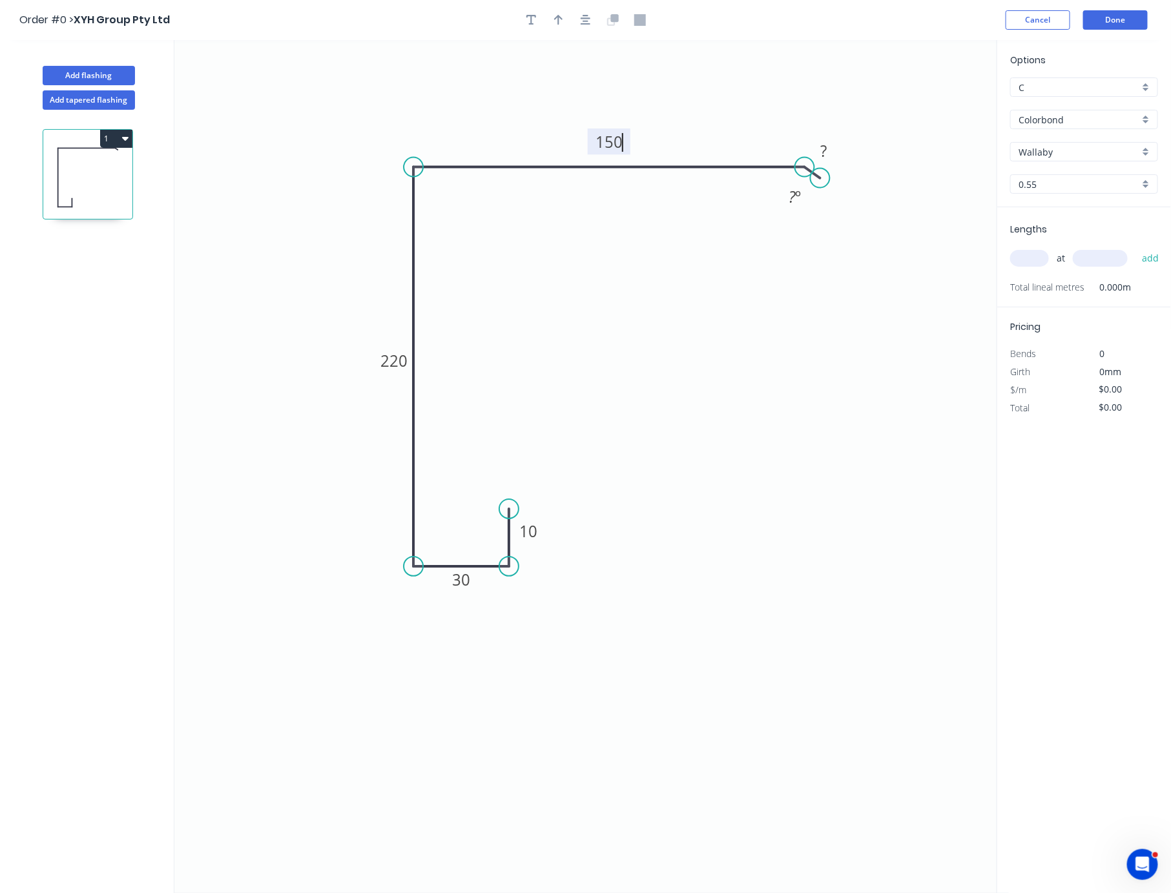
click at [779, 298] on icon "0 10 30 220 150 ? ? º" at bounding box center [591, 466] width 834 height 853
click at [827, 159] on rect at bounding box center [823, 152] width 26 height 18
click at [745, 400] on icon "0 10 30 220 150 10 ? º" at bounding box center [591, 466] width 834 height 853
type input "$19.44"
click at [620, 167] on icon "0 10 30 220 150 10 ? º" at bounding box center [591, 466] width 834 height 853
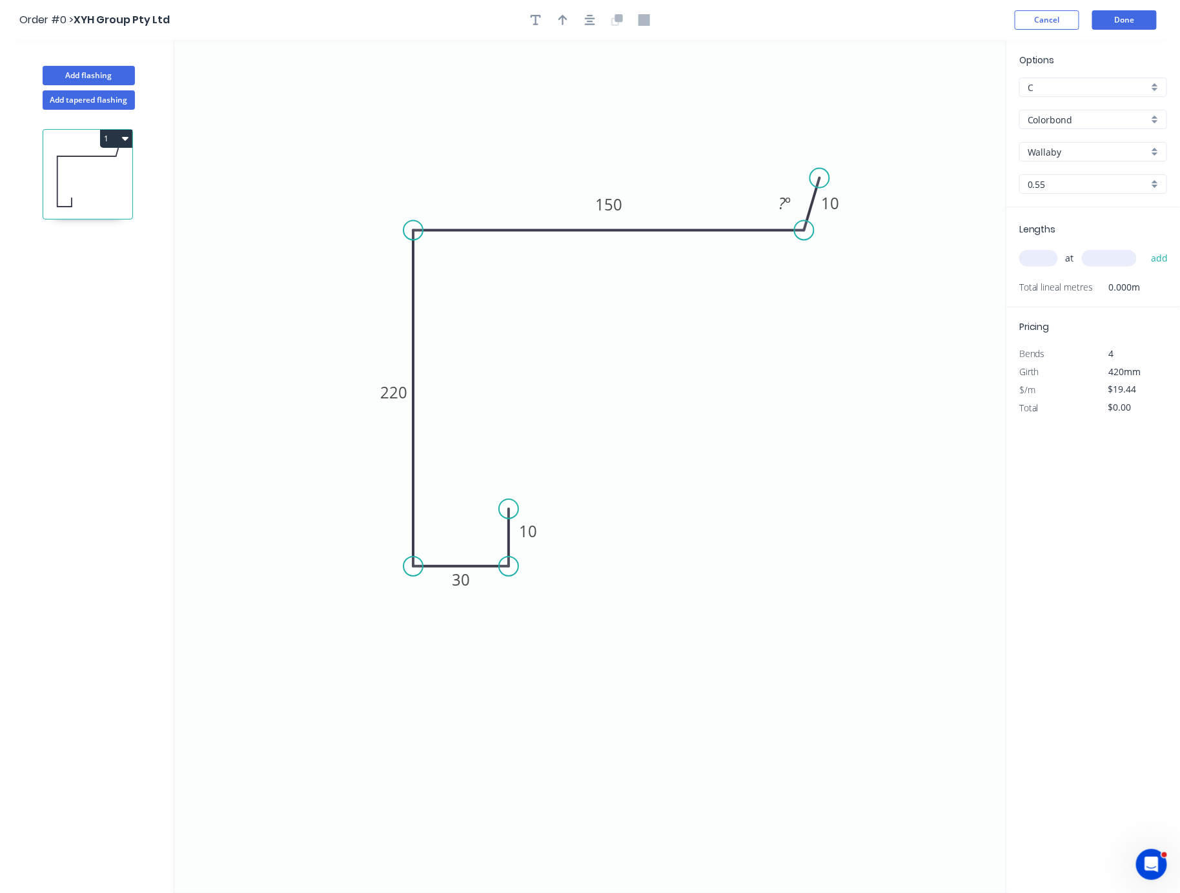
drag, startPoint x: 624, startPoint y: 169, endPoint x: 624, endPoint y: 233, distance: 63.9
click at [624, 231] on icon at bounding box center [608, 231] width 391 height 0
drag, startPoint x: 822, startPoint y: 179, endPoint x: 841, endPoint y: 260, distance: 82.9
click at [841, 260] on circle at bounding box center [840, 257] width 19 height 19
drag, startPoint x: 841, startPoint y: 260, endPoint x: 722, endPoint y: 427, distance: 205.7
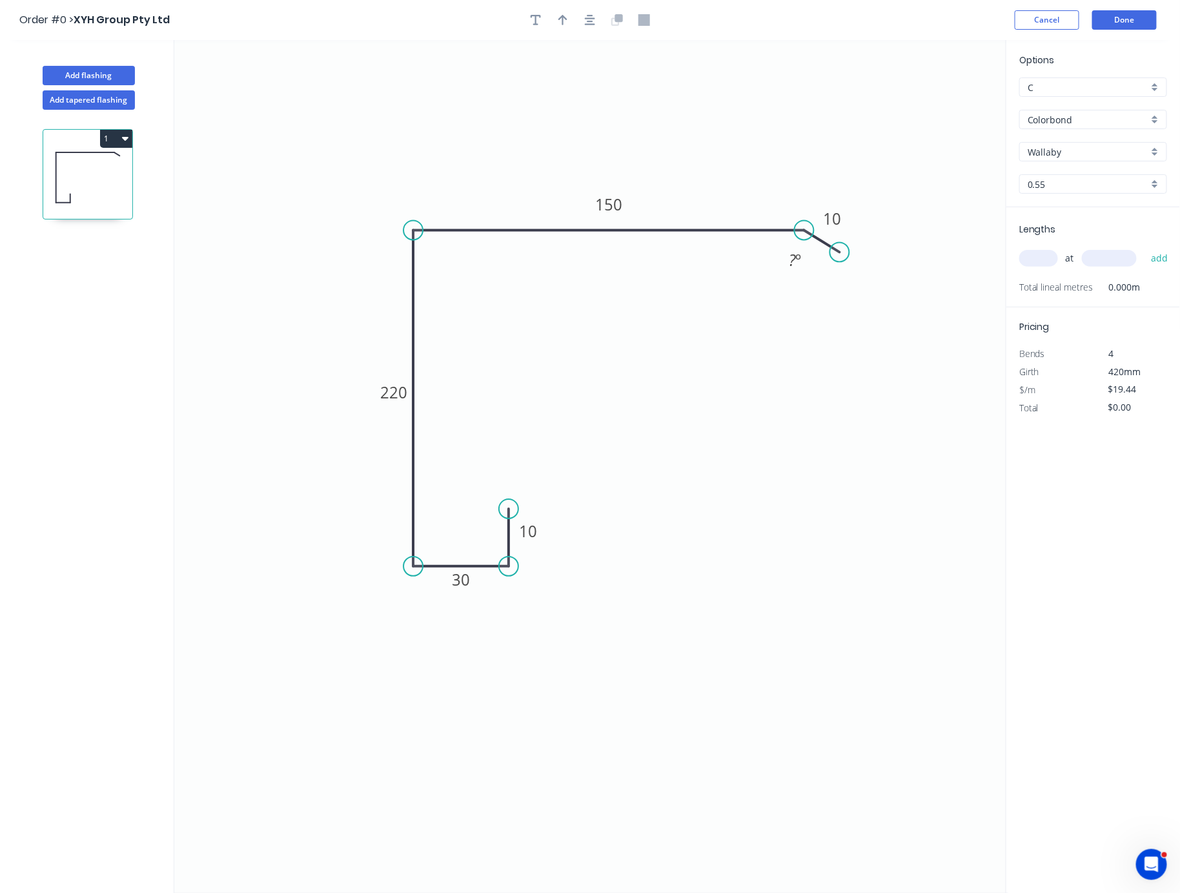
click at [839, 254] on circle at bounding box center [839, 252] width 19 height 19
click at [710, 443] on icon "0 10 30 220 150 10 ? º" at bounding box center [591, 466] width 834 height 853
click at [562, 29] on button "button" at bounding box center [562, 19] width 19 height 19
drag, startPoint x: 865, startPoint y: 100, endPoint x: 996, endPoint y: 272, distance: 216.6
click at [511, 176] on icon at bounding box center [516, 156] width 12 height 41
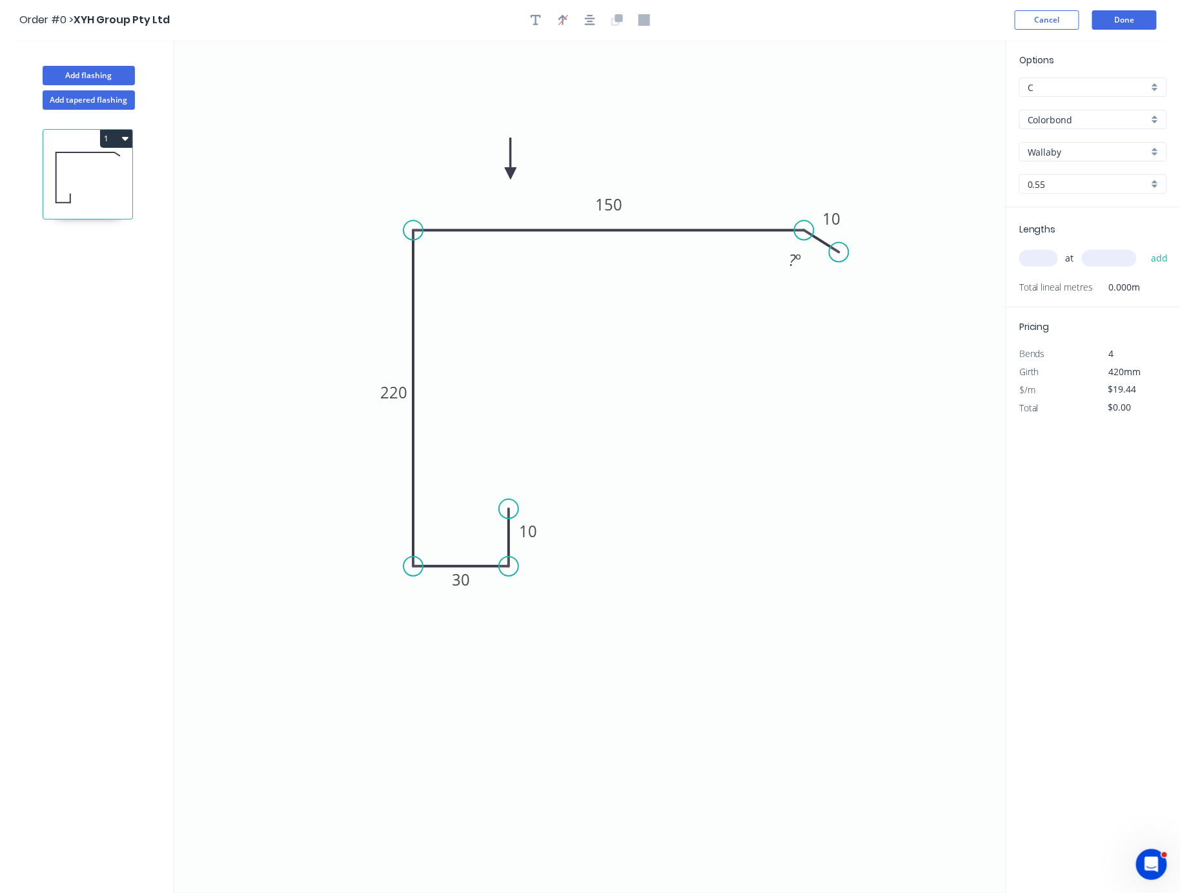
click at [1037, 267] on input "text" at bounding box center [1039, 258] width 39 height 17
type input "2"
type input "4000"
click at [1085, 247] on button "add" at bounding box center [1160, 258] width 30 height 22
type input "$155.52"
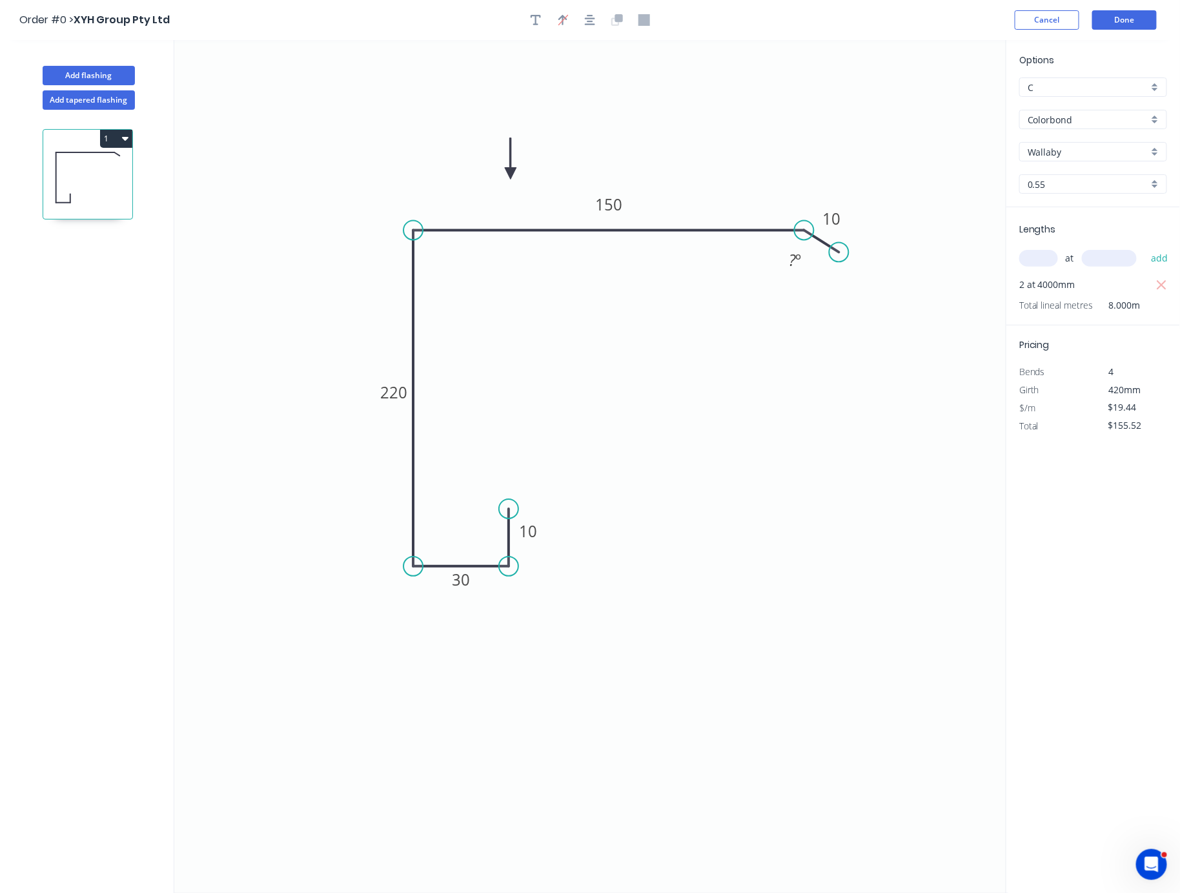
click at [907, 517] on icon "0 10 30 220 150 10 ? º" at bounding box center [591, 466] width 834 height 853
click at [1085, 24] on button "Done" at bounding box center [1125, 19] width 65 height 19
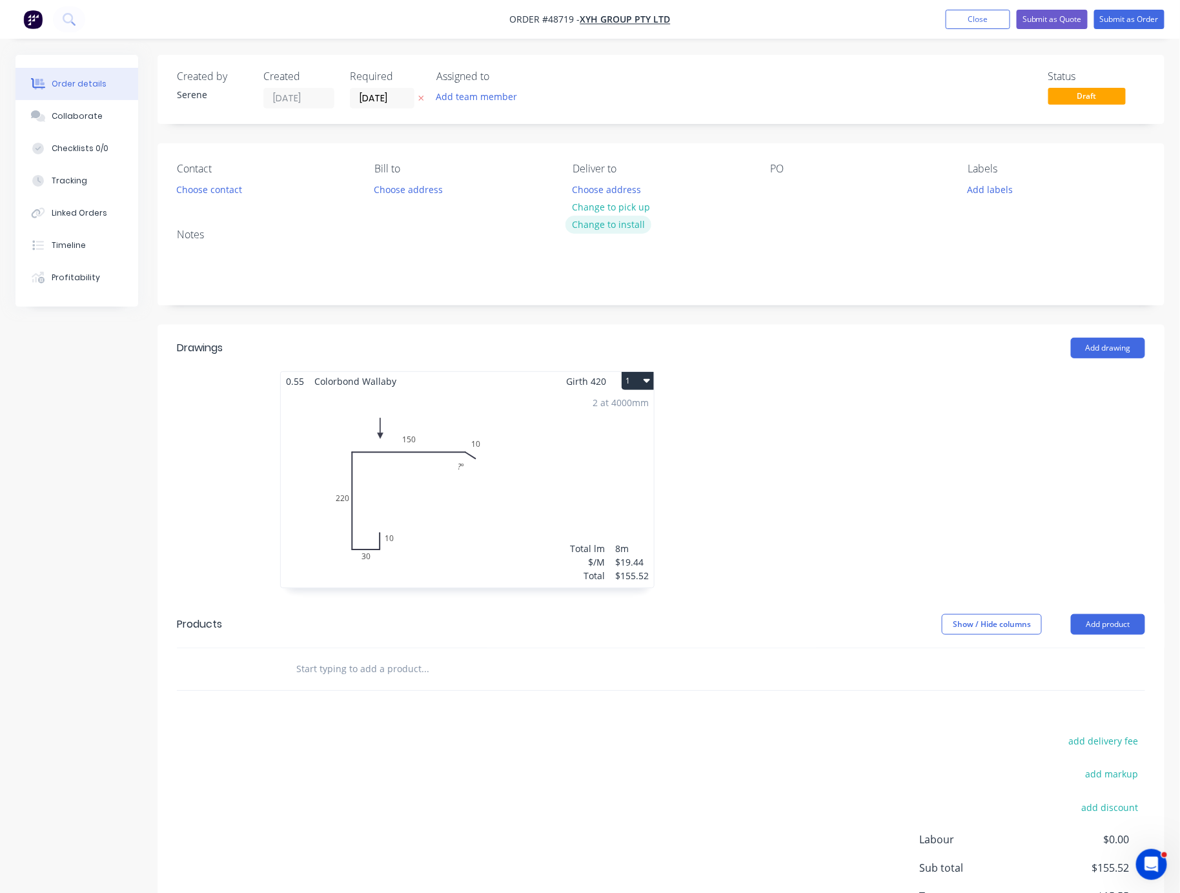
drag, startPoint x: 752, startPoint y: 443, endPoint x: 635, endPoint y: 243, distance: 230.9
click at [621, 198] on button "Choose address" at bounding box center [607, 188] width 83 height 17
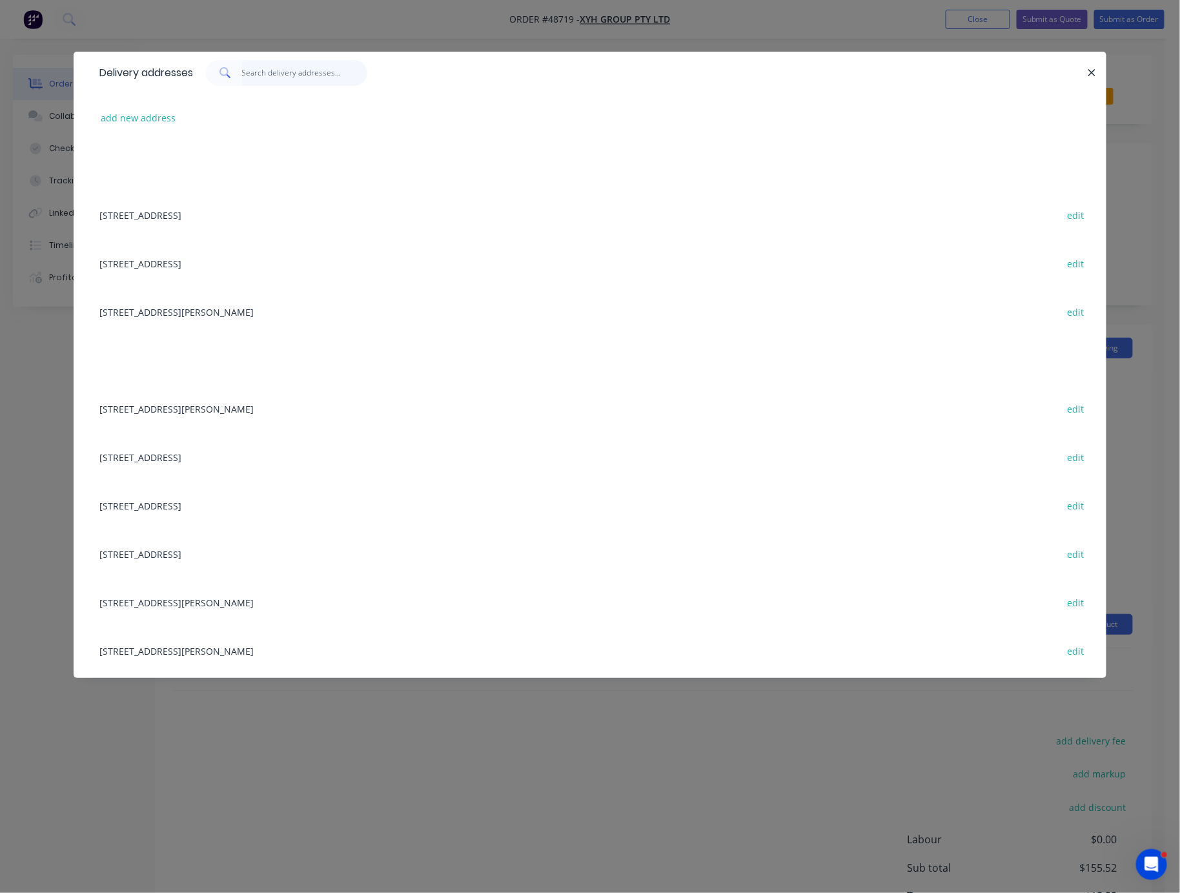
click at [283, 84] on input "text" at bounding box center [305, 73] width 126 height 26
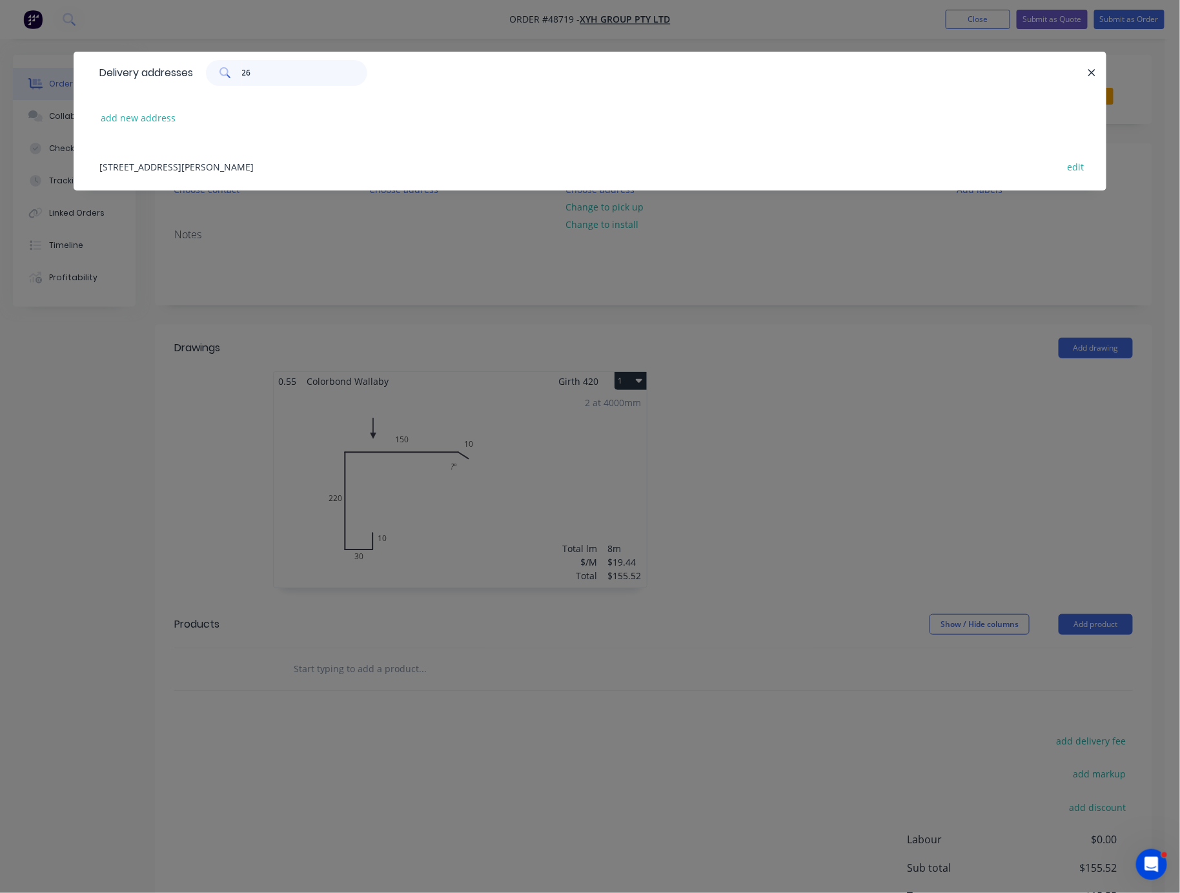
type input "26"
click at [285, 171] on div "26 Risley Way,, Carine, Western Australia, Australia edit" at bounding box center [590, 166] width 994 height 48
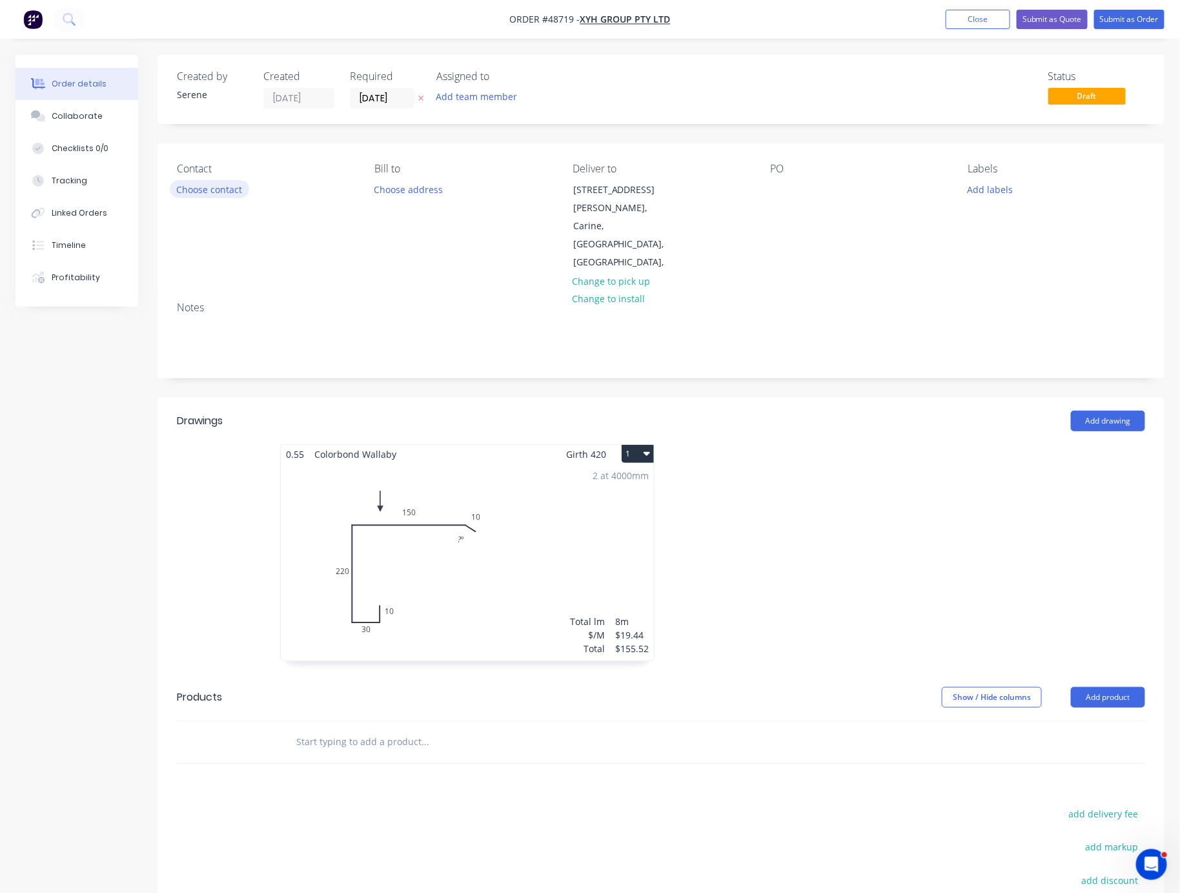
click at [209, 190] on button "Choose contact" at bounding box center [209, 188] width 79 height 17
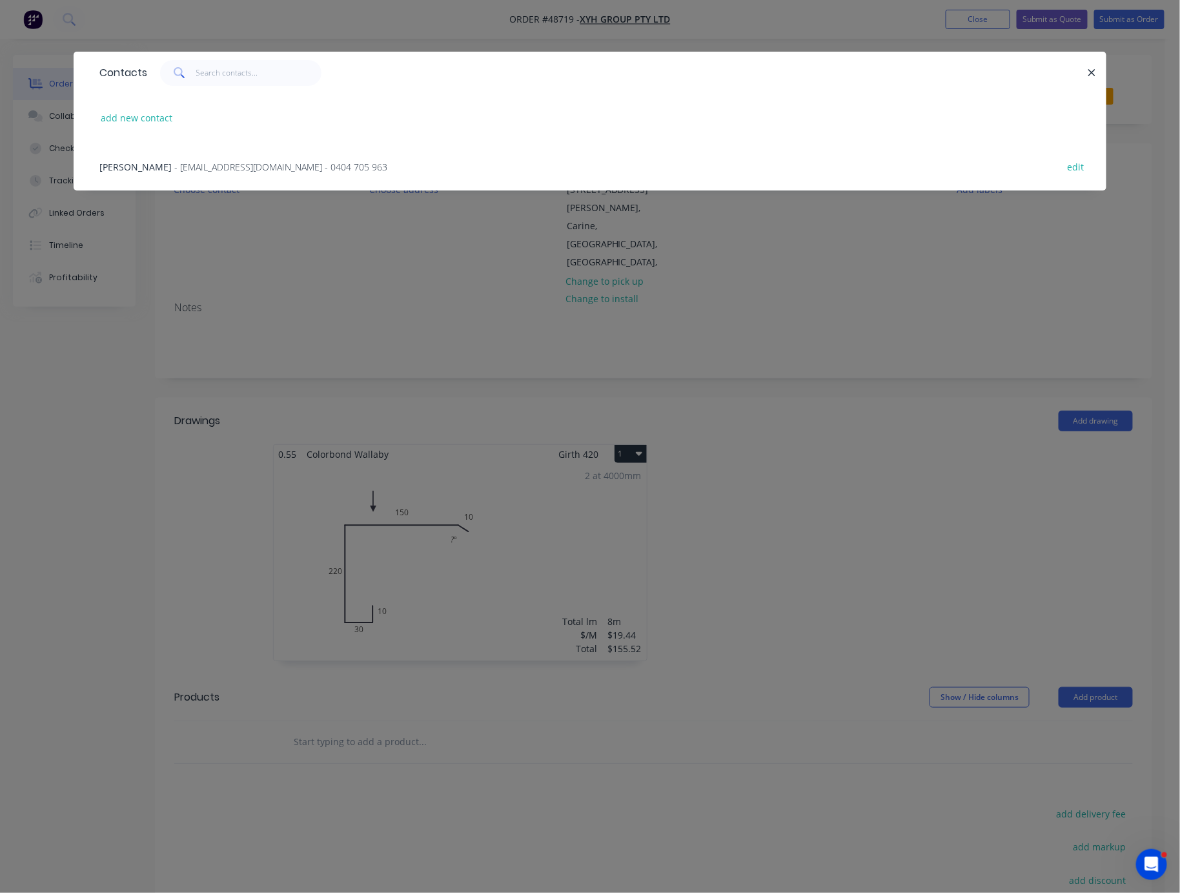
click at [183, 171] on span "- huaxianya@hotmail.com - 0404 705 963" at bounding box center [280, 167] width 213 height 12
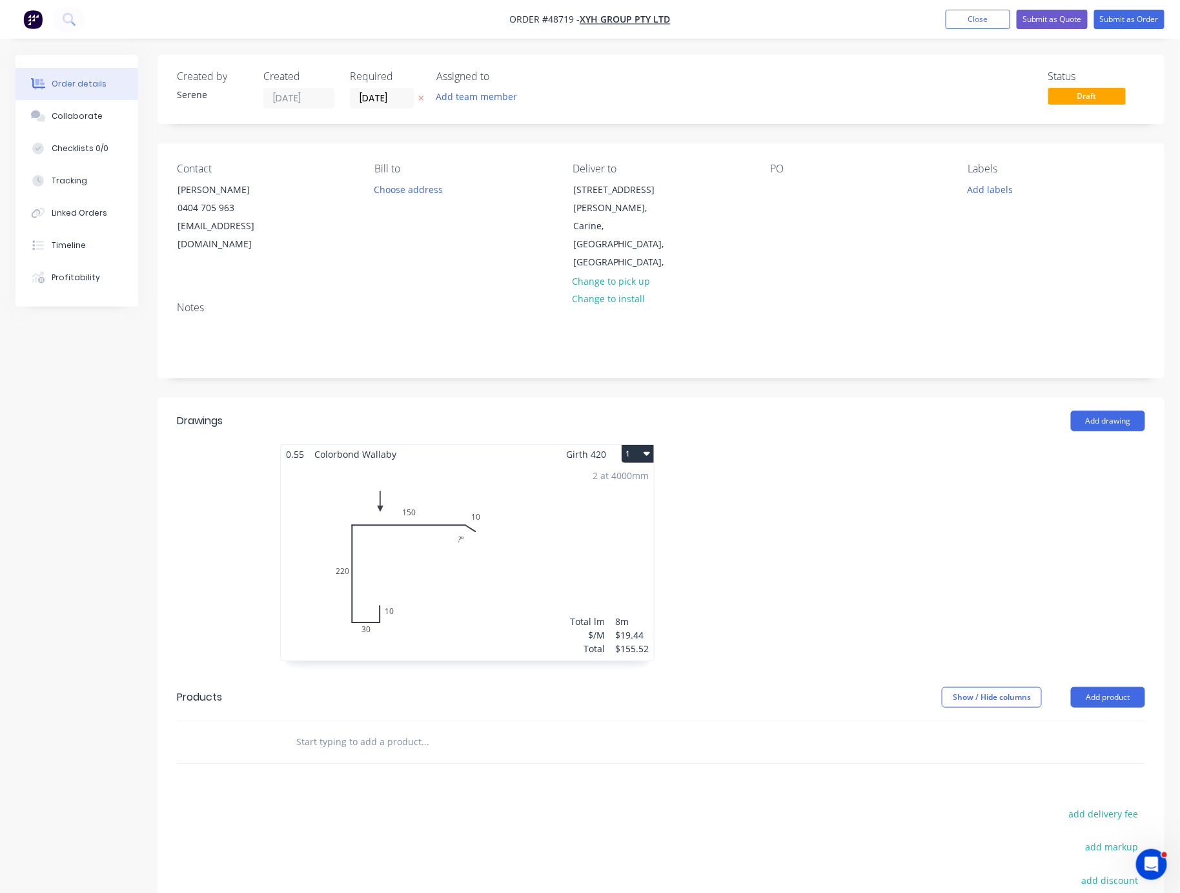
click at [760, 482] on div at bounding box center [854, 559] width 387 height 230
drag, startPoint x: 860, startPoint y: 475, endPoint x: 910, endPoint y: 484, distance: 51.3
click at [383, 104] on input "[DATE]" at bounding box center [382, 97] width 63 height 19
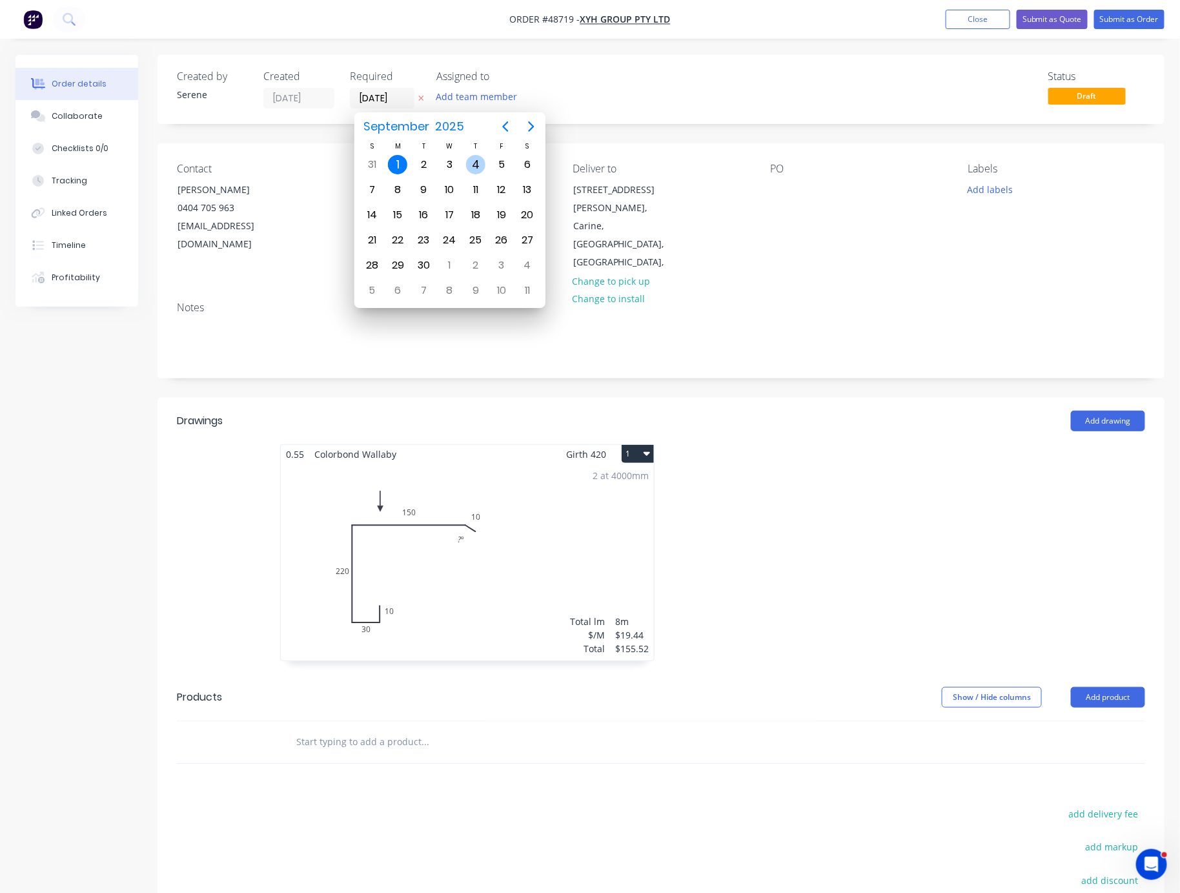
click at [475, 163] on div "4" at bounding box center [475, 164] width 19 height 19
type input "04/09/25"
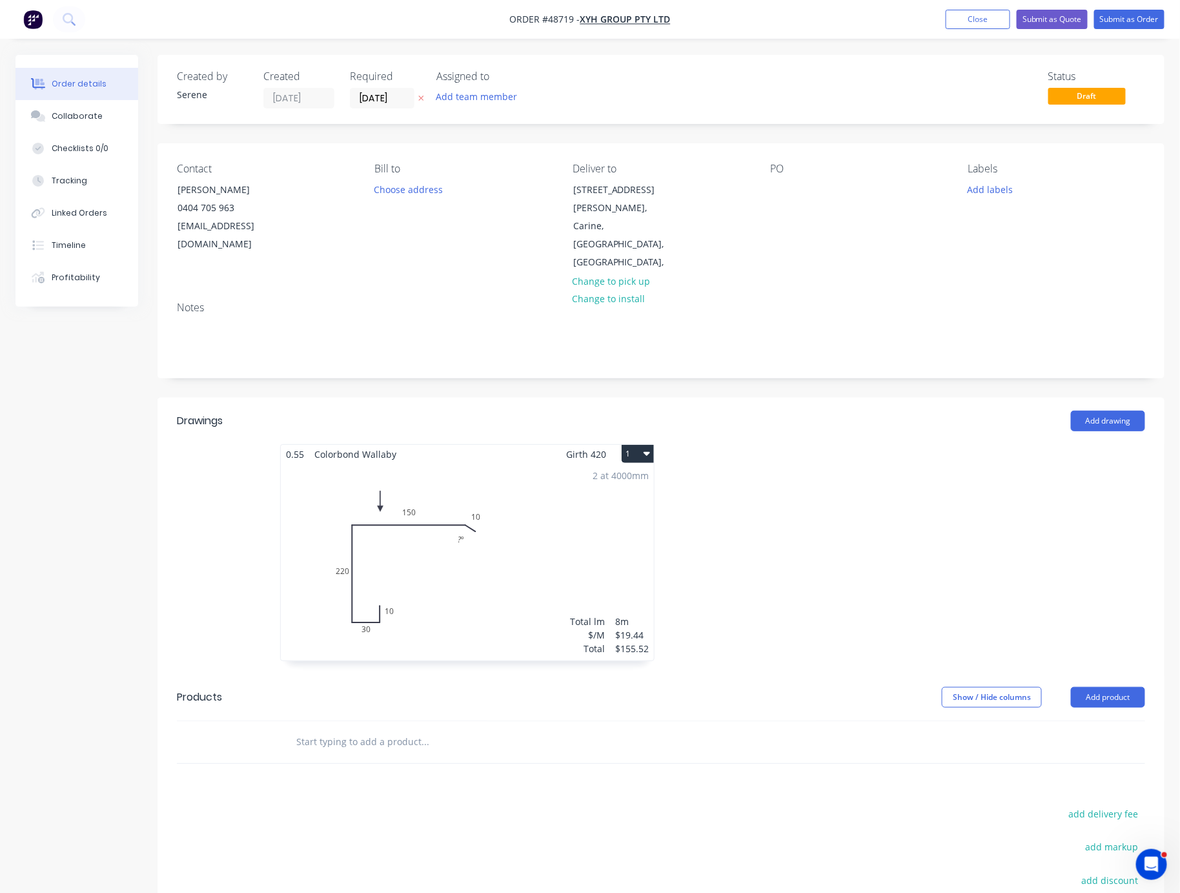
click at [832, 500] on div at bounding box center [854, 559] width 387 height 230
click at [1085, 23] on button "Submit as Order" at bounding box center [1129, 19] width 70 height 19
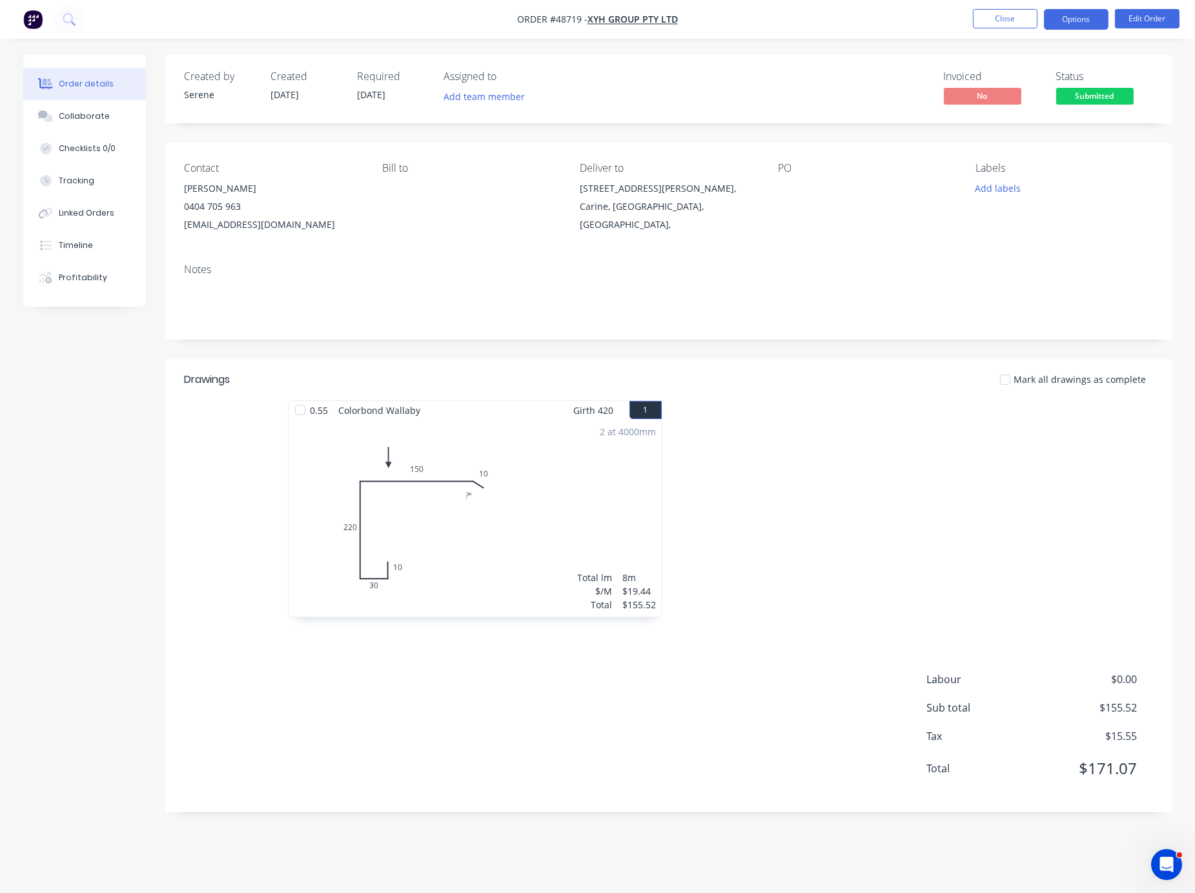
click at [1082, 20] on button "Options" at bounding box center [1076, 19] width 65 height 21
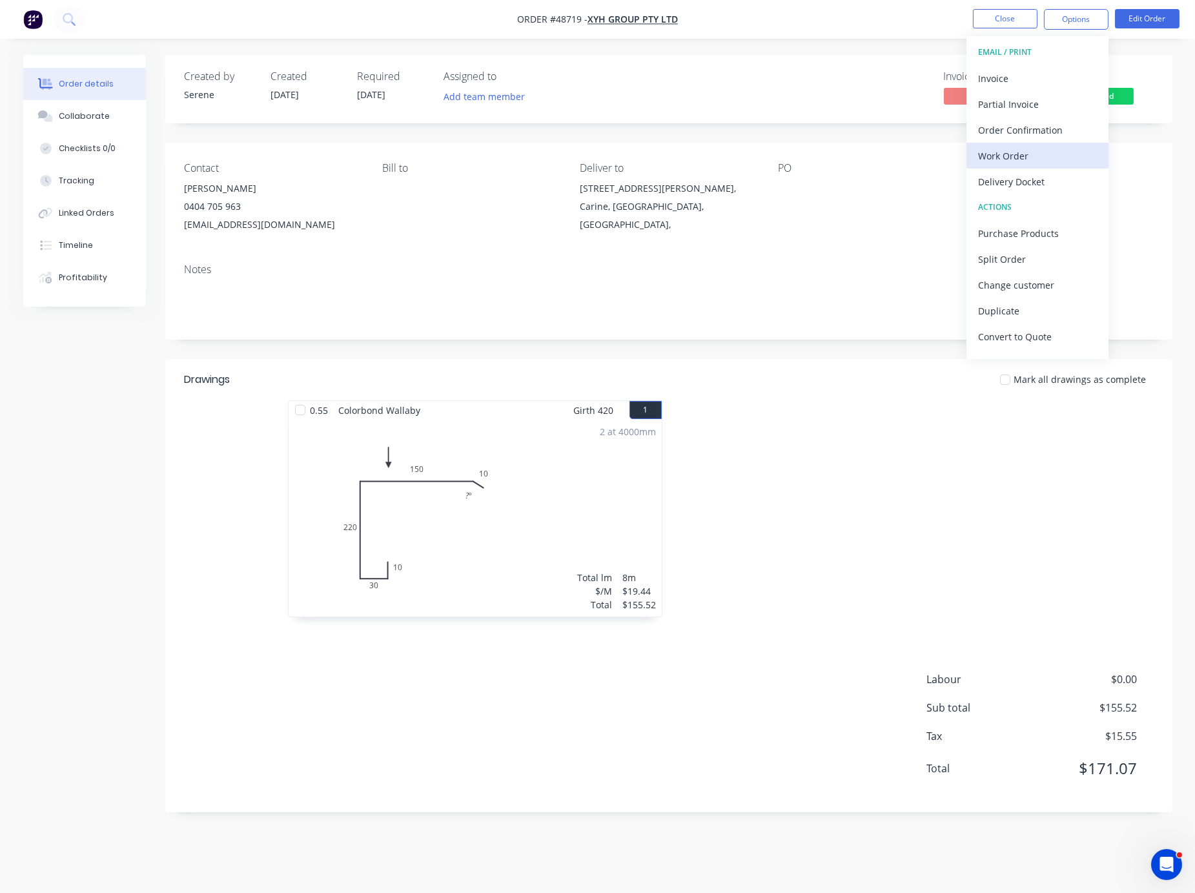
click at [1034, 158] on div "Work Order" at bounding box center [1037, 156] width 119 height 19
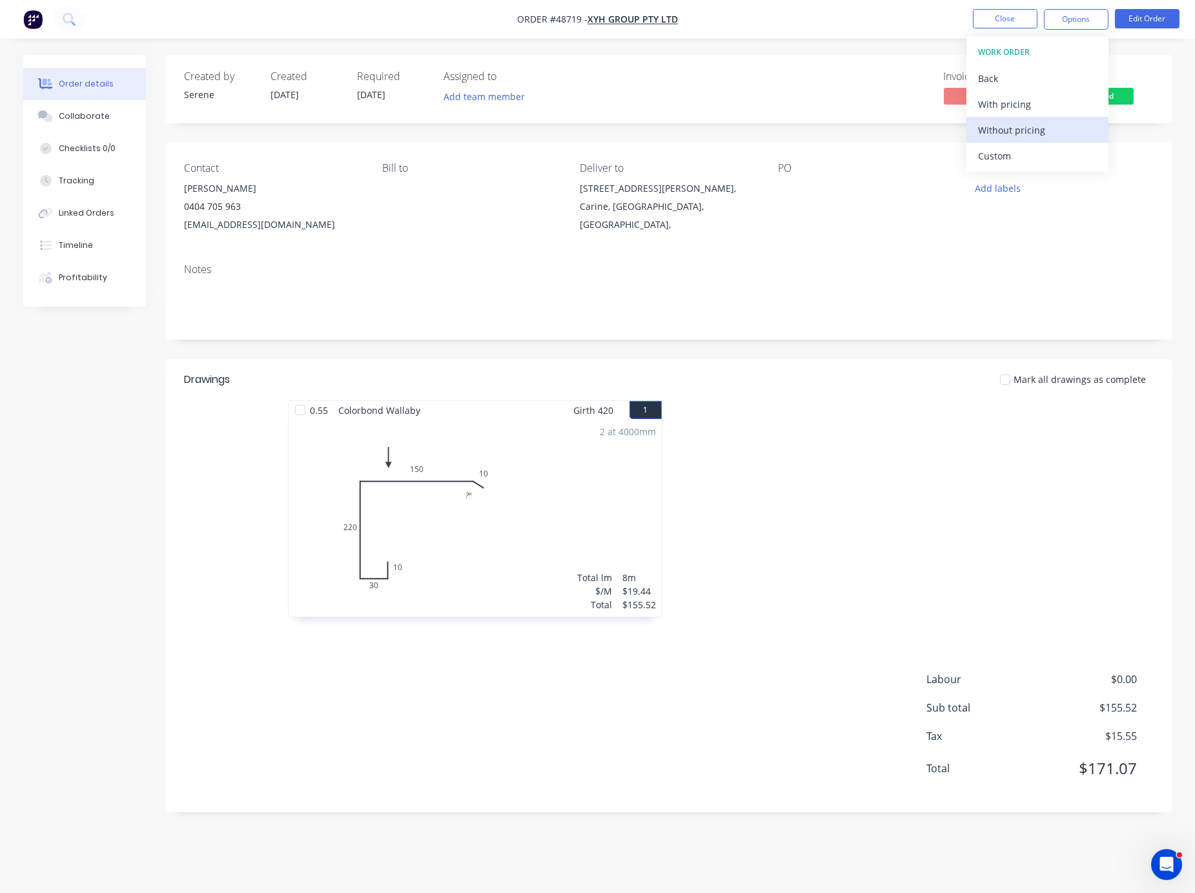
click at [1012, 127] on div "Without pricing" at bounding box center [1037, 130] width 119 height 19
click at [779, 518] on div at bounding box center [862, 515] width 387 height 230
click at [814, 444] on div at bounding box center [862, 515] width 387 height 230
click at [1062, 10] on button "Options" at bounding box center [1076, 19] width 65 height 21
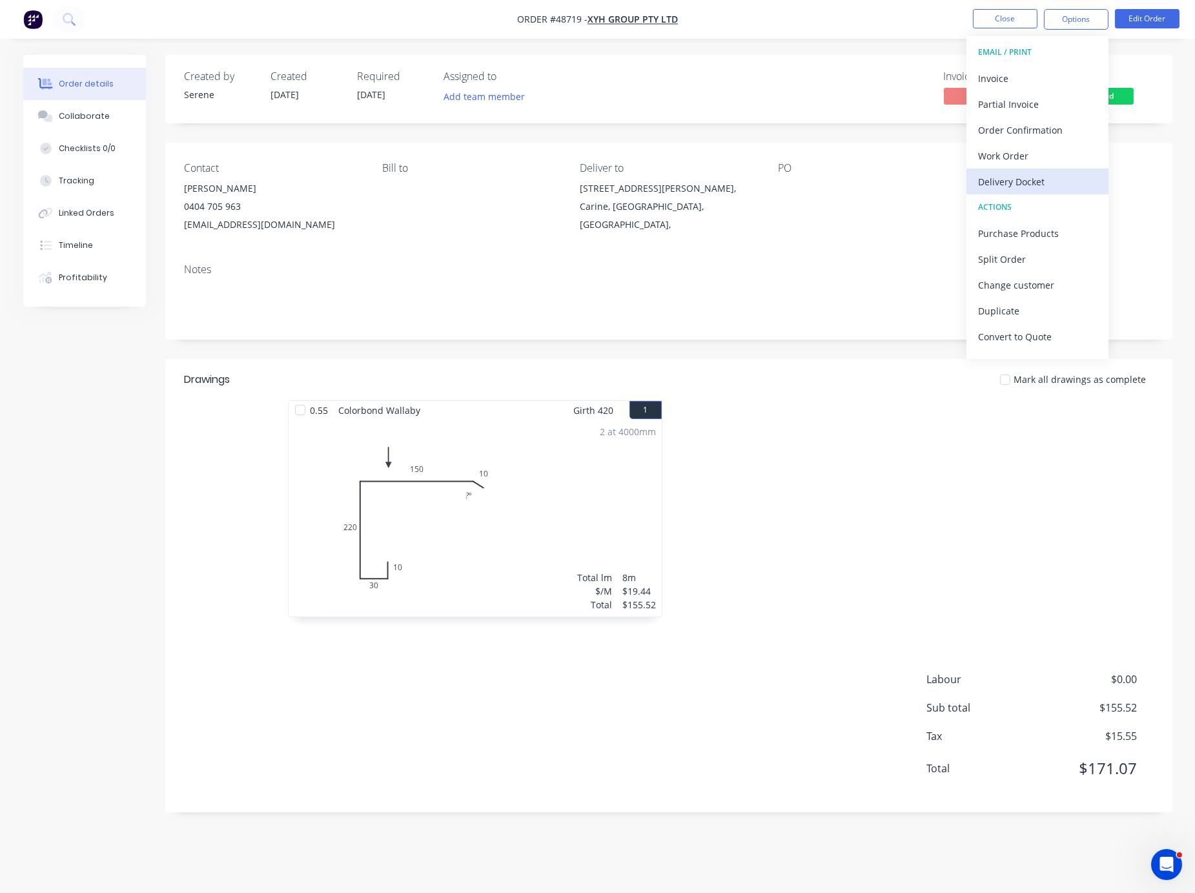
click at [1031, 183] on div "Delivery Docket" at bounding box center [1037, 181] width 119 height 19
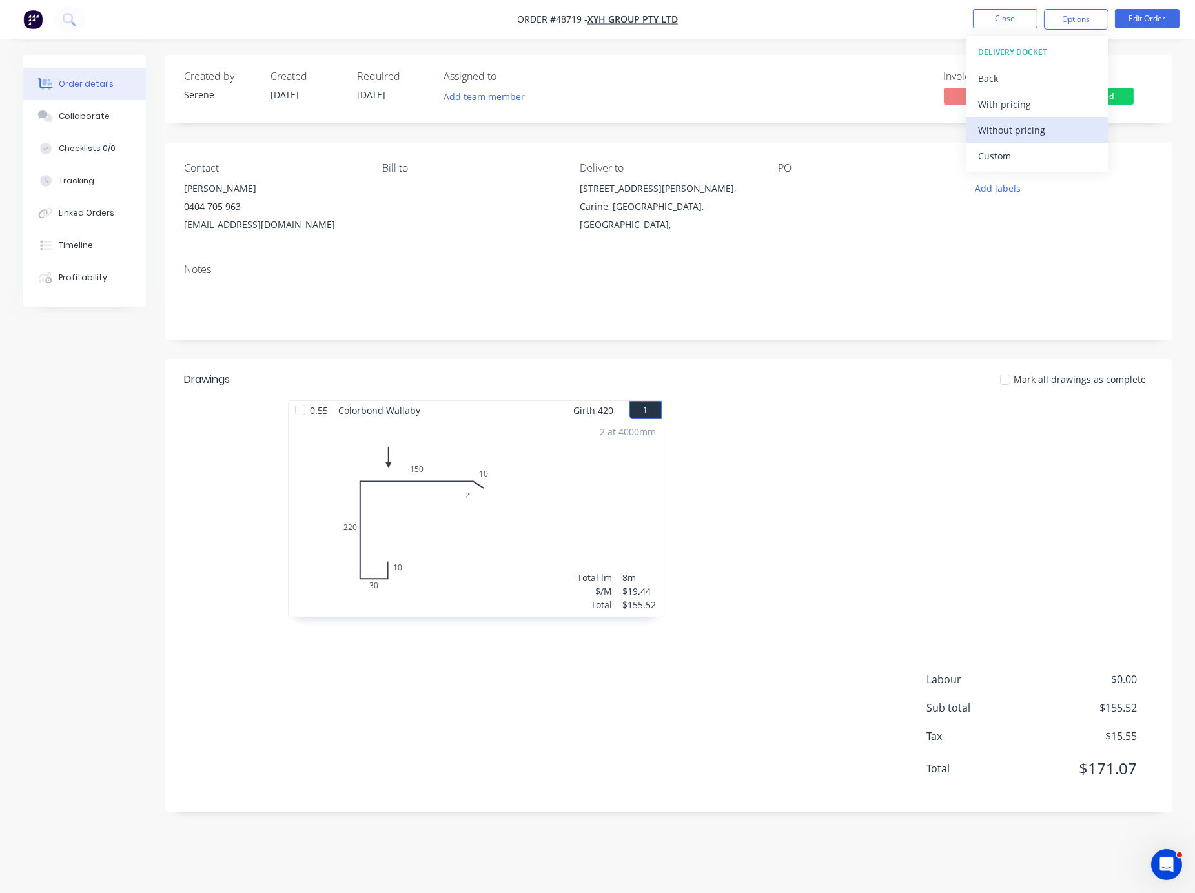
click at [1029, 127] on div "Without pricing" at bounding box center [1037, 130] width 119 height 19
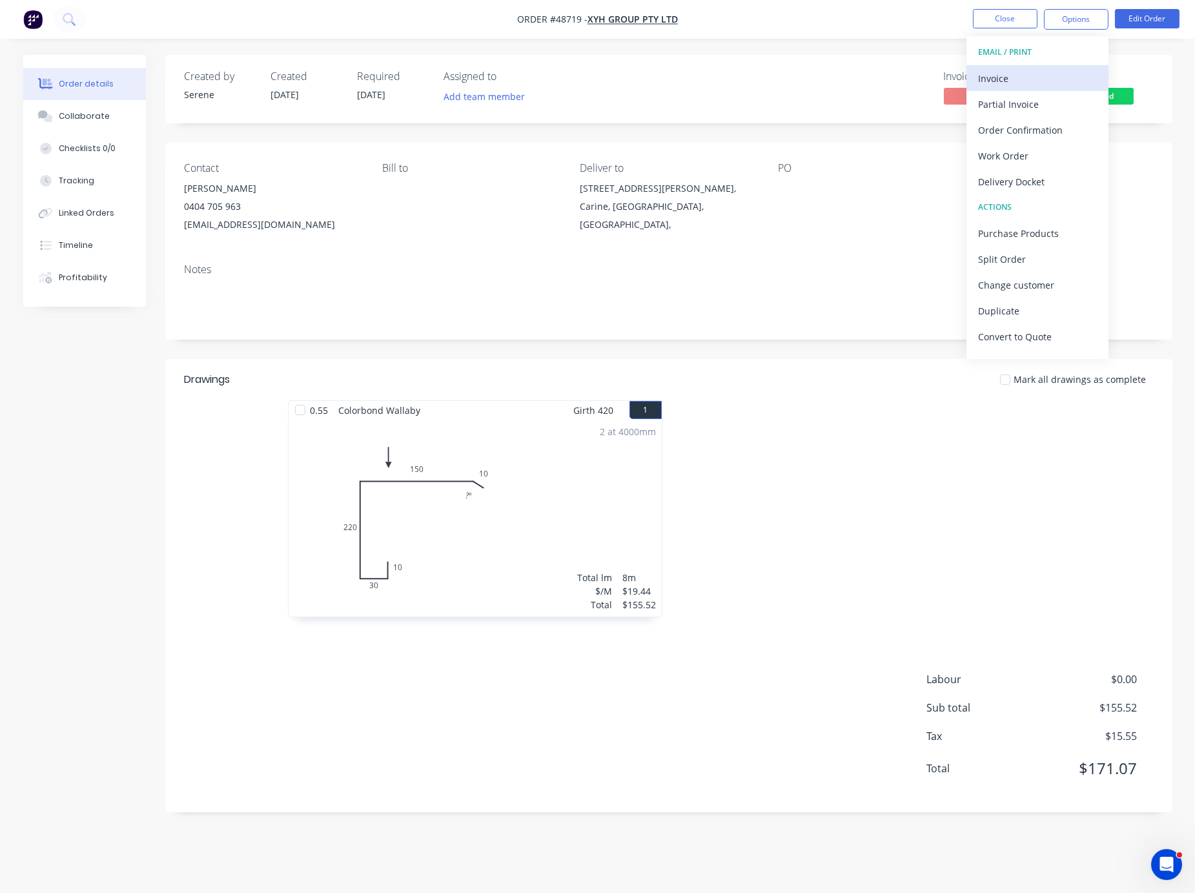
click at [1013, 83] on div "Invoice" at bounding box center [1037, 78] width 119 height 19
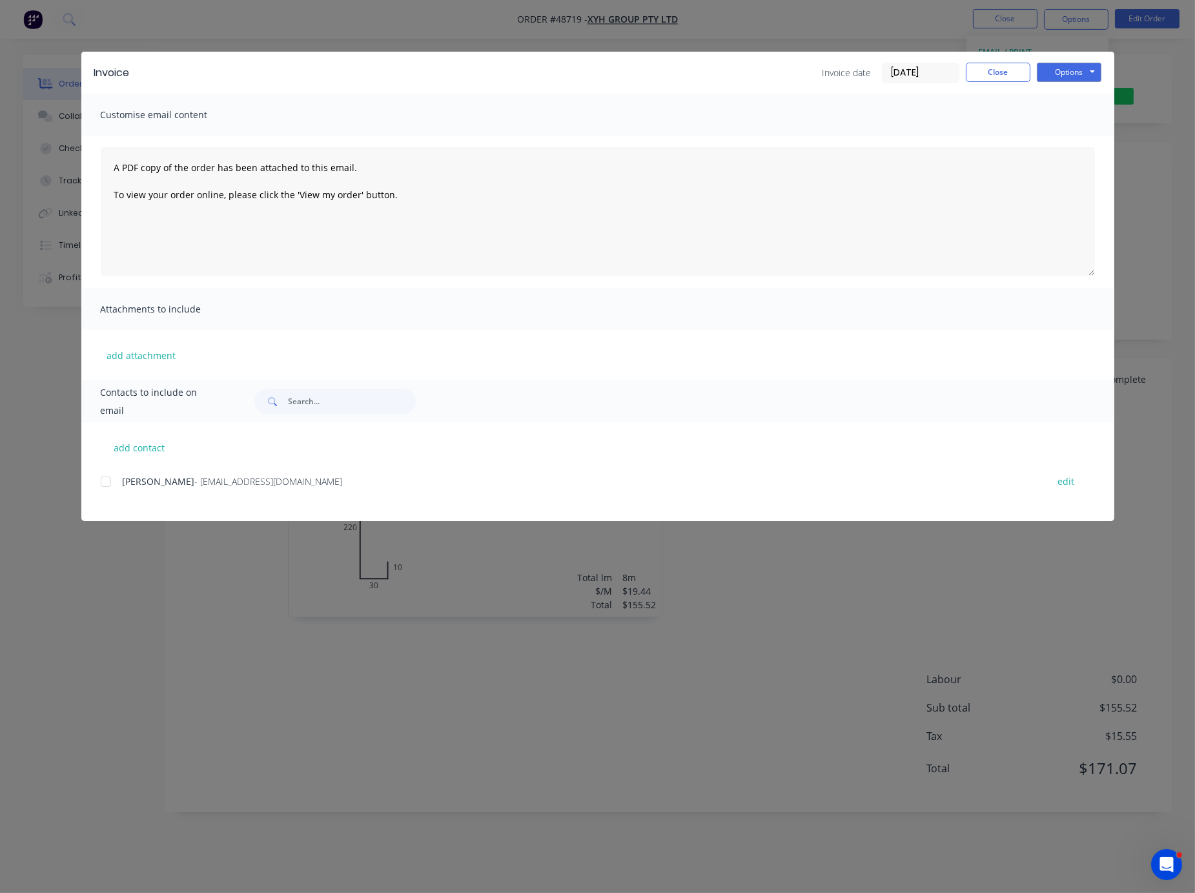
click at [111, 488] on div at bounding box center [106, 482] width 26 height 26
click at [1080, 79] on button "Options" at bounding box center [1069, 72] width 65 height 19
click at [1074, 142] on button "Email" at bounding box center [1078, 137] width 83 height 21
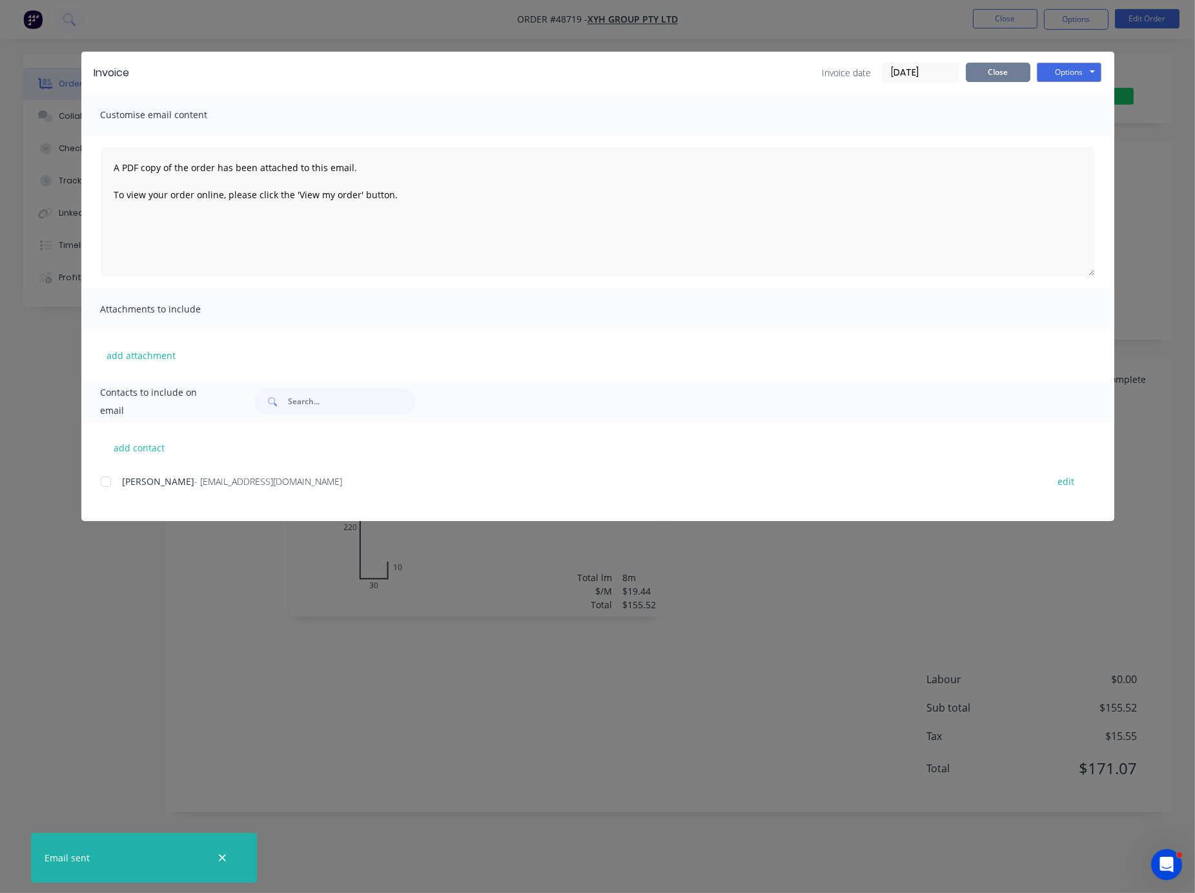
click at [1005, 71] on button "Close" at bounding box center [998, 72] width 65 height 19
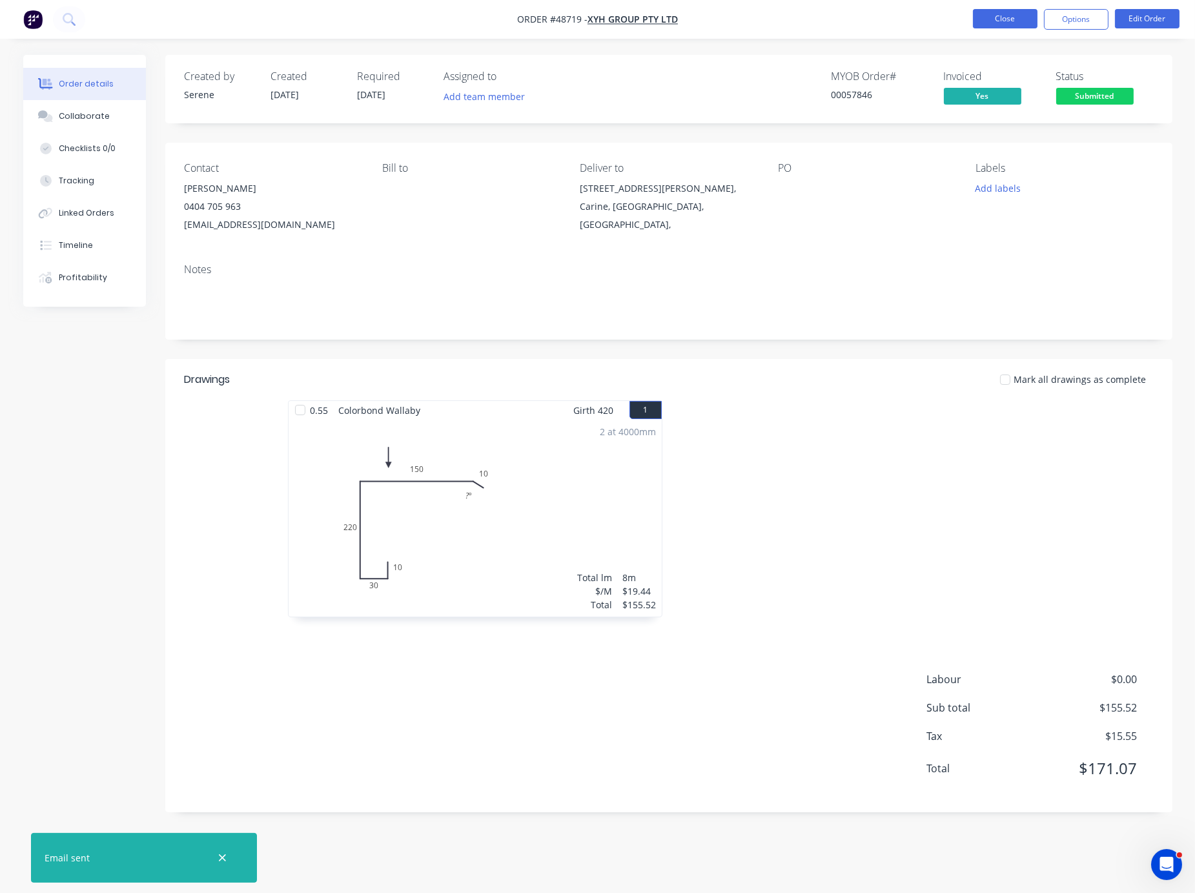
click at [1005, 25] on button "Close" at bounding box center [1005, 18] width 65 height 19
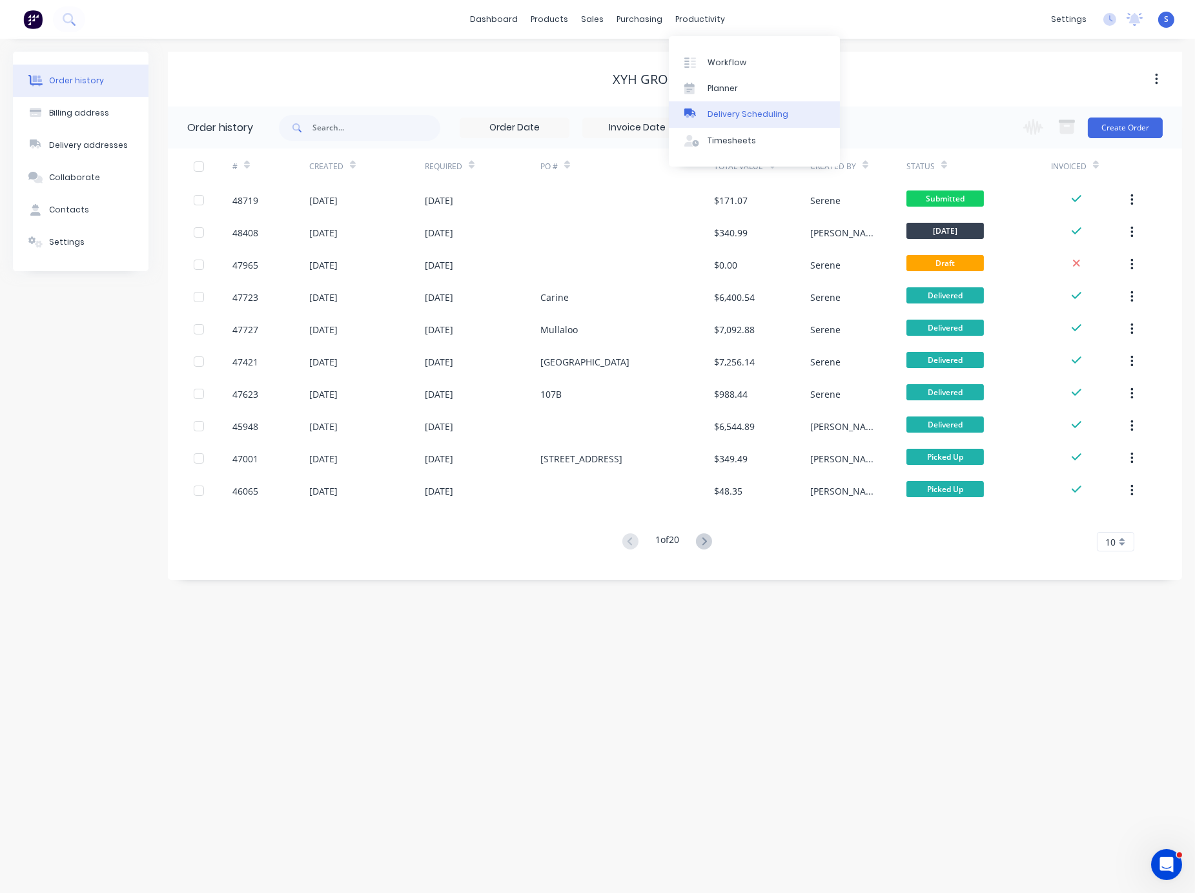
click at [732, 119] on div "Delivery Scheduling" at bounding box center [748, 114] width 81 height 12
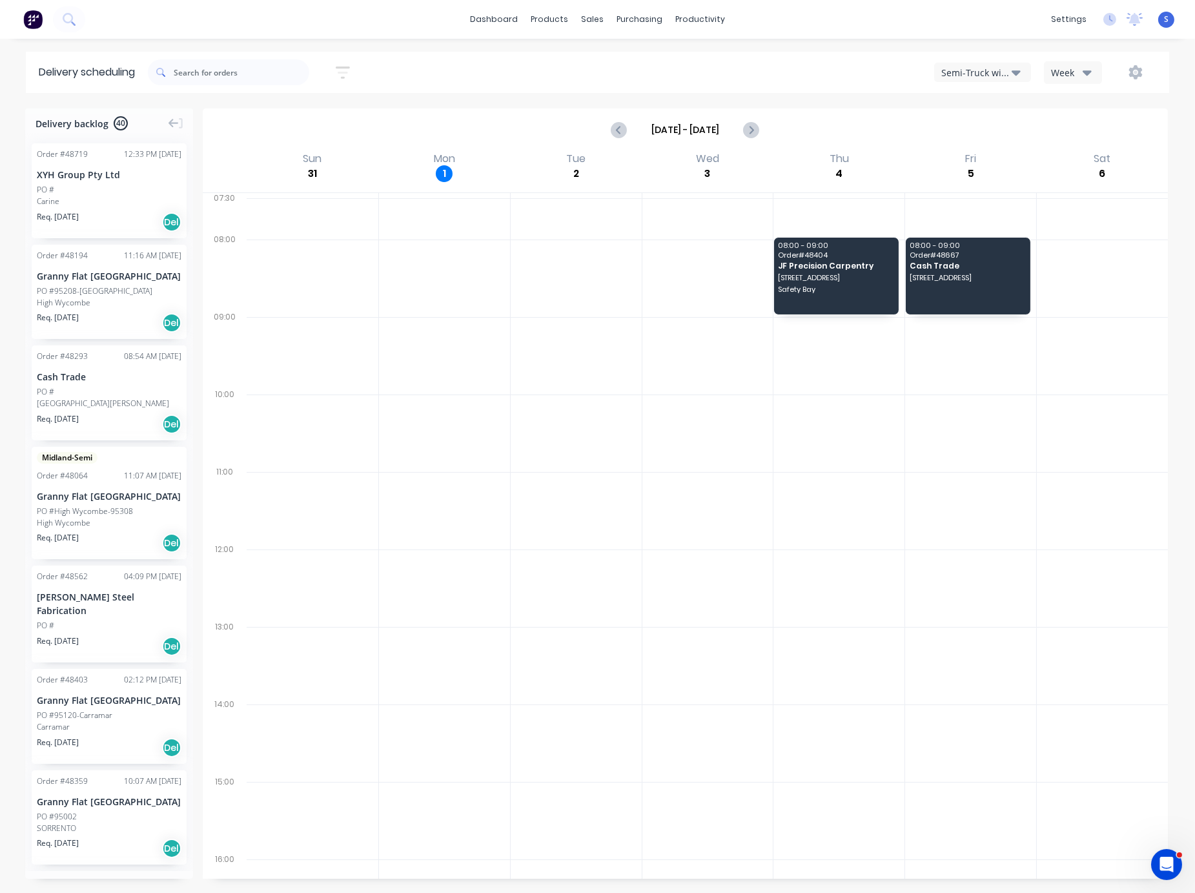
click at [964, 71] on div "Semi-Truck with Hiab" at bounding box center [976, 73] width 70 height 14
click at [967, 158] on div "Utes Delivery" at bounding box center [999, 156] width 128 height 26
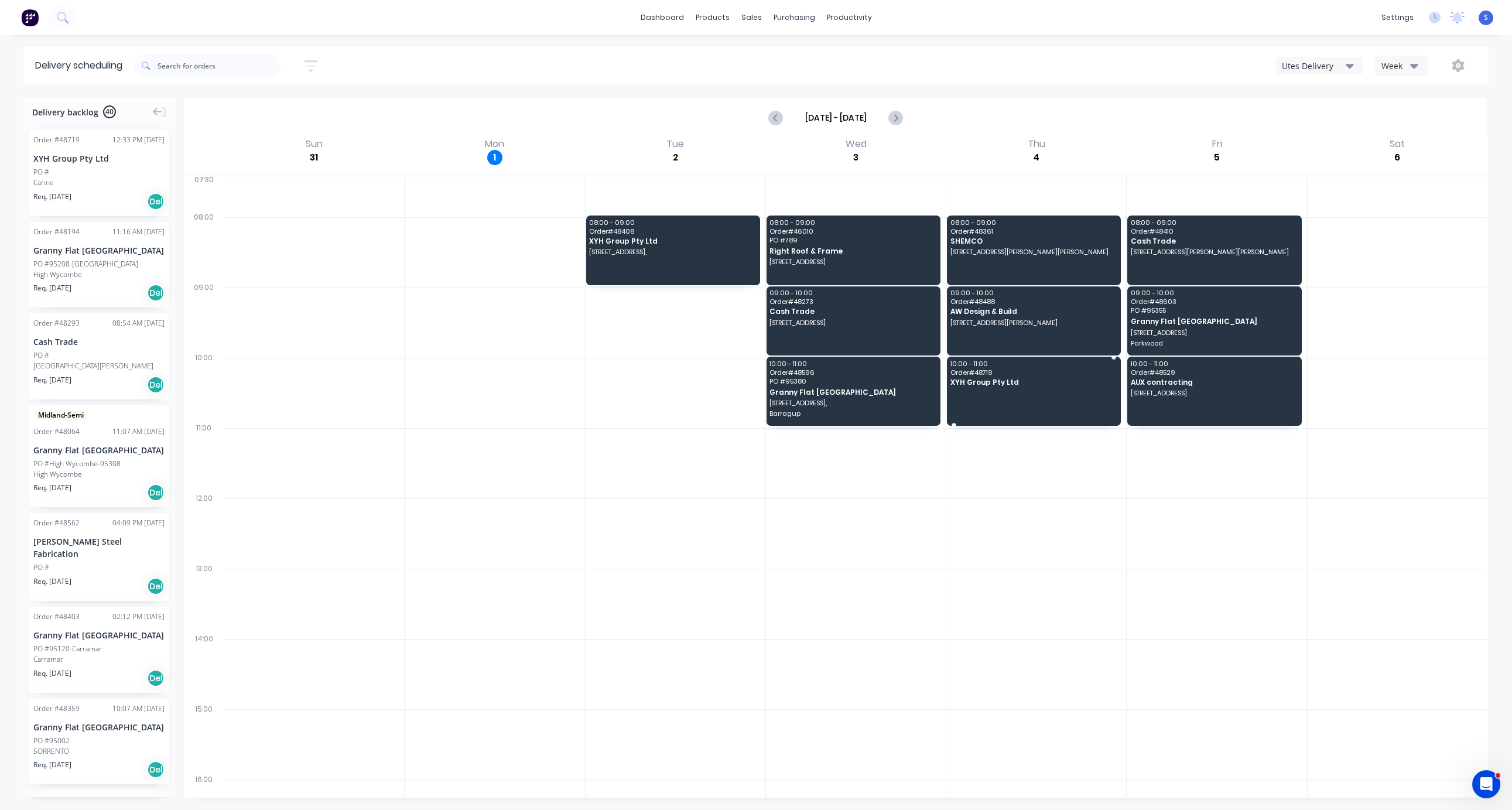
drag, startPoint x: 75, startPoint y: 185, endPoint x: 996, endPoint y: 391, distance: 943.8
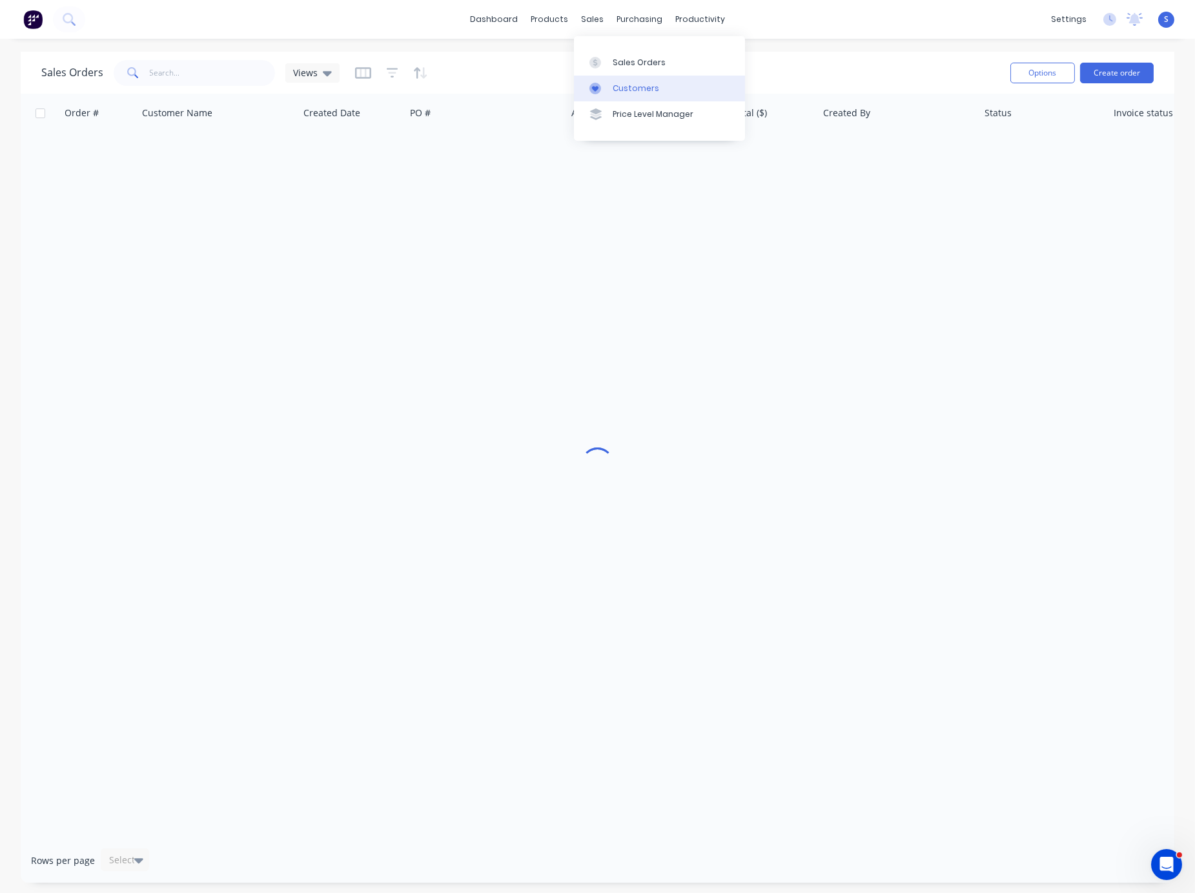
click at [622, 93] on div "Customers" at bounding box center [636, 89] width 46 height 12
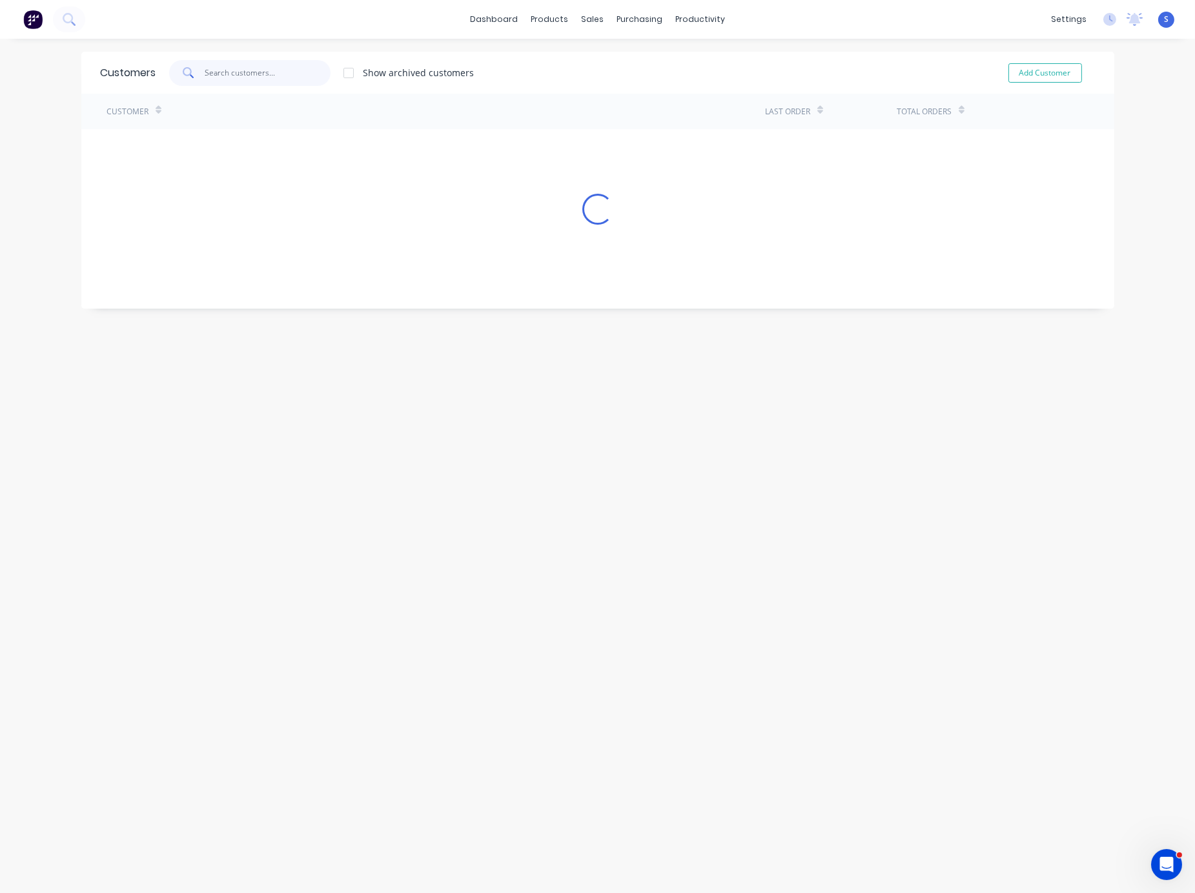
click at [234, 73] on input "text" at bounding box center [268, 73] width 126 height 26
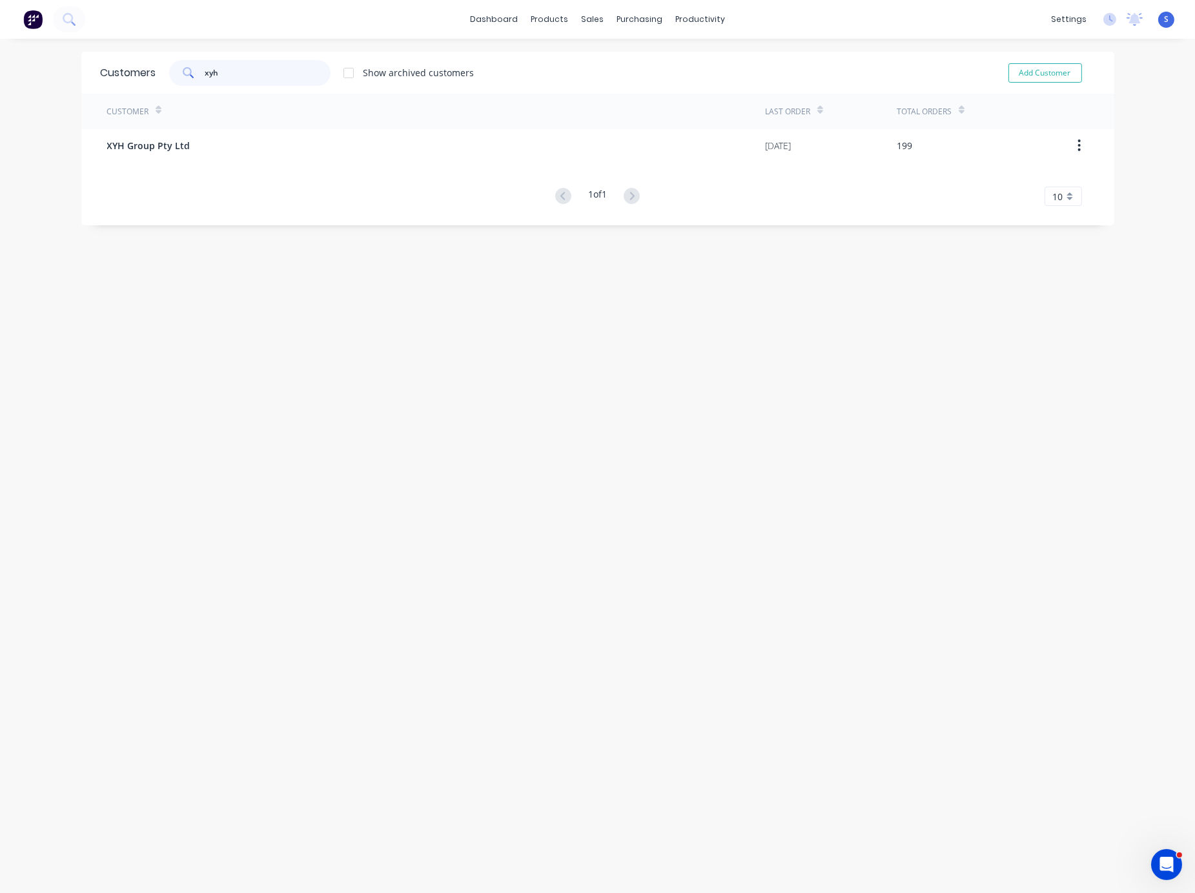
type input "xyh"
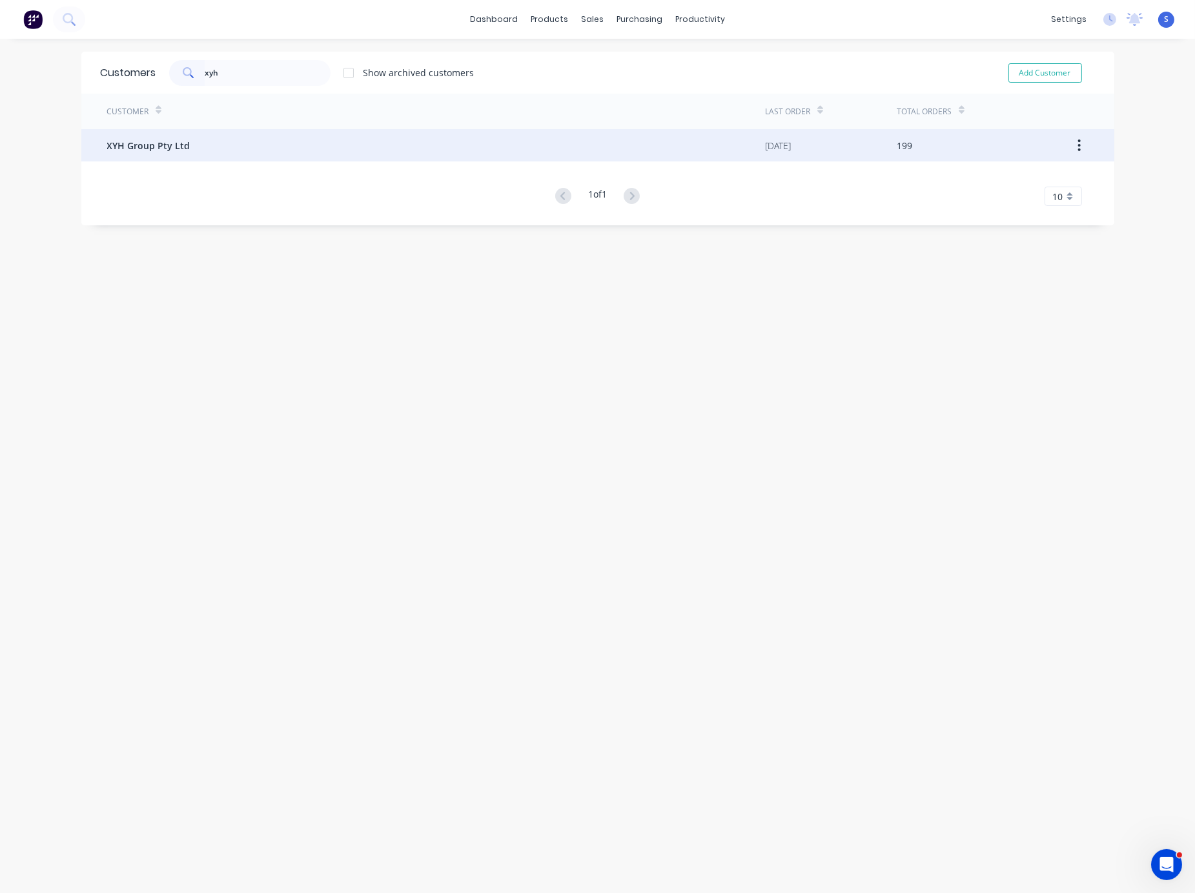
click at [219, 145] on div "XYH Group Pty Ltd" at bounding box center [436, 145] width 659 height 32
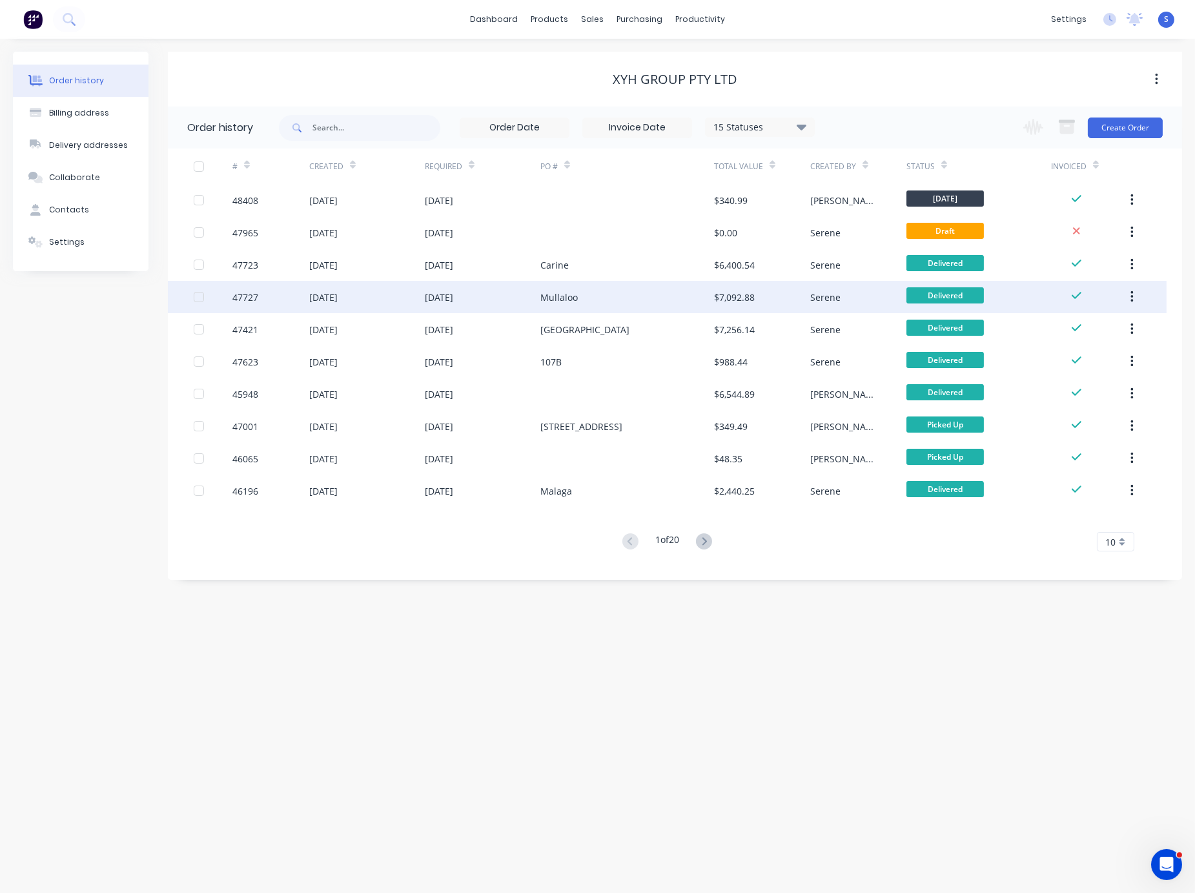
click at [498, 285] on div "[DATE]" at bounding box center [483, 297] width 116 height 32
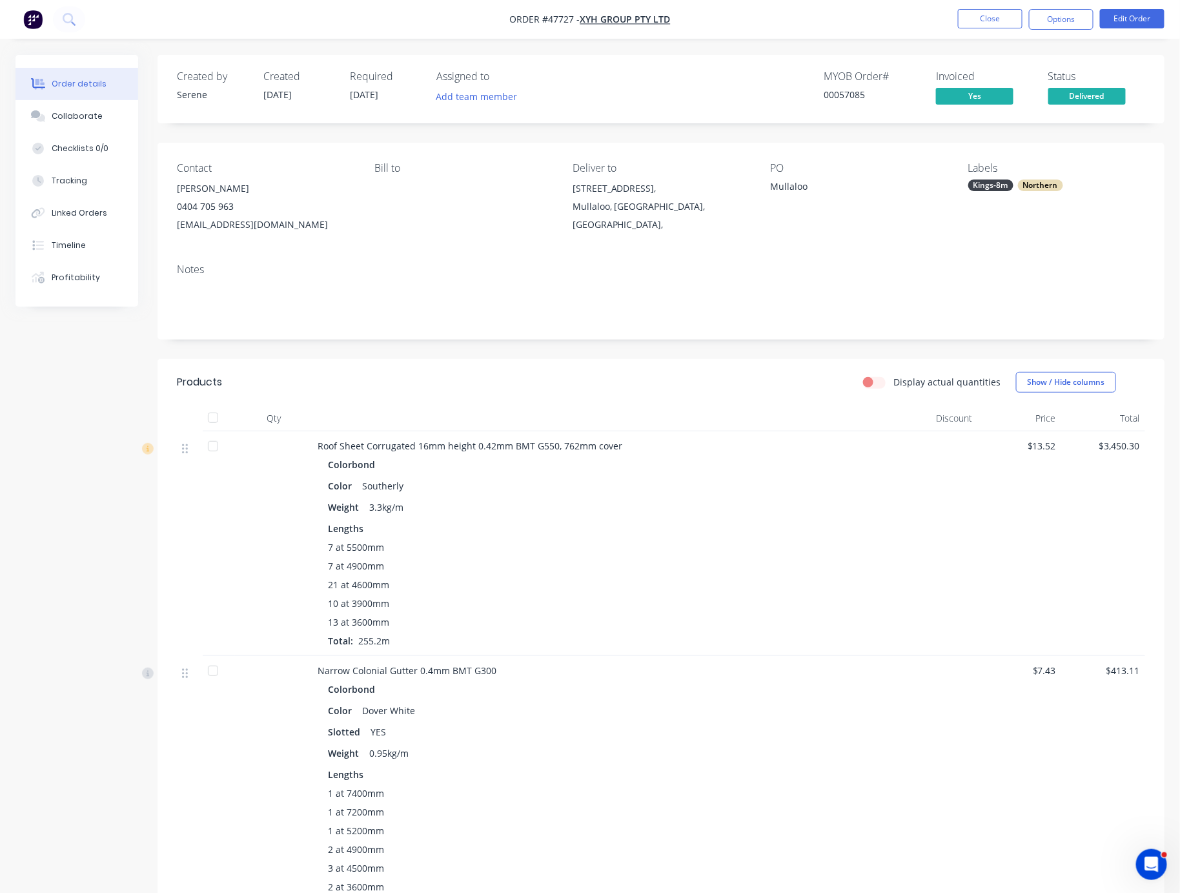
drag, startPoint x: 537, startPoint y: 420, endPoint x: 662, endPoint y: 416, distance: 124.7
click at [471, 393] on div "Display actual quantities Show / Hide columns" at bounding box center [764, 382] width 763 height 21
click at [987, 21] on button "Close" at bounding box center [990, 18] width 65 height 19
